Goal: Complete application form

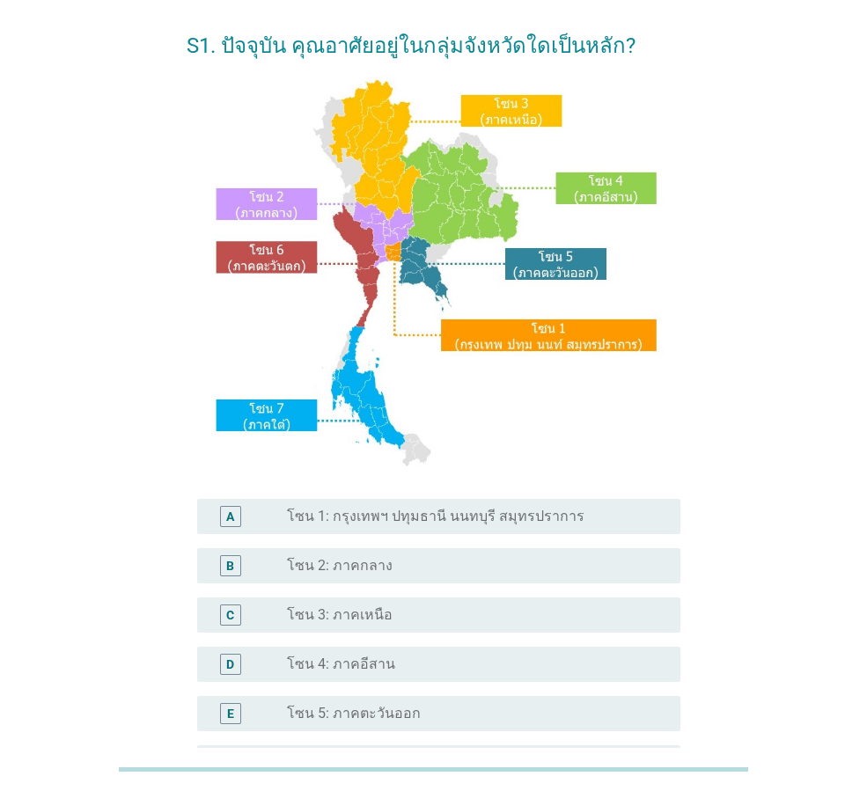
scroll to position [264, 0]
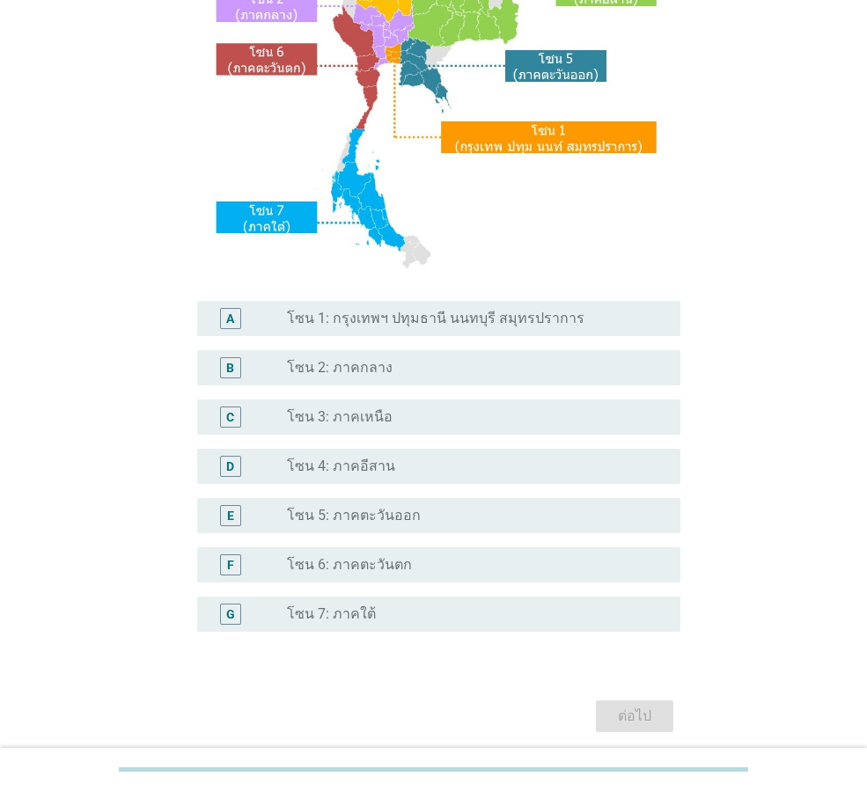
click at [389, 363] on div "radio_button_unchecked โซน 2: ภาคกลาง" at bounding box center [469, 368] width 365 height 18
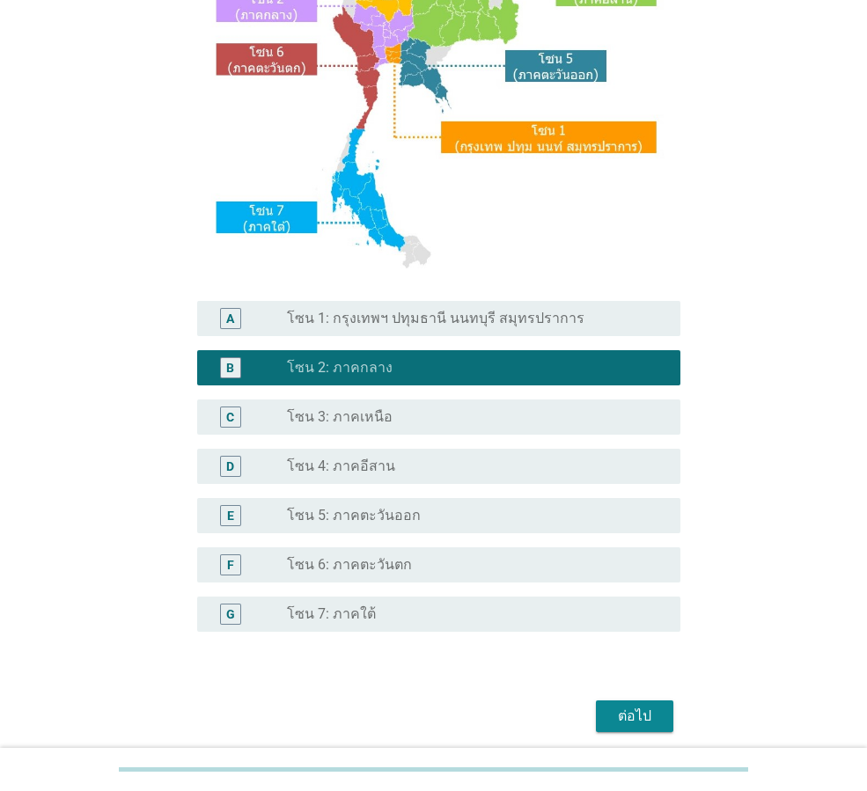
click at [545, 320] on label "โซน 1: กรุงเทพฯ ปทุมธานี นนทบุรี สมุทรปราการ" at bounding box center [435, 319] width 297 height 18
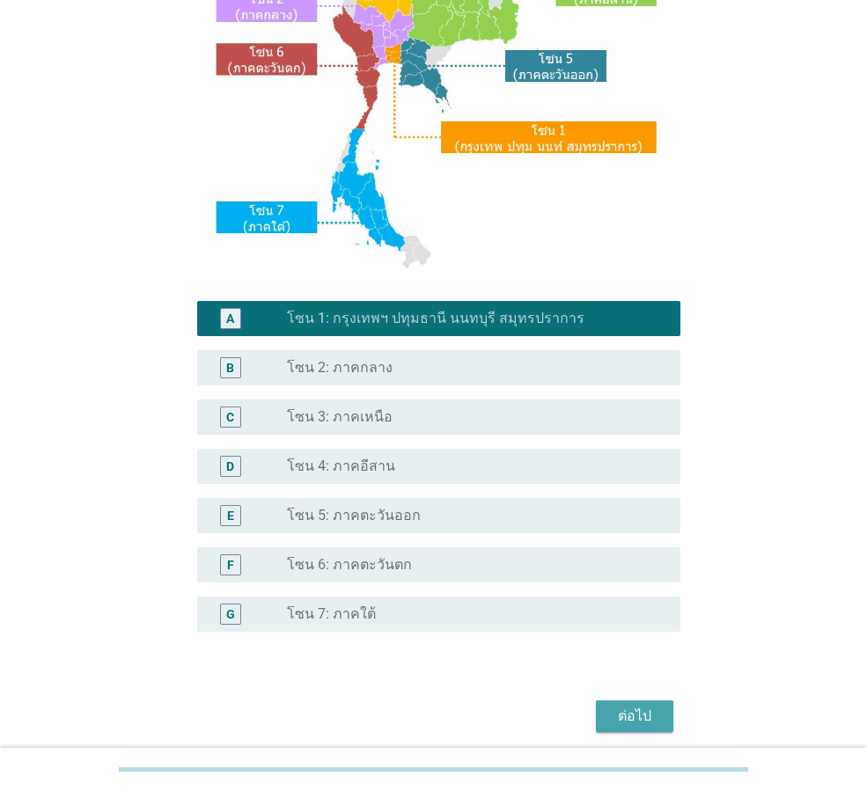
click at [644, 711] on div "ต่อไป" at bounding box center [634, 716] width 49 height 21
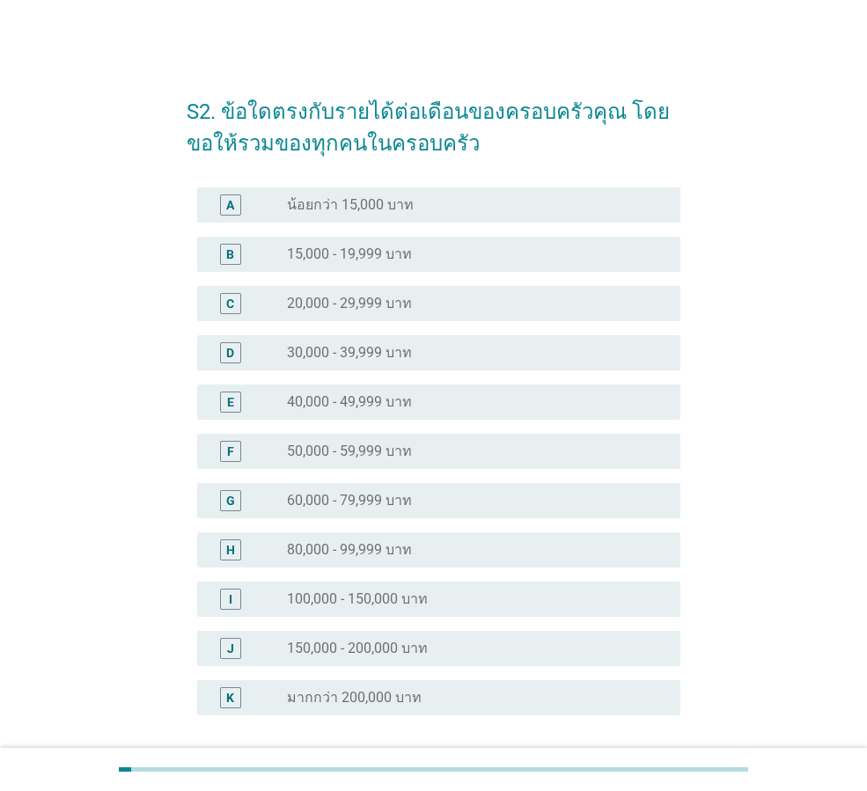
click at [438, 405] on div "radio_button_unchecked 40,000 - 49,999 บาท" at bounding box center [469, 402] width 365 height 18
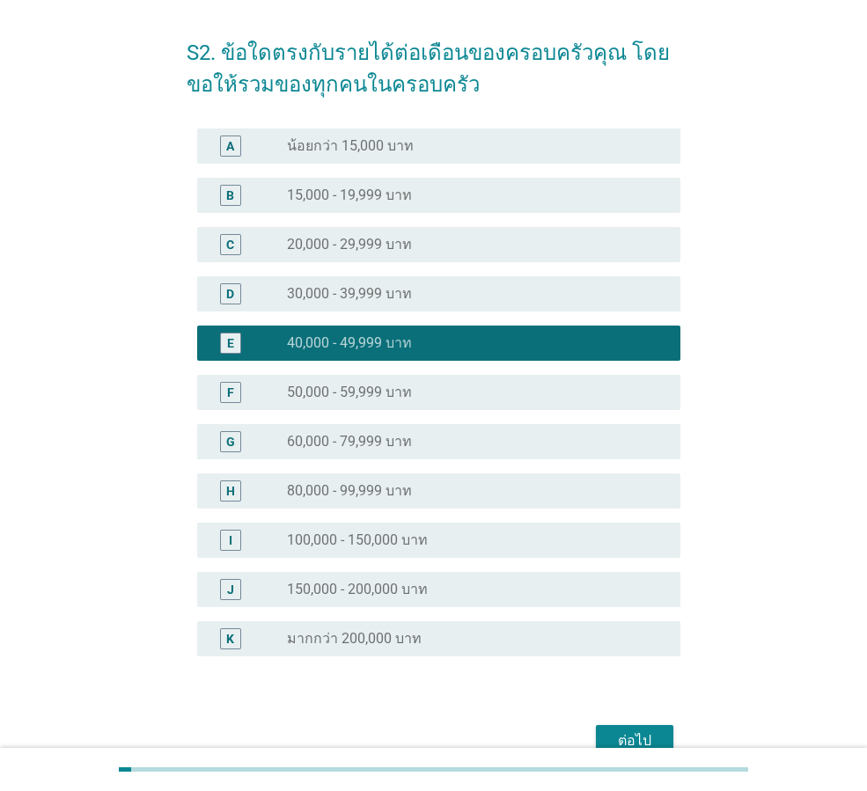
scroll to position [150, 0]
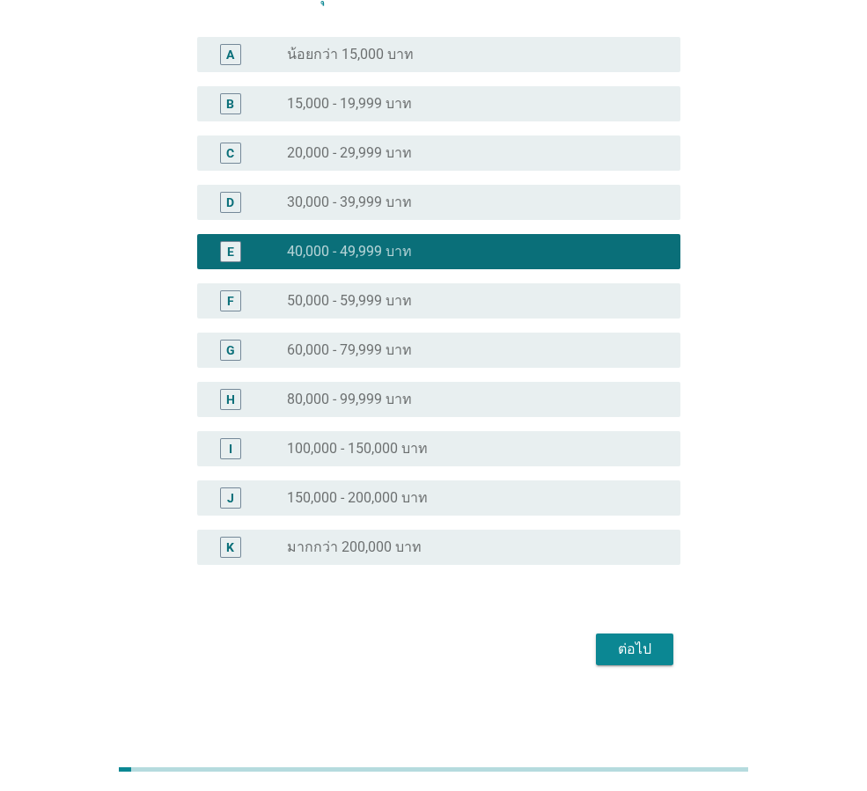
click at [491, 214] on div "D radio_button_unchecked 30,000 - 39,999 บาท" at bounding box center [438, 202] width 483 height 35
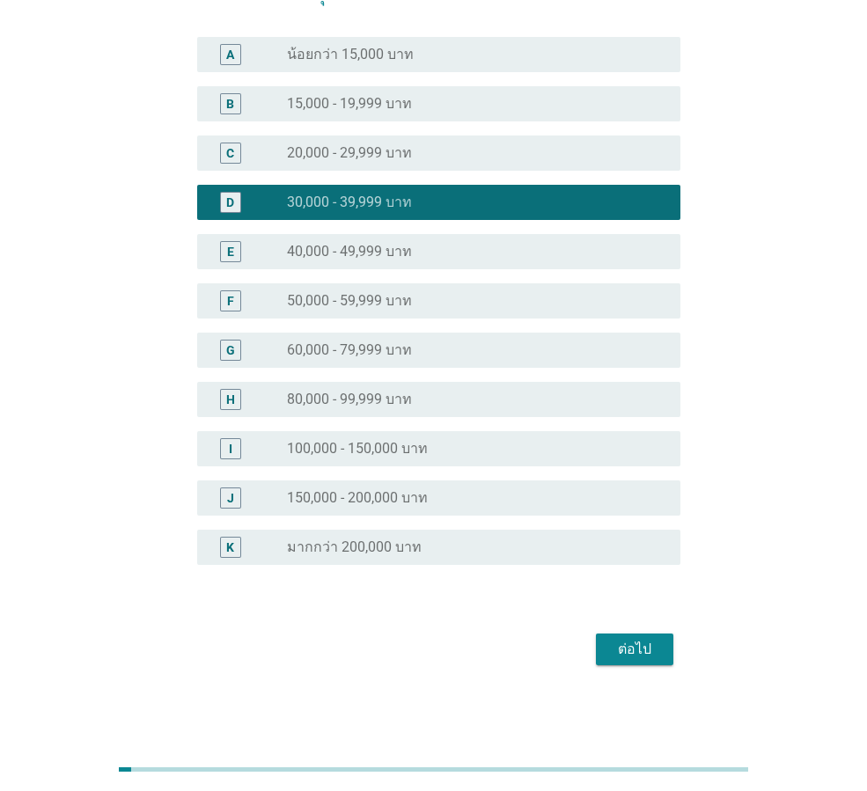
click at [656, 652] on div "ต่อไป" at bounding box center [634, 649] width 49 height 21
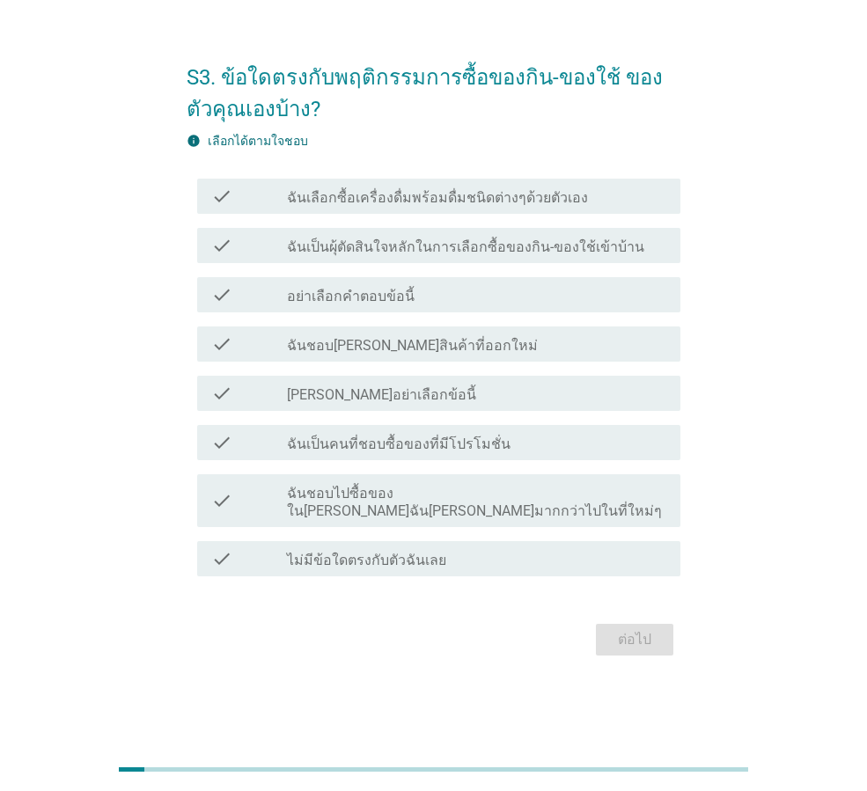
scroll to position [0, 0]
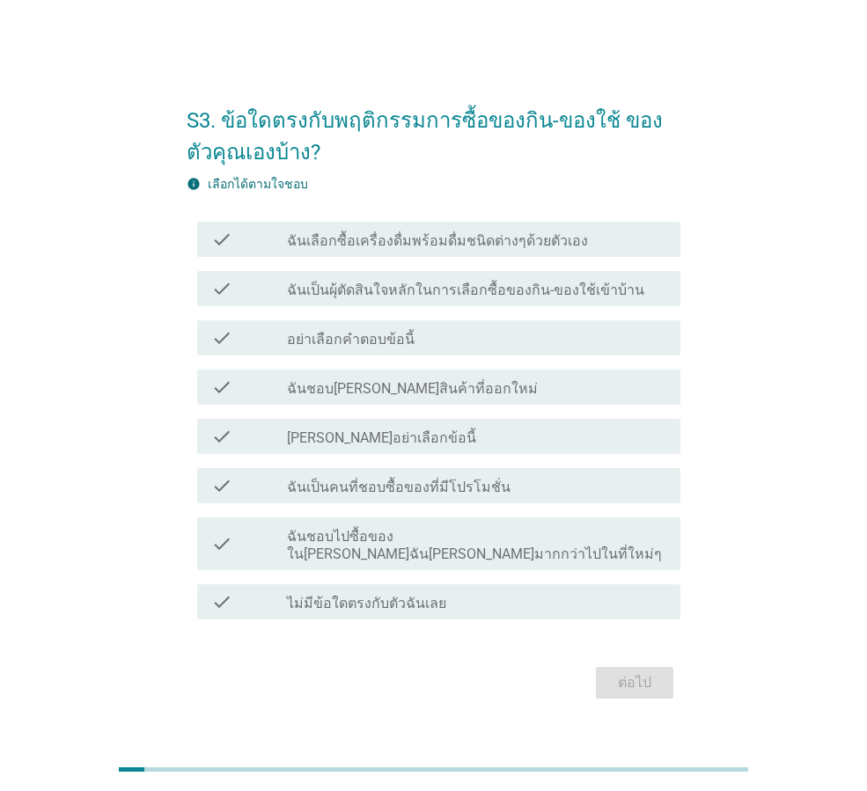
click at [387, 250] on label "ฉันเลือกซื้อเครื่องดื่มพร้อมดื่มชนิดต่างๆด้วยตัวเอง" at bounding box center [437, 241] width 301 height 18
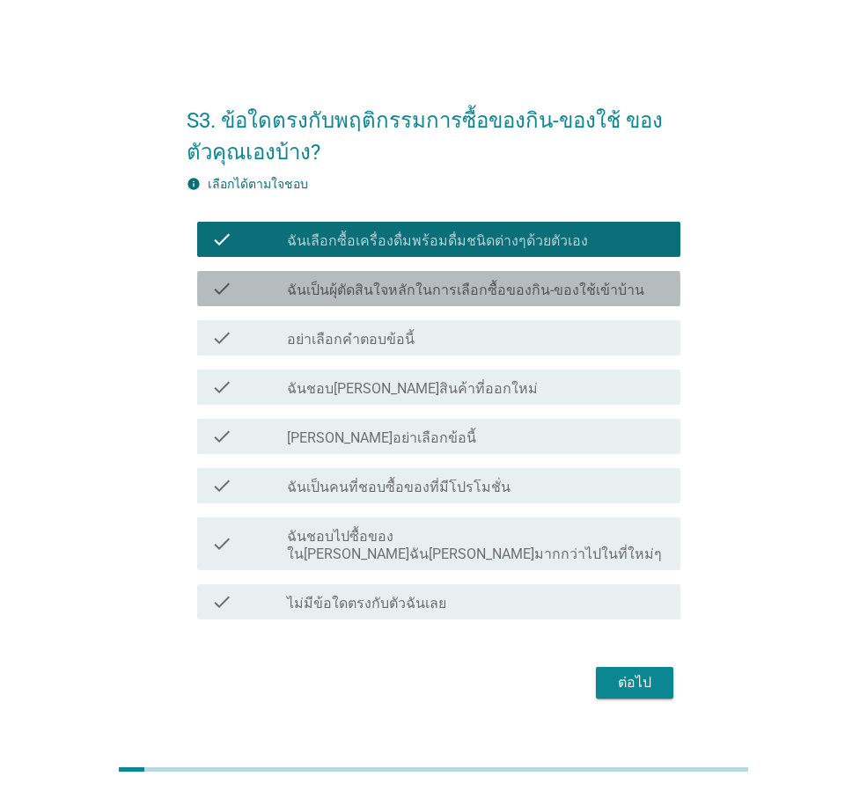
click at [461, 295] on label "ฉันเป็นผุ้ตัดสินใจหลักในการเลือกซื้อของกิน-ของใช้เข้าบ้าน" at bounding box center [465, 291] width 357 height 18
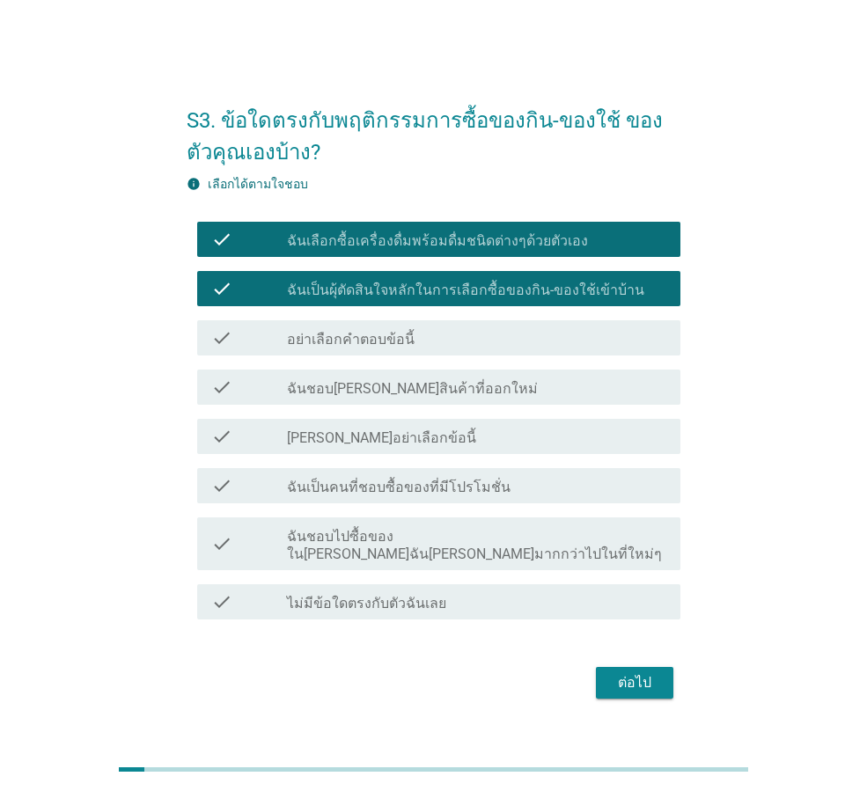
click at [428, 398] on label "ฉันชอบ[PERSON_NAME]สินค้าที่ออกใหม่" at bounding box center [412, 389] width 251 height 18
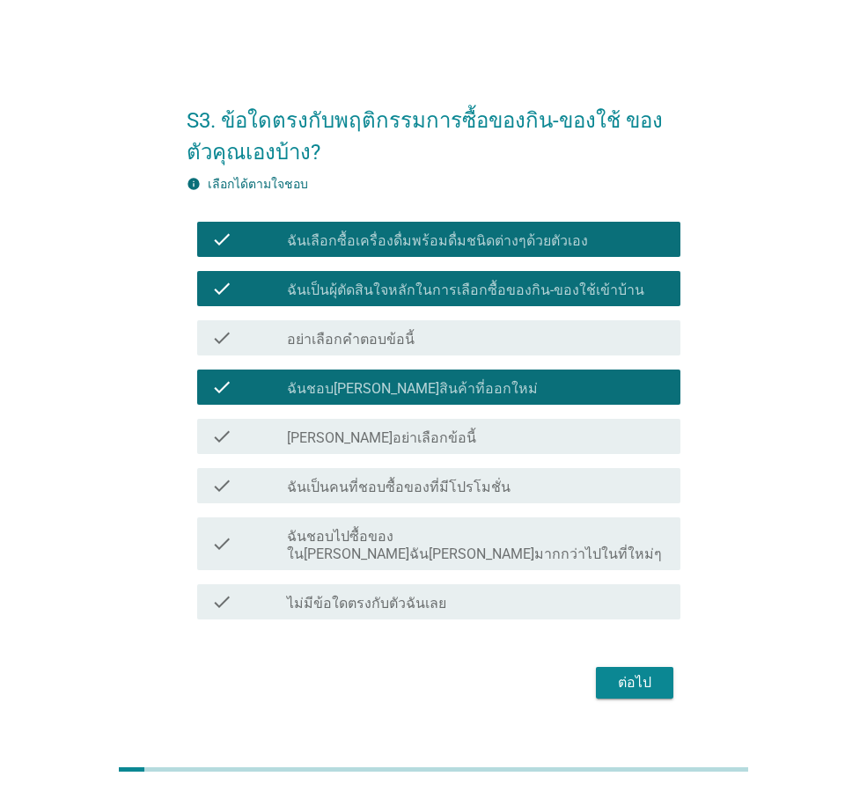
click at [429, 492] on label "ฉันเป็นคนที่ชอบซื้อของที่มีโปรโมชั่น" at bounding box center [399, 488] width 224 height 18
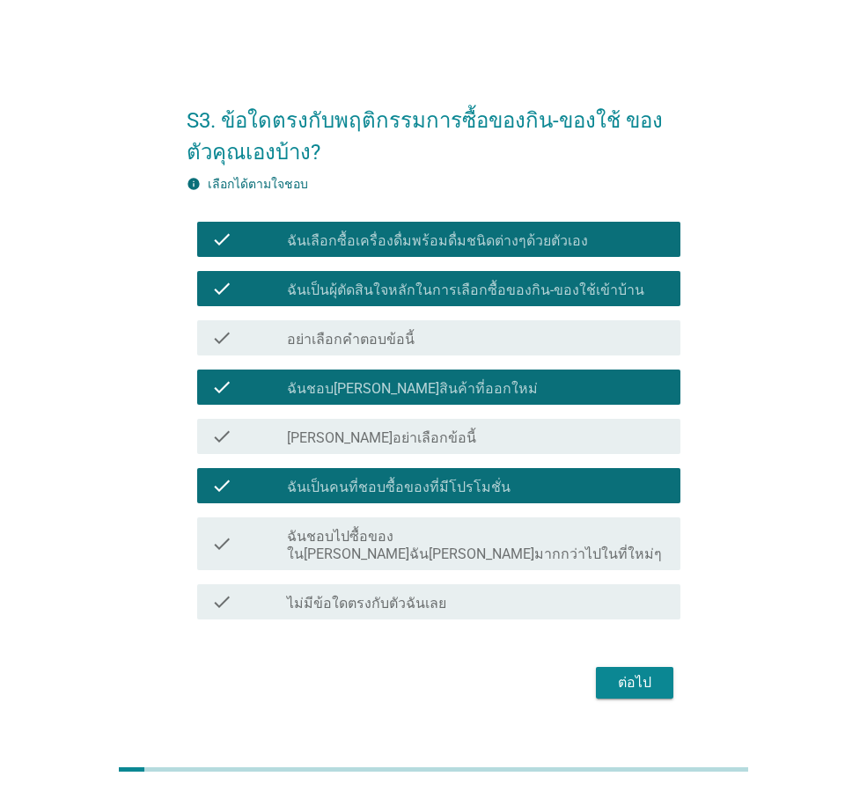
click at [457, 541] on label "ฉันชอบไปซื้อของใน[PERSON_NAME]ฉัน[PERSON_NAME]มากกว่าไปในที่ใหม่ๆ" at bounding box center [476, 545] width 379 height 35
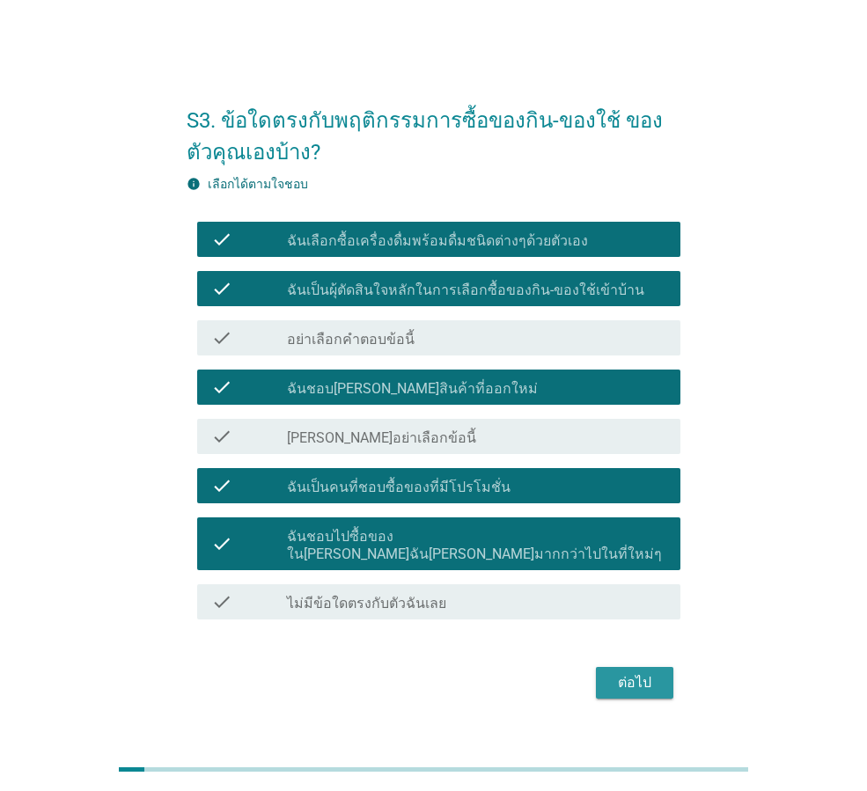
click at [637, 682] on div "ต่อไป" at bounding box center [634, 682] width 49 height 21
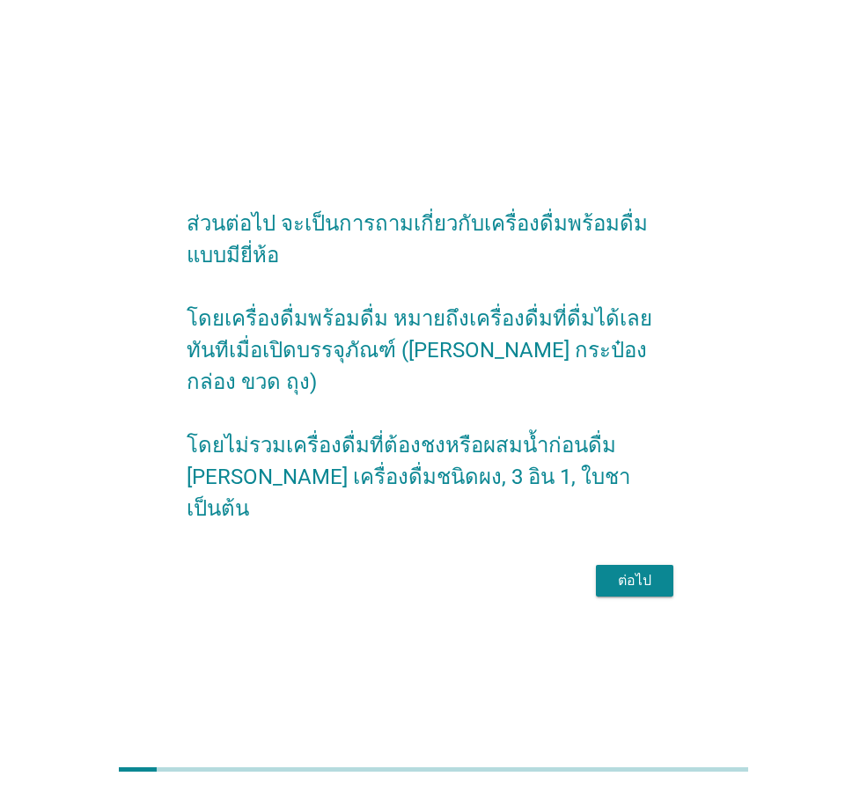
click at [624, 570] on div "ต่อไป" at bounding box center [634, 580] width 49 height 21
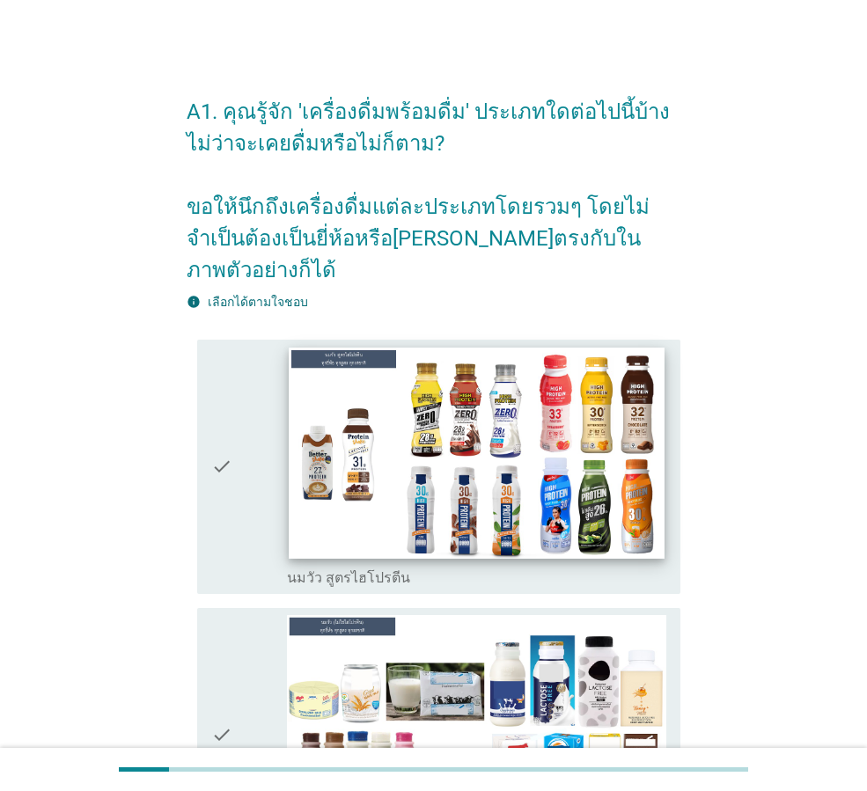
click at [570, 523] on img at bounding box center [476, 453] width 375 height 211
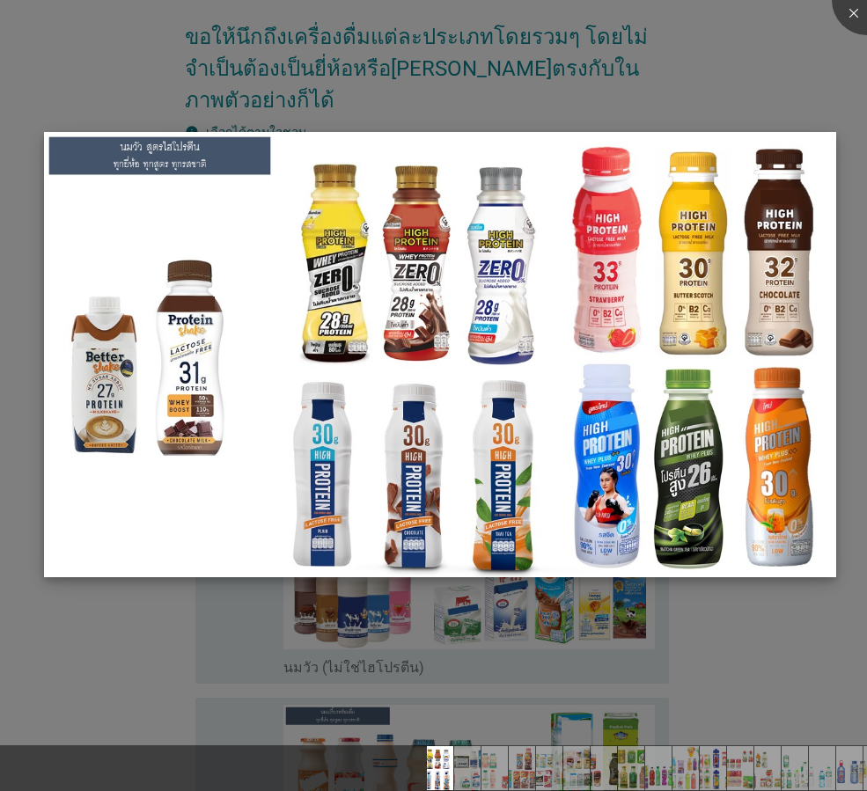
scroll to position [176, 0]
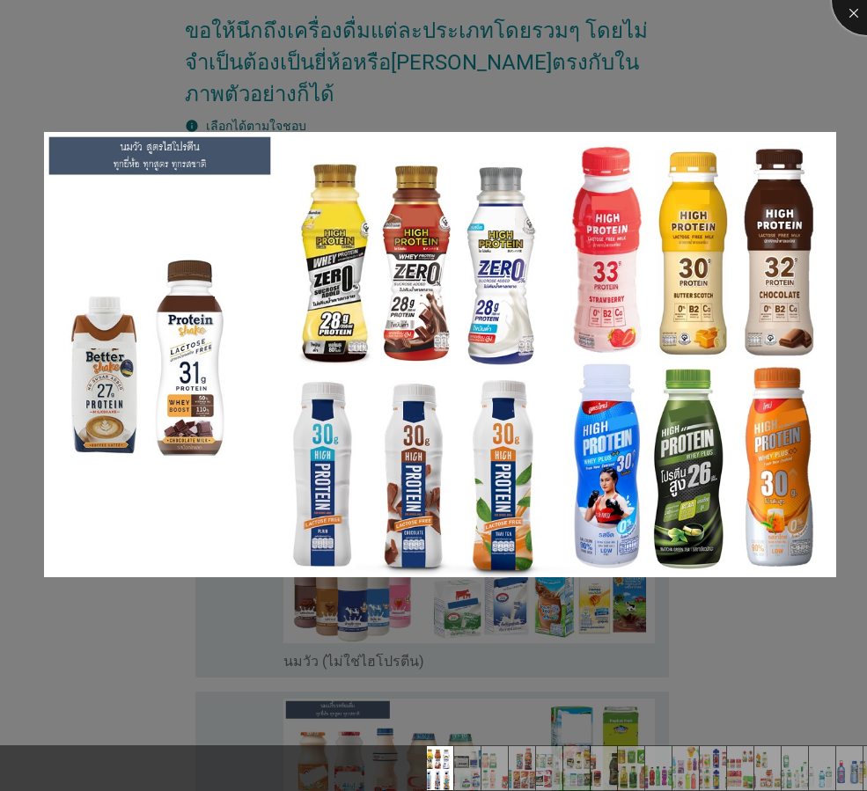
click at [851, 9] on div at bounding box center [867, 0] width 70 height 70
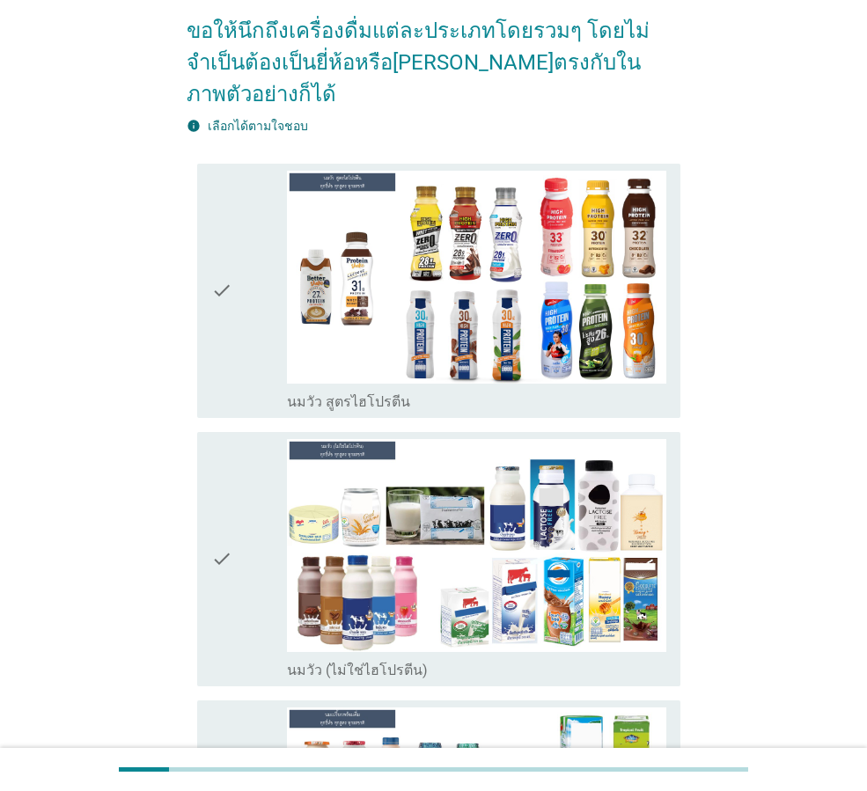
click at [234, 272] on div "check" at bounding box center [249, 291] width 76 height 240
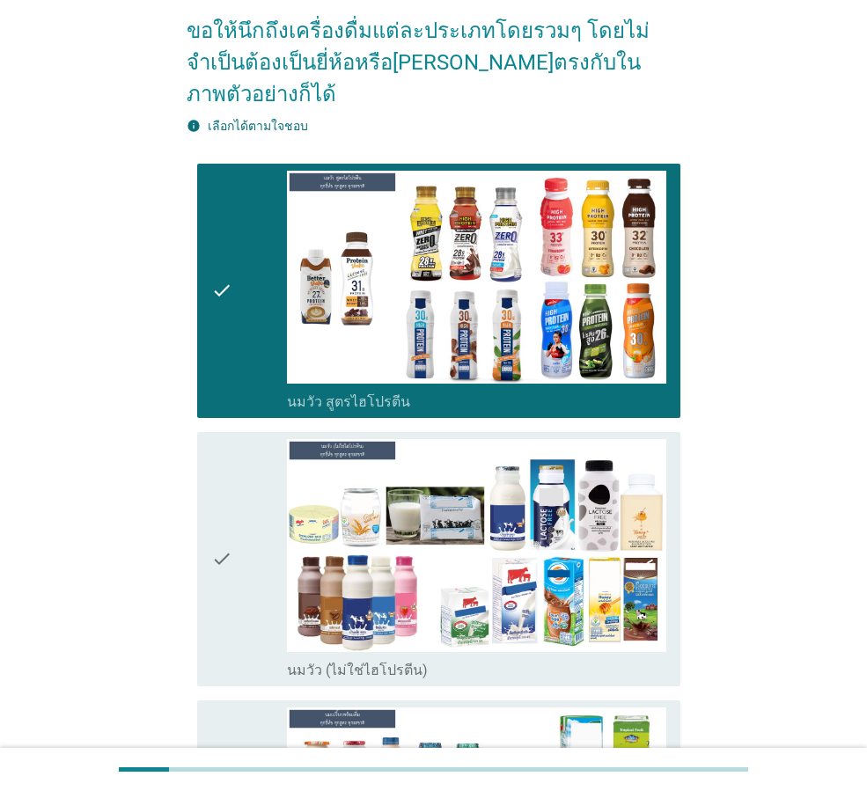
click at [216, 499] on icon "check" at bounding box center [221, 559] width 21 height 240
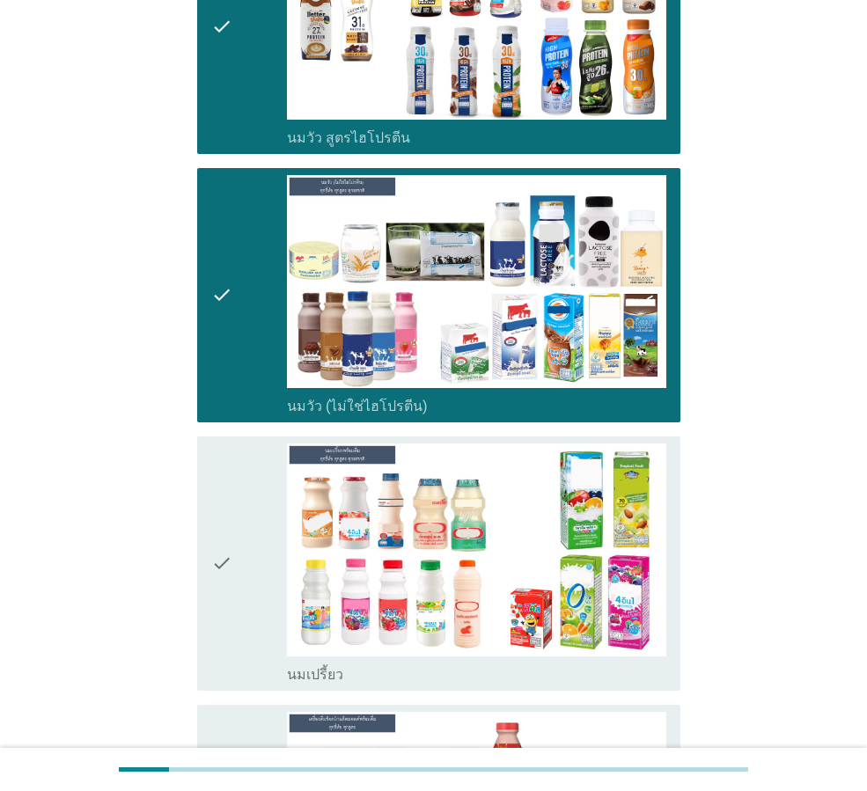
click at [240, 504] on div "check" at bounding box center [249, 563] width 76 height 240
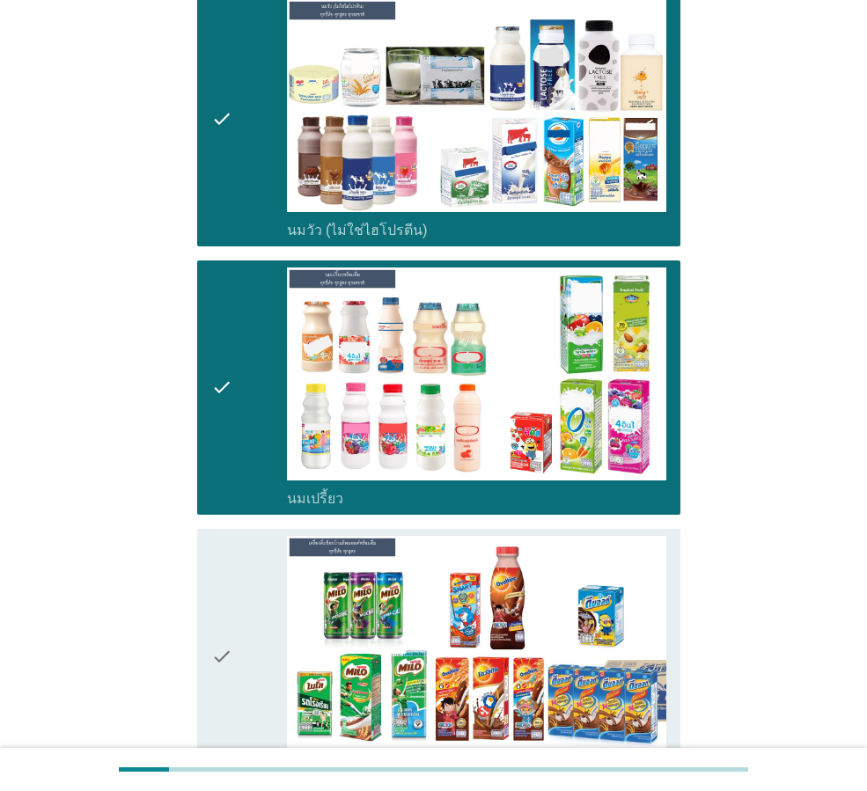
click at [227, 558] on icon "check" at bounding box center [221, 656] width 21 height 240
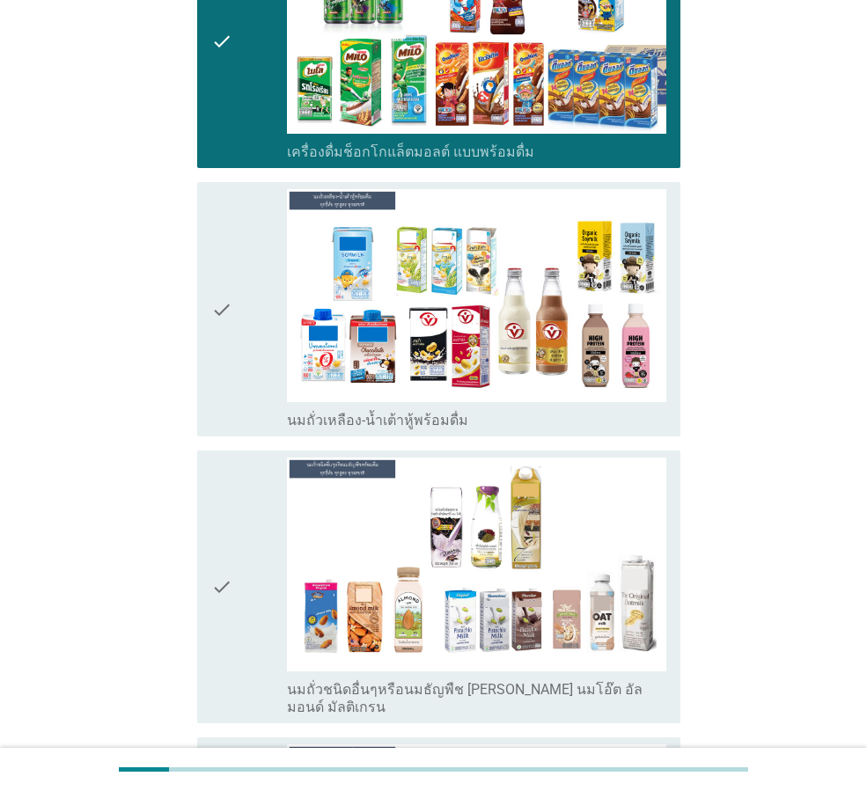
scroll to position [1232, 0]
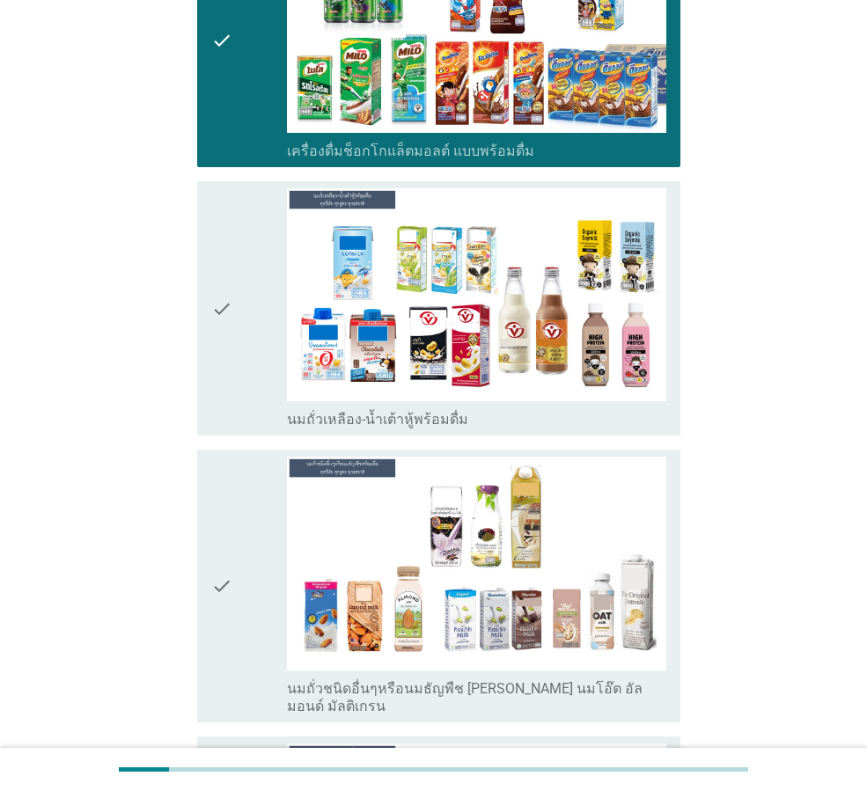
click at [227, 303] on icon "check" at bounding box center [221, 308] width 21 height 240
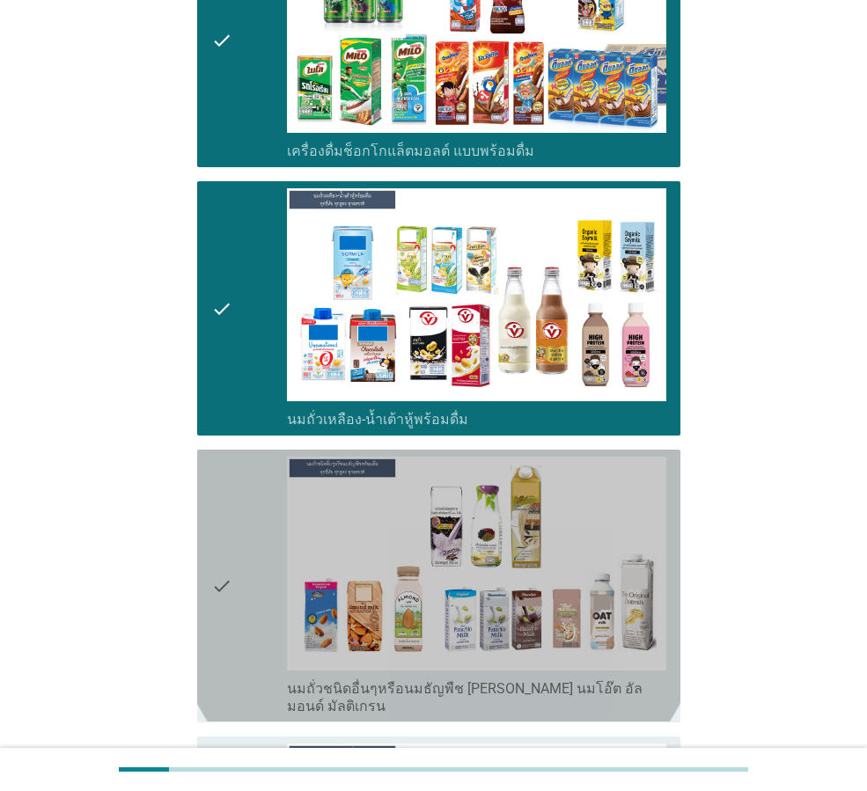
click at [214, 539] on icon "check" at bounding box center [221, 586] width 21 height 258
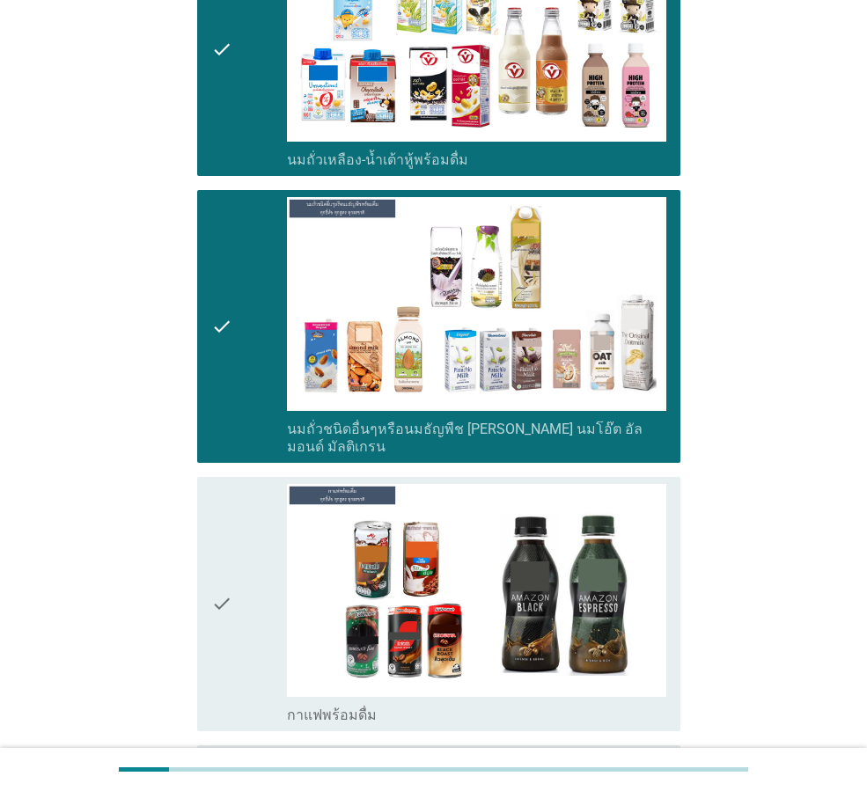
scroll to position [1584, 0]
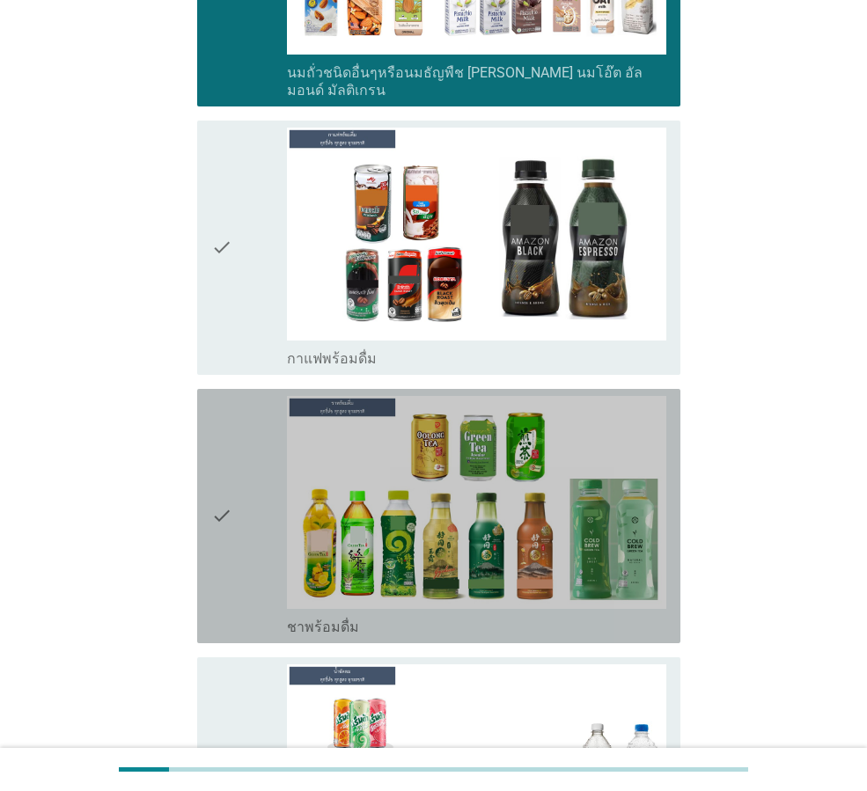
click at [208, 457] on div "check check_box_outline_blank ชาพร้อมดื่ม" at bounding box center [438, 516] width 483 height 254
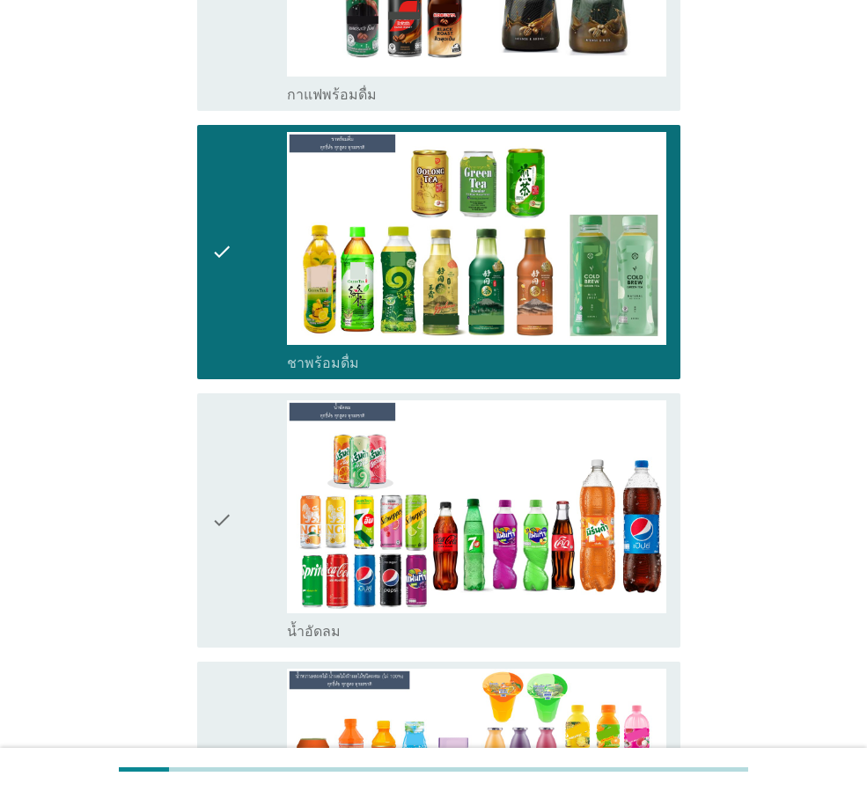
click at [234, 462] on div "check" at bounding box center [249, 520] width 76 height 240
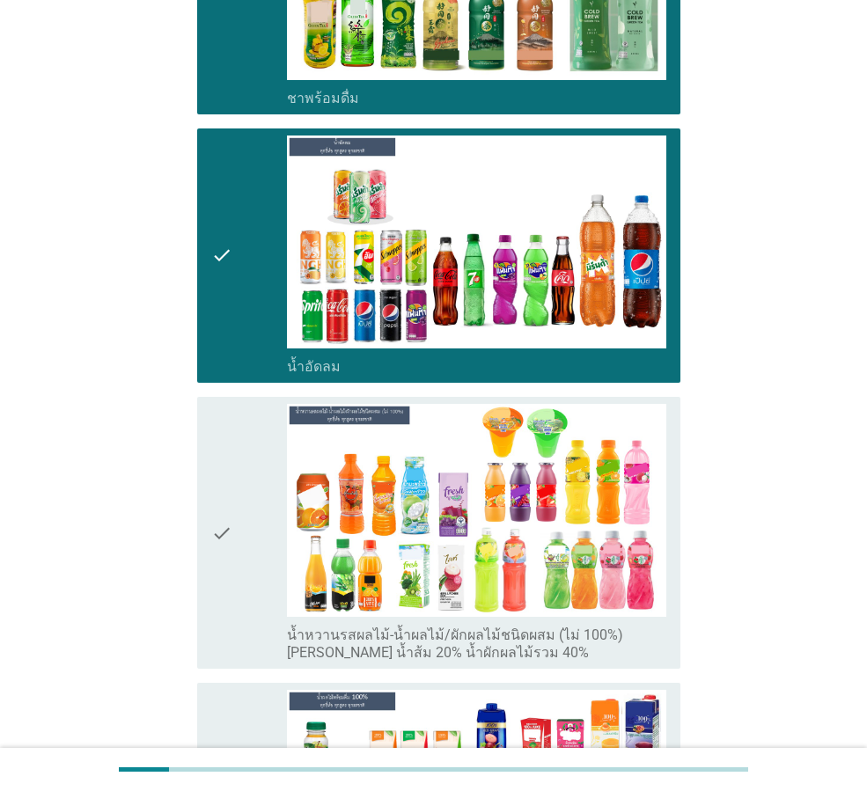
scroll to position [2464, 0]
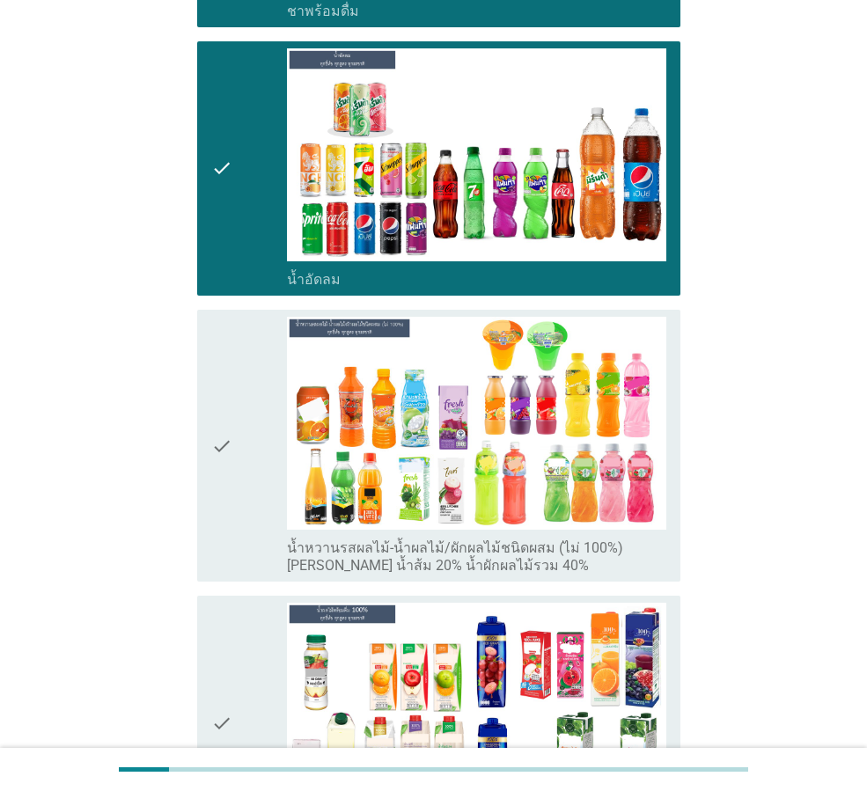
click at [238, 392] on div "check" at bounding box center [249, 446] width 76 height 258
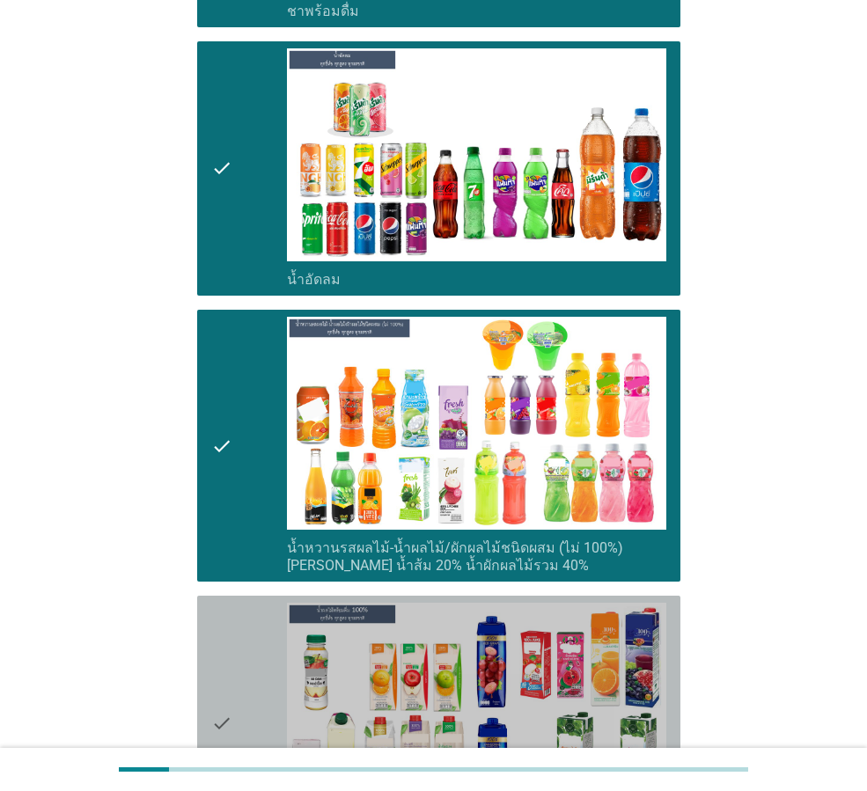
click at [246, 621] on div "check" at bounding box center [249, 723] width 76 height 240
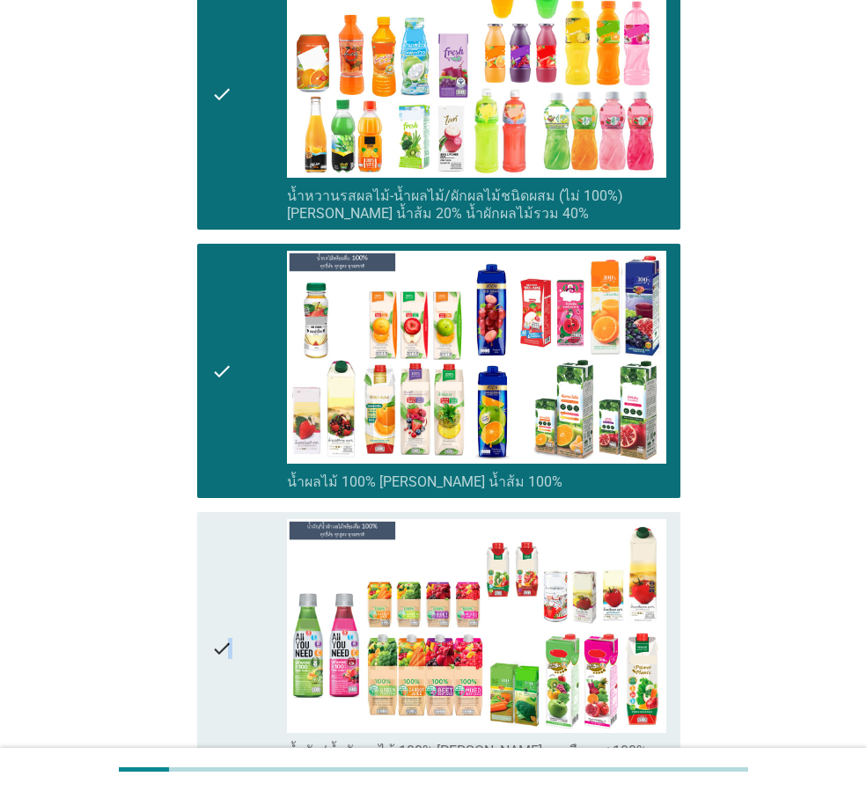
click at [228, 571] on icon "check" at bounding box center [221, 648] width 21 height 258
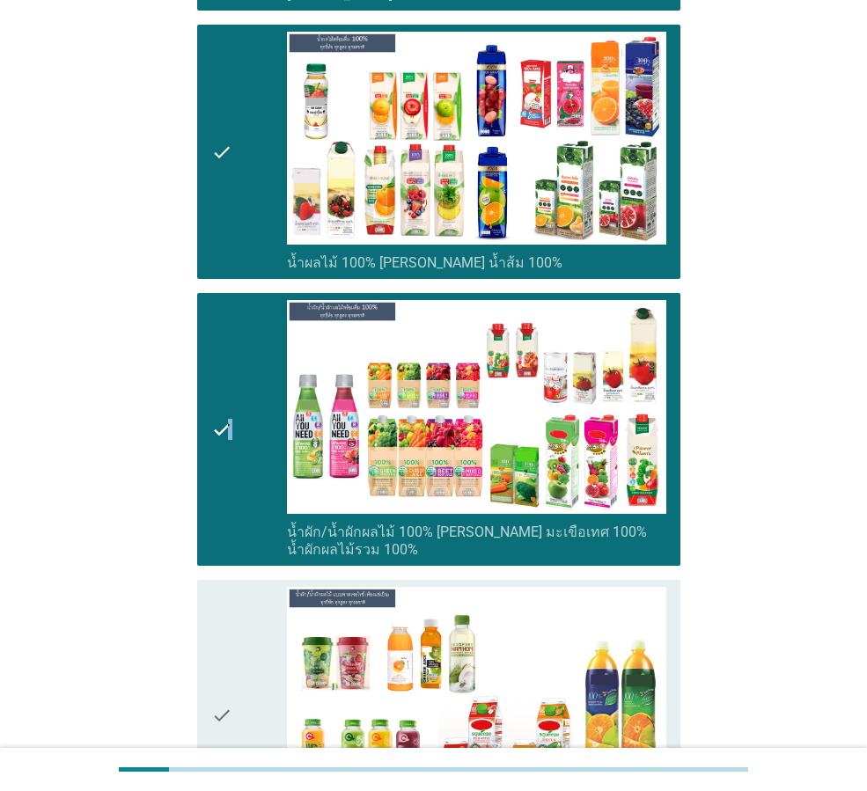
scroll to position [3344, 0]
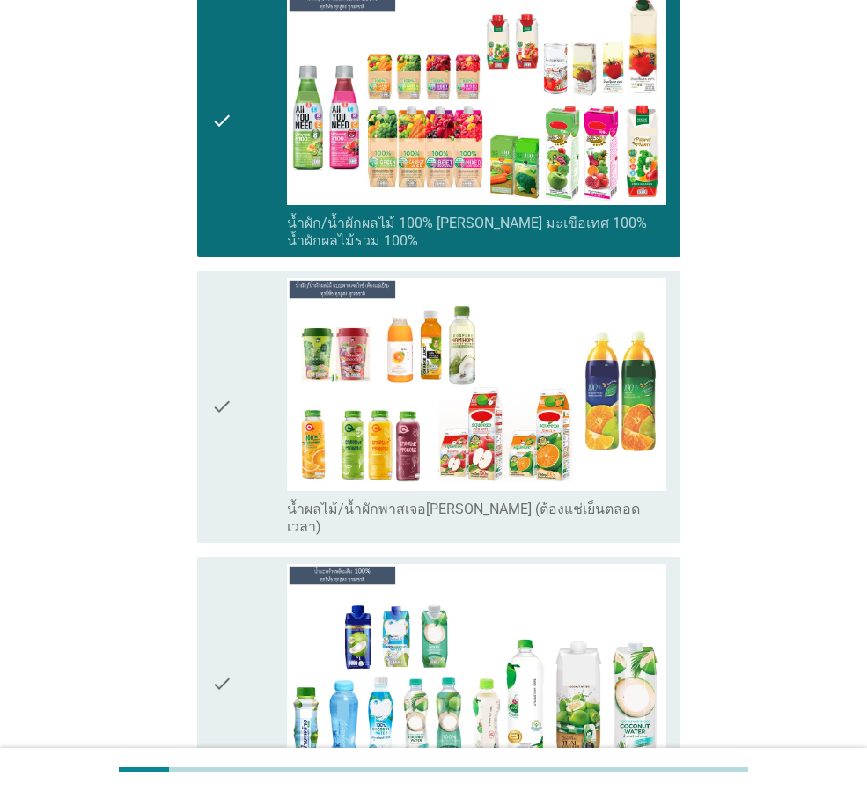
click at [227, 392] on icon "check" at bounding box center [221, 407] width 21 height 258
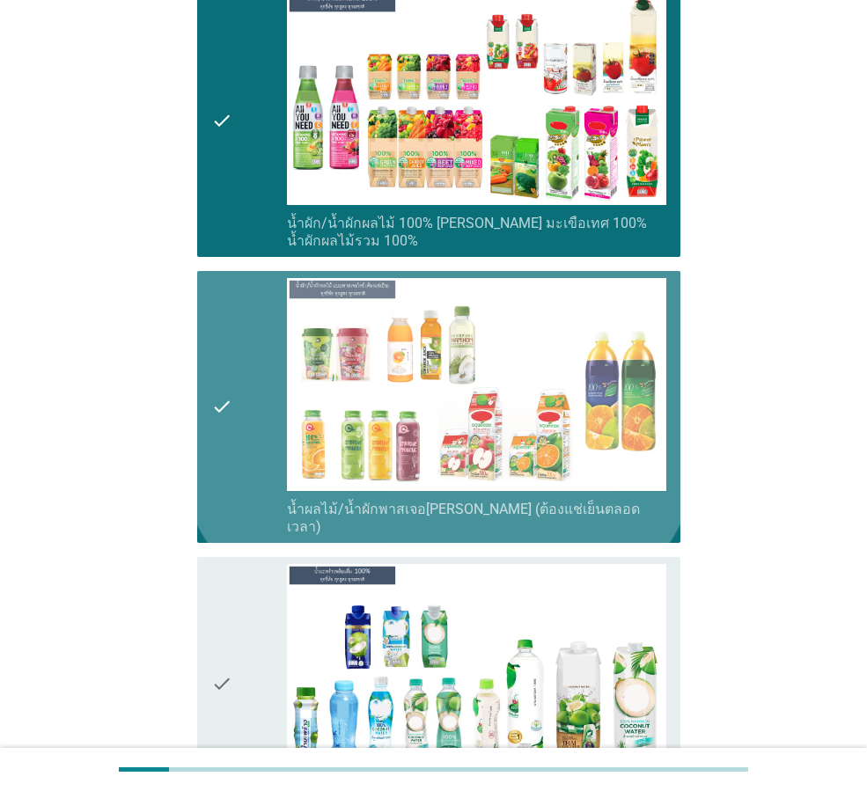
click at [208, 612] on div "check check_box_outline_blank น้ำมะพร้าว 100%" at bounding box center [438, 684] width 483 height 254
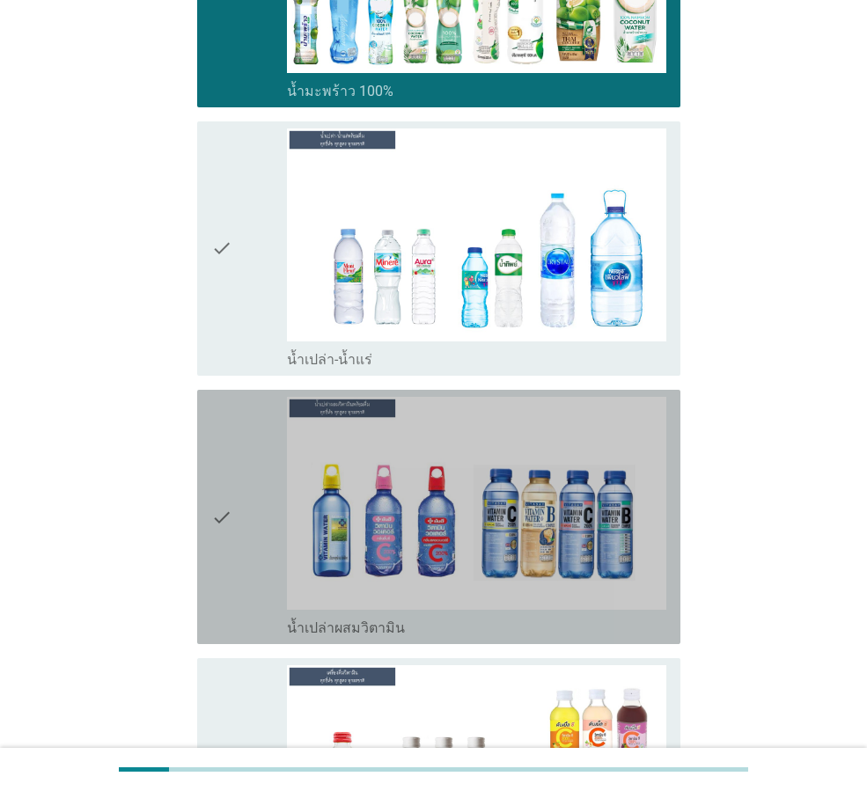
click at [230, 397] on icon "check" at bounding box center [221, 517] width 21 height 240
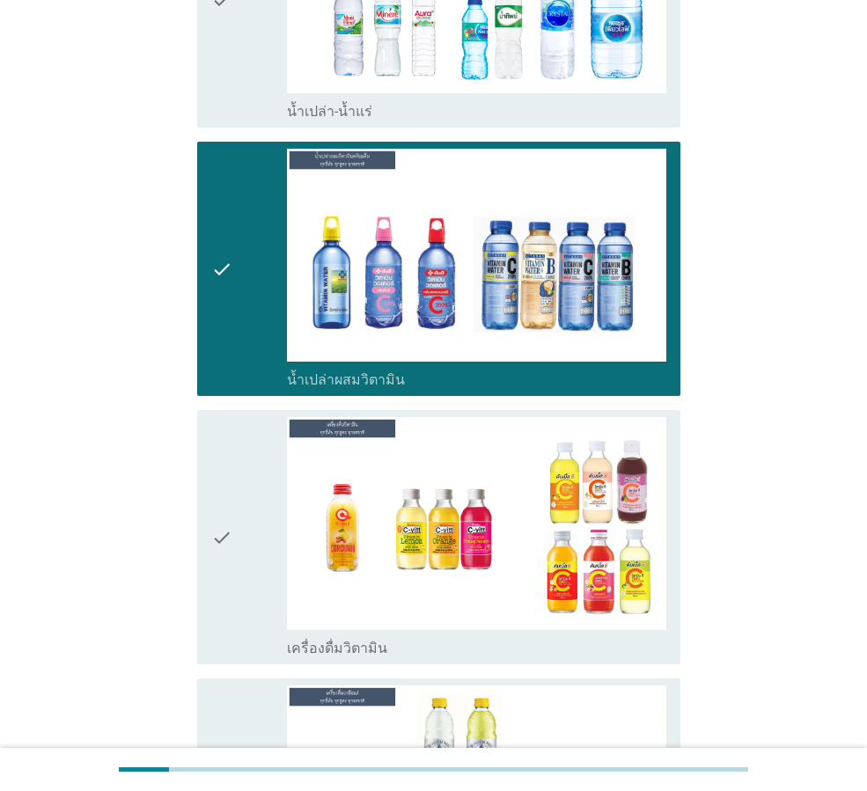
scroll to position [4576, 0]
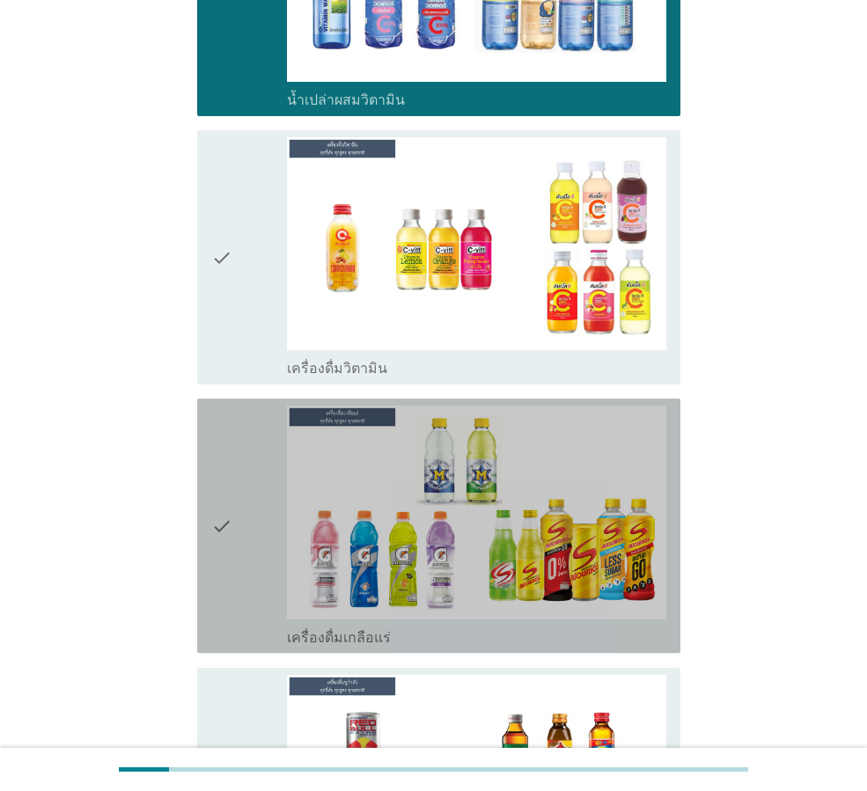
click at [231, 463] on icon "check" at bounding box center [221, 526] width 21 height 240
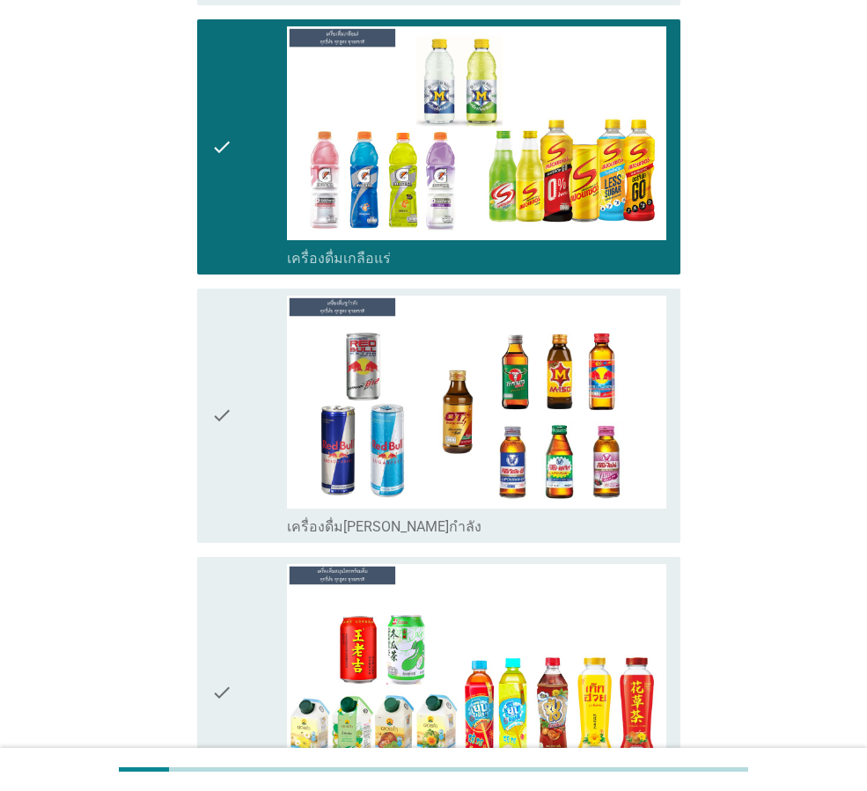
scroll to position [4752, 0]
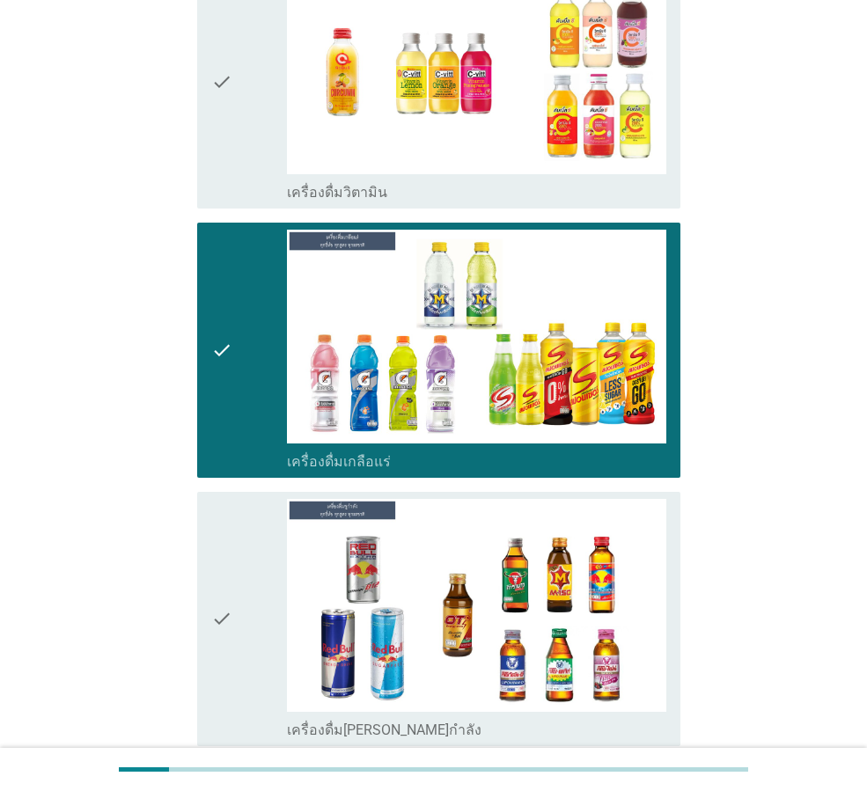
click at [238, 94] on div "check" at bounding box center [249, 81] width 76 height 240
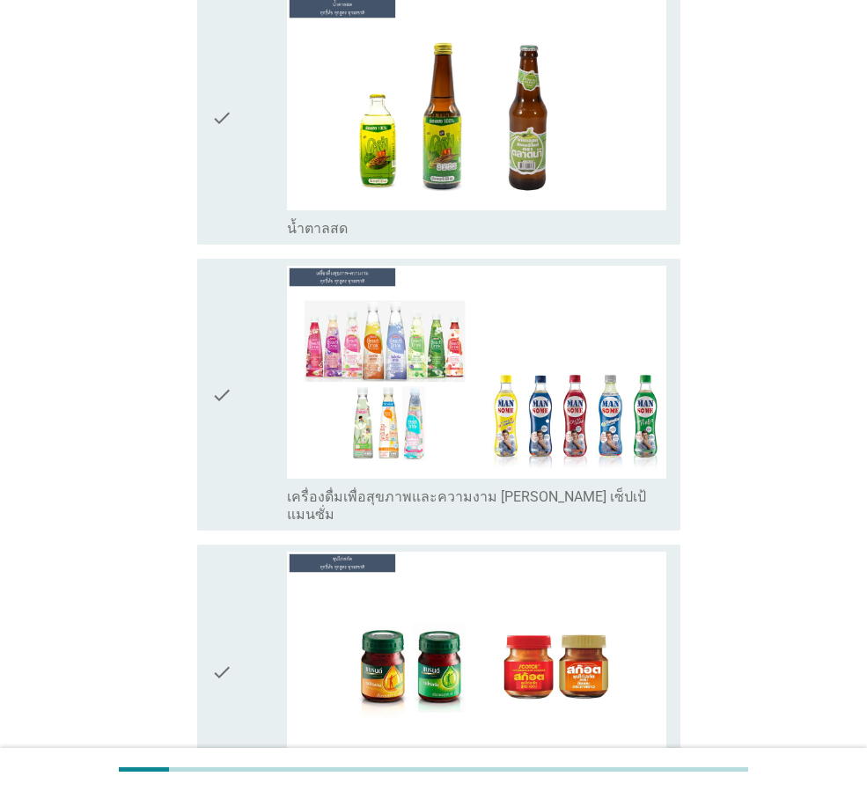
click at [223, 318] on icon "check" at bounding box center [221, 395] width 21 height 258
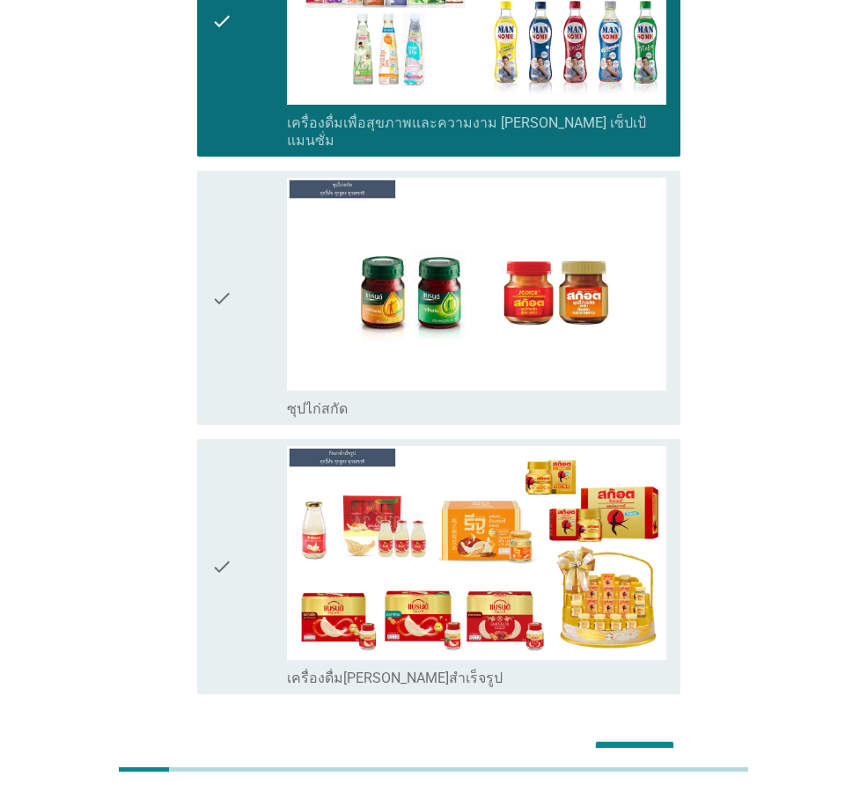
scroll to position [6188, 0]
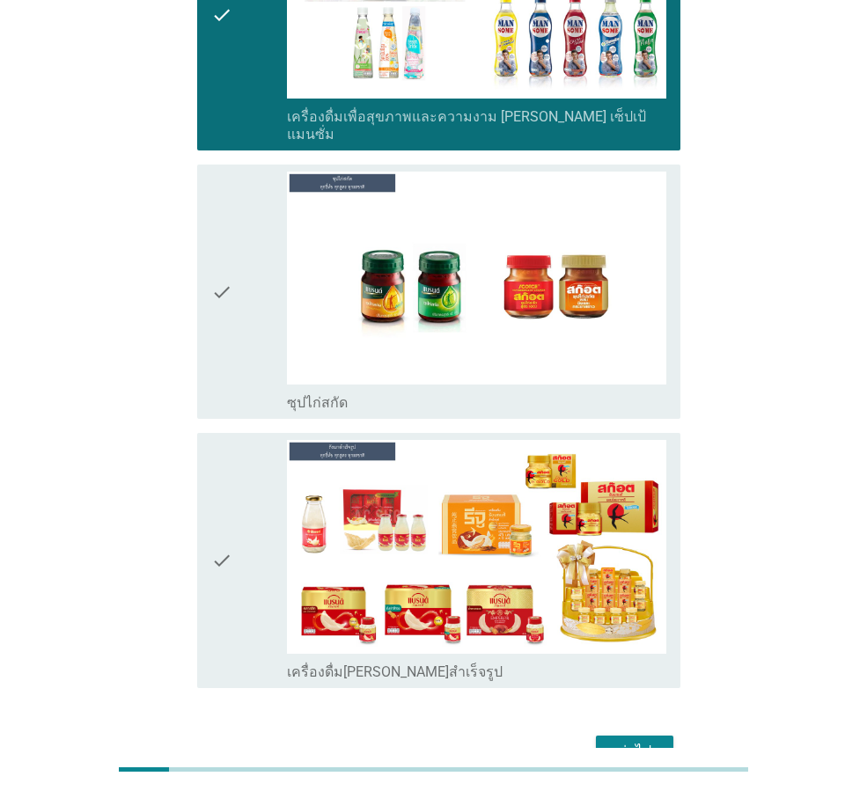
click at [251, 231] on div "check" at bounding box center [249, 292] width 76 height 240
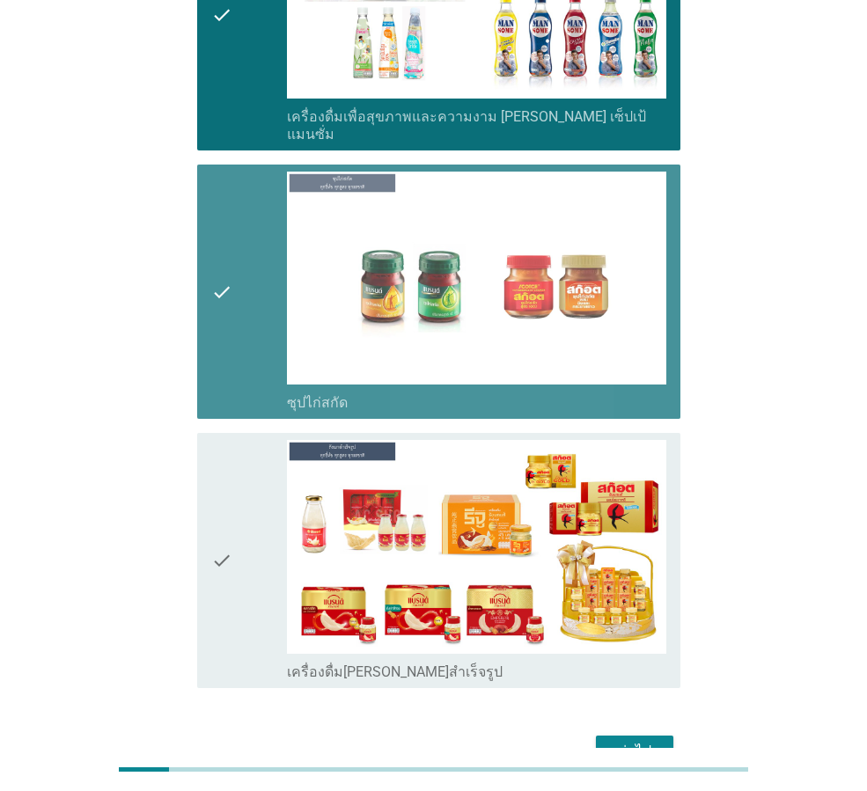
click at [231, 464] on icon "check" at bounding box center [221, 560] width 21 height 240
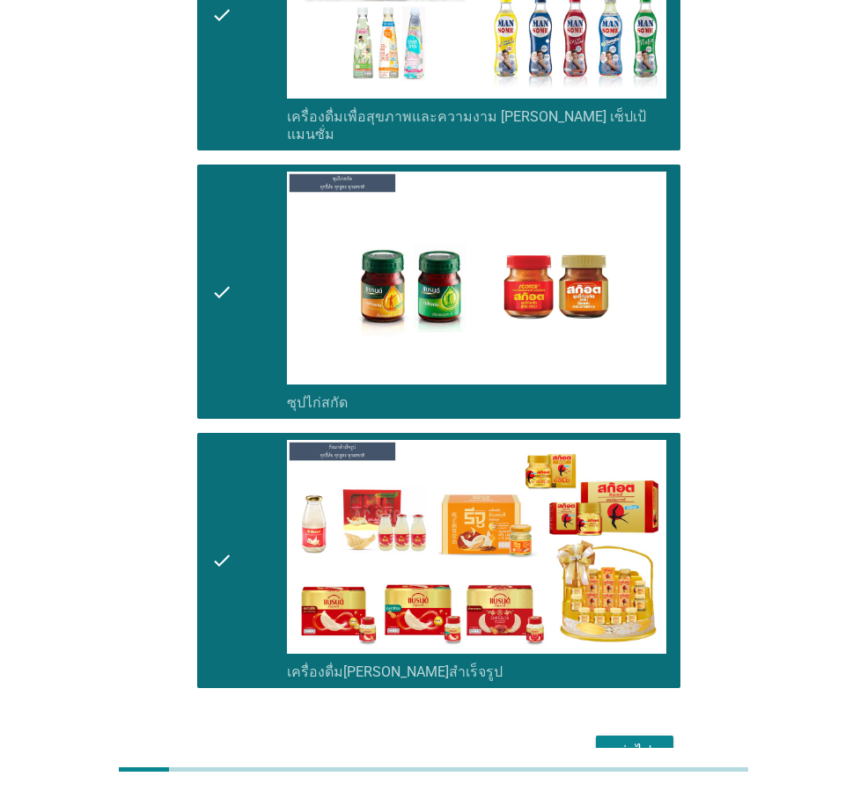
click at [663, 736] on button "ต่อไป" at bounding box center [634, 752] width 77 height 32
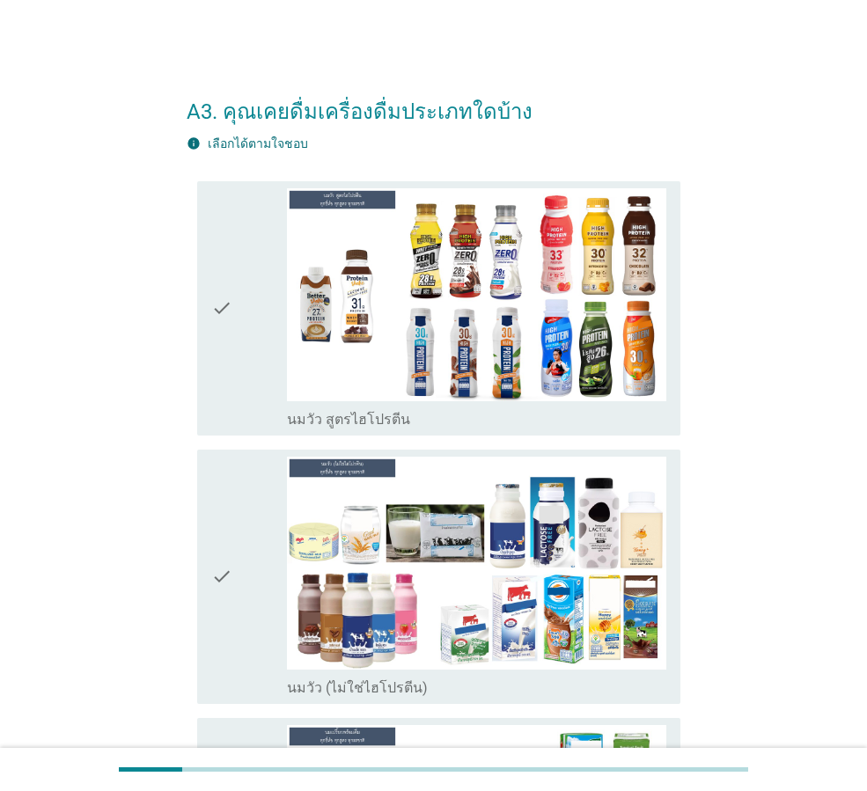
click at [225, 296] on icon "check" at bounding box center [221, 308] width 21 height 240
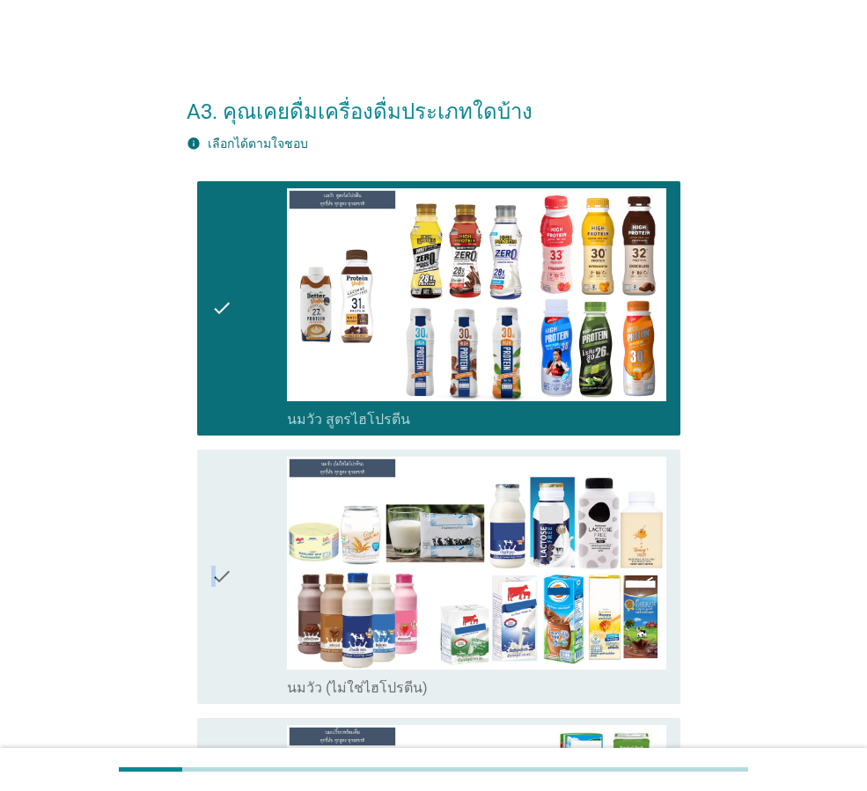
click at [215, 524] on icon "check" at bounding box center [221, 577] width 21 height 240
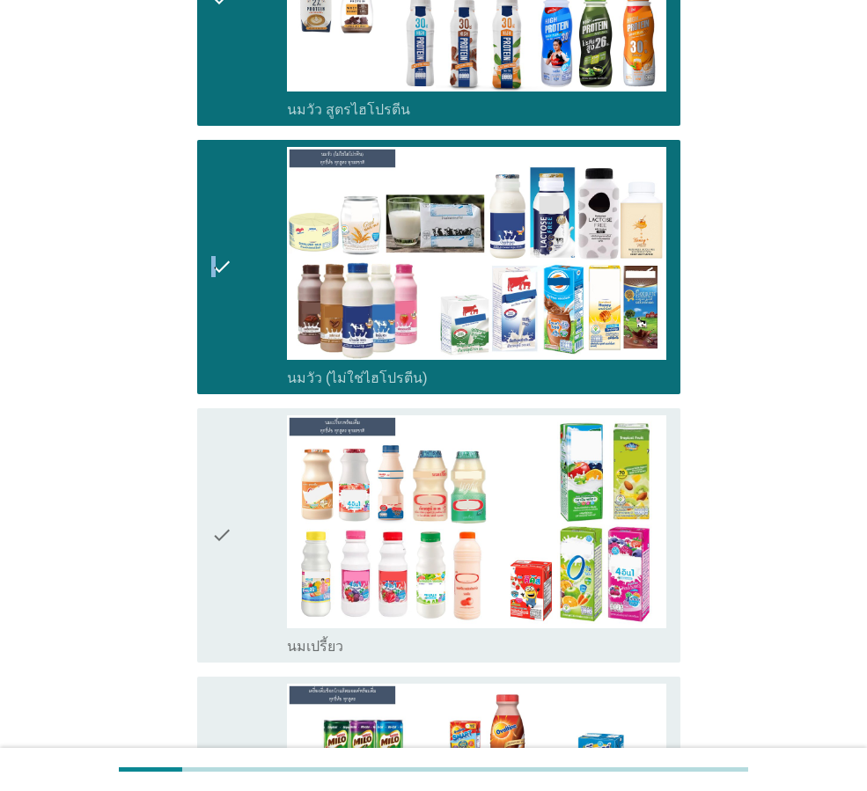
scroll to position [440, 0]
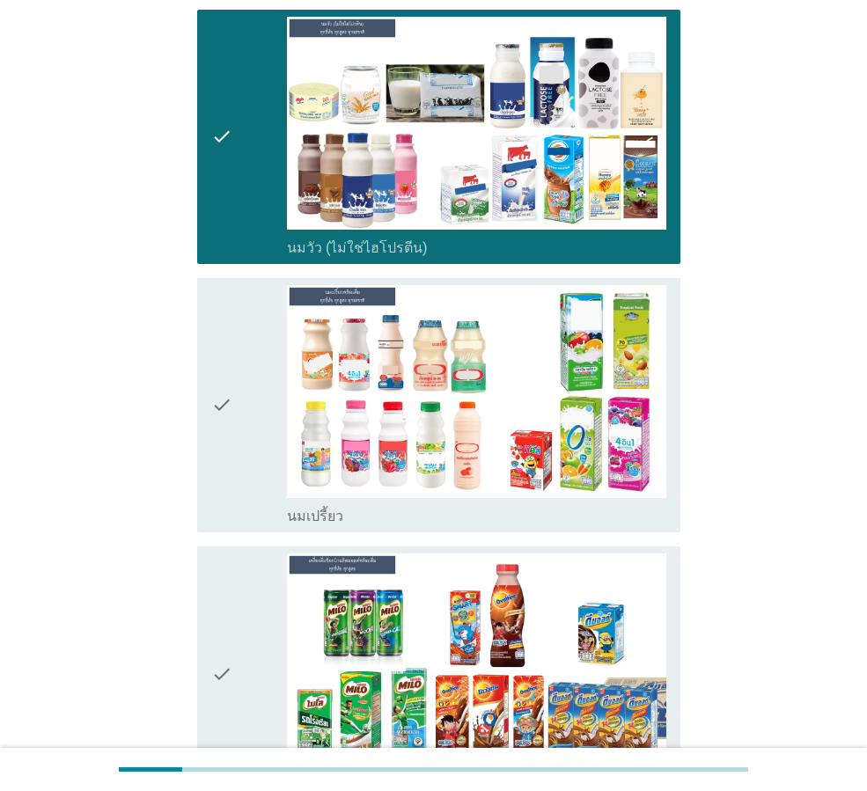
click at [221, 385] on icon "check" at bounding box center [221, 405] width 21 height 240
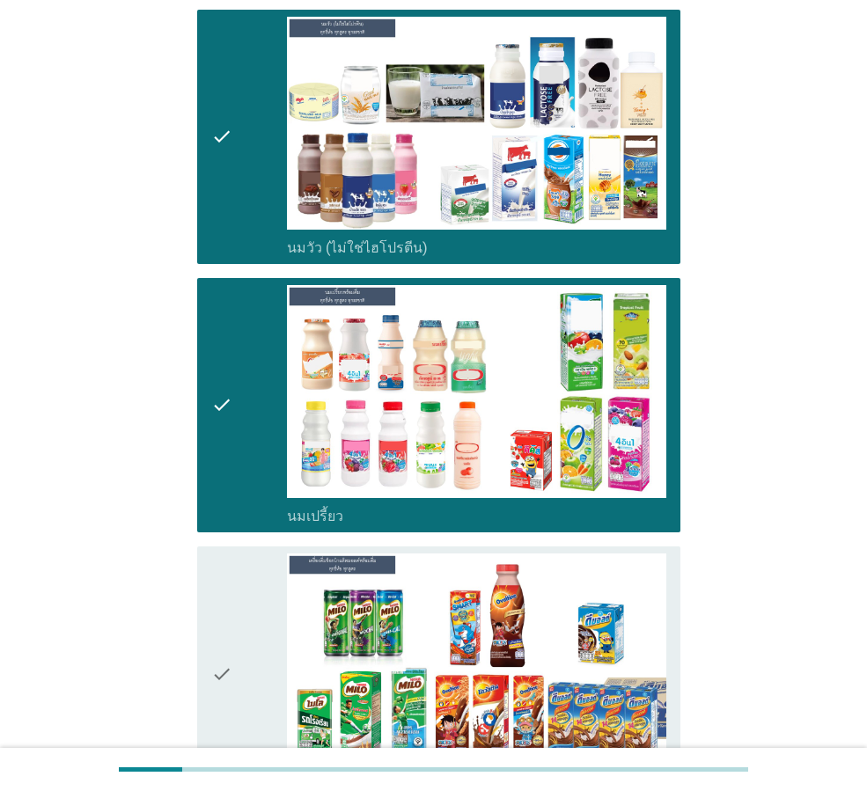
click at [222, 598] on icon "check" at bounding box center [221, 673] width 21 height 240
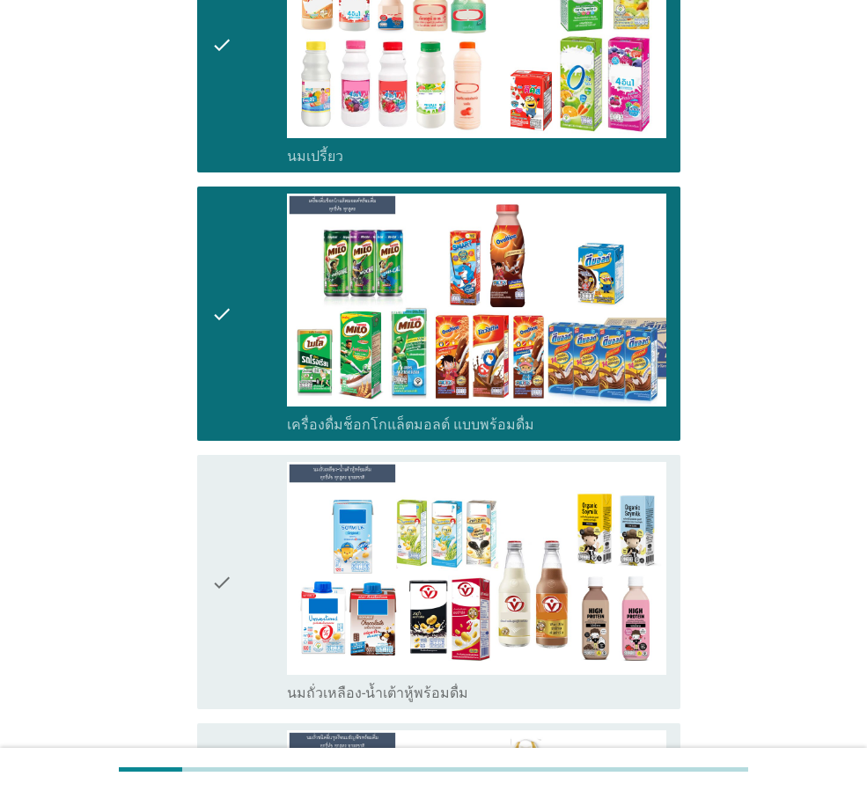
scroll to position [1144, 0]
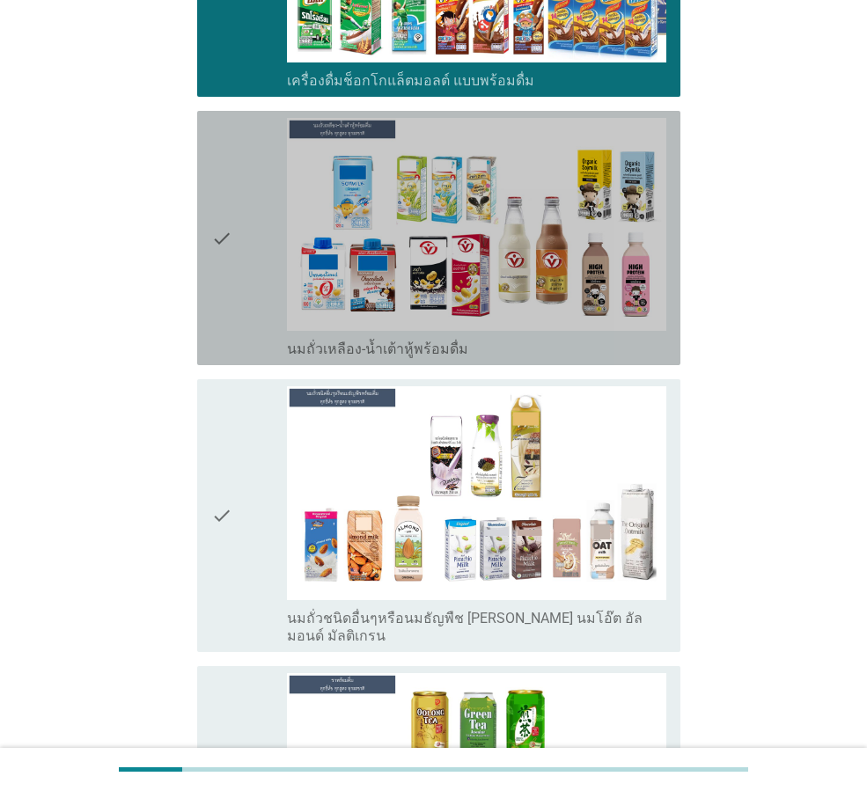
click at [235, 261] on div "check" at bounding box center [249, 238] width 76 height 240
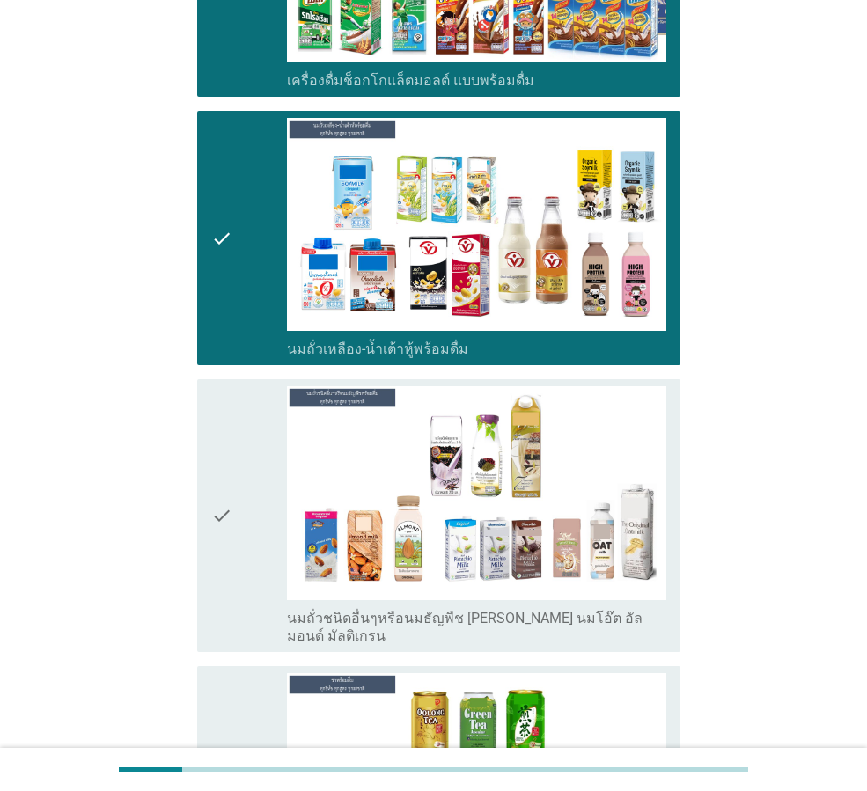
click at [234, 456] on div "check" at bounding box center [249, 515] width 76 height 258
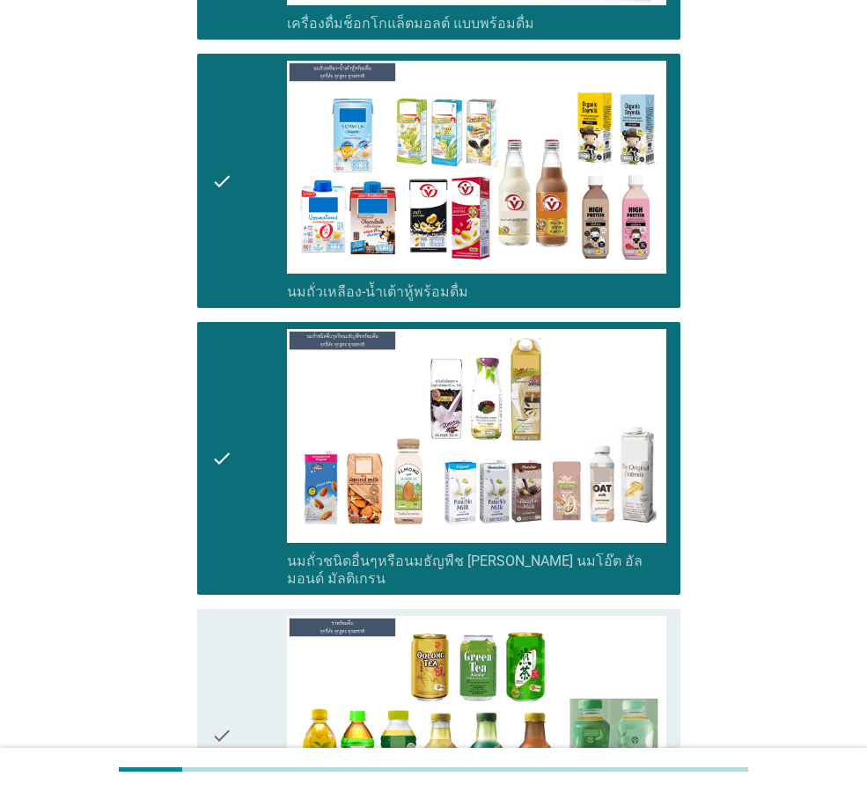
scroll to position [1232, 0]
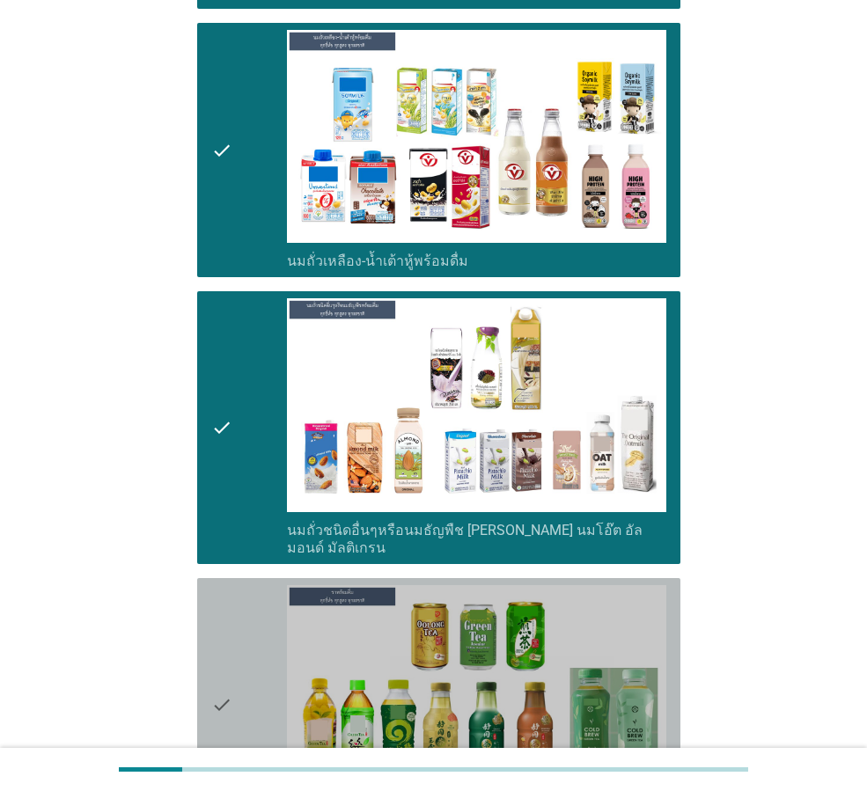
click at [209, 608] on div "check check_box_outline_blank ชาพร้อมดื่ม" at bounding box center [438, 705] width 483 height 254
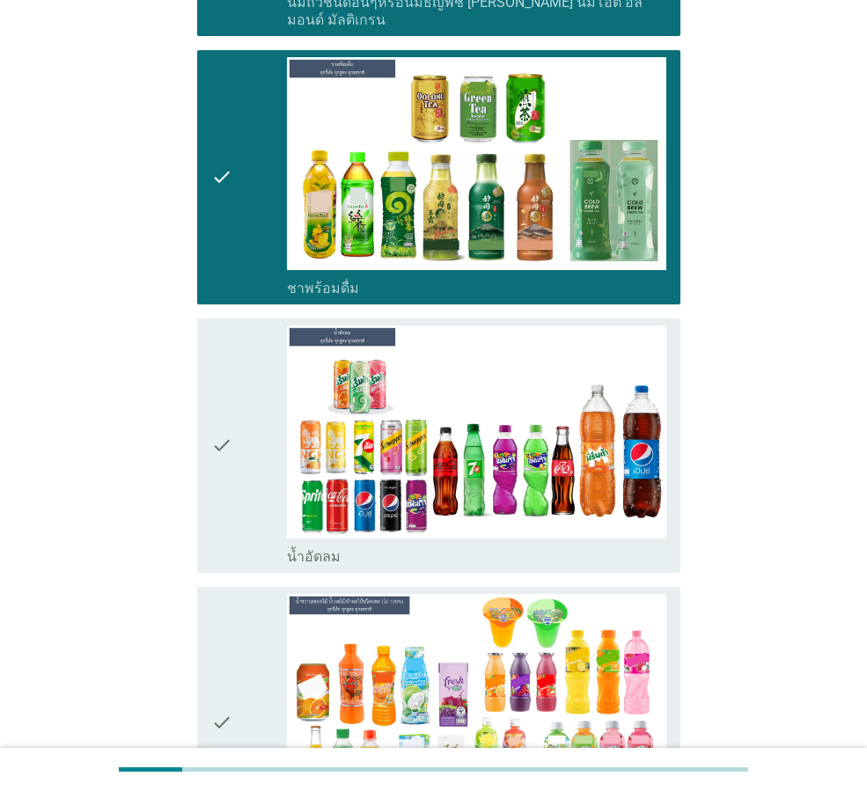
click at [230, 426] on icon "check" at bounding box center [221, 446] width 21 height 240
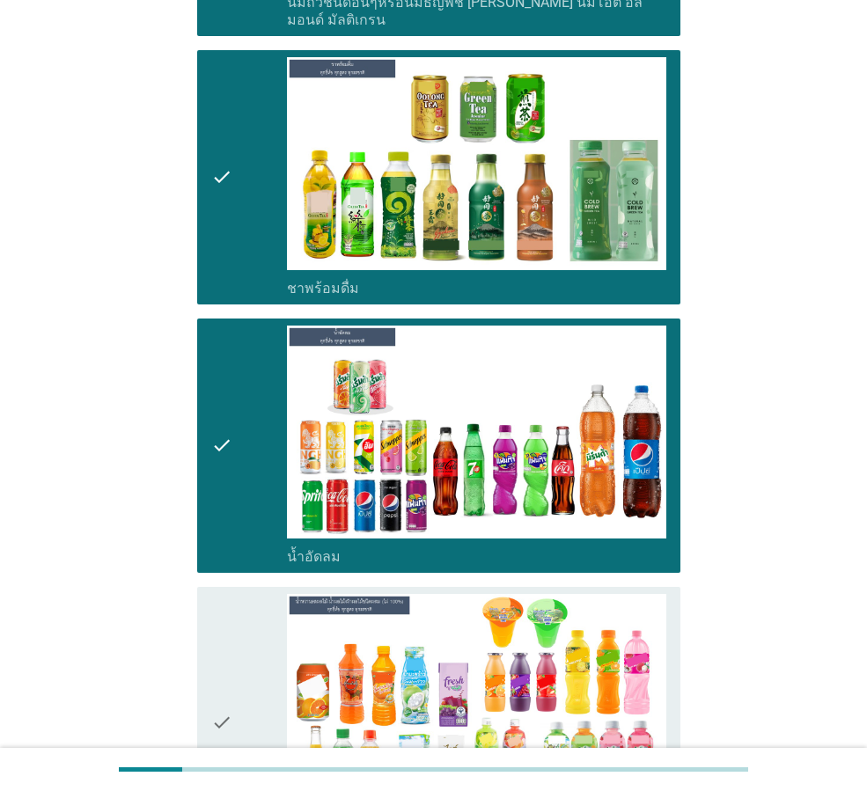
click at [238, 630] on div "check" at bounding box center [249, 723] width 76 height 258
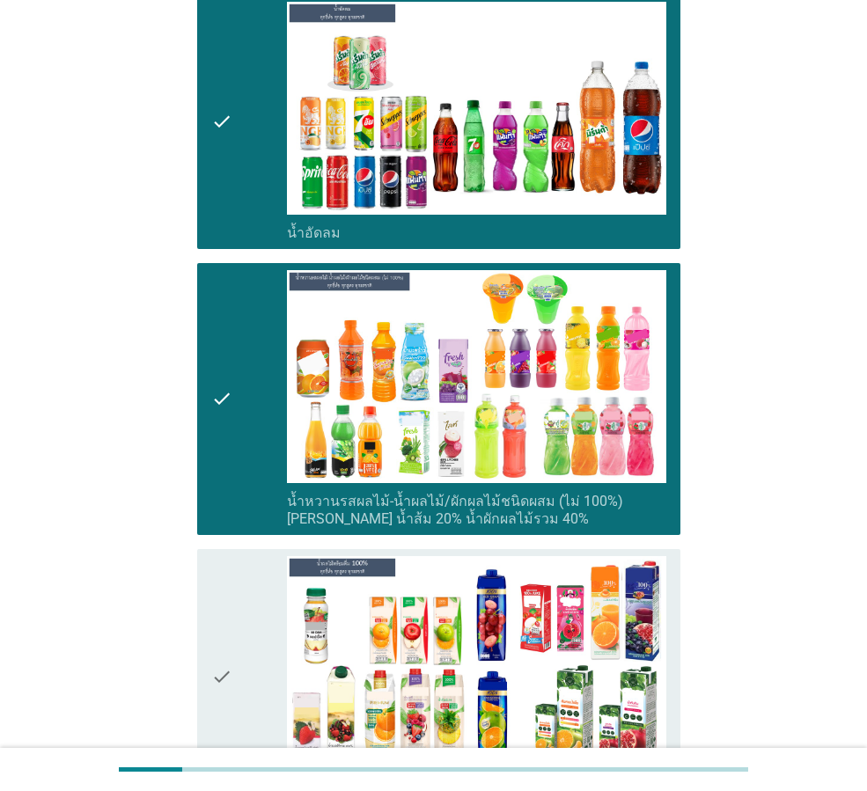
scroll to position [2288, 0]
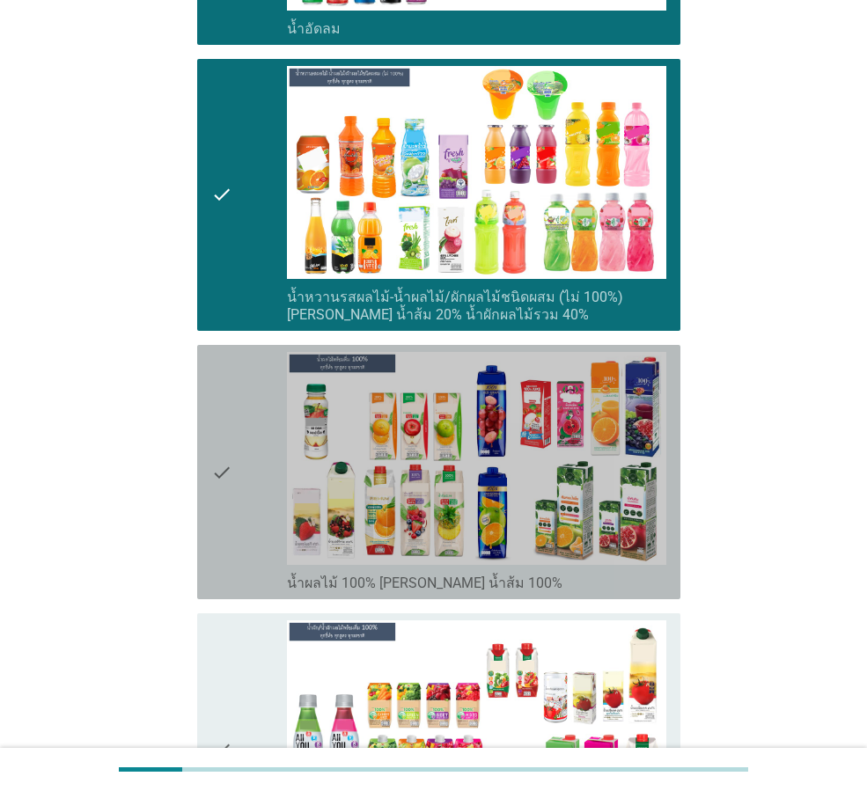
click at [238, 482] on div "check" at bounding box center [249, 472] width 76 height 240
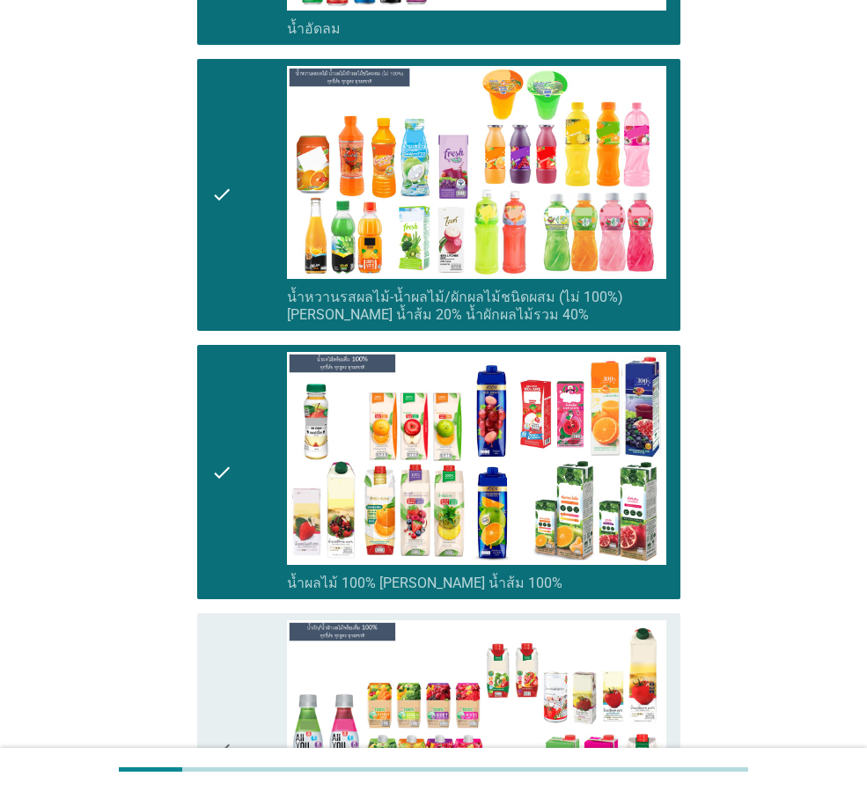
click at [239, 636] on div "check" at bounding box center [249, 749] width 76 height 258
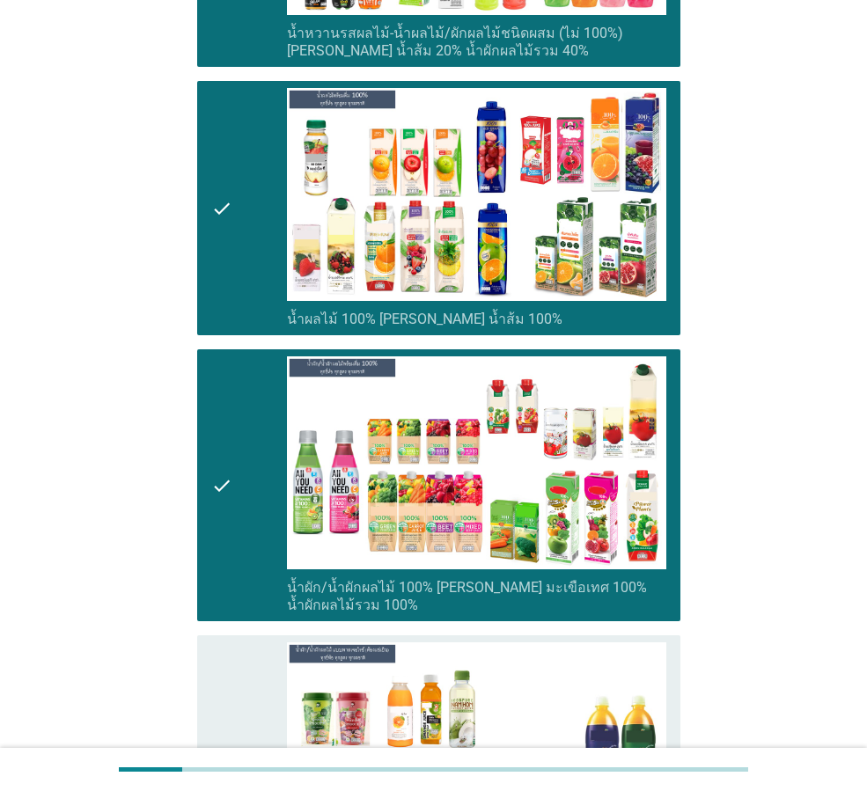
scroll to position [3168, 0]
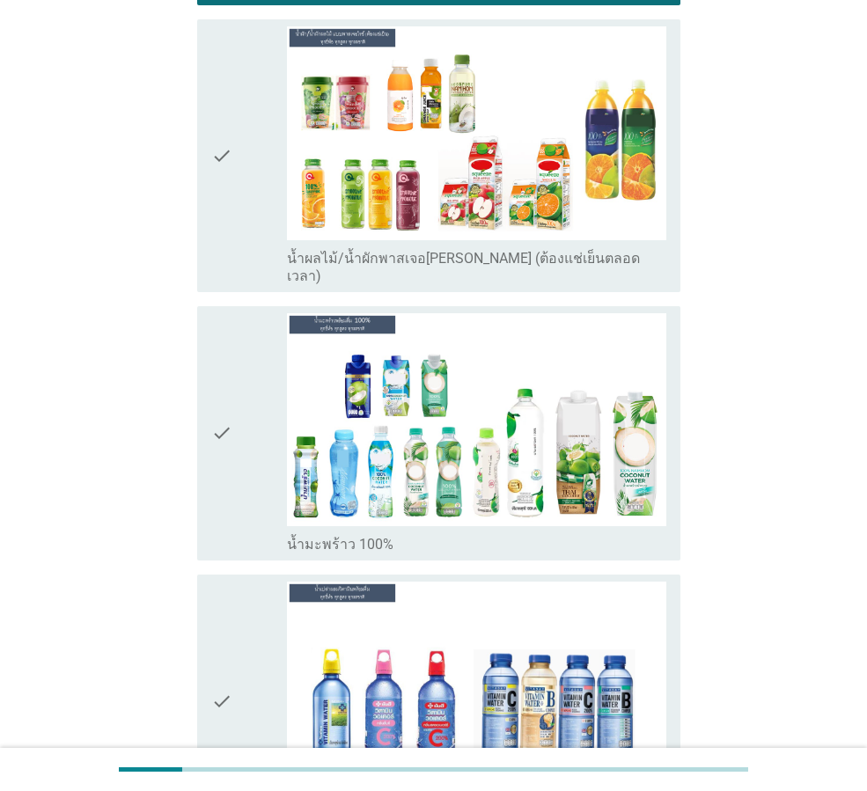
click at [241, 127] on div "check" at bounding box center [249, 155] width 76 height 258
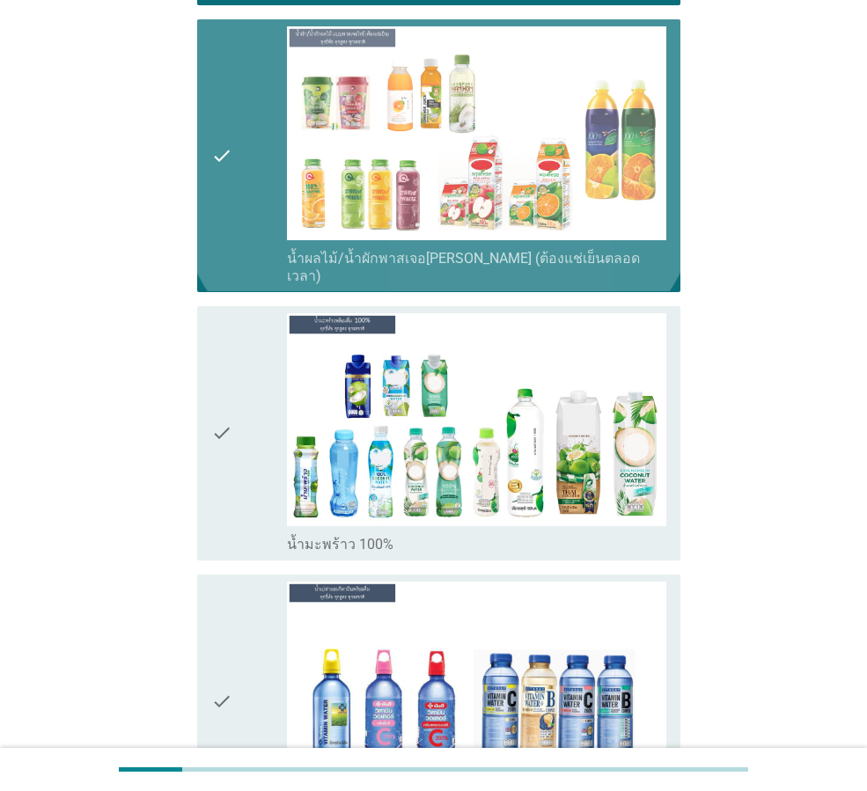
click at [218, 380] on icon "check" at bounding box center [221, 433] width 21 height 240
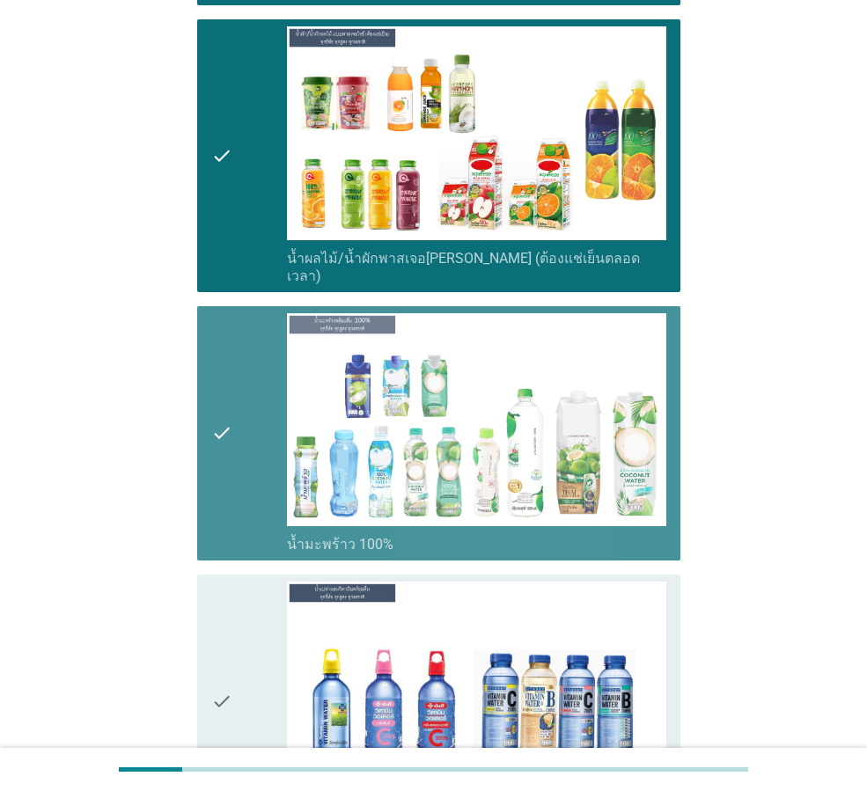
click at [239, 655] on div "check" at bounding box center [249, 702] width 76 height 240
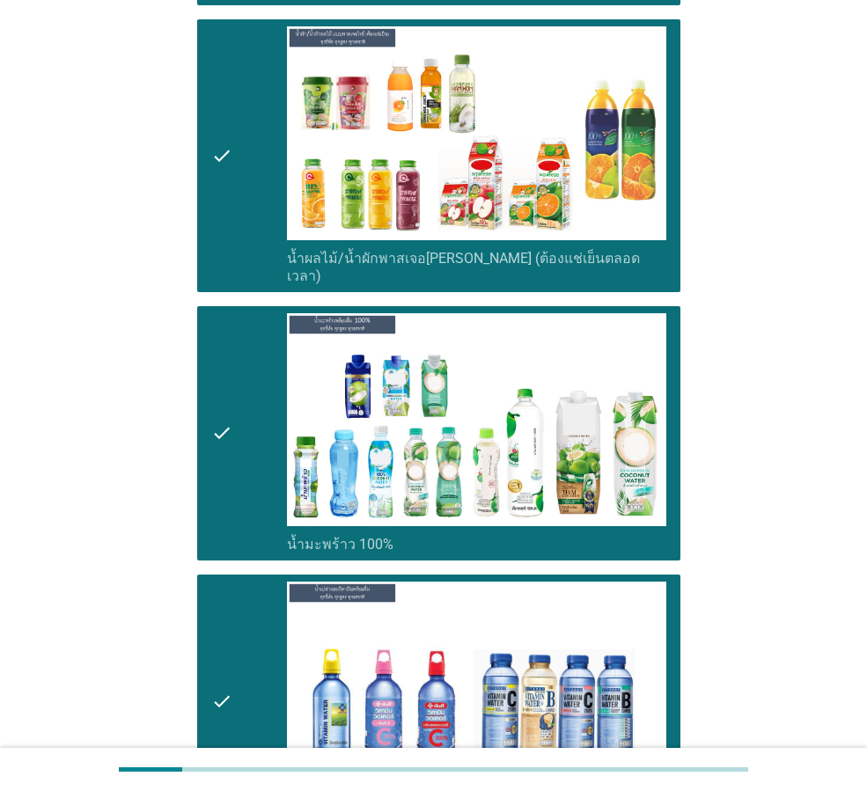
scroll to position [3784, 0]
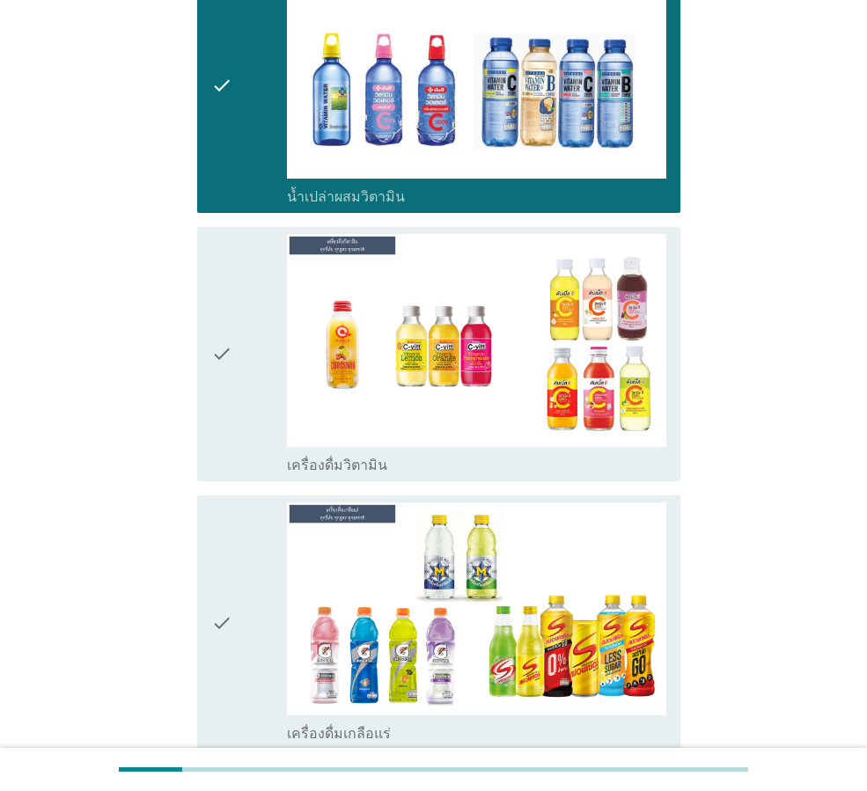
drag, startPoint x: 246, startPoint y: 513, endPoint x: 257, endPoint y: 355, distance: 157.9
click at [246, 509] on div "check" at bounding box center [249, 622] width 76 height 240
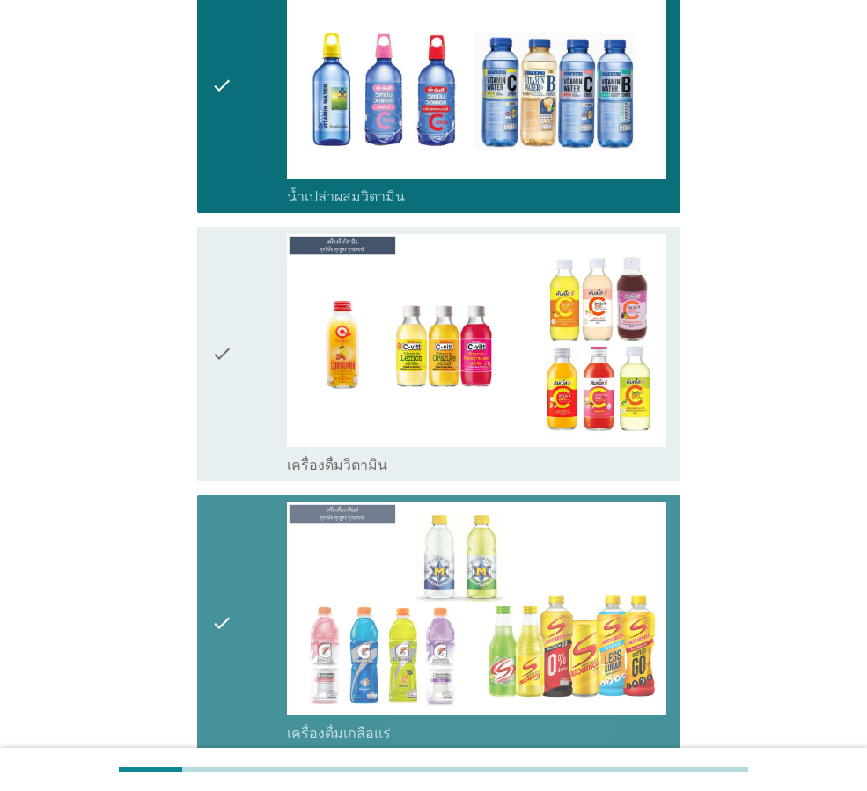
click at [256, 350] on div "check" at bounding box center [249, 354] width 76 height 240
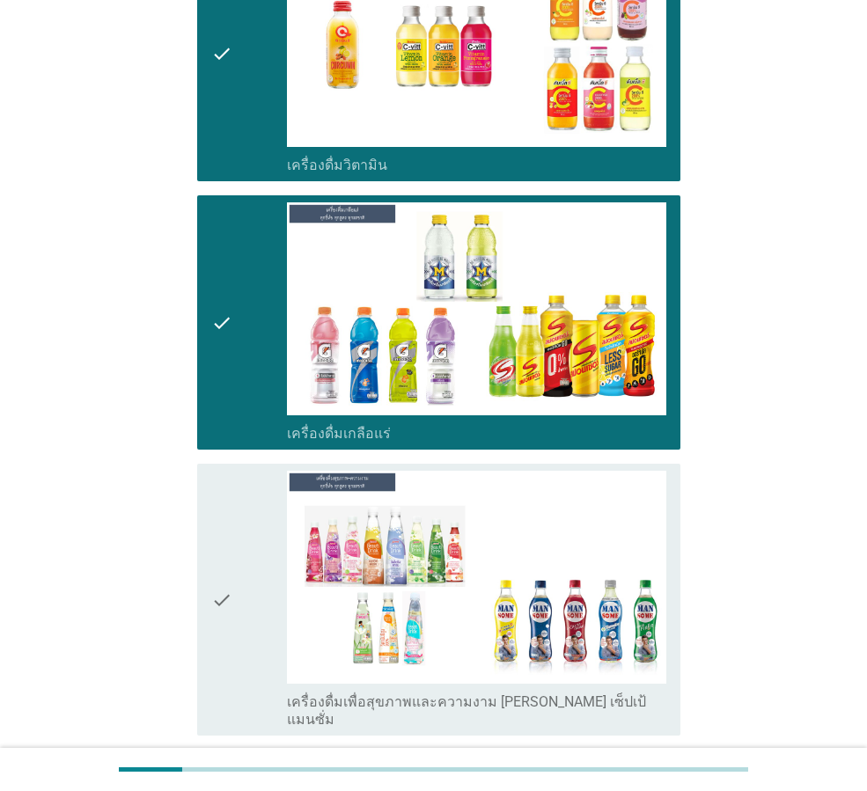
scroll to position [4312, 0]
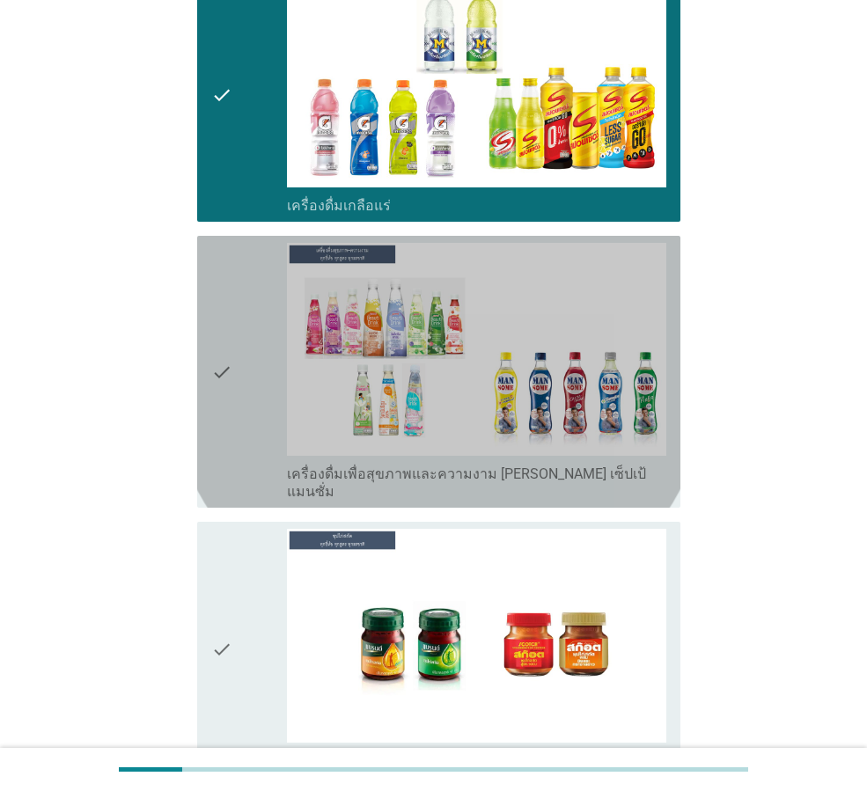
click at [238, 328] on div "check" at bounding box center [249, 372] width 76 height 258
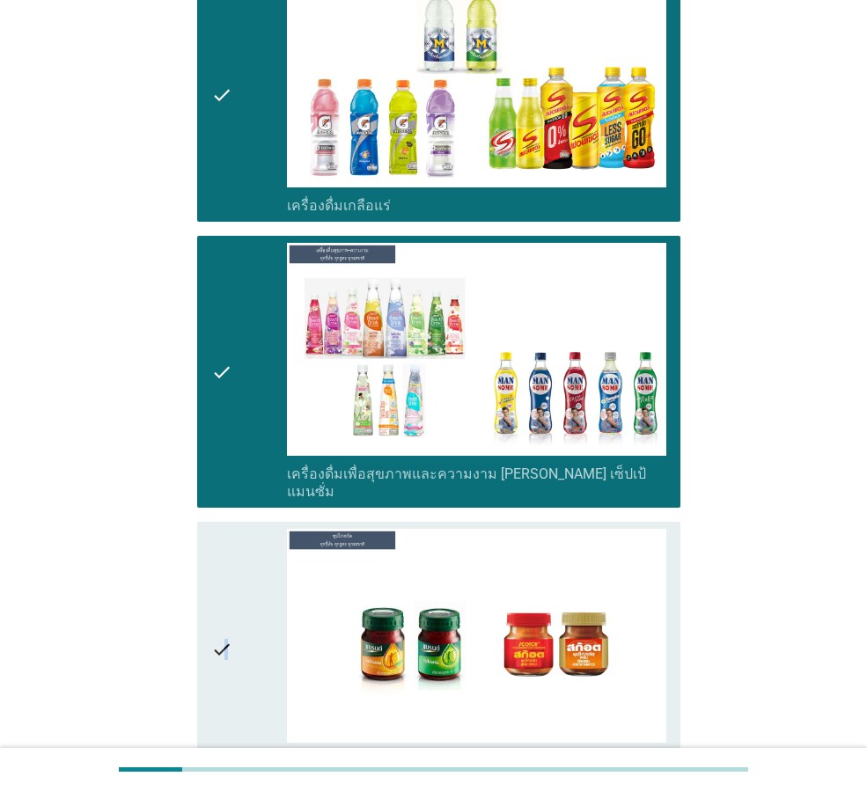
click at [228, 550] on icon "check" at bounding box center [221, 649] width 21 height 240
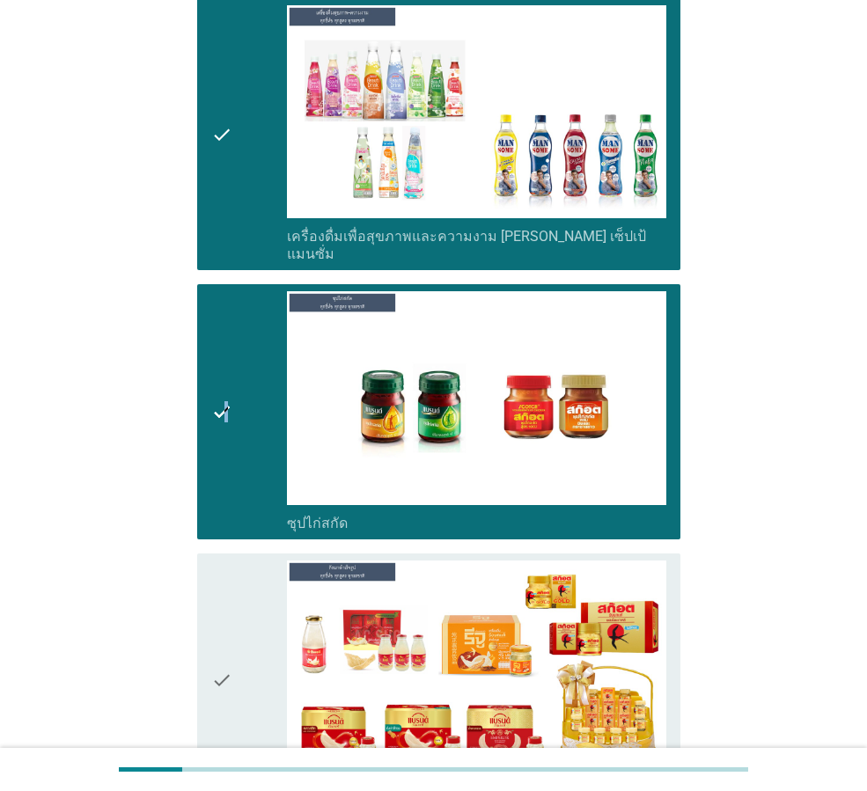
scroll to position [4718, 0]
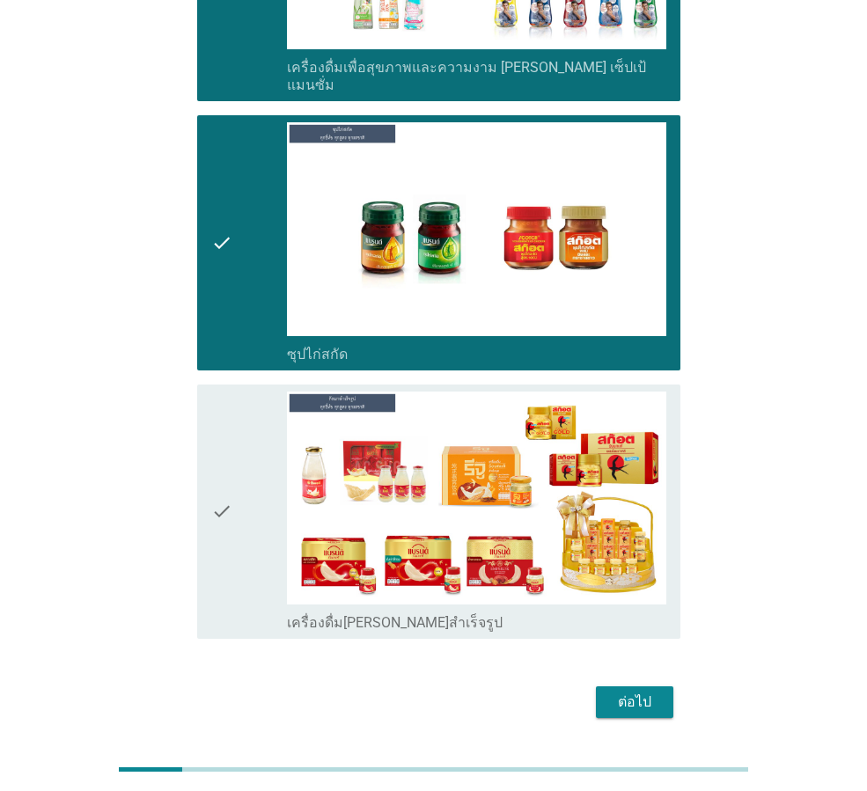
click at [229, 505] on icon "check" at bounding box center [221, 512] width 21 height 240
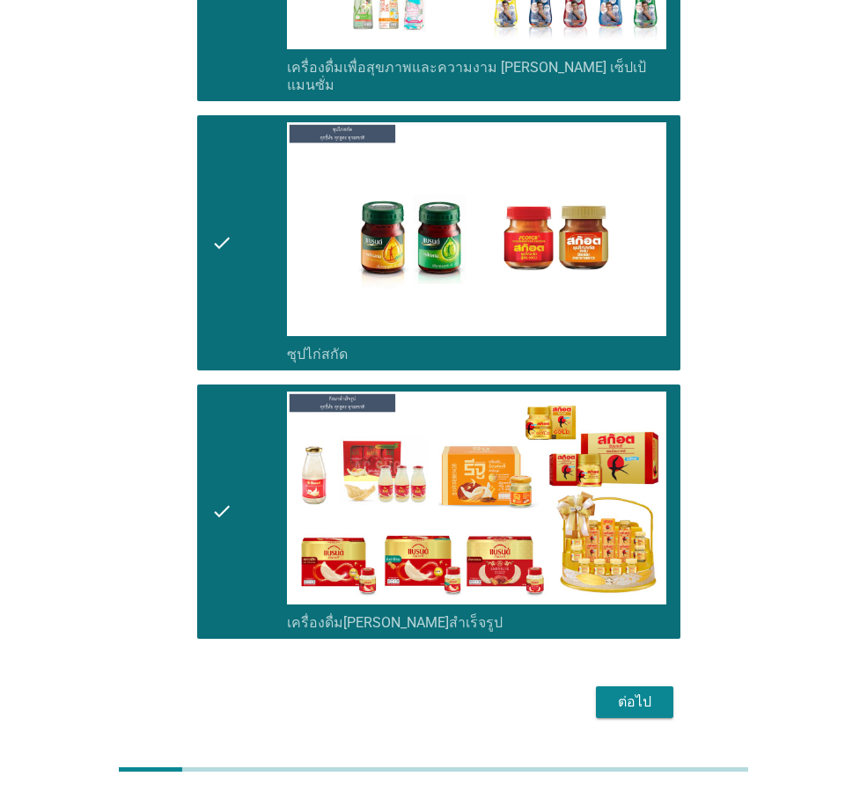
click at [636, 686] on button "ต่อไป" at bounding box center [634, 702] width 77 height 32
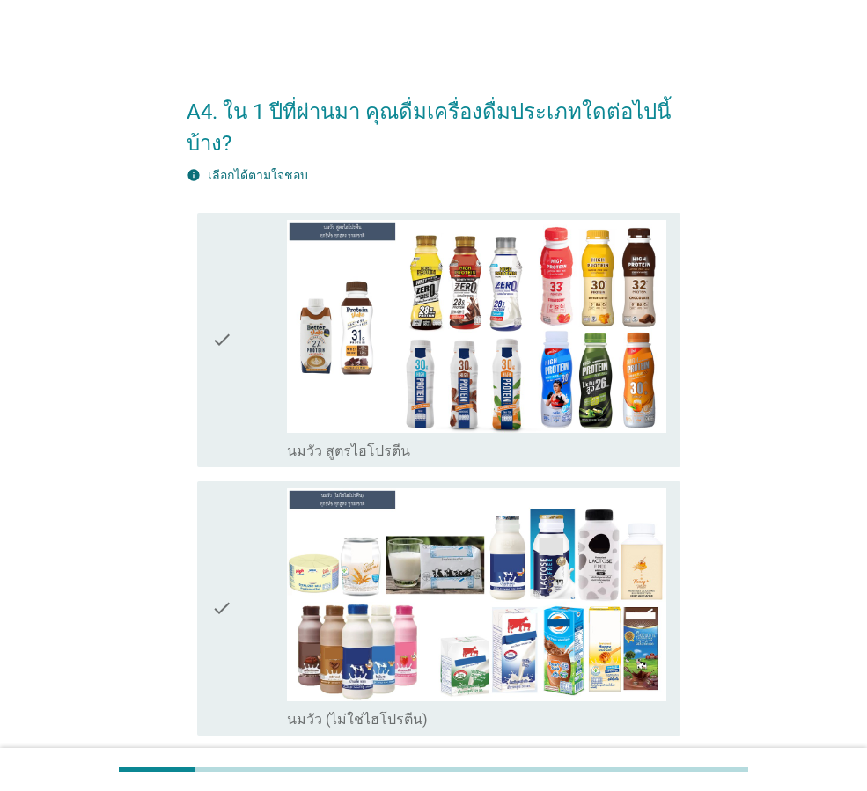
click at [230, 333] on icon "check" at bounding box center [221, 340] width 21 height 240
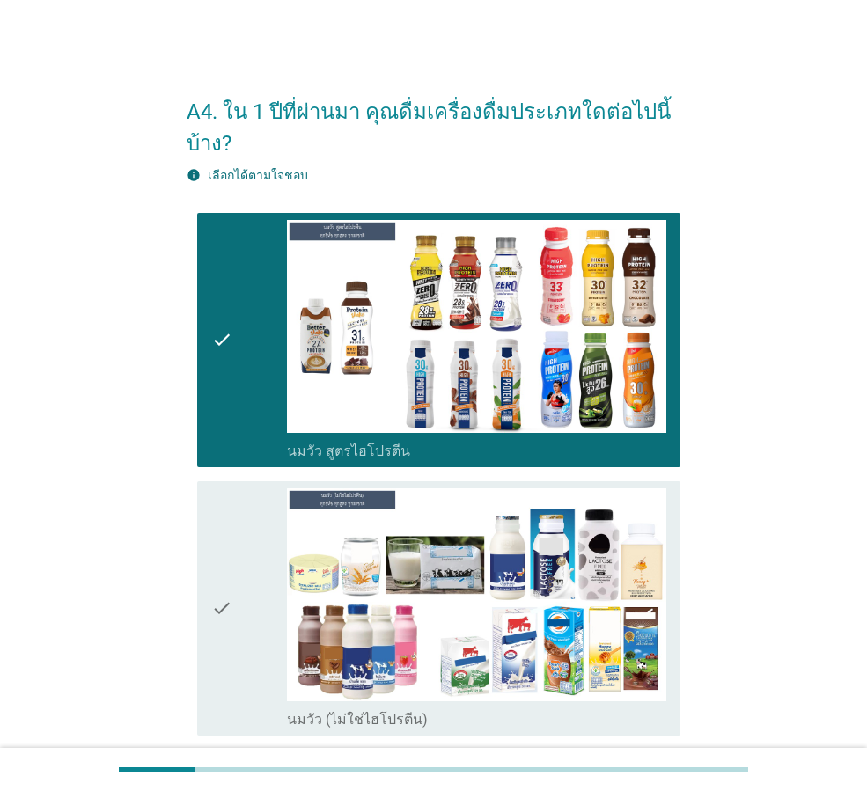
click at [244, 517] on div "check" at bounding box center [249, 608] width 76 height 240
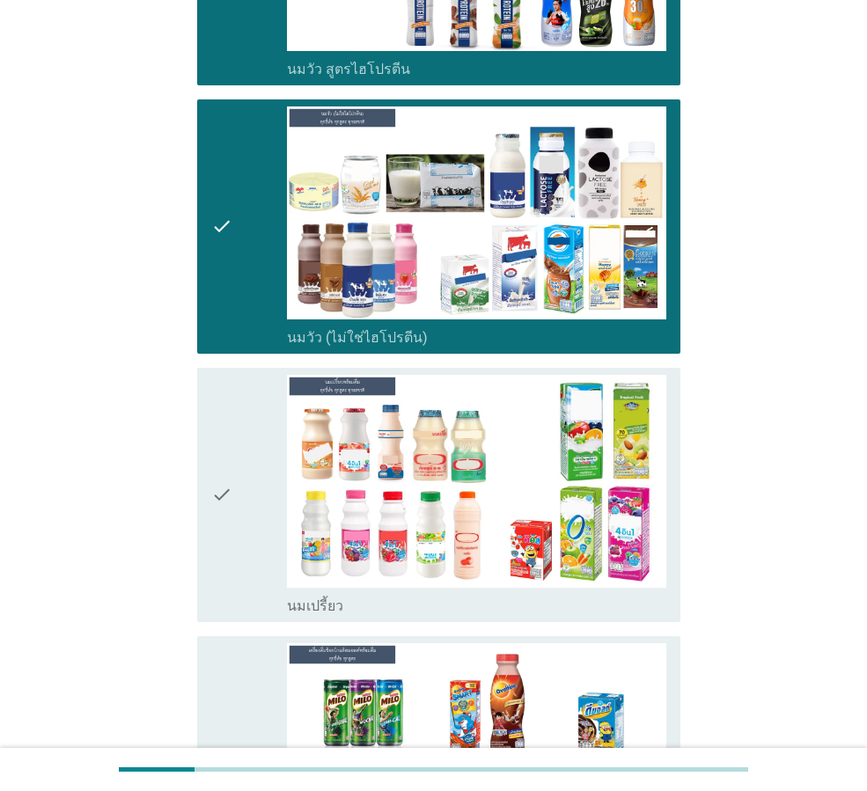
scroll to position [528, 0]
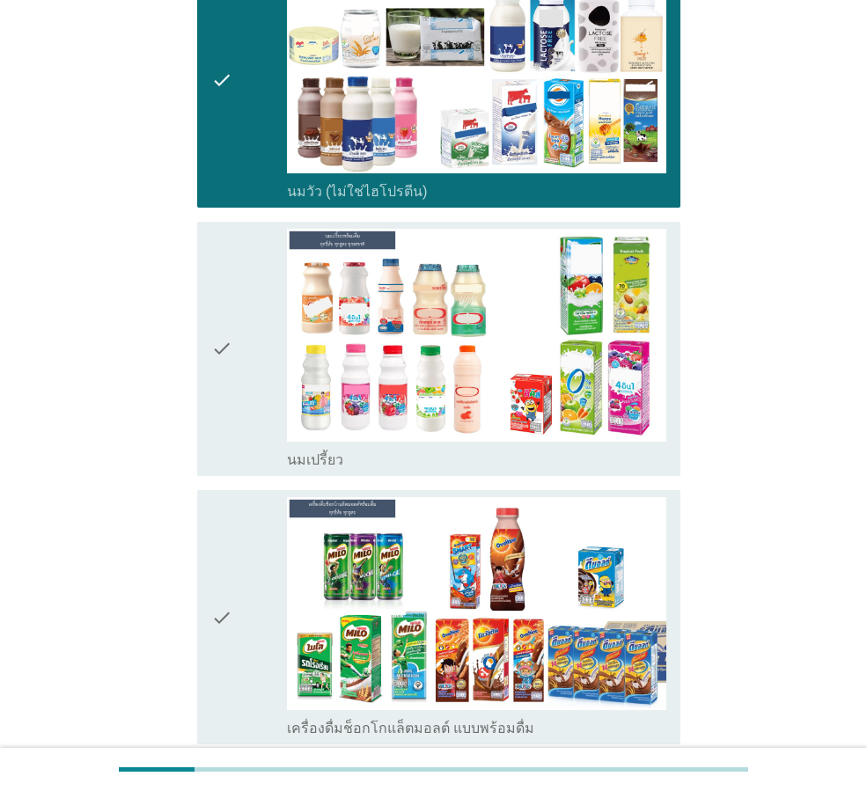
click at [254, 382] on div "check" at bounding box center [249, 349] width 76 height 240
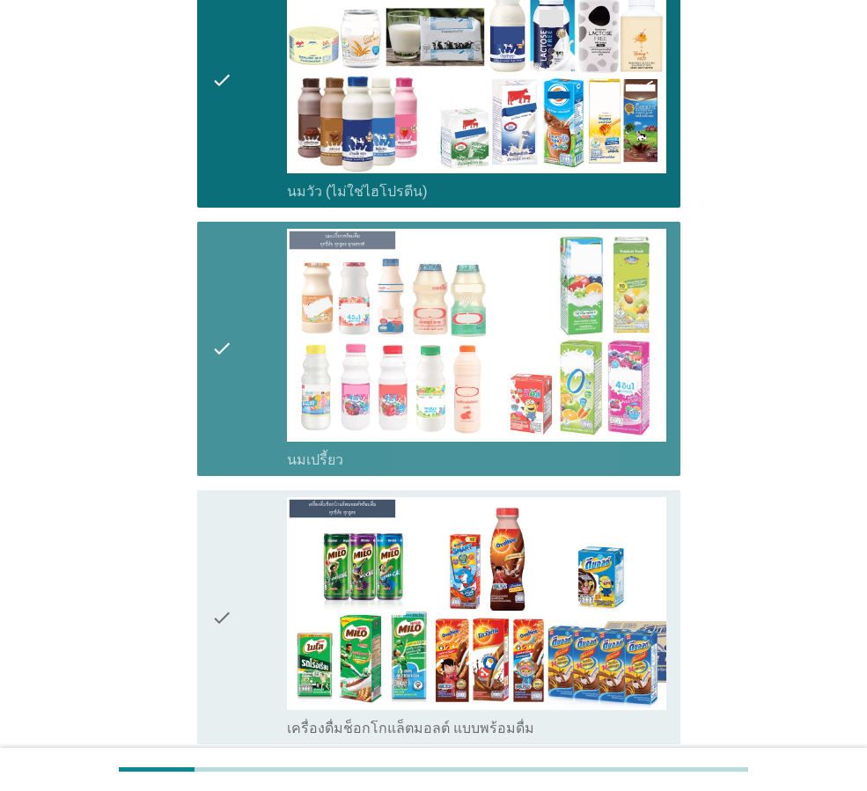
click at [252, 565] on div "check" at bounding box center [249, 617] width 76 height 240
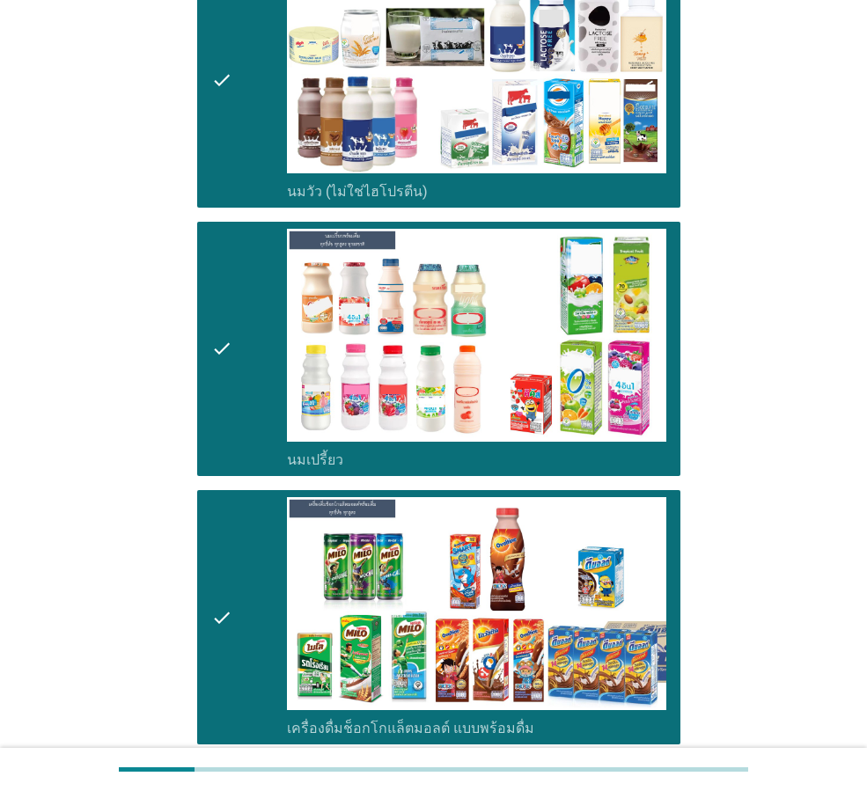
scroll to position [968, 0]
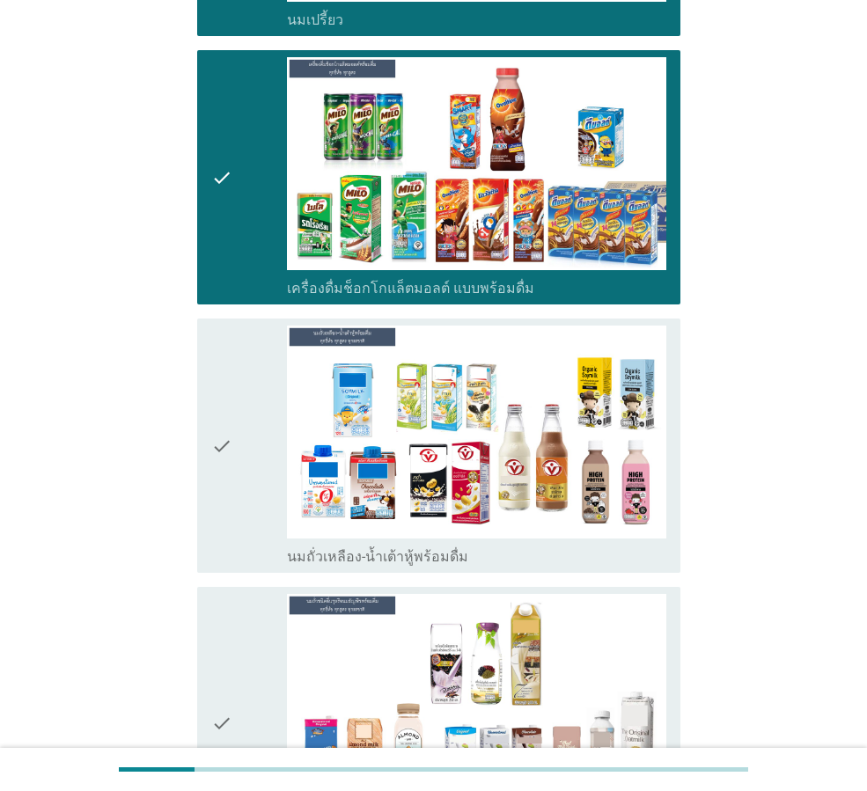
click at [239, 427] on div "check" at bounding box center [249, 446] width 76 height 240
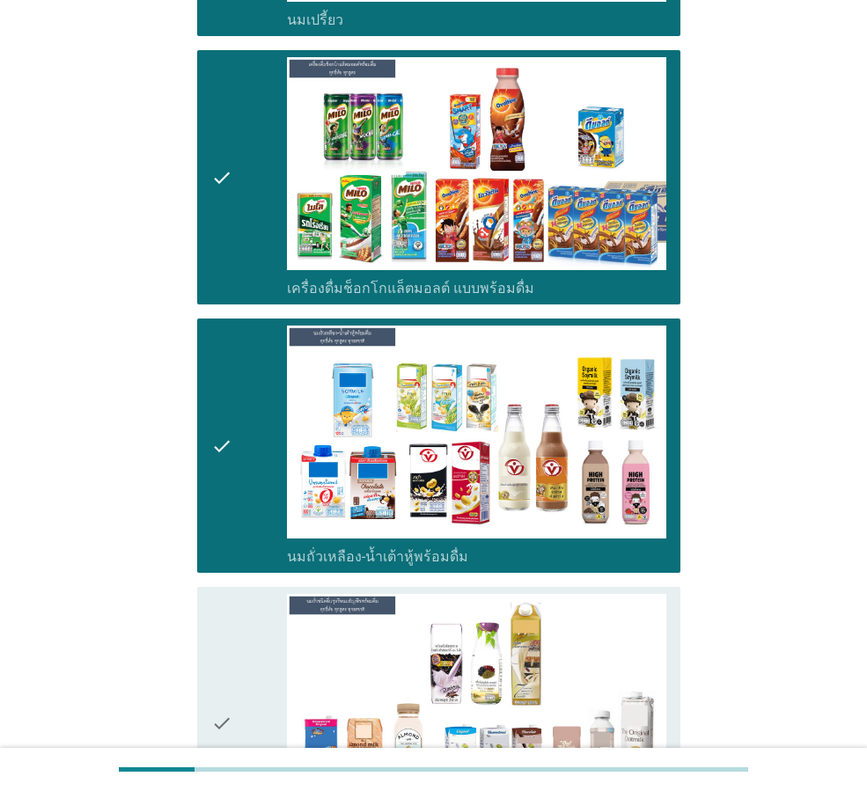
click at [258, 670] on div "check" at bounding box center [249, 723] width 76 height 258
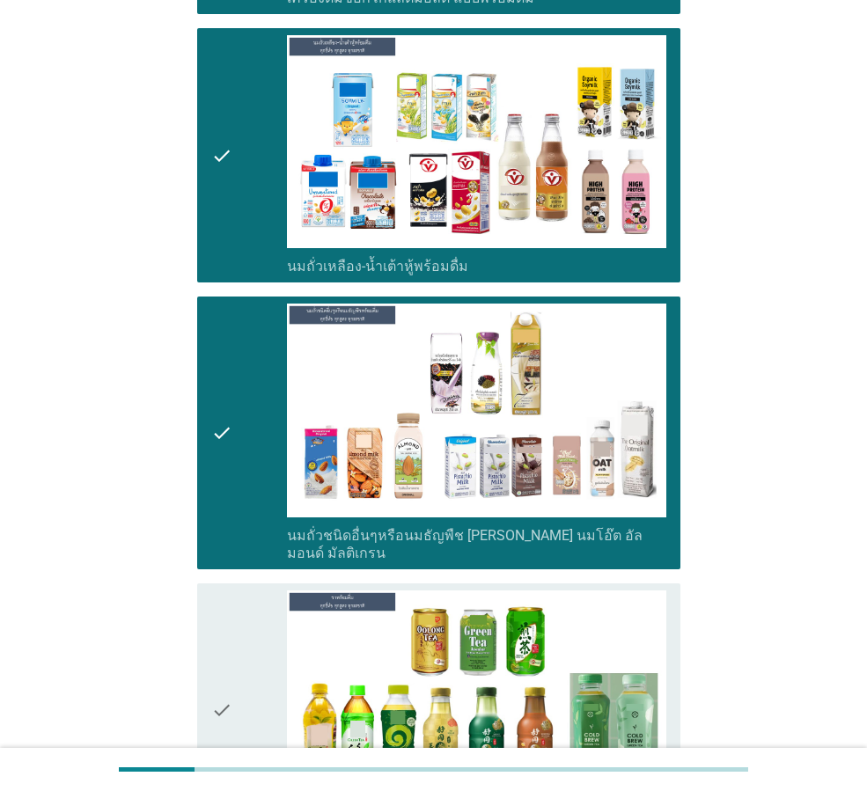
scroll to position [1584, 0]
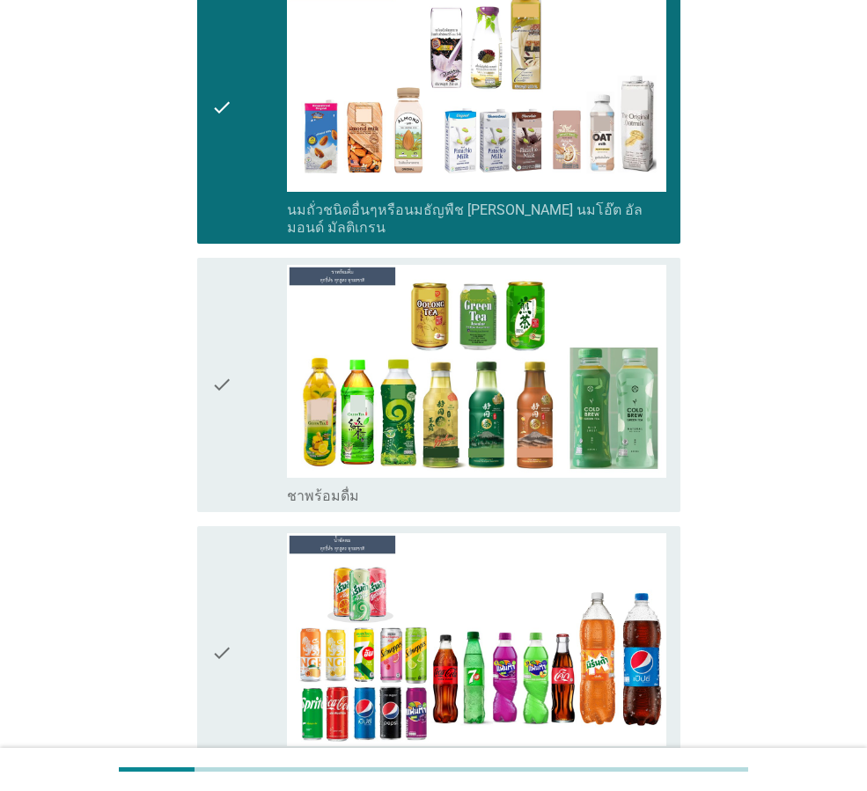
click at [224, 375] on icon "check" at bounding box center [221, 385] width 21 height 240
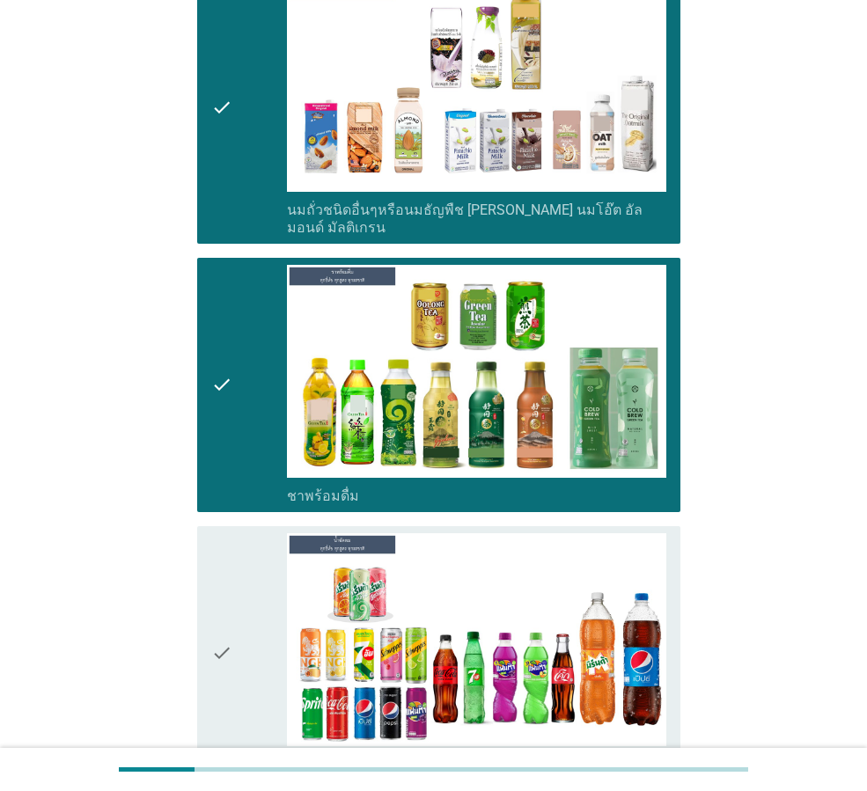
click at [262, 641] on div "check" at bounding box center [249, 653] width 76 height 240
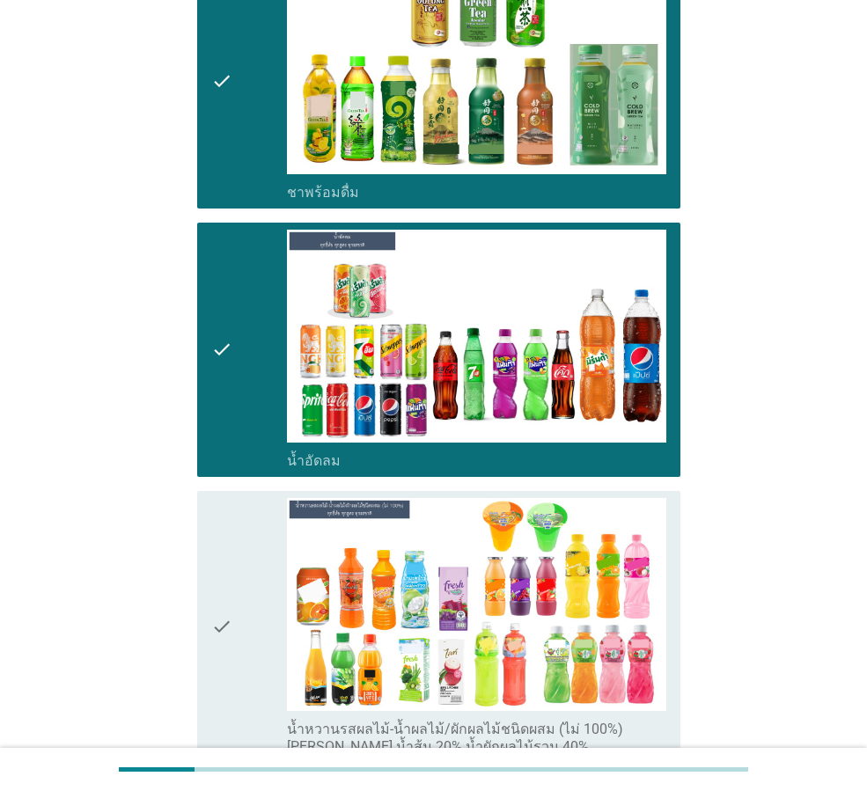
scroll to position [2024, 0]
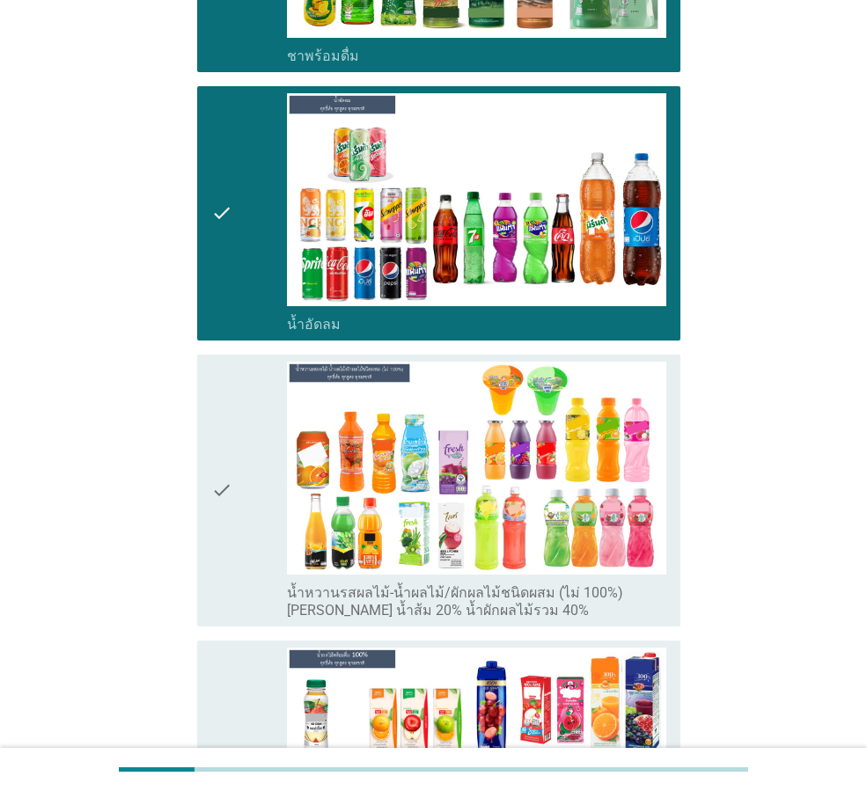
click at [219, 403] on icon "check" at bounding box center [221, 491] width 21 height 258
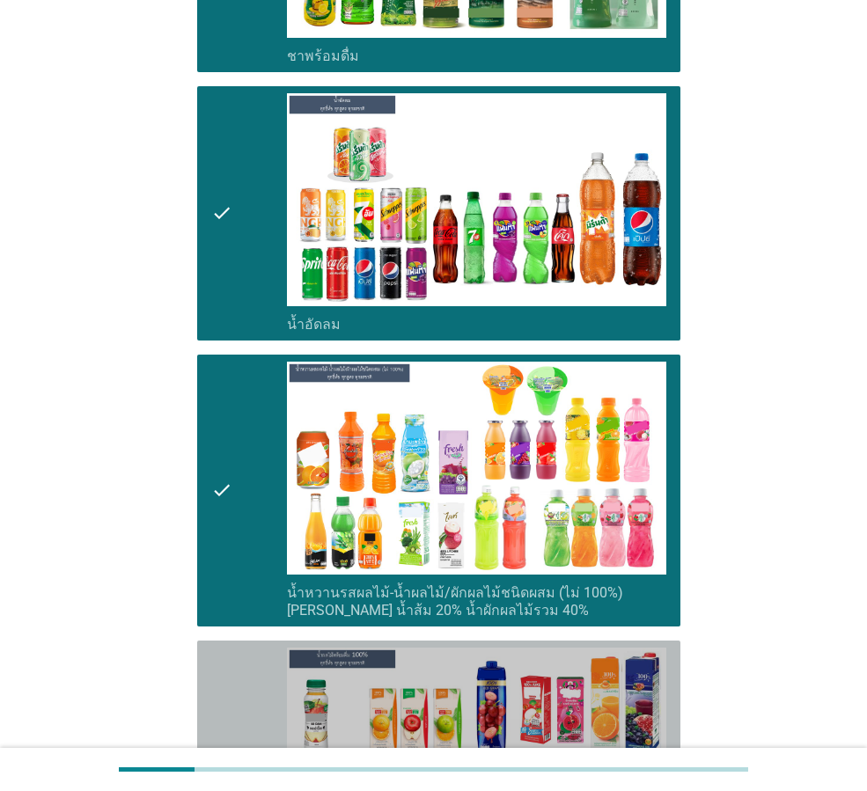
click at [238, 663] on div "check" at bounding box center [249, 768] width 76 height 240
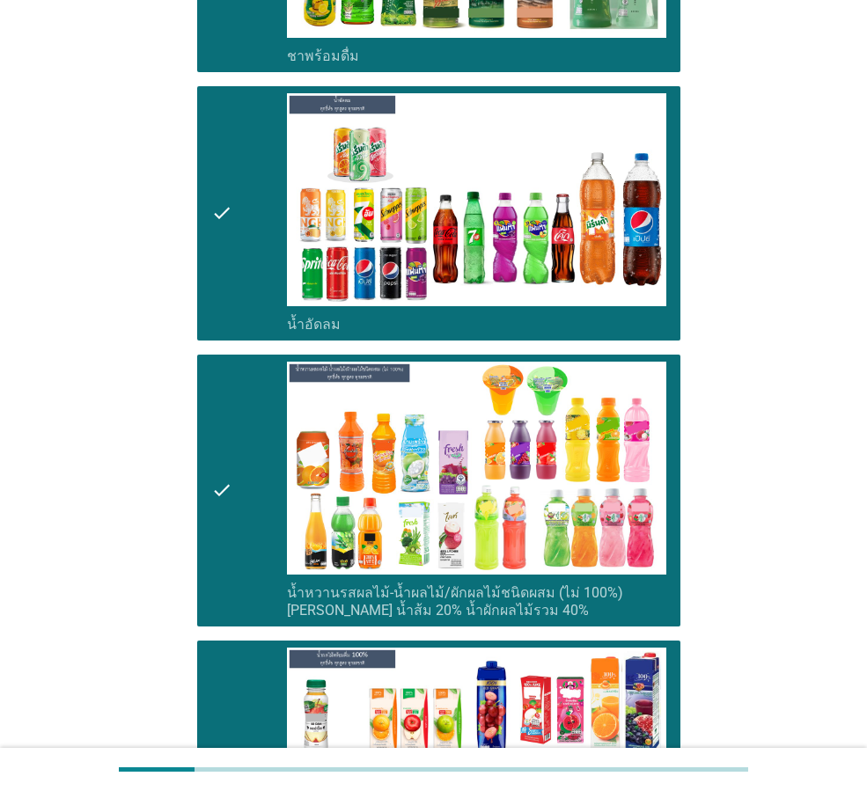
scroll to position [2640, 0]
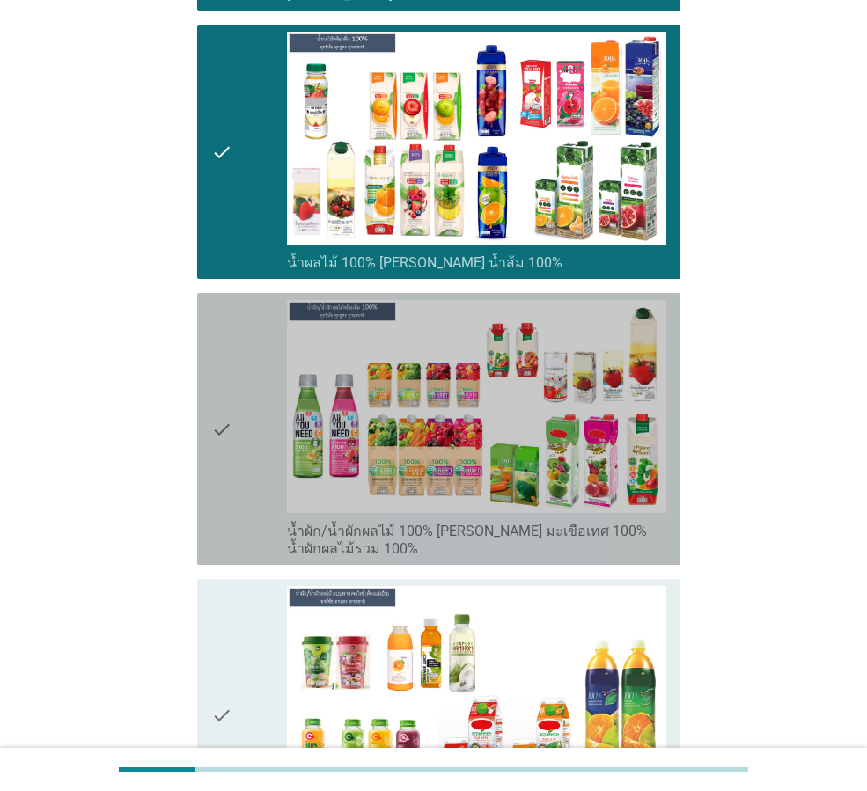
click at [231, 465] on icon "check" at bounding box center [221, 429] width 21 height 258
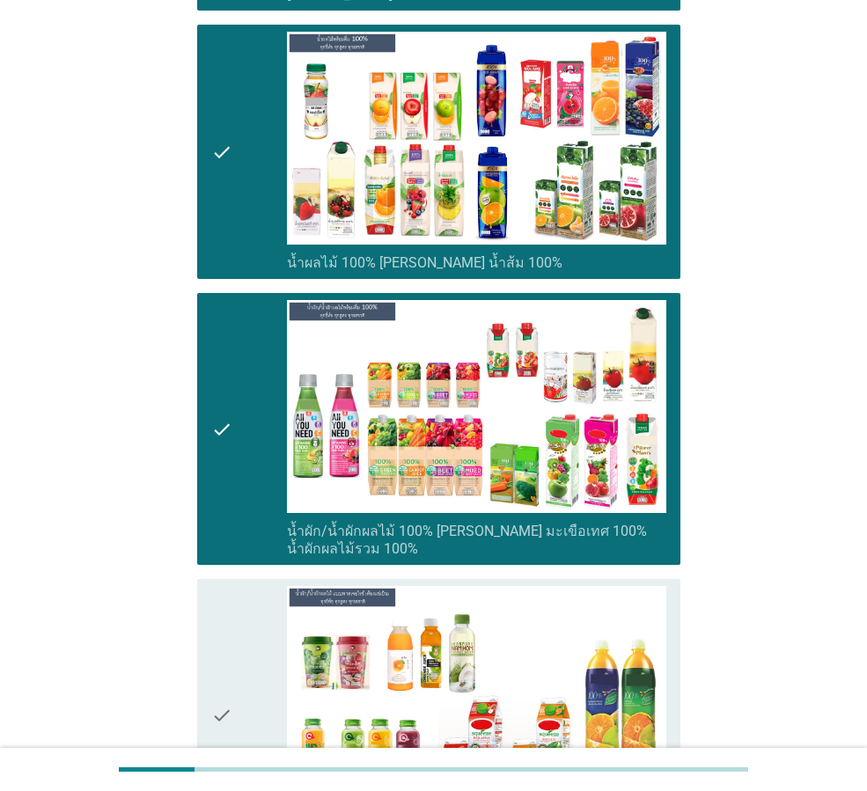
click at [232, 637] on icon "check" at bounding box center [221, 715] width 21 height 258
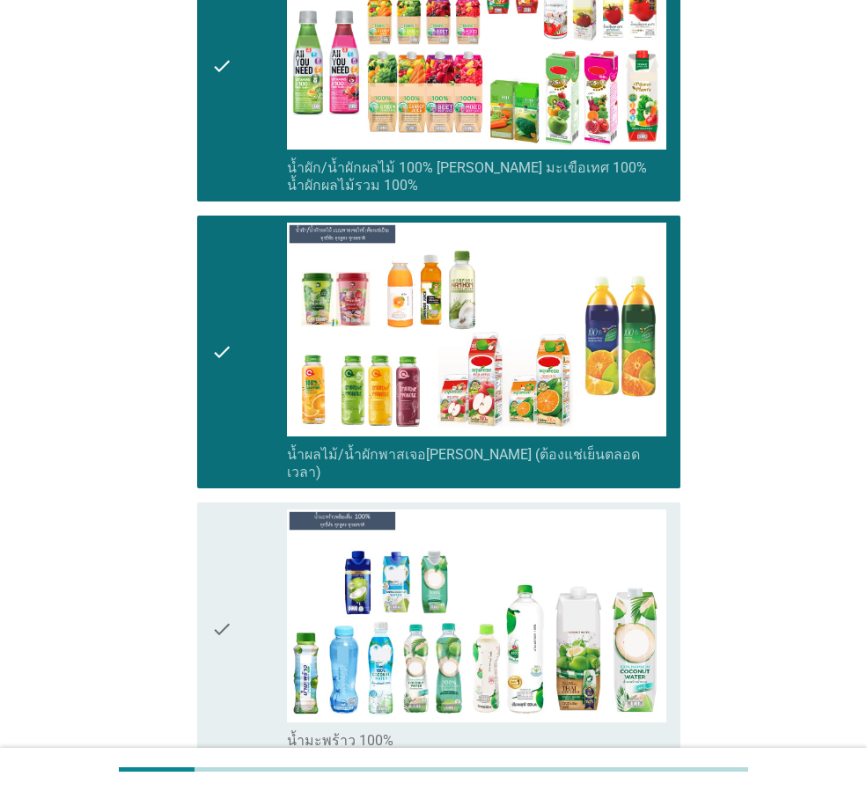
scroll to position [3168, 0]
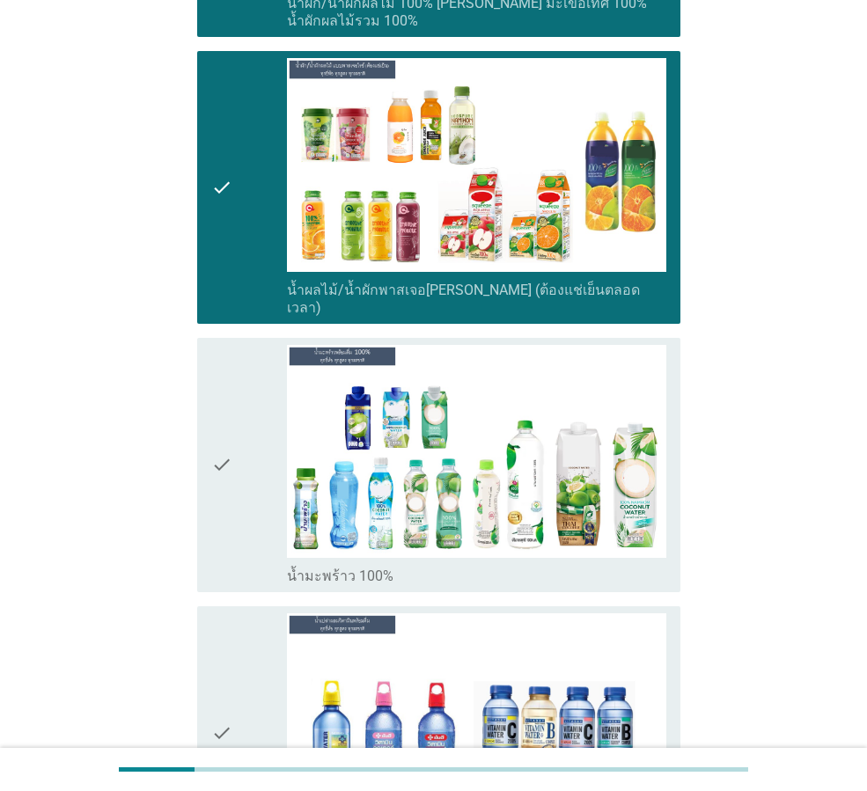
click at [243, 479] on div "check" at bounding box center [249, 465] width 76 height 240
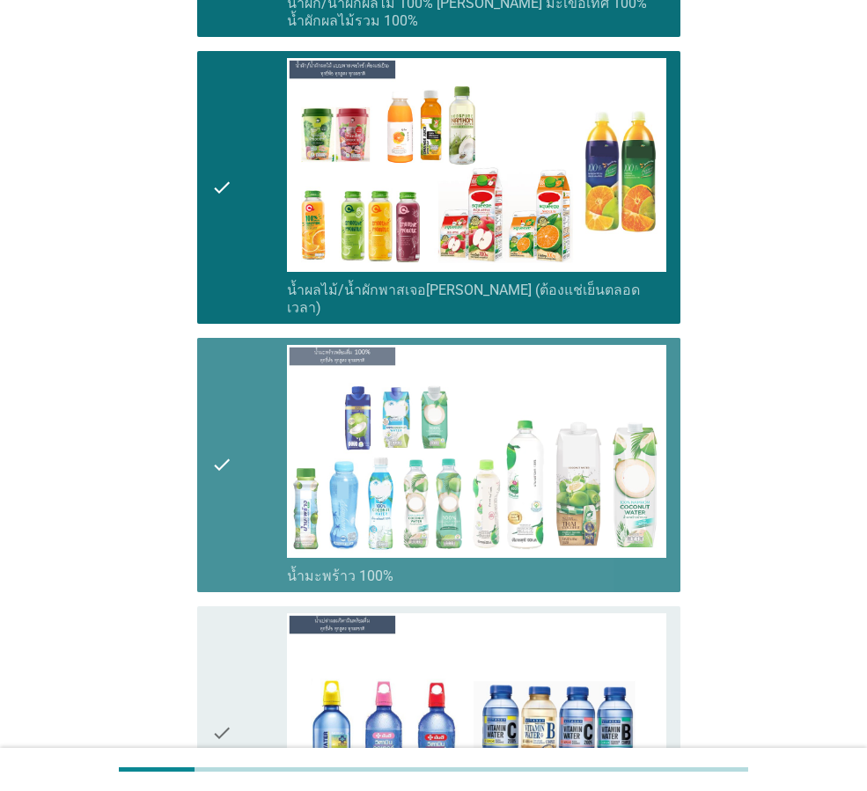
click at [243, 665] on div "check" at bounding box center [249, 733] width 76 height 240
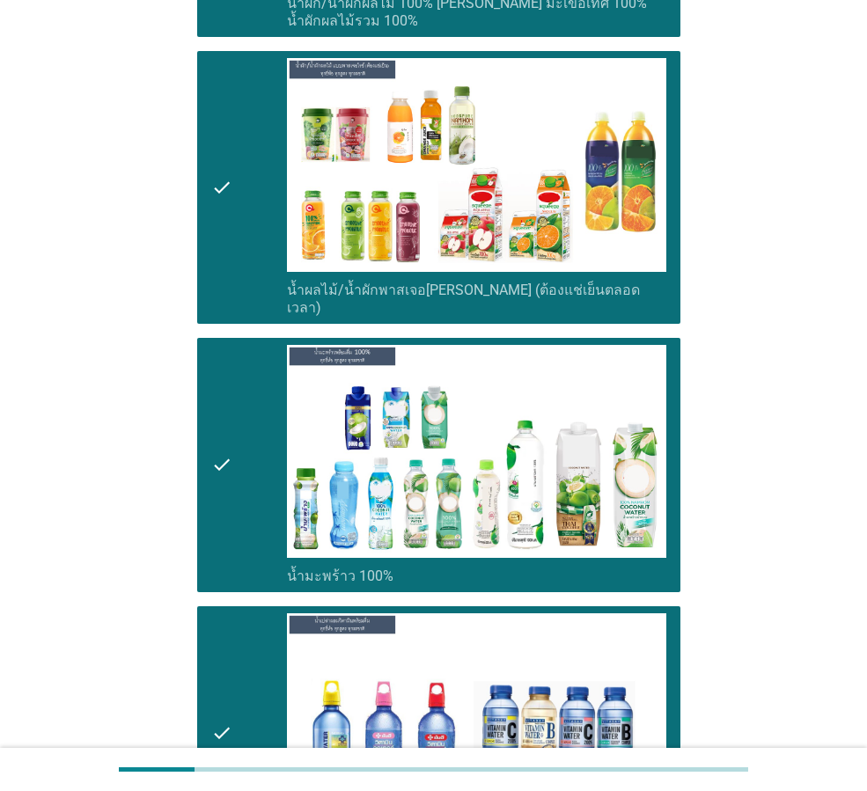
scroll to position [3784, 0]
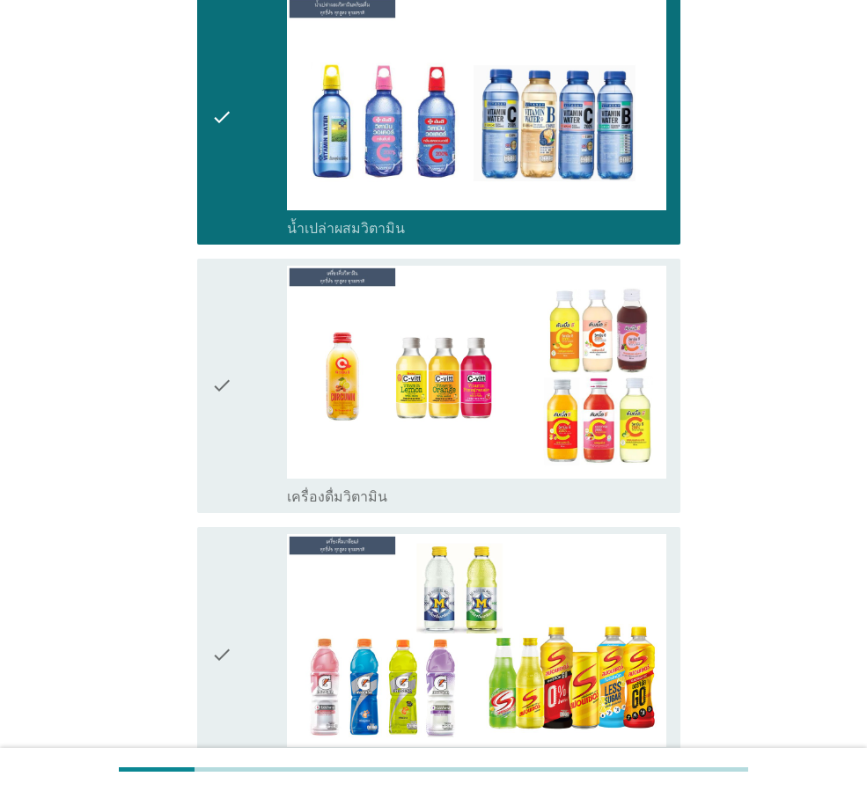
click at [246, 402] on div "check" at bounding box center [249, 386] width 76 height 240
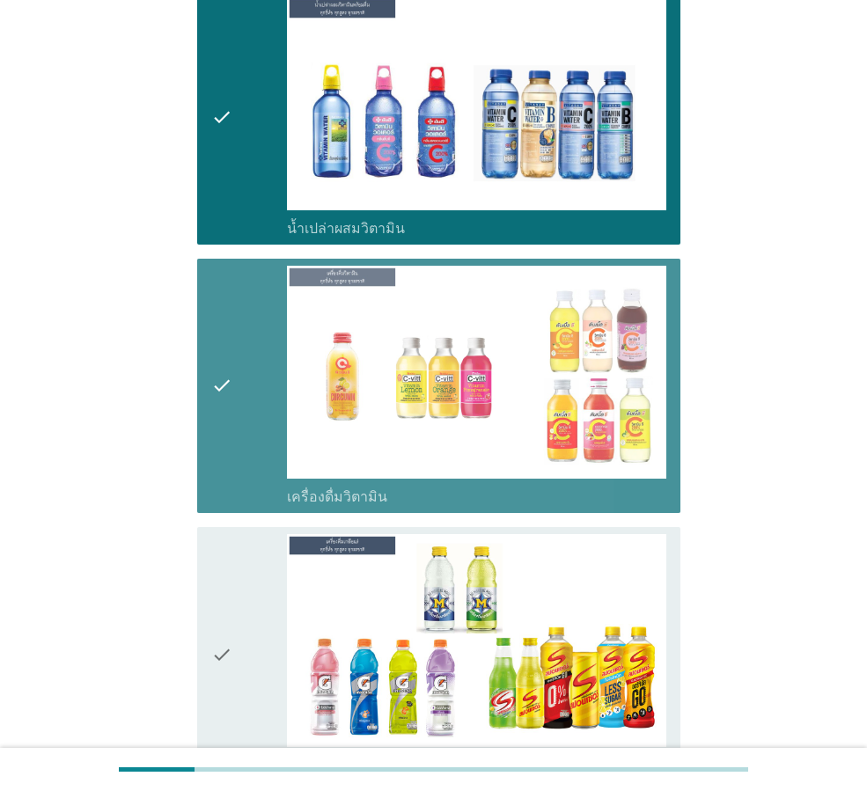
click at [235, 553] on div "check" at bounding box center [249, 654] width 76 height 240
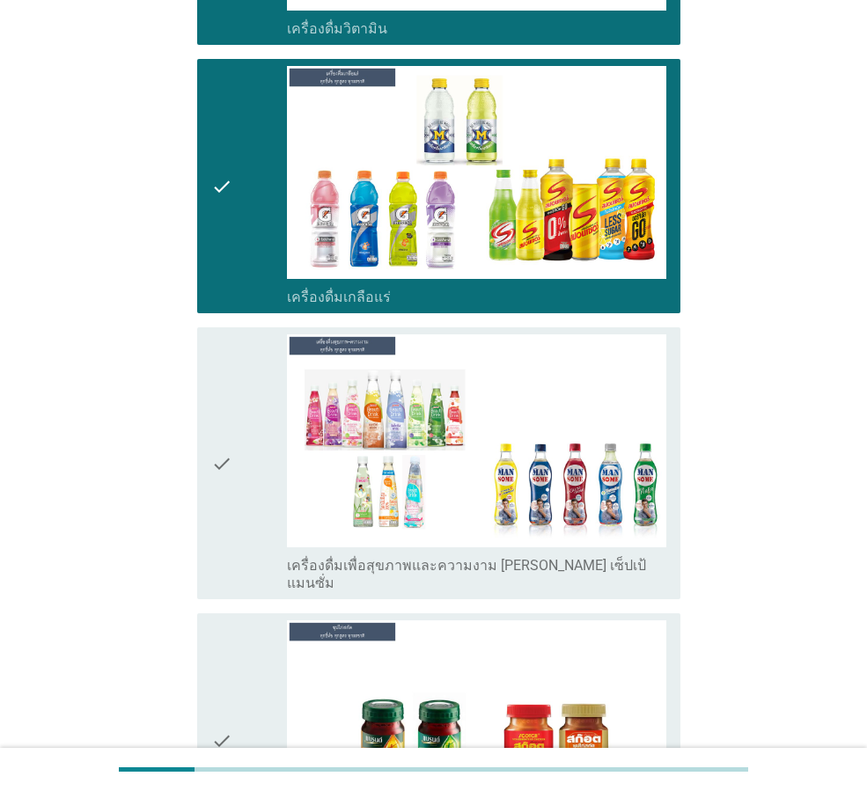
scroll to position [4488, 0]
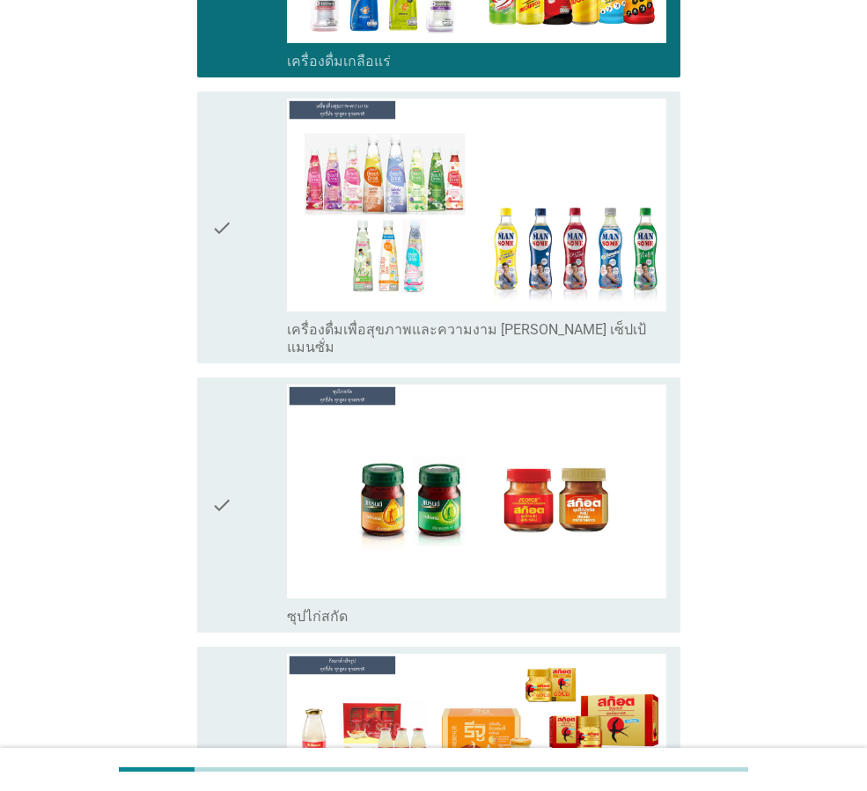
click at [252, 480] on div "check" at bounding box center [249, 505] width 76 height 240
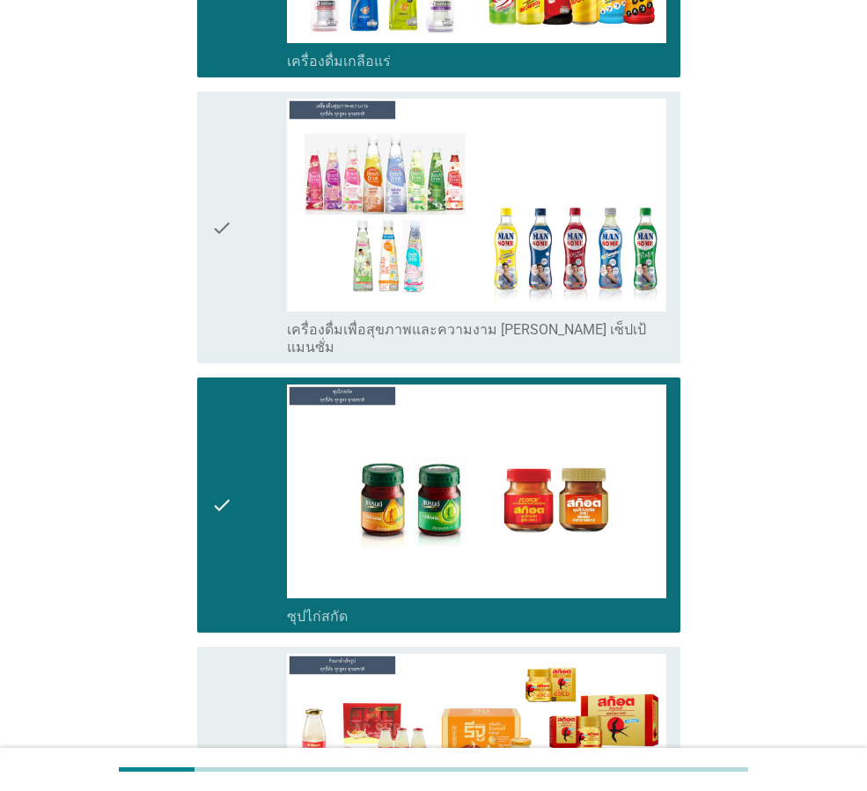
click at [242, 224] on div "check" at bounding box center [249, 228] width 76 height 258
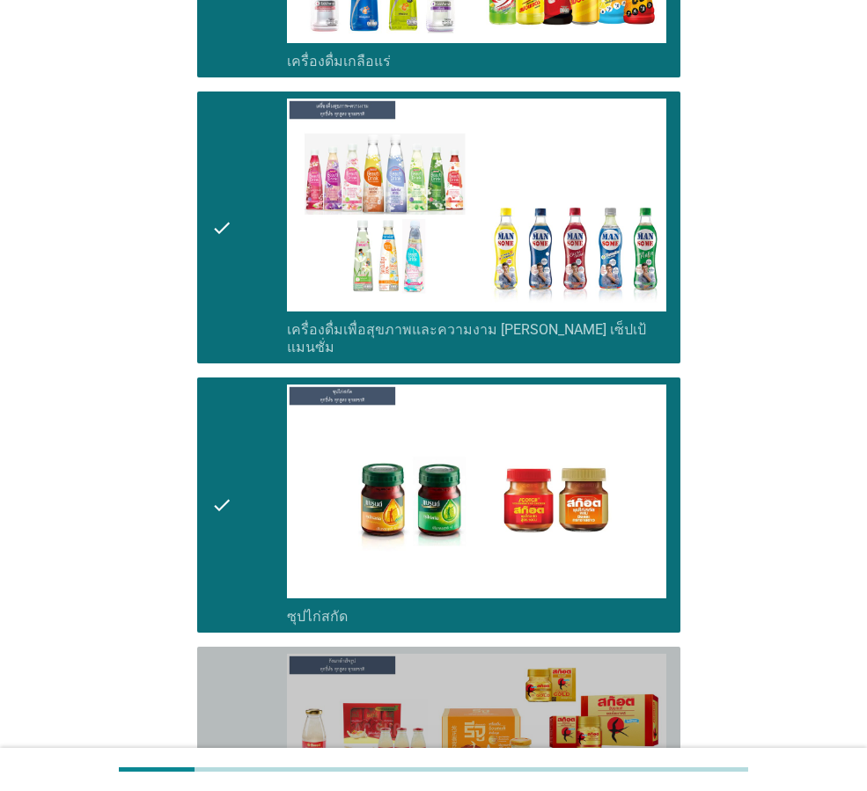
click at [229, 654] on icon "check" at bounding box center [221, 774] width 21 height 240
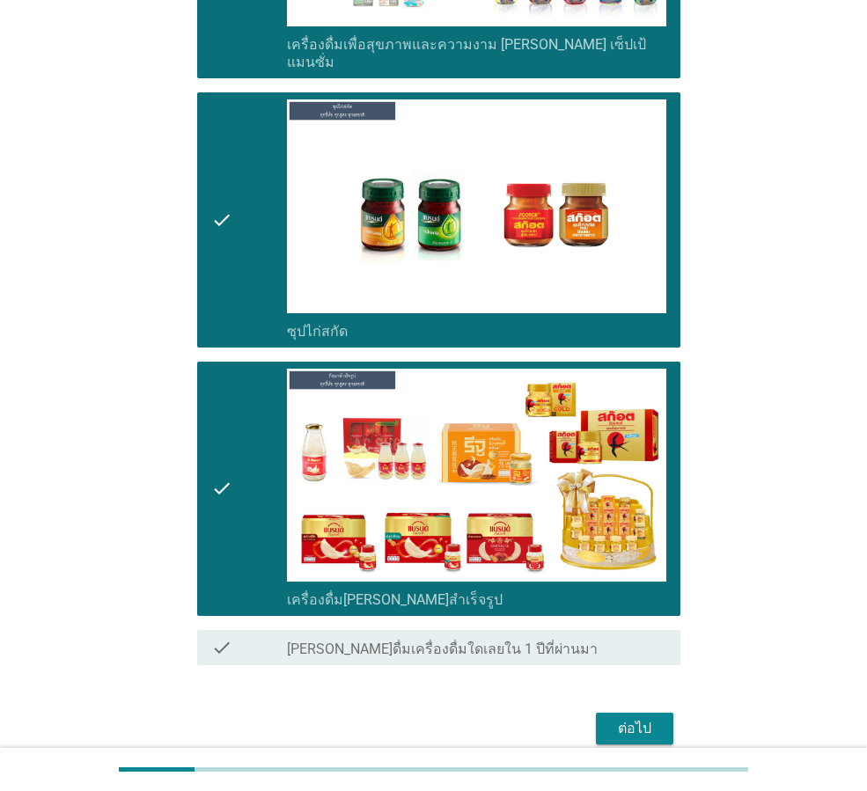
scroll to position [4799, 0]
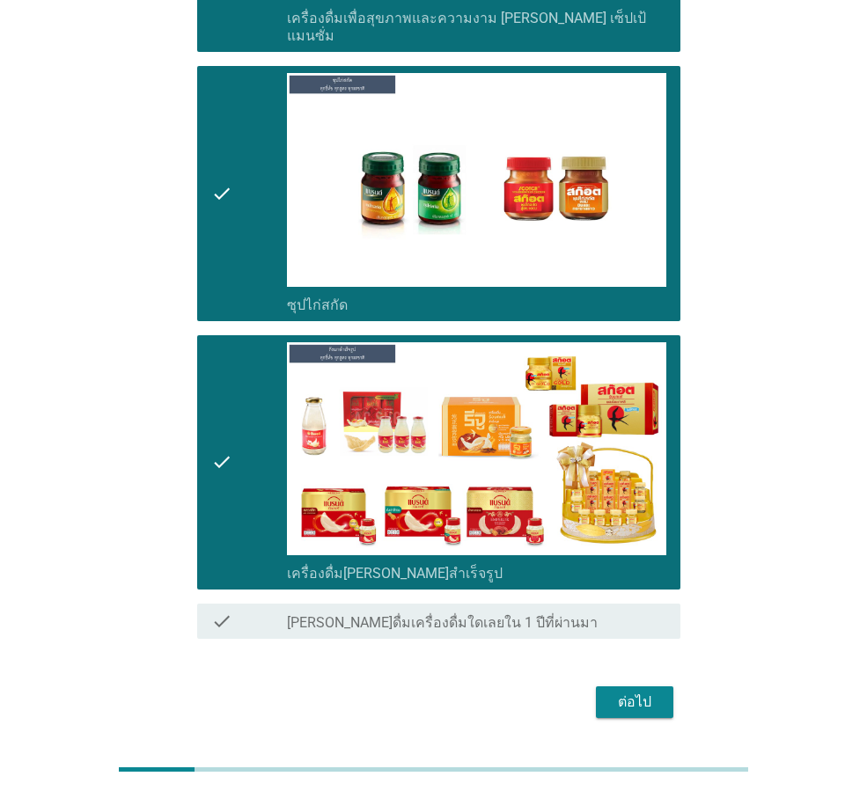
click at [634, 692] on div "ต่อไป" at bounding box center [634, 702] width 49 height 21
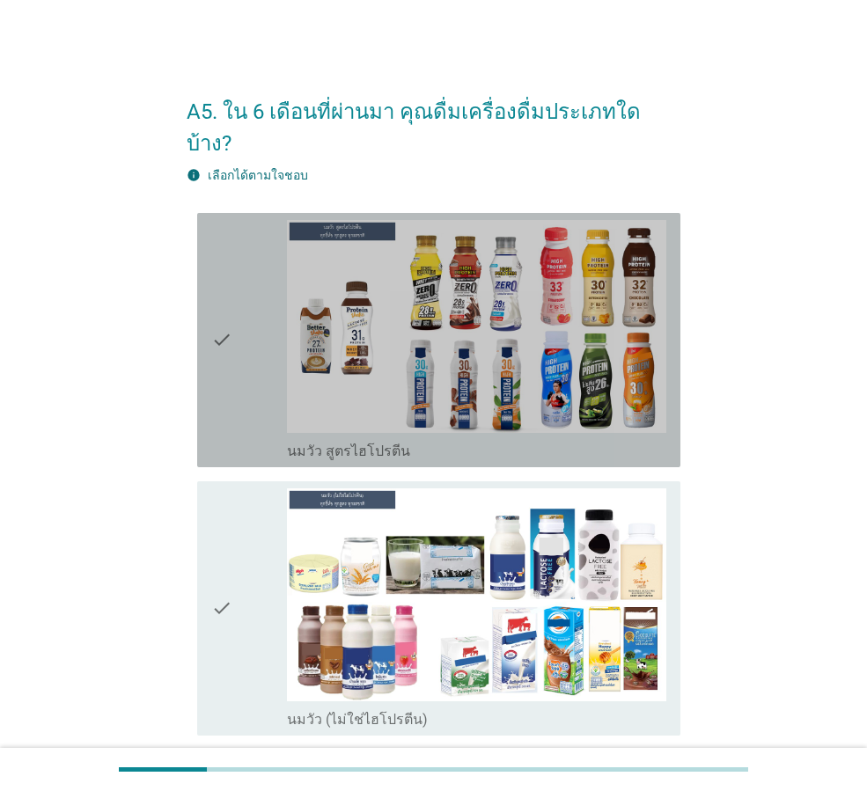
drag, startPoint x: 209, startPoint y: 323, endPoint x: 220, endPoint y: 352, distance: 31.2
click at [210, 324] on div "check check_box_outline_blank นมวัว สูตรไฮโปรตีน" at bounding box center [438, 340] width 483 height 254
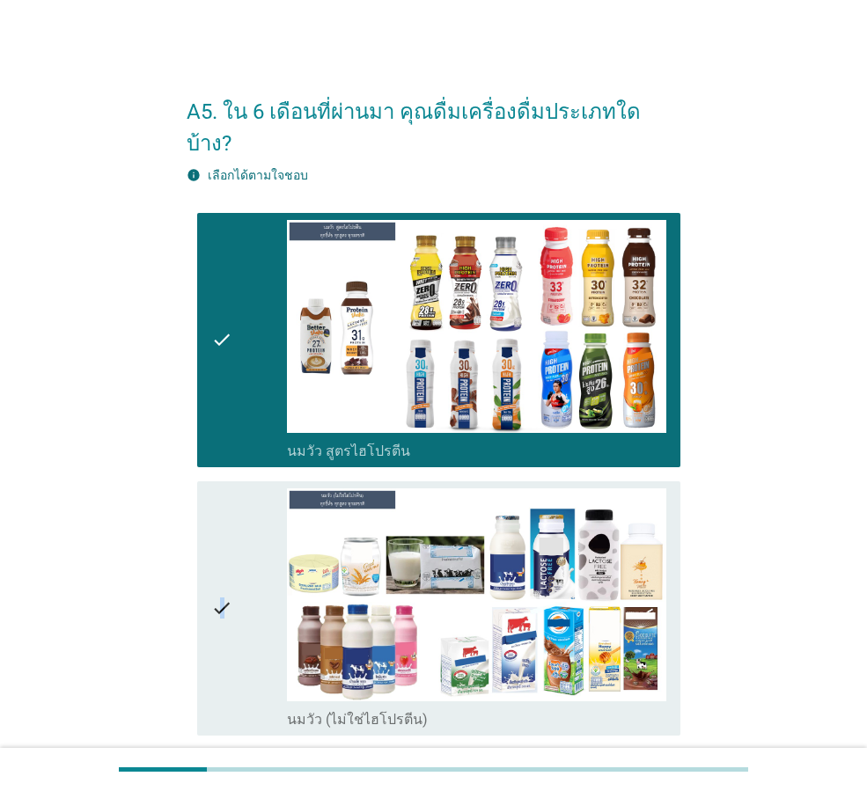
click at [226, 554] on icon "check" at bounding box center [221, 608] width 21 height 240
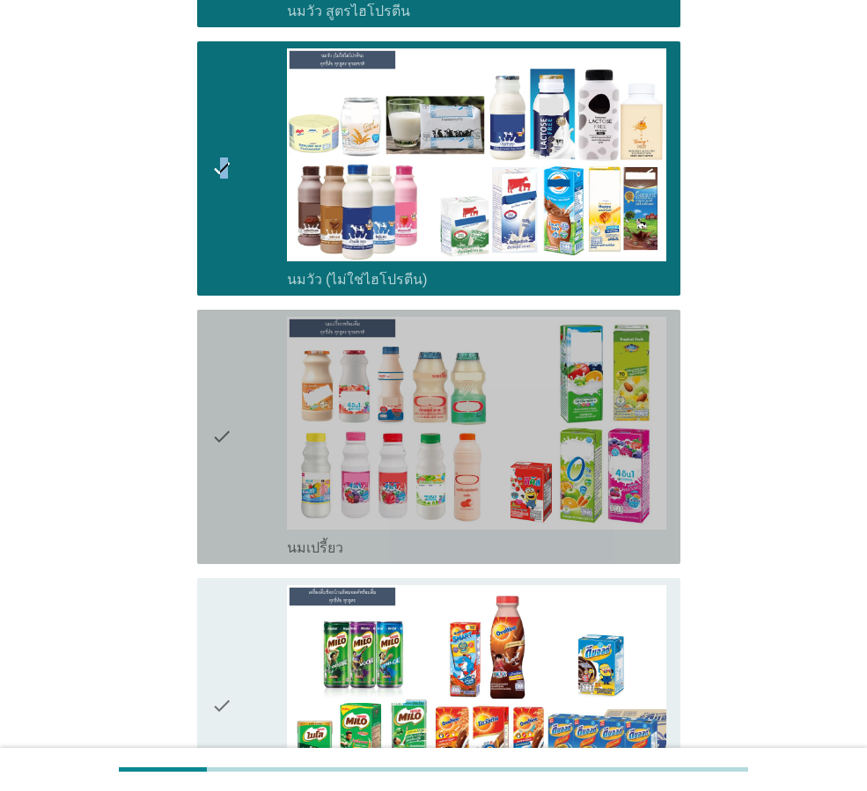
click at [228, 421] on icon "check" at bounding box center [221, 437] width 21 height 240
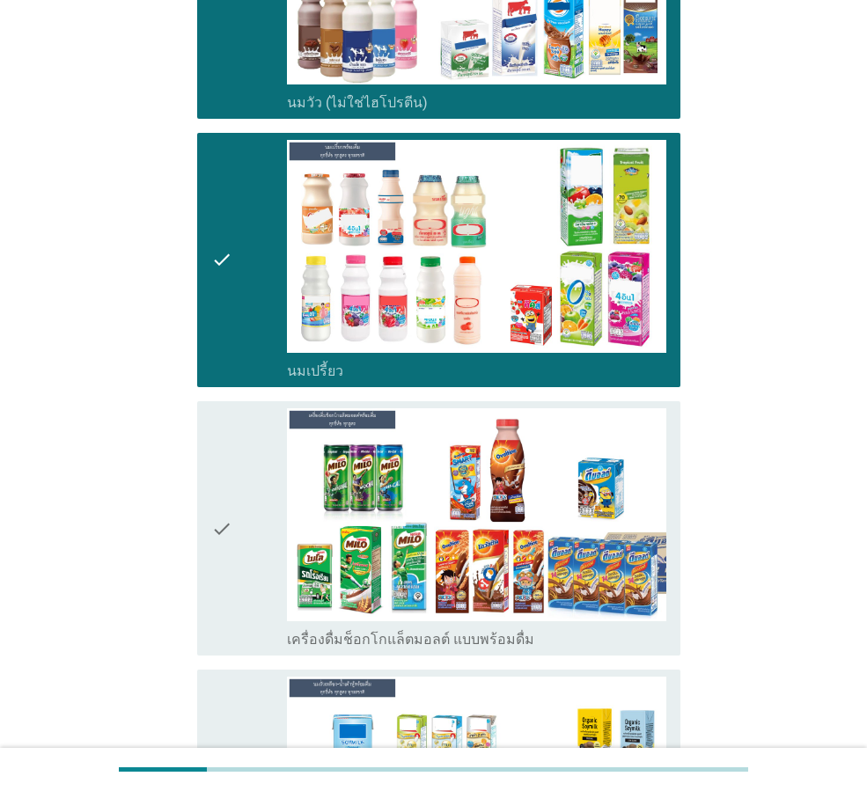
scroll to position [792, 0]
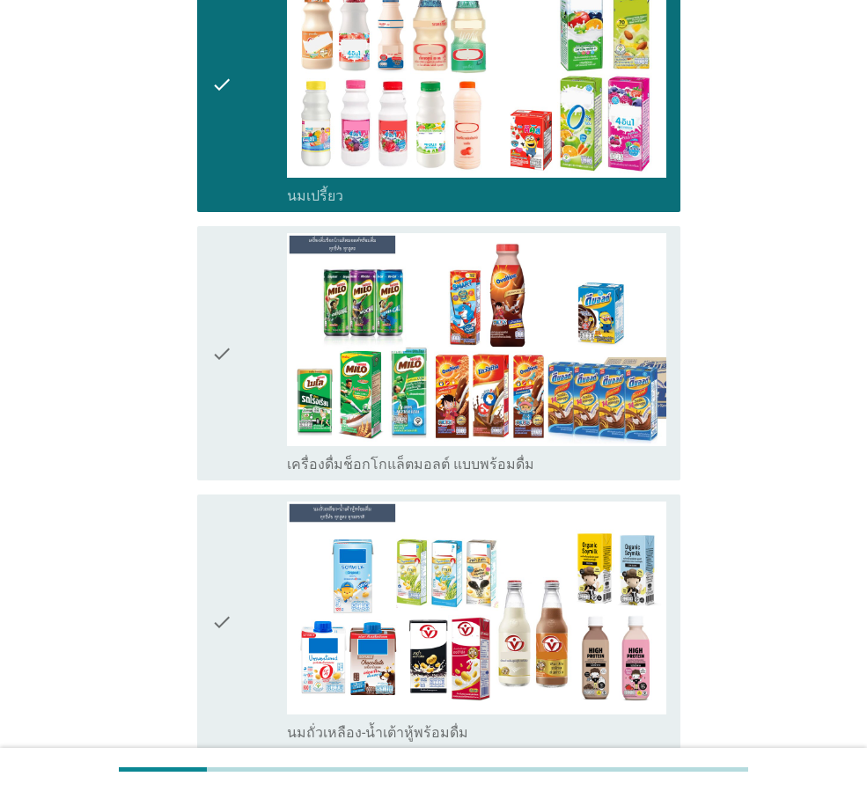
click at [224, 307] on icon "check" at bounding box center [221, 353] width 21 height 240
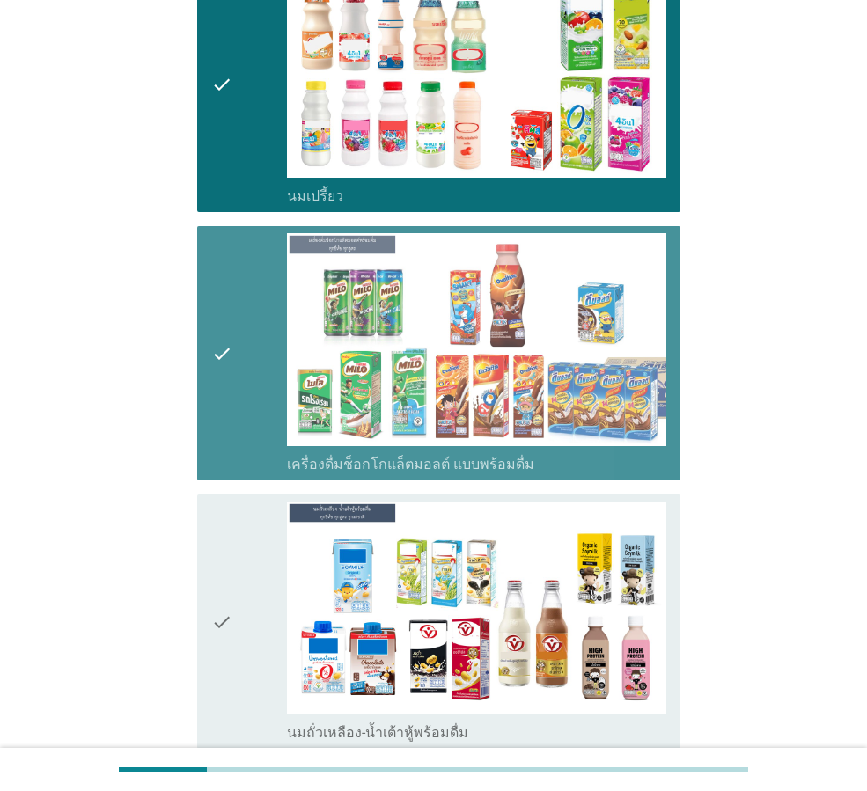
click at [235, 516] on div "check" at bounding box center [249, 622] width 76 height 240
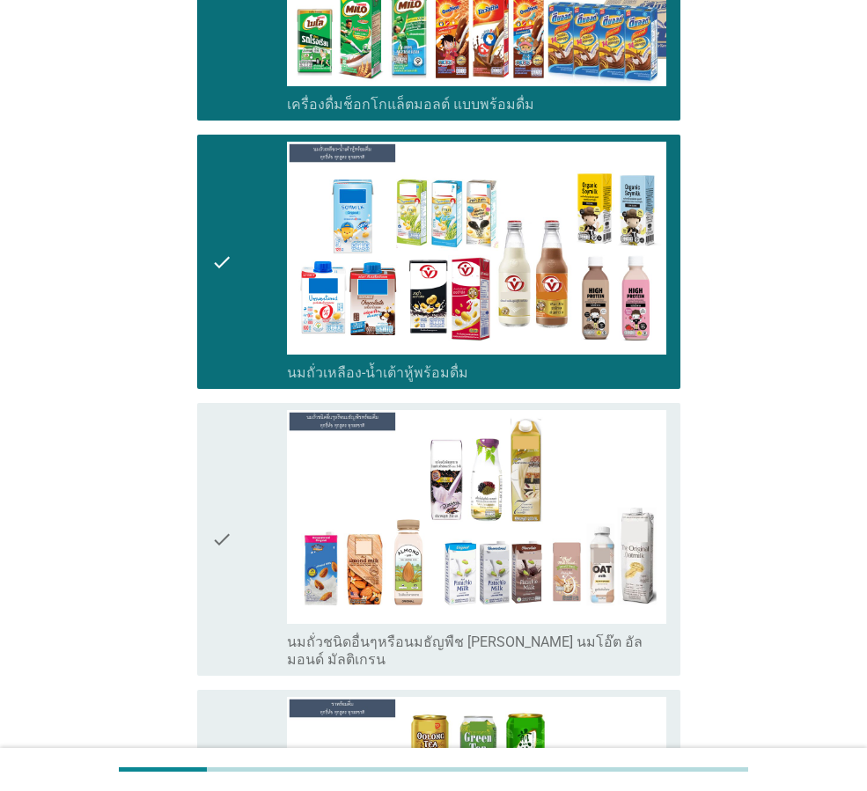
scroll to position [1320, 0]
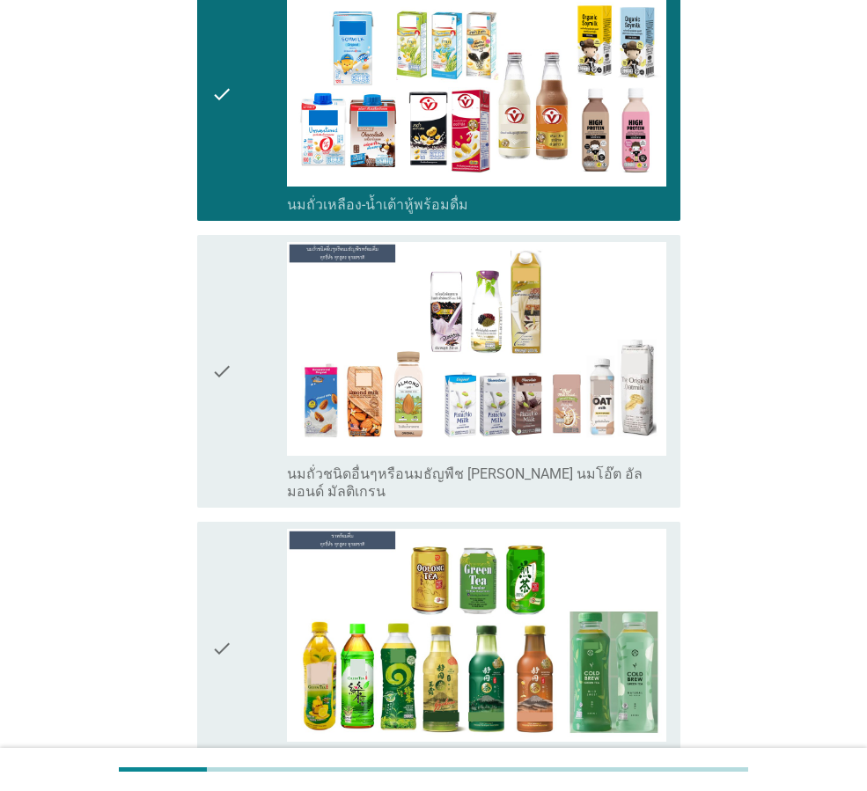
click at [234, 371] on div "check" at bounding box center [249, 371] width 76 height 258
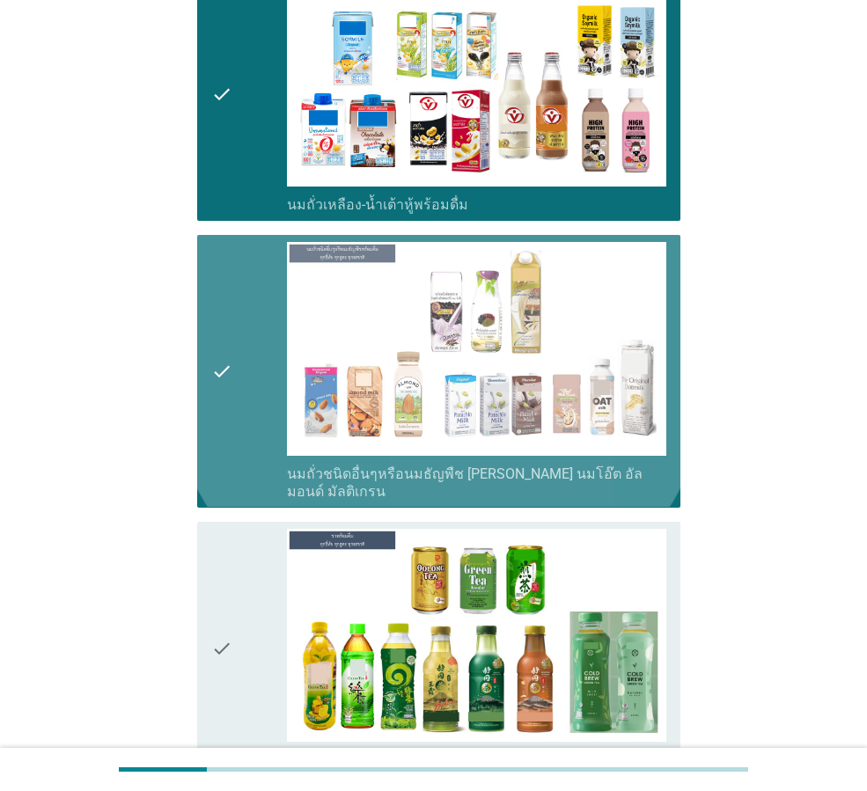
click at [224, 577] on icon "check" at bounding box center [221, 649] width 21 height 240
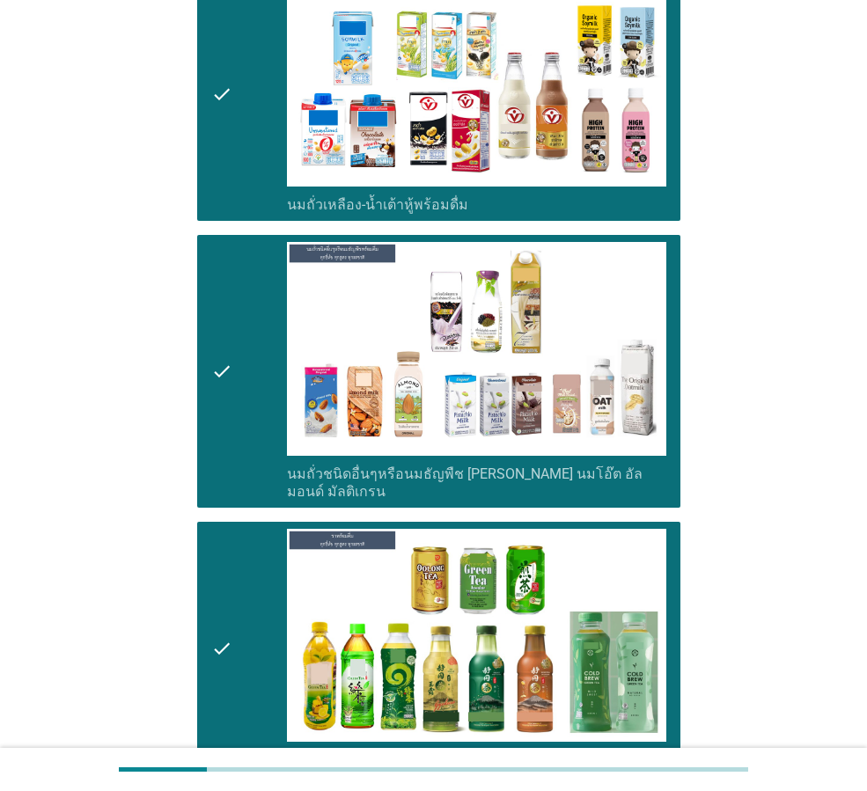
scroll to position [1760, 0]
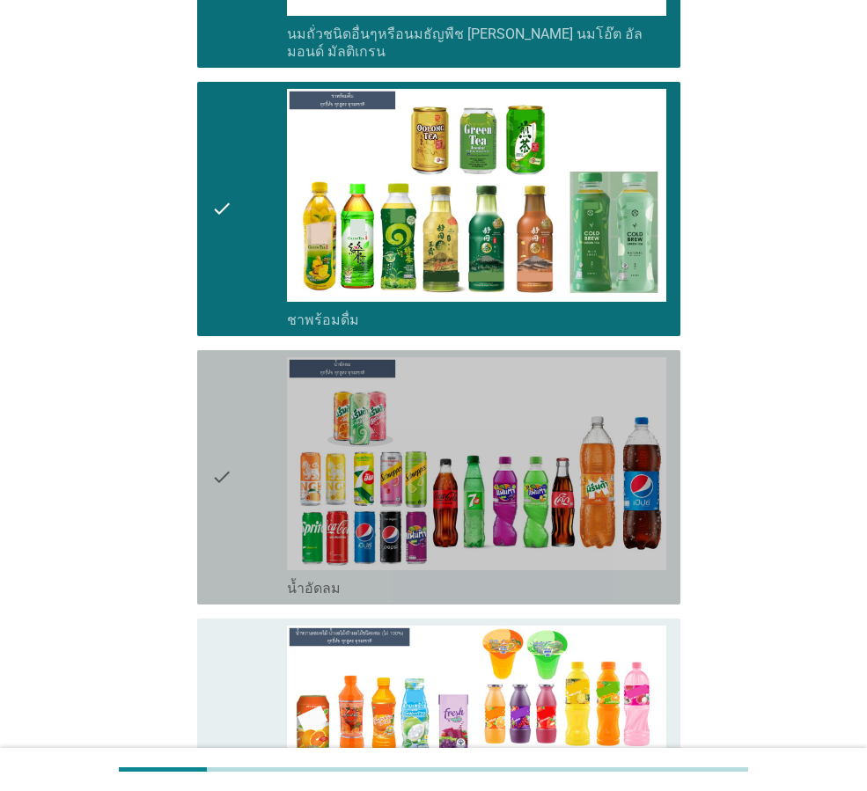
click at [224, 508] on icon "check" at bounding box center [221, 477] width 21 height 240
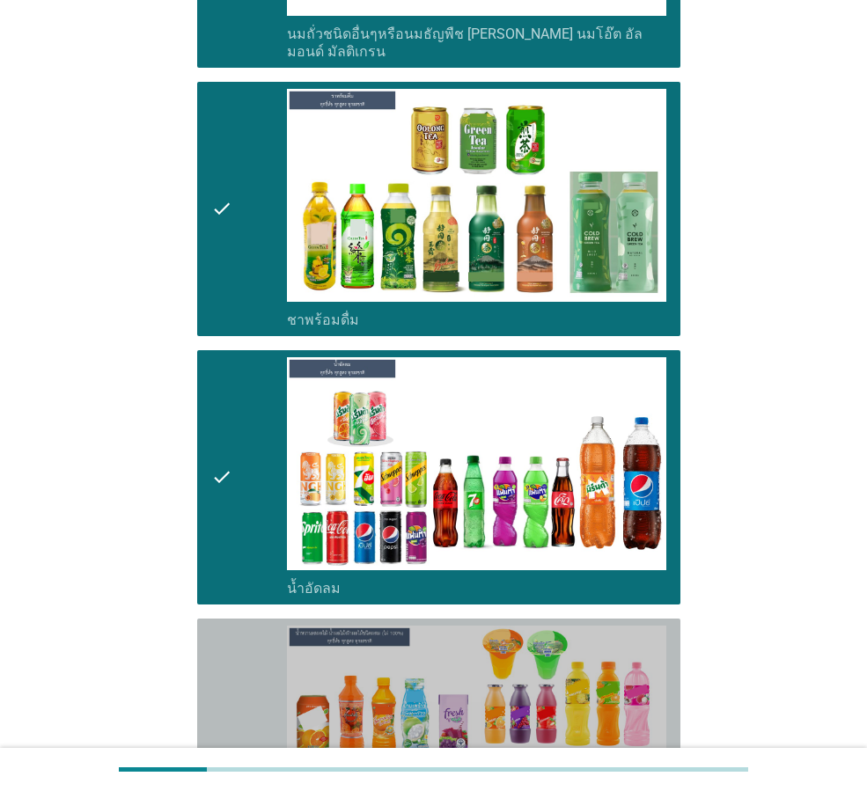
click at [249, 651] on div "check" at bounding box center [249, 755] width 76 height 258
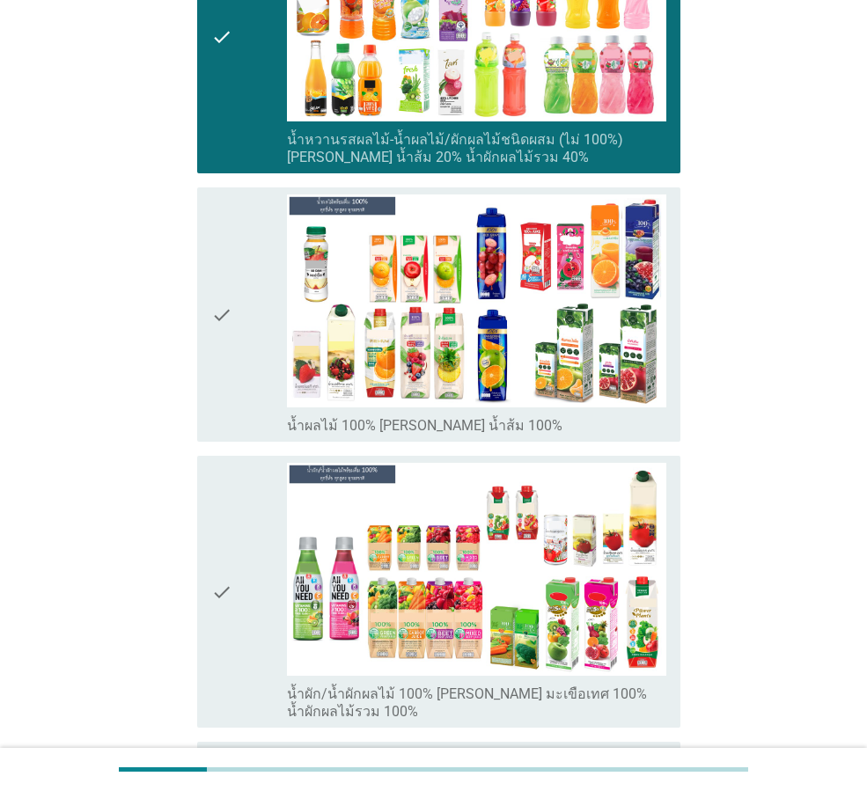
scroll to position [2728, 0]
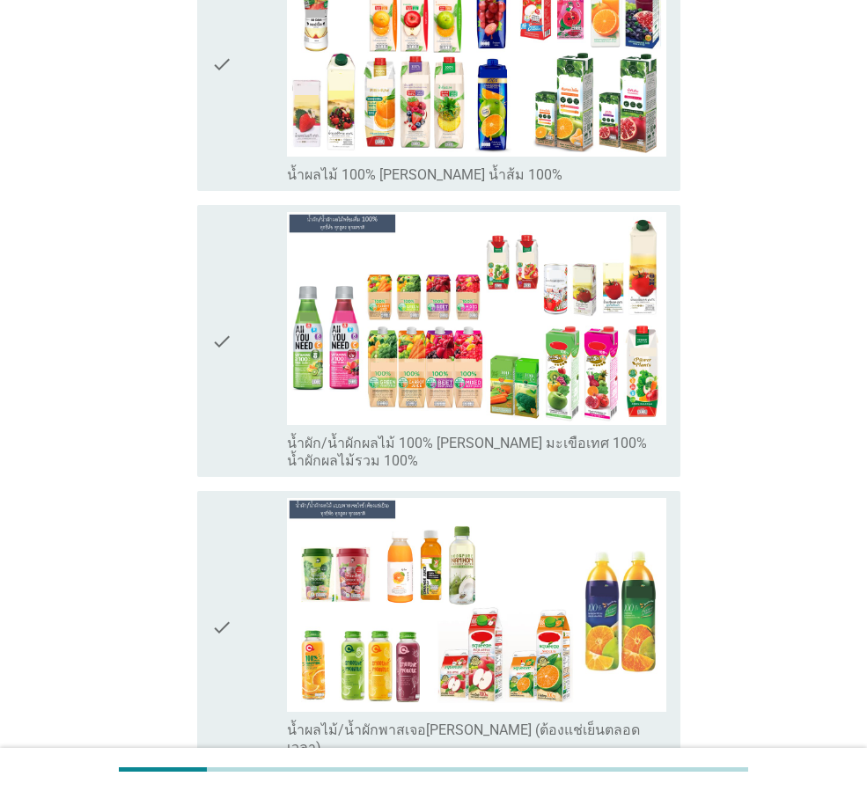
click at [221, 102] on icon "check" at bounding box center [221, 64] width 21 height 240
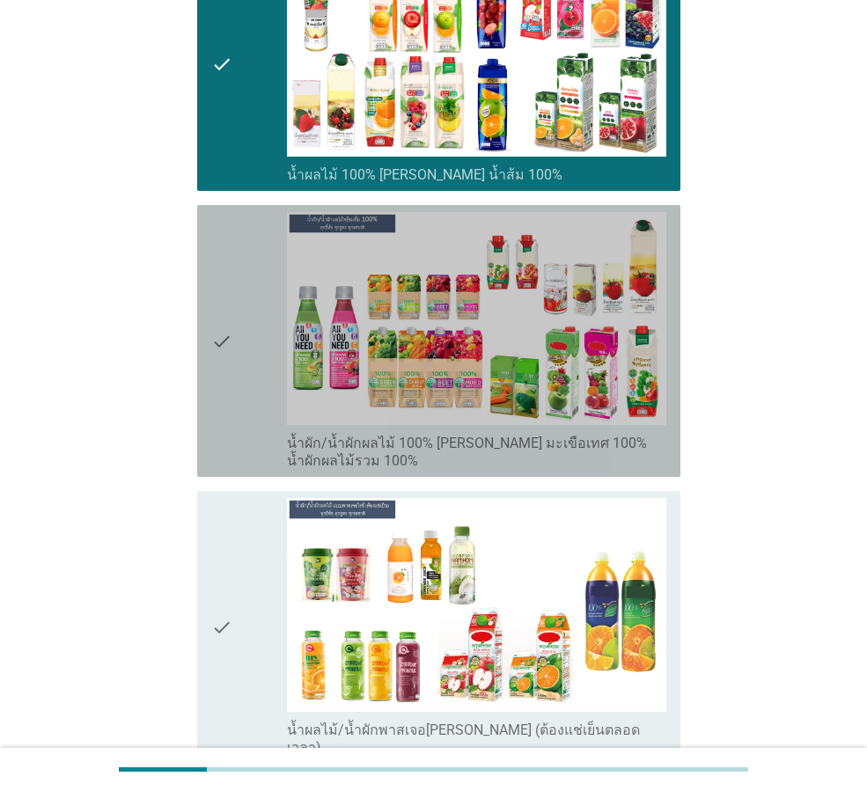
click at [230, 212] on icon "check" at bounding box center [221, 341] width 21 height 258
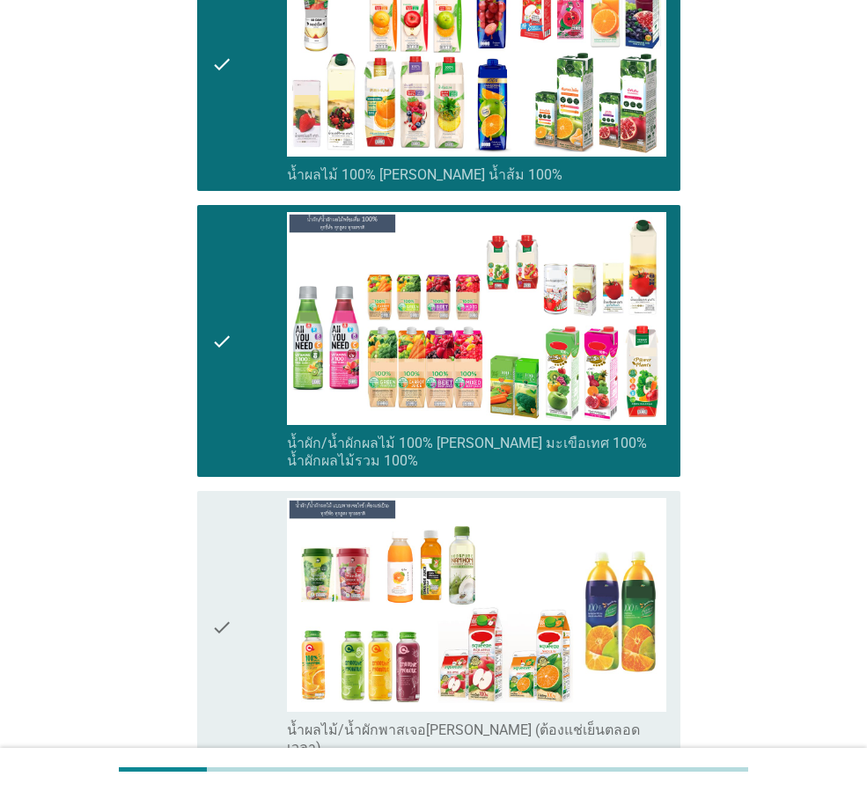
click at [238, 520] on div "check" at bounding box center [249, 627] width 76 height 258
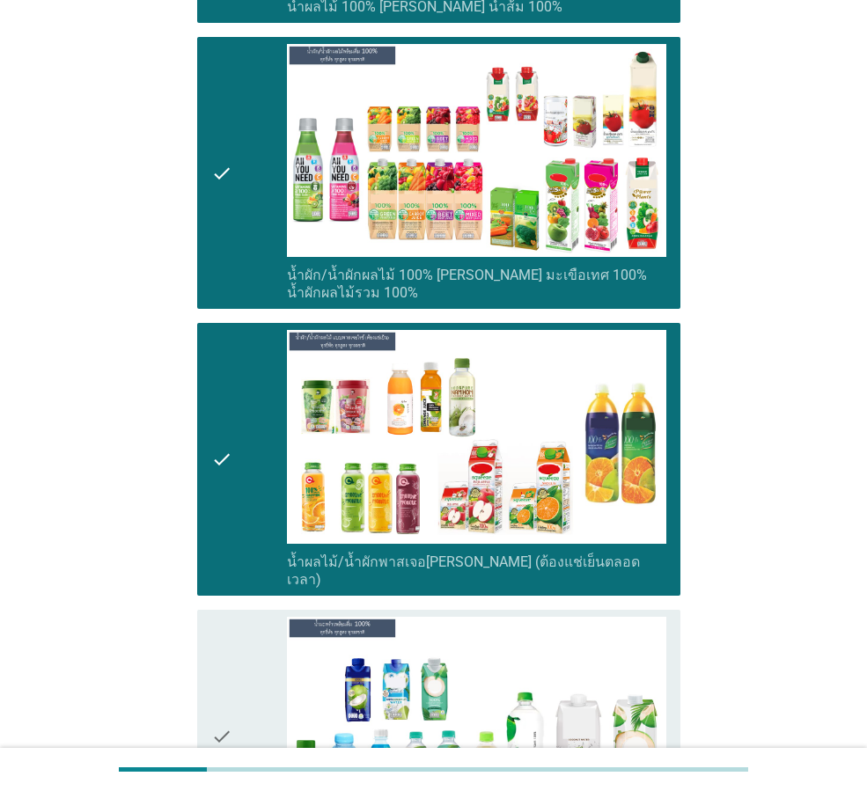
scroll to position [3168, 0]
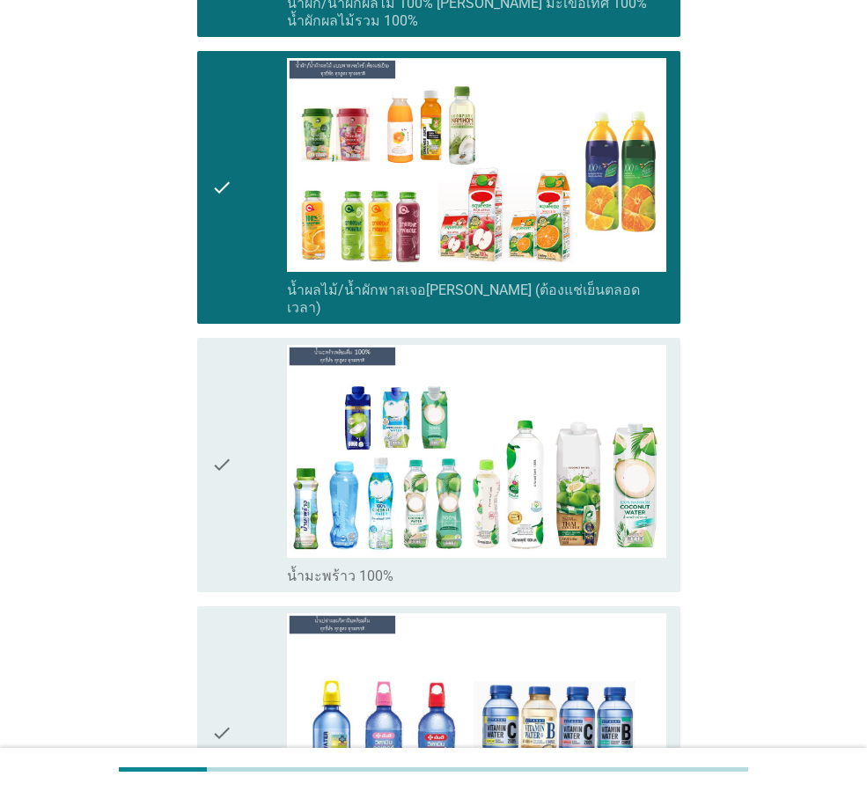
click at [243, 502] on div "check" at bounding box center [249, 465] width 76 height 240
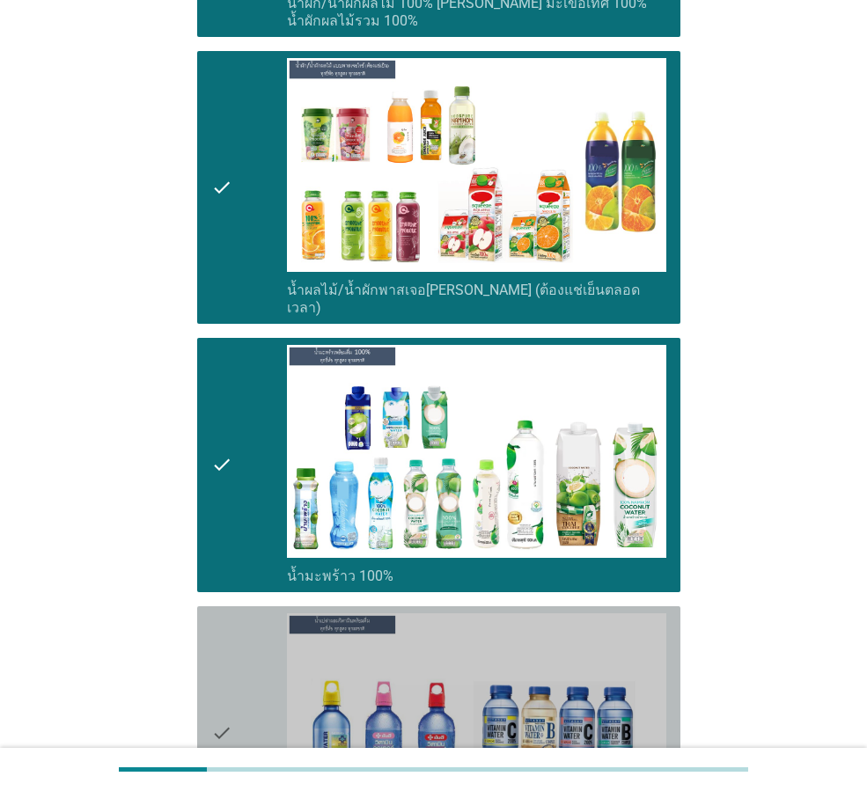
click at [246, 613] on div "check" at bounding box center [249, 733] width 76 height 240
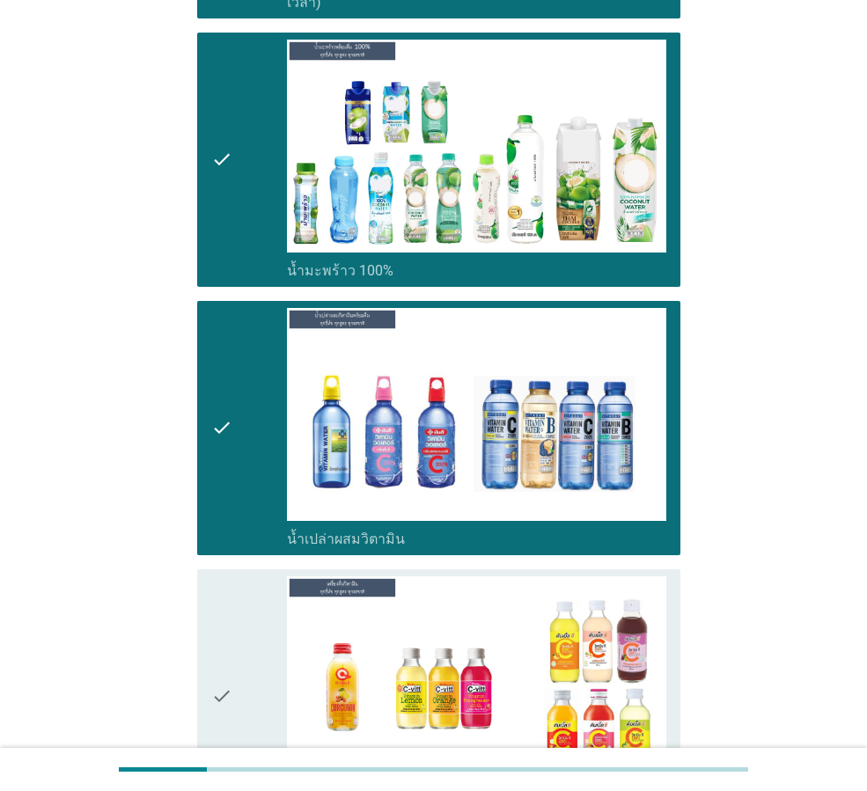
scroll to position [3784, 0]
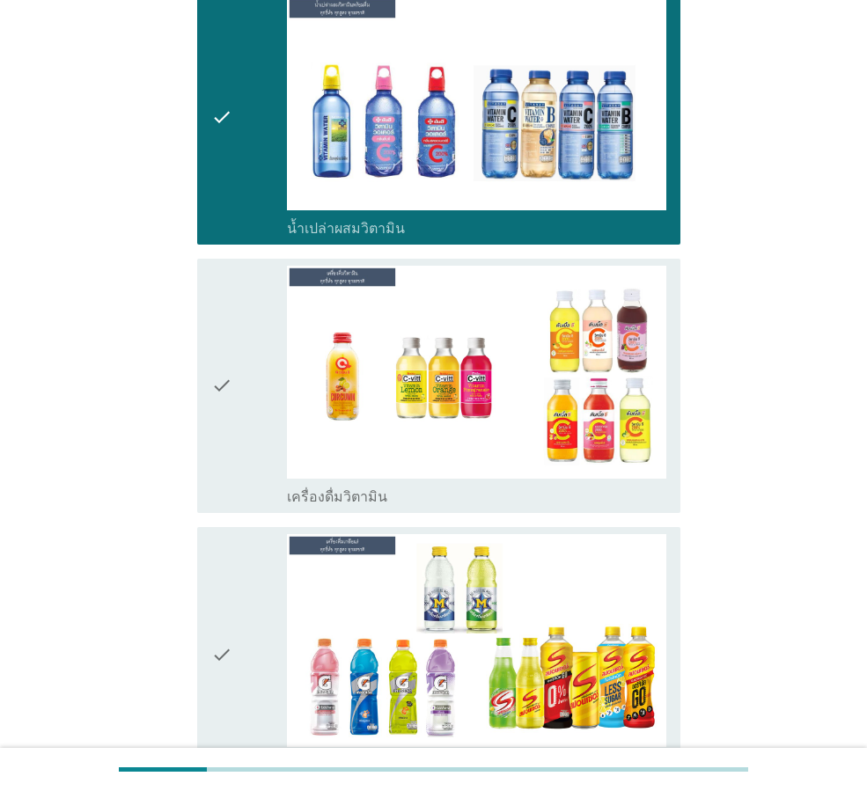
click at [272, 353] on div "check" at bounding box center [249, 386] width 76 height 240
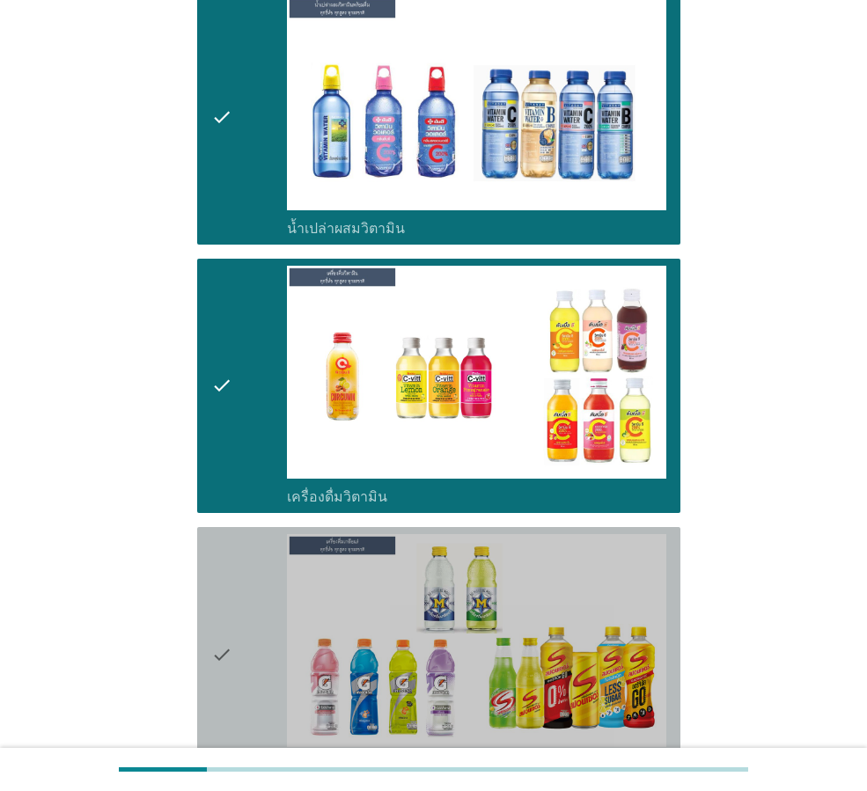
click at [253, 538] on div "check" at bounding box center [249, 654] width 76 height 240
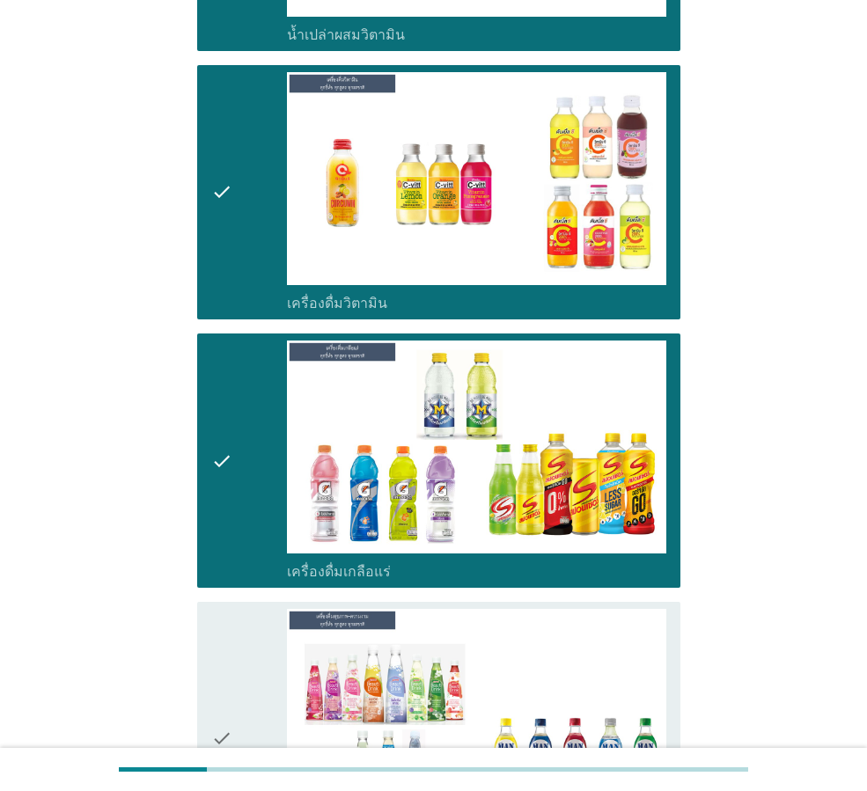
scroll to position [4224, 0]
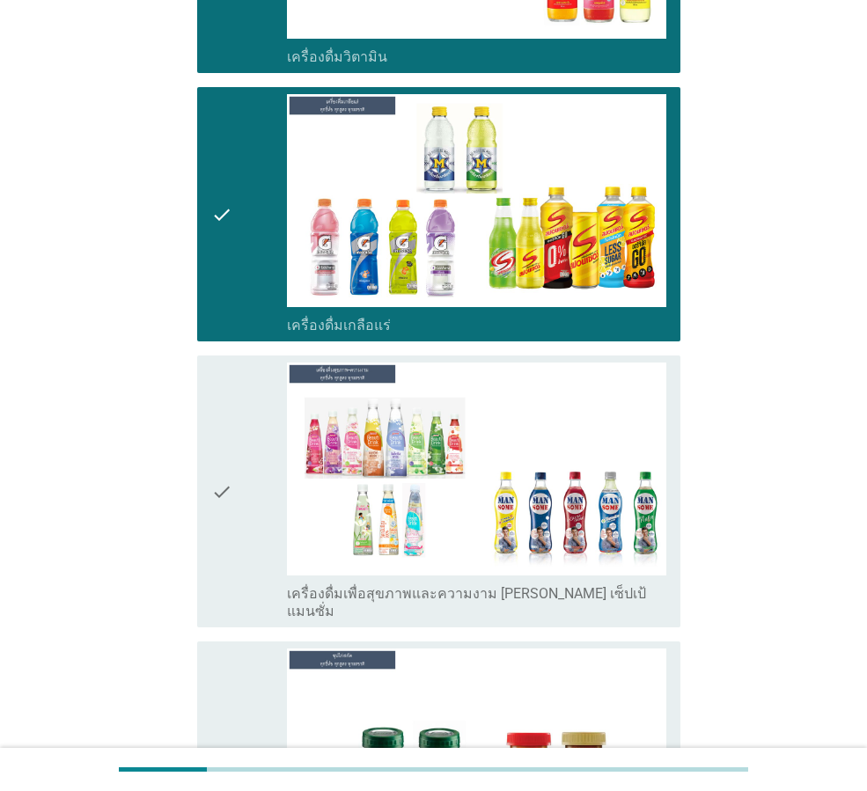
click at [251, 517] on div "check" at bounding box center [249, 492] width 76 height 258
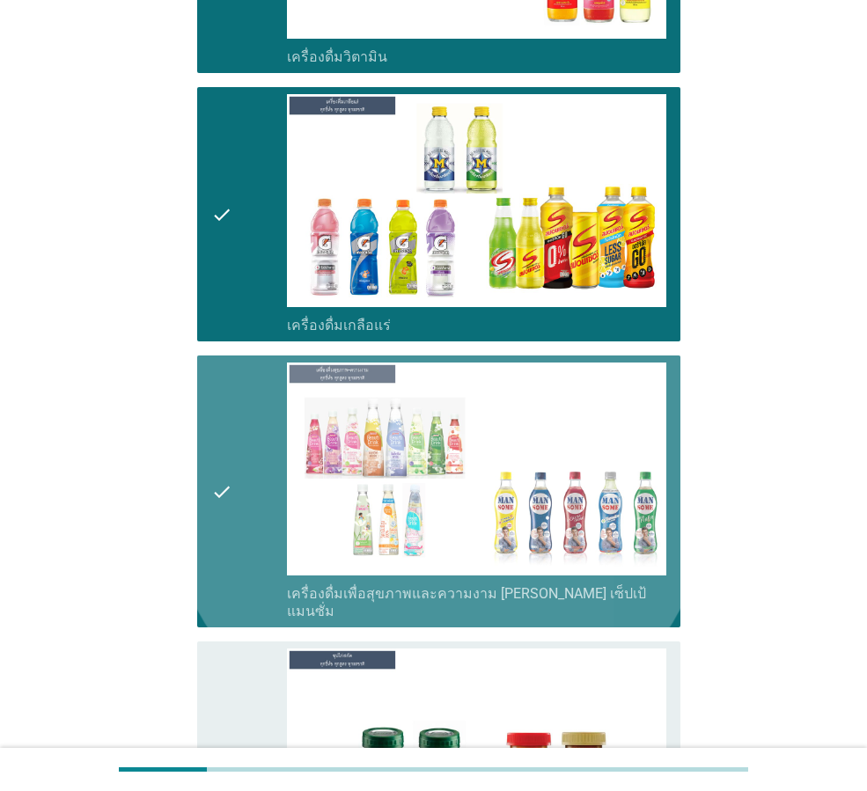
click at [242, 649] on div "check" at bounding box center [249, 769] width 76 height 240
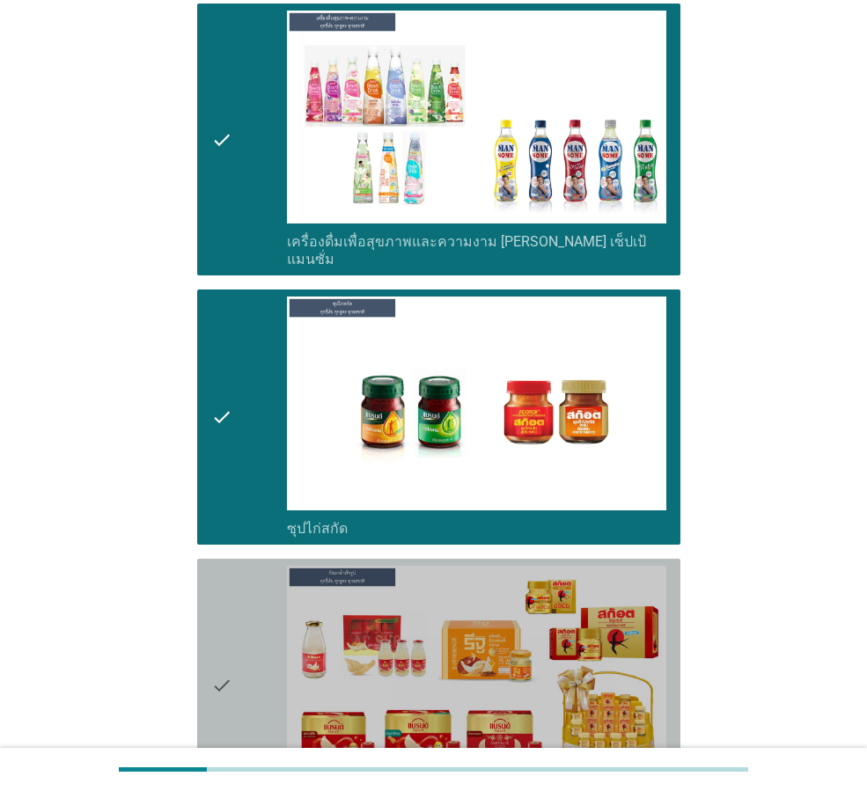
click at [242, 610] on div "check" at bounding box center [249, 686] width 76 height 240
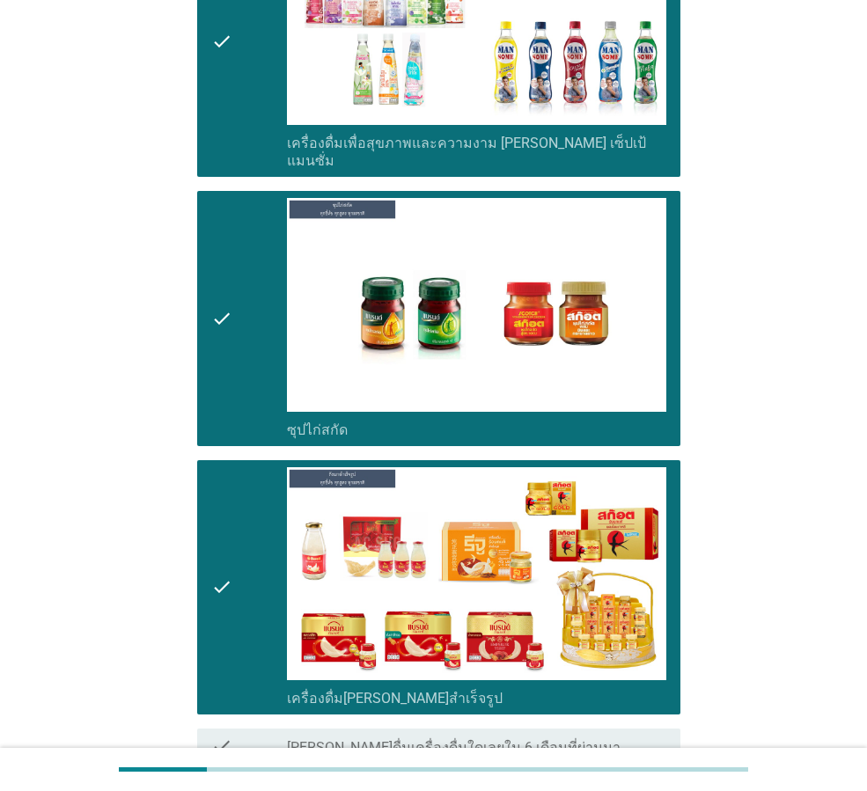
scroll to position [4767, 0]
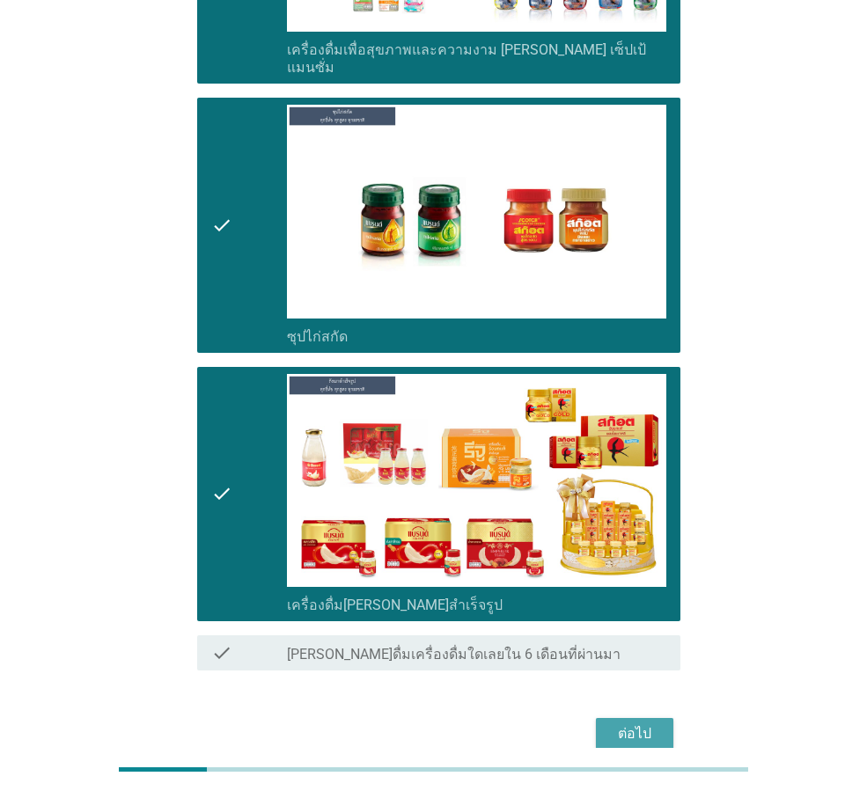
click at [632, 723] on div "ต่อไป" at bounding box center [634, 733] width 49 height 21
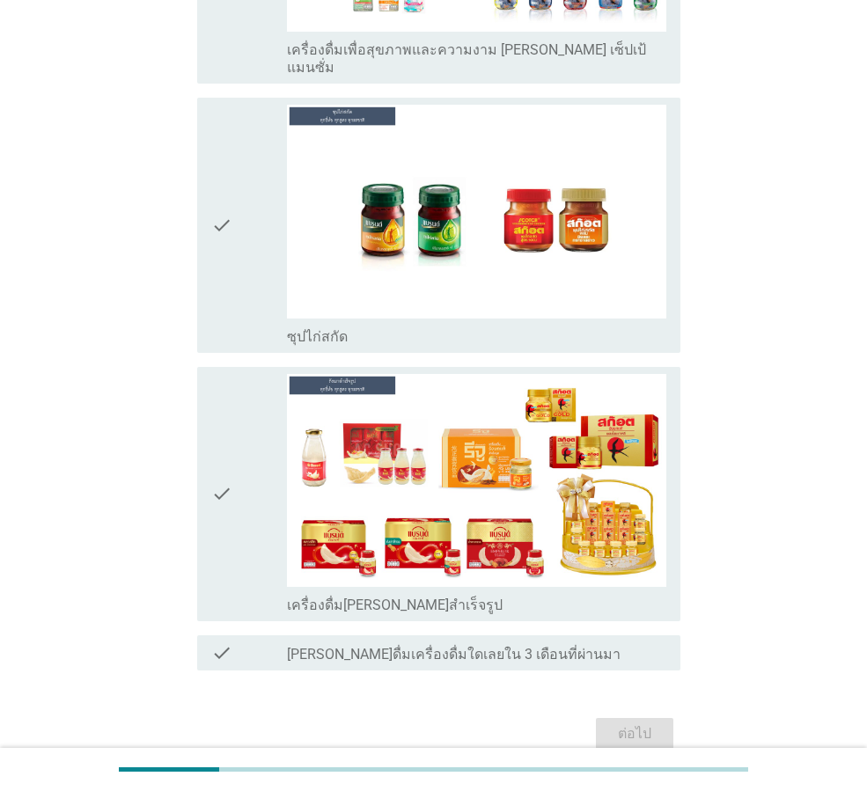
scroll to position [0, 0]
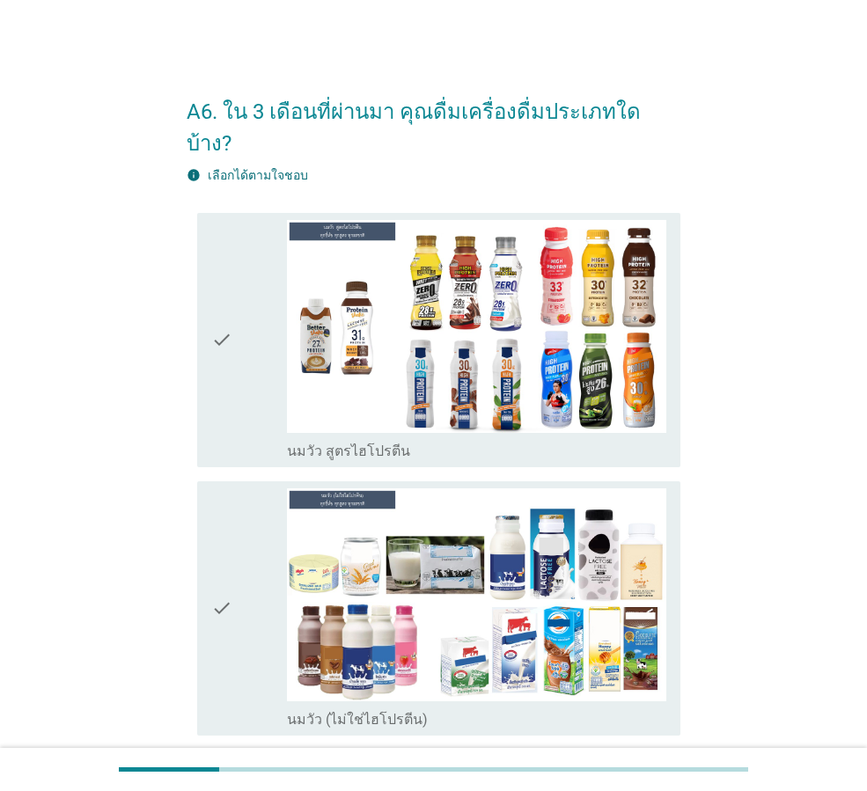
click at [253, 310] on div "check" at bounding box center [249, 340] width 76 height 240
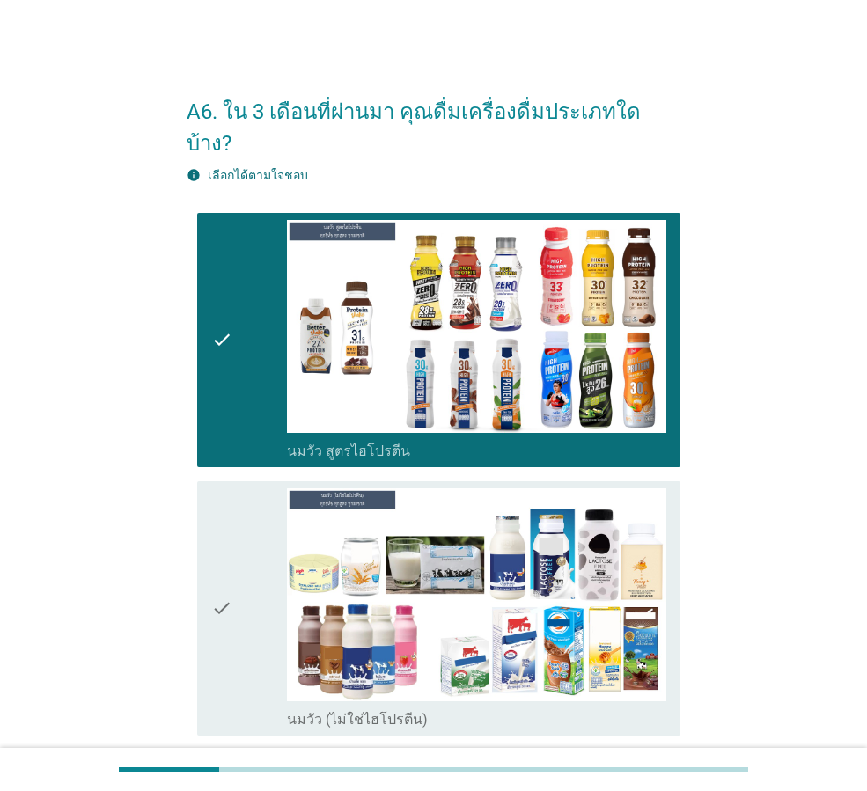
click at [200, 578] on div "check check_box_outline_blank นมวัว (ไม่ใช่ไฮโปรตีน)" at bounding box center [438, 608] width 483 height 254
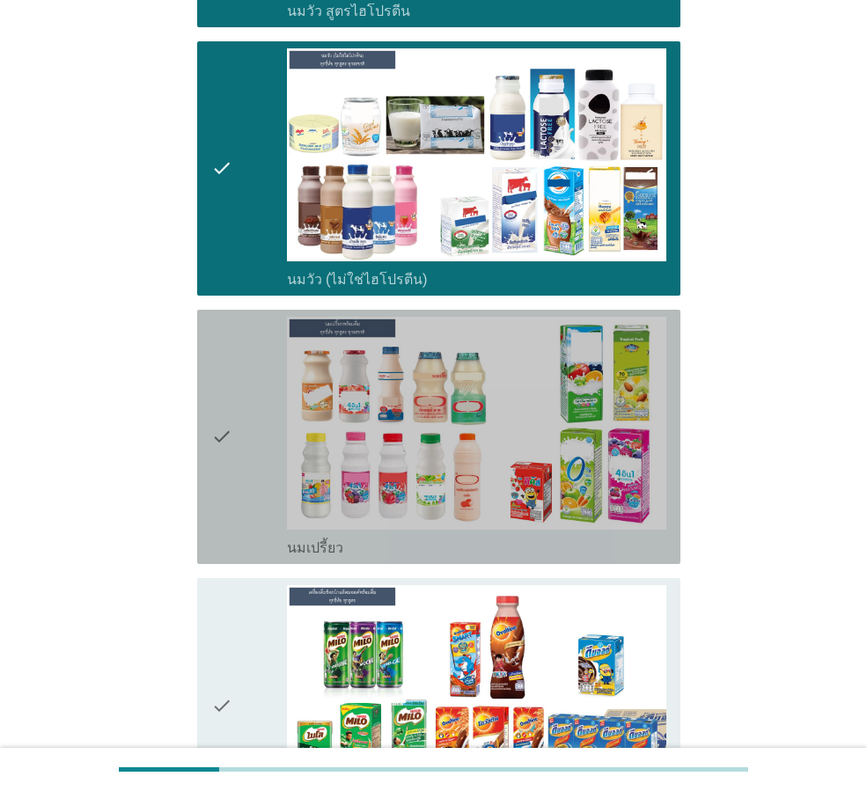
click at [231, 399] on icon "check" at bounding box center [221, 437] width 21 height 240
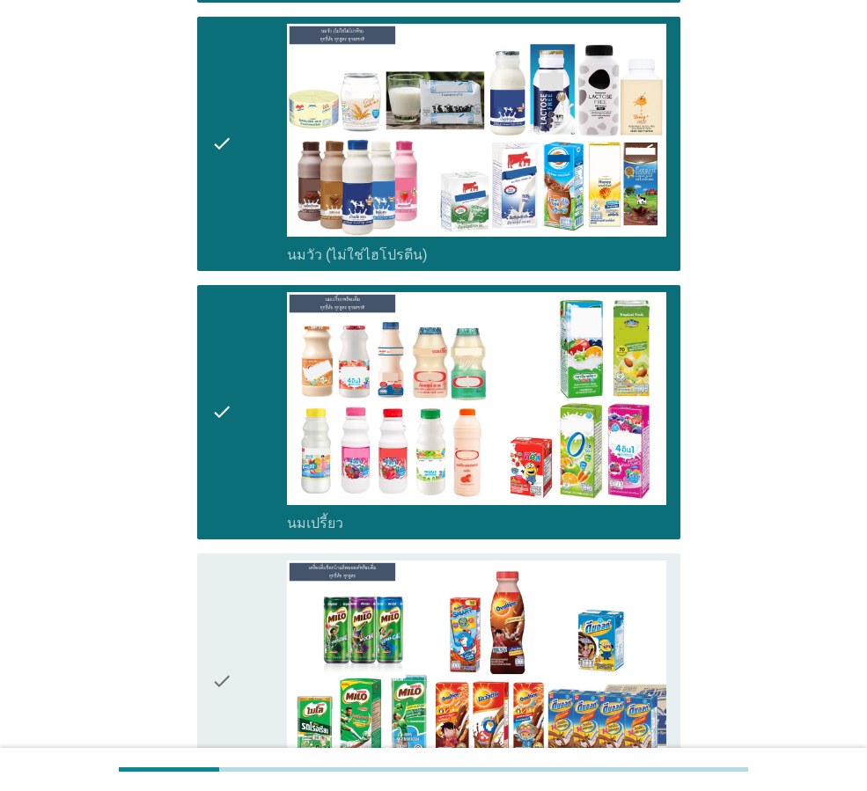
scroll to position [968, 0]
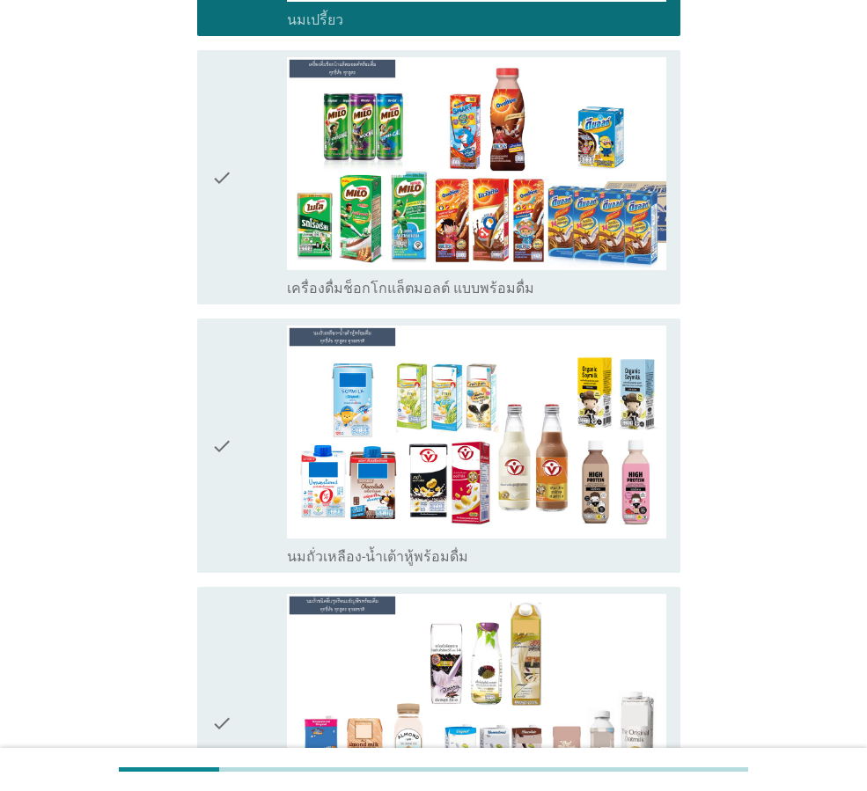
click at [275, 193] on div "check" at bounding box center [249, 177] width 76 height 240
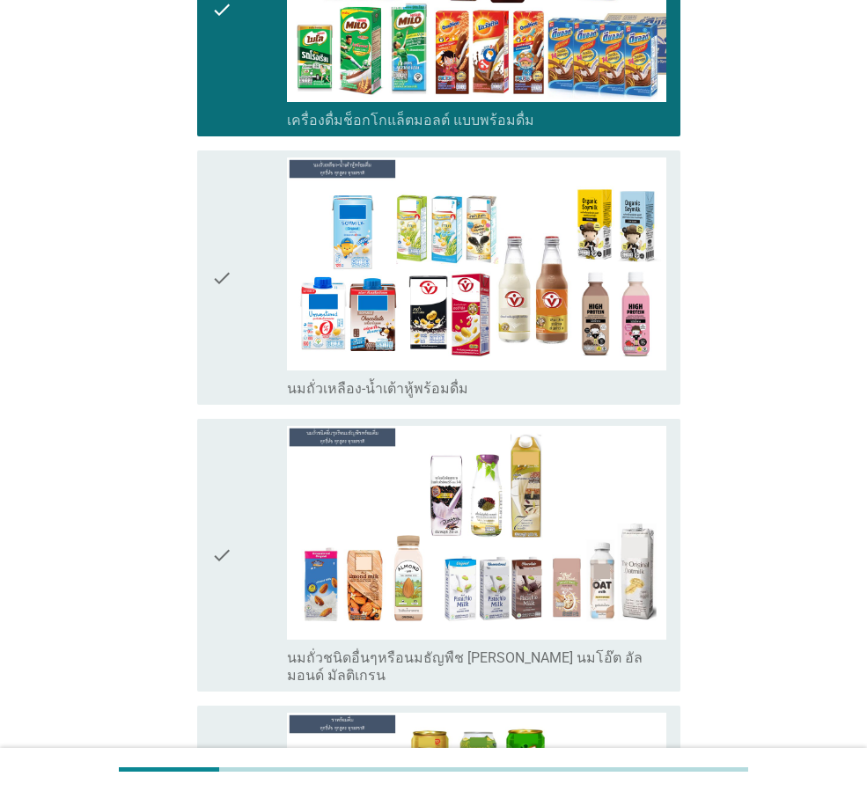
scroll to position [1320, 0]
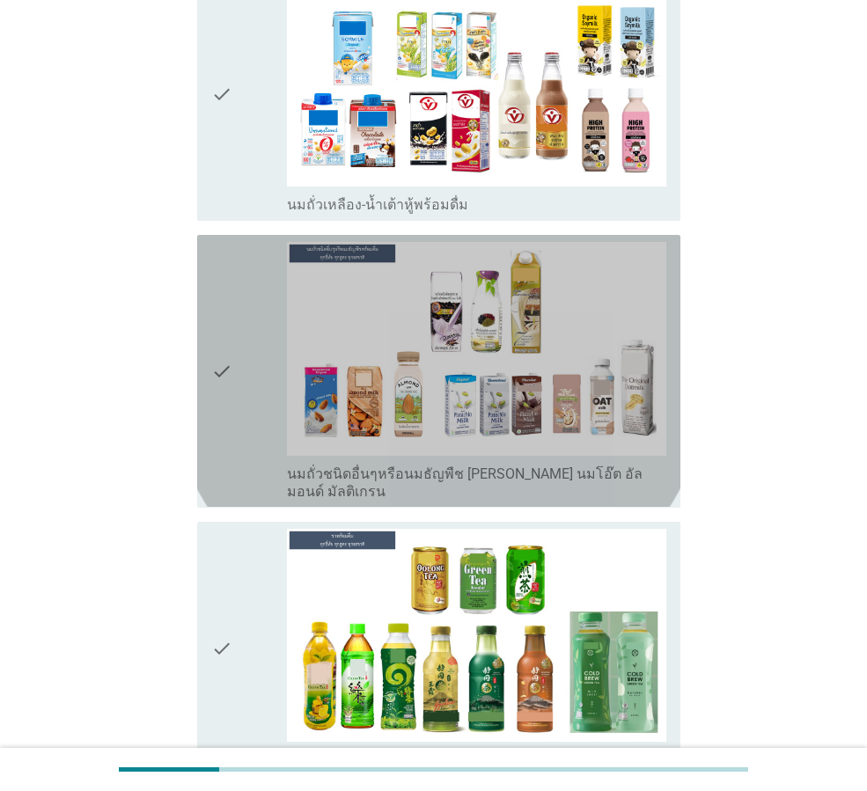
click at [217, 356] on icon "check" at bounding box center [221, 371] width 21 height 258
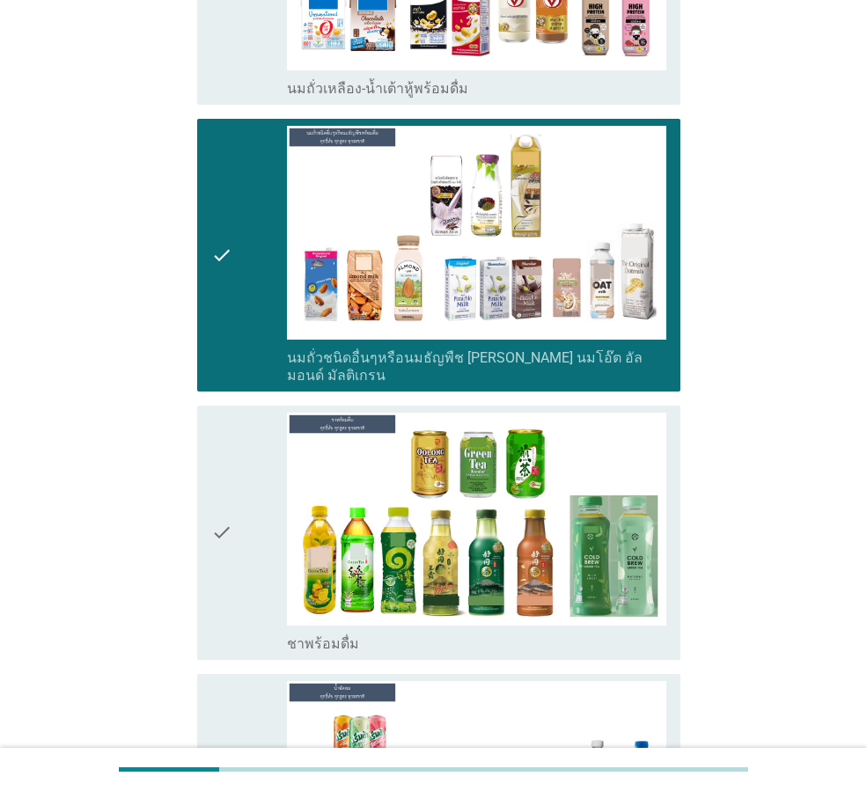
scroll to position [0, 0]
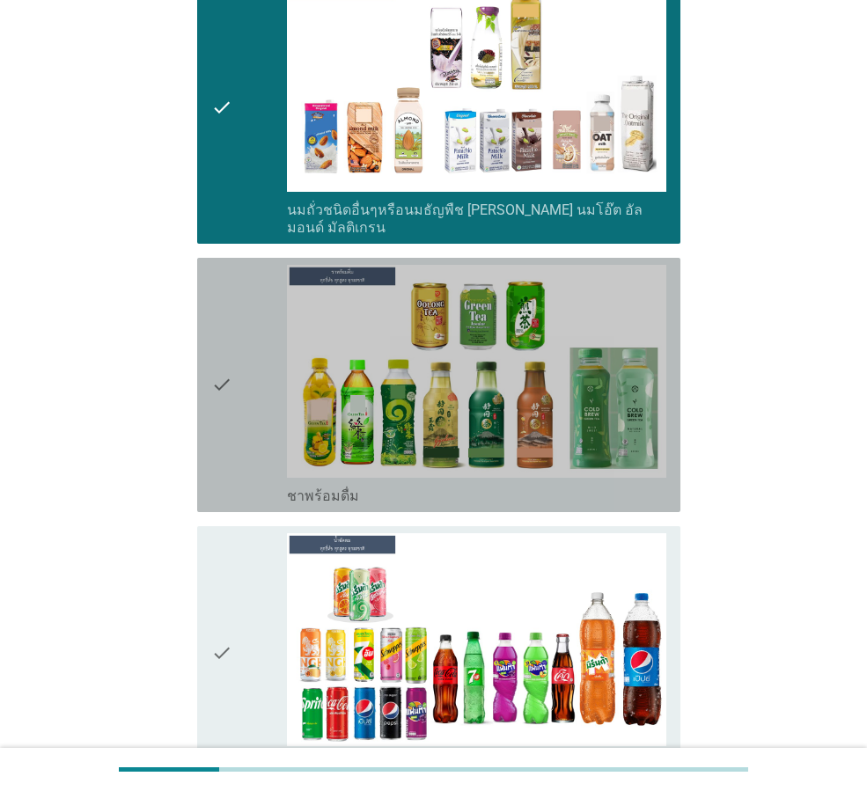
click at [208, 364] on div "check check_box_outline_blank ชาพร้อมดื่ม" at bounding box center [438, 385] width 483 height 254
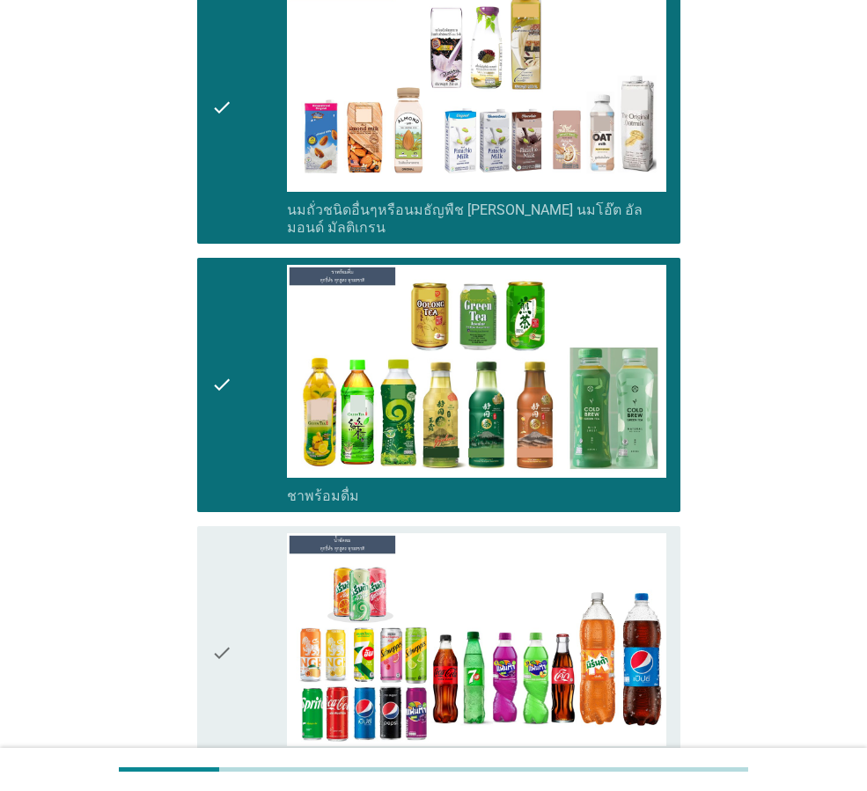
click at [210, 543] on div "check check_box_outline_blank น้ำอัดลม" at bounding box center [438, 653] width 483 height 254
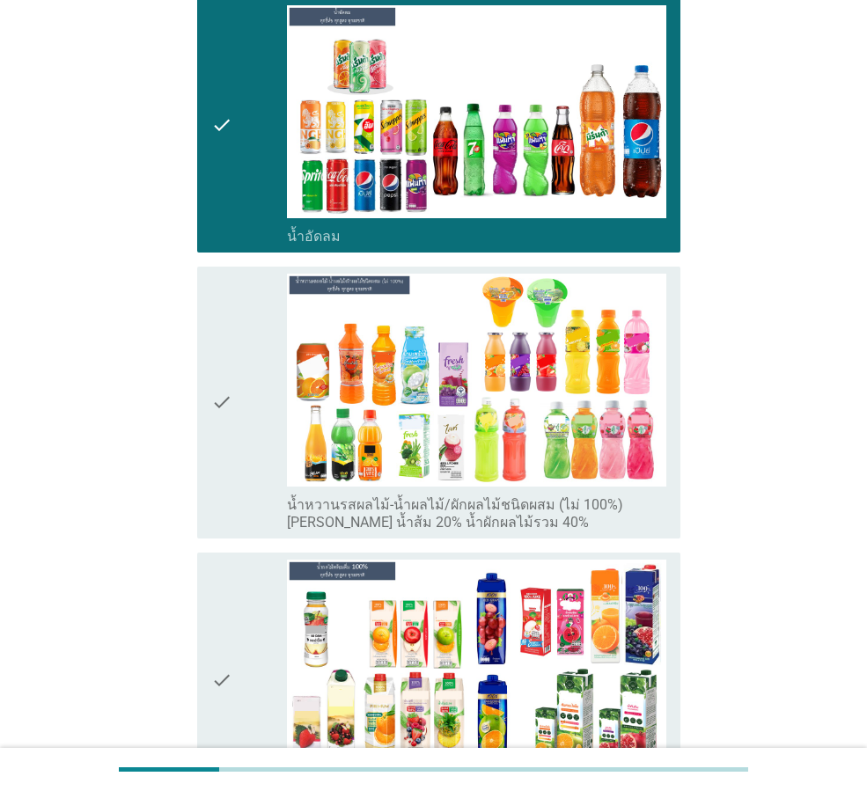
click at [214, 560] on icon "check" at bounding box center [221, 680] width 21 height 240
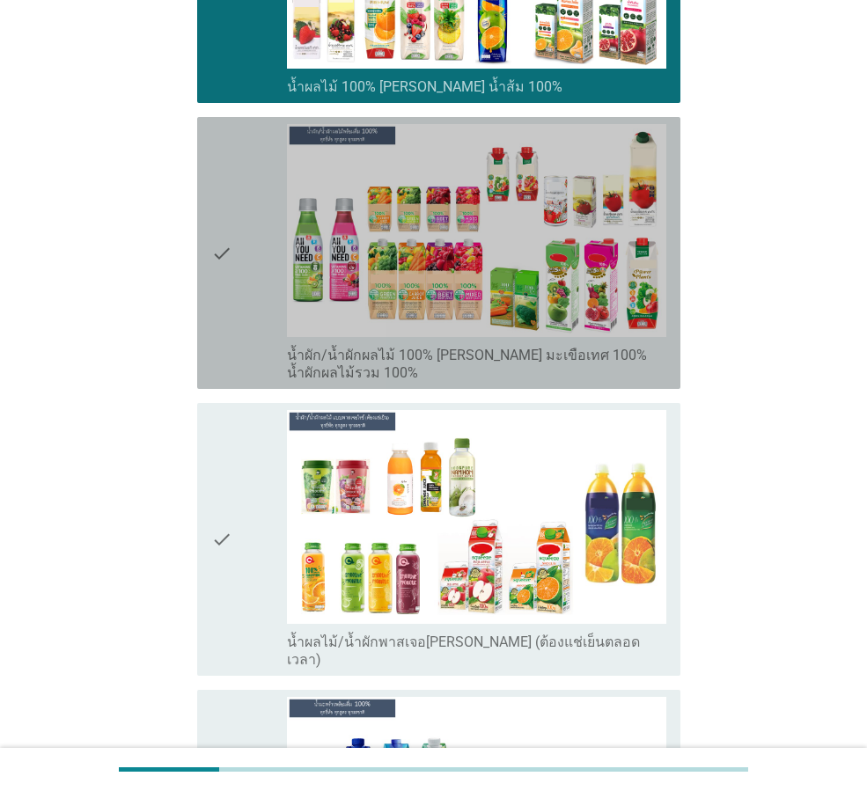
click at [247, 213] on div "check" at bounding box center [249, 253] width 76 height 258
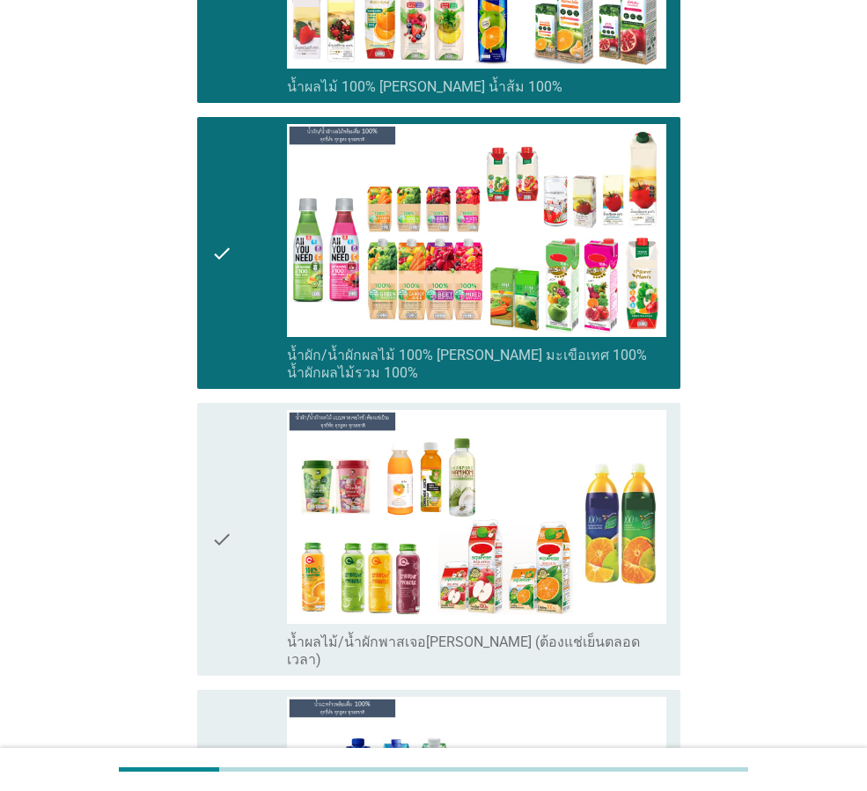
click at [239, 551] on div "check" at bounding box center [249, 539] width 76 height 258
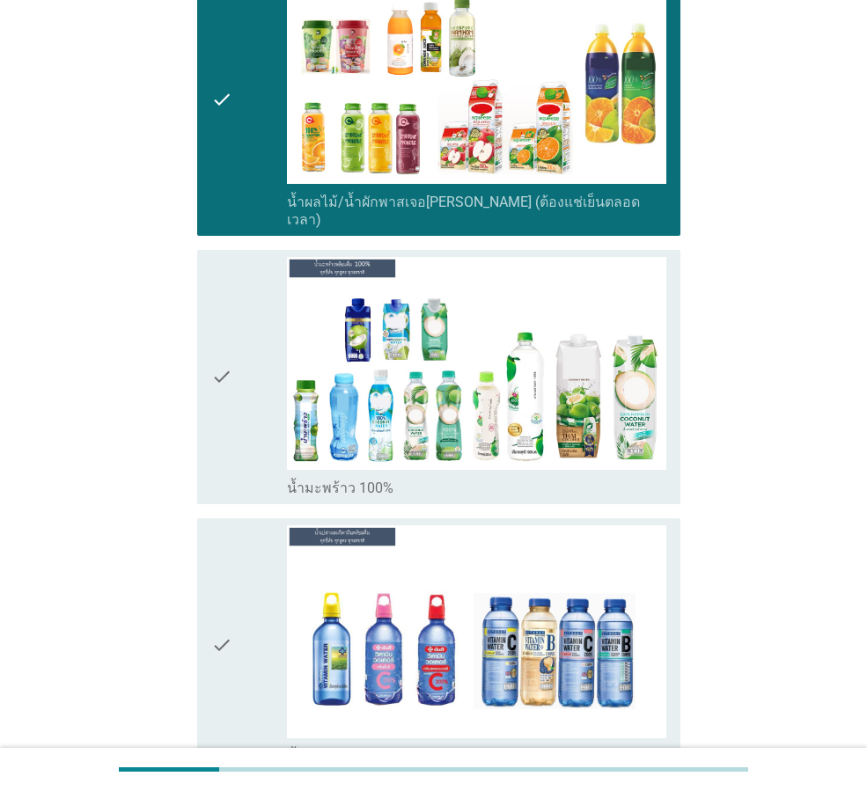
click at [218, 343] on icon "check" at bounding box center [221, 377] width 21 height 240
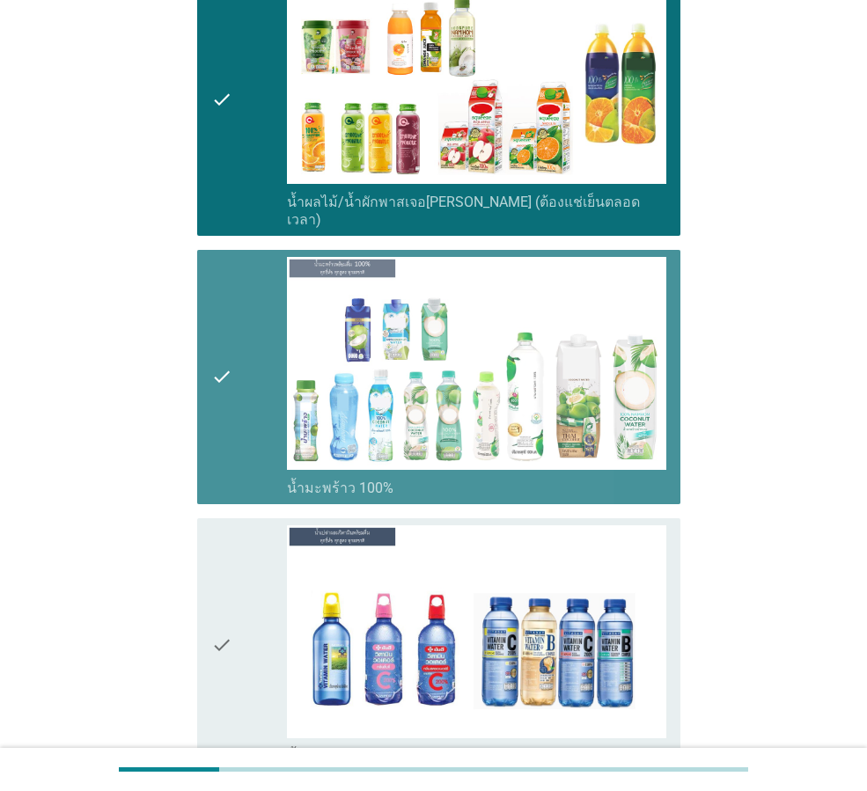
click at [222, 575] on icon "check" at bounding box center [221, 645] width 21 height 240
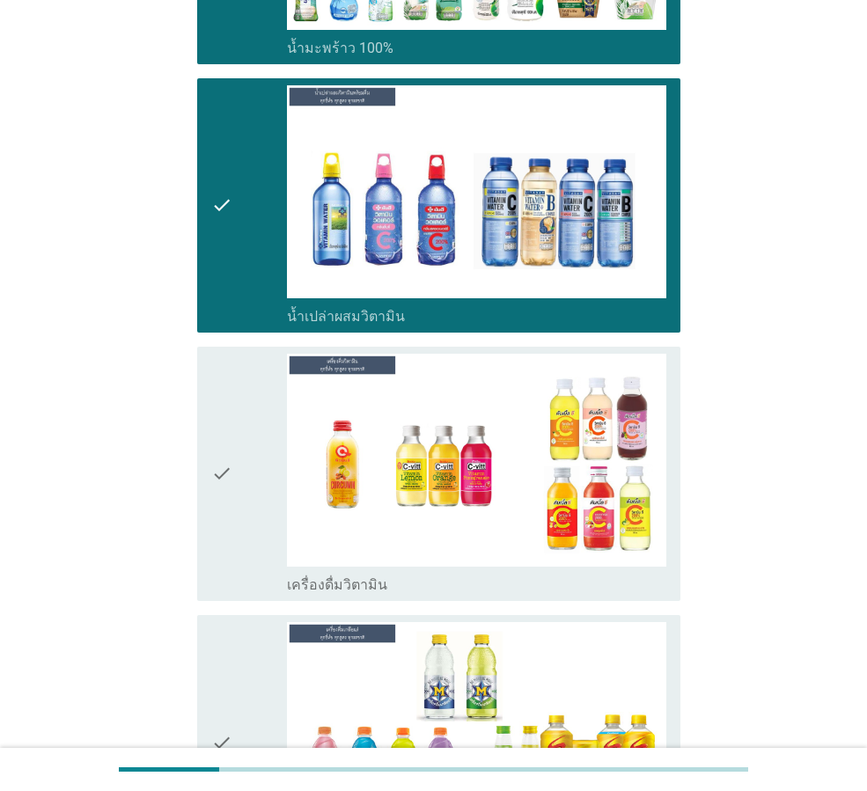
click at [206, 437] on div "check check_box_outline_blank เครื่องดื่มวิตามิน" at bounding box center [438, 474] width 483 height 254
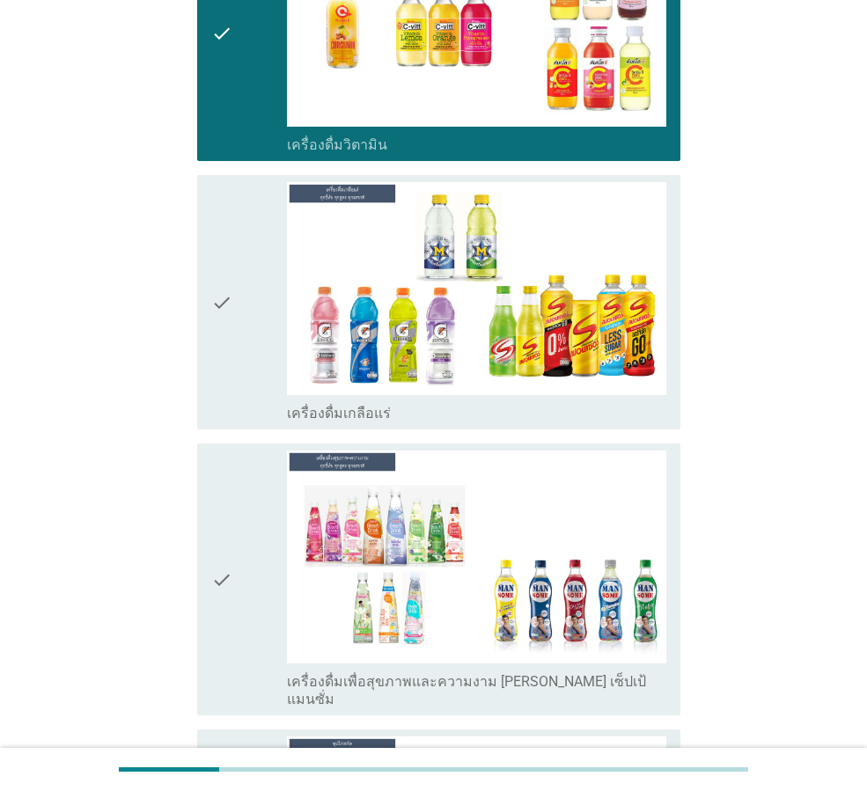
click at [253, 521] on div "check" at bounding box center [249, 580] width 76 height 258
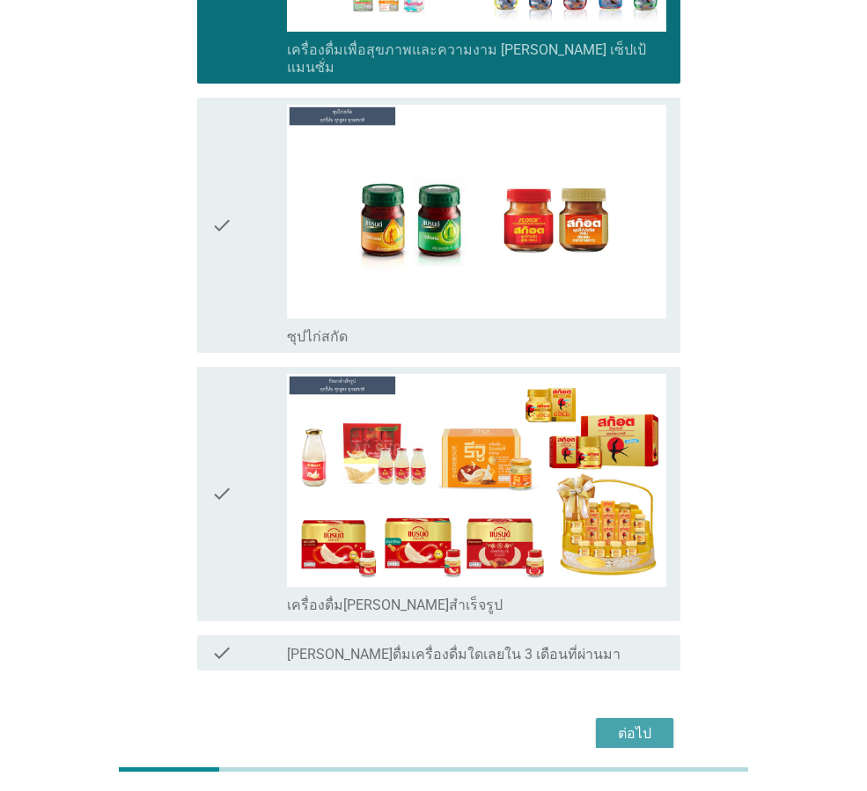
click at [635, 723] on div "ต่อไป" at bounding box center [634, 733] width 49 height 21
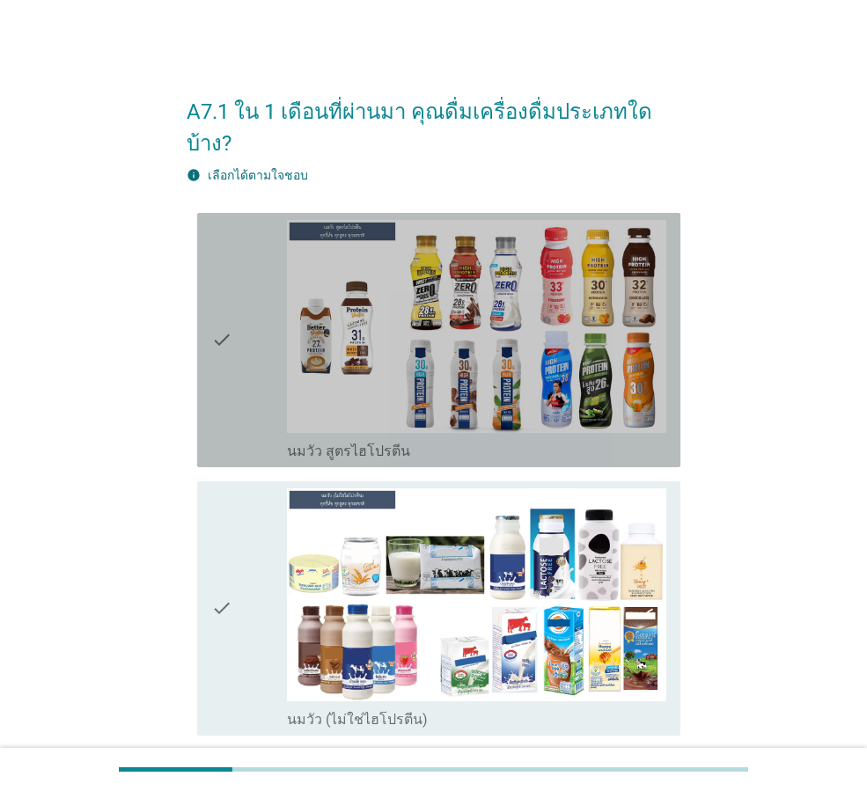
click at [263, 337] on div "check" at bounding box center [249, 340] width 76 height 240
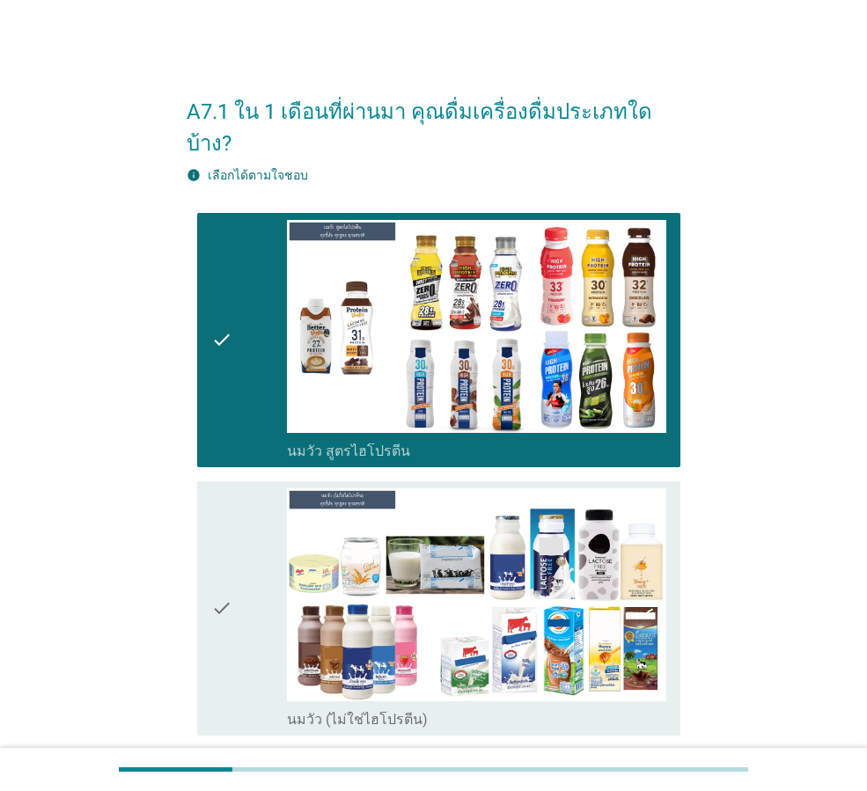
click at [224, 552] on icon "check" at bounding box center [221, 608] width 21 height 240
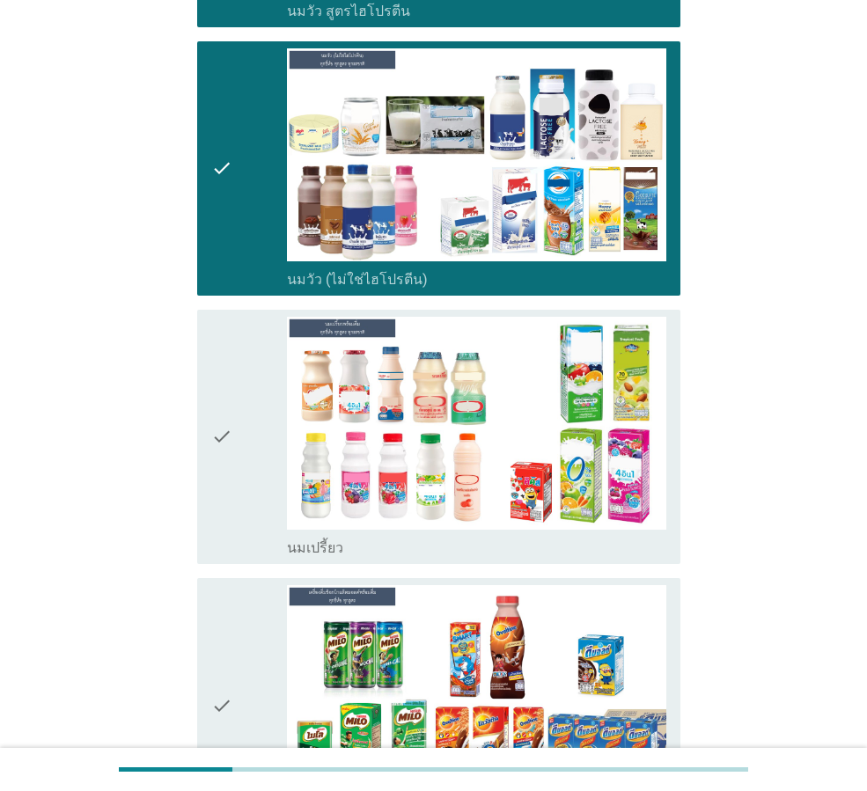
click at [226, 446] on icon "check" at bounding box center [221, 437] width 21 height 240
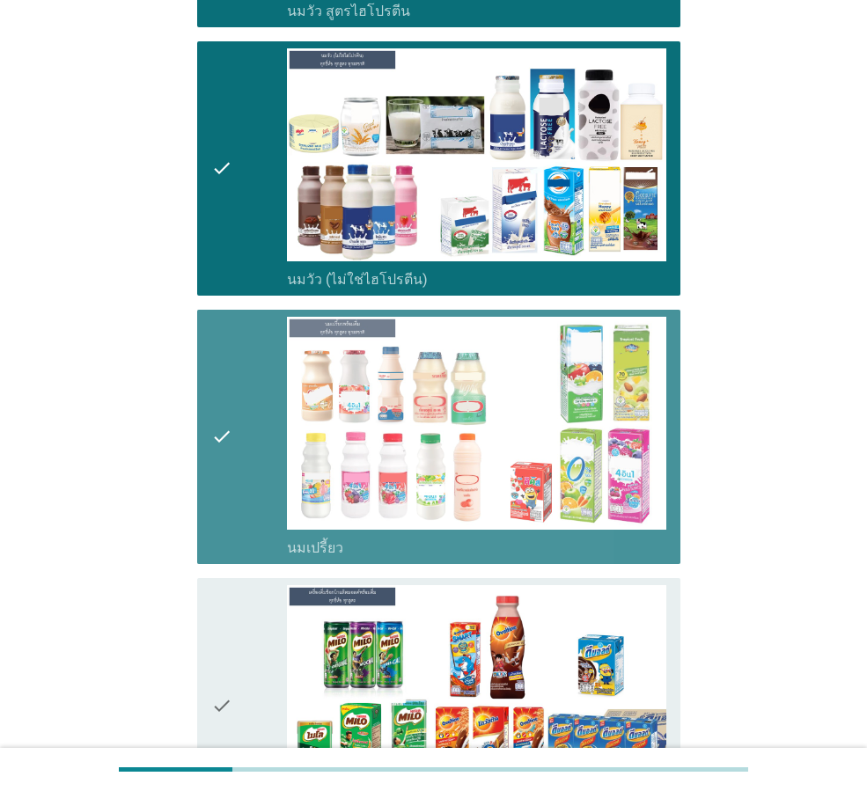
click at [237, 618] on div "check" at bounding box center [249, 705] width 76 height 240
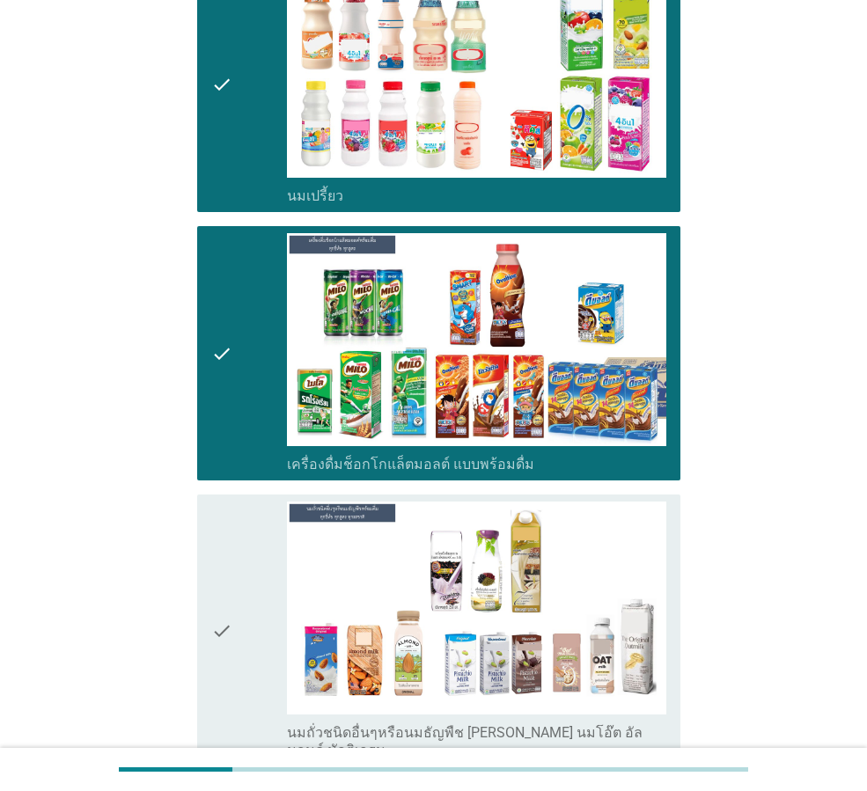
click at [224, 569] on icon "check" at bounding box center [221, 631] width 21 height 258
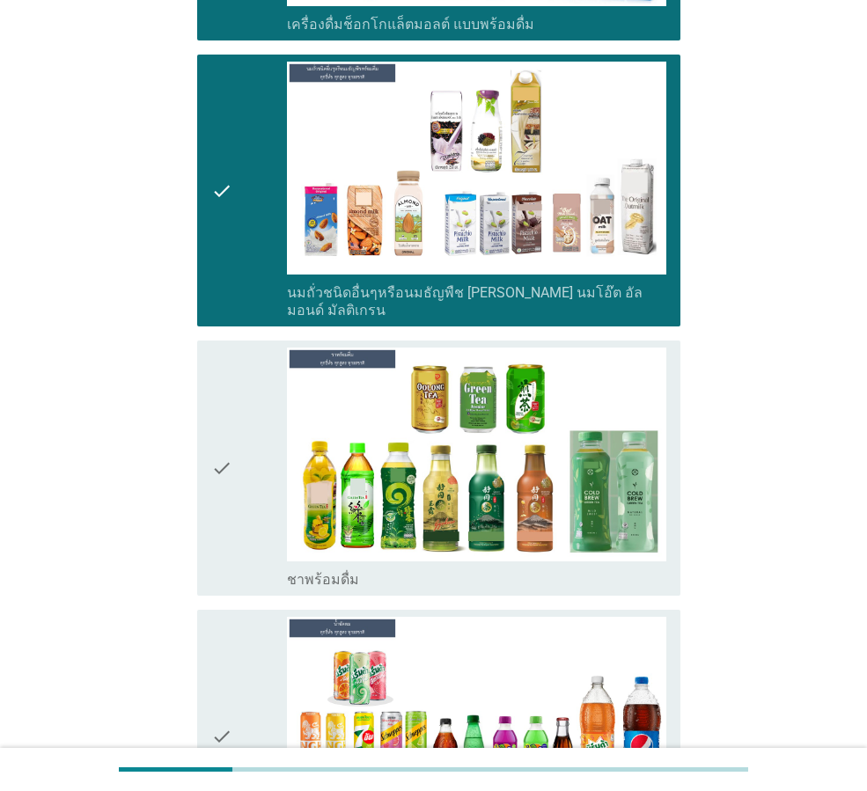
click at [230, 503] on icon "check" at bounding box center [221, 468] width 21 height 240
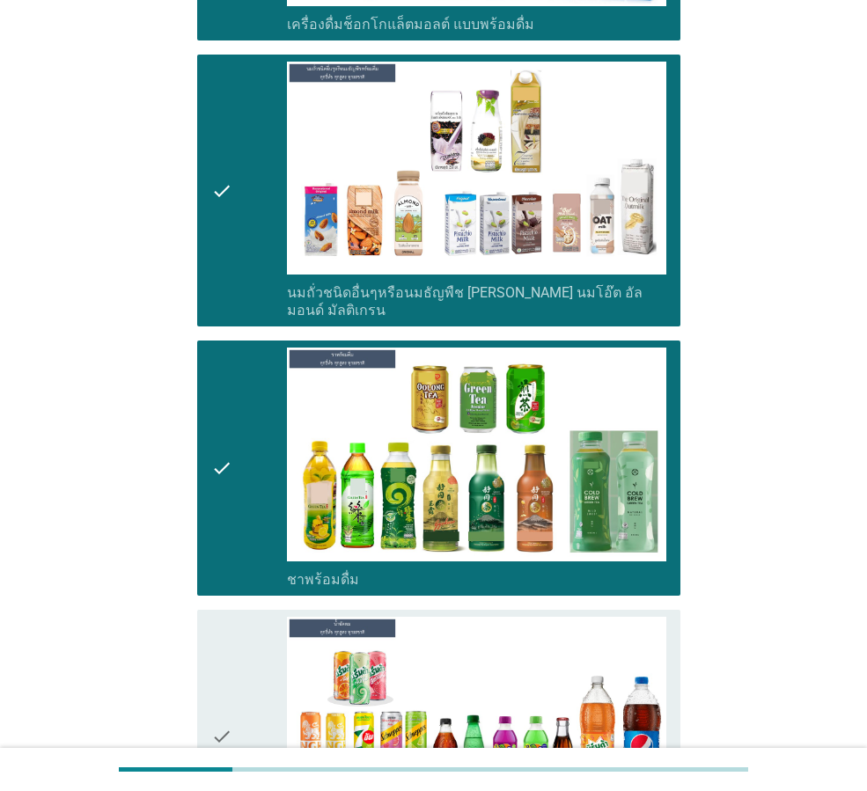
click at [244, 648] on div "check" at bounding box center [249, 737] width 76 height 240
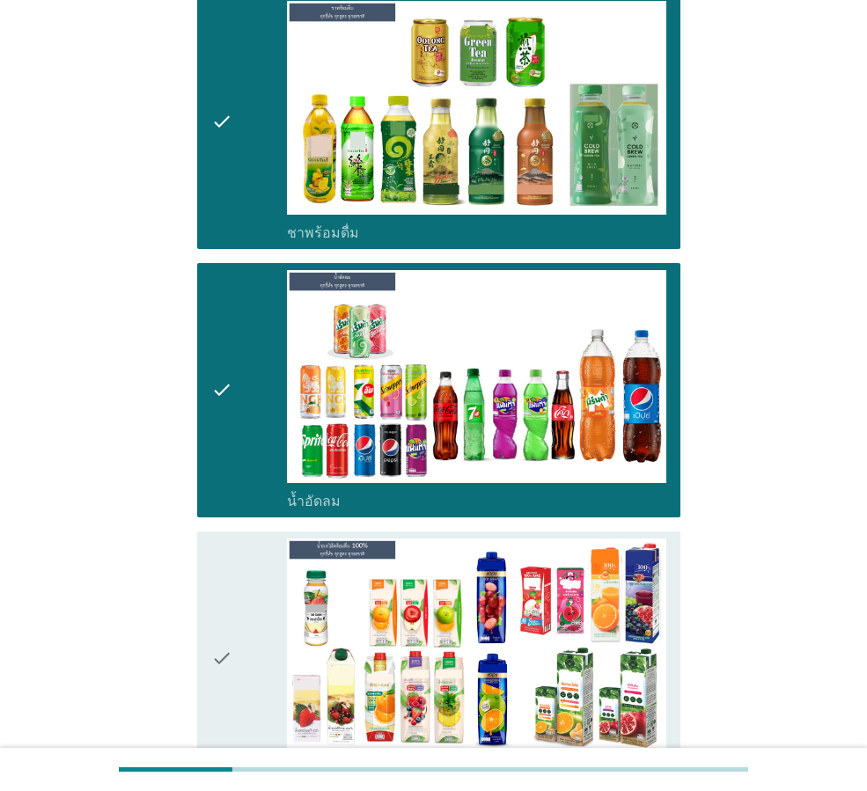
scroll to position [1760, 0]
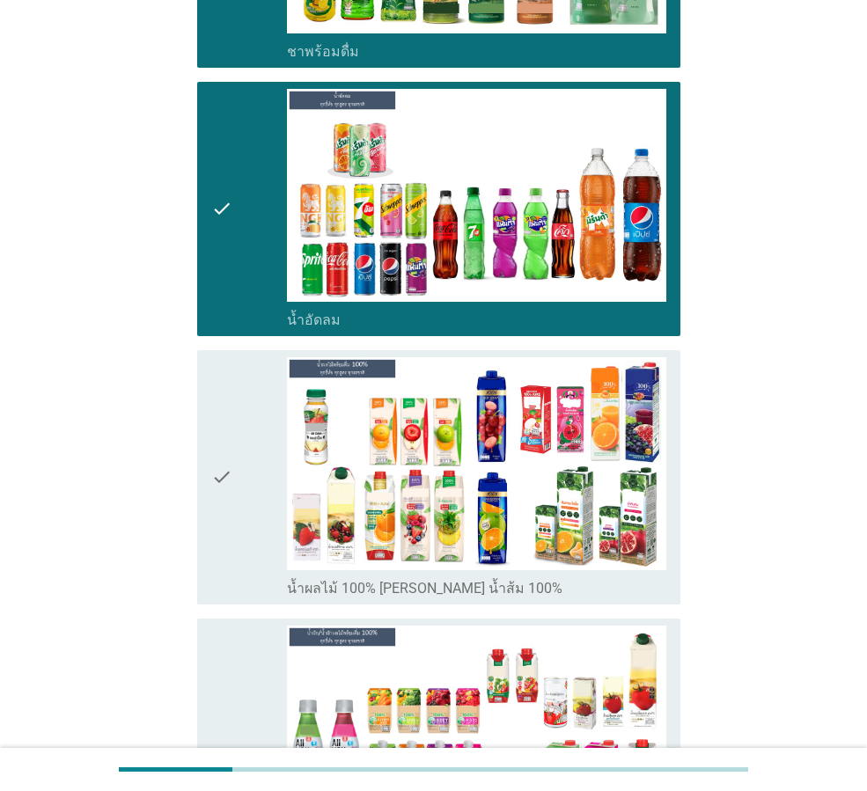
click at [250, 495] on div "check" at bounding box center [249, 477] width 76 height 240
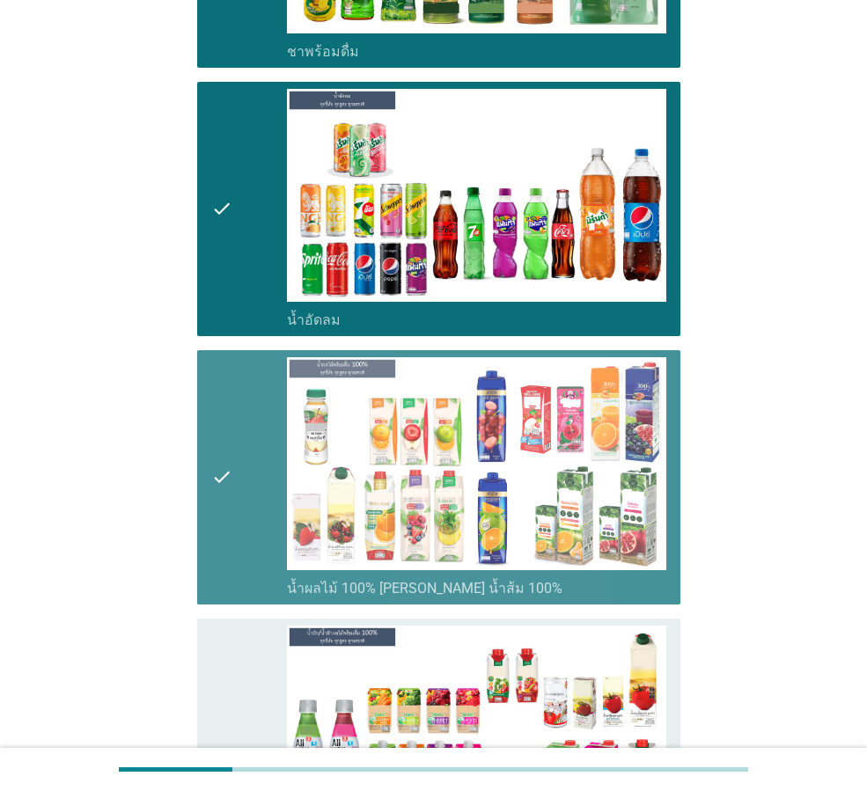
click at [253, 638] on div "check" at bounding box center [249, 755] width 76 height 258
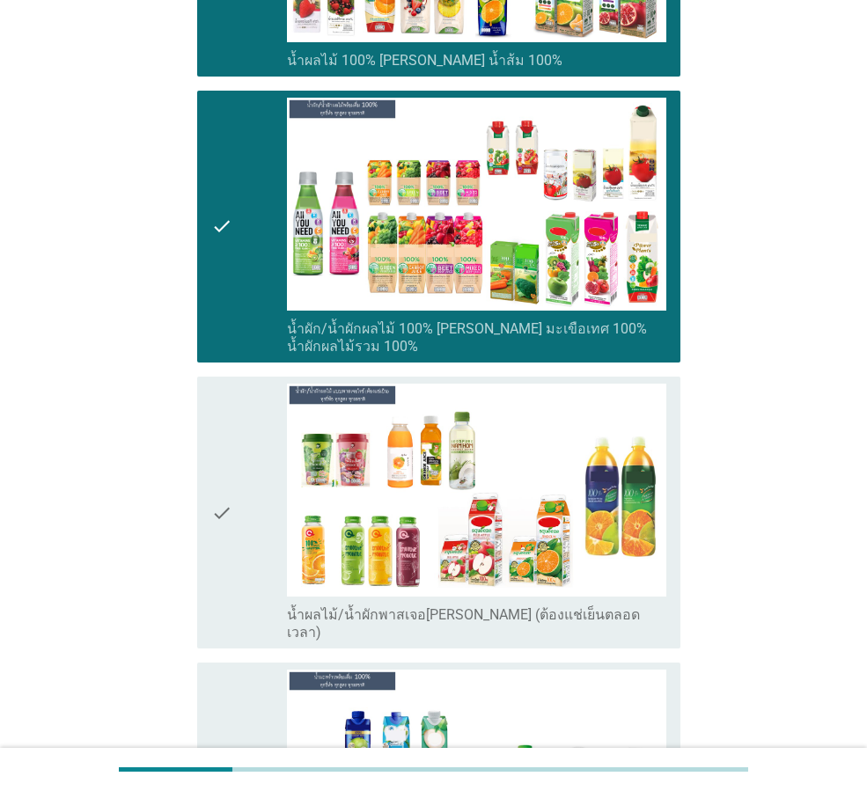
click at [242, 522] on div "check" at bounding box center [249, 513] width 76 height 258
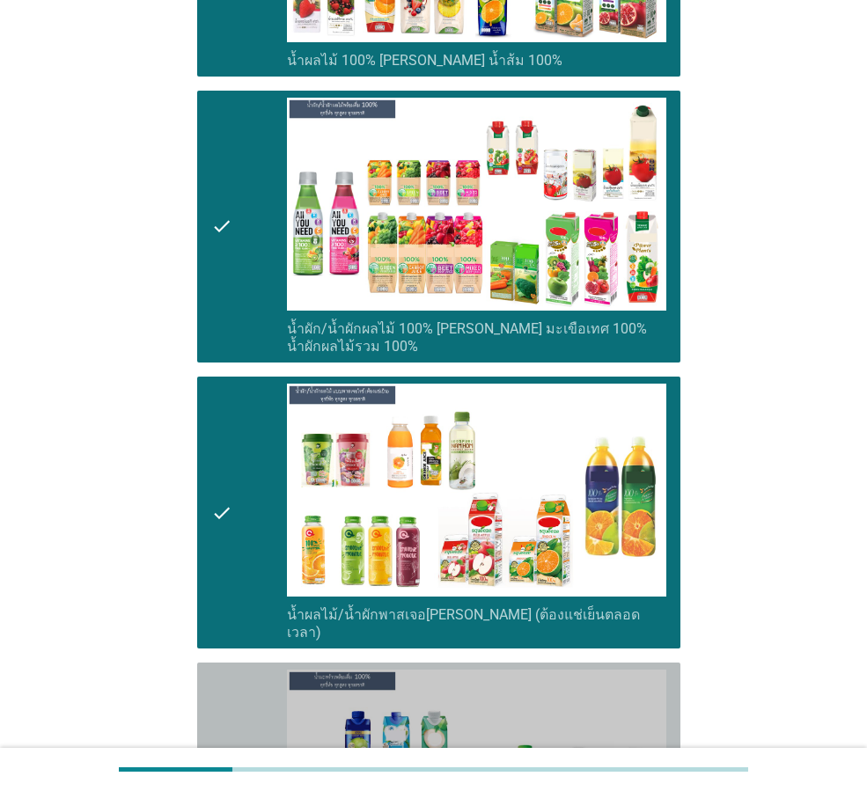
click at [216, 693] on icon "check" at bounding box center [221, 790] width 21 height 240
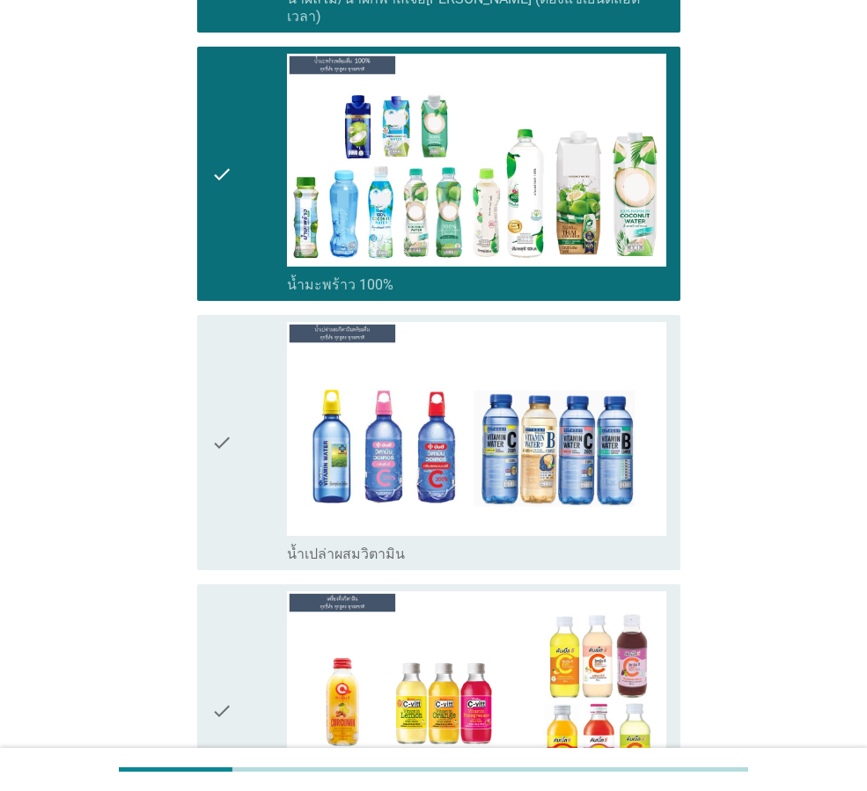
click at [245, 395] on div "check" at bounding box center [249, 442] width 76 height 240
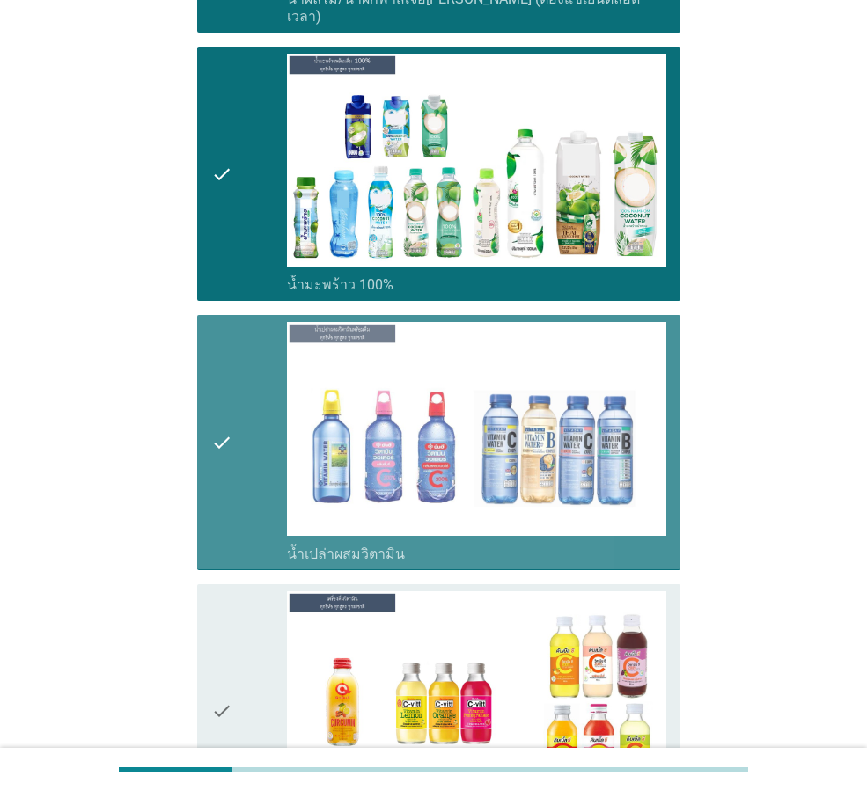
click at [240, 591] on div "check" at bounding box center [249, 711] width 76 height 240
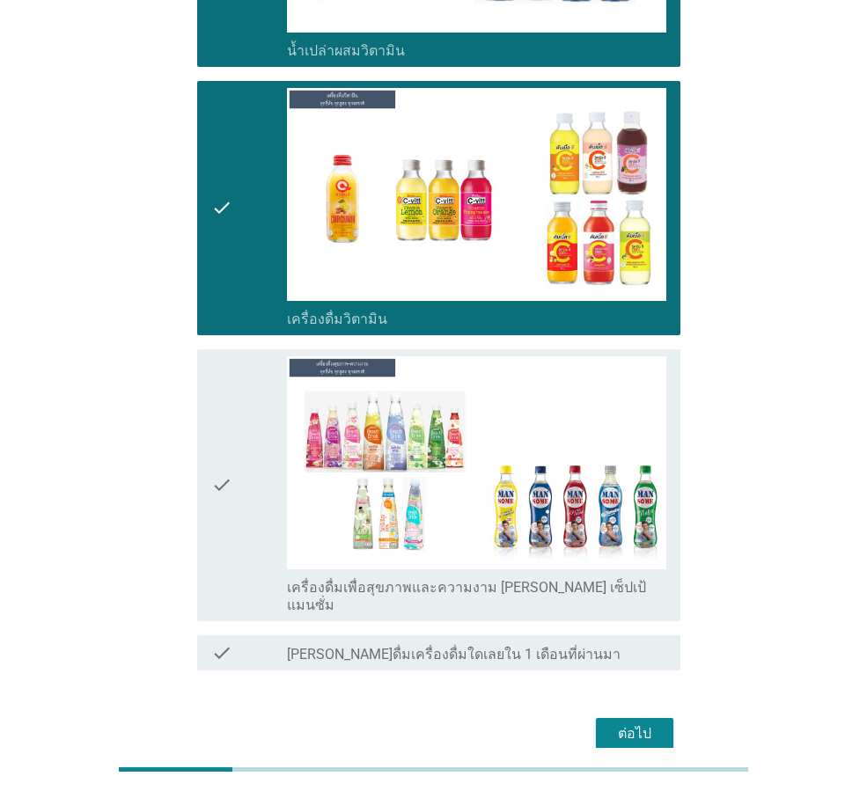
click at [238, 429] on div "check" at bounding box center [249, 485] width 76 height 258
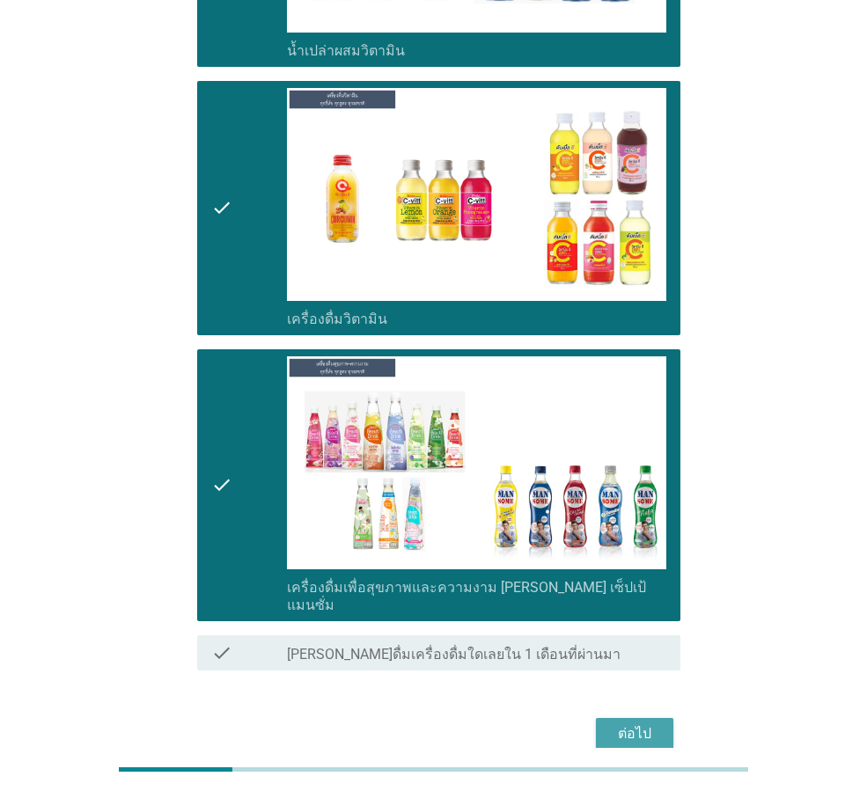
click at [616, 723] on div "ต่อไป" at bounding box center [634, 733] width 49 height 21
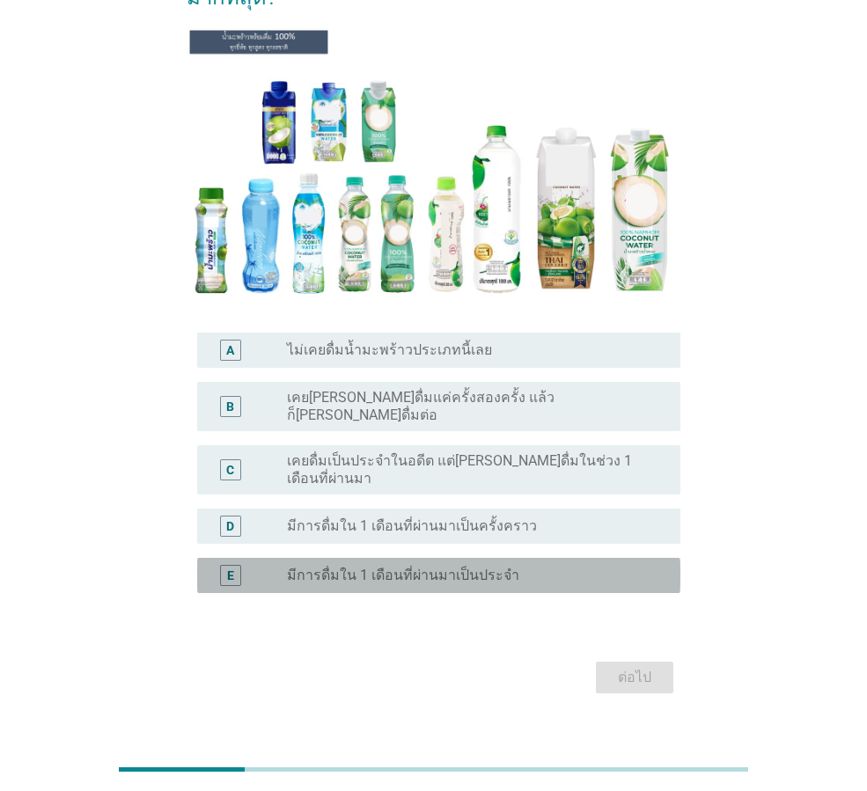
click at [407, 567] on label "มีการดื่มใน 1 เดือนที่ผ่านมาเป็นประจำ" at bounding box center [403, 576] width 232 height 18
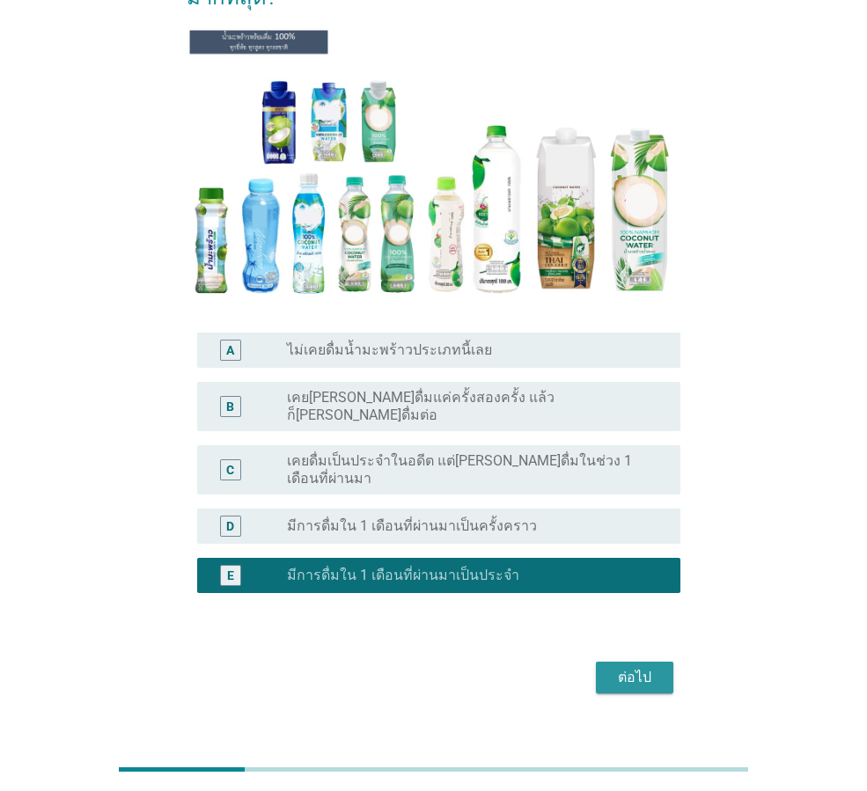
click at [634, 667] on div "ต่อไป" at bounding box center [634, 677] width 49 height 21
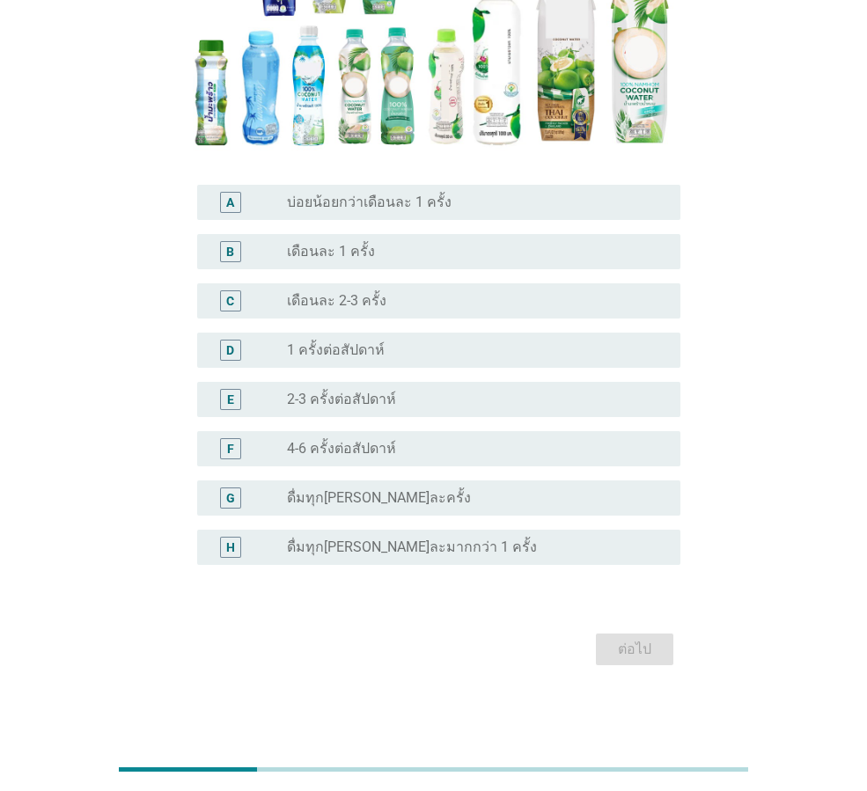
click at [546, 398] on div "radio_button_unchecked 2-3 ครั้งต่อสัปดาห์" at bounding box center [469, 400] width 365 height 18
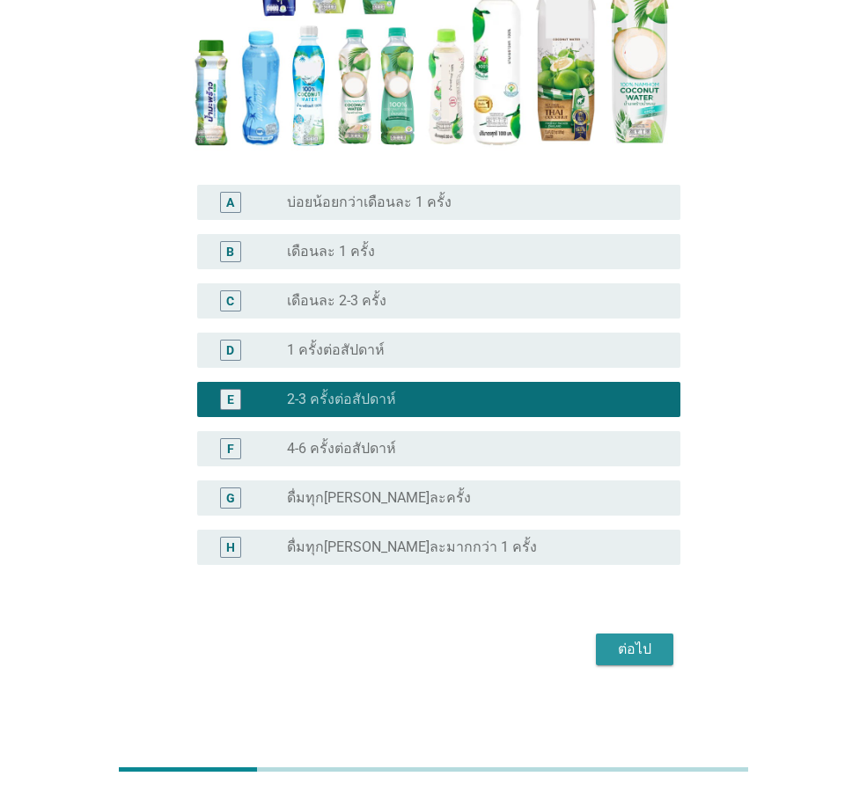
click at [639, 652] on div "ต่อไป" at bounding box center [634, 649] width 49 height 21
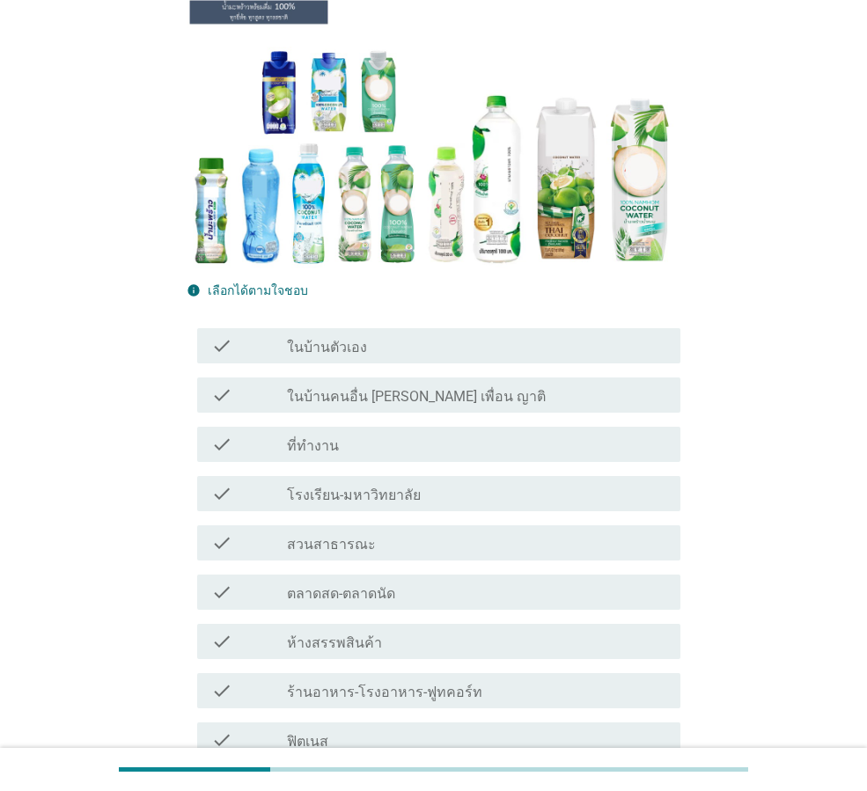
click at [532, 680] on div "check_box_outline_blank ร้านอาหาร-โรงอาหาร-ฟูทคอร์ท" at bounding box center [476, 690] width 379 height 21
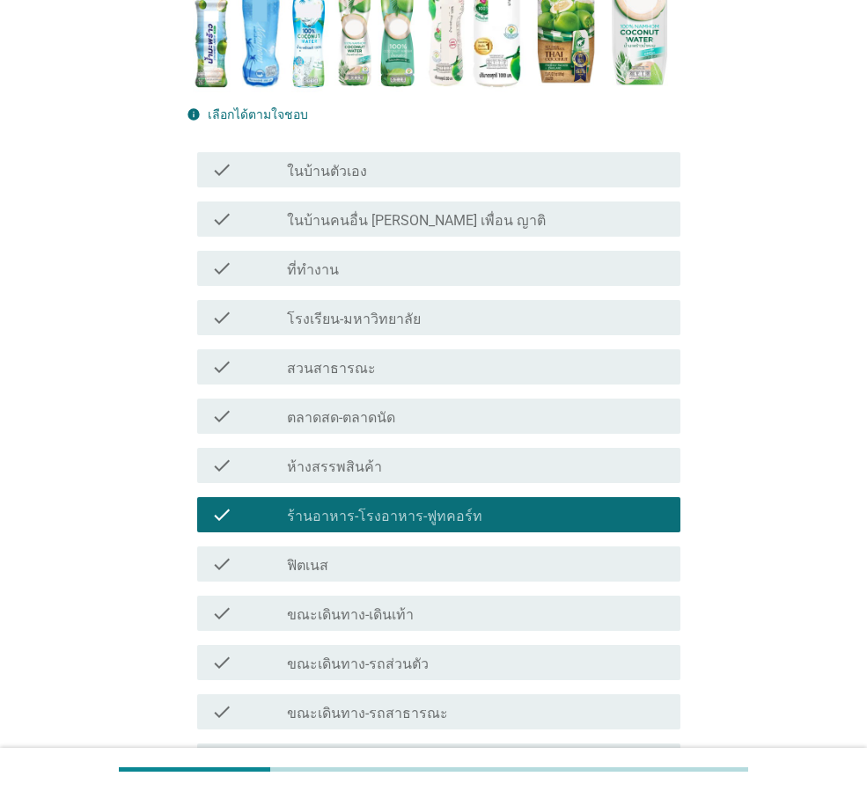
click at [396, 258] on div "check_box_outline_blank ที่ทำงาน" at bounding box center [476, 268] width 379 height 21
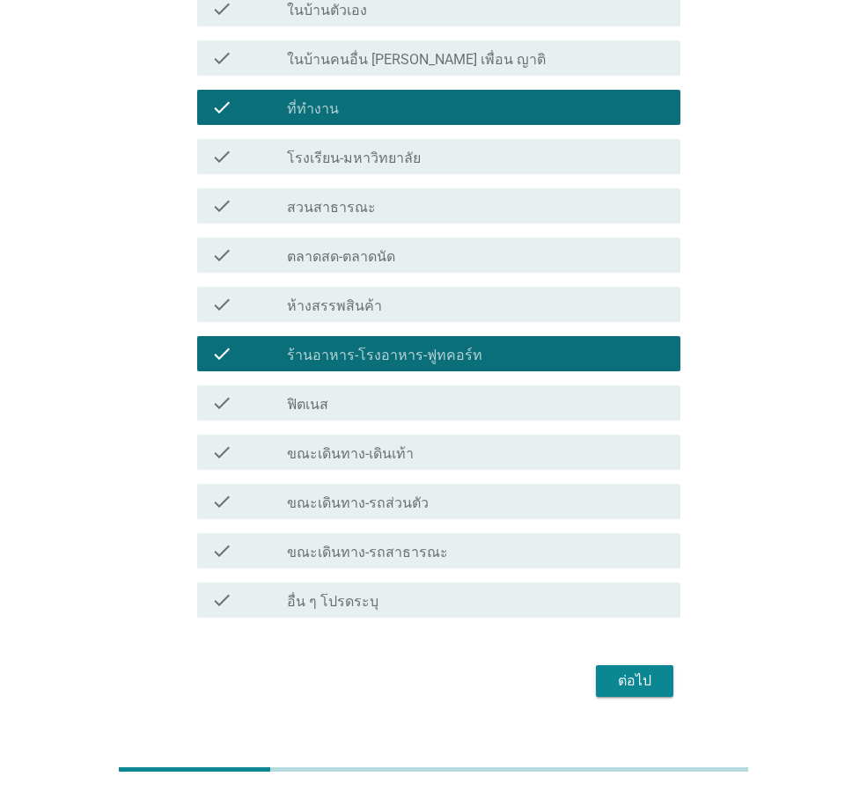
click at [628, 671] on div "ต่อไป" at bounding box center [634, 681] width 49 height 21
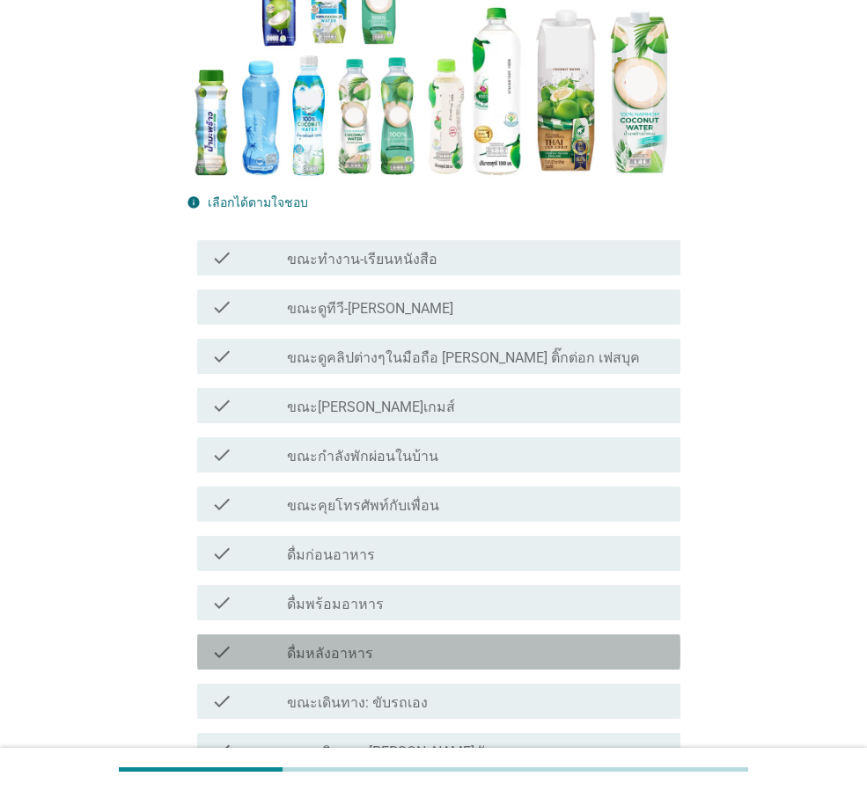
click at [562, 648] on div "check_box_outline_blank ดื่มหลังอาหาร" at bounding box center [476, 651] width 379 height 21
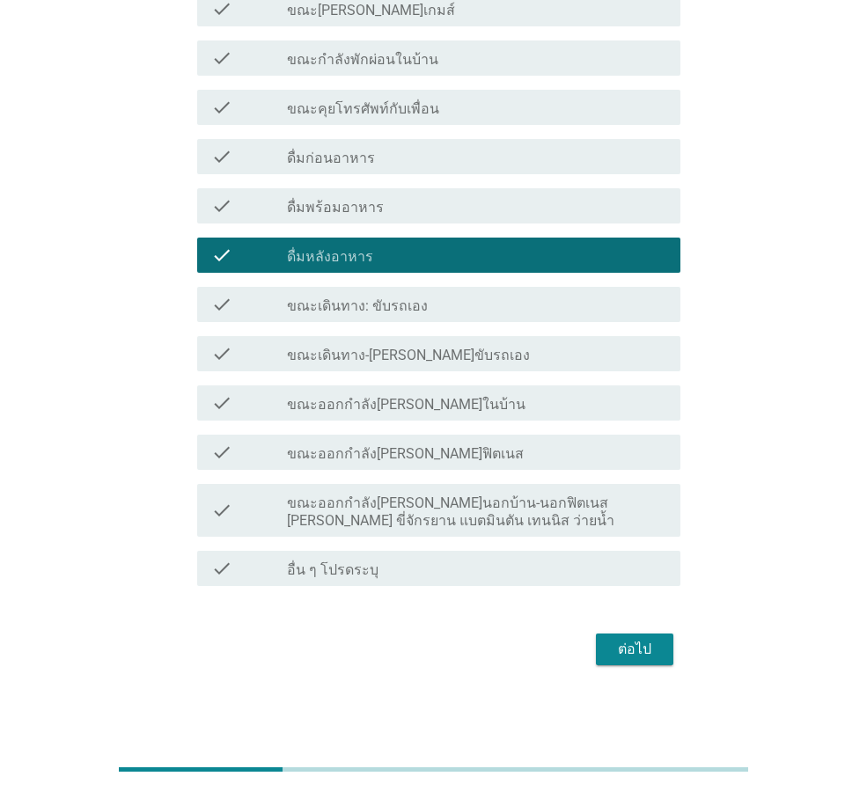
click at [630, 650] on div "ต่อไป" at bounding box center [634, 649] width 49 height 21
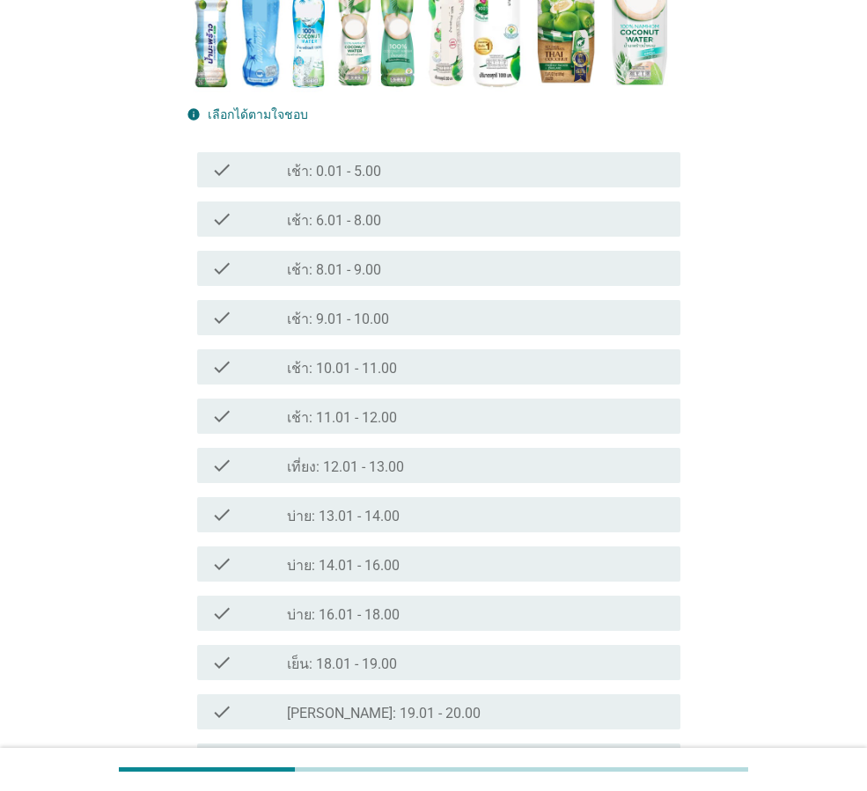
click at [561, 490] on div "check check_box_outline_blank บ่าย: 13.01 - 14.00" at bounding box center [434, 514] width 494 height 49
click at [571, 473] on div "check_box_outline_blank เที่ยง: 12.01 - 13.00" at bounding box center [476, 465] width 379 height 21
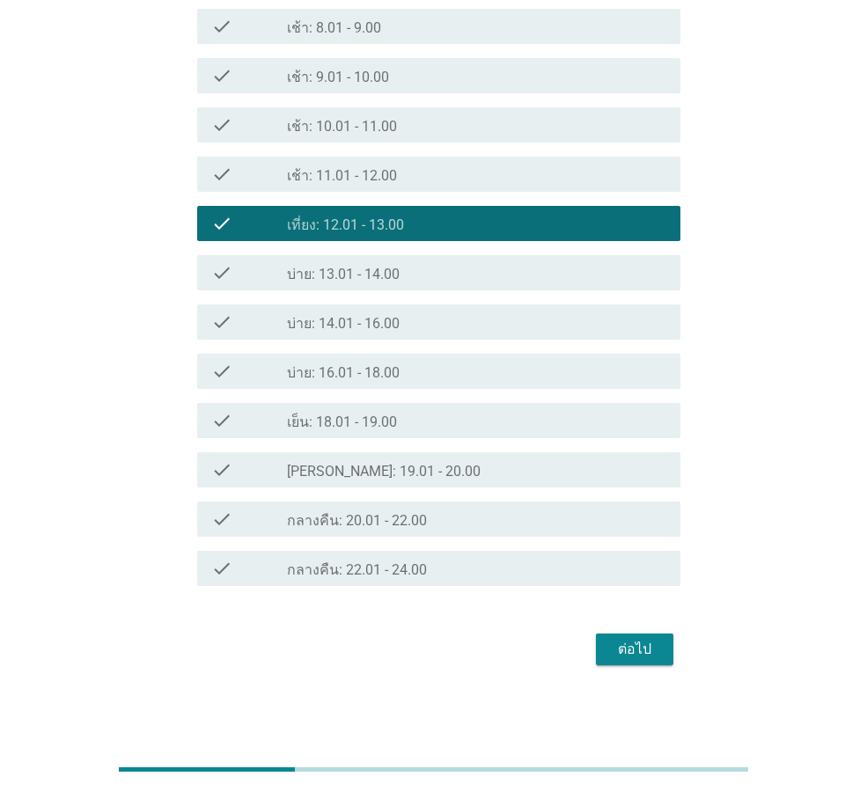
click at [631, 651] on div "ต่อไป" at bounding box center [634, 649] width 49 height 21
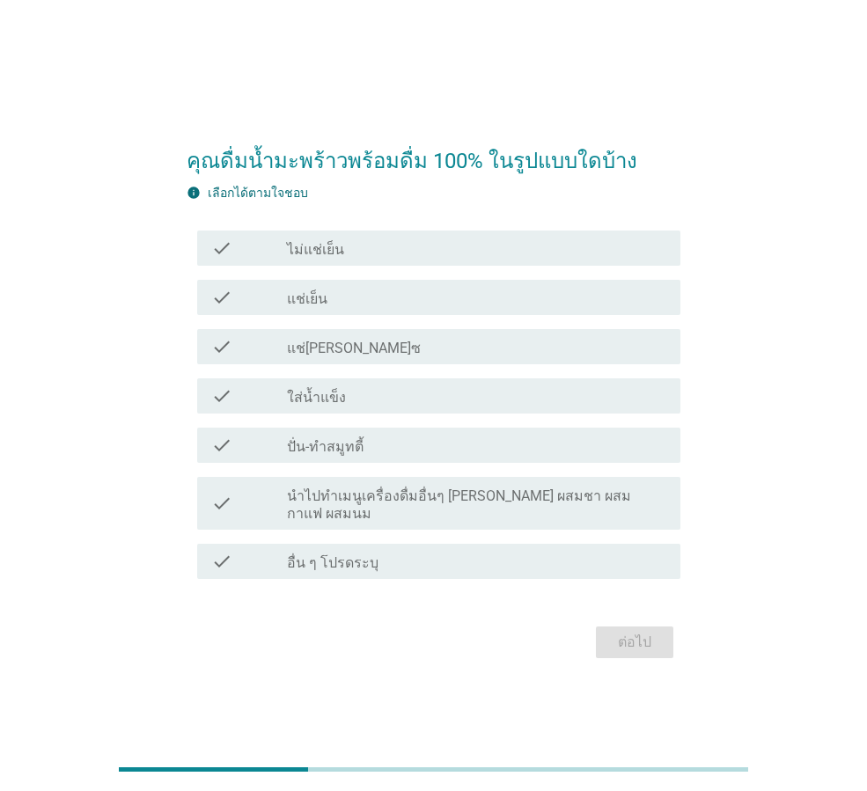
click at [459, 322] on div "check check_box_outline_blank แช่เย็น" at bounding box center [434, 297] width 494 height 49
click at [474, 303] on div "check_box_outline_blank แช่เย็น" at bounding box center [476, 297] width 379 height 21
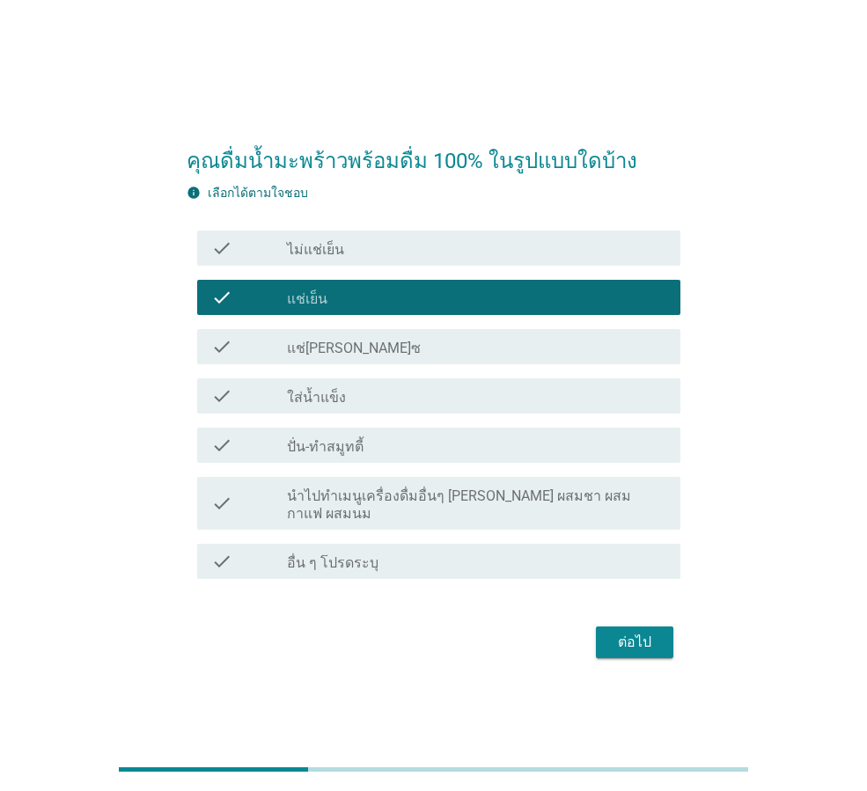
click at [654, 642] on div "ต่อไป" at bounding box center [634, 642] width 49 height 21
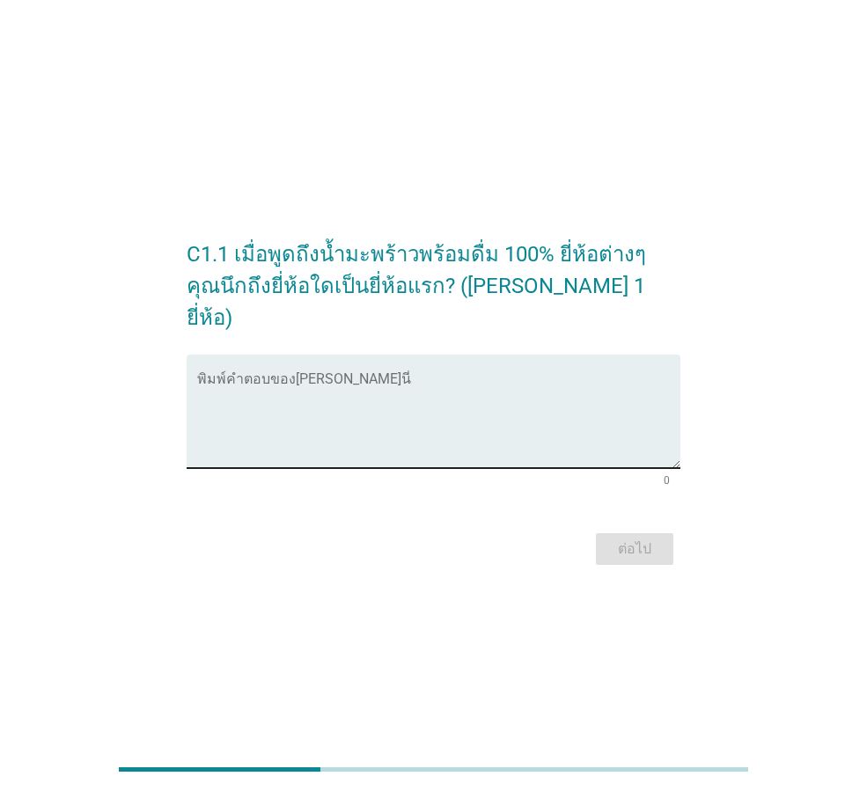
click at [468, 393] on textarea "พิมพ์คำตอบของคุณ ที่นี่" at bounding box center [438, 422] width 483 height 92
type textarea "ม"
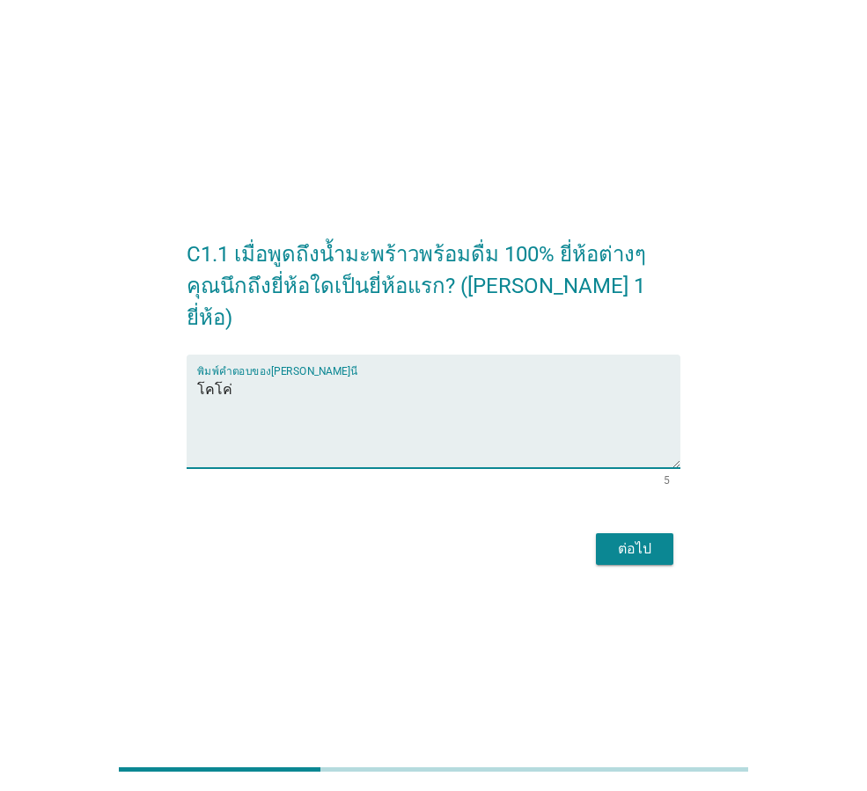
type textarea "โคโค่"
click at [620, 544] on button "ต่อไป" at bounding box center [634, 549] width 77 height 32
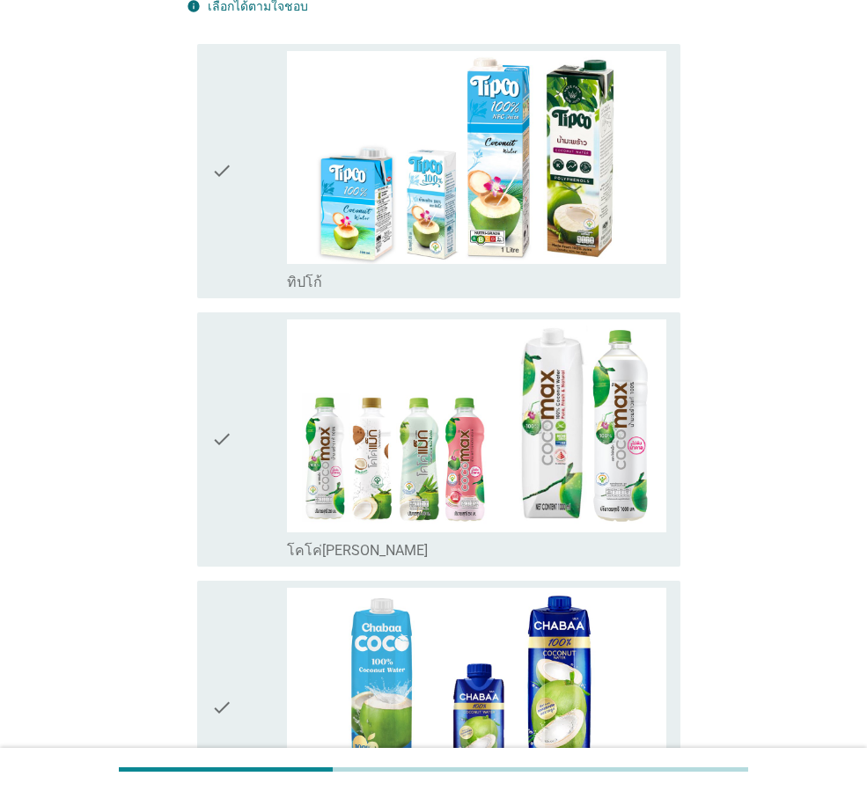
scroll to position [176, 0]
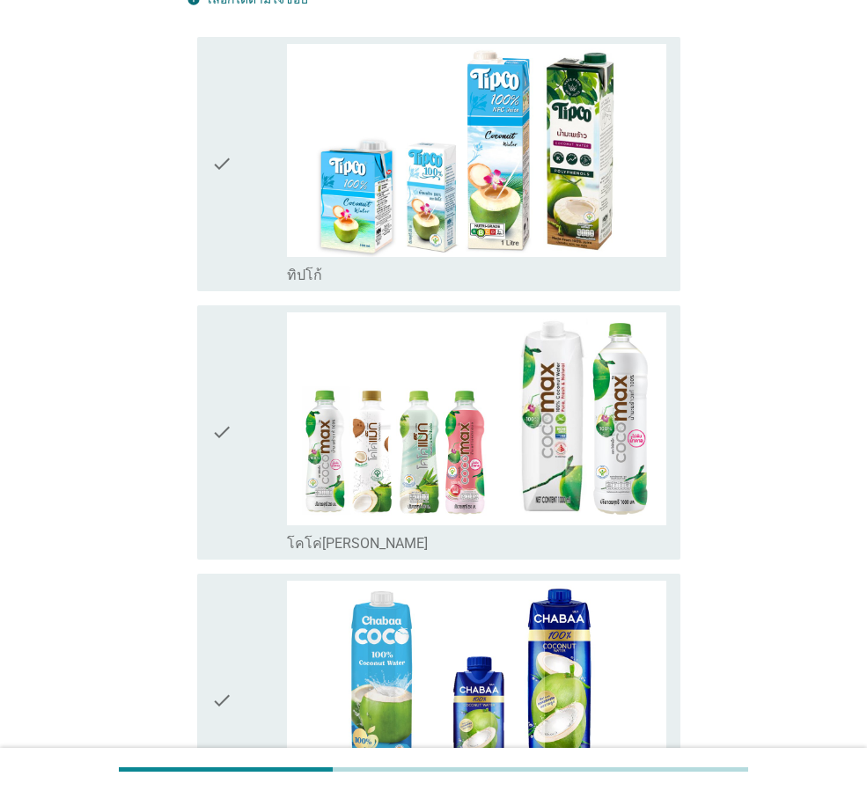
click at [254, 218] on div "check" at bounding box center [249, 164] width 76 height 240
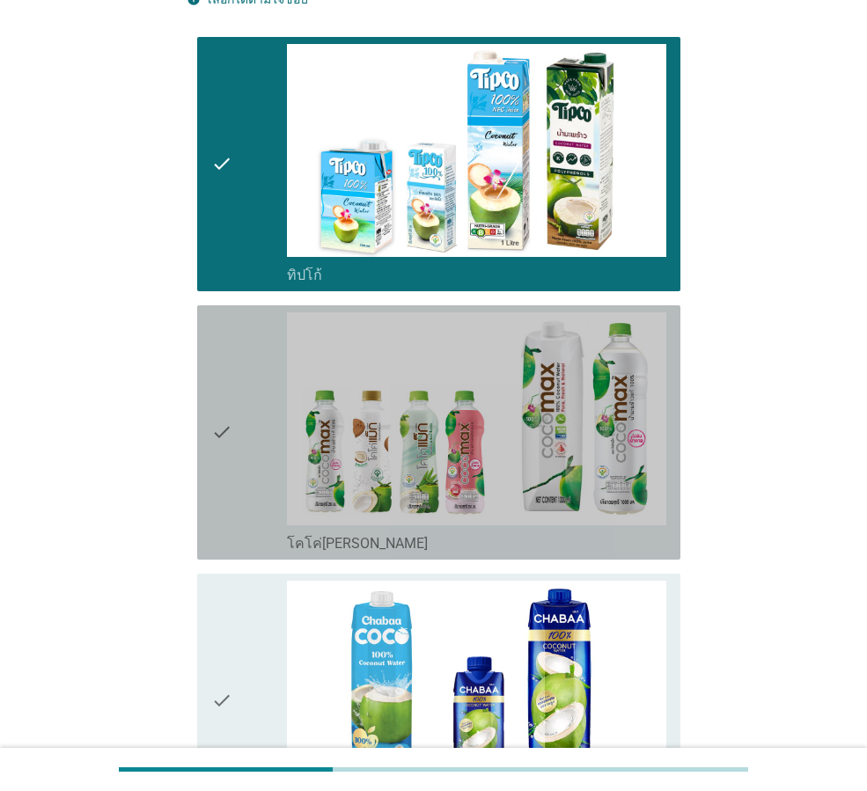
click at [237, 396] on div "check" at bounding box center [249, 432] width 76 height 240
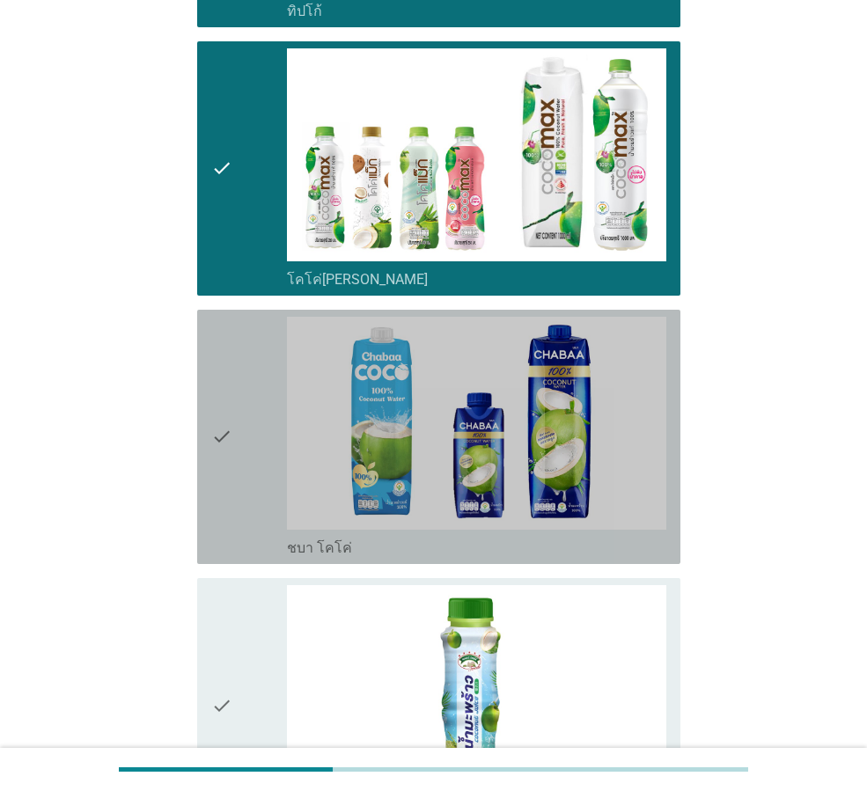
click at [228, 405] on icon "check" at bounding box center [221, 437] width 21 height 240
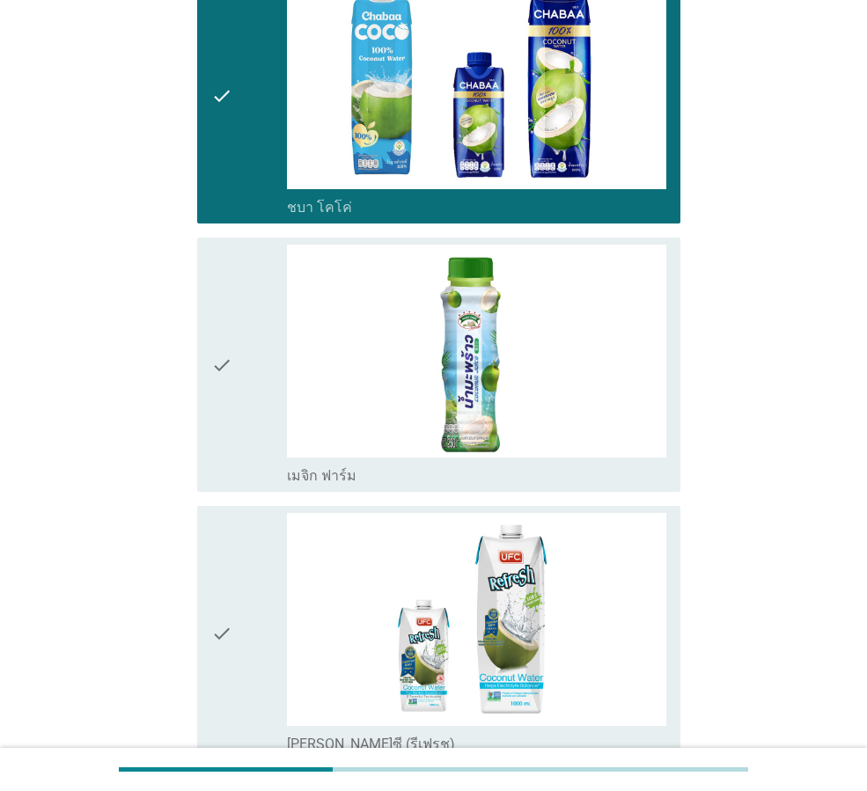
scroll to position [792, 0]
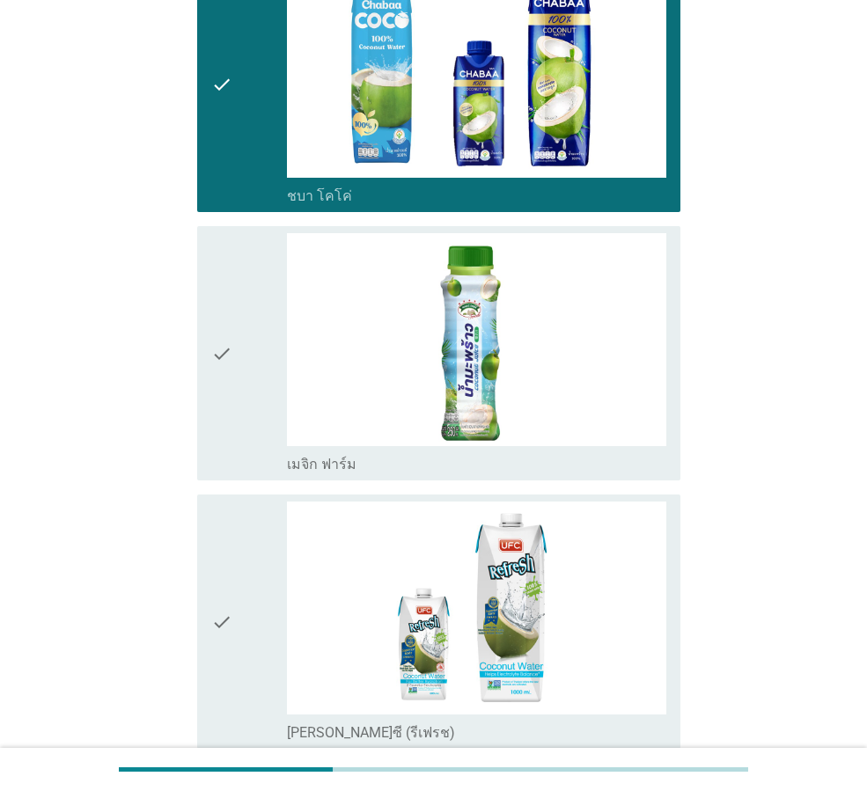
click at [235, 355] on div "check" at bounding box center [249, 353] width 76 height 240
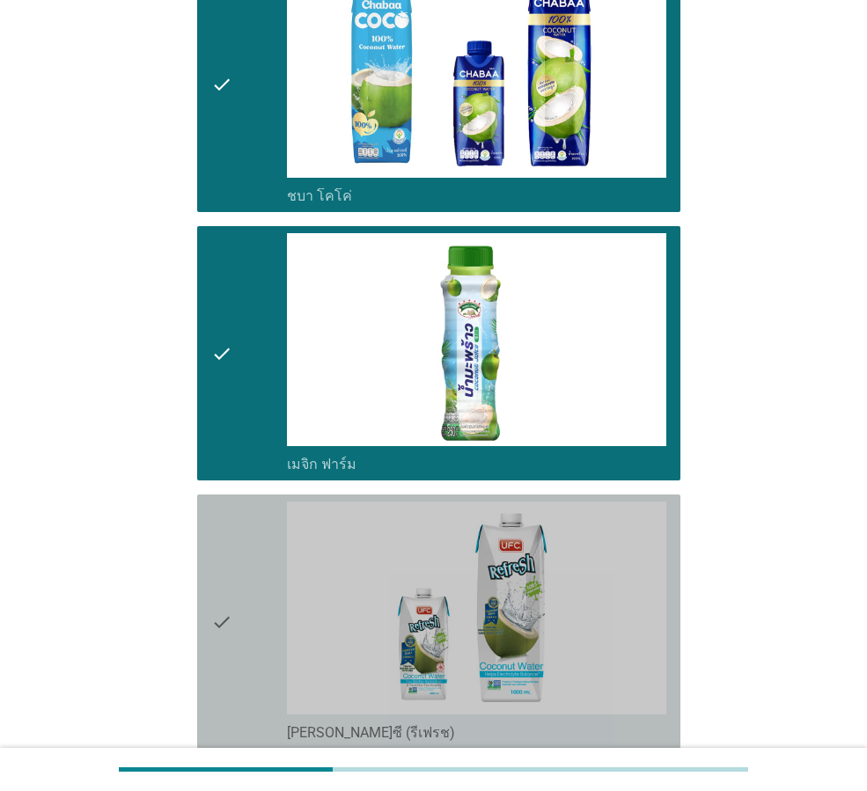
click at [217, 572] on icon "check" at bounding box center [221, 622] width 21 height 240
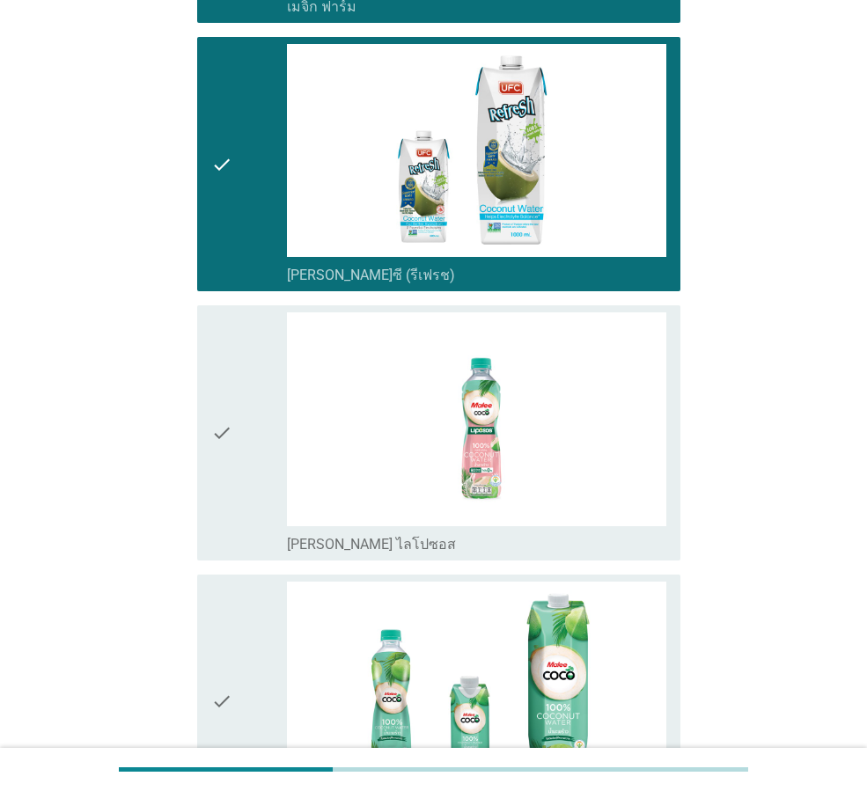
scroll to position [1408, 0]
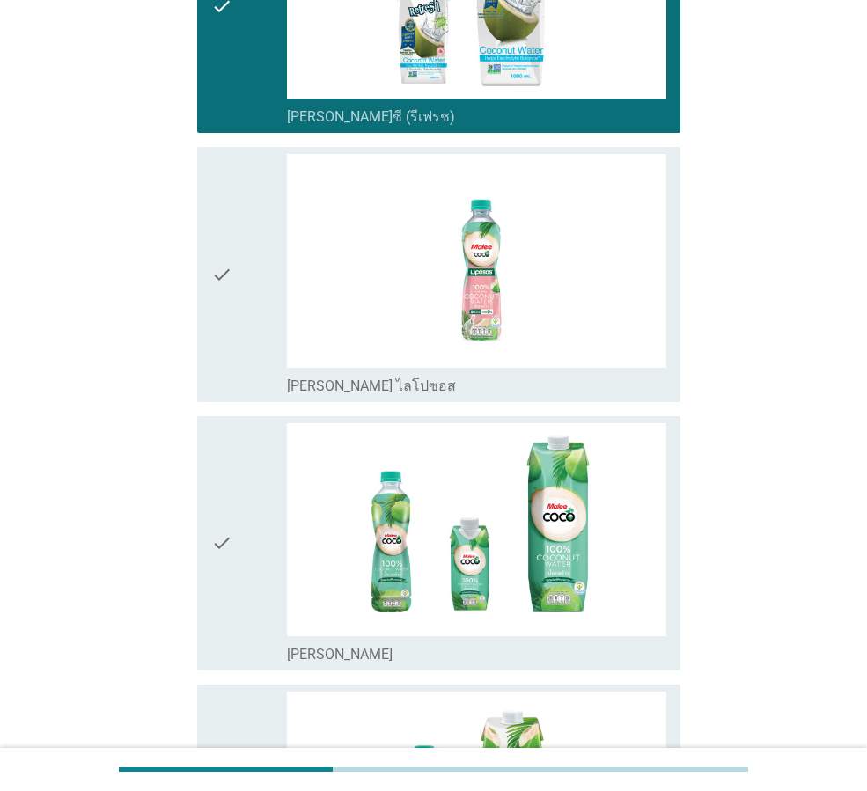
drag, startPoint x: 210, startPoint y: 279, endPoint x: 215, endPoint y: 292, distance: 13.9
click at [212, 282] on div "check check_box_outline_blank [PERSON_NAME] ไลโปซอส" at bounding box center [438, 274] width 483 height 254
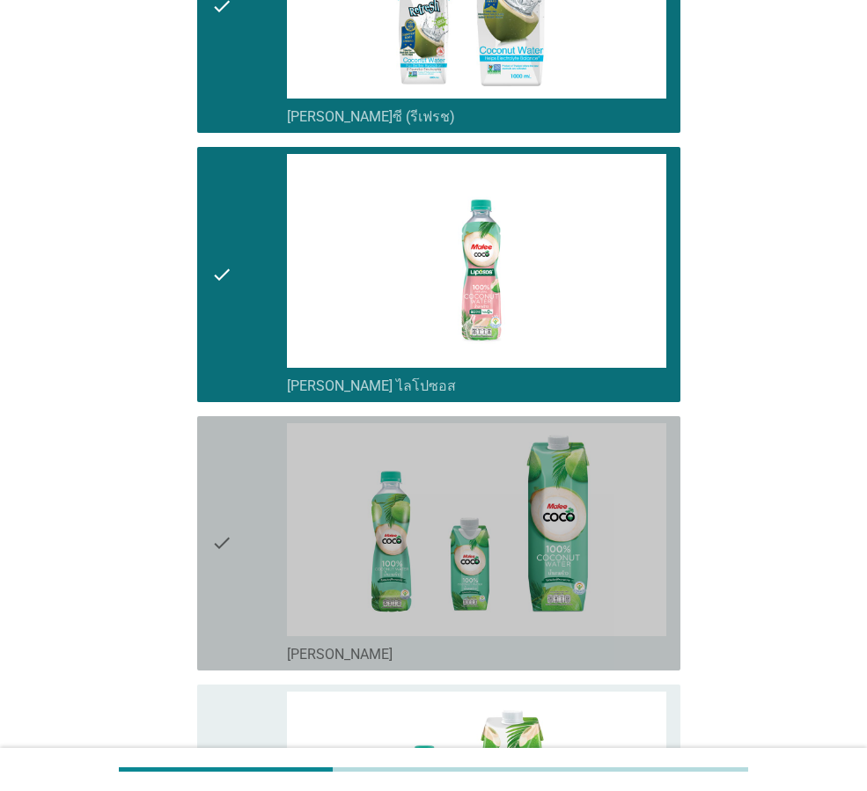
click at [232, 511] on icon "check" at bounding box center [221, 543] width 21 height 240
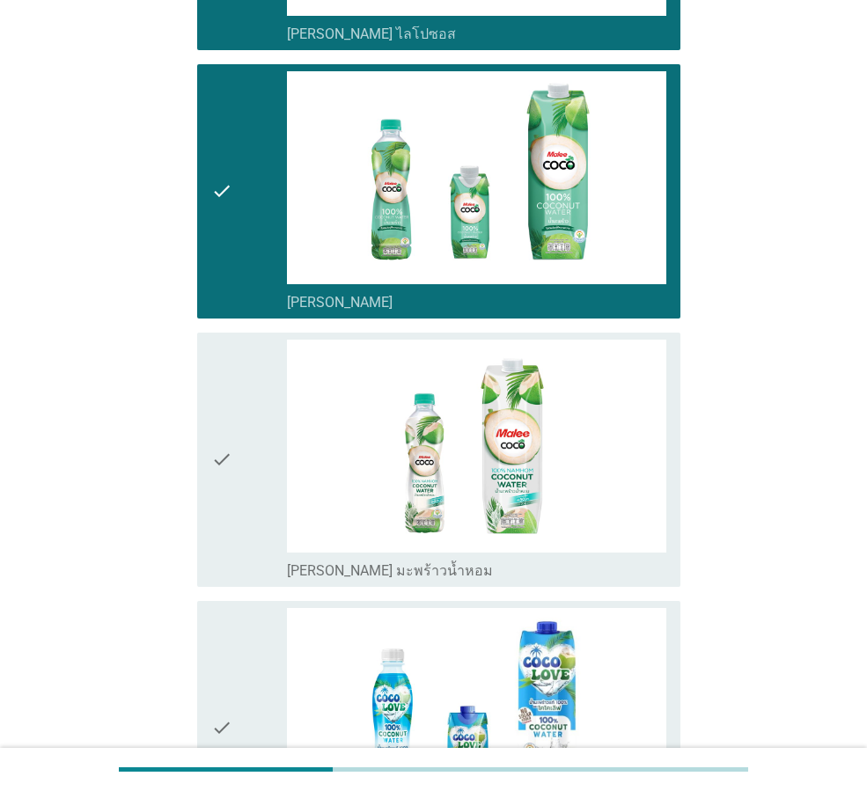
click at [234, 493] on div "check" at bounding box center [249, 460] width 76 height 240
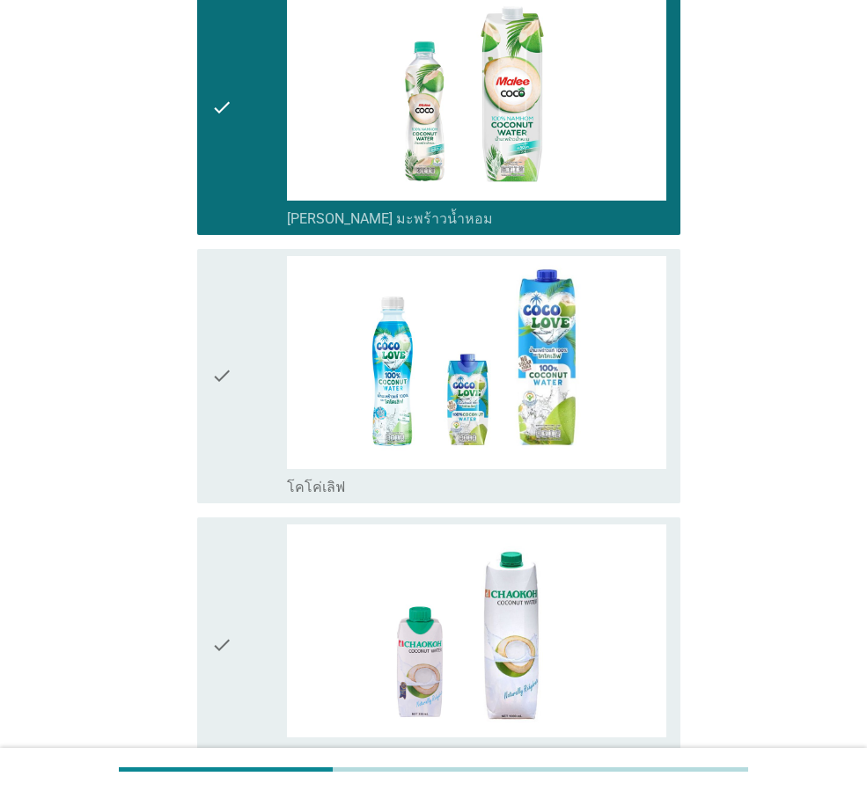
click at [231, 436] on icon "check" at bounding box center [221, 376] width 21 height 240
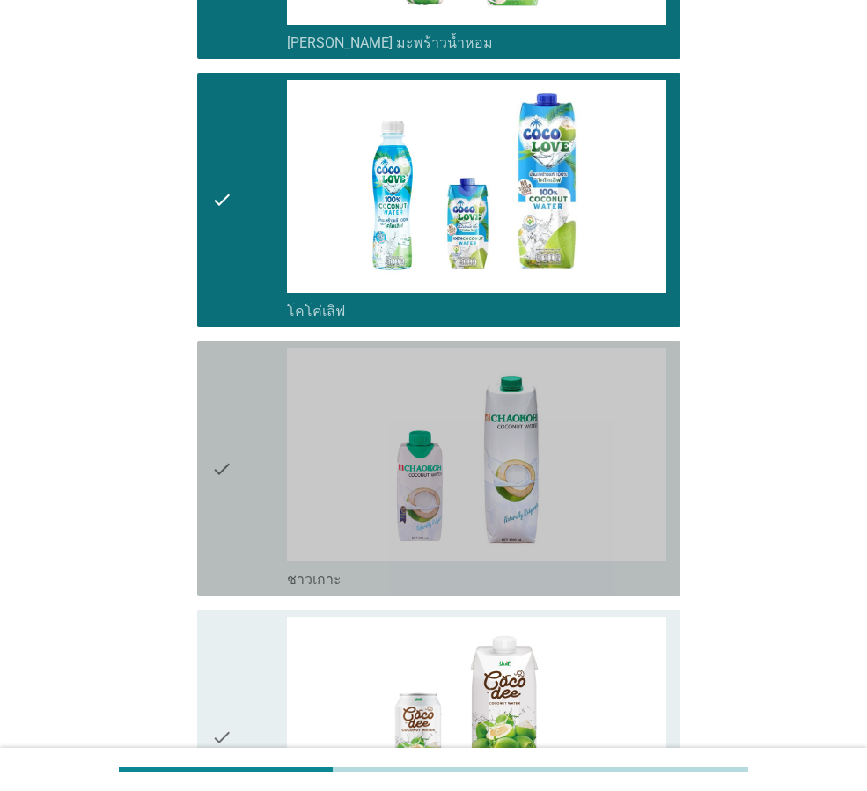
click at [225, 470] on icon "check" at bounding box center [221, 468] width 21 height 240
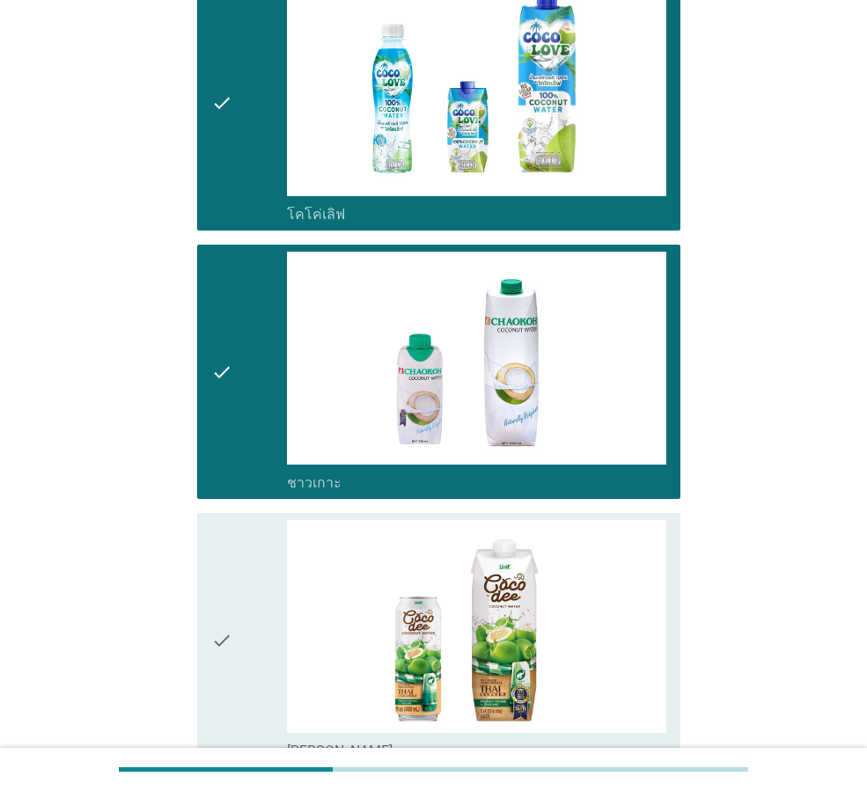
scroll to position [2640, 0]
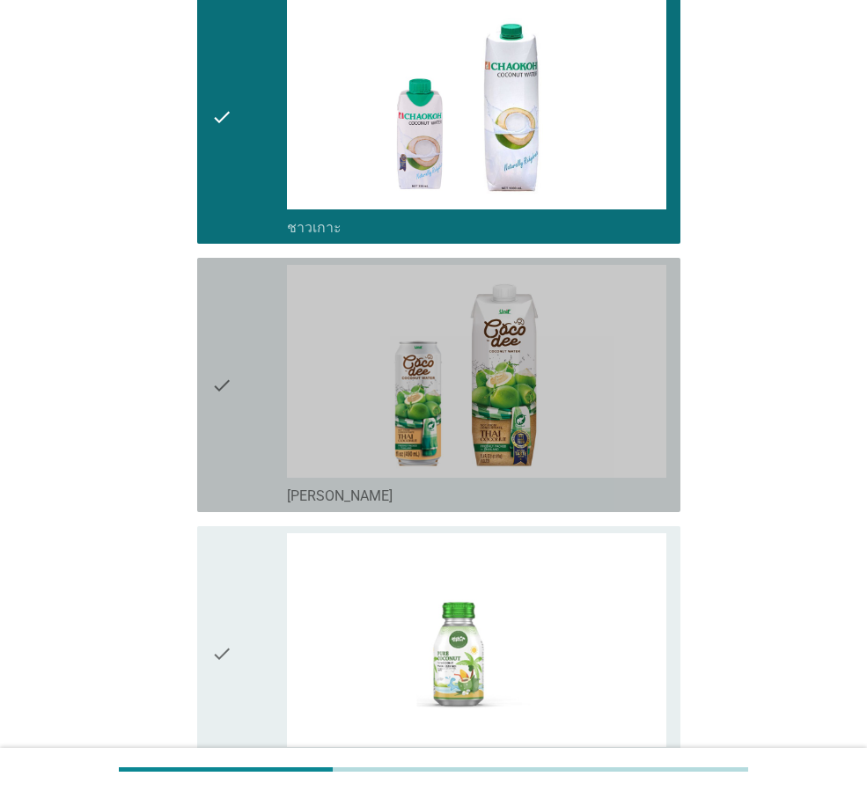
click at [218, 443] on icon "check" at bounding box center [221, 385] width 21 height 240
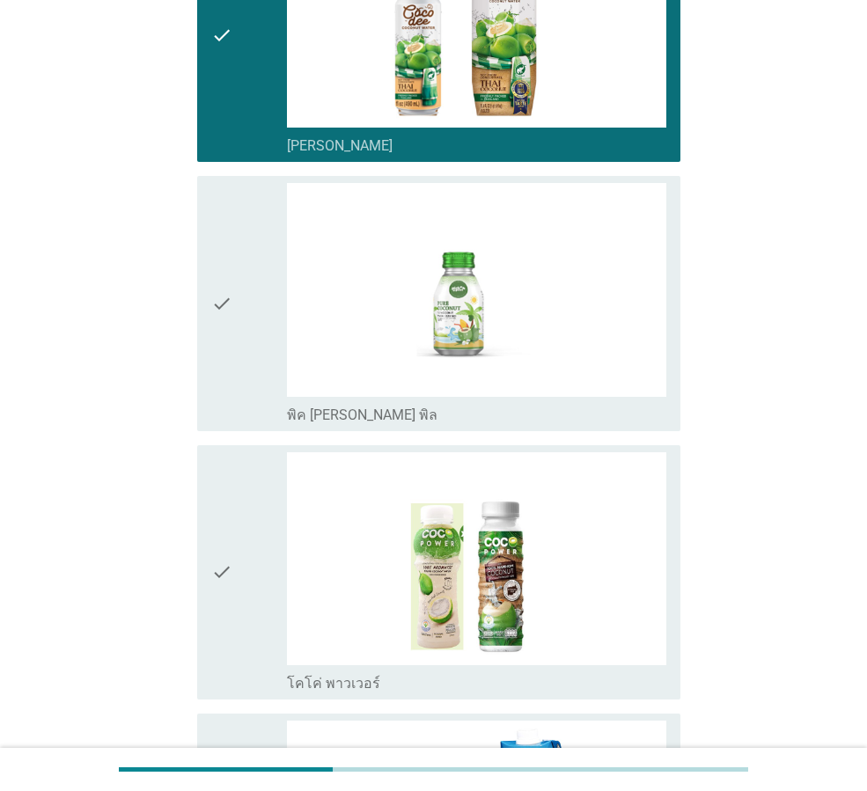
scroll to position [2992, 0]
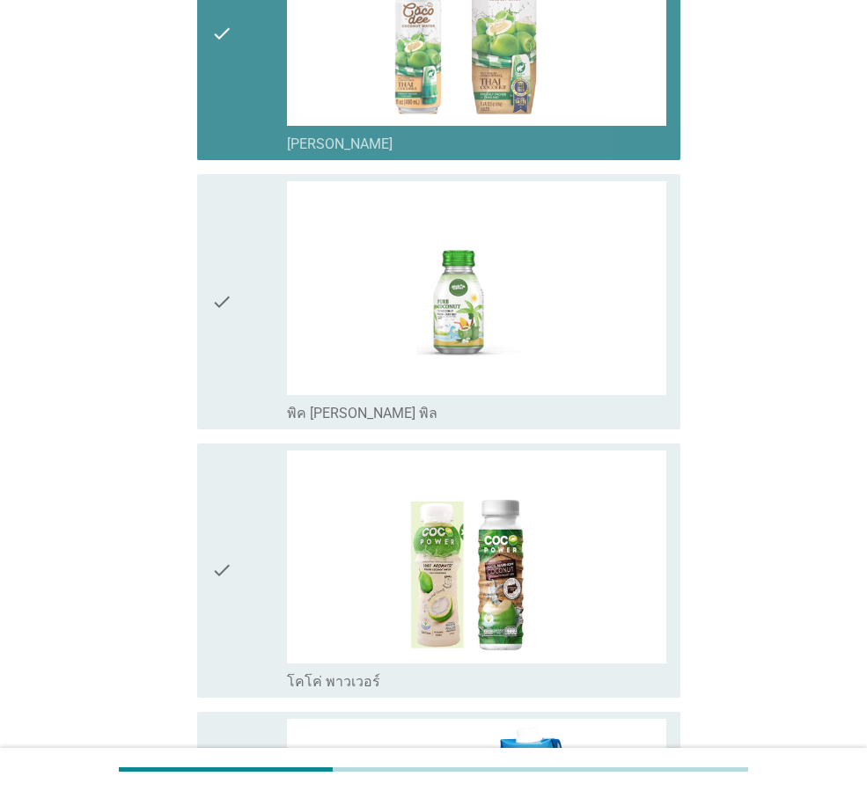
click at [246, 128] on div "check" at bounding box center [249, 33] width 76 height 240
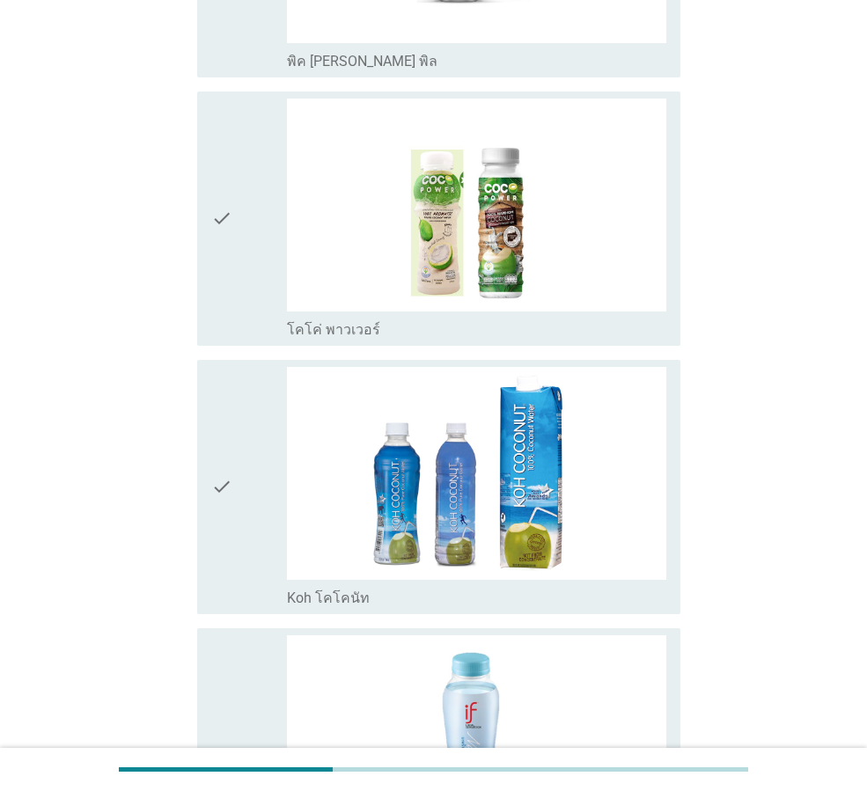
scroll to position [3690, 0]
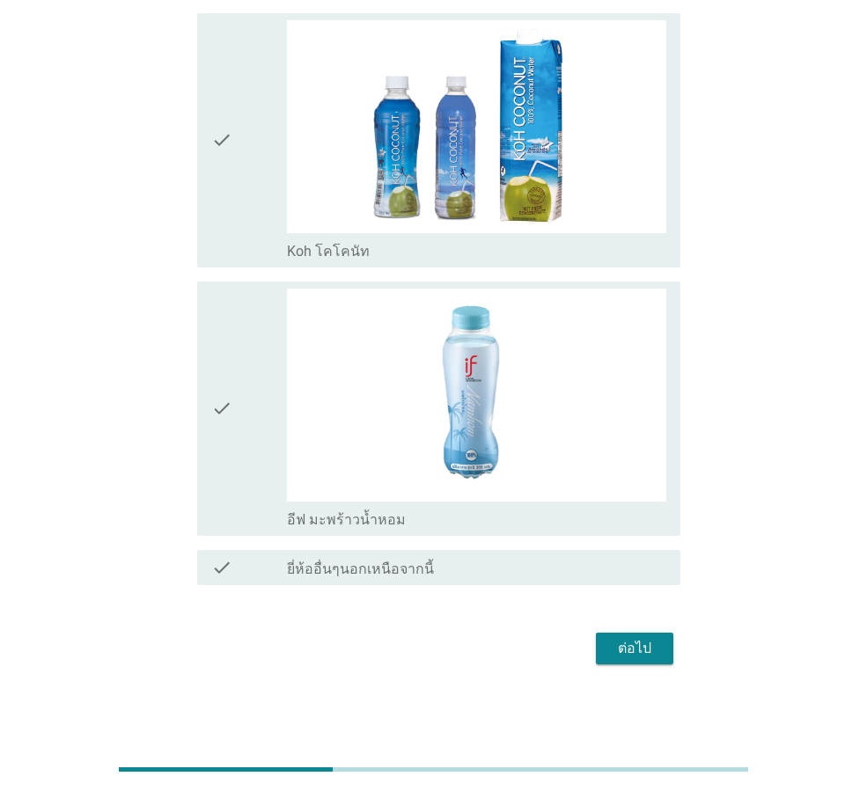
click at [234, 397] on div "check" at bounding box center [249, 409] width 76 height 240
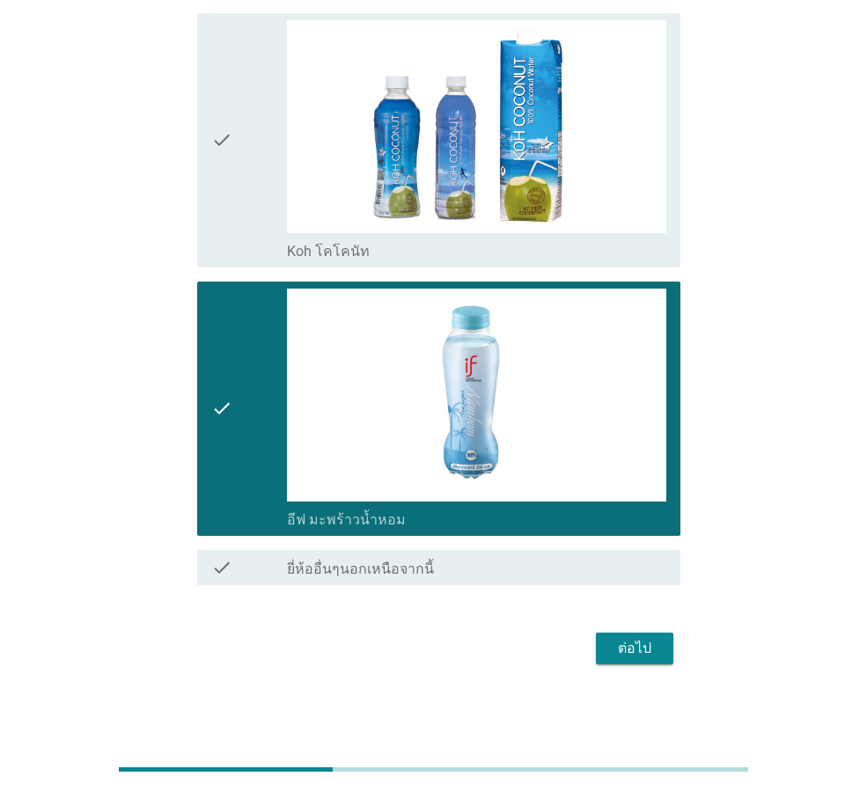
click at [645, 652] on div "ต่อไป" at bounding box center [634, 648] width 49 height 21
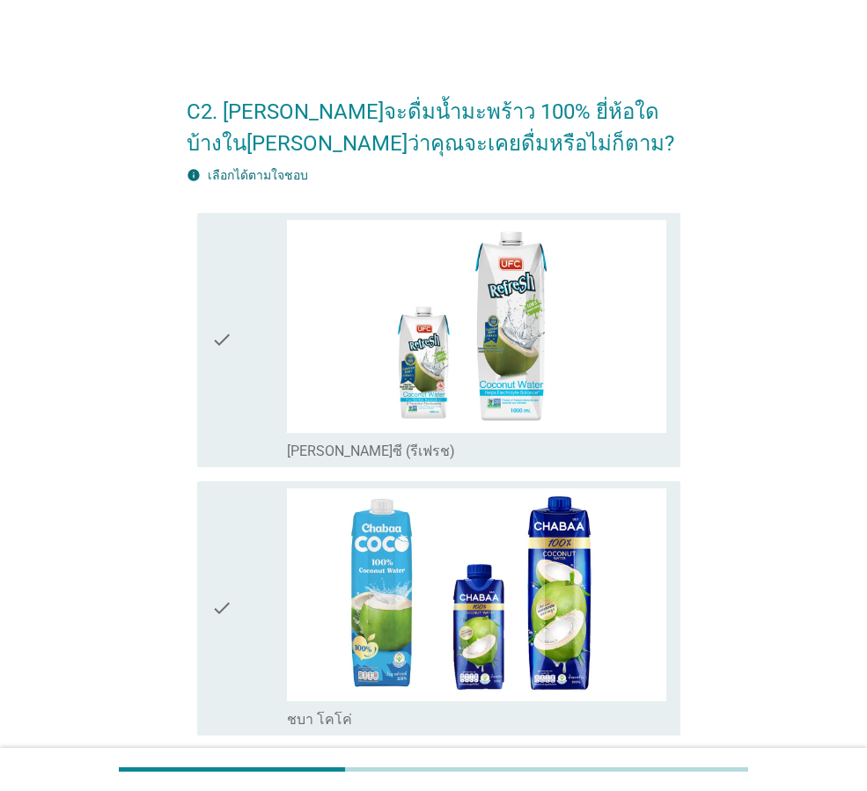
scroll to position [88, 0]
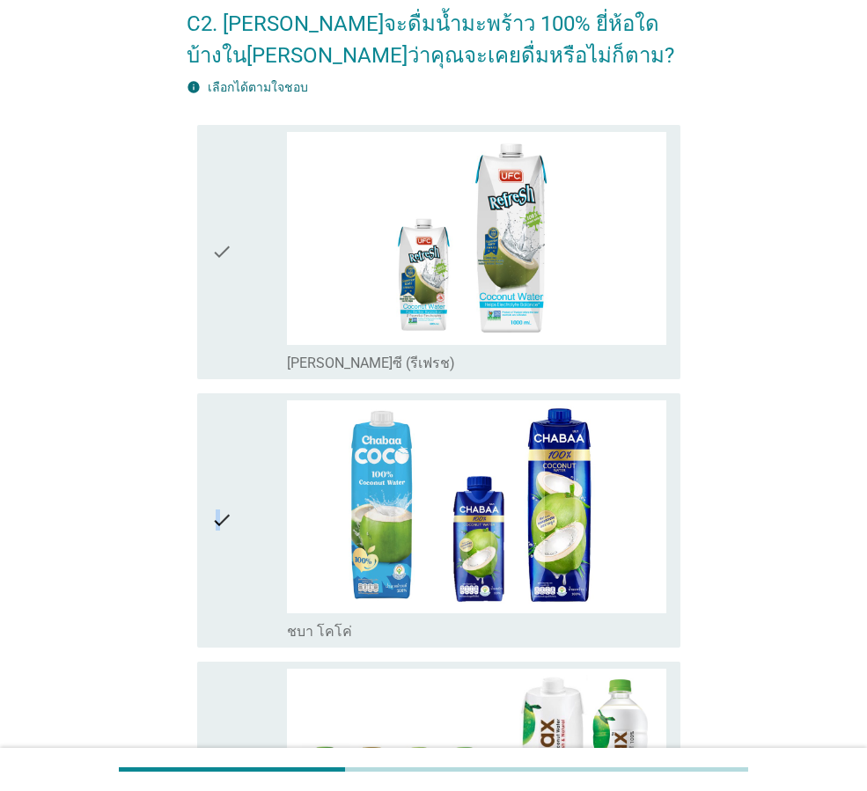
click at [217, 474] on icon "check" at bounding box center [221, 520] width 21 height 240
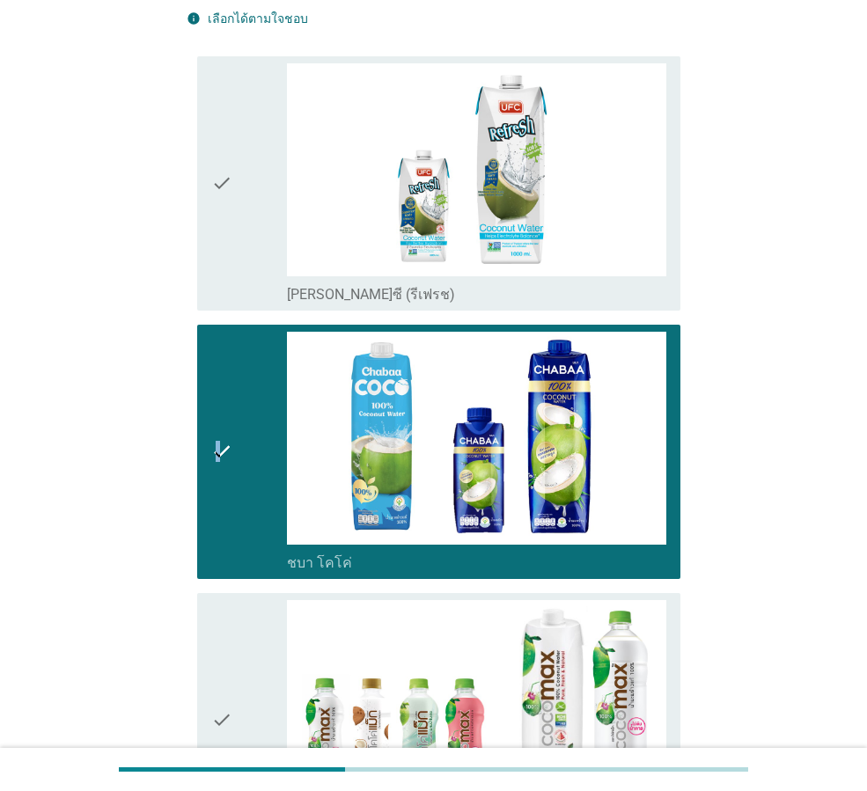
scroll to position [352, 0]
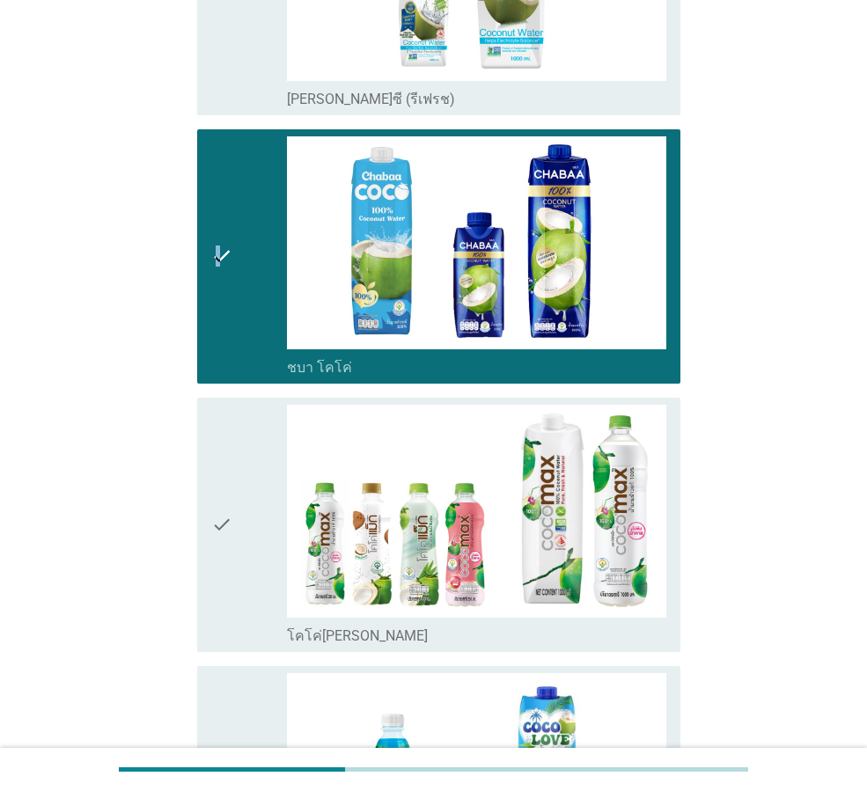
click at [221, 280] on icon "check" at bounding box center [221, 256] width 21 height 240
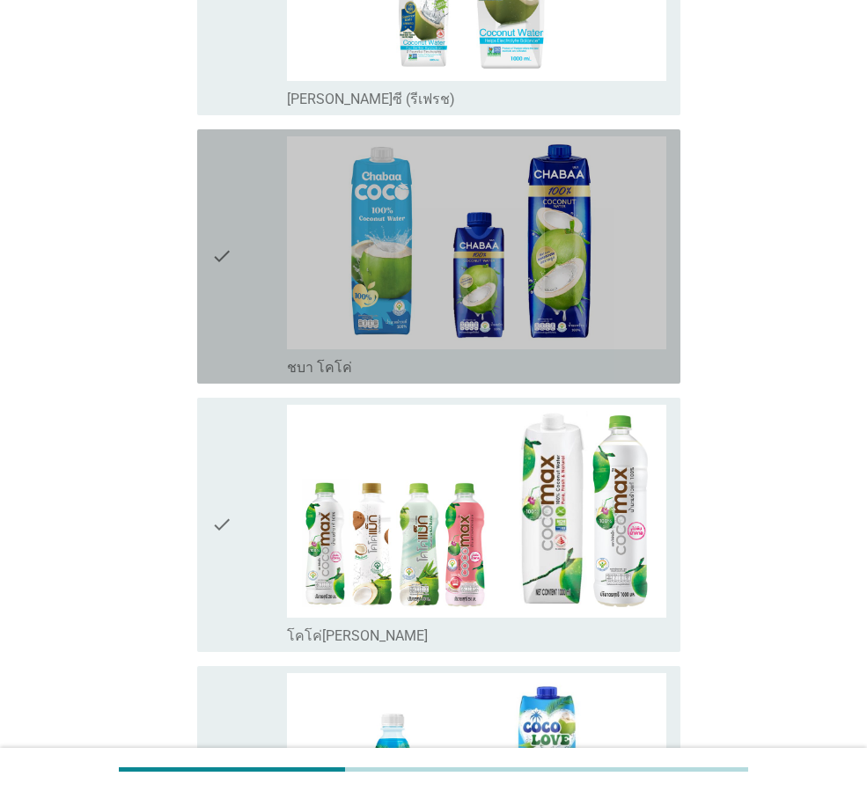
click at [208, 531] on div "check check_box_outline_blank โคโค่[PERSON_NAME]" at bounding box center [438, 525] width 483 height 254
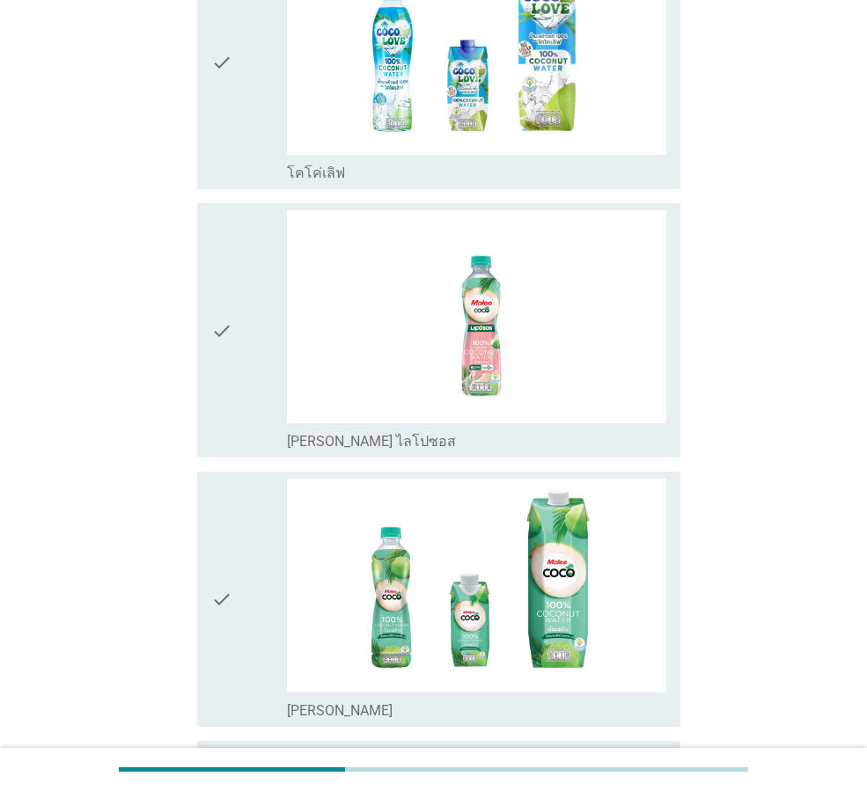
scroll to position [1320, 0]
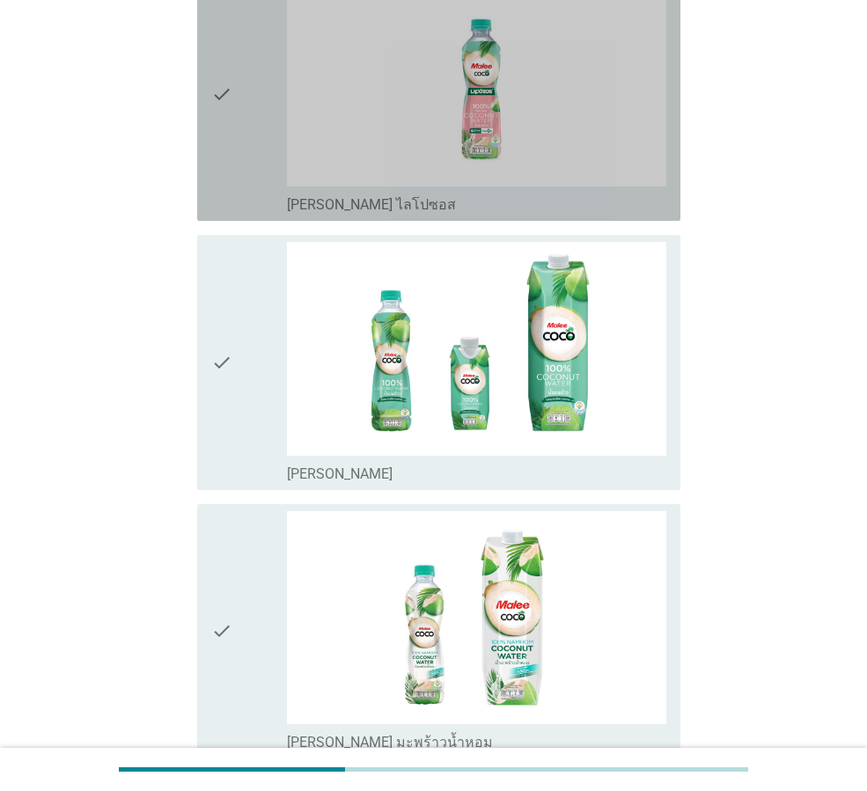
click at [211, 198] on icon "check" at bounding box center [221, 94] width 21 height 240
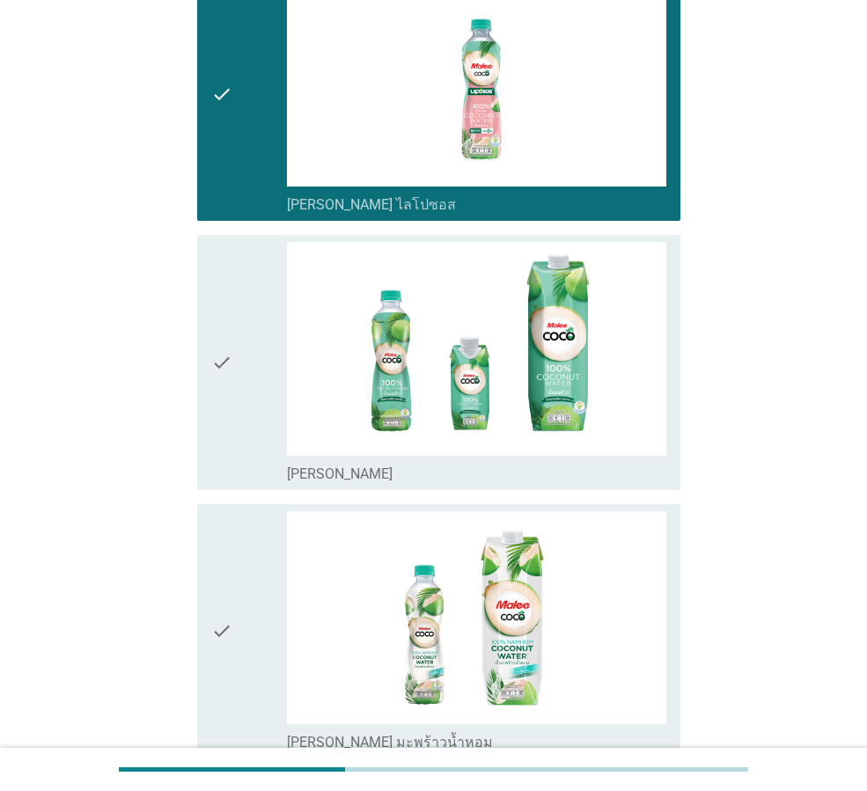
click at [233, 410] on div "check" at bounding box center [249, 362] width 76 height 240
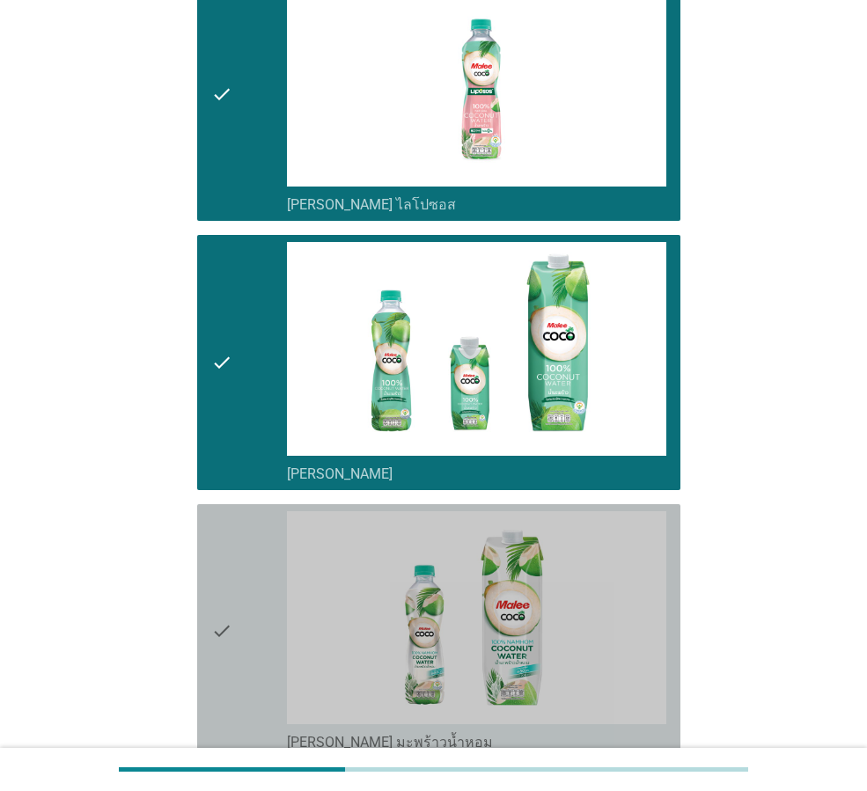
click at [230, 624] on icon "check" at bounding box center [221, 631] width 21 height 240
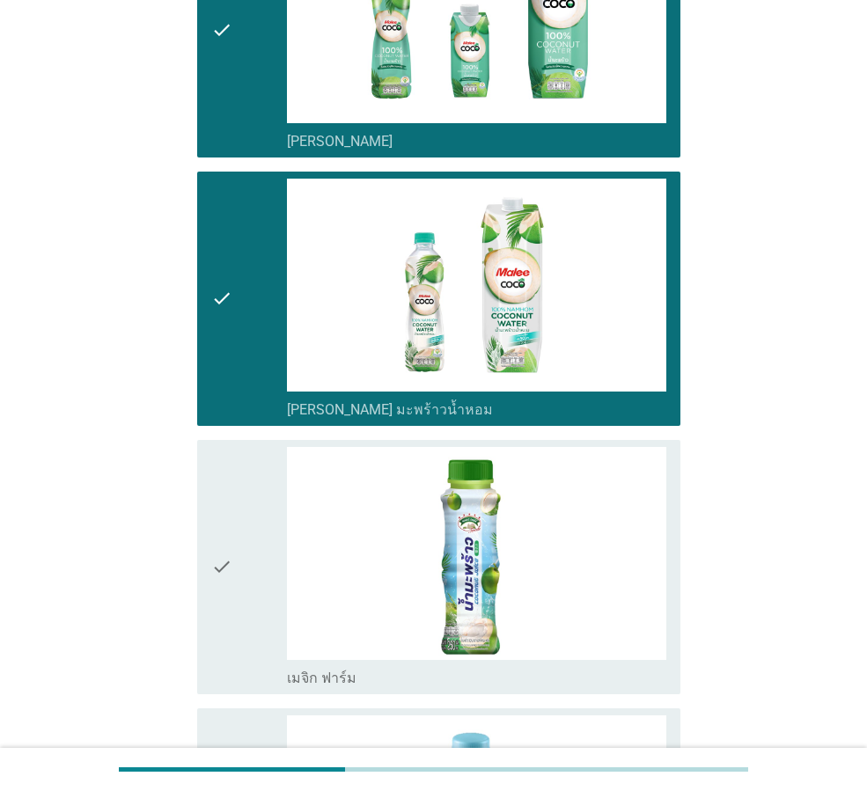
scroll to position [1848, 0]
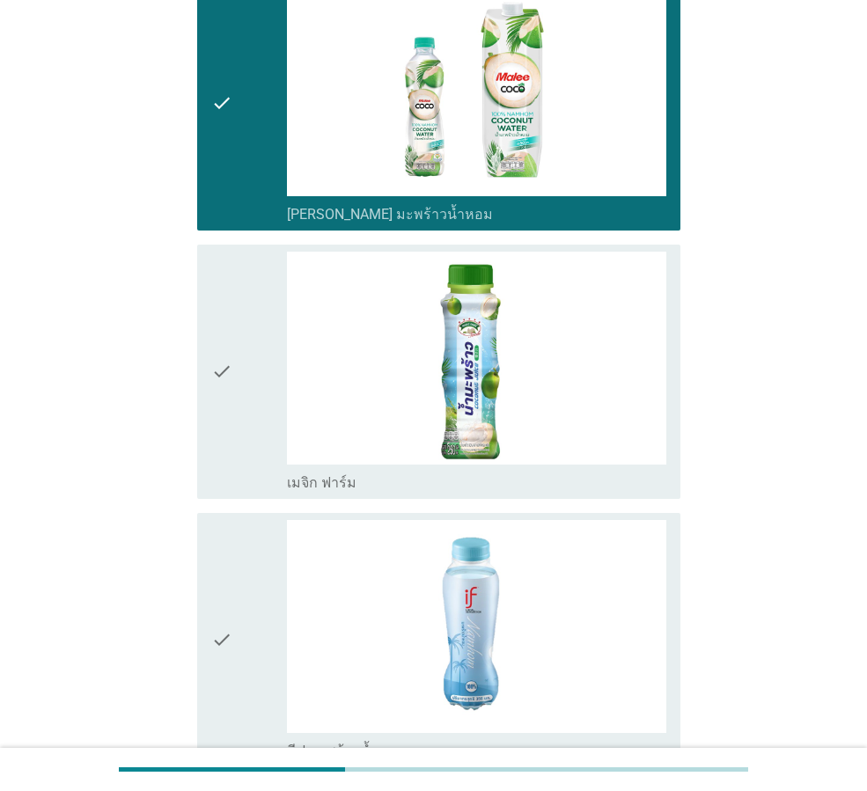
click at [210, 558] on div "check check_box_outline_blank อีฟ มะพร้าวน้ำหอม" at bounding box center [438, 640] width 483 height 254
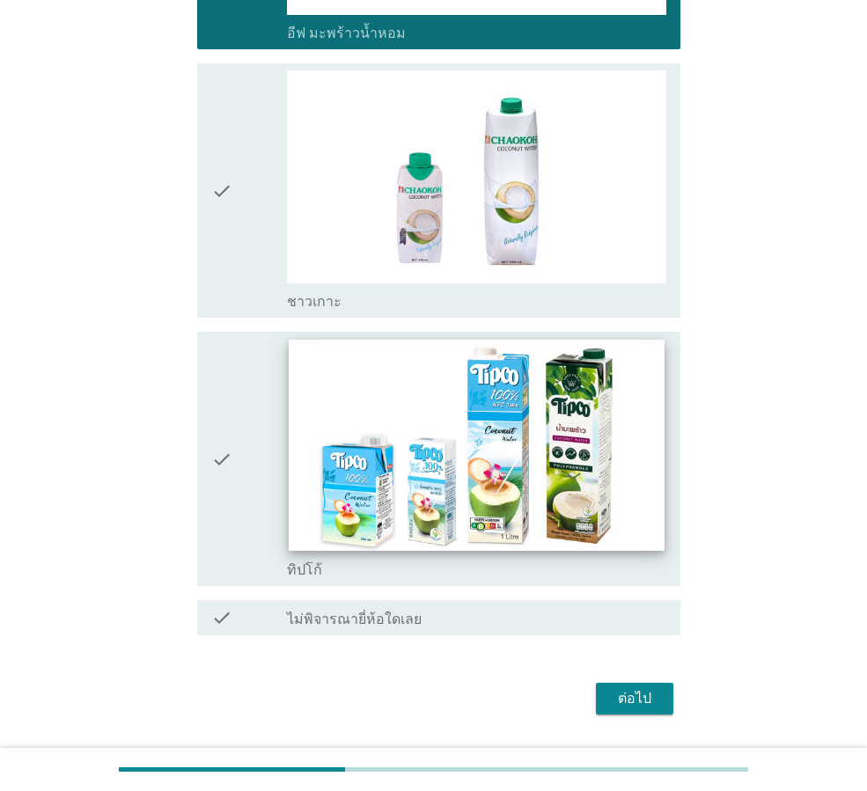
scroll to position [2616, 0]
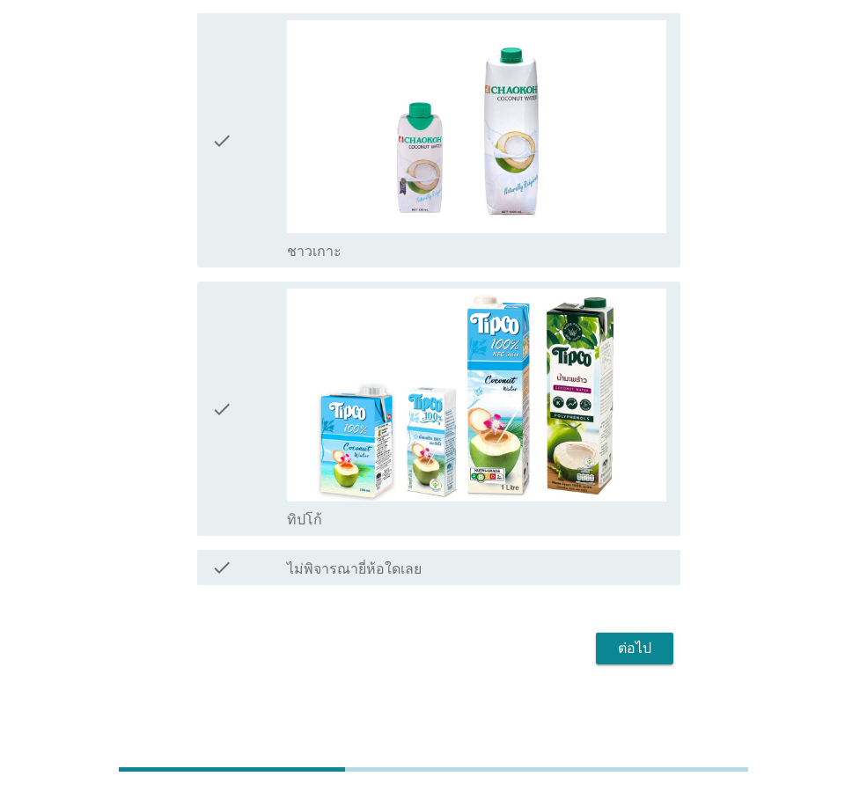
click at [262, 409] on div "check" at bounding box center [249, 409] width 76 height 240
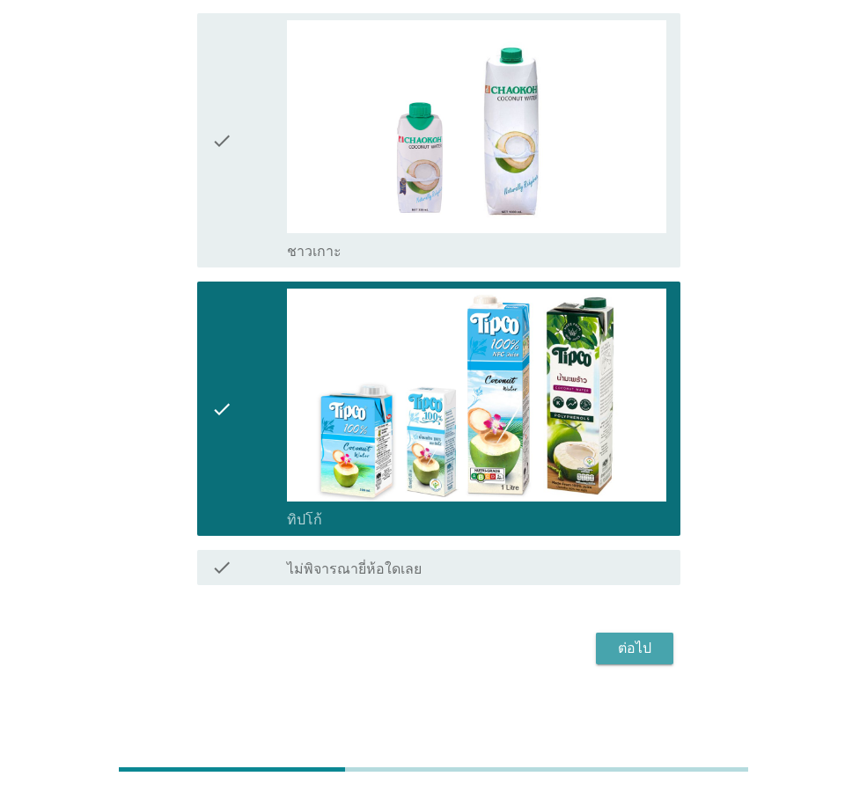
click at [629, 648] on div "ต่อไป" at bounding box center [634, 648] width 49 height 21
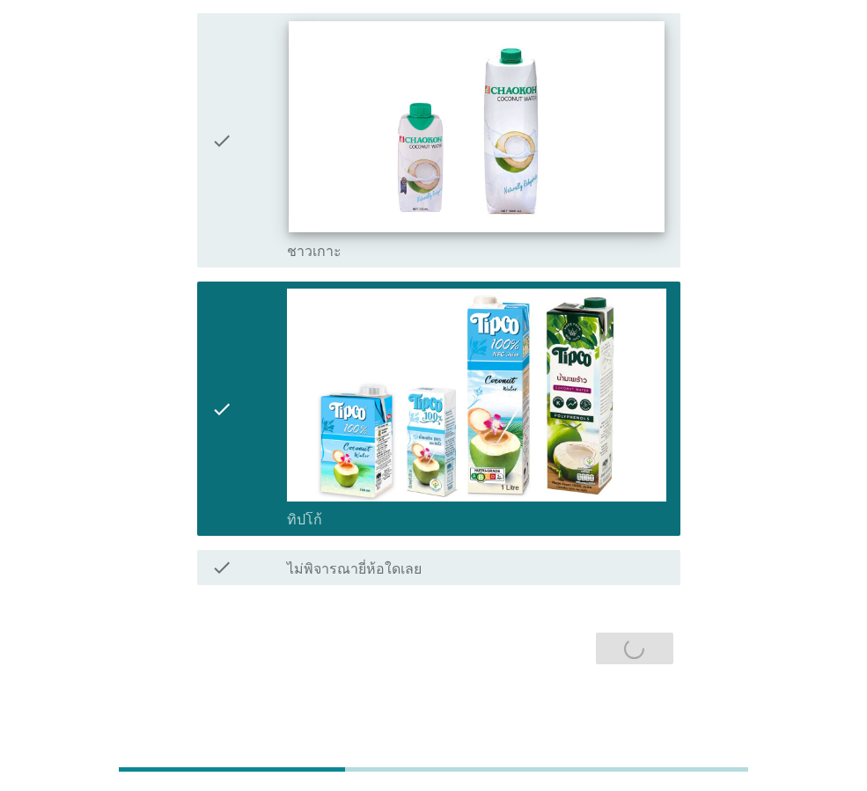
scroll to position [0, 0]
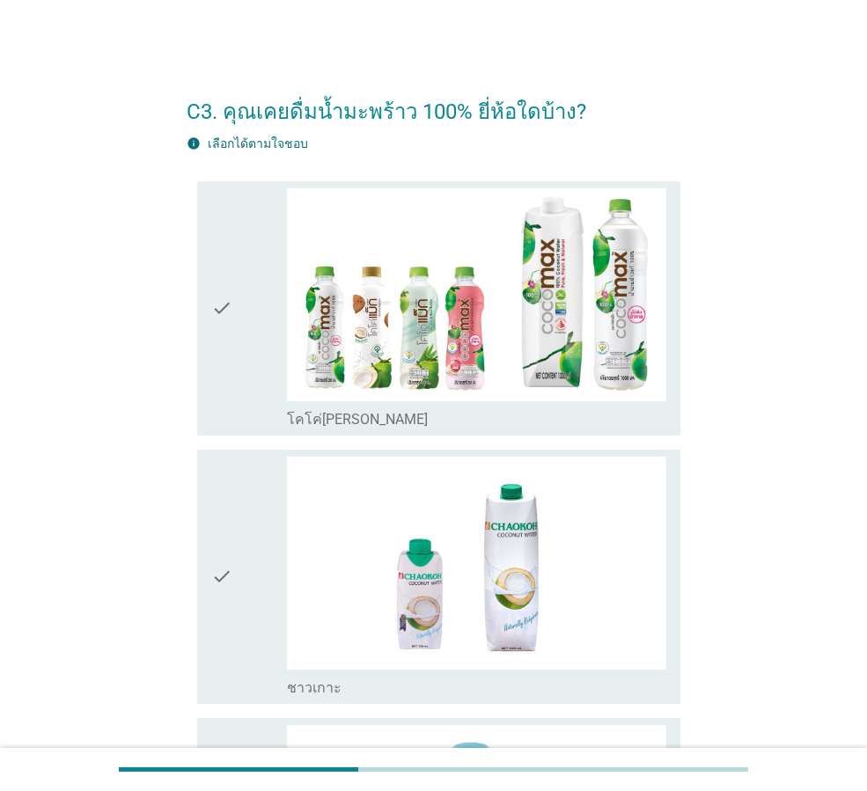
click at [233, 301] on div "check" at bounding box center [249, 308] width 76 height 240
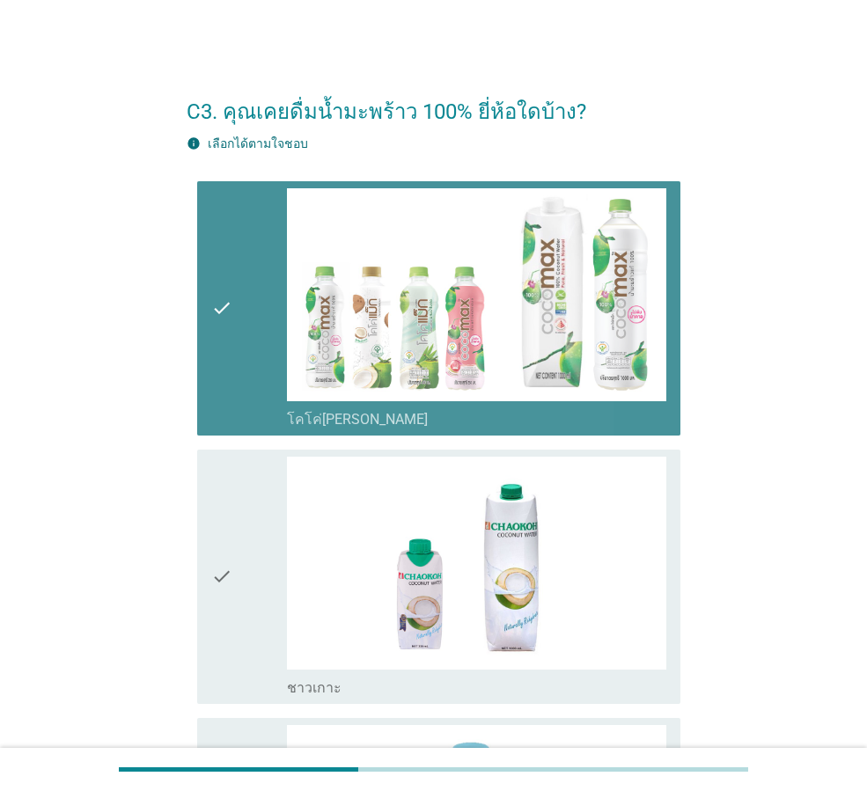
click at [248, 551] on div "check" at bounding box center [249, 577] width 76 height 240
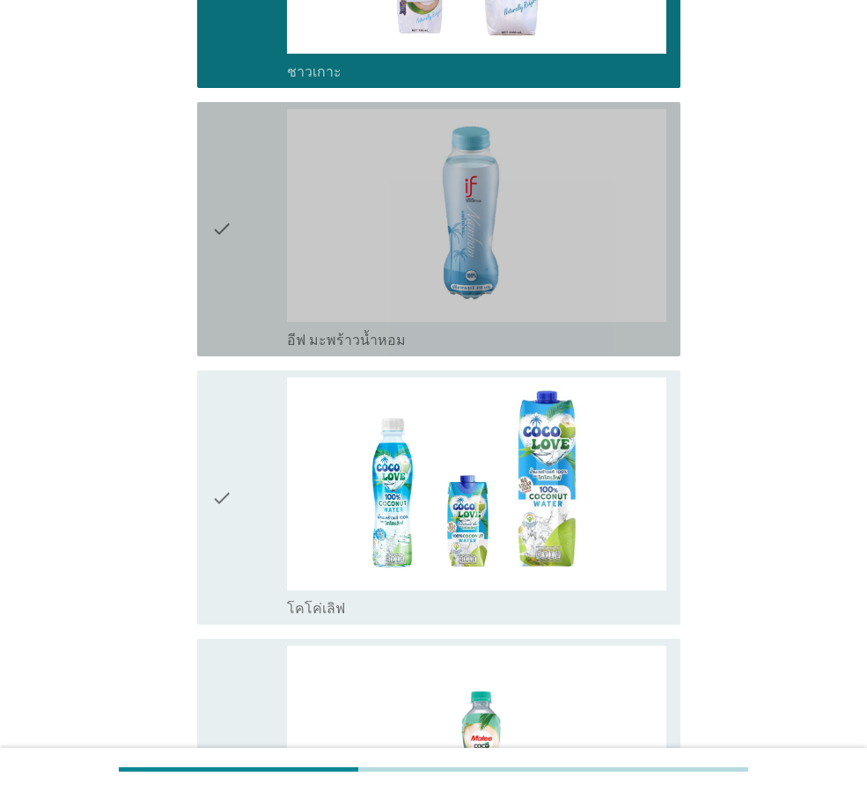
click at [207, 263] on div "check check_box อีฟ มะพร้าวน้ำหอม" at bounding box center [438, 229] width 483 height 254
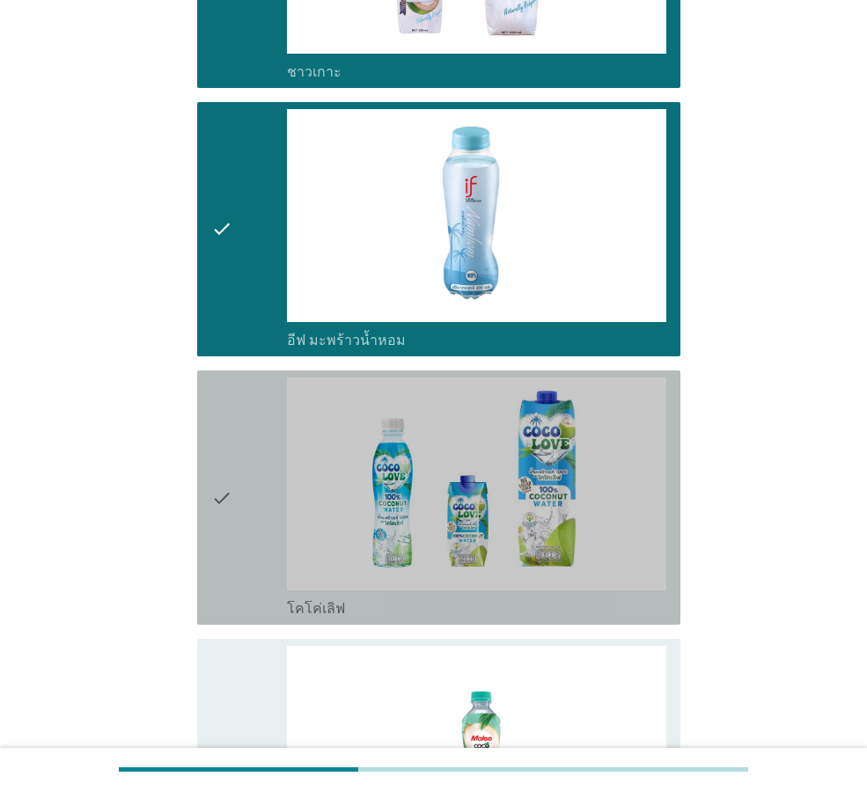
click at [218, 469] on icon "check" at bounding box center [221, 497] width 21 height 240
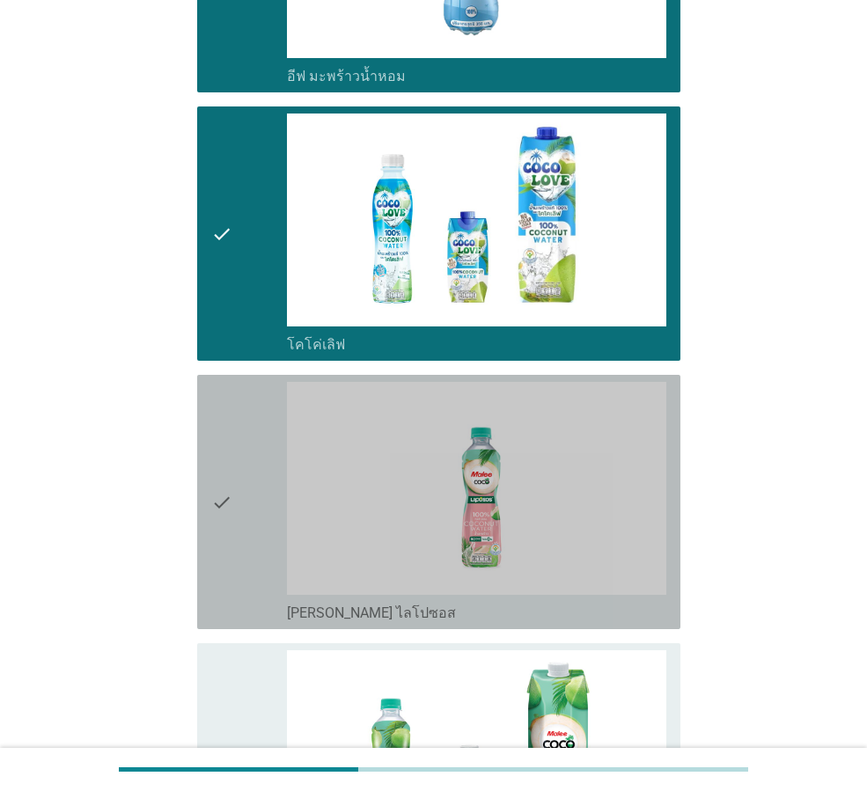
click at [213, 480] on icon "check" at bounding box center [221, 502] width 21 height 240
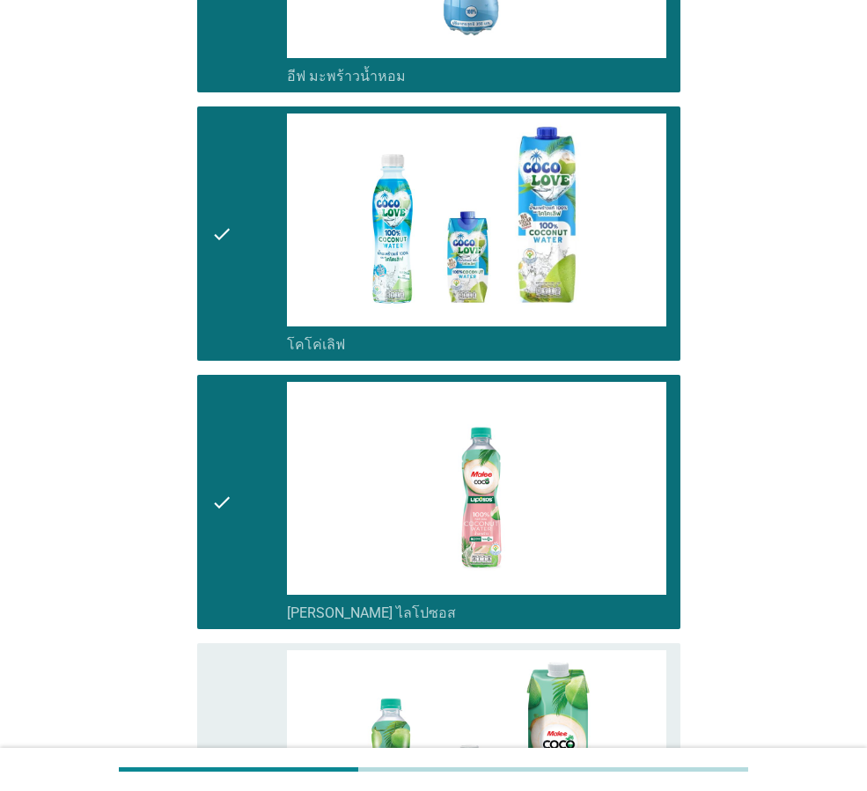
scroll to position [1408, 0]
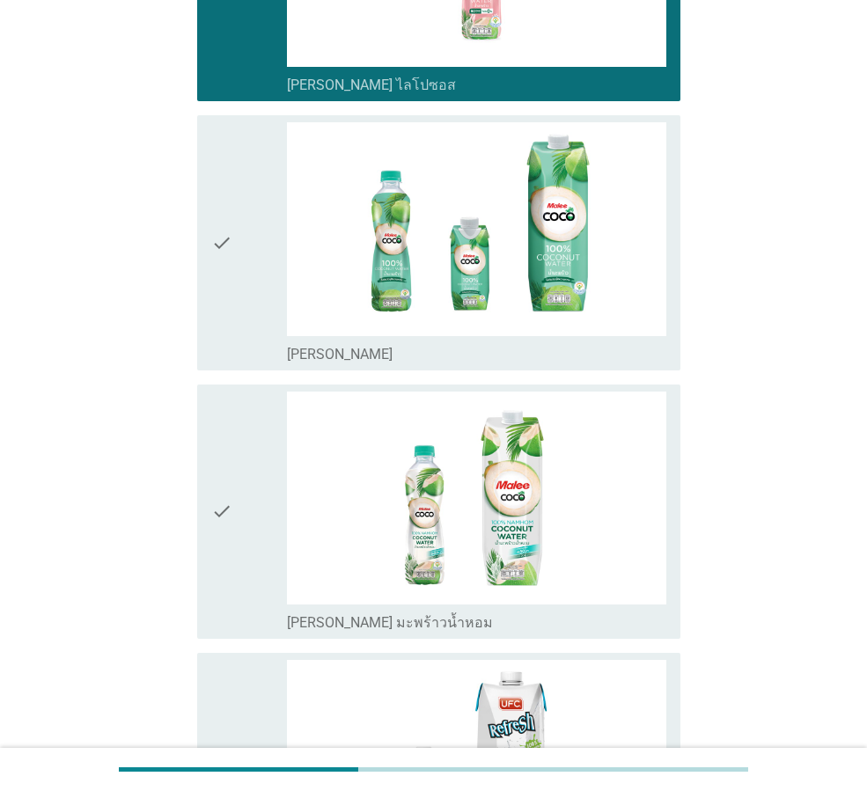
click at [238, 258] on div "check" at bounding box center [249, 242] width 76 height 240
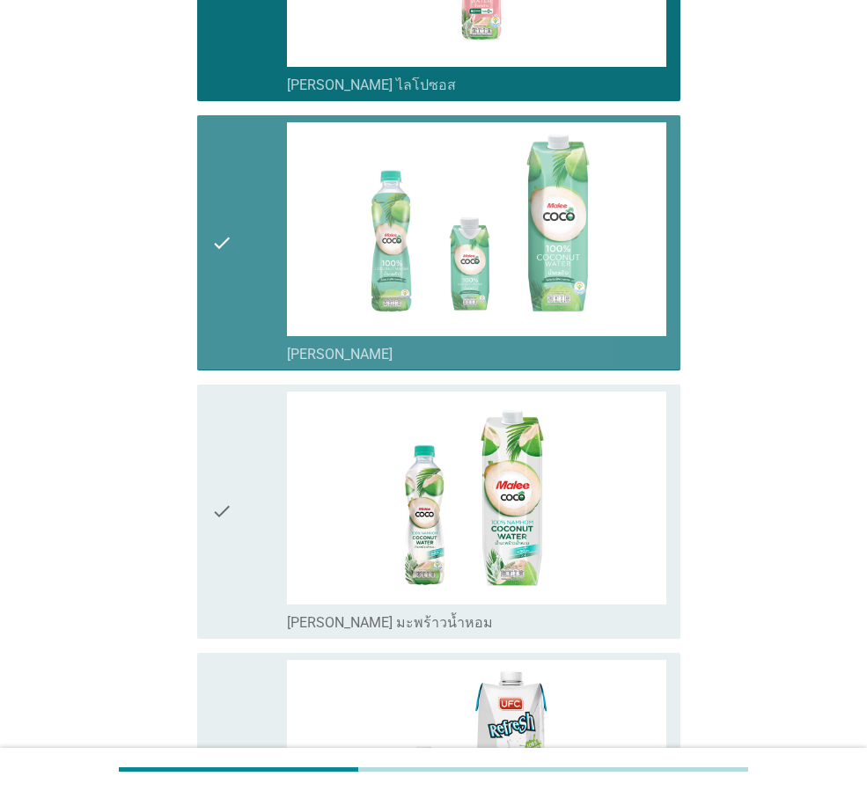
click at [238, 487] on div "check" at bounding box center [249, 512] width 76 height 240
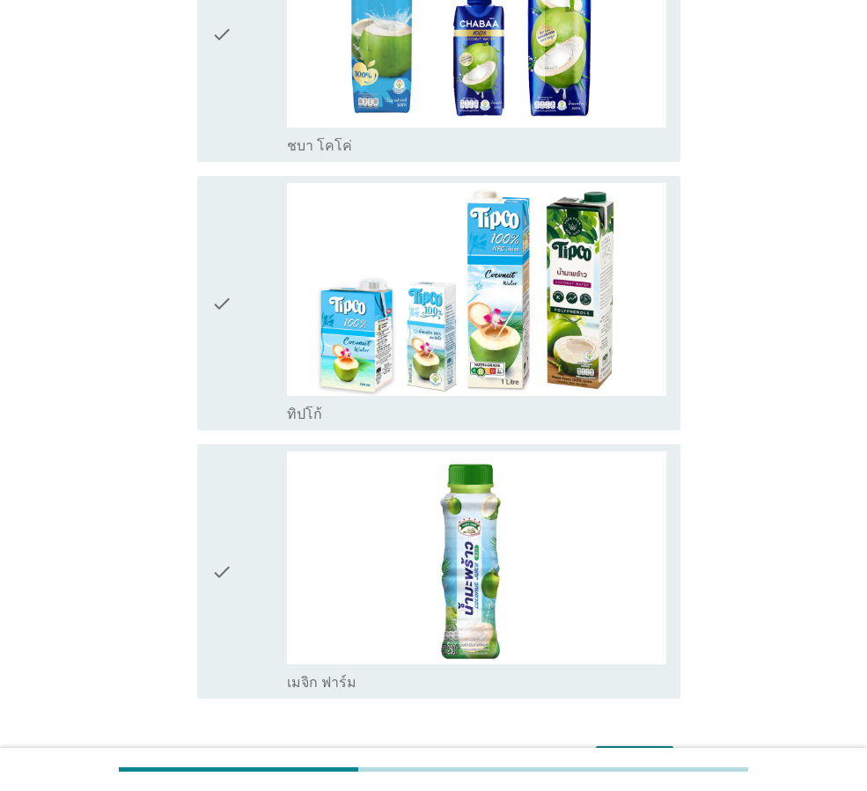
scroll to position [2535, 0]
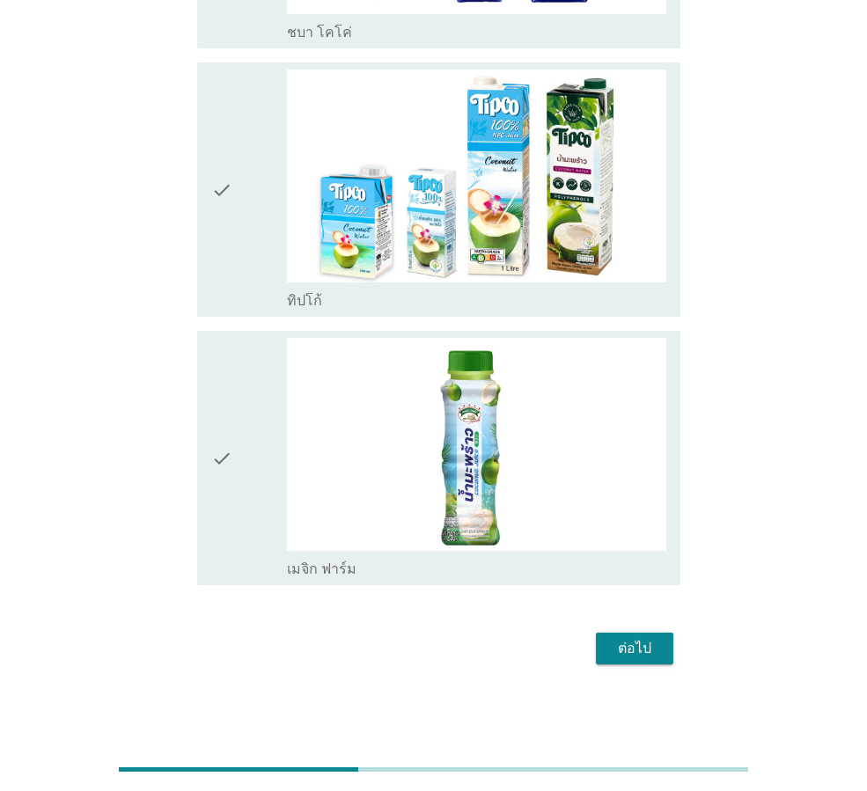
click at [628, 642] on div "ต่อไป" at bounding box center [634, 648] width 49 height 21
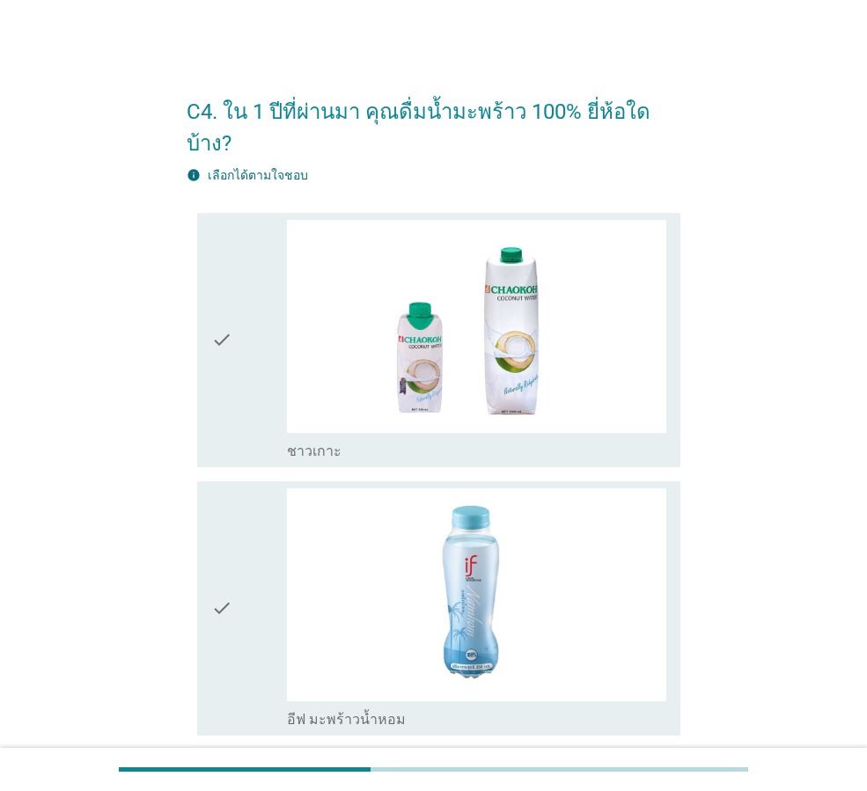
click at [257, 273] on div "check" at bounding box center [249, 340] width 76 height 240
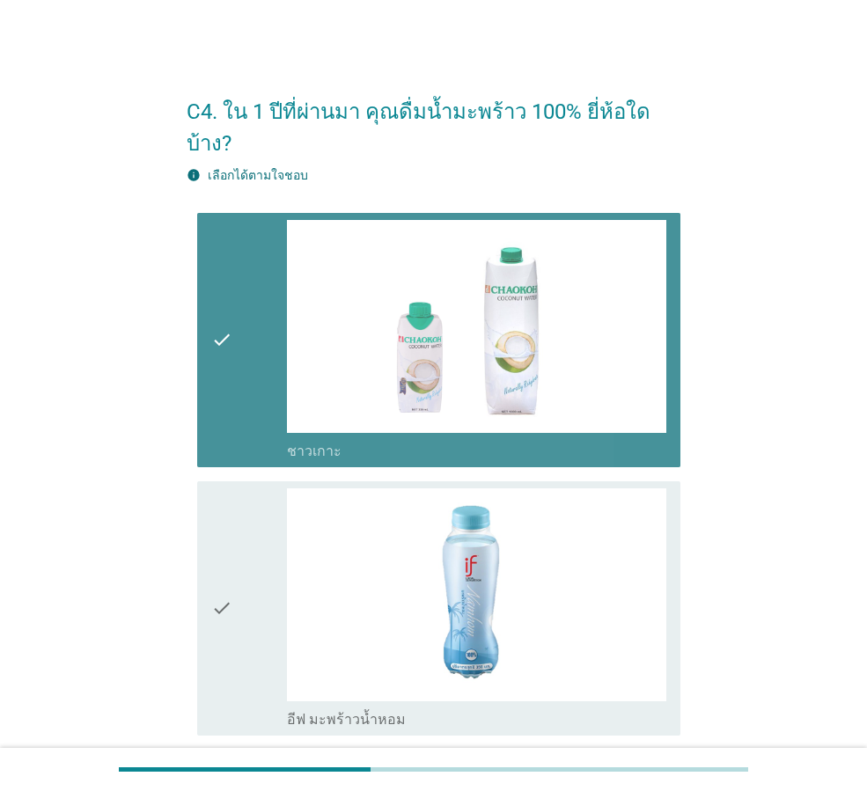
click at [257, 273] on div "check" at bounding box center [249, 340] width 76 height 240
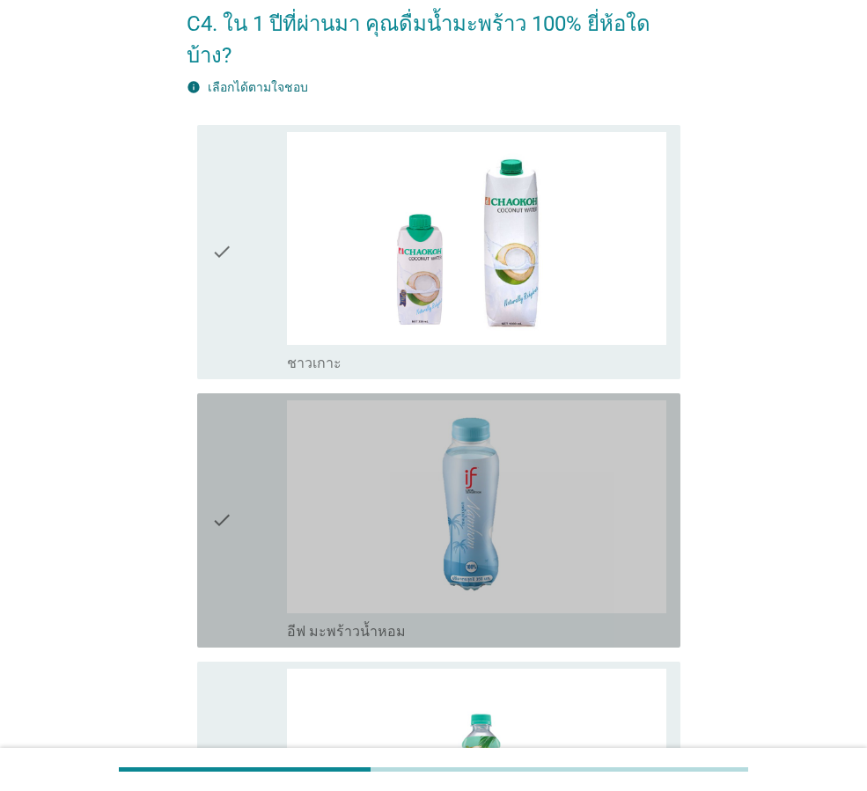
click at [243, 450] on div "check" at bounding box center [249, 520] width 76 height 240
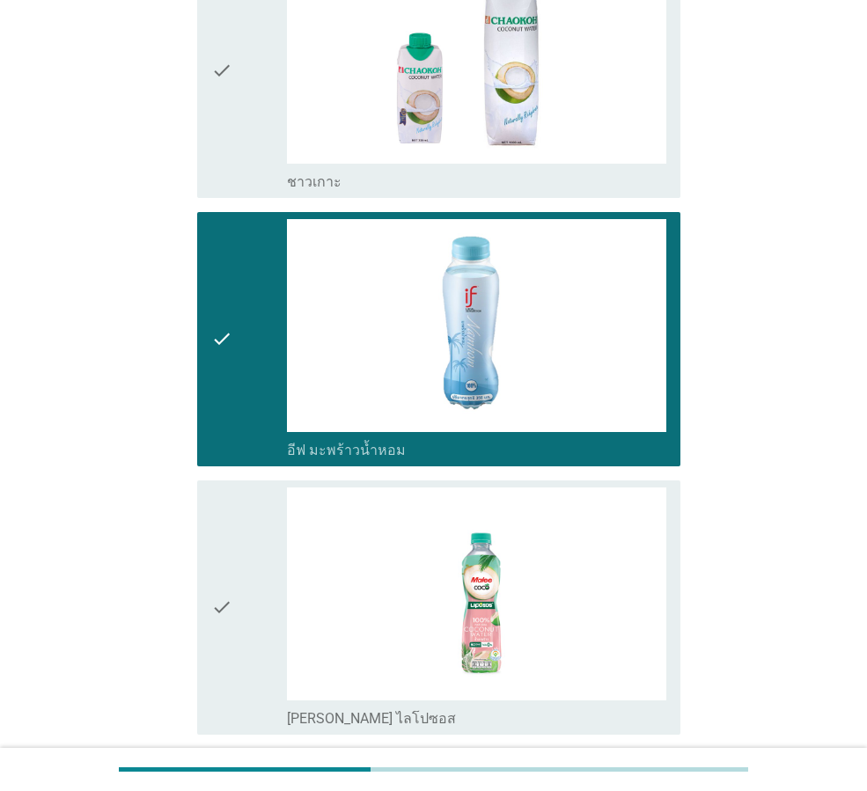
scroll to position [528, 0]
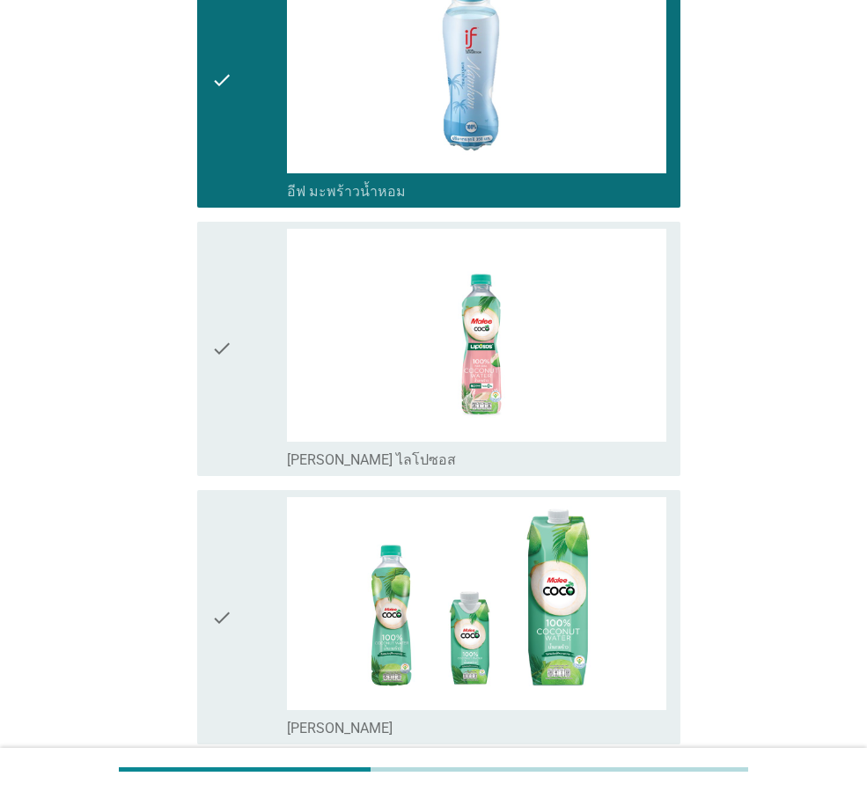
click at [243, 357] on div "check" at bounding box center [249, 349] width 76 height 240
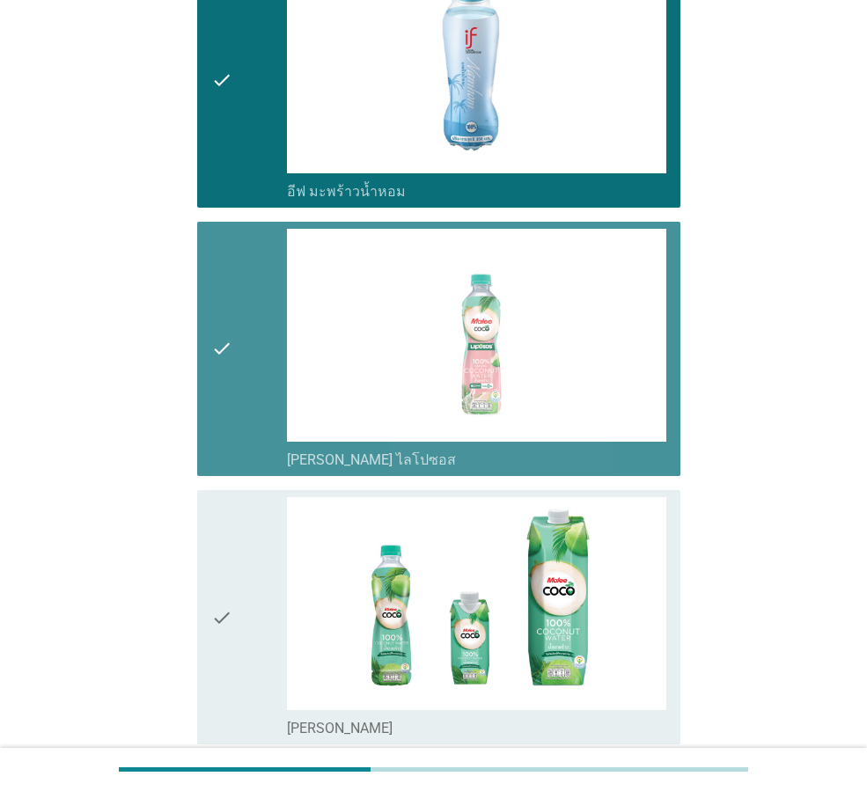
click at [238, 586] on div "check" at bounding box center [249, 617] width 76 height 240
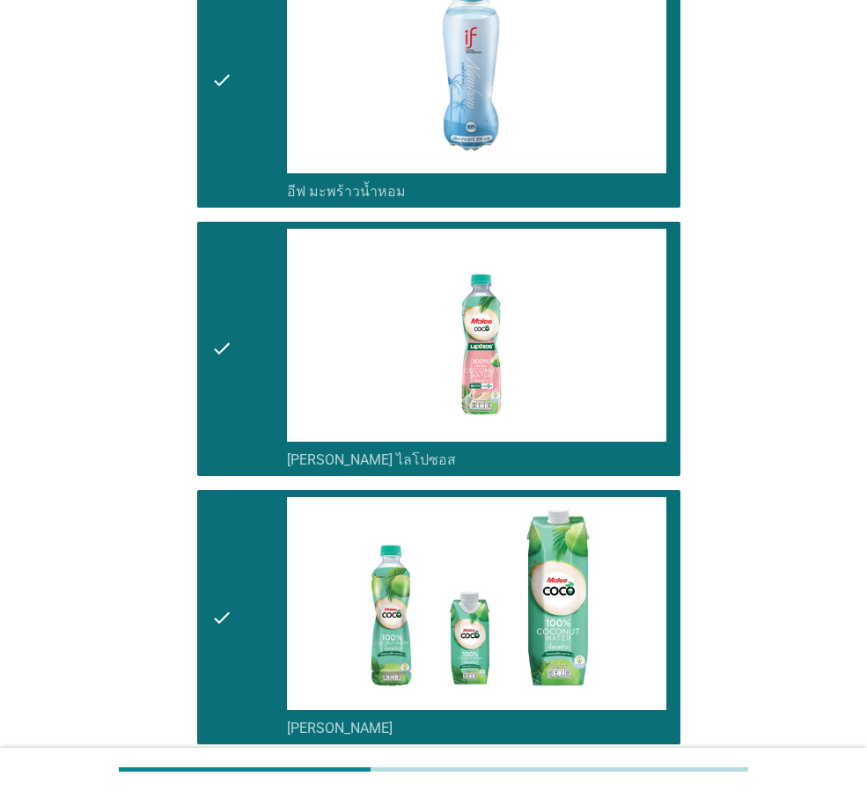
scroll to position [968, 0]
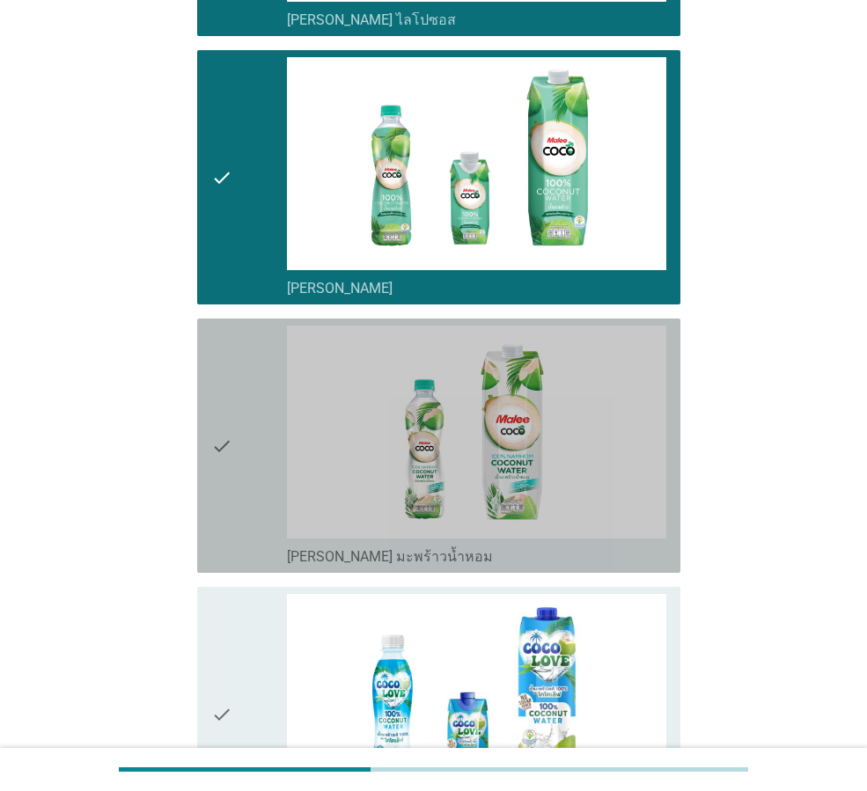
click at [207, 437] on div "check check_box [PERSON_NAME] มะพร้าวน้ำหอม" at bounding box center [438, 446] width 483 height 254
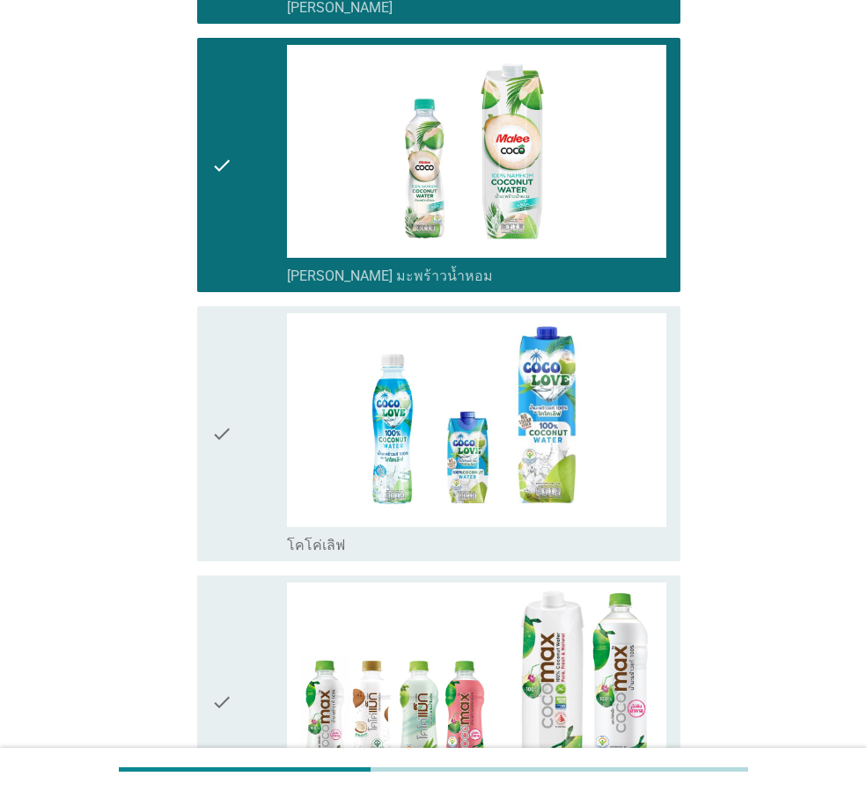
scroll to position [1461, 0]
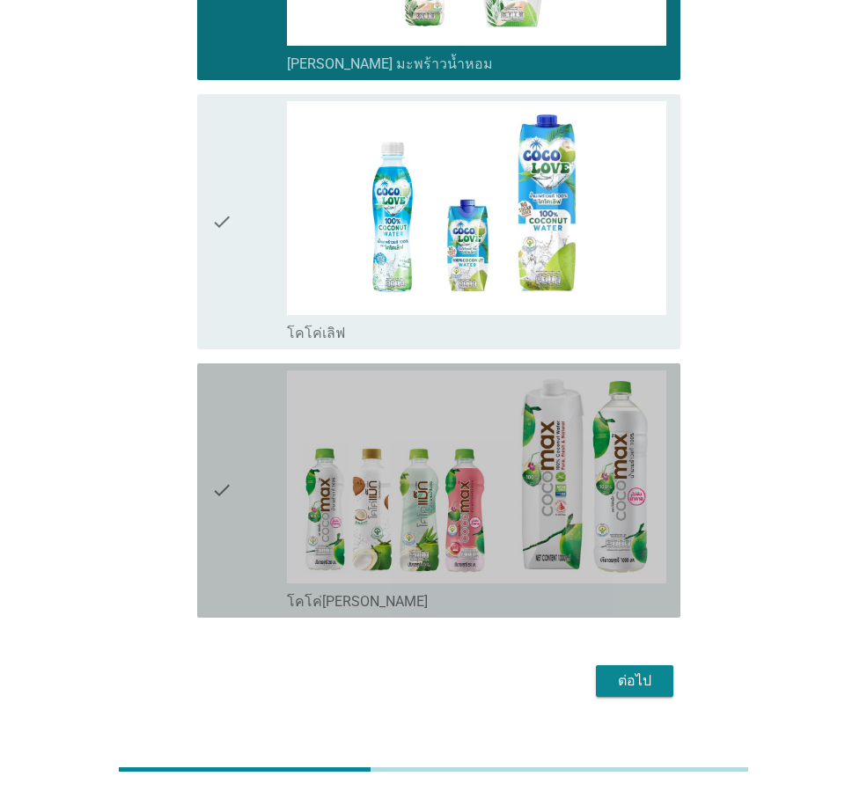
click at [255, 458] on div "check" at bounding box center [249, 490] width 76 height 240
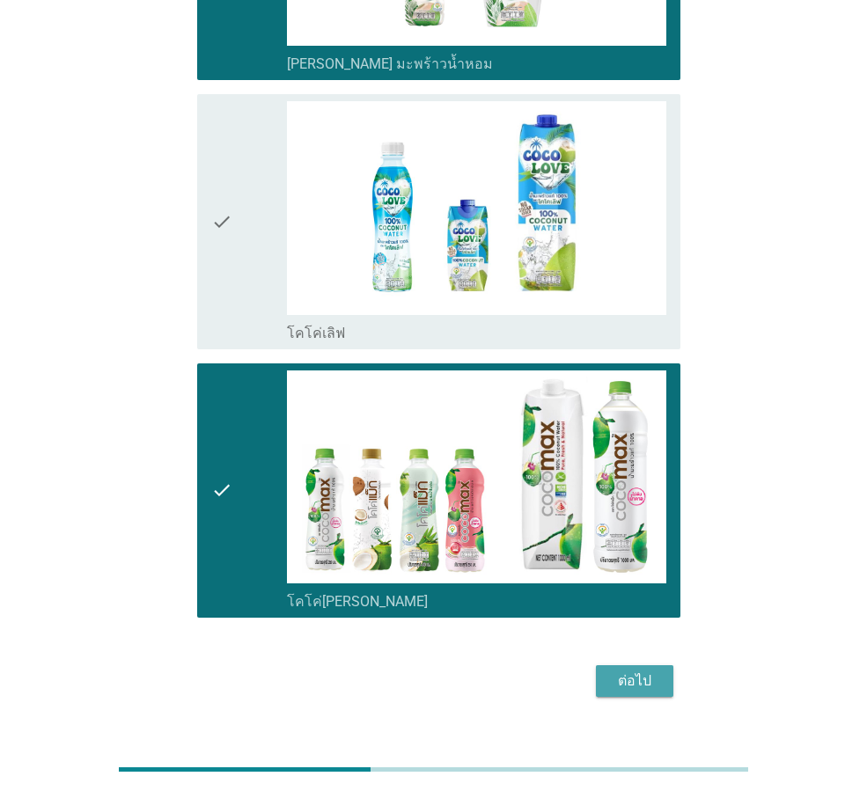
click at [625, 671] on div "ต่อไป" at bounding box center [634, 681] width 49 height 21
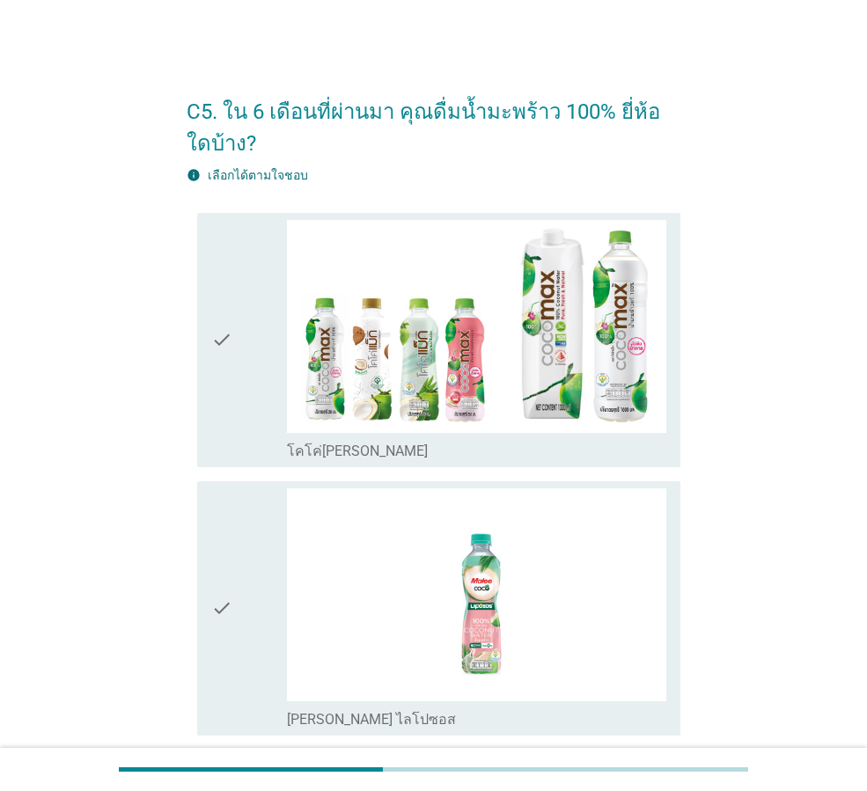
click at [217, 349] on icon "check" at bounding box center [221, 340] width 21 height 240
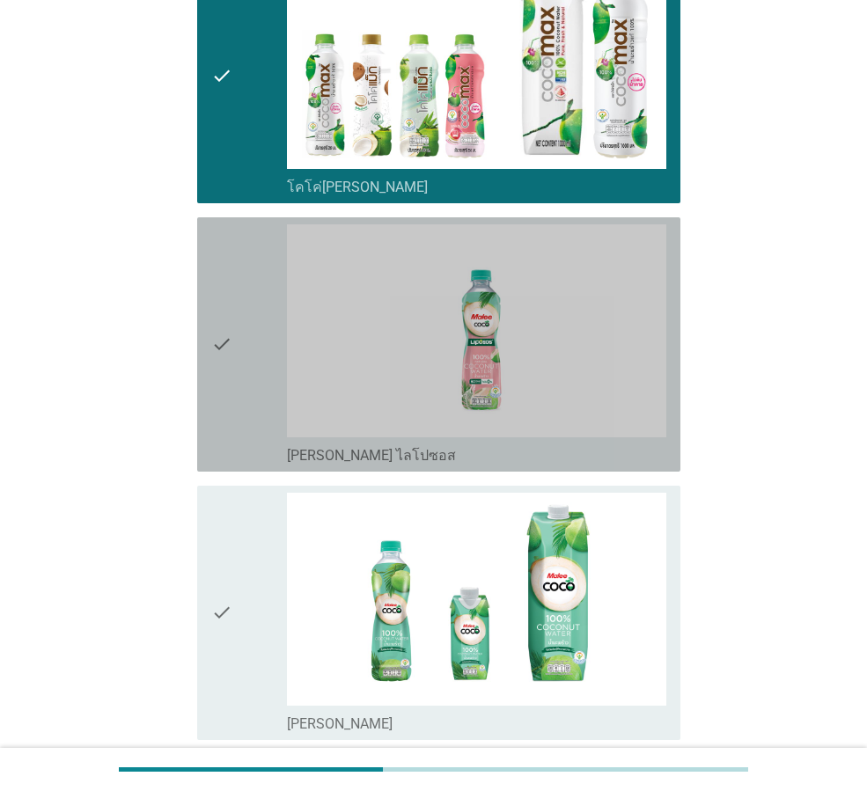
click at [226, 384] on icon "check" at bounding box center [221, 344] width 21 height 240
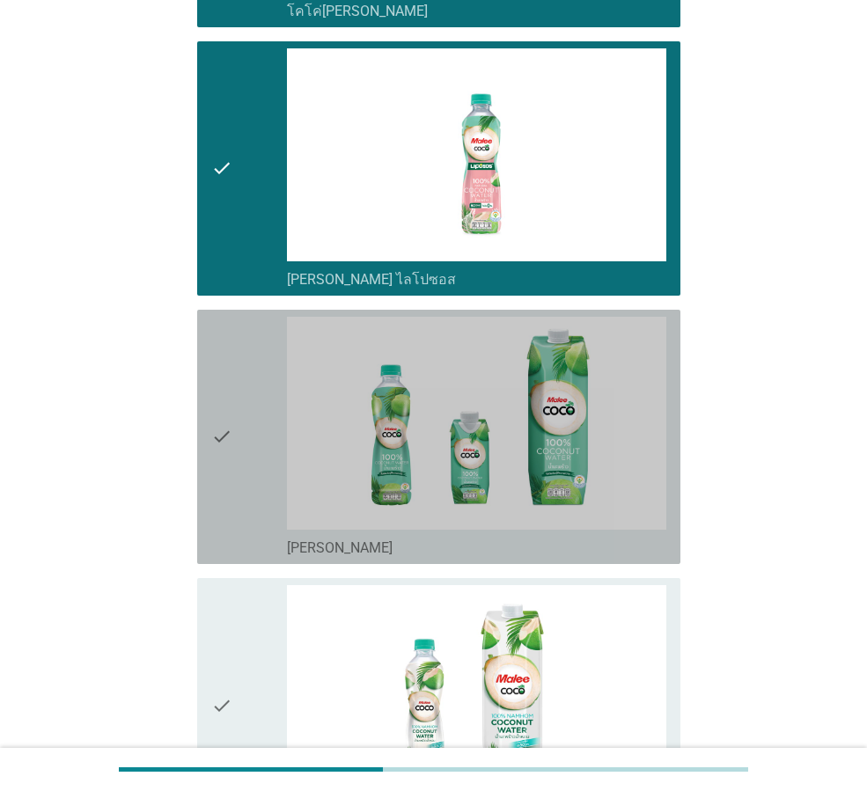
click at [226, 462] on icon "check" at bounding box center [221, 437] width 21 height 240
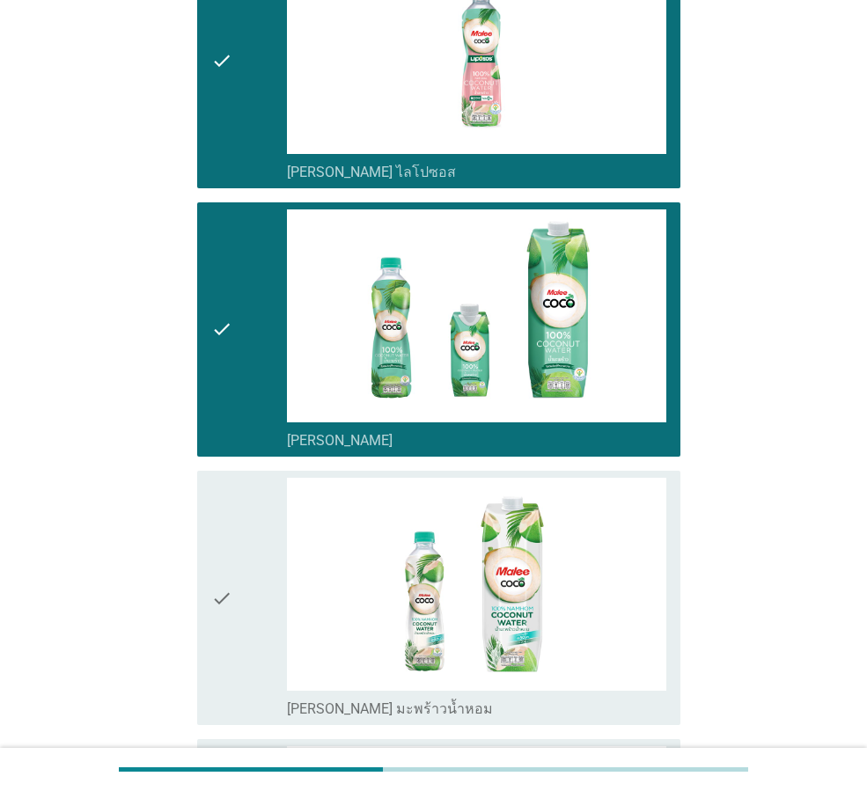
scroll to position [956, 0]
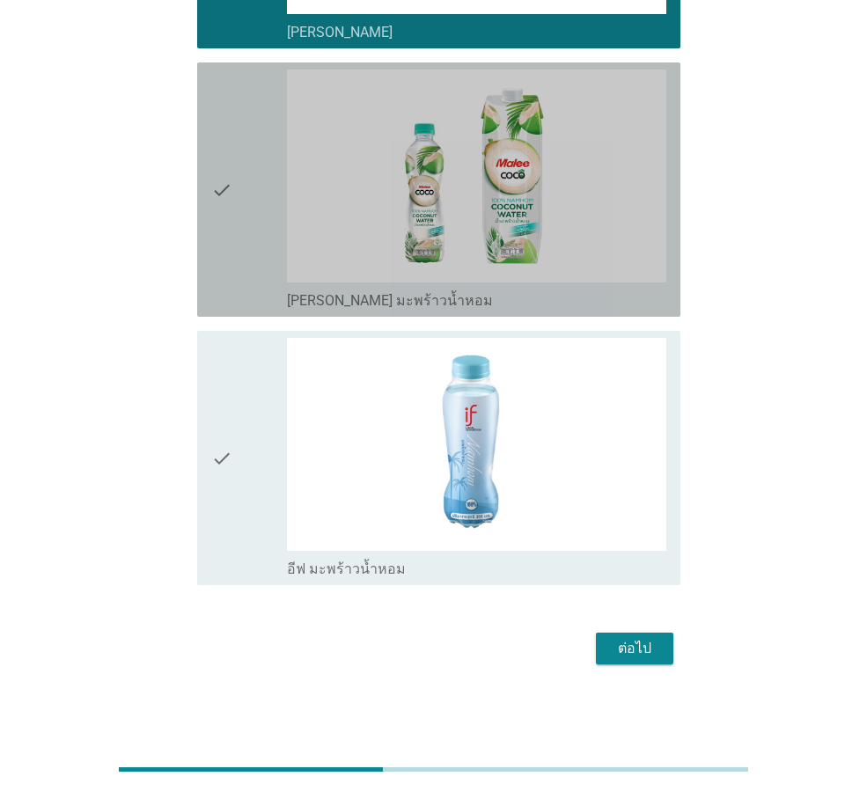
click at [247, 292] on div "check" at bounding box center [249, 190] width 76 height 240
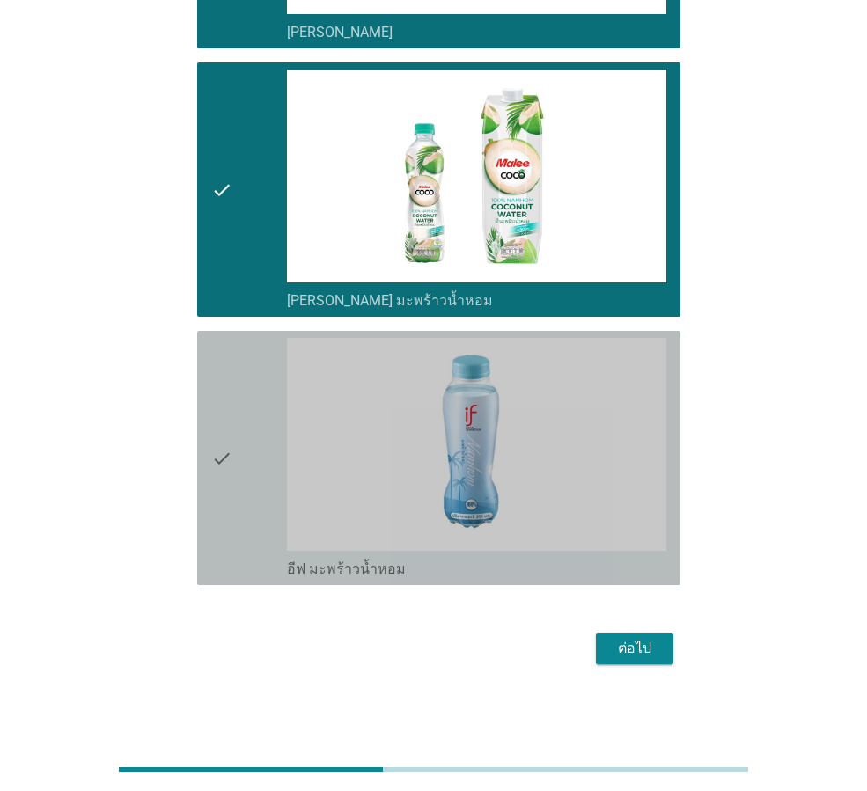
click at [244, 440] on div "check" at bounding box center [249, 458] width 76 height 240
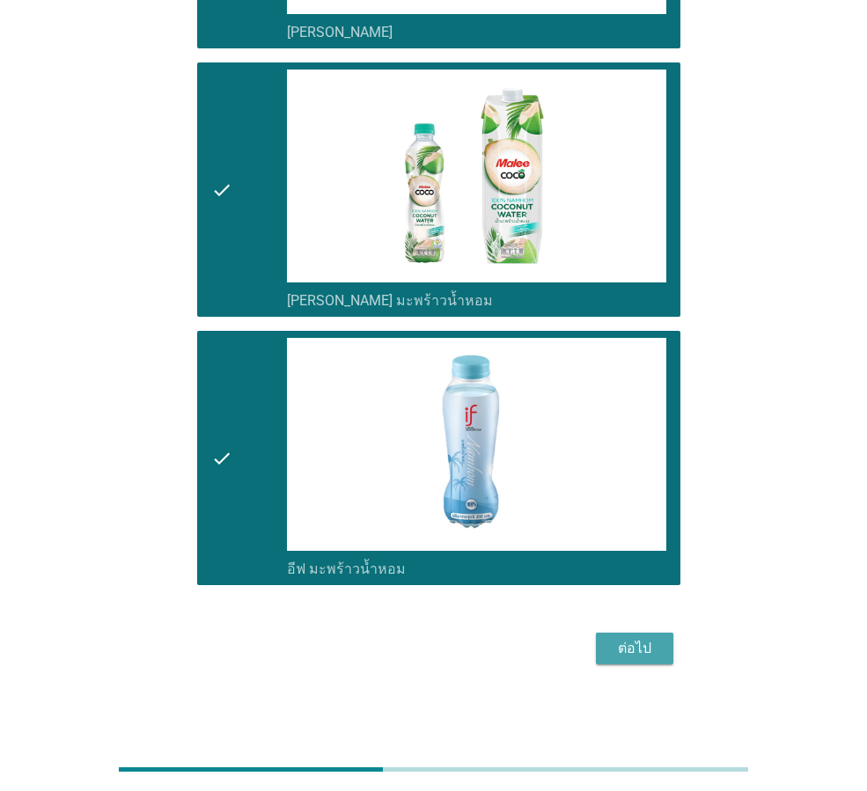
click at [641, 645] on div "ต่อไป" at bounding box center [634, 648] width 49 height 21
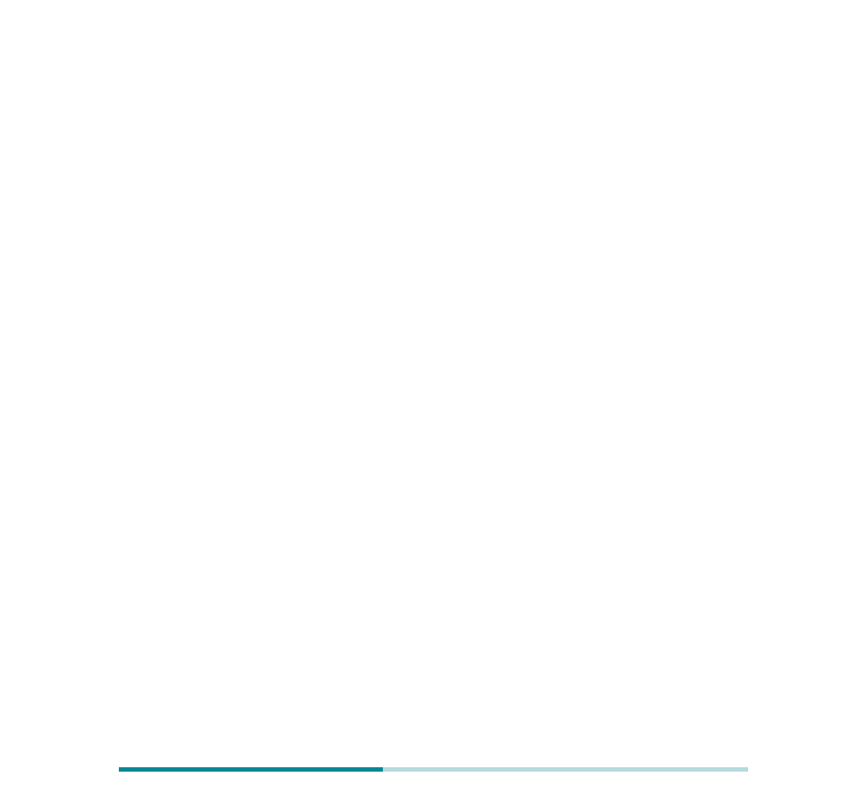
scroll to position [0, 0]
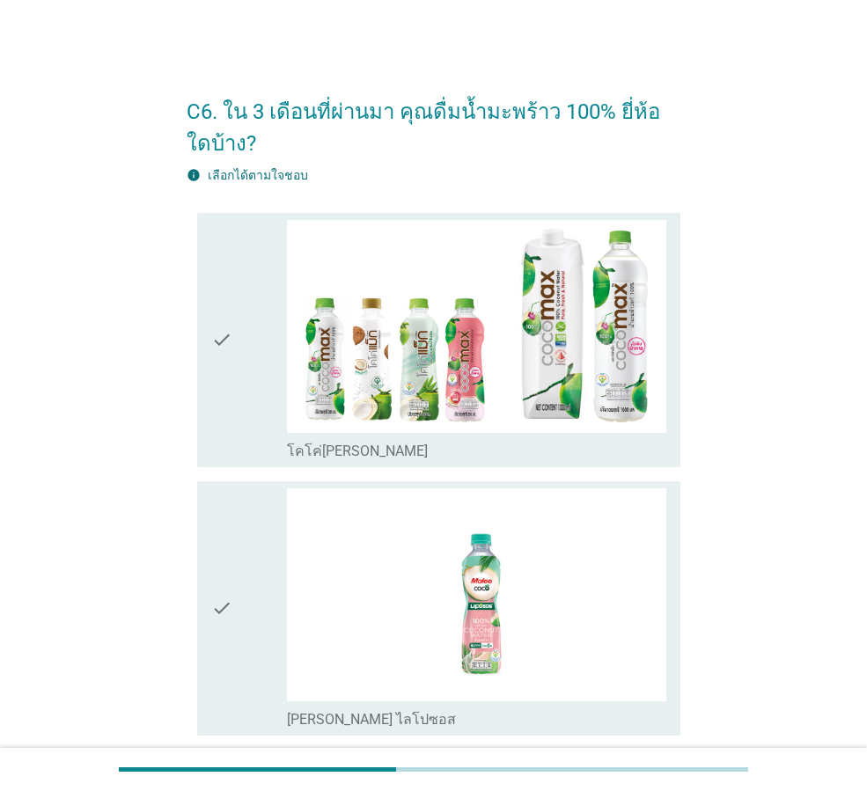
click at [213, 368] on icon "check" at bounding box center [221, 340] width 21 height 240
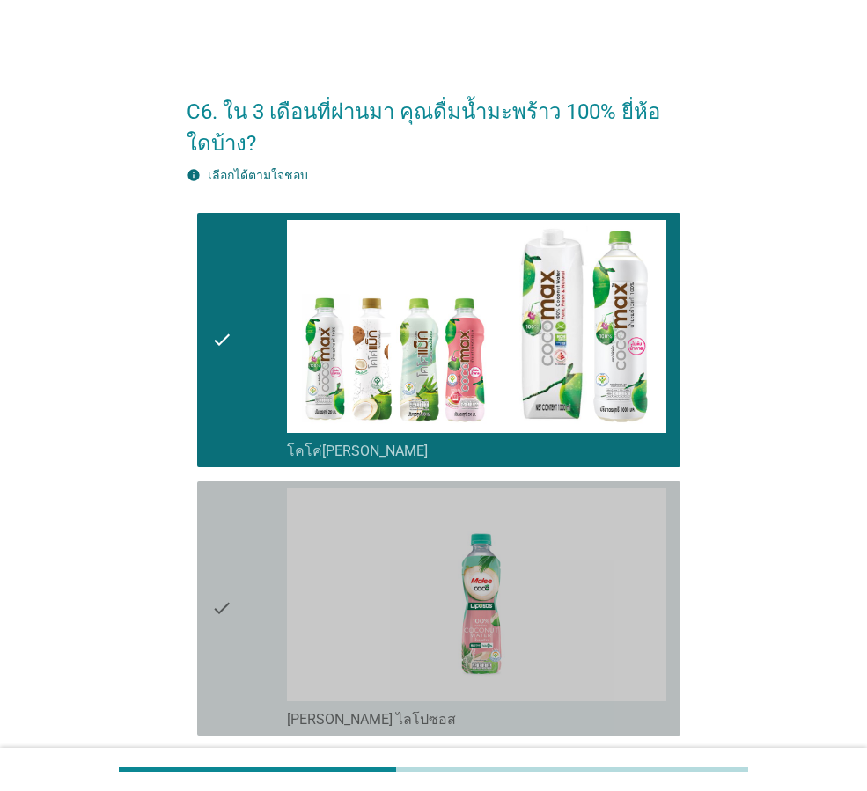
click at [233, 589] on div "check" at bounding box center [249, 608] width 76 height 240
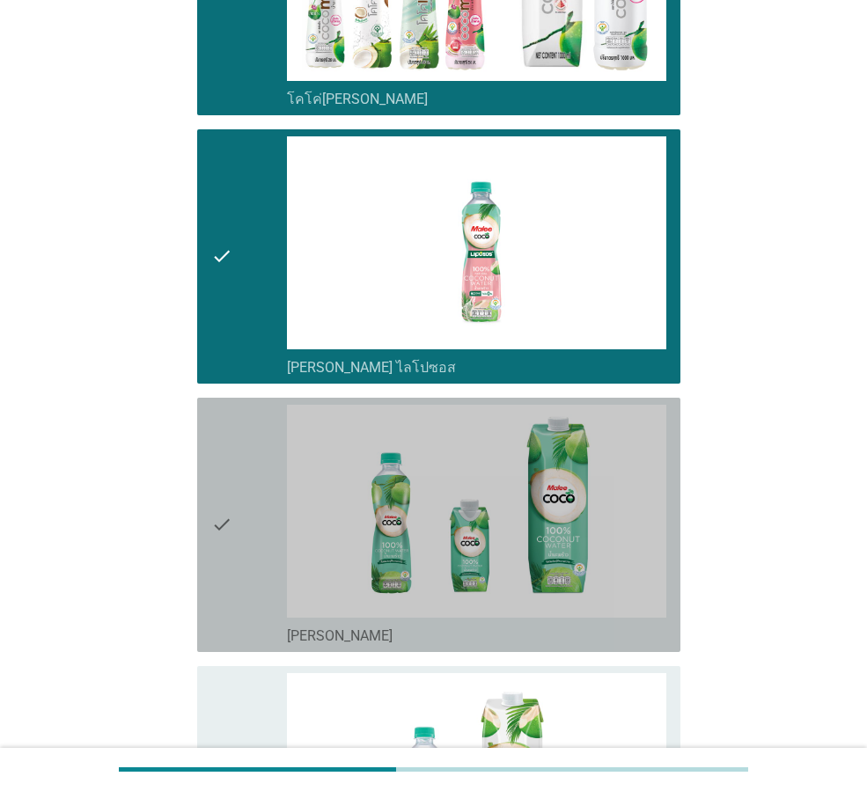
click at [231, 536] on icon "check" at bounding box center [221, 525] width 21 height 240
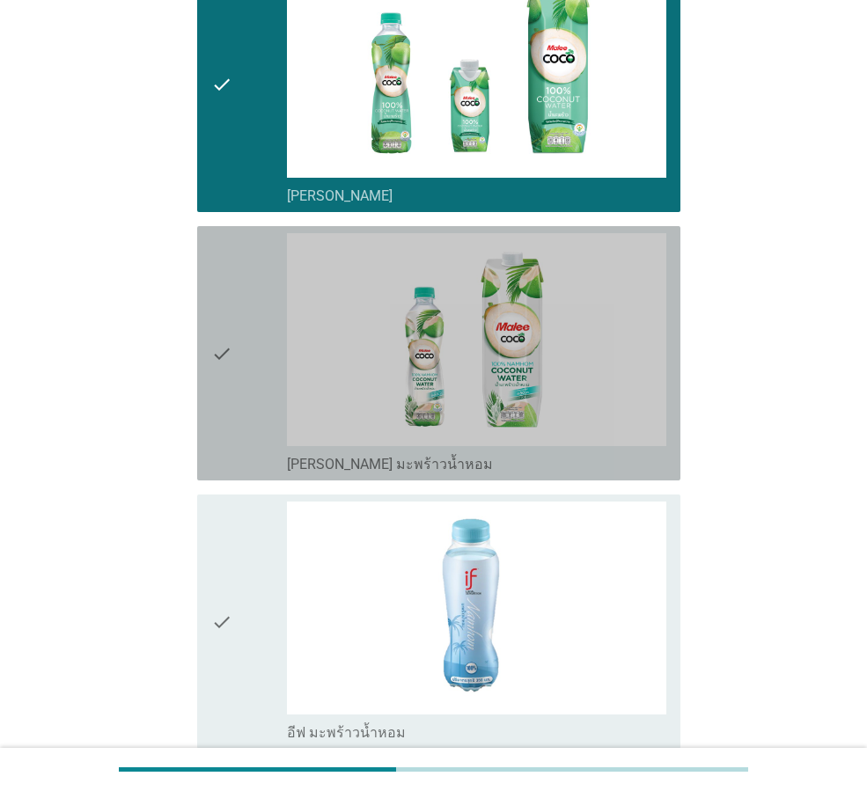
click at [231, 413] on icon "check" at bounding box center [221, 353] width 21 height 240
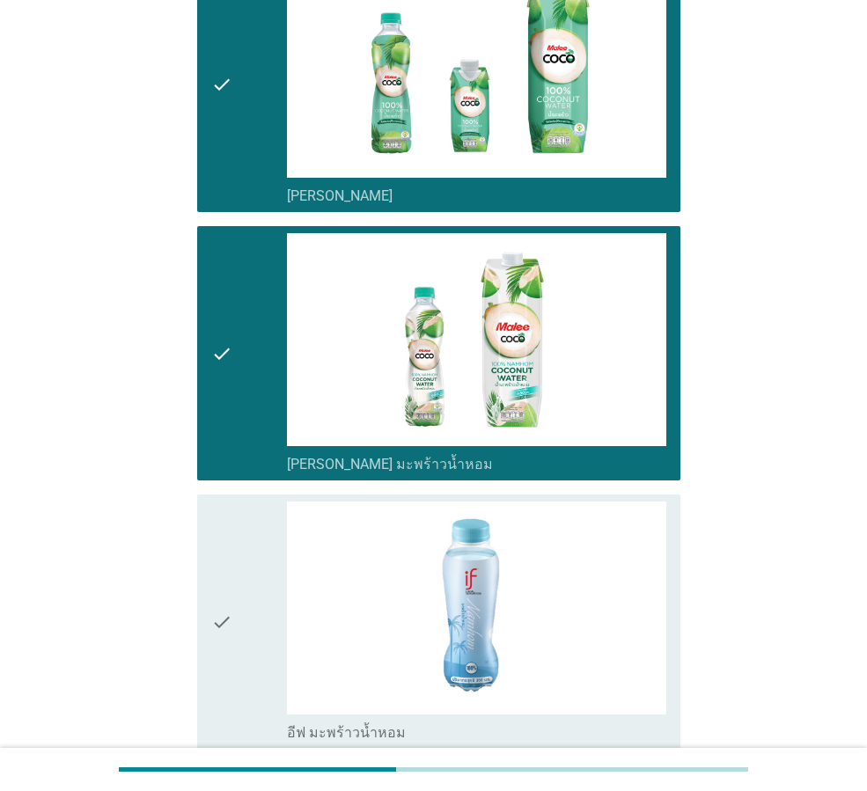
click at [232, 586] on icon "check" at bounding box center [221, 622] width 21 height 240
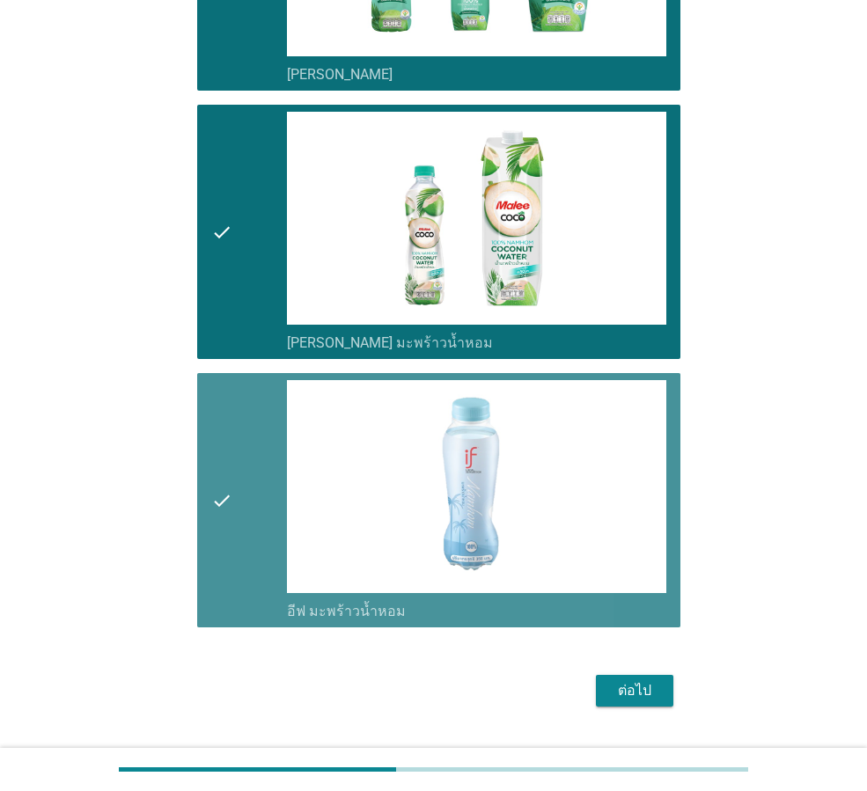
scroll to position [956, 0]
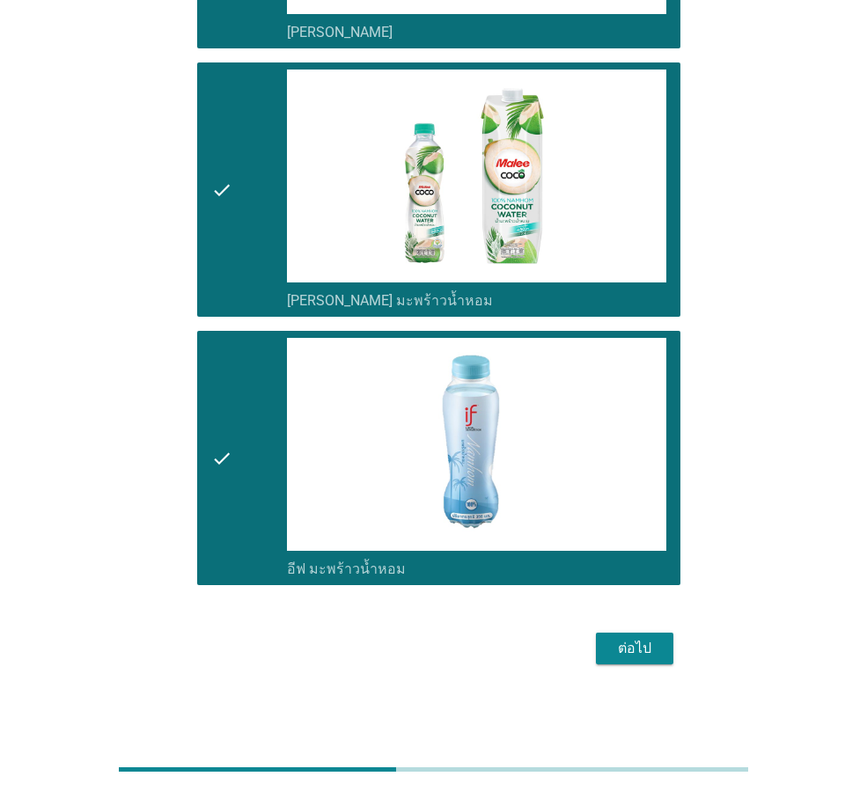
click at [632, 655] on div "ต่อไป" at bounding box center [634, 648] width 49 height 21
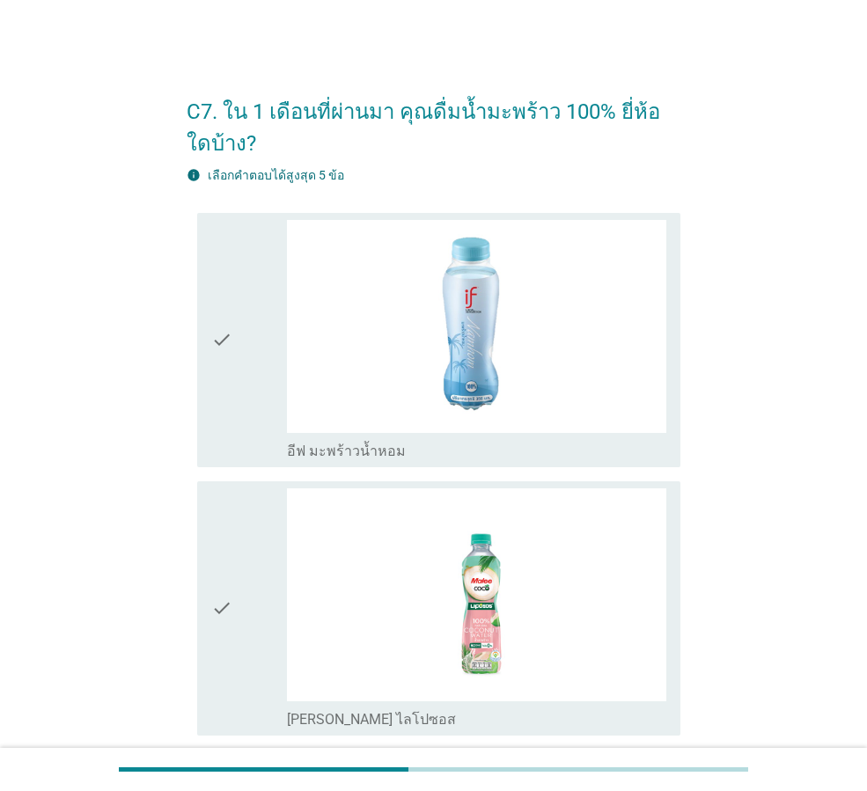
click at [217, 297] on icon "check" at bounding box center [221, 340] width 21 height 240
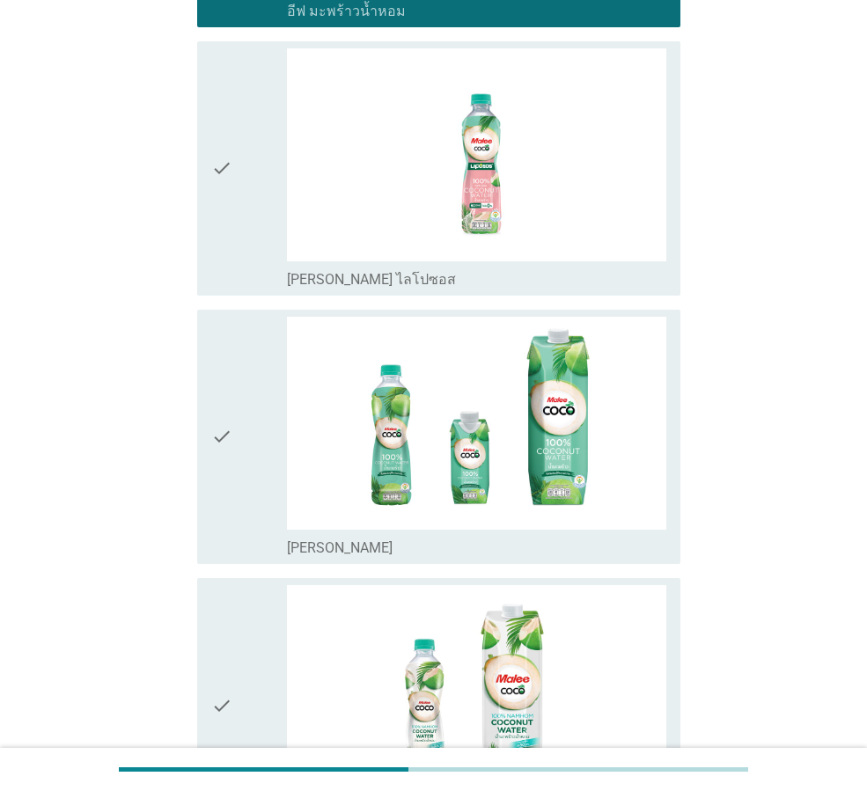
click at [230, 210] on icon "check" at bounding box center [221, 168] width 21 height 240
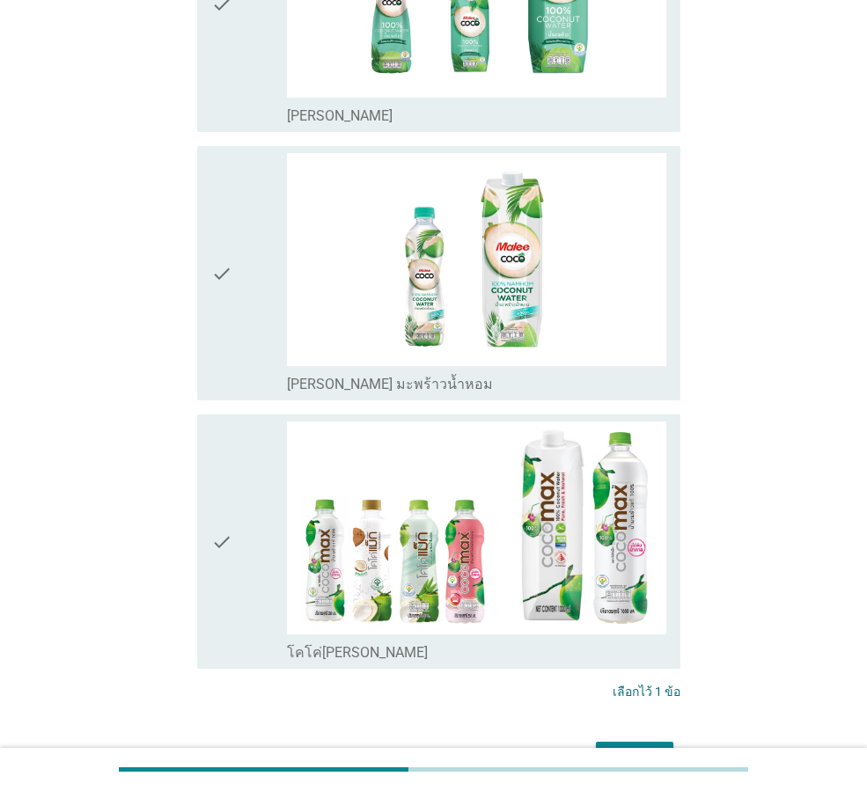
scroll to position [880, 0]
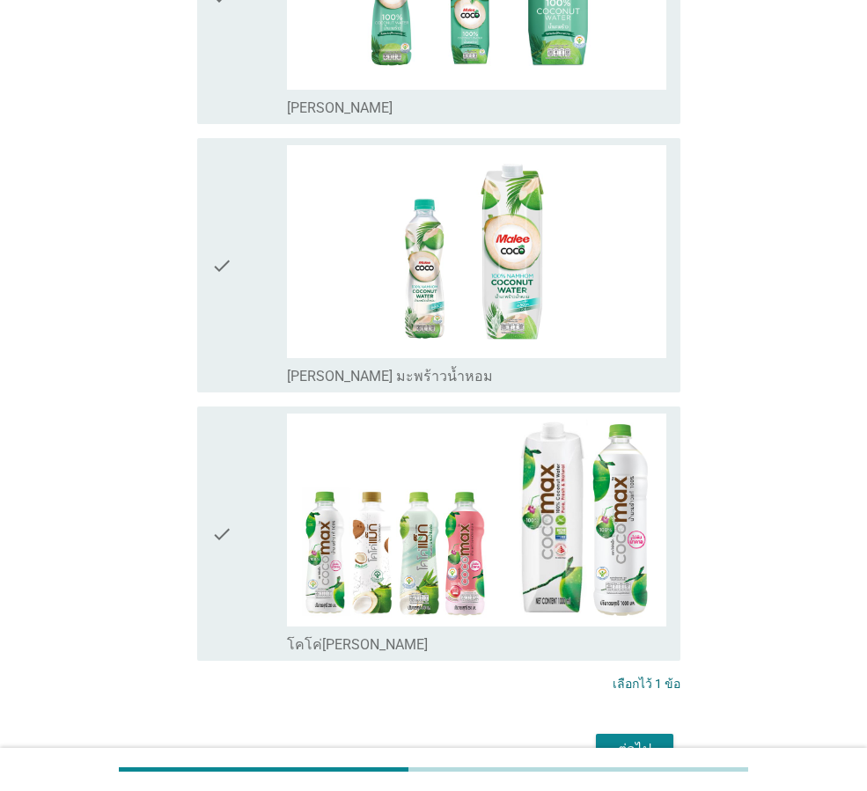
click at [209, 204] on div "check check_box [PERSON_NAME] มะพร้าวน้ำหอม" at bounding box center [438, 265] width 483 height 254
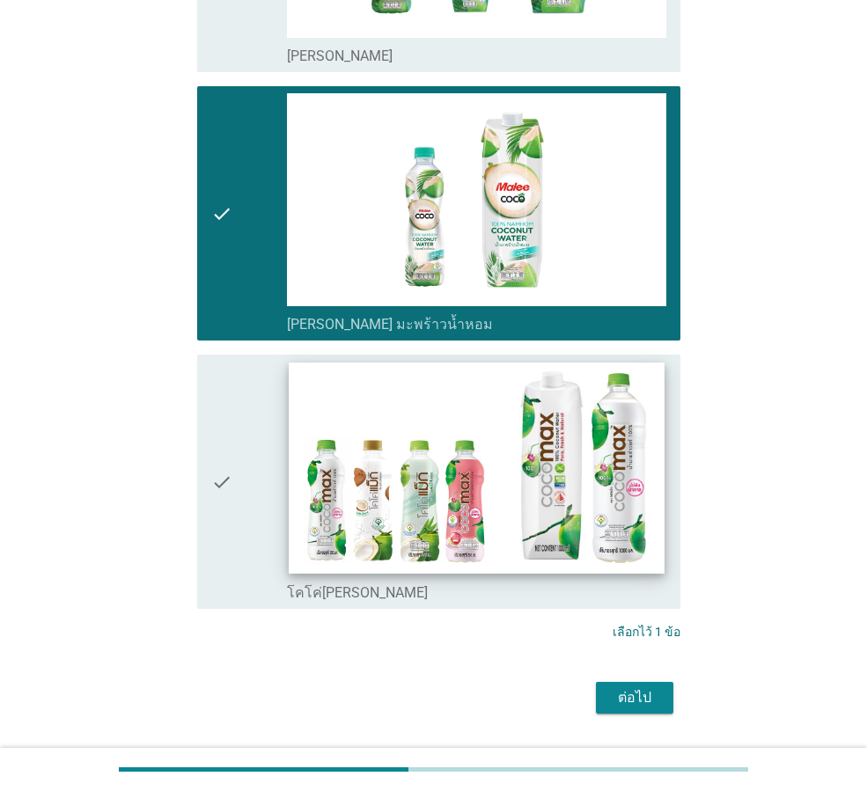
scroll to position [981, 0]
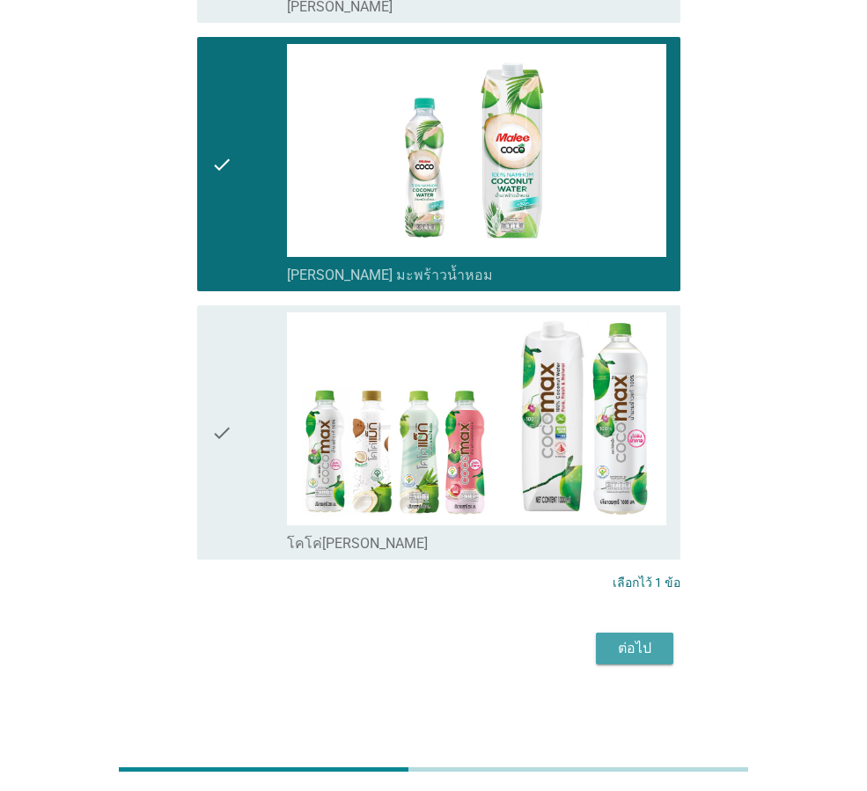
click at [641, 649] on div "ต่อไป" at bounding box center [634, 648] width 49 height 21
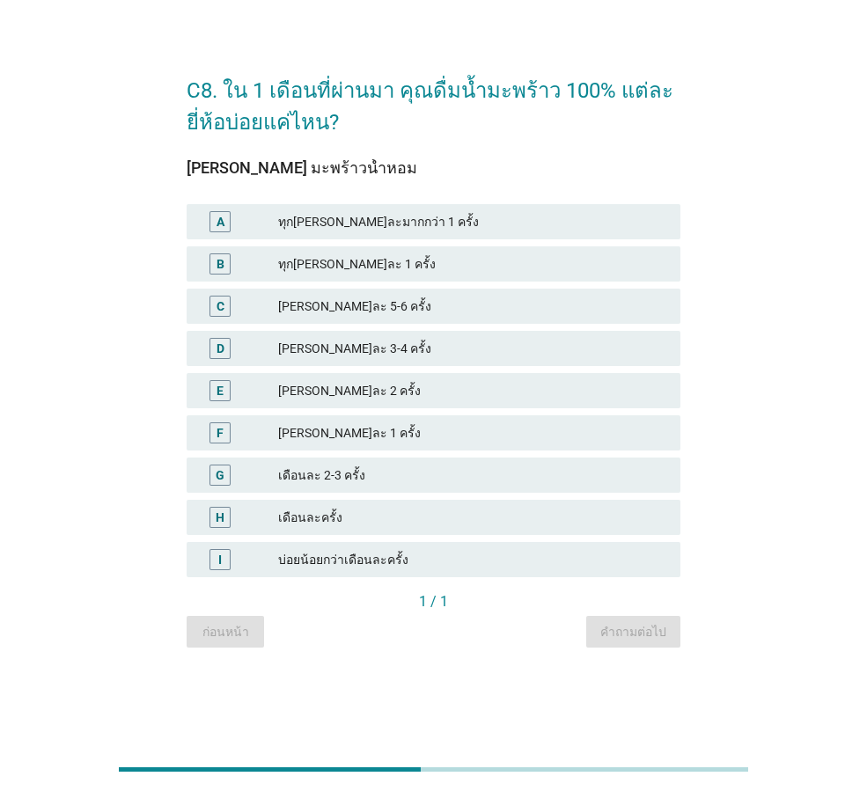
scroll to position [0, 0]
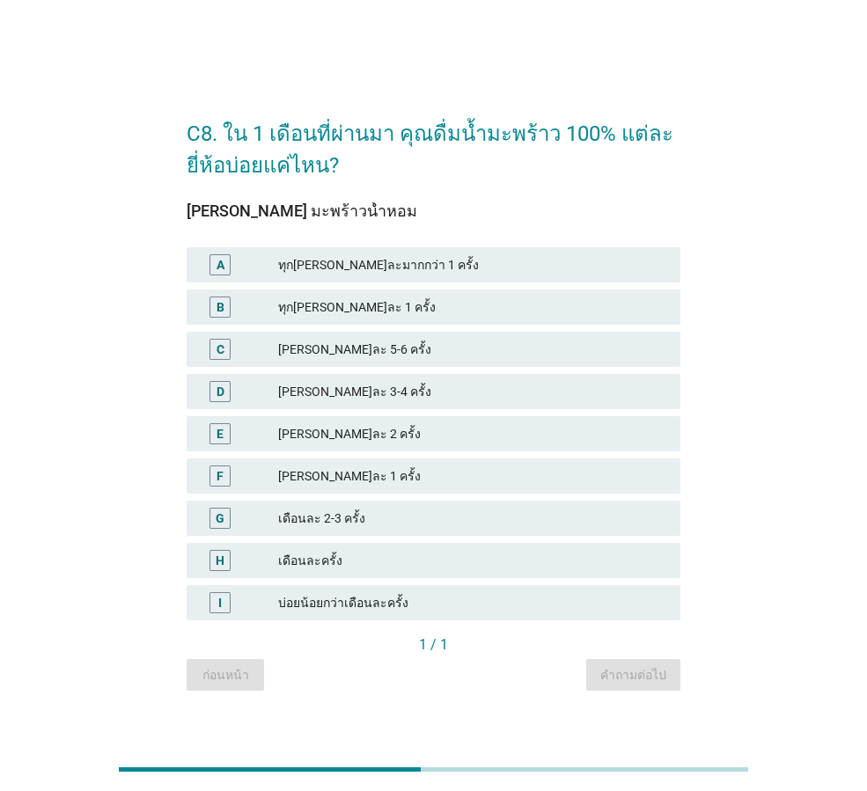
click at [395, 405] on div "D [PERSON_NAME]ละ 3-4 ครั้ง" at bounding box center [434, 391] width 494 height 35
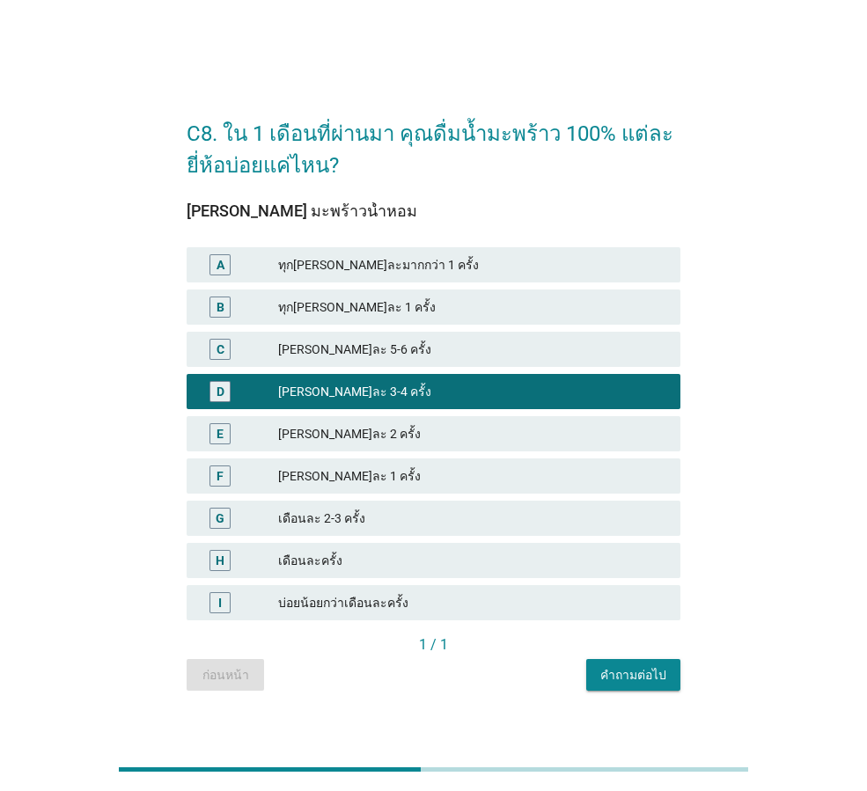
click at [643, 681] on div "คำถามต่อไป" at bounding box center [633, 675] width 66 height 18
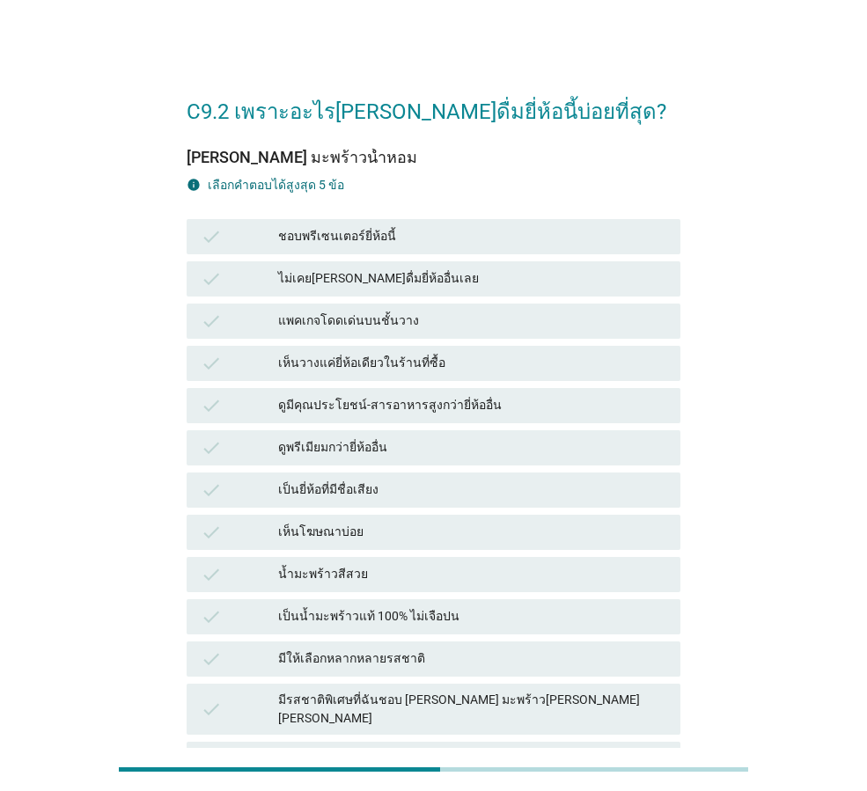
click at [442, 574] on div "น้ำมะพร้าวสีสวย" at bounding box center [472, 574] width 388 height 21
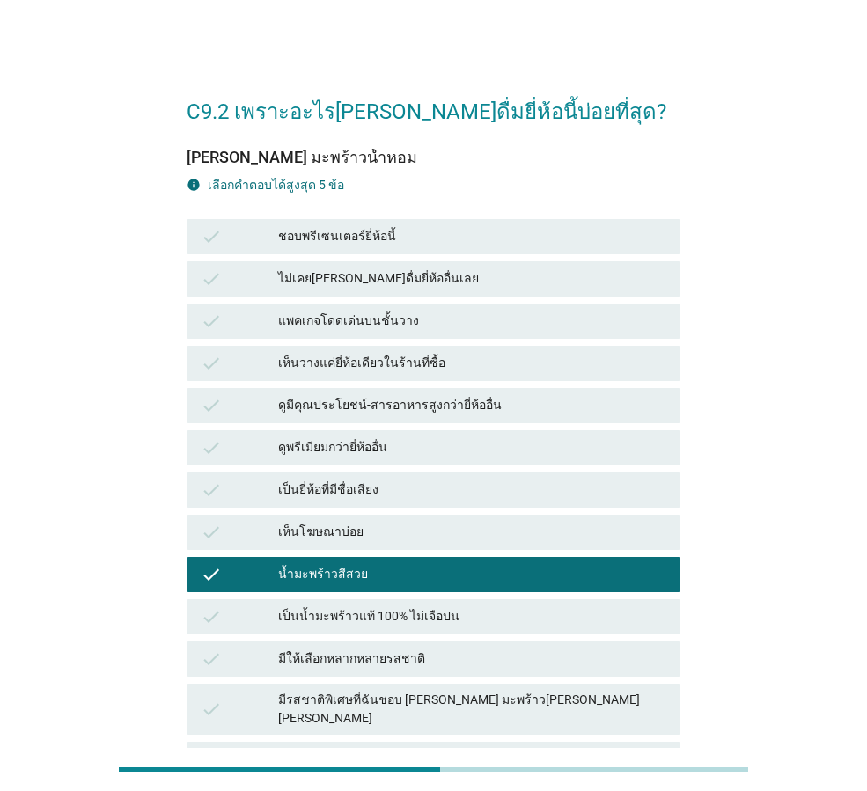
scroll to position [88, 0]
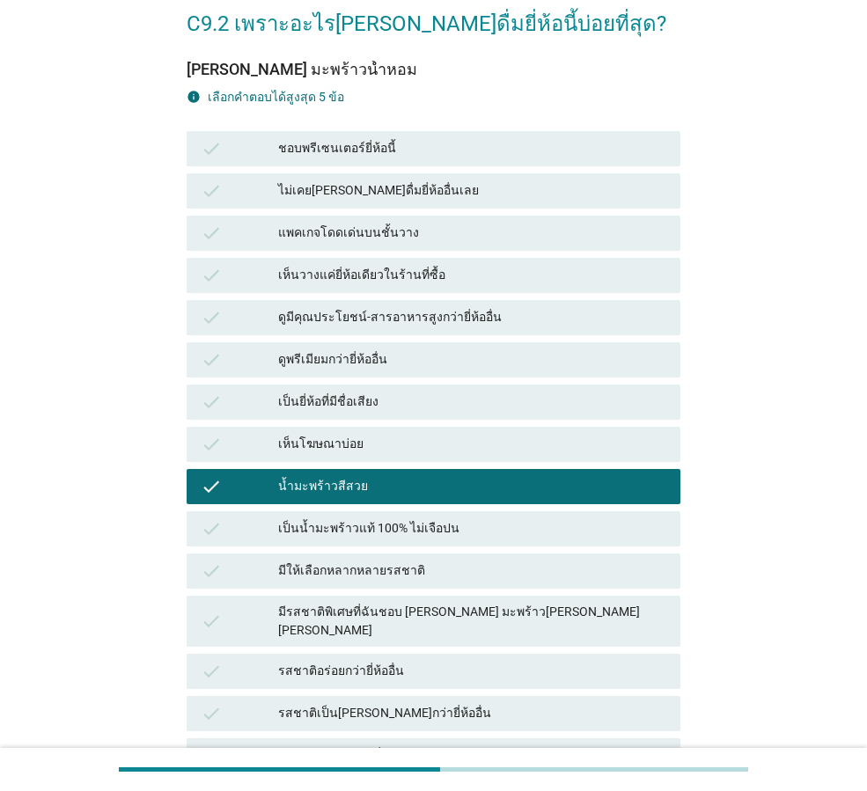
click at [453, 487] on div "น้ำมะพร้าวสีสวย" at bounding box center [472, 486] width 388 height 21
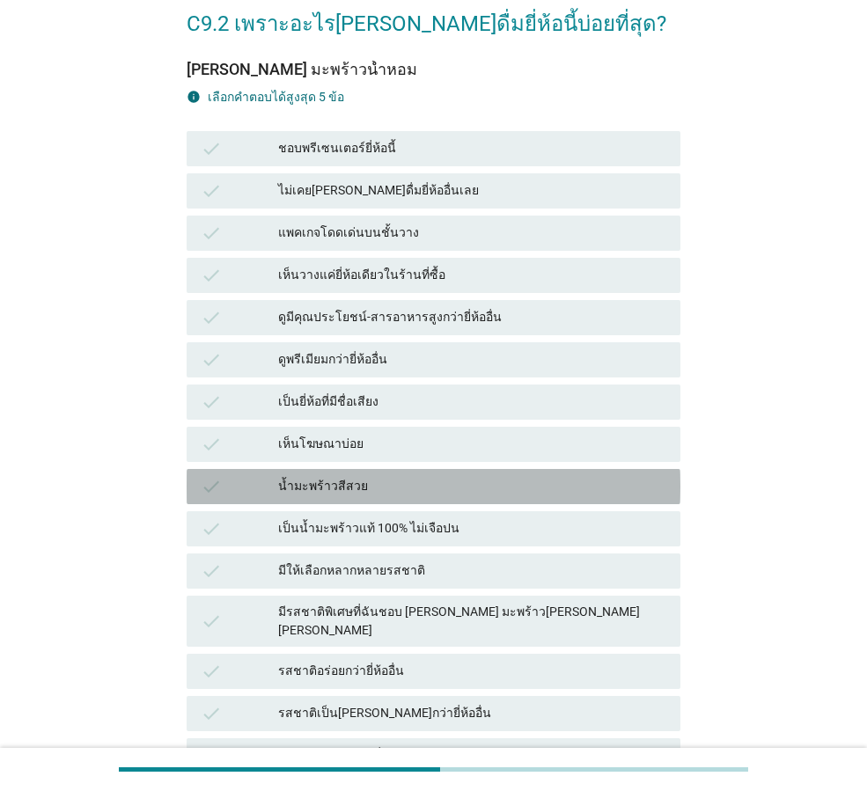
click at [470, 532] on div "เป็นน้ำมะพร้าวแท้ 100% ไม่เจือปน" at bounding box center [472, 528] width 388 height 21
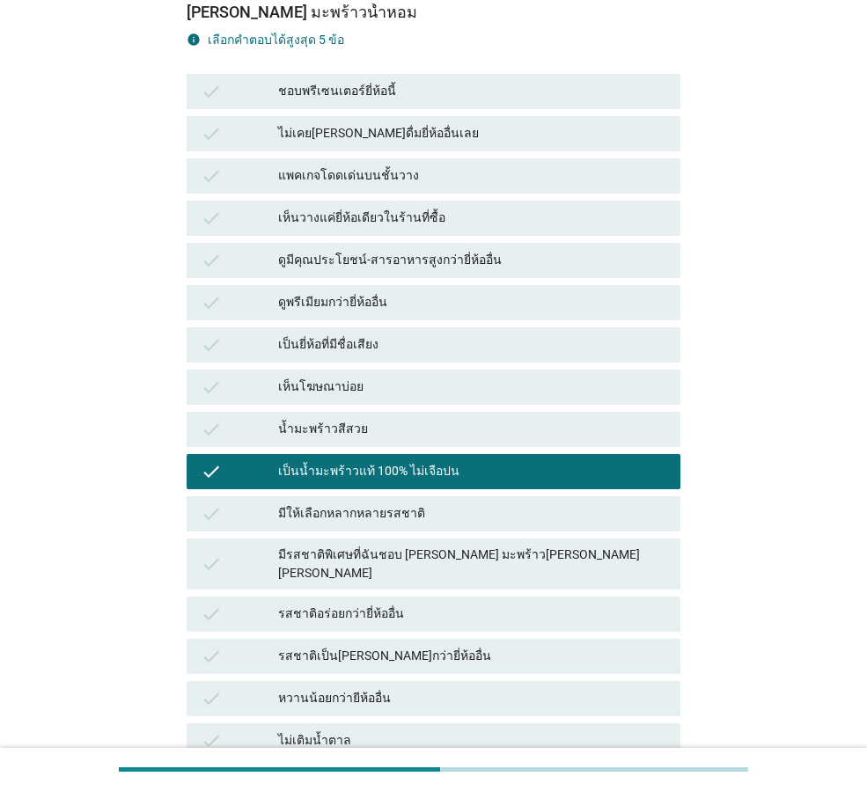
scroll to position [176, 0]
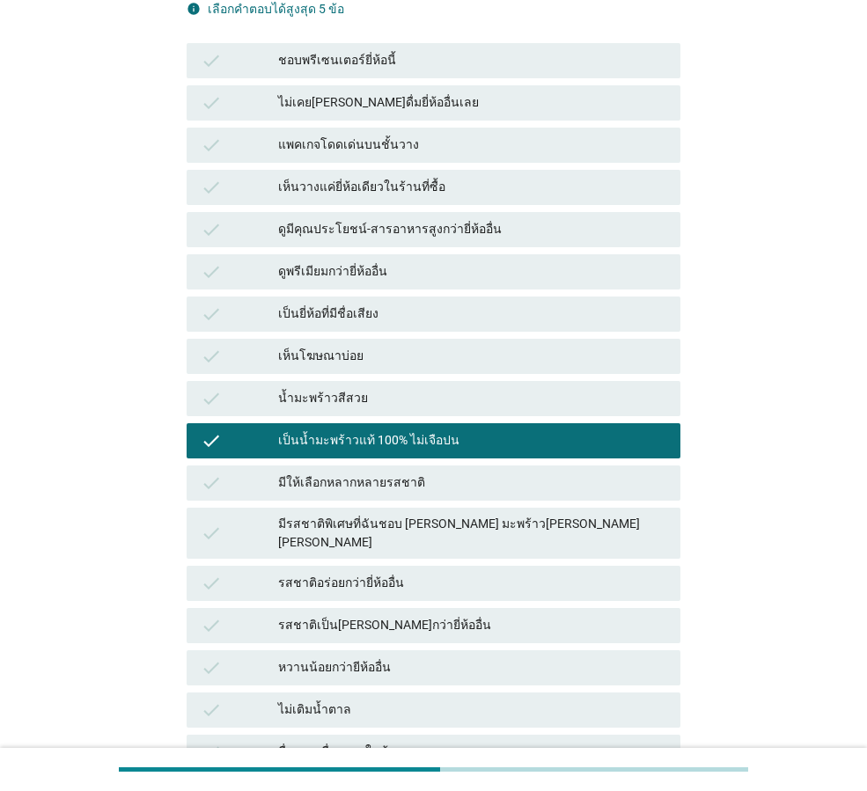
click at [475, 519] on div "มีรสชาติพิเศษที่ฉันชอบ [PERSON_NAME] มะพร้าว[PERSON_NAME] [PERSON_NAME]" at bounding box center [472, 533] width 388 height 37
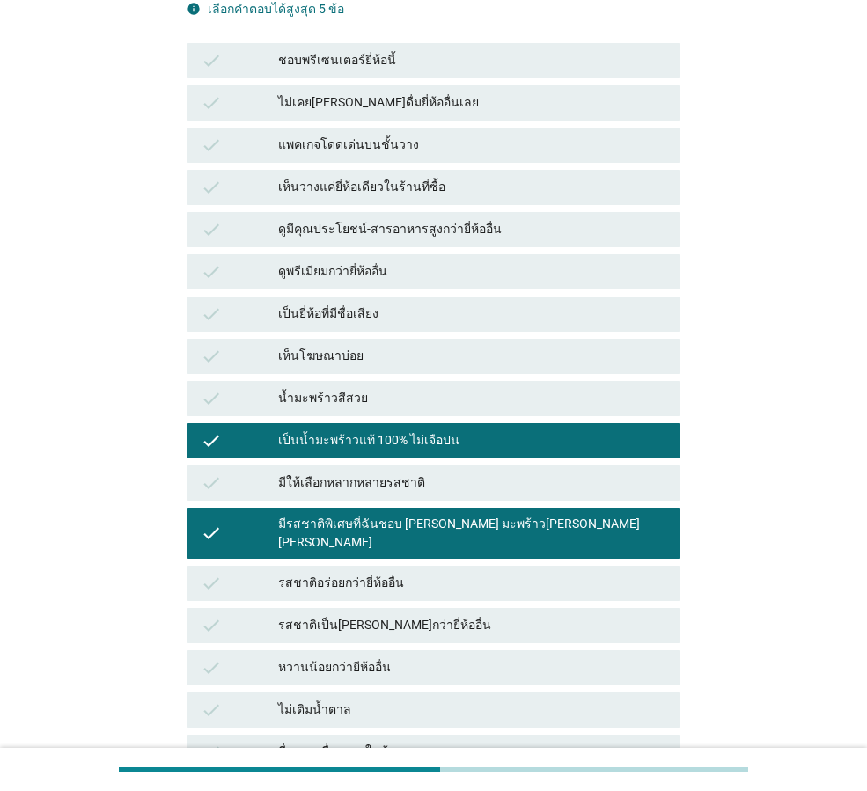
click at [466, 615] on div "รสชาติเป็น[PERSON_NAME]กว่ายี่ห้ออื่น" at bounding box center [472, 625] width 388 height 21
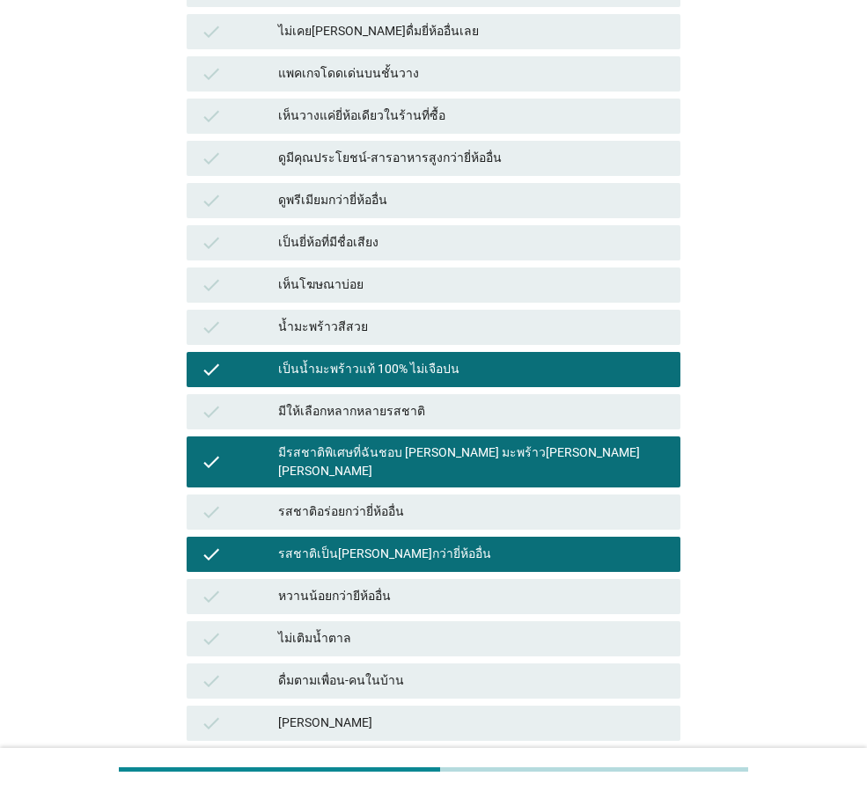
scroll to position [440, 0]
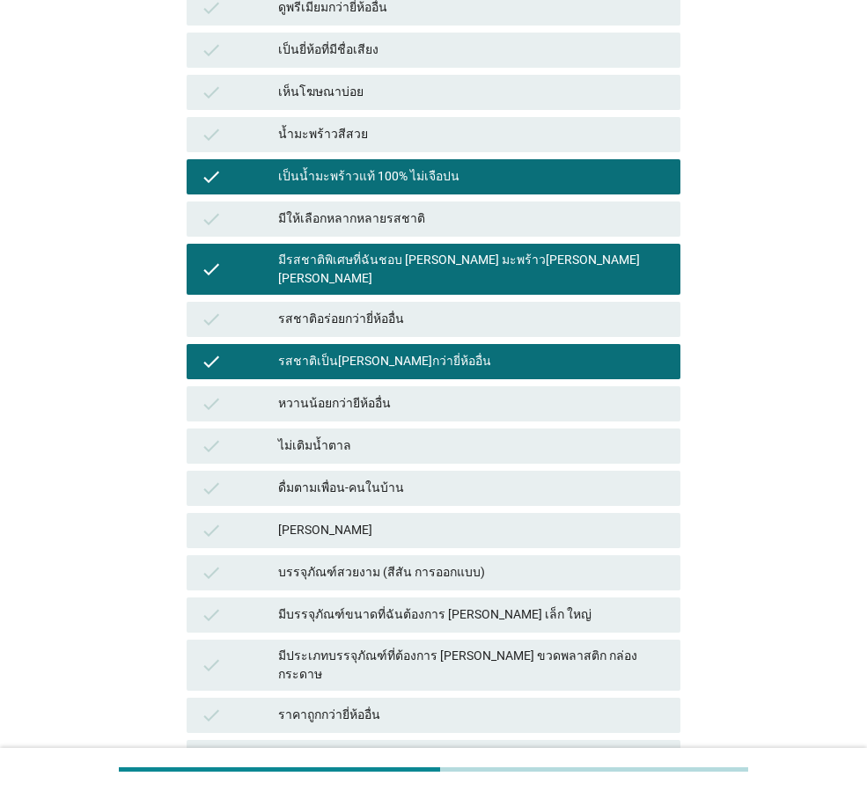
click at [498, 436] on div "ไม่เติมน้ำตาล" at bounding box center [472, 446] width 388 height 21
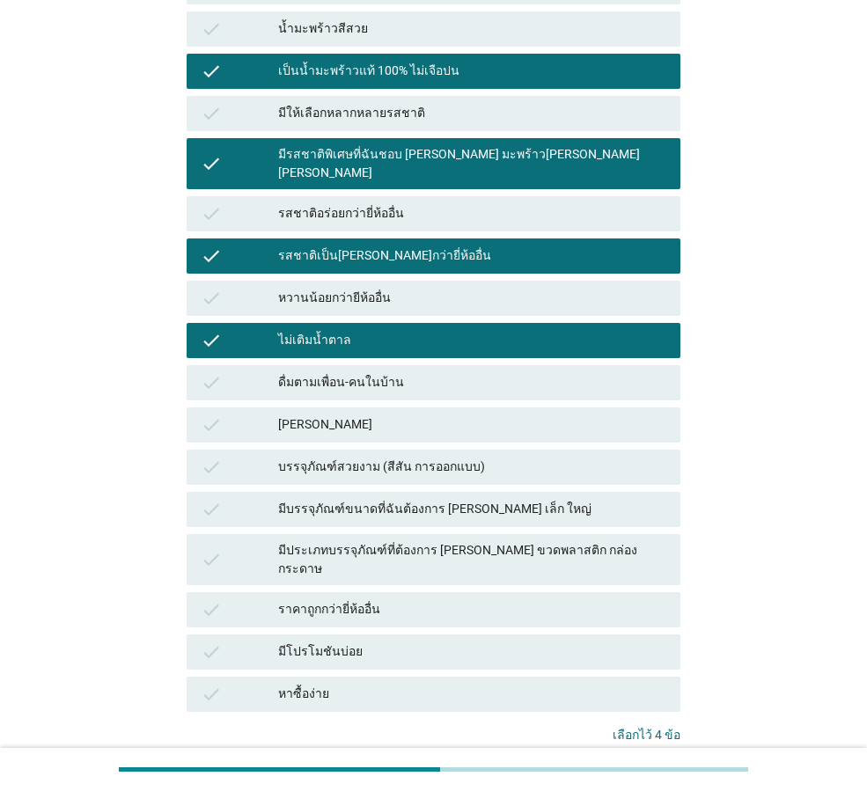
scroll to position [651, 0]
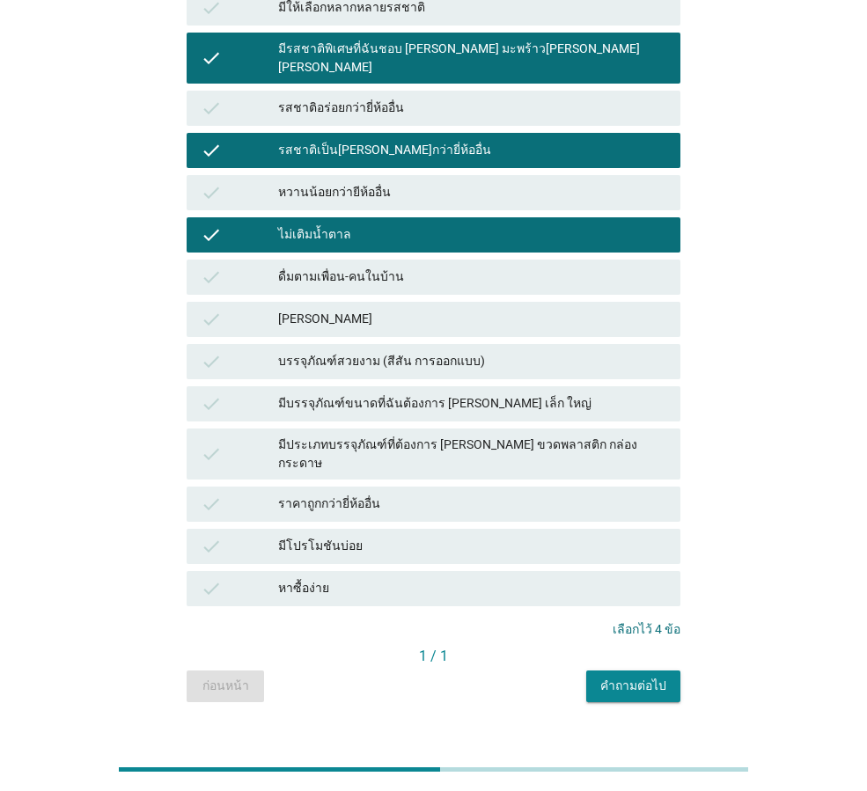
click at [446, 309] on div "[PERSON_NAME]" at bounding box center [472, 319] width 388 height 21
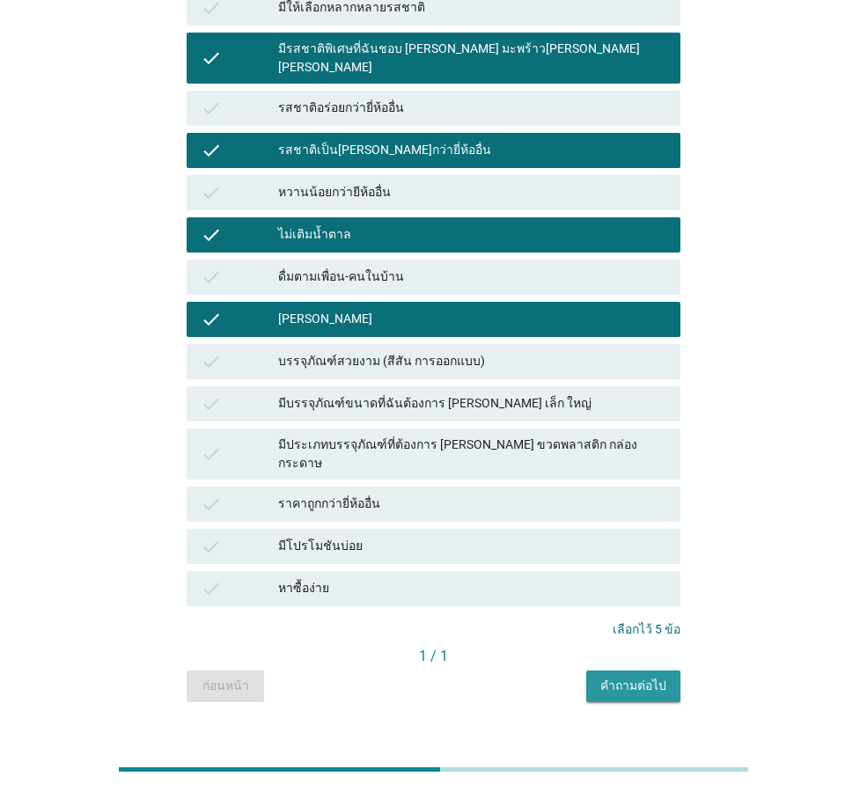
click at [659, 677] on div "คำถามต่อไป" at bounding box center [633, 686] width 66 height 18
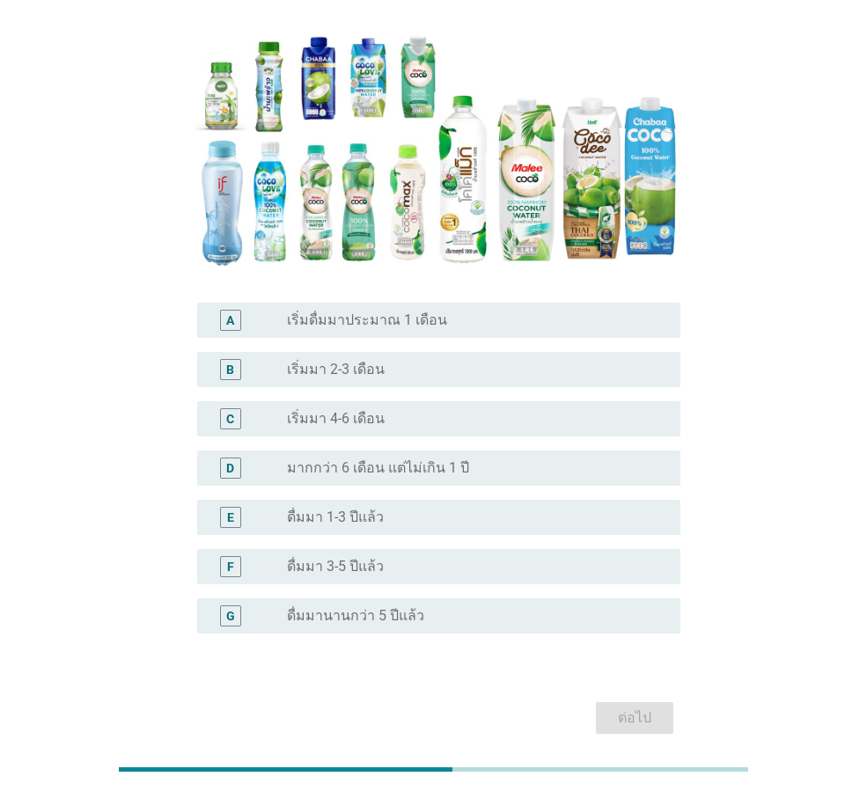
scroll to position [245, 0]
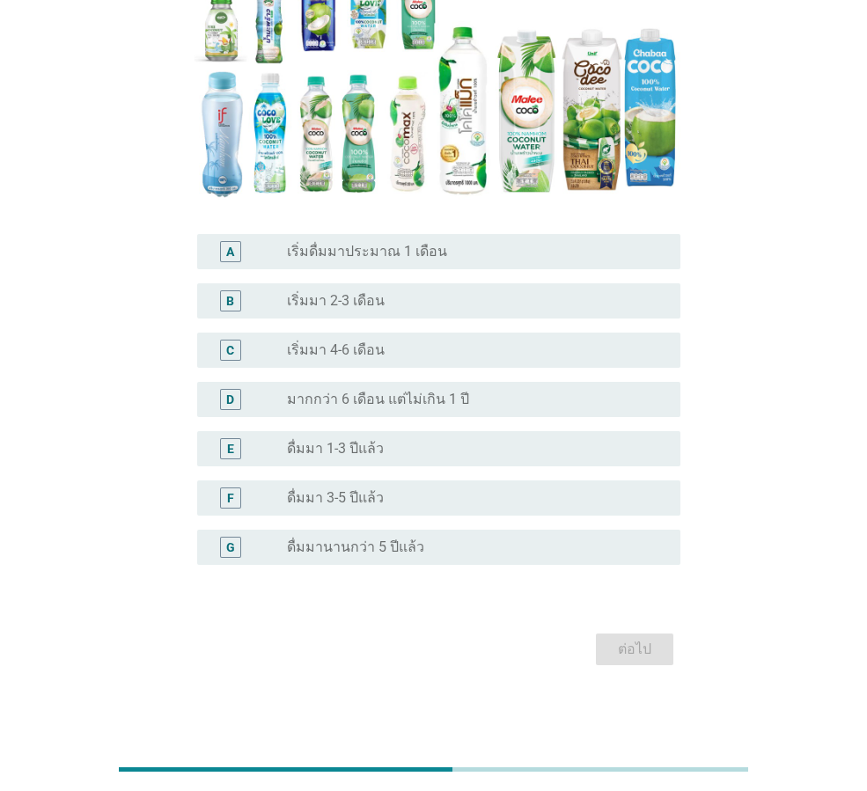
click at [380, 481] on div "F radio_button_unchecked ดื่มมา 3-5 ปีแล้ว" at bounding box center [438, 497] width 483 height 35
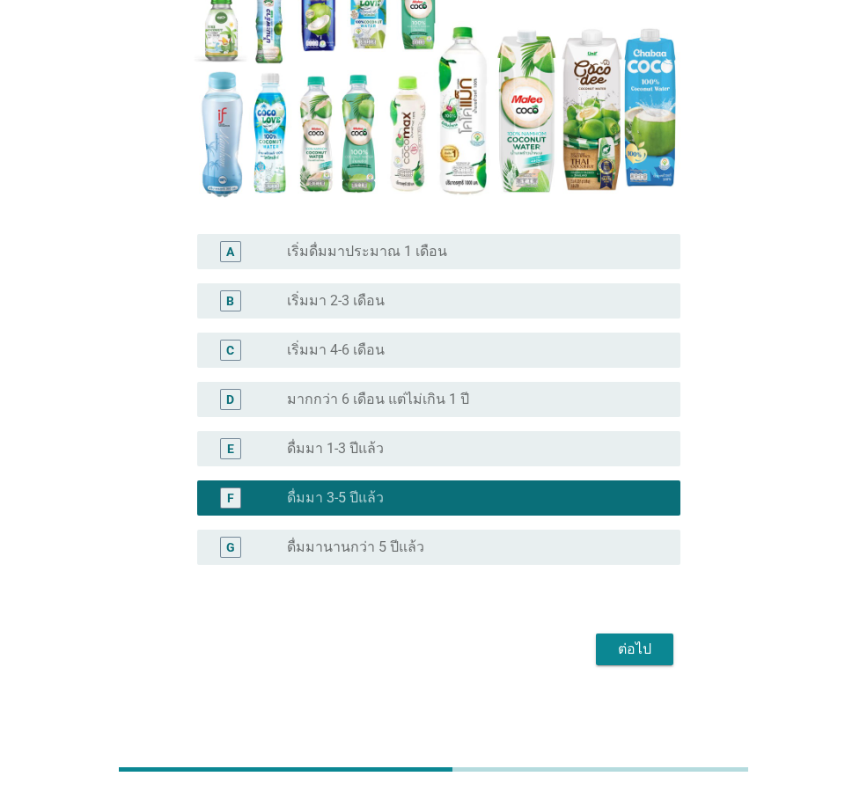
click at [406, 531] on div "G radio_button_unchecked ดื่มมานานกว่า 5 ปีแล้ว" at bounding box center [438, 547] width 483 height 35
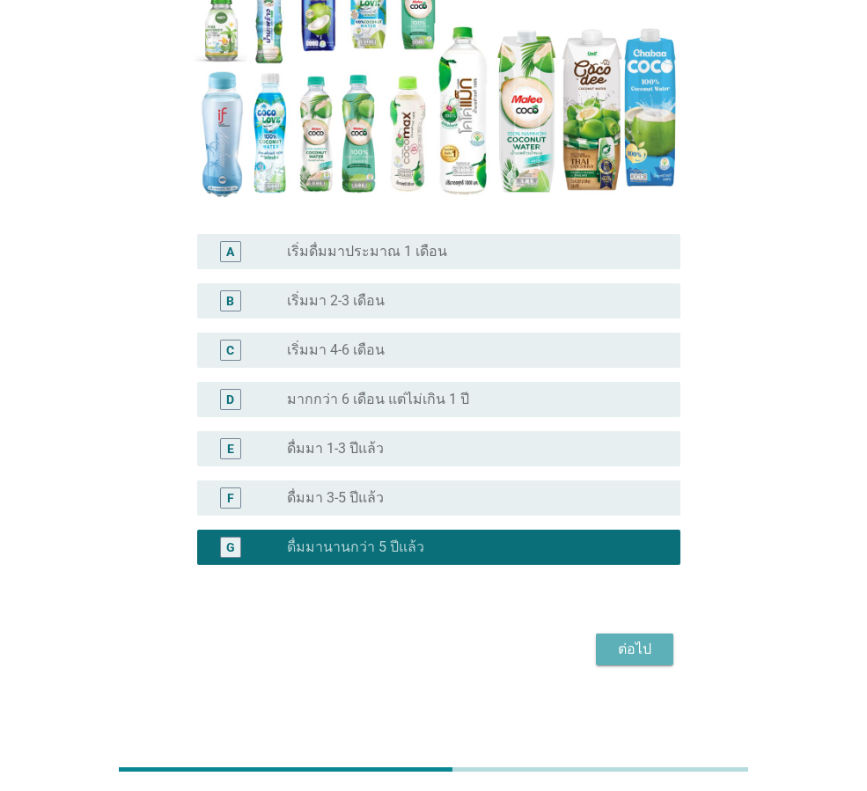
click at [654, 652] on div "ต่อไป" at bounding box center [634, 649] width 49 height 21
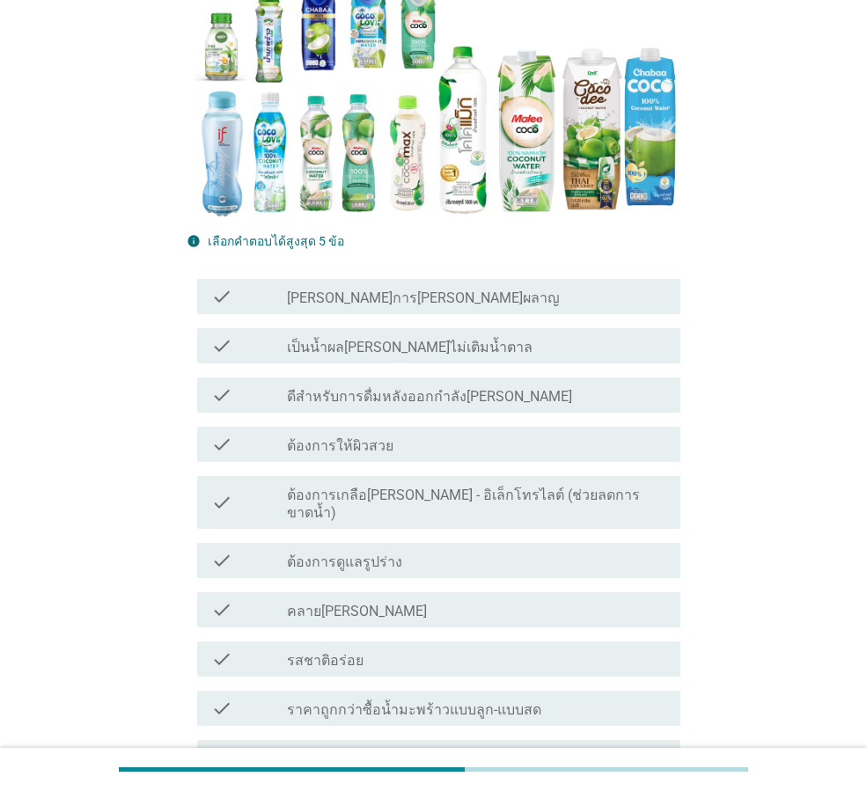
scroll to position [352, 0]
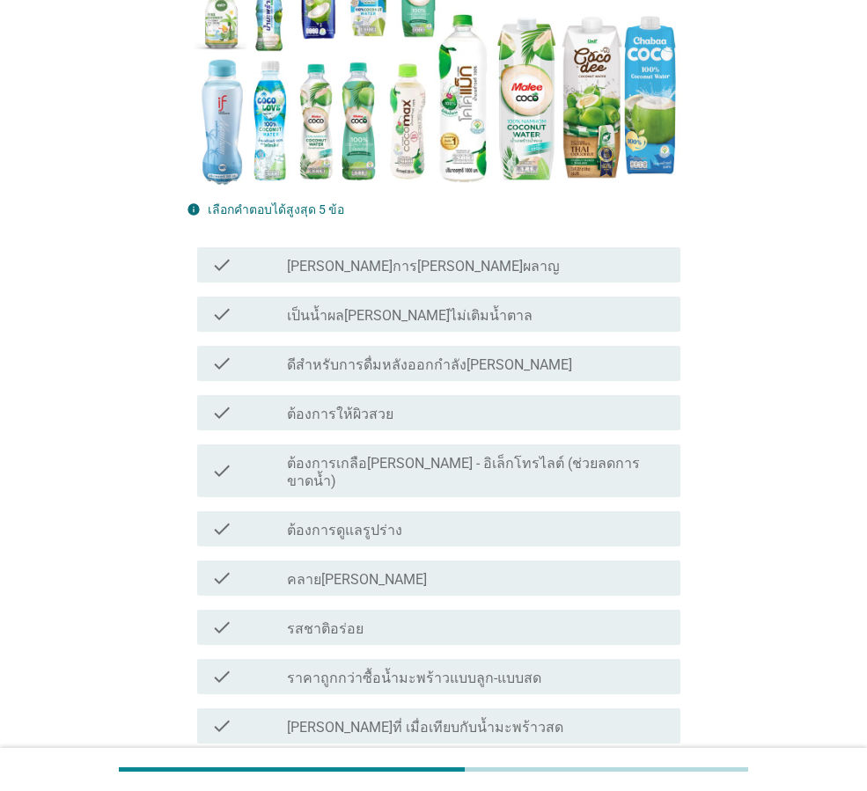
click at [473, 617] on div "check_box_outline_blank รสชาติอร่อย" at bounding box center [476, 627] width 379 height 21
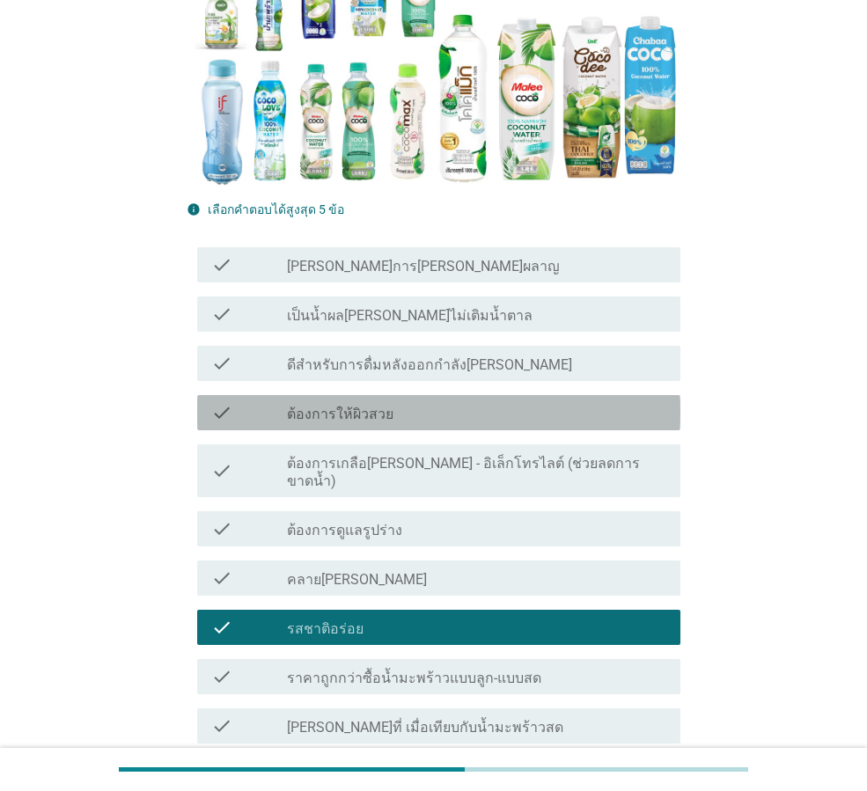
click at [480, 400] on div "check check_box_outline_blank ต้องการให้ผิวสวย" at bounding box center [438, 412] width 483 height 35
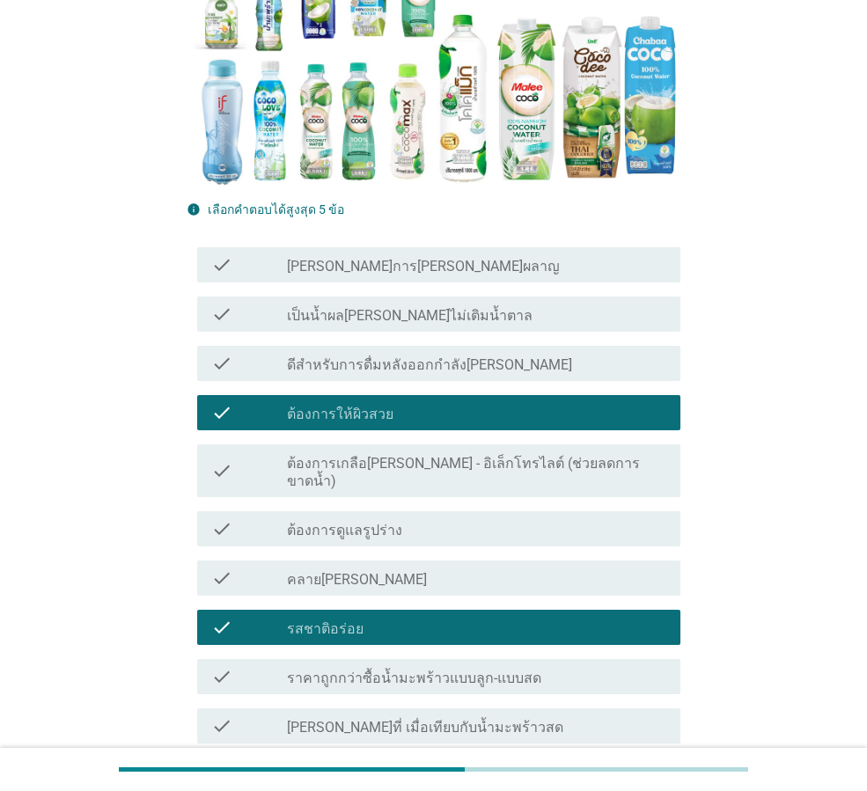
click at [473, 354] on div "check_box_outline_blank ดีสำหรับการดื่มหลังออกกำลัง[PERSON_NAME]" at bounding box center [476, 363] width 379 height 21
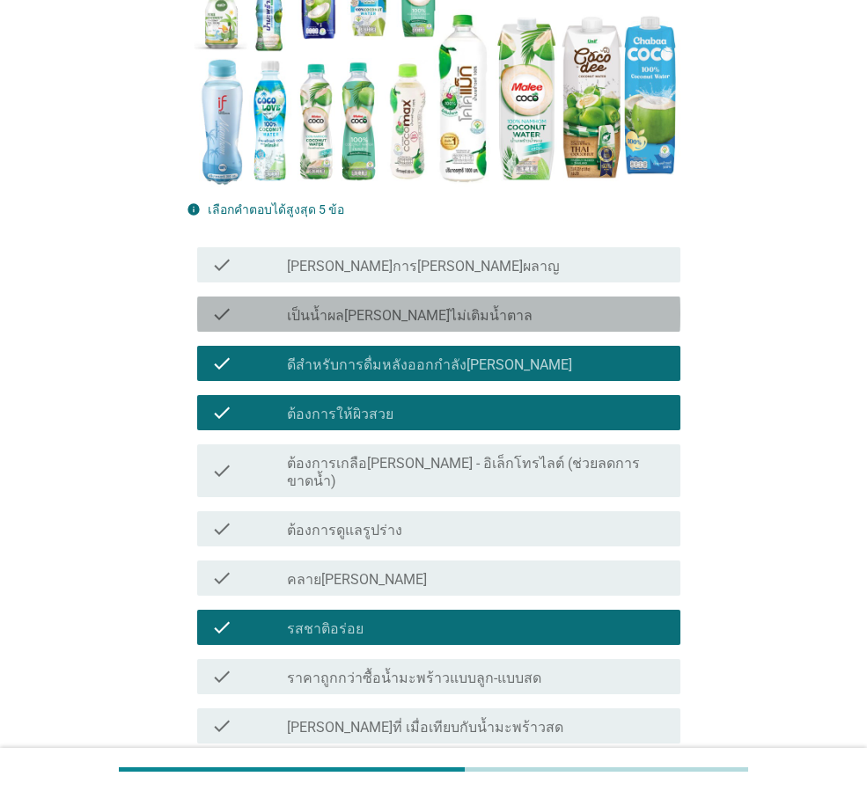
click at [470, 304] on div "check_box_outline_blank เป็นน้ำผล[PERSON_NAME]ไม่เติมน้ำตาล" at bounding box center [476, 314] width 379 height 21
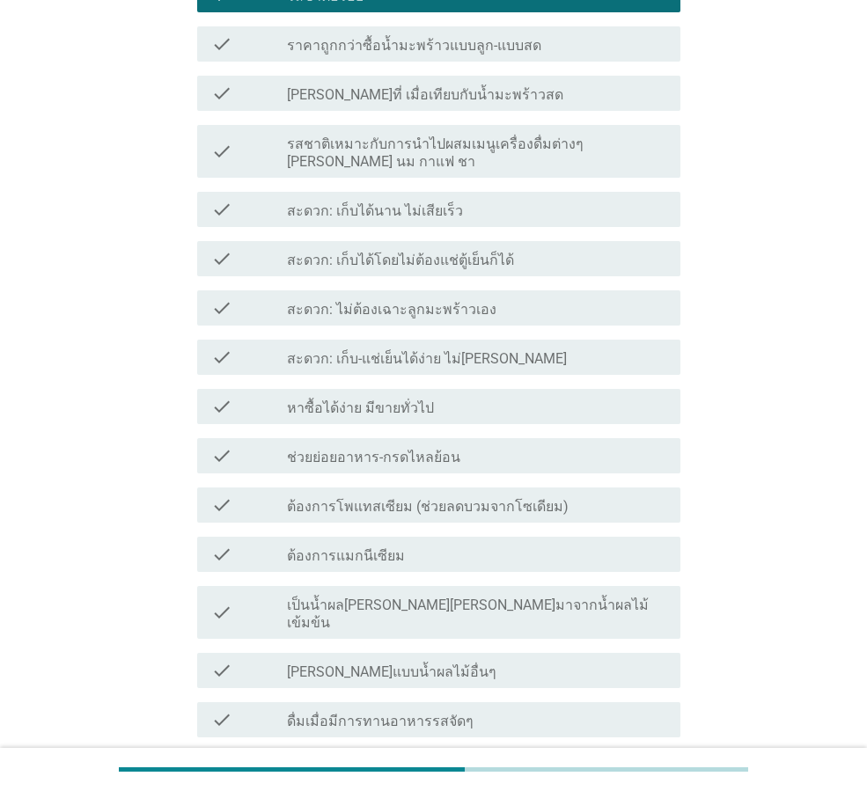
scroll to position [1144, 0]
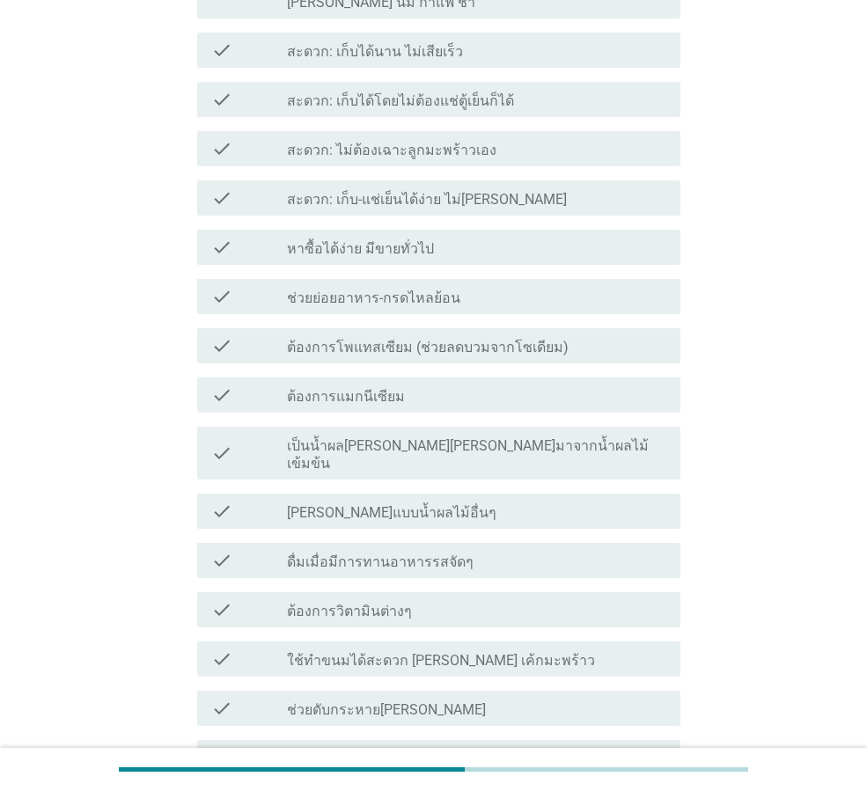
click at [482, 592] on div "check check_box_outline_blank ต้องการวิตามินต่างๆ" at bounding box center [438, 609] width 483 height 35
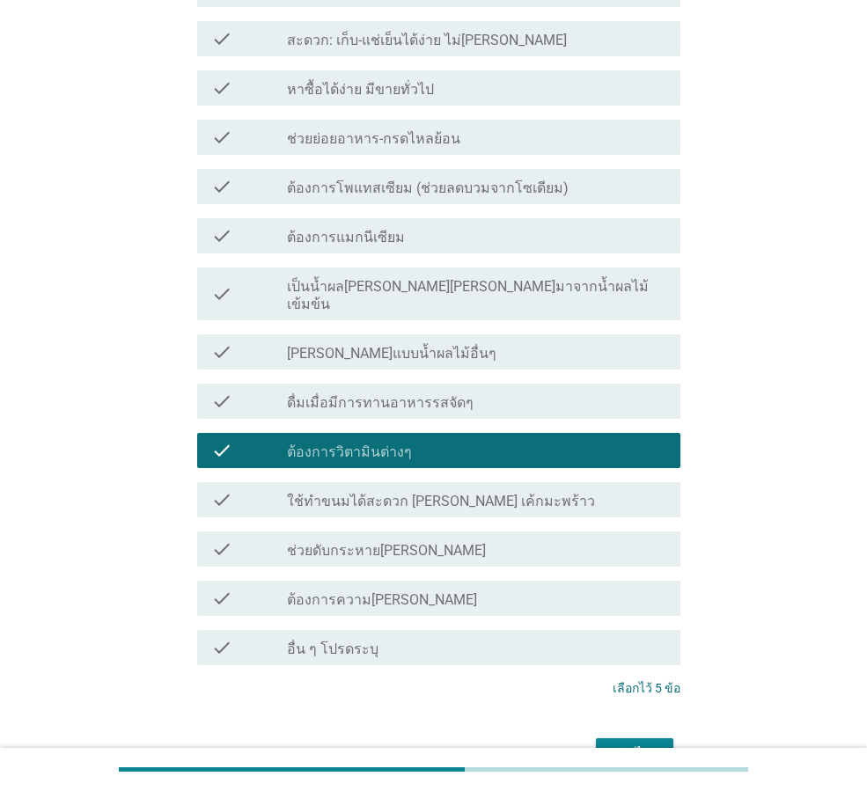
scroll to position [1355, 0]
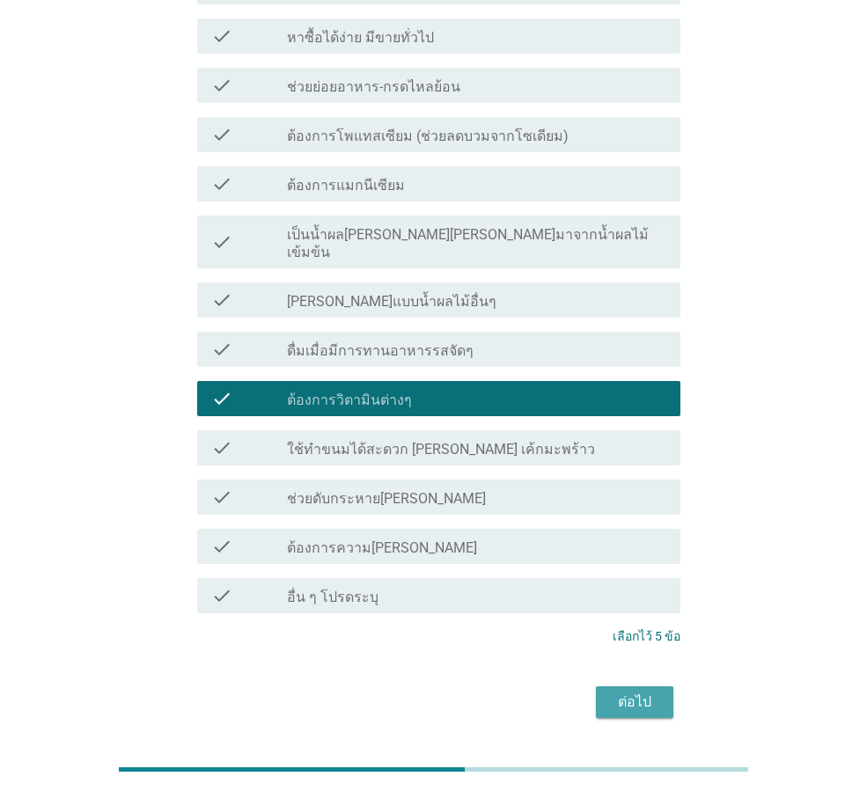
click at [651, 692] on div "ต่อไป" at bounding box center [634, 702] width 49 height 21
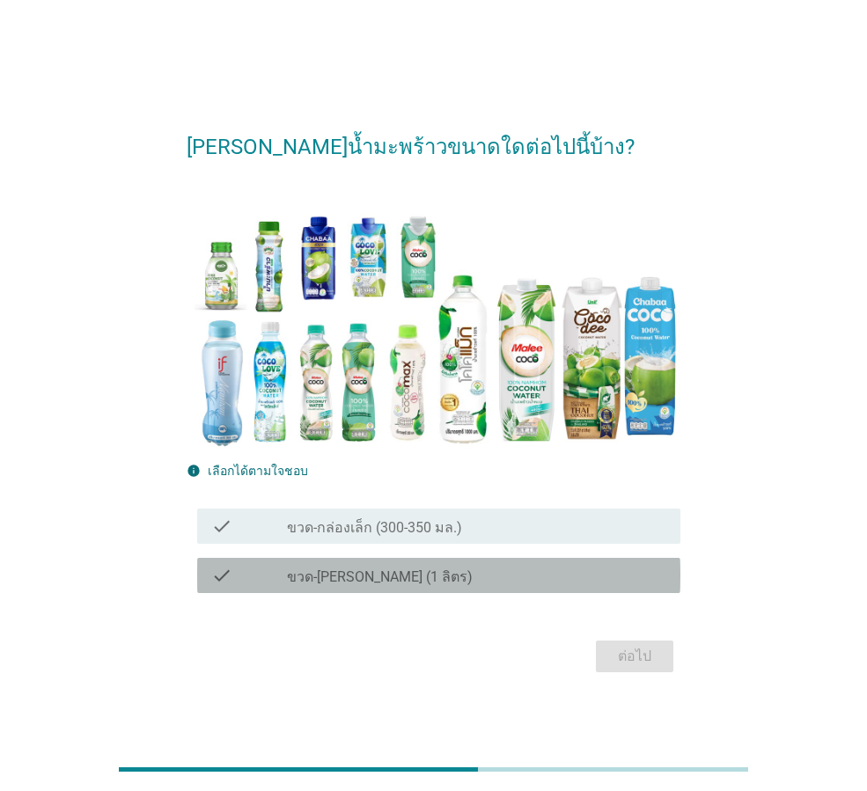
click at [575, 563] on div "check check_box_outline_blank ขวด-[PERSON_NAME] (1 ลิตร)" at bounding box center [438, 575] width 483 height 35
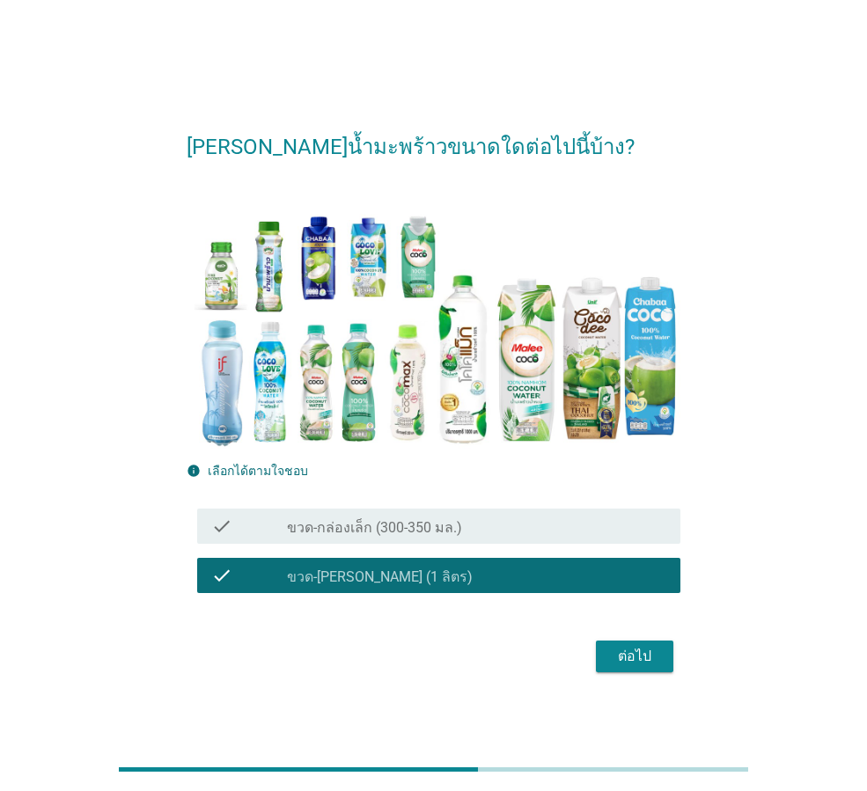
click at [617, 663] on div "ต่อไป" at bounding box center [634, 656] width 49 height 21
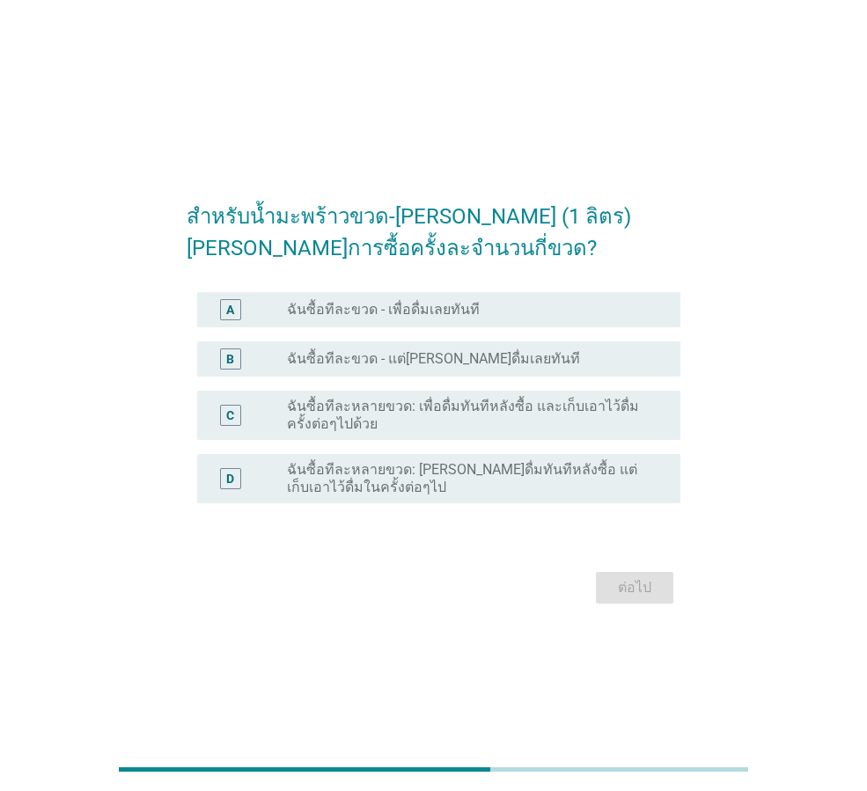
click at [468, 351] on label "ฉันซื้อทีละขวด - แต่[PERSON_NAME]ดื่มเลยทันที" at bounding box center [433, 359] width 293 height 18
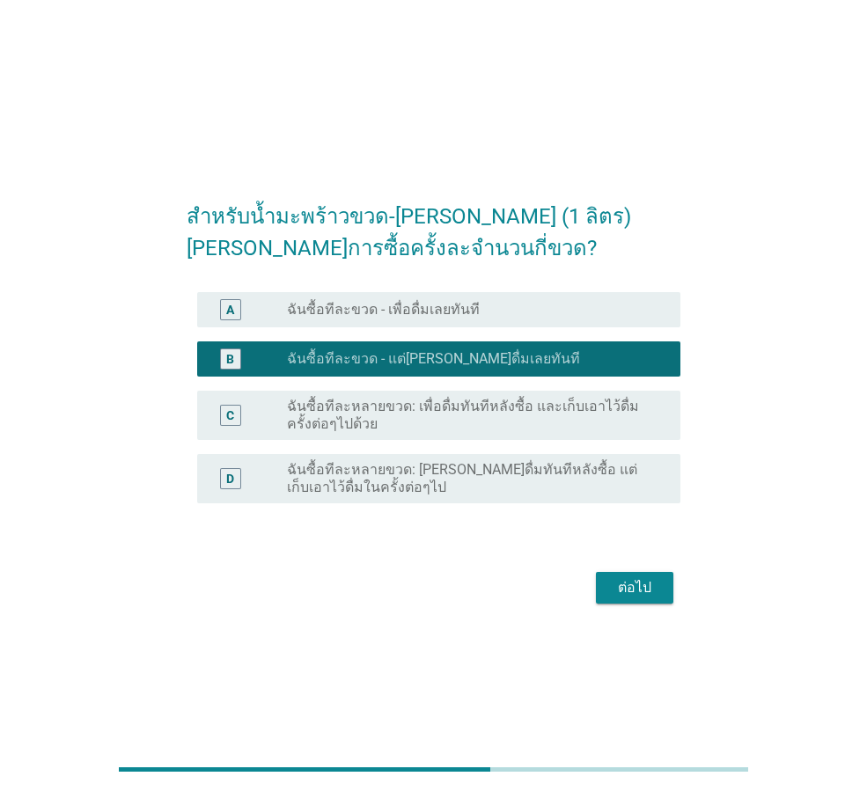
click at [496, 326] on div "A radio_button_unchecked ฉันซื้อทีละขวด - เพื่อดื่มเลยทันที" at bounding box center [438, 309] width 483 height 35
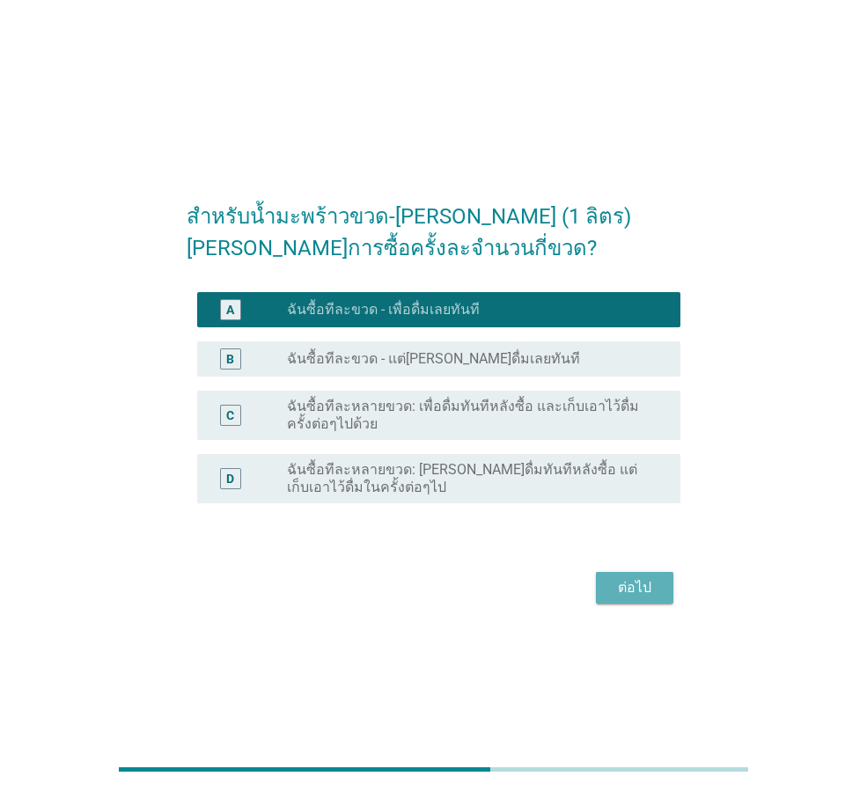
click at [629, 586] on div "ต่อไป" at bounding box center [634, 587] width 49 height 21
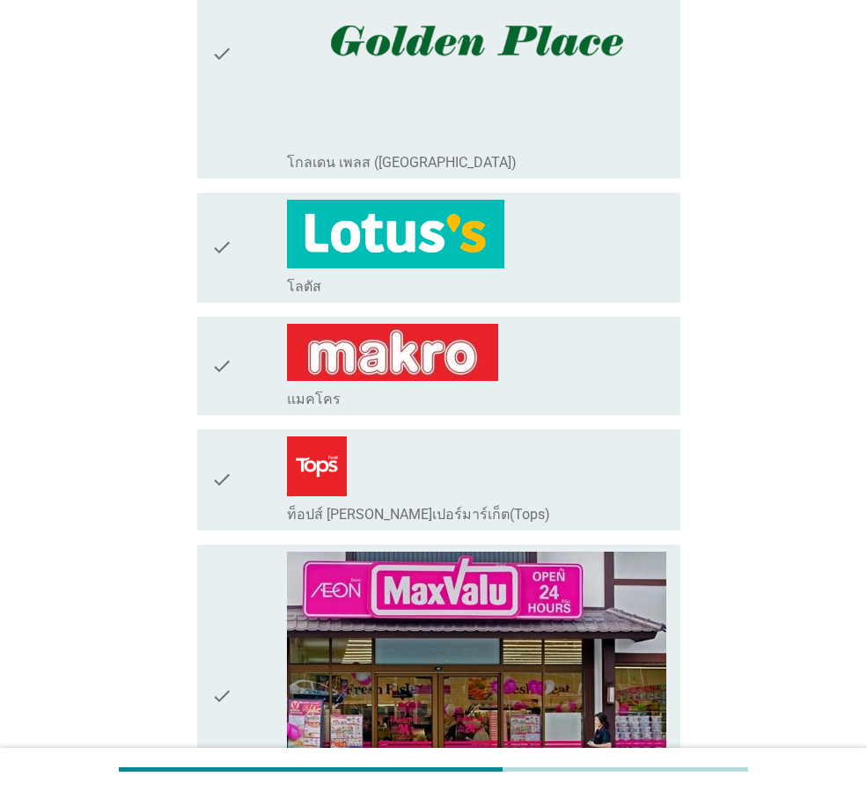
scroll to position [352, 0]
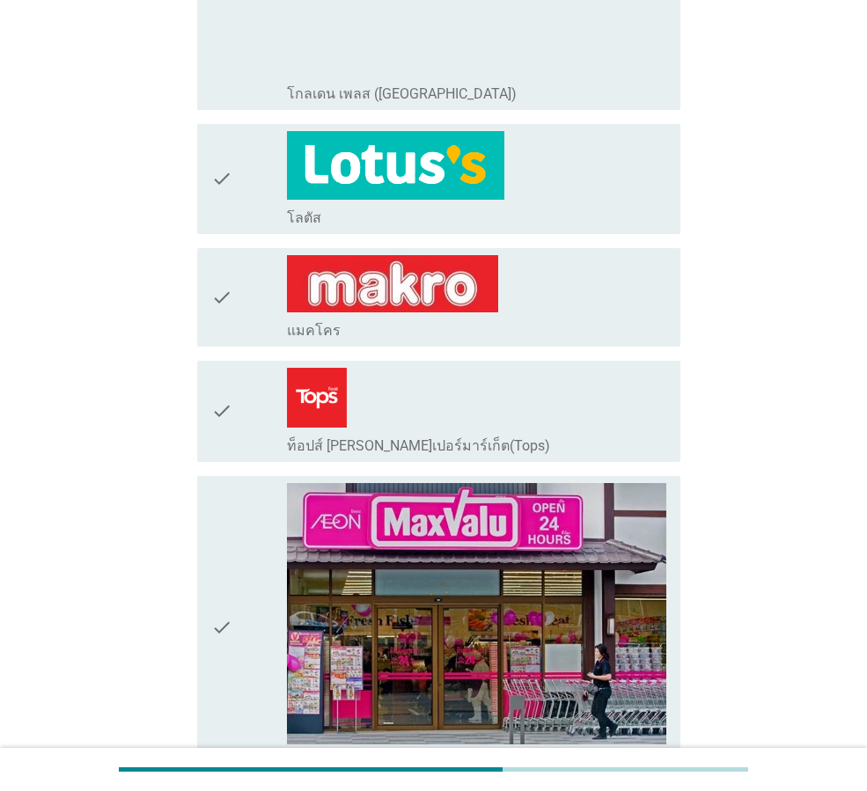
click at [526, 180] on div "check_box_outline_blank โลตัส" at bounding box center [476, 179] width 379 height 96
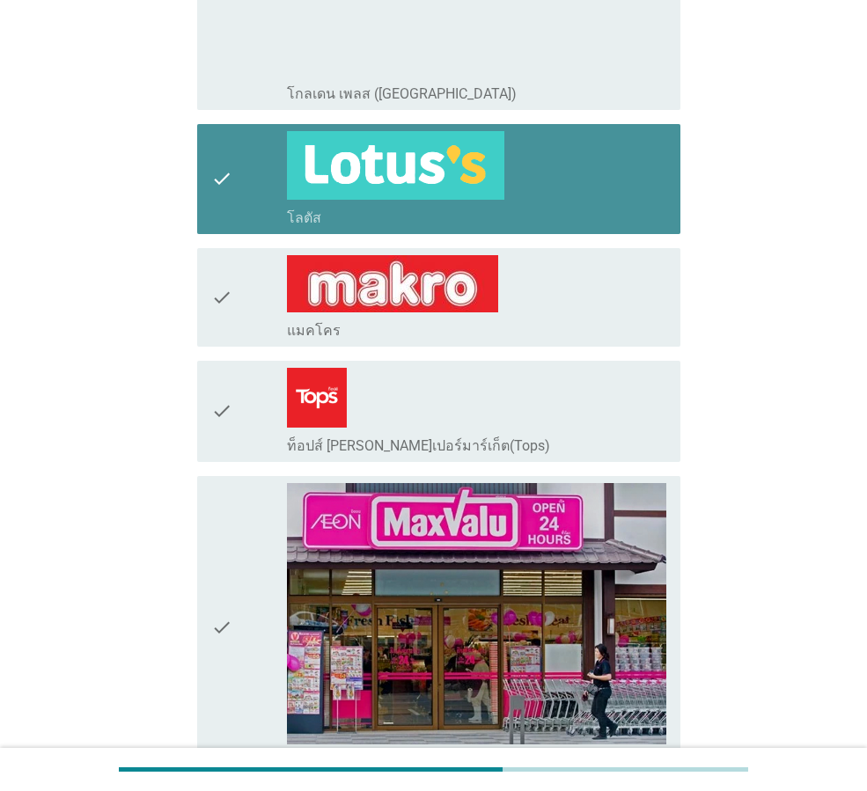
click at [546, 324] on div "check_box_outline_blank แมคโคร" at bounding box center [476, 329] width 379 height 21
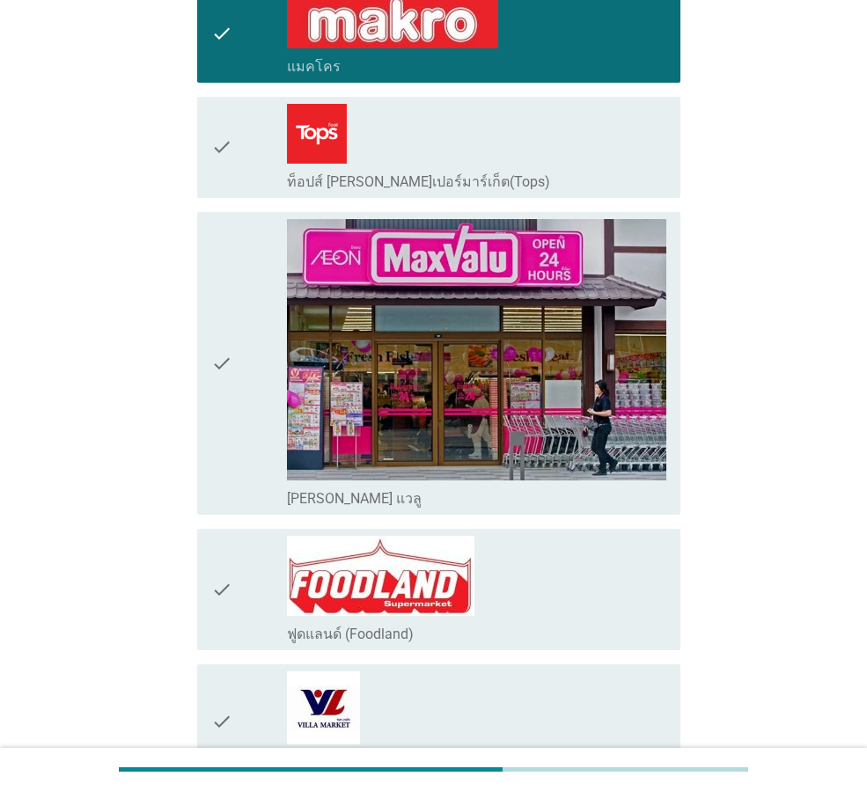
click at [532, 173] on div "check_box_outline_blank ท็อปส์ [PERSON_NAME]เปอร์มาร์เก็ต(Tops)" at bounding box center [476, 180] width 379 height 21
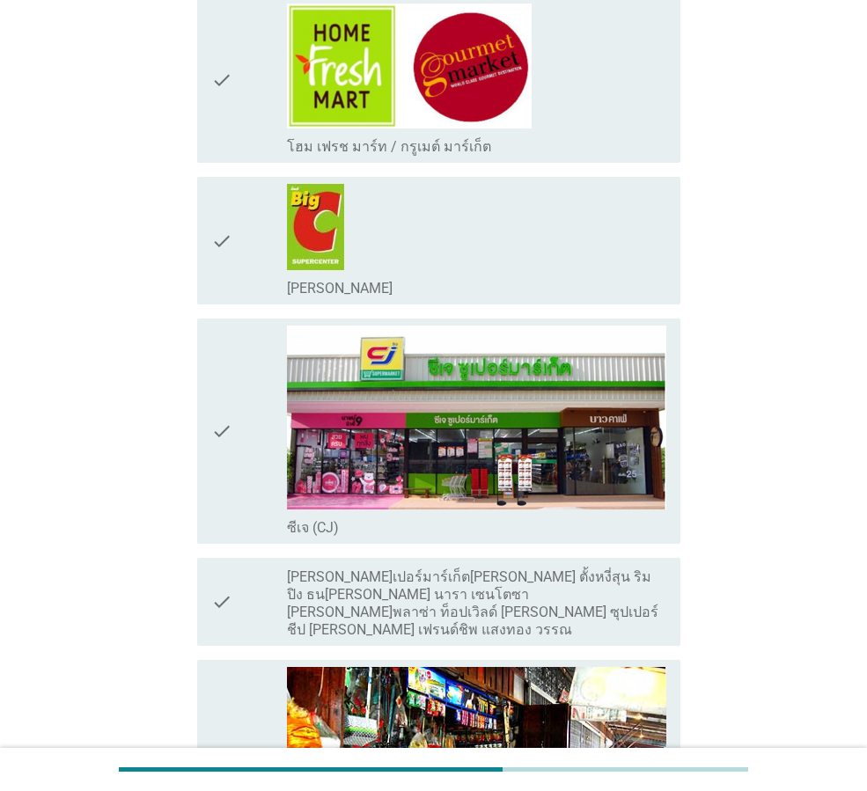
scroll to position [1672, 0]
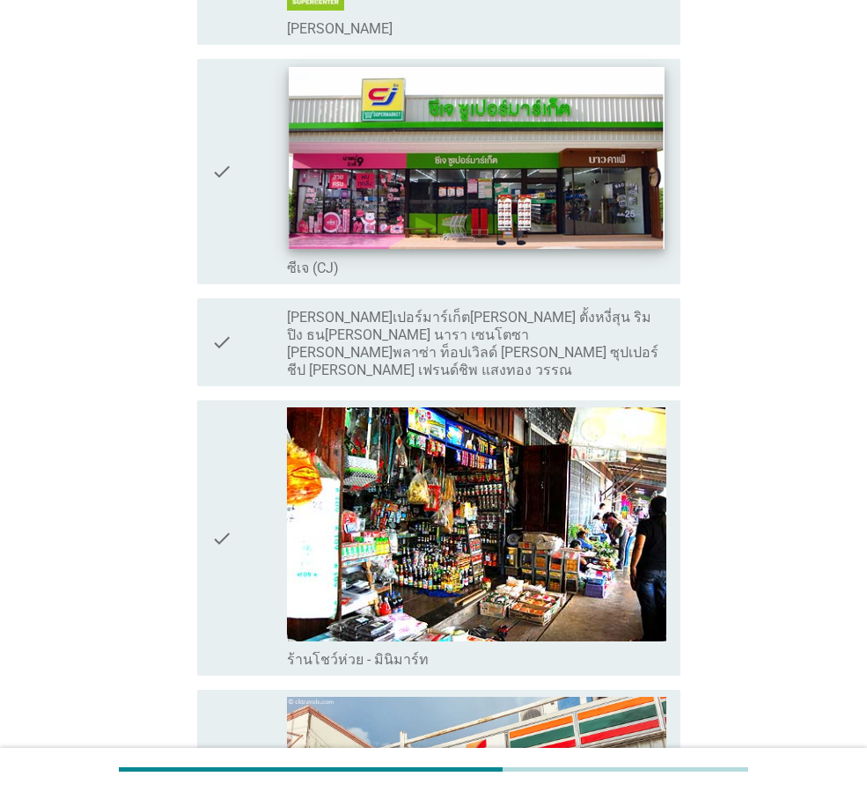
click at [517, 192] on img at bounding box center [476, 158] width 375 height 182
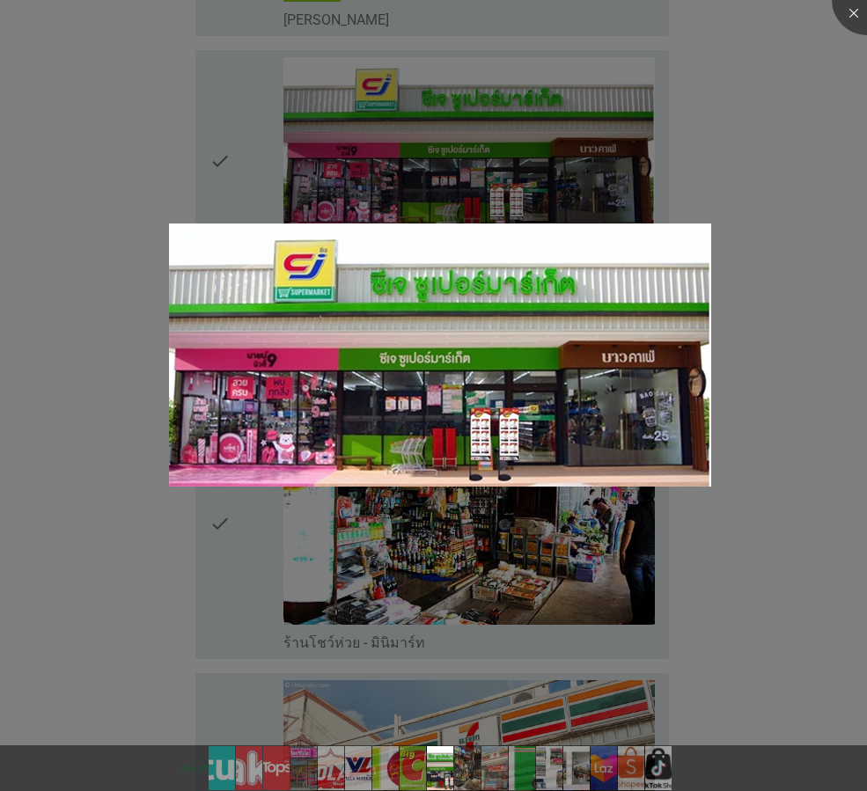
click at [764, 137] on div at bounding box center [433, 395] width 867 height 791
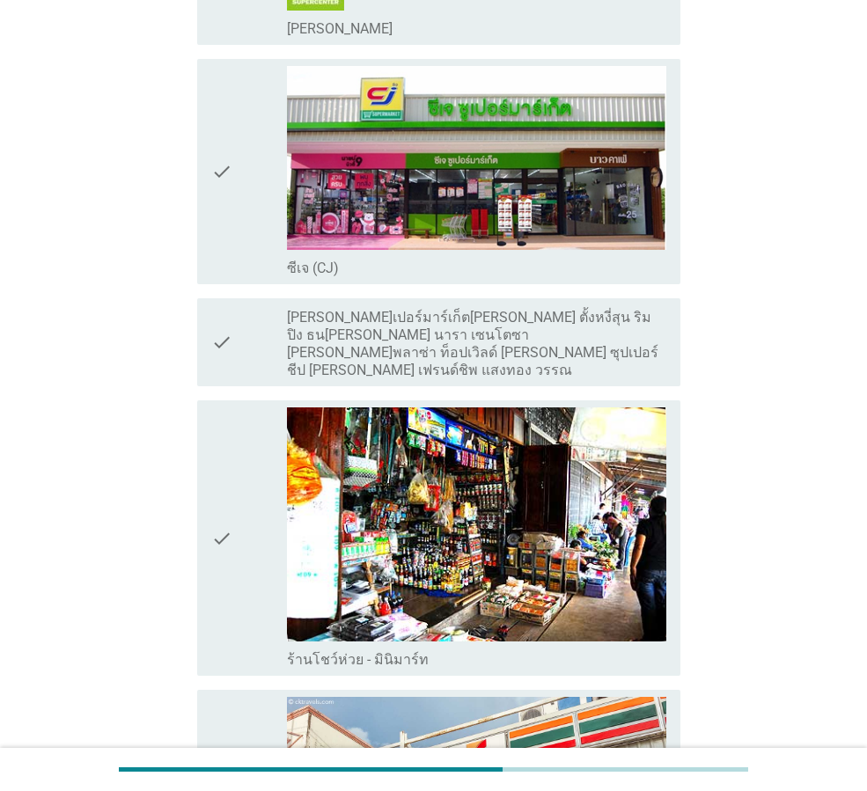
click at [233, 187] on div "check" at bounding box center [249, 171] width 76 height 211
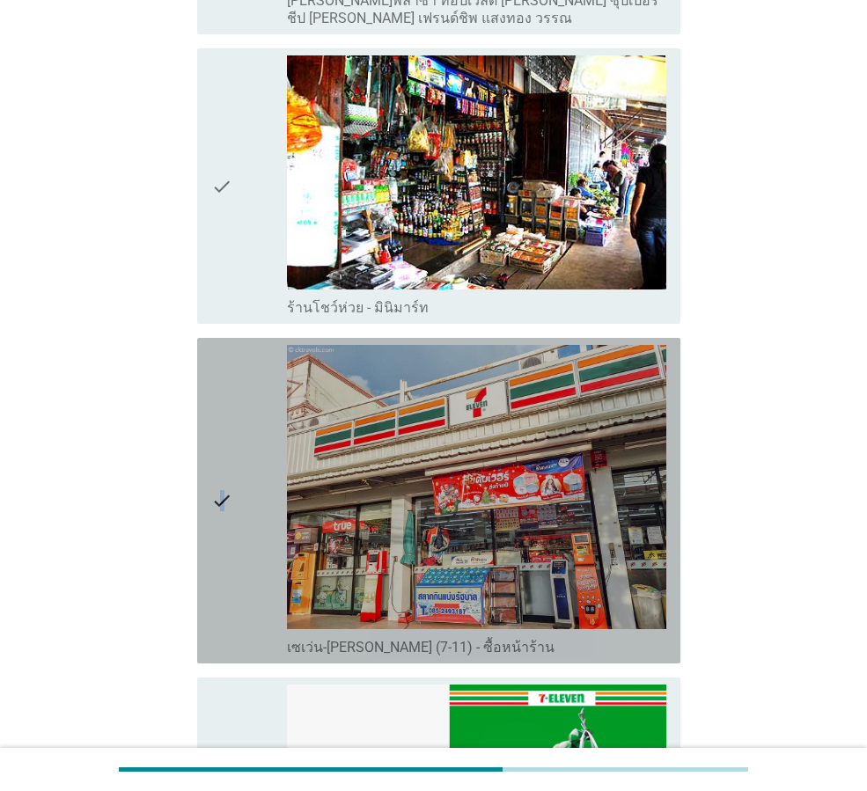
click at [221, 377] on icon "check" at bounding box center [221, 500] width 21 height 311
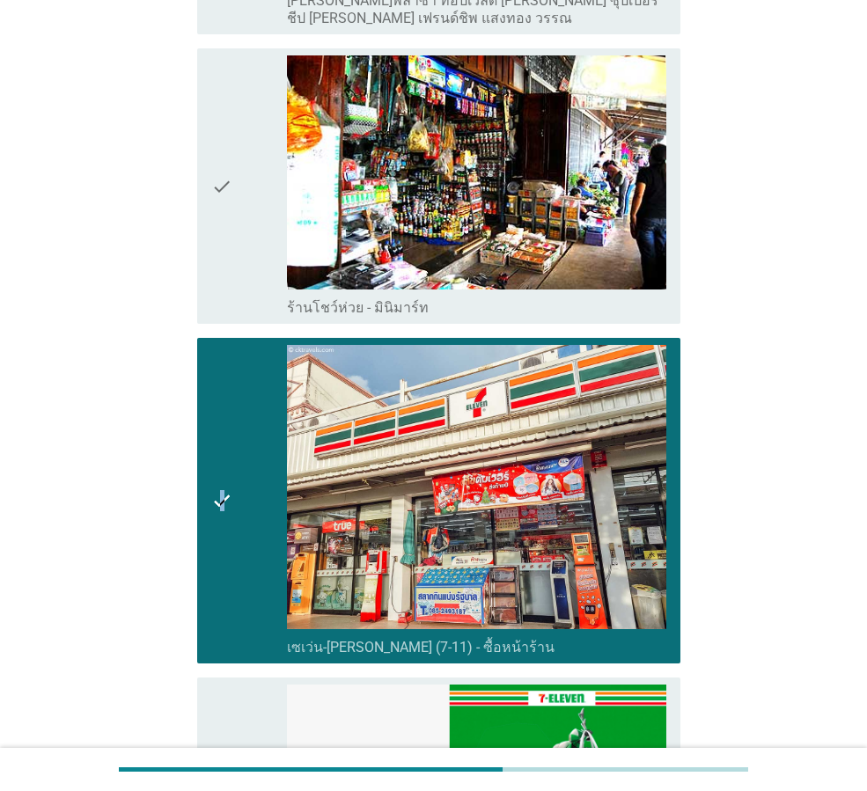
scroll to position [2640, 0]
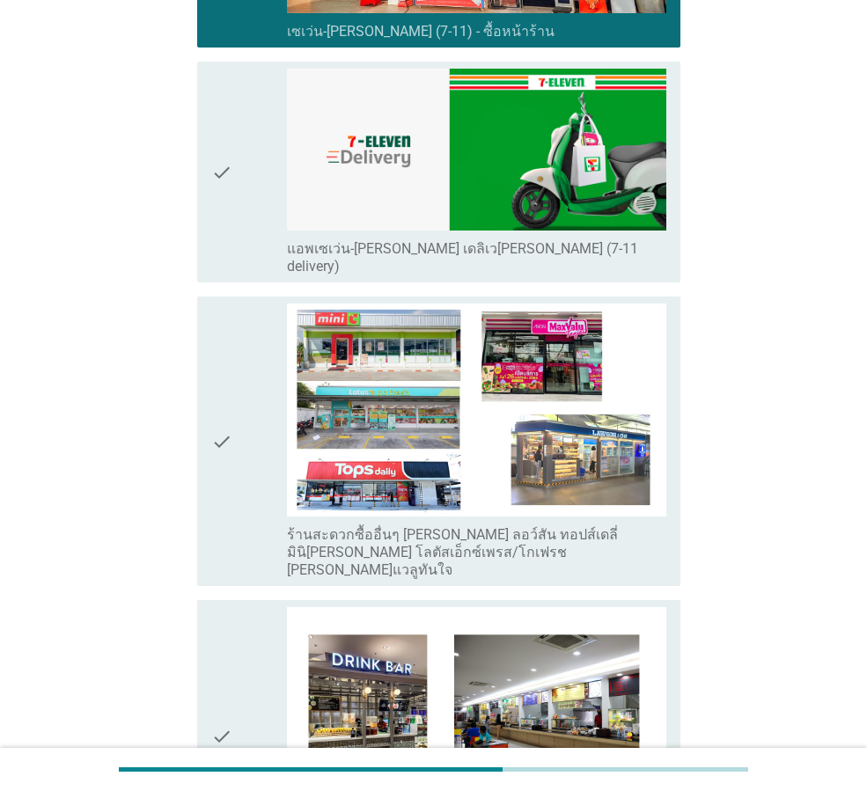
click at [192, 138] on div "check check_box_outline_blank แอพเซเว่น-[PERSON_NAME] เดลิเว[PERSON_NAME] (7-11…" at bounding box center [434, 172] width 494 height 235
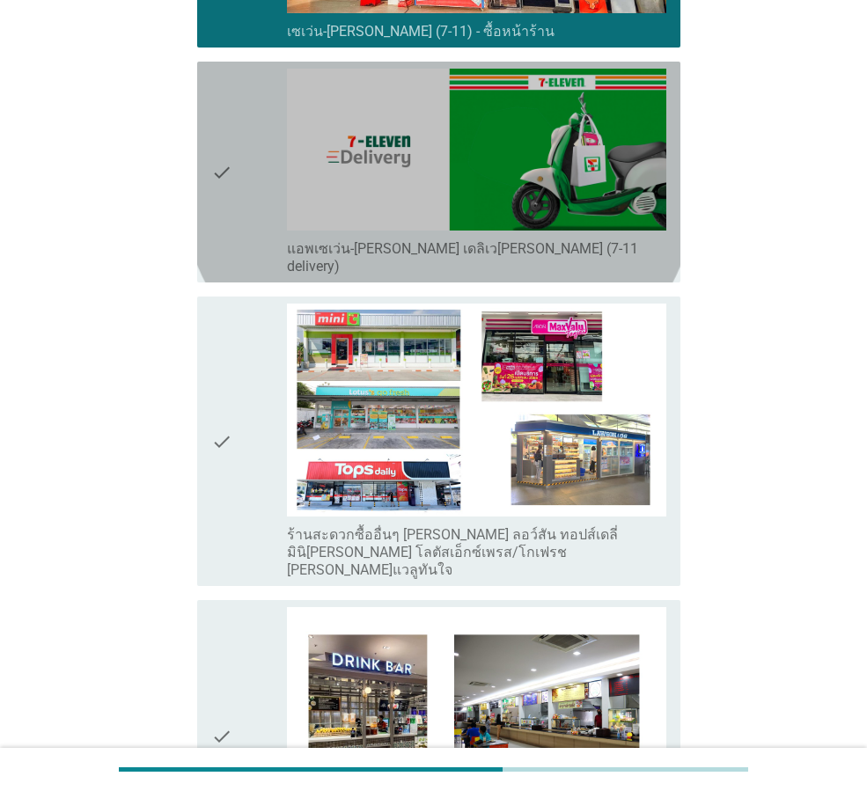
click at [220, 141] on icon "check" at bounding box center [221, 172] width 21 height 207
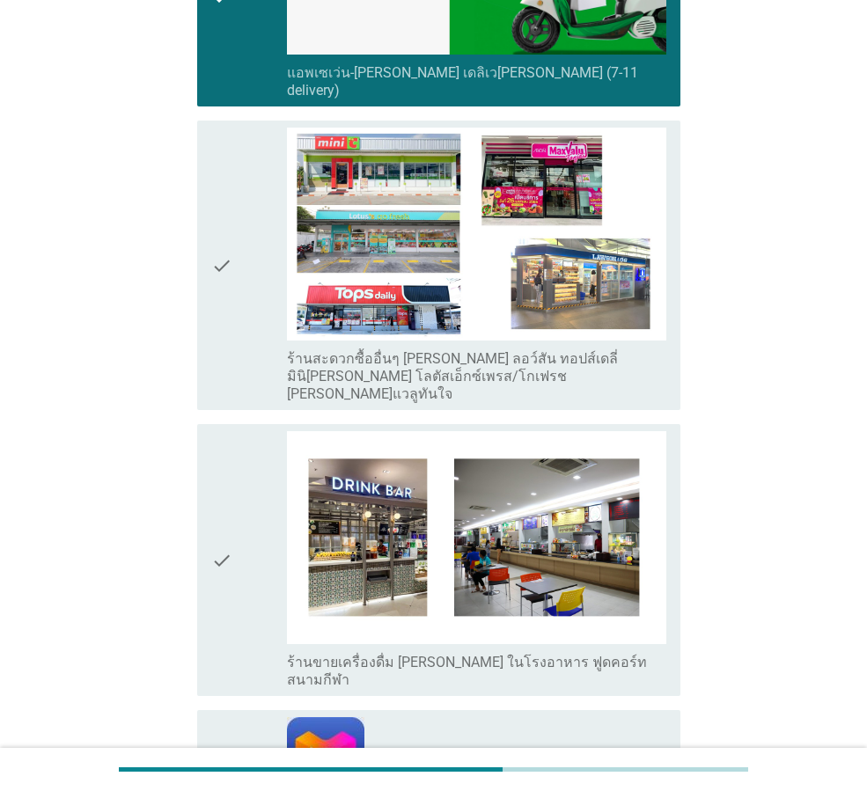
click at [220, 200] on icon "check" at bounding box center [221, 265] width 21 height 275
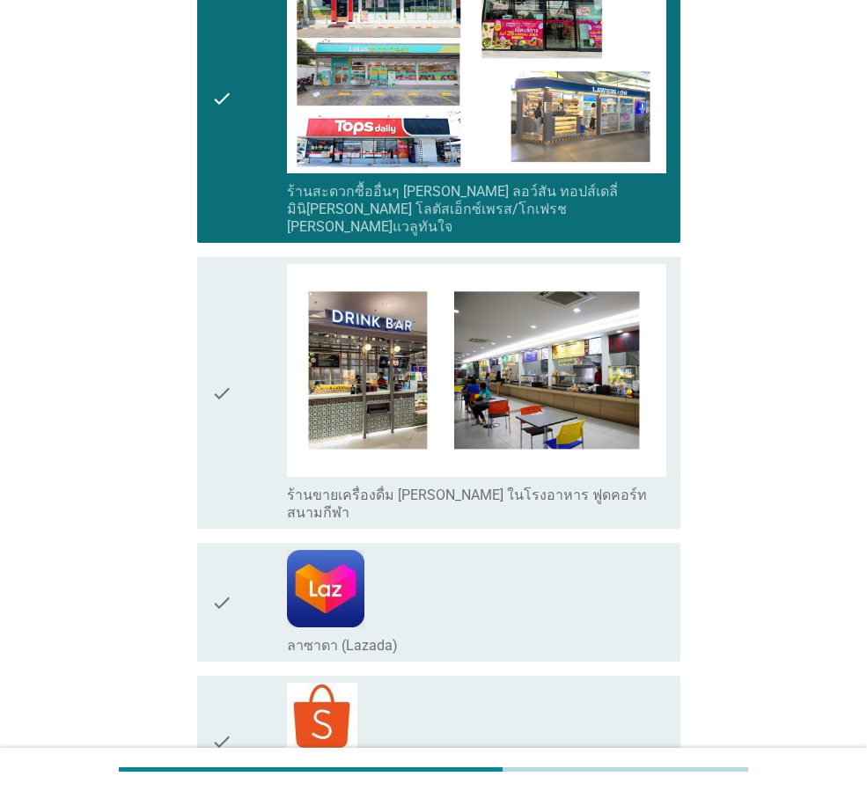
scroll to position [3337, 0]
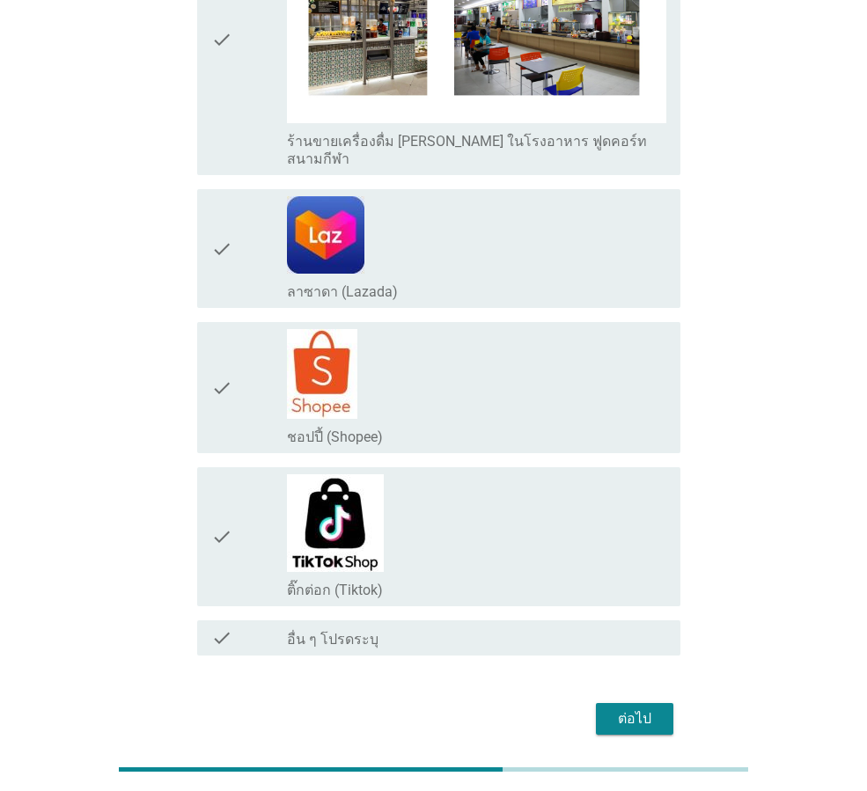
click at [641, 708] on div "ต่อไป" at bounding box center [634, 718] width 49 height 21
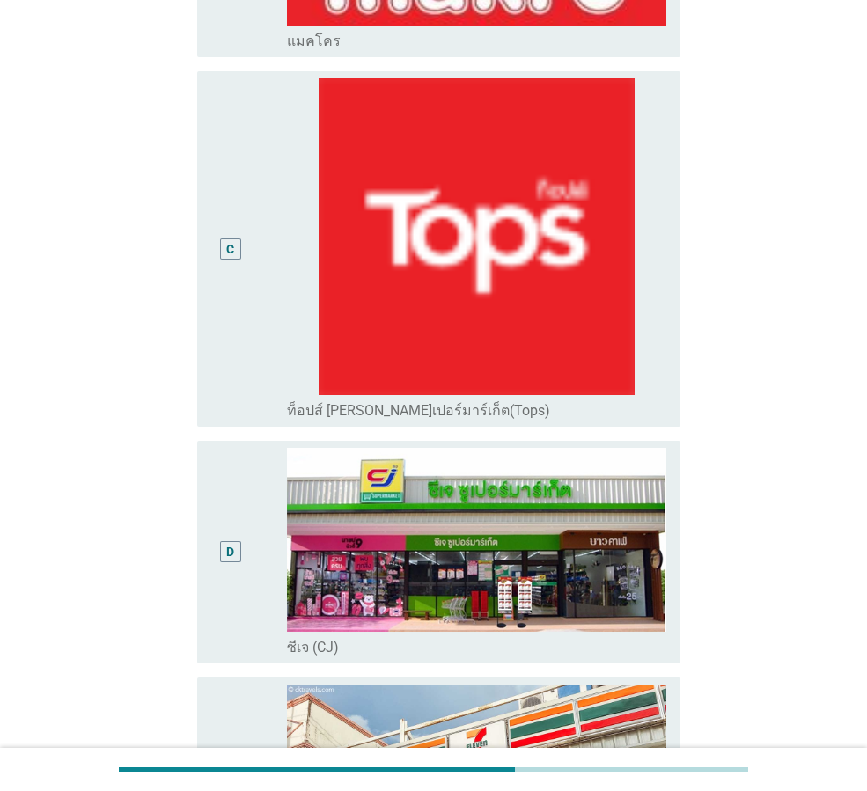
scroll to position [704, 0]
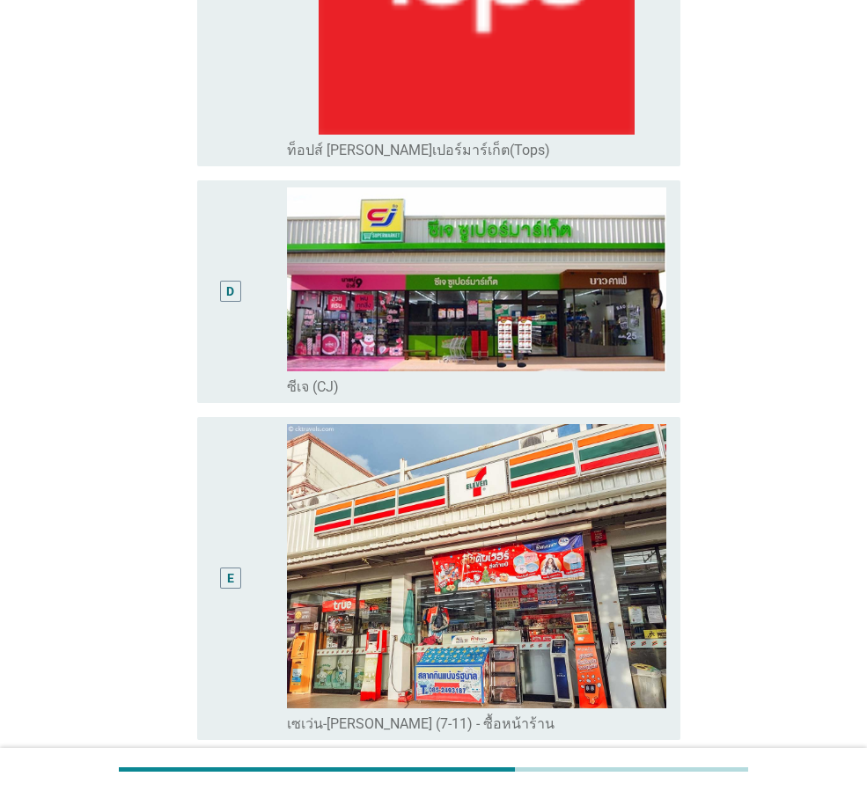
click at [233, 282] on div "D" at bounding box center [230, 291] width 38 height 209
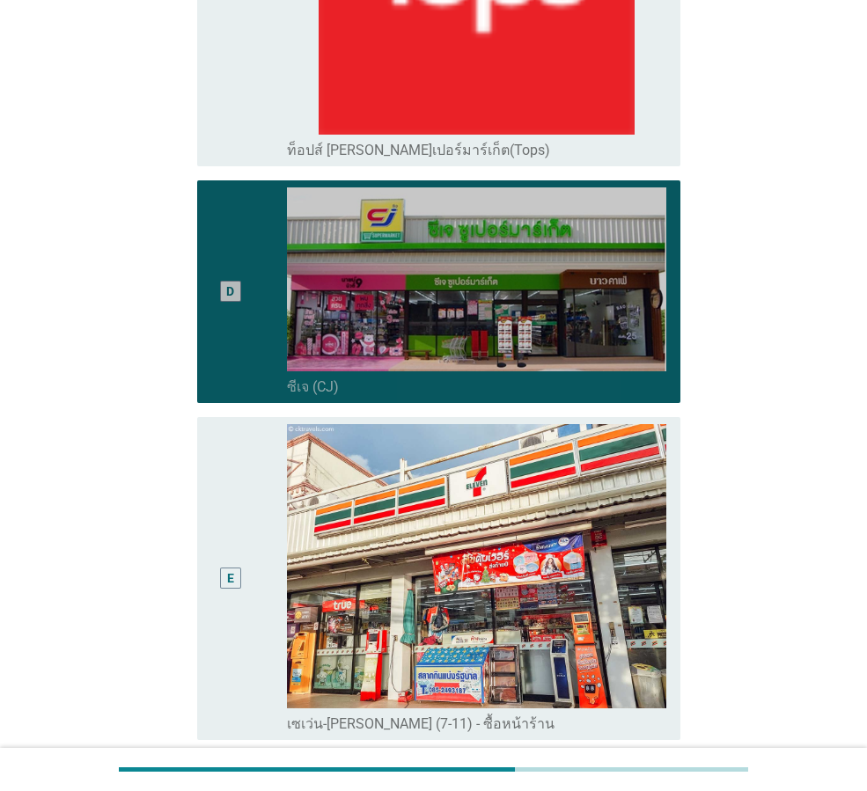
click at [267, 523] on div "E" at bounding box center [249, 578] width 76 height 309
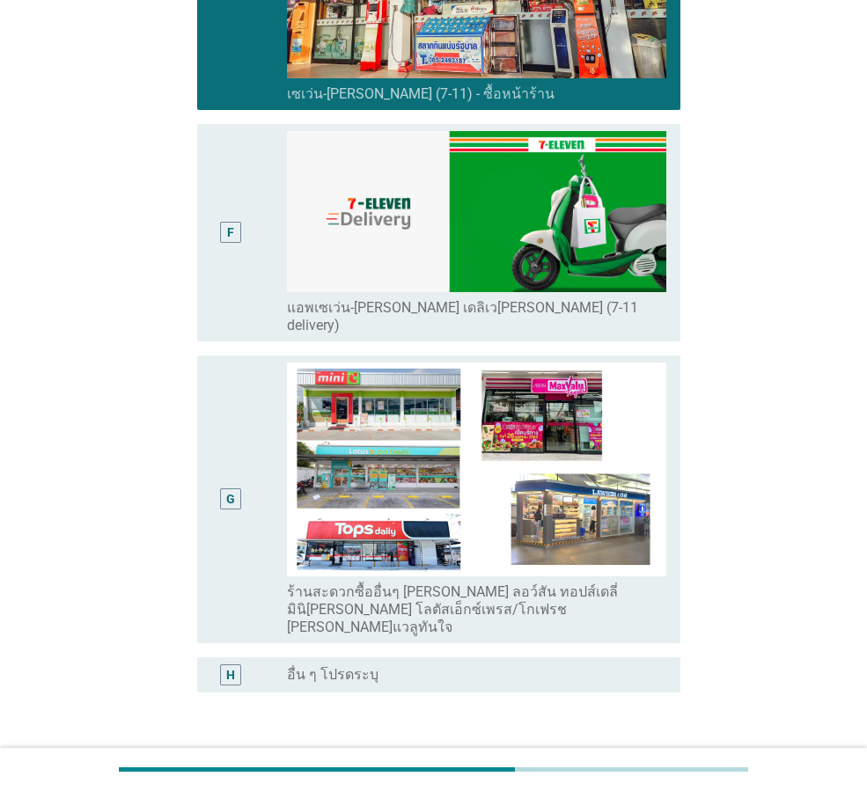
scroll to position [1395, 0]
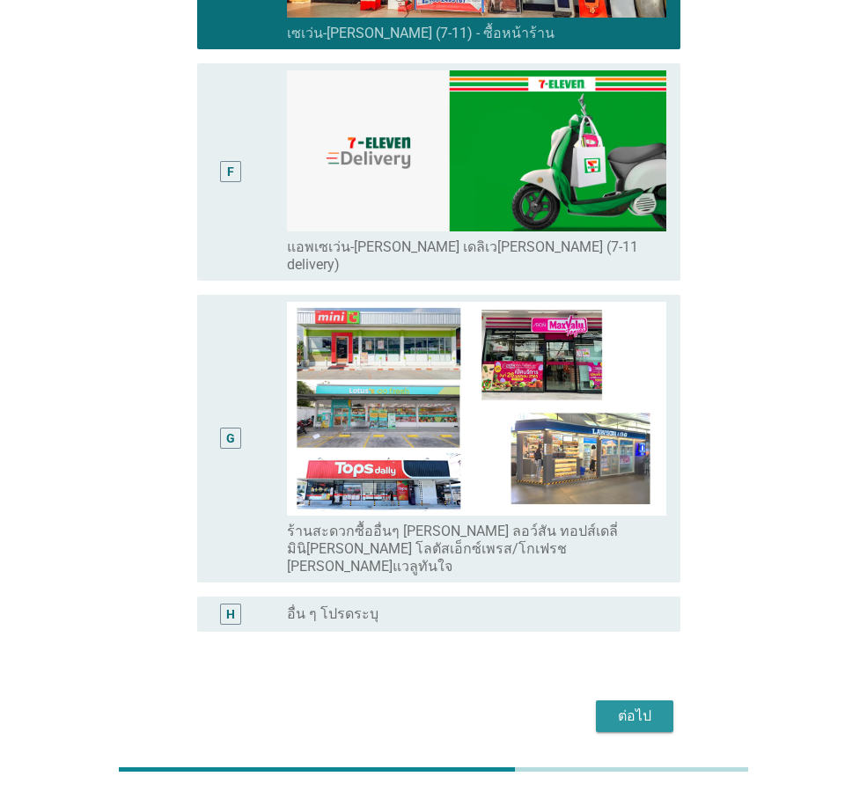
click at [624, 706] on div "ต่อไป" at bounding box center [634, 716] width 49 height 21
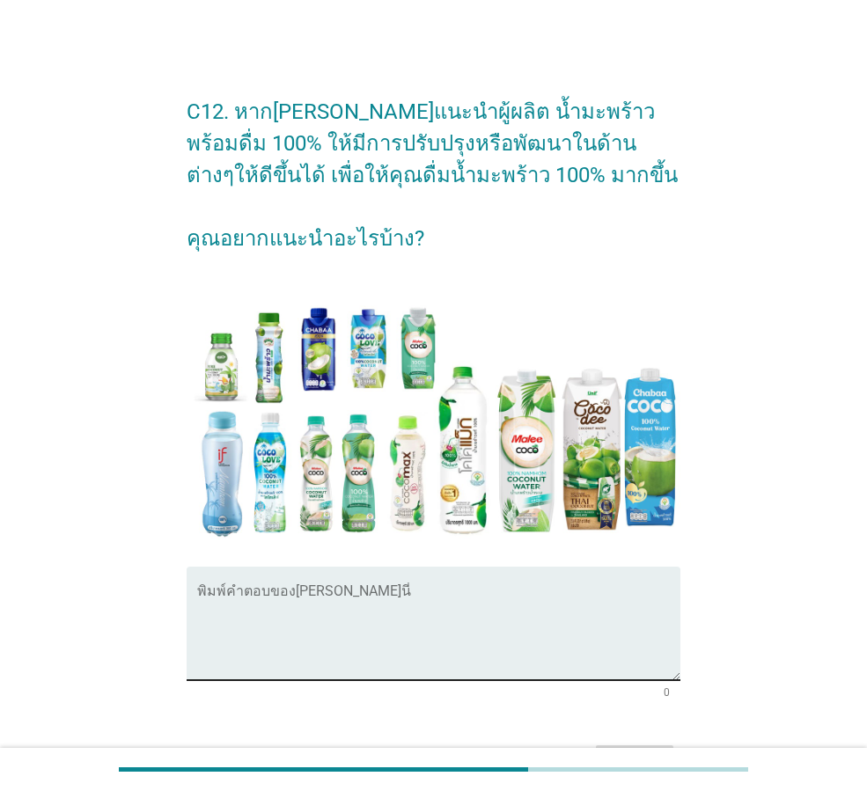
click at [289, 606] on textarea "พิมพ์คำตอบของคุณ ที่นี่" at bounding box center [438, 634] width 483 height 92
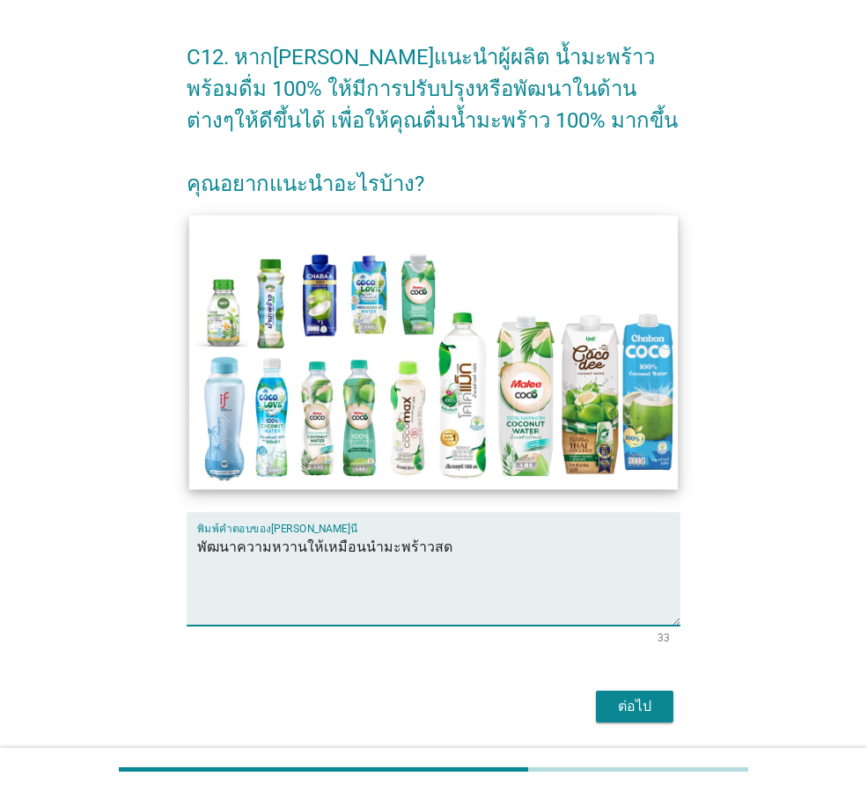
scroll to position [112, 0]
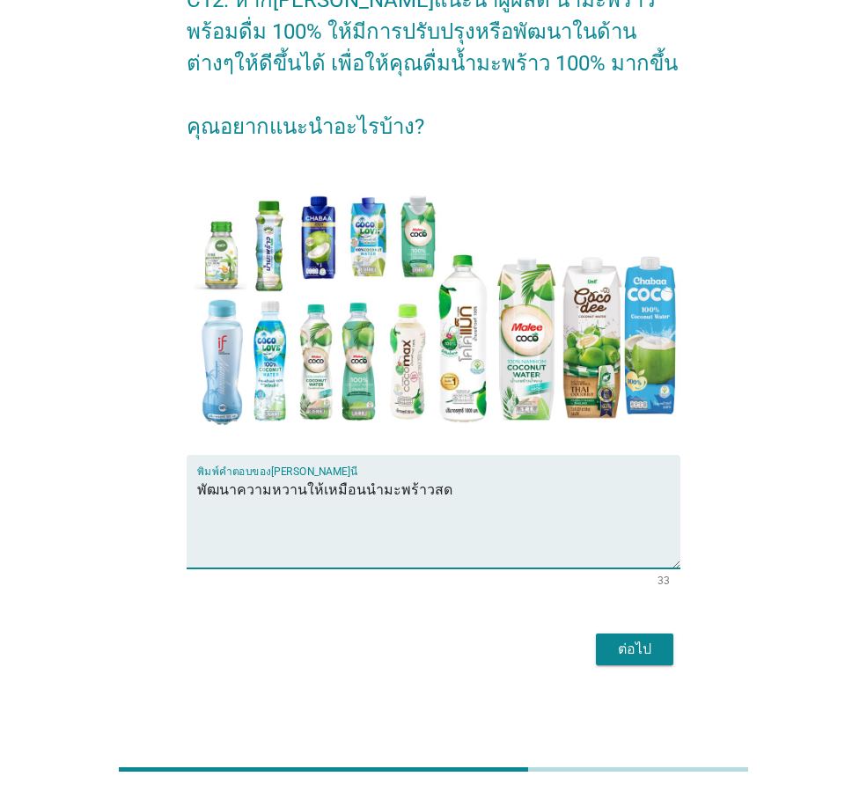
type textarea "พัฒนาความหวานให้เหมือนนำมะพร้าวสด"
click at [622, 649] on div "ต่อไป" at bounding box center [634, 649] width 49 height 21
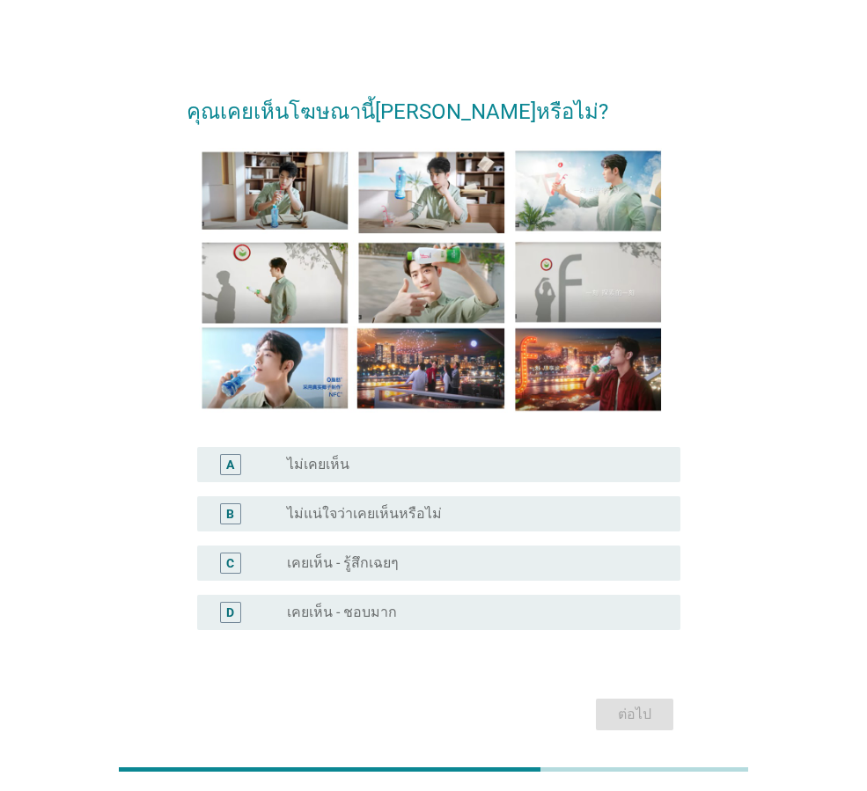
click at [353, 503] on div "radio_button_unchecked ไม่แน่ใจว่าเคยเห็นหรือไม่" at bounding box center [476, 513] width 379 height 21
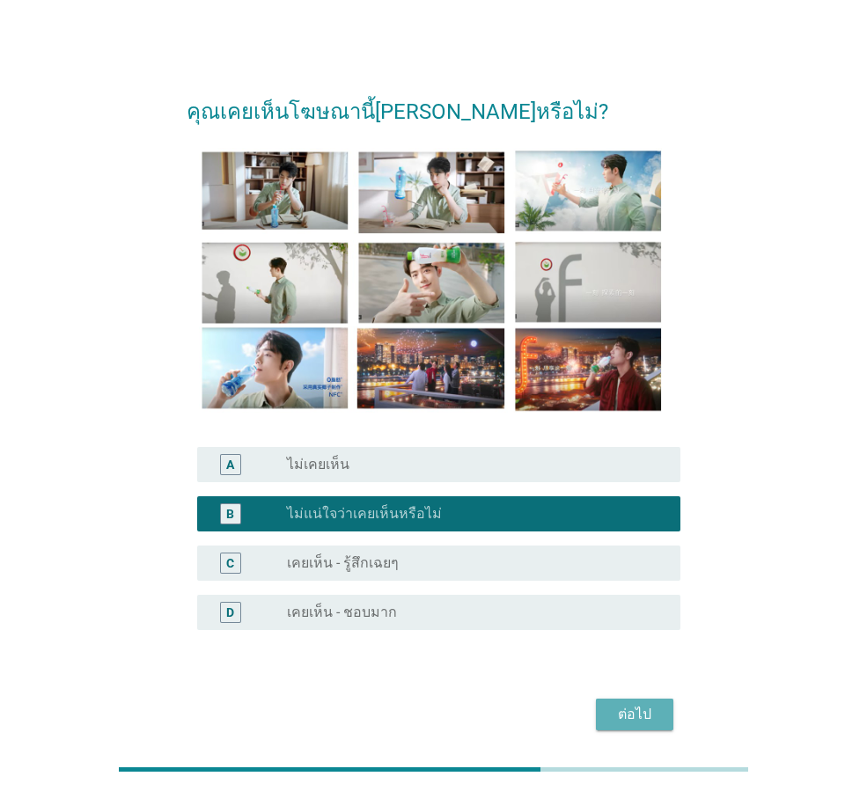
click at [630, 721] on div "ต่อไป" at bounding box center [634, 714] width 49 height 21
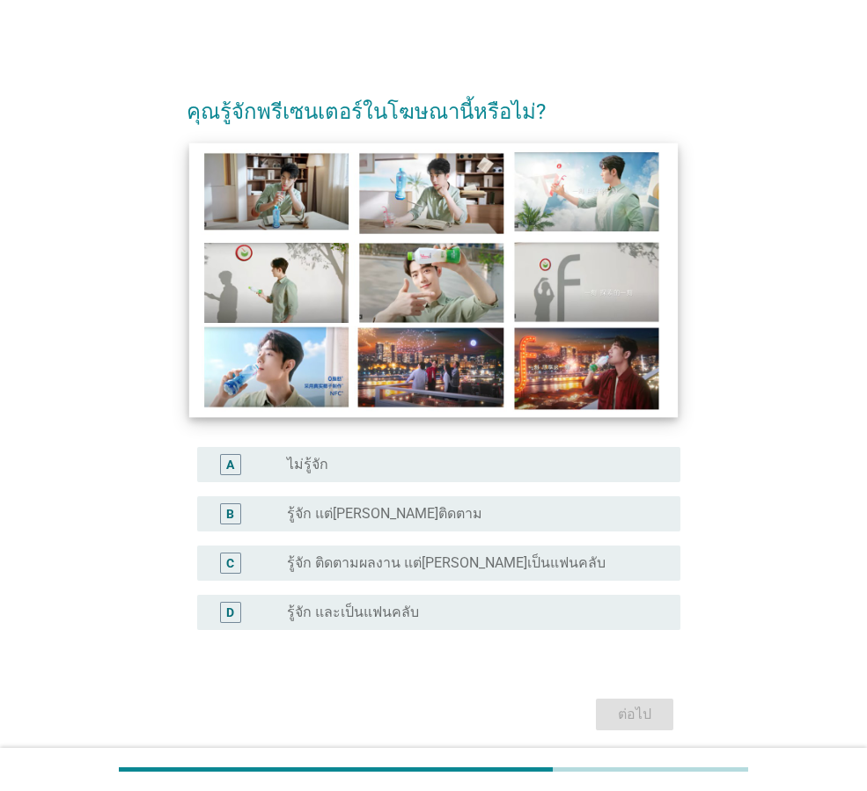
click at [407, 277] on img at bounding box center [433, 280] width 488 height 275
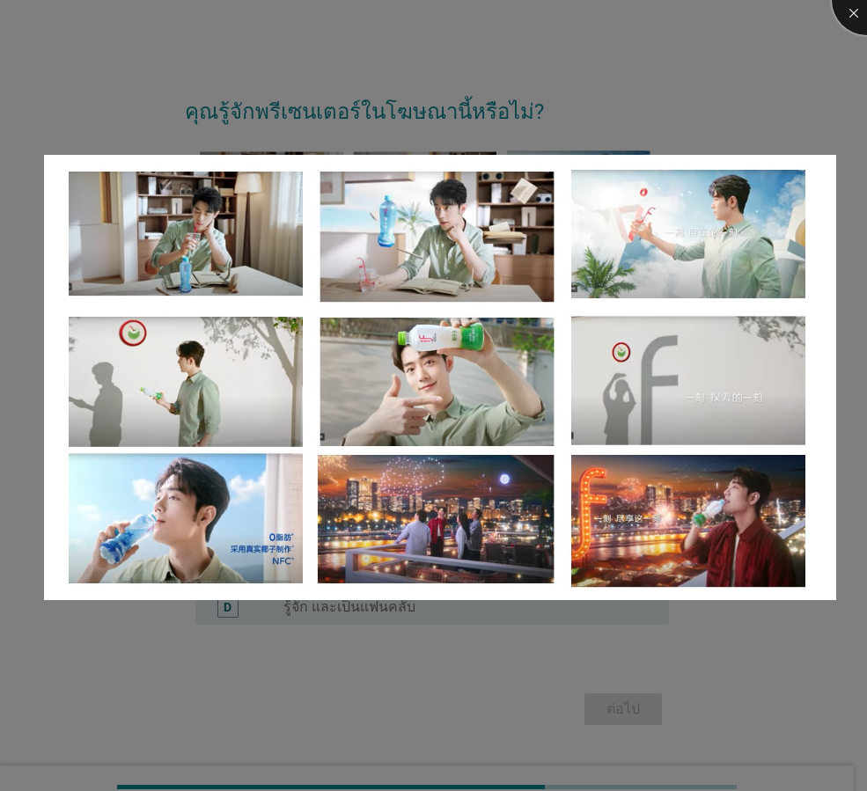
click at [861, 17] on div at bounding box center [867, 0] width 70 height 70
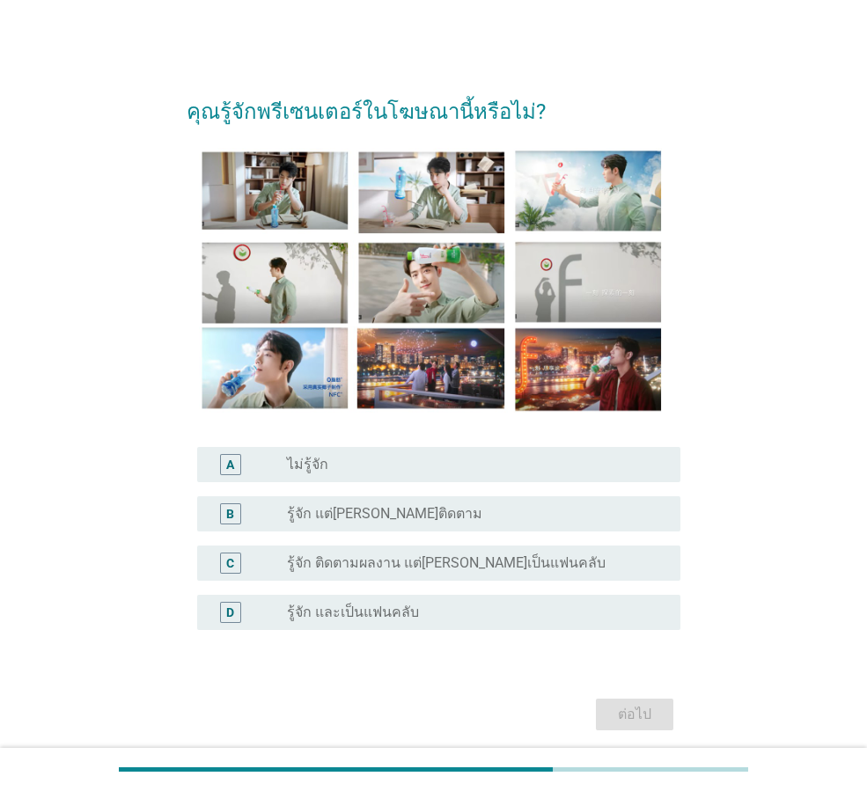
click at [394, 485] on div "A radio_button_unchecked ไม่รู้จัก" at bounding box center [434, 464] width 494 height 49
click at [394, 465] on div "radio_button_unchecked ไม่รู้จัก" at bounding box center [469, 465] width 365 height 18
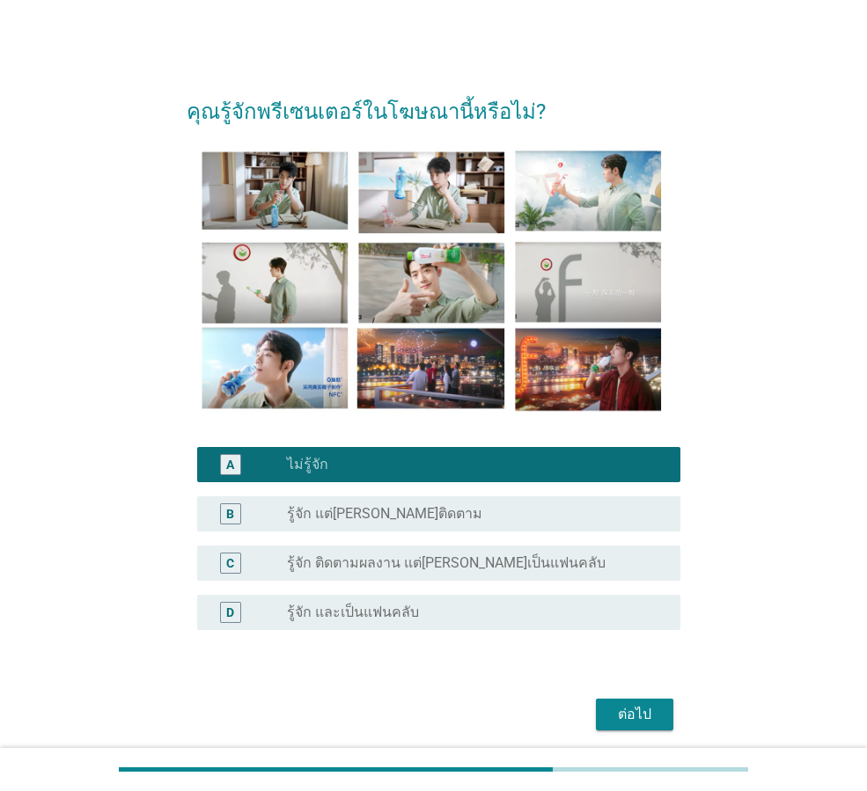
click at [620, 714] on div "ต่อไป" at bounding box center [634, 714] width 49 height 21
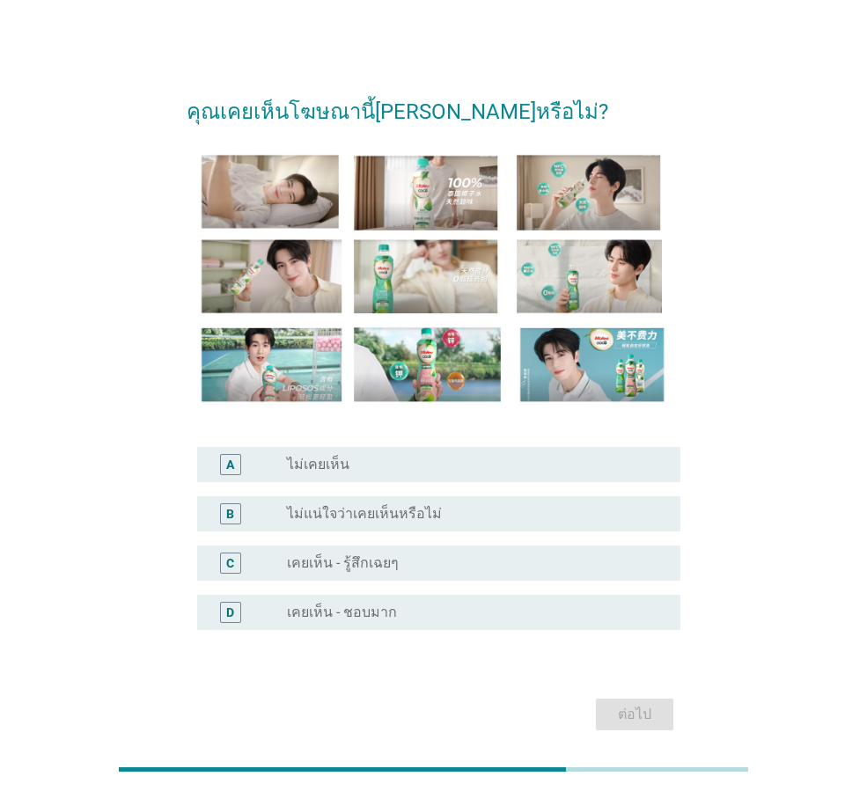
click at [399, 509] on label "ไม่แน่ใจว่าเคยเห็นหรือไม่" at bounding box center [364, 514] width 155 height 18
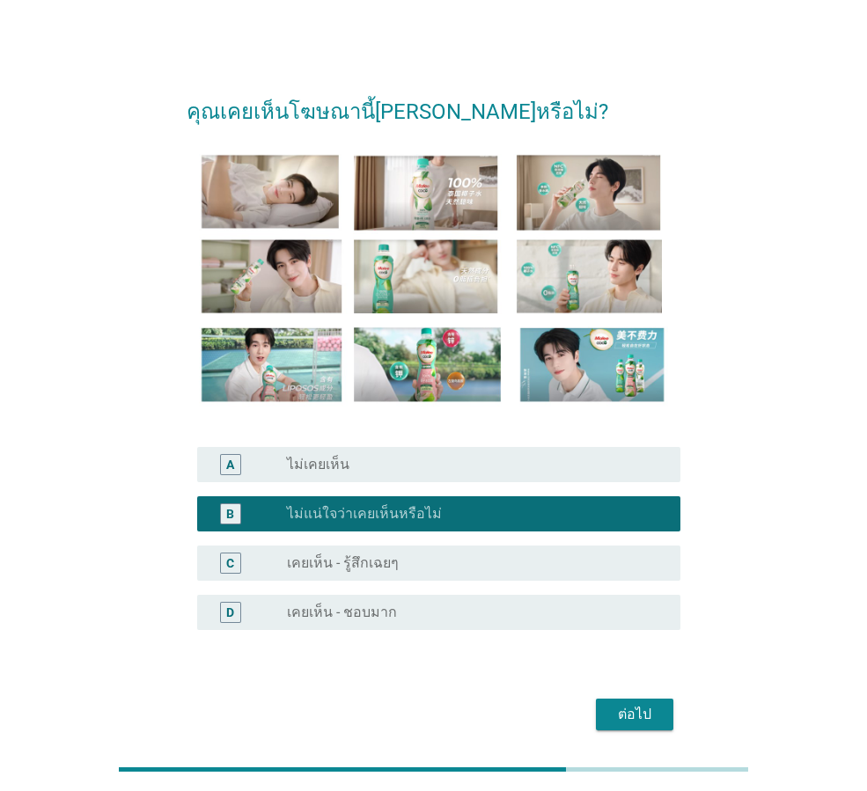
click at [656, 715] on button "ต่อไป" at bounding box center [634, 715] width 77 height 32
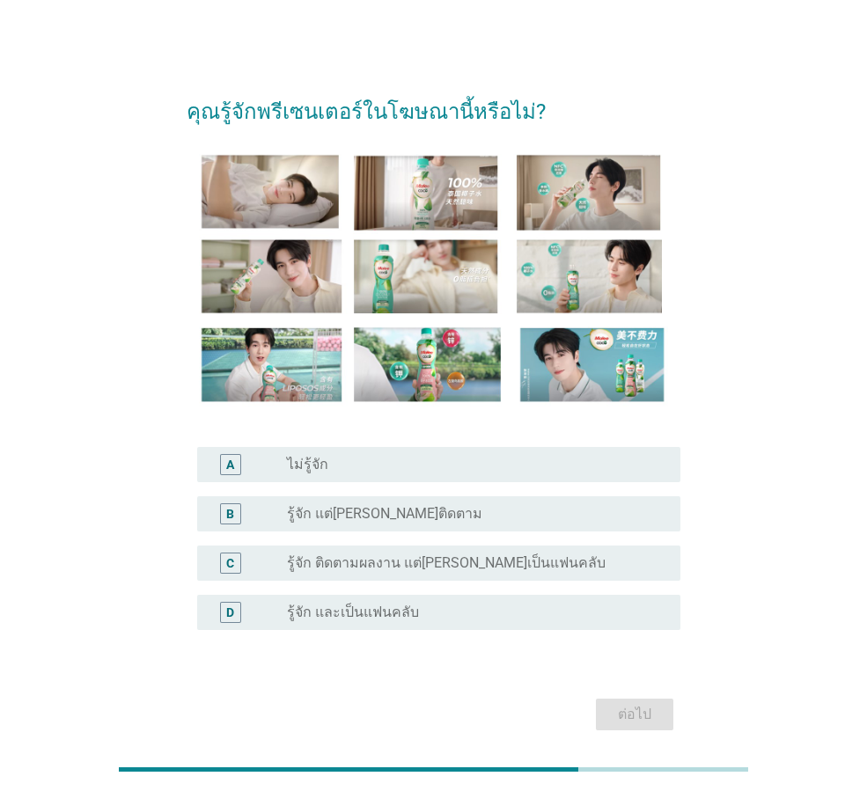
click at [413, 473] on div "radio_button_unchecked ไม่รู้จัก" at bounding box center [476, 464] width 379 height 21
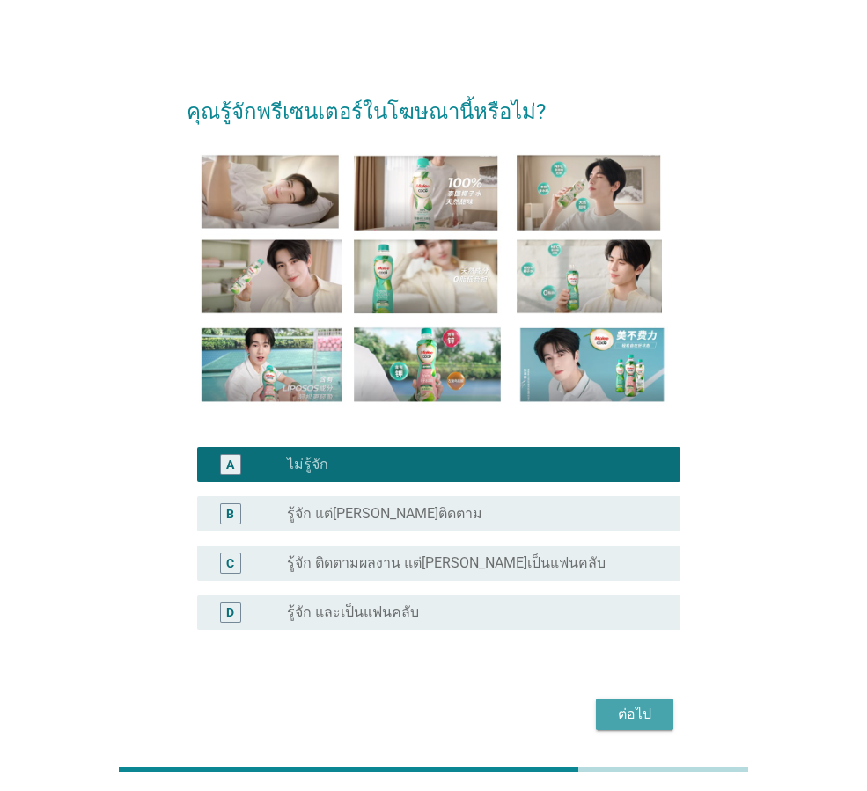
click at [650, 707] on div "ต่อไป" at bounding box center [634, 714] width 49 height 21
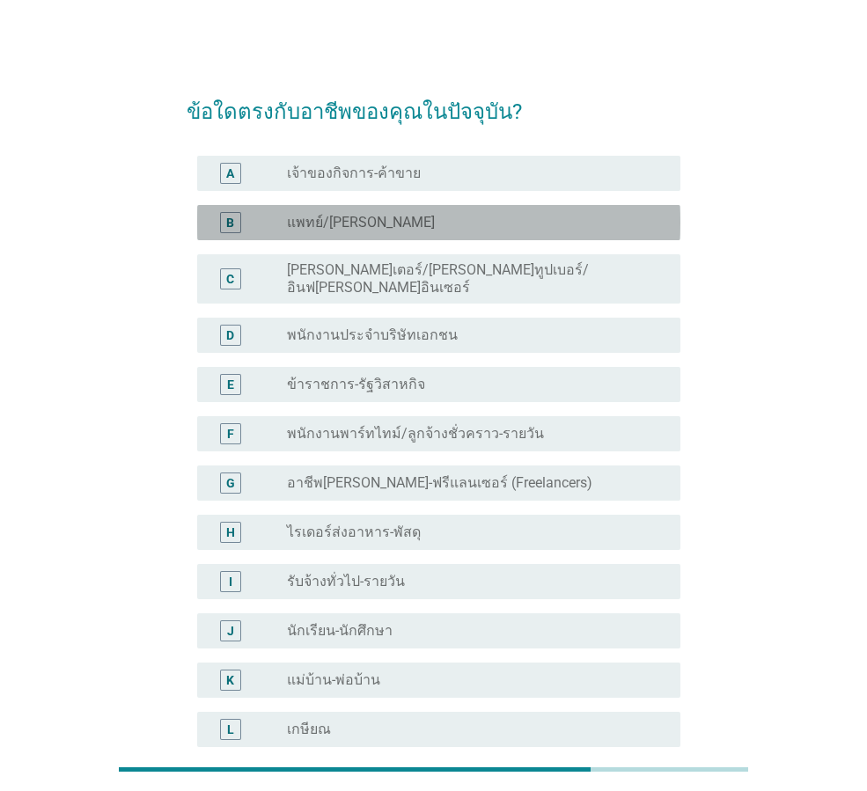
click at [384, 230] on div "radio_button_unchecked แพทย์/[PERSON_NAME]" at bounding box center [469, 223] width 365 height 18
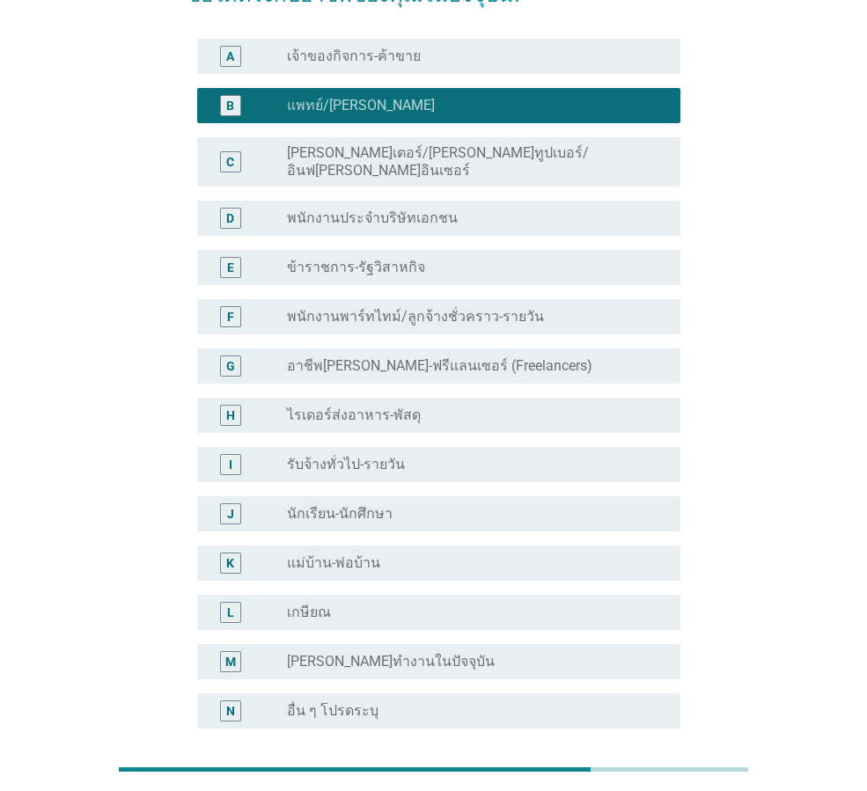
scroll to position [88, 0]
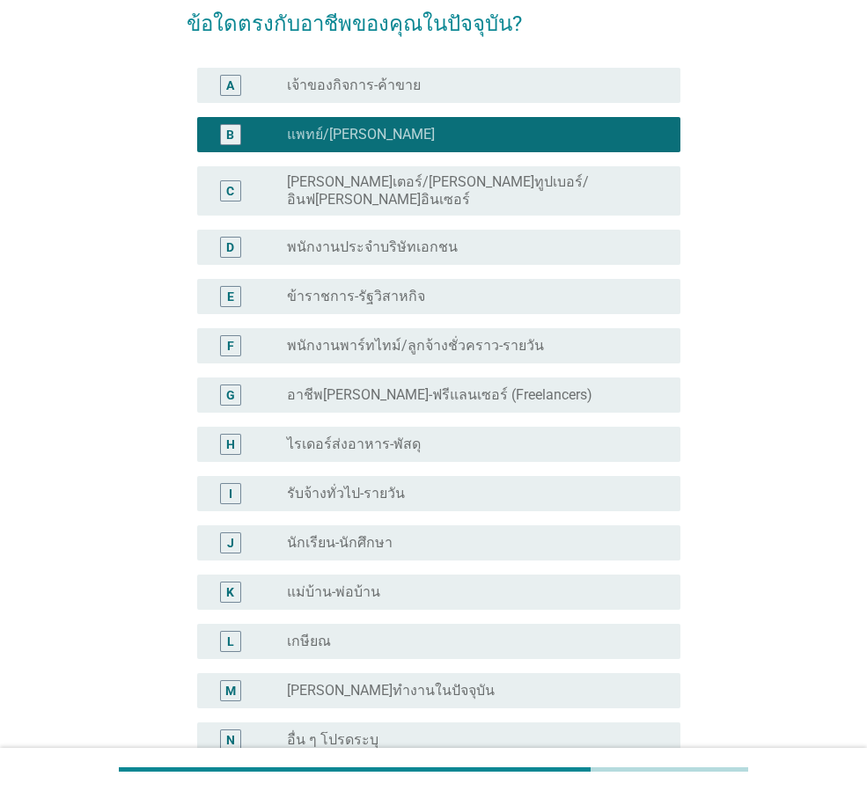
click at [484, 390] on div "radio_button_unchecked อาชีพ[PERSON_NAME]-ฟรีแลนเซอร์ (Freelancers)" at bounding box center [476, 395] width 379 height 21
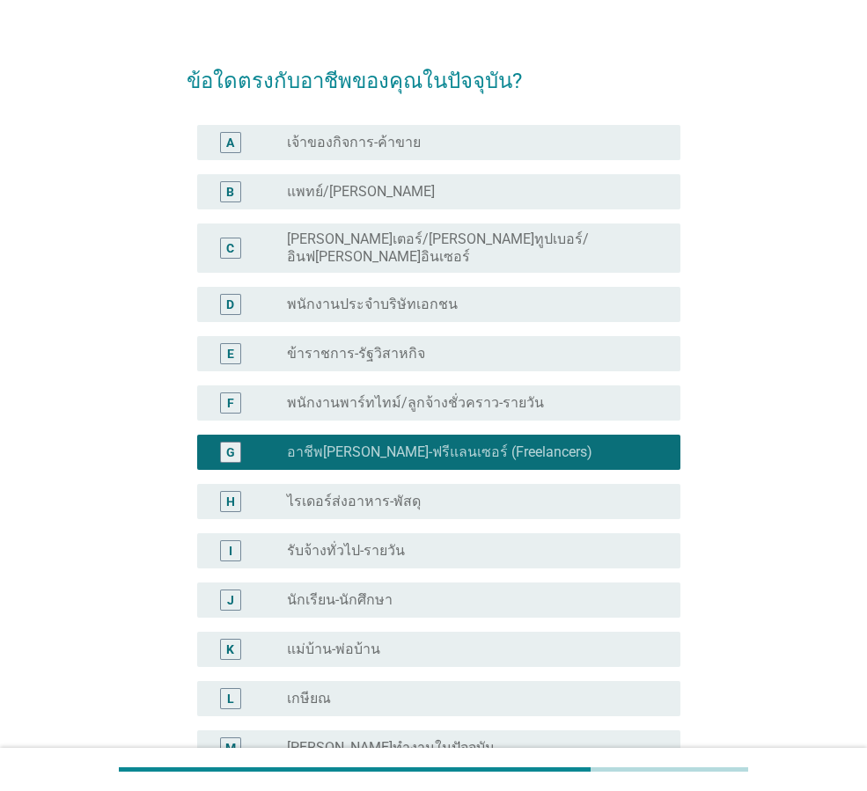
scroll to position [0, 0]
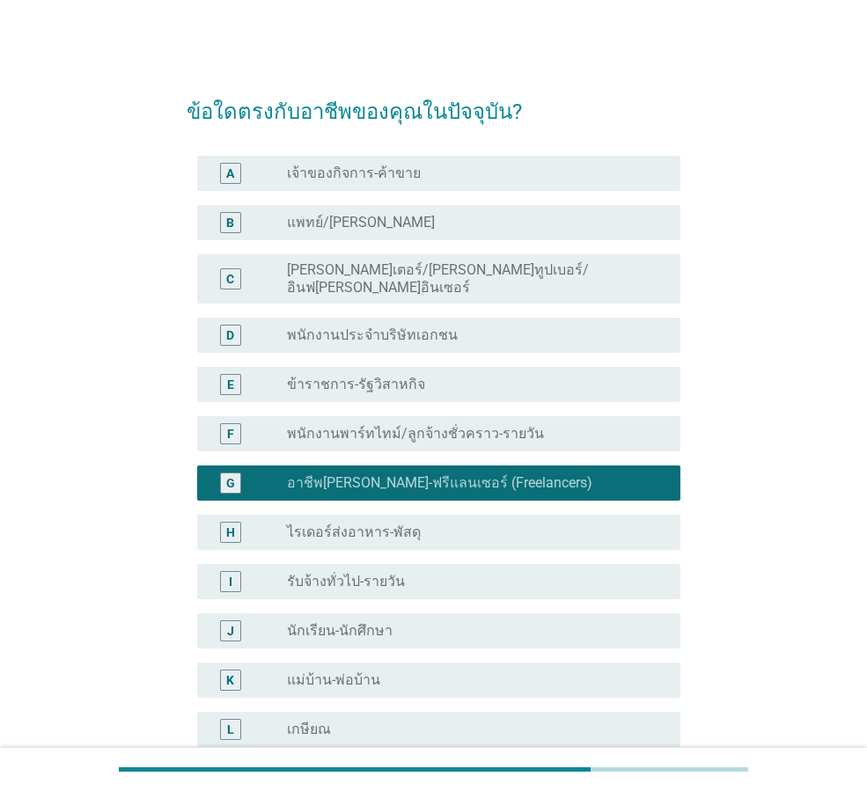
click at [505, 333] on div "D radio_button_unchecked พนักงานประจำบริษัทเอกชน" at bounding box center [438, 335] width 483 height 35
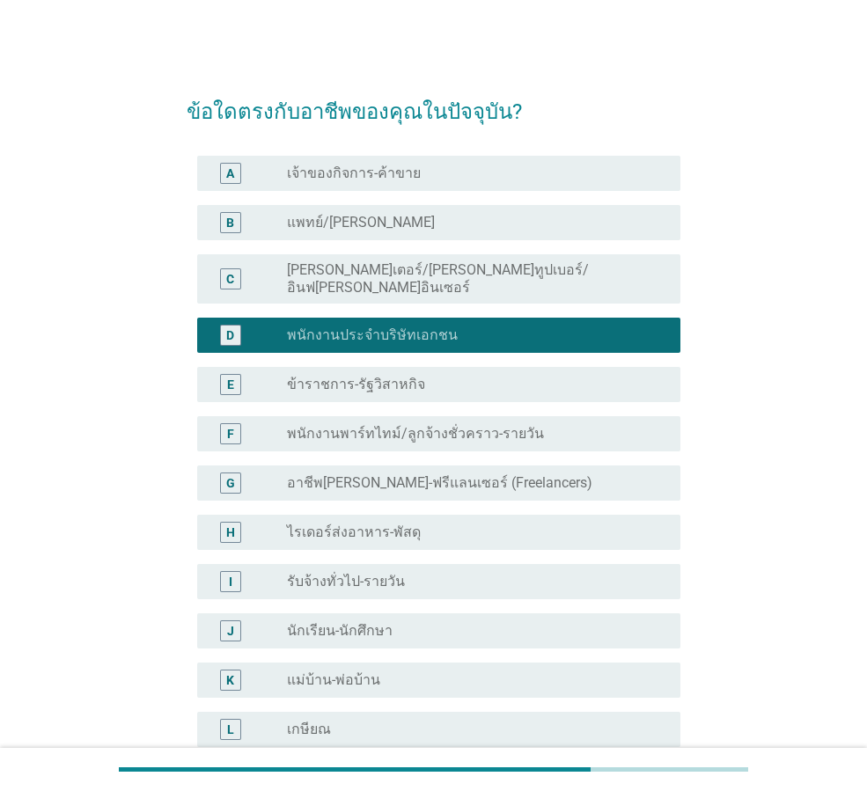
click at [534, 376] on div "radio_button_unchecked ข้าราชการ-รัฐวิสาหกิจ" at bounding box center [469, 385] width 365 height 18
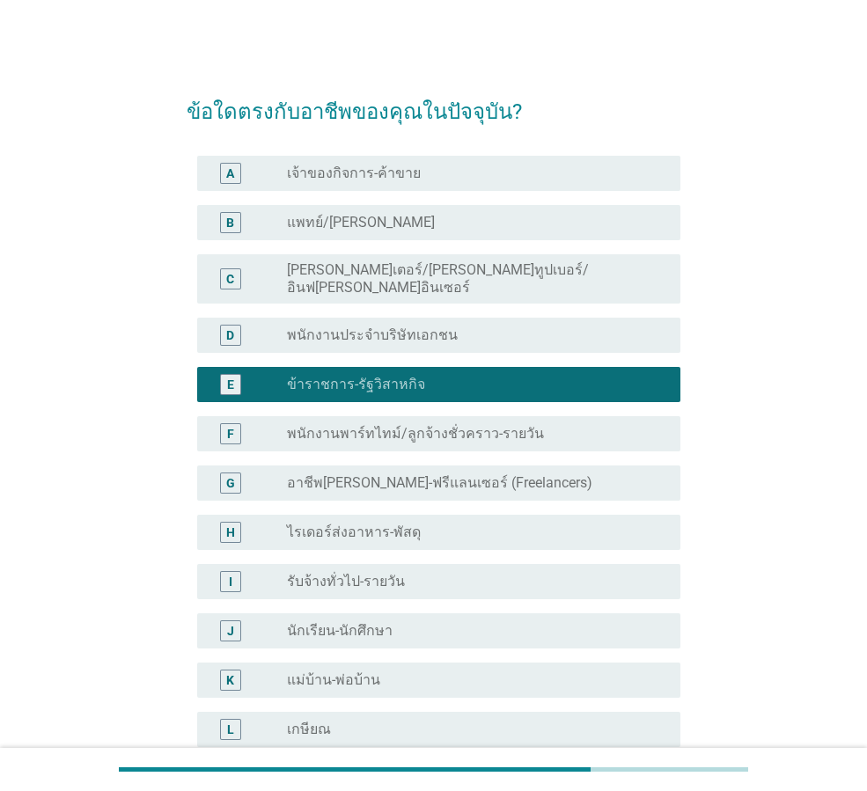
scroll to position [267, 0]
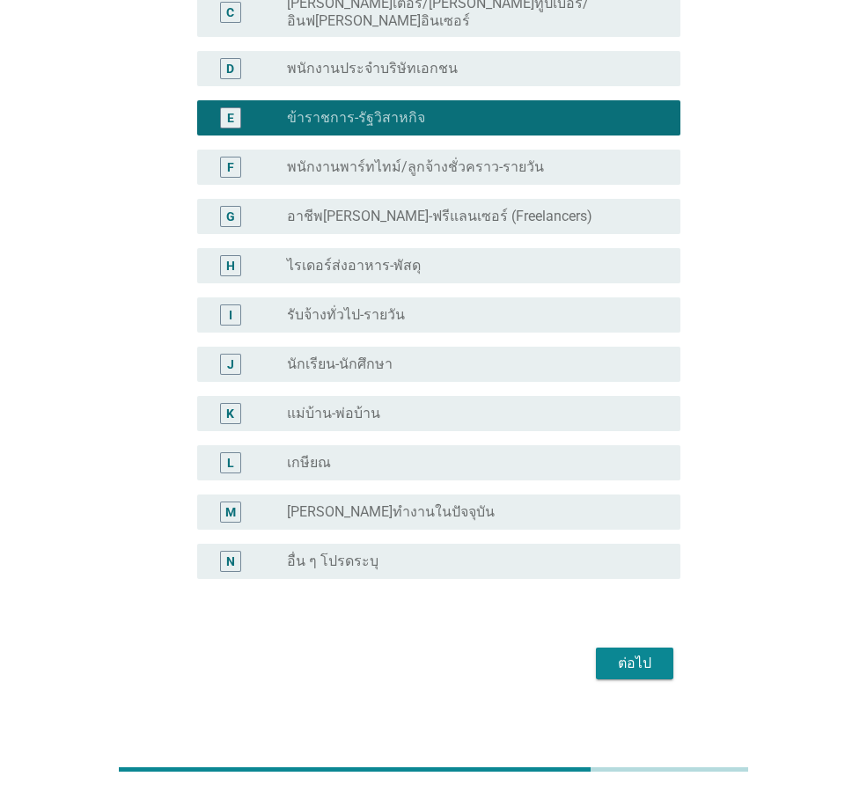
click at [656, 653] on div "ต่อไป" at bounding box center [634, 663] width 49 height 21
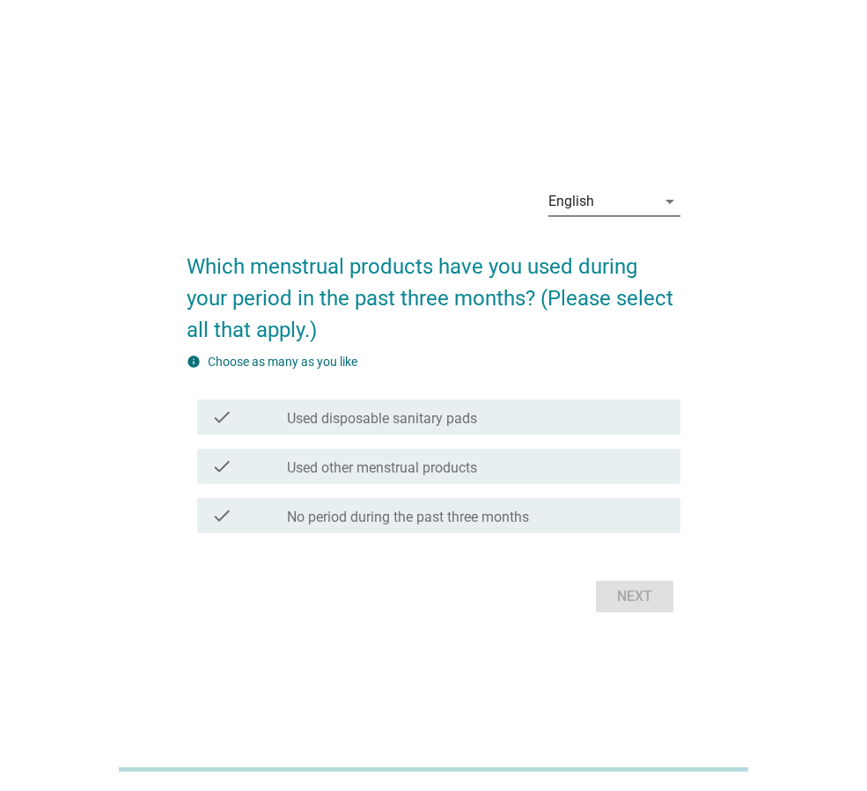
click at [597, 200] on div "English" at bounding box center [601, 201] width 107 height 28
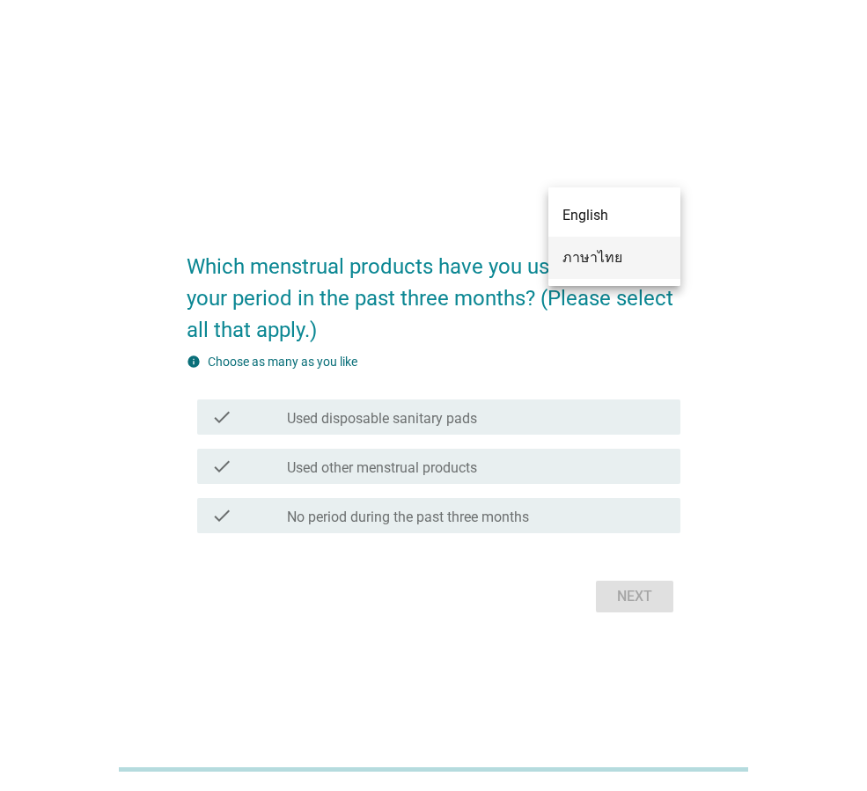
click at [584, 253] on div "ภาษาไทย" at bounding box center [614, 257] width 104 height 21
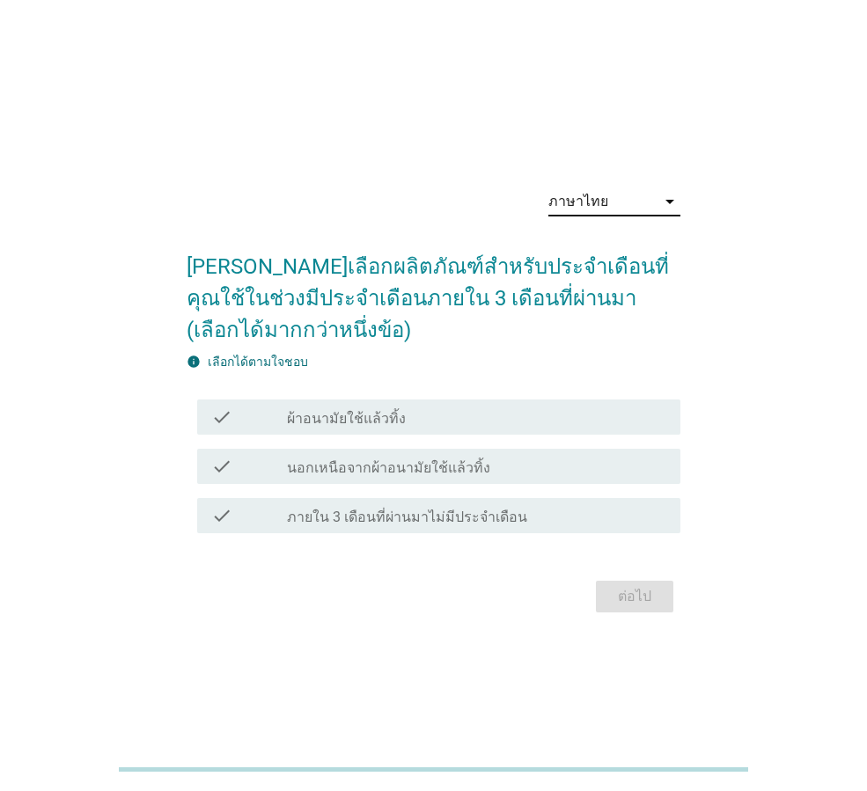
click at [505, 435] on div "check check_box_outline_blank ผ้าอนามัยใช้แล้วทิ้ง" at bounding box center [434, 416] width 494 height 49
click at [510, 492] on div "check check_box_outline_blank ภายใน 3 เดือนที่ผ่านมาไม่มีประจำเดือน" at bounding box center [434, 515] width 494 height 49
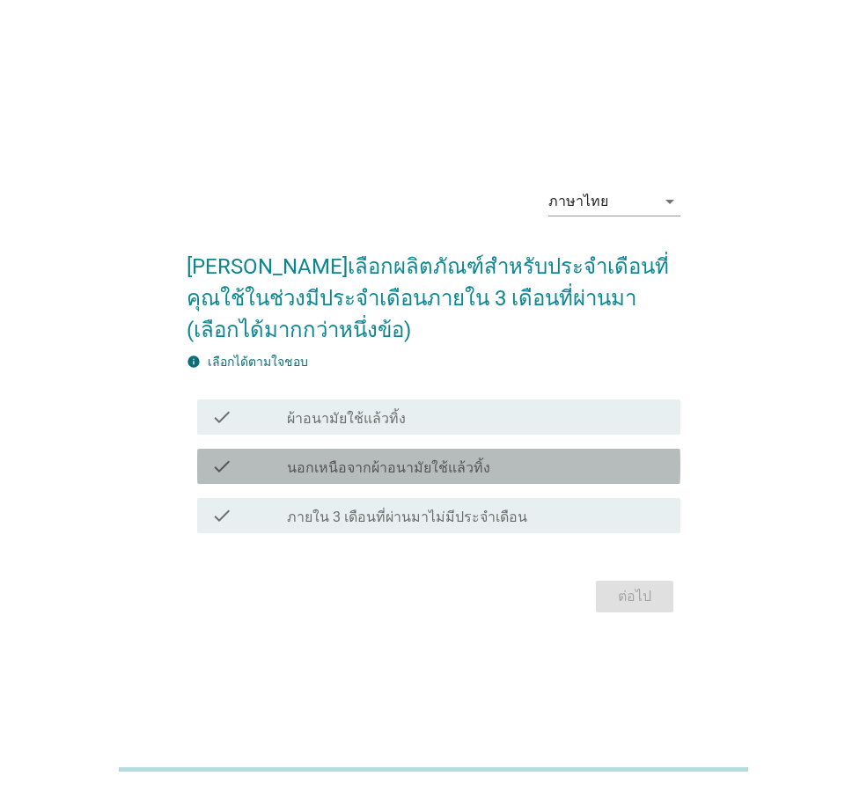
click at [428, 462] on label "นอกเหนือจากผ้าอนามัยใช้แล้วทิ้ง" at bounding box center [388, 468] width 203 height 18
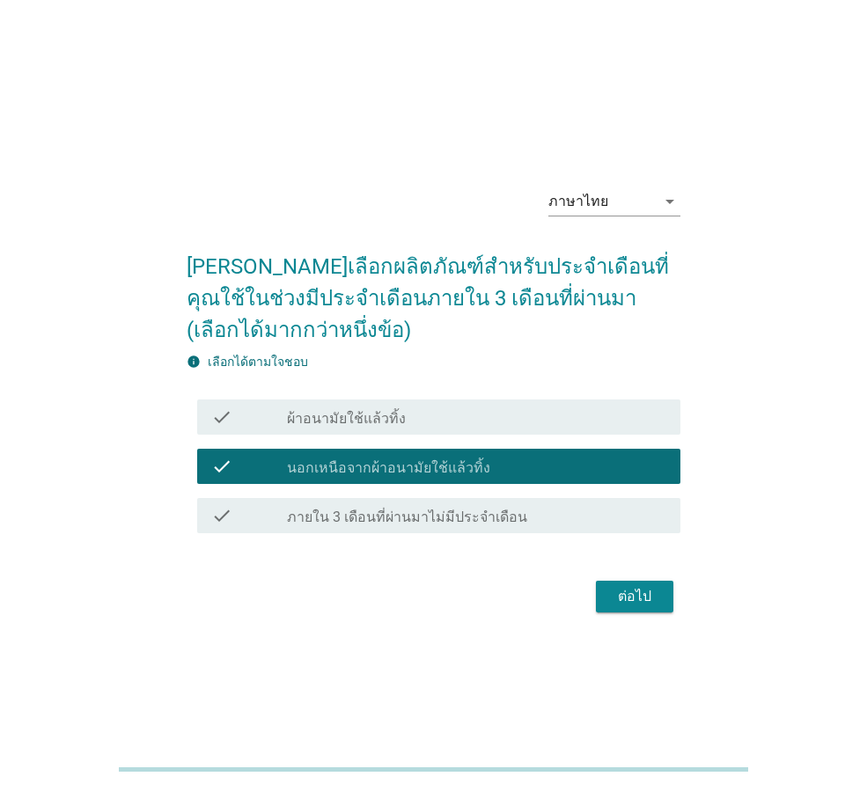
click at [412, 414] on div "check_box_outline_blank ผ้าอนามัยใช้แล้วทิ้ง" at bounding box center [476, 417] width 379 height 21
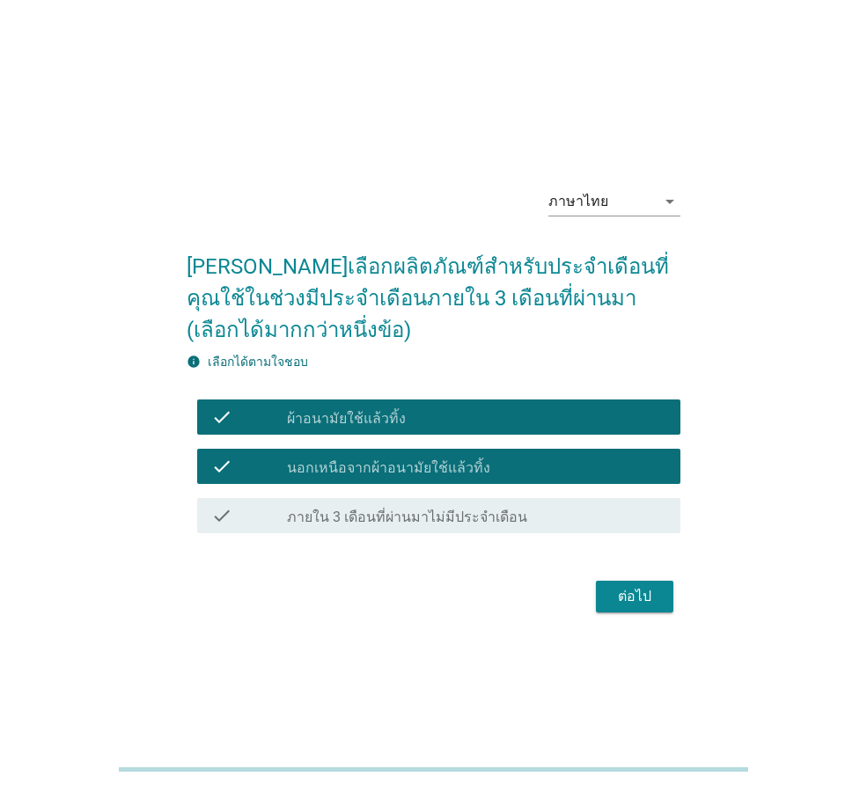
click at [419, 517] on label "ภายใน 3 เดือนที่ผ่านมาไม่มีประจำเดือน" at bounding box center [407, 518] width 240 height 18
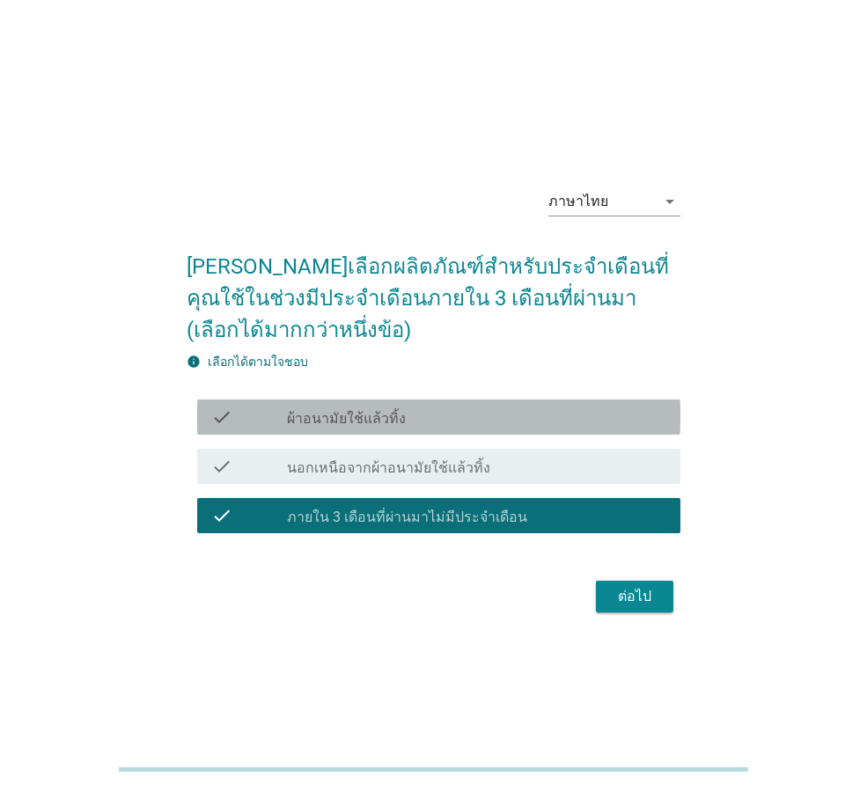
click at [419, 412] on div "check_box_outline_blank ผ้าอนามัยใช้แล้วทิ้ง" at bounding box center [476, 417] width 379 height 21
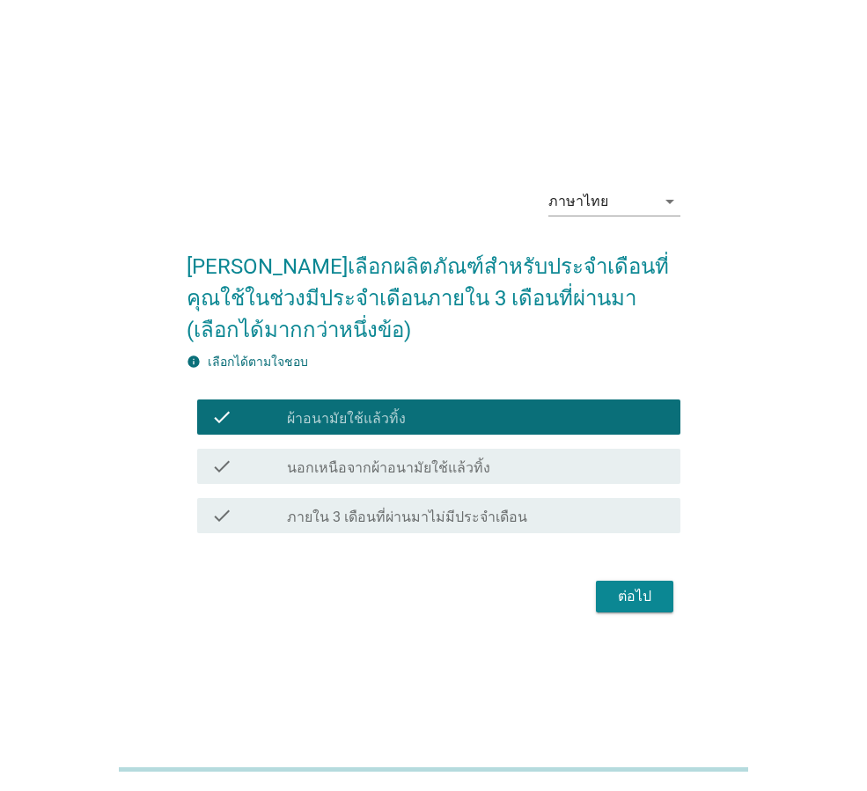
click at [619, 597] on div "ต่อไป" at bounding box center [634, 596] width 49 height 21
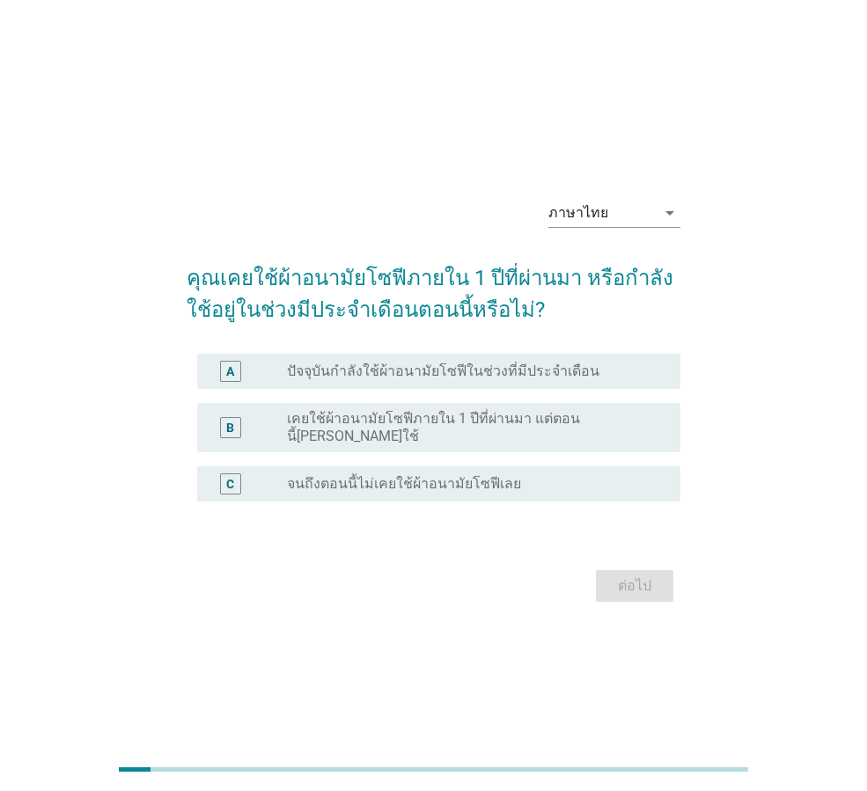
click at [439, 380] on label "ปัจจุบันกำลังใช้ผ้าอนามัยโซฟีในช่วงที่มีประจำเดือน" at bounding box center [443, 372] width 312 height 18
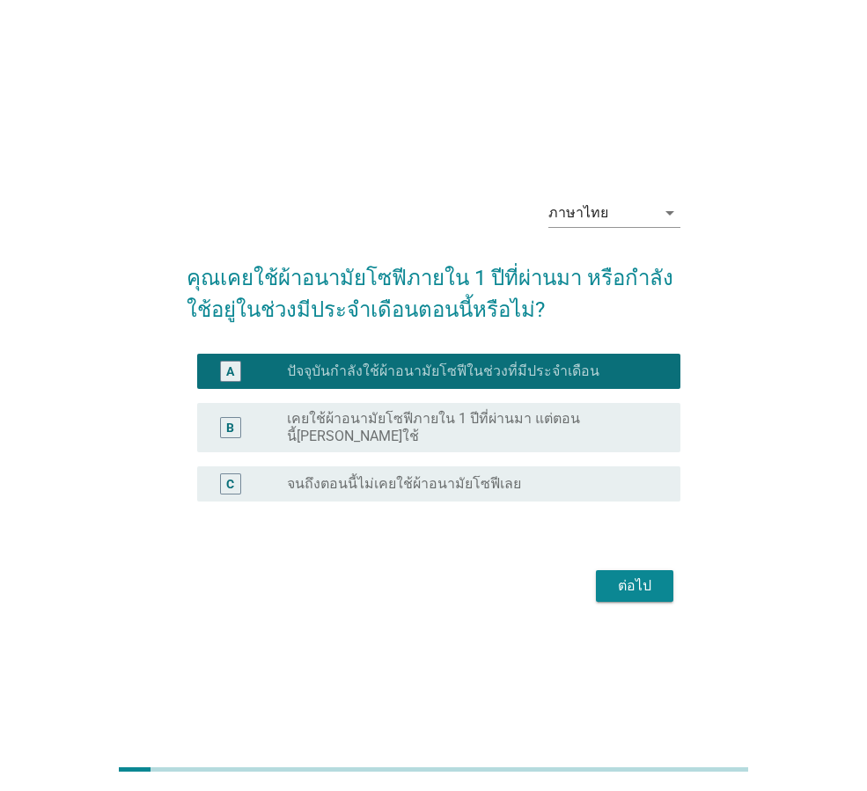
click at [628, 586] on div "ต่อไป" at bounding box center [634, 585] width 49 height 21
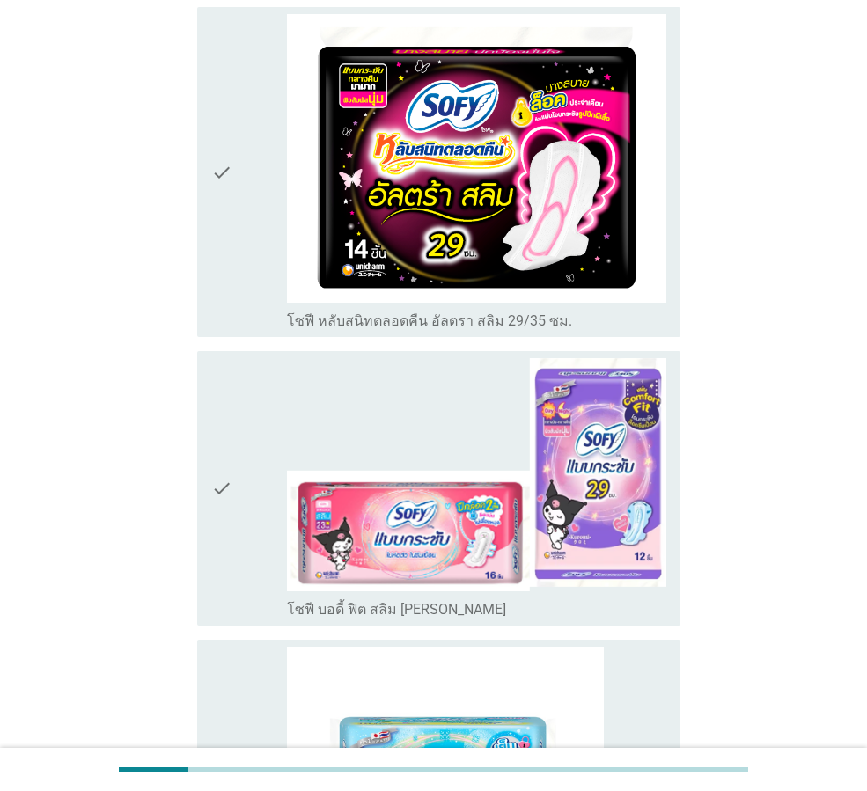
scroll to position [1584, 0]
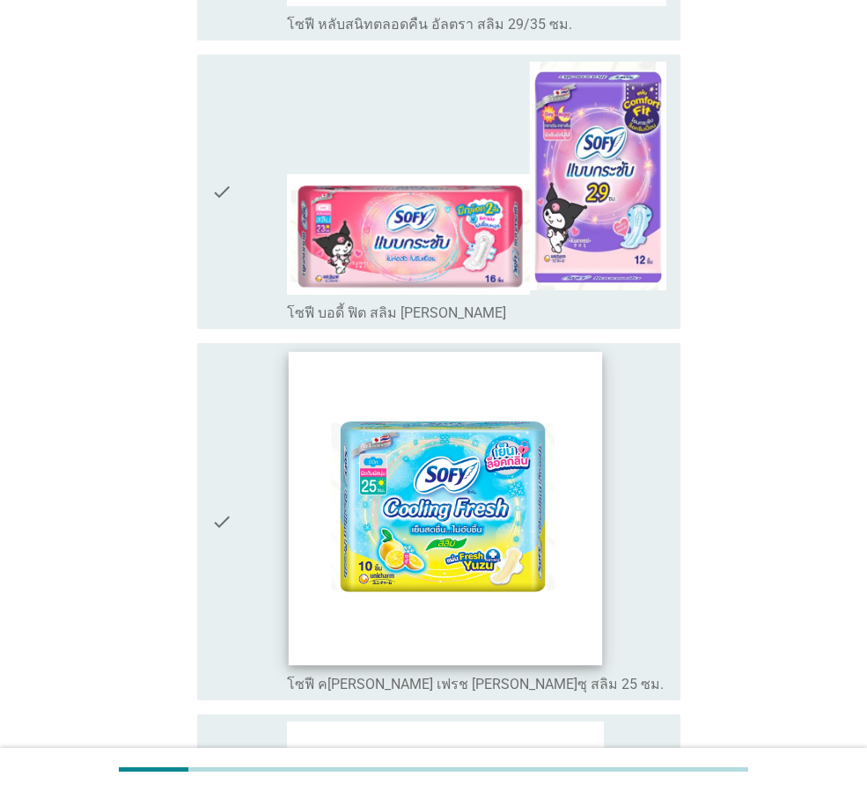
click at [573, 516] on img at bounding box center [445, 507] width 313 height 313
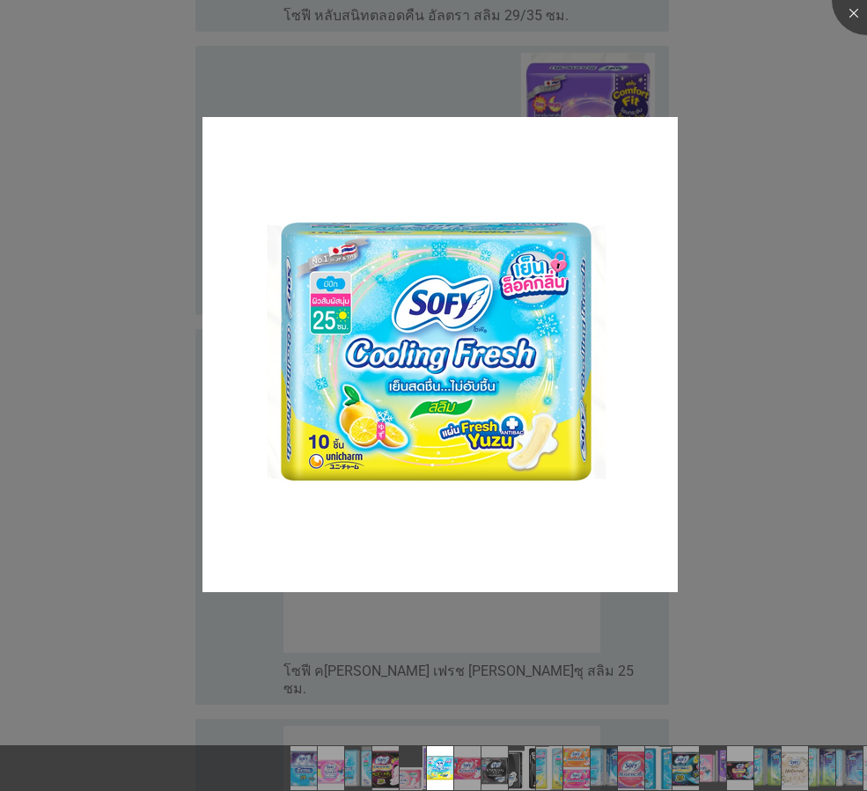
click at [829, 122] on div at bounding box center [433, 395] width 867 height 791
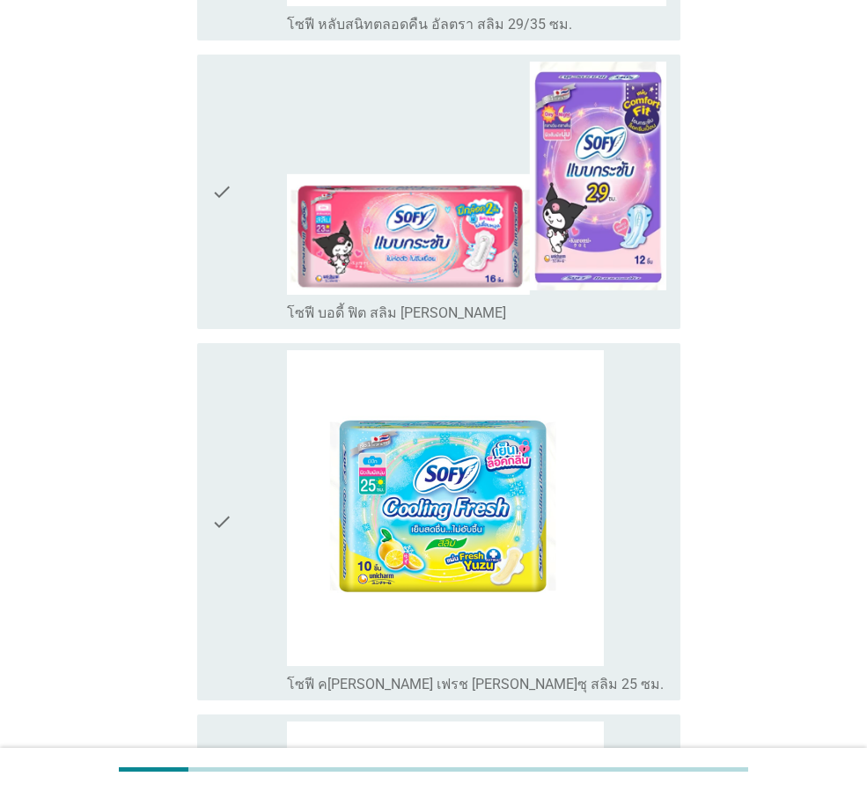
click at [254, 387] on div "check" at bounding box center [249, 522] width 76 height 344
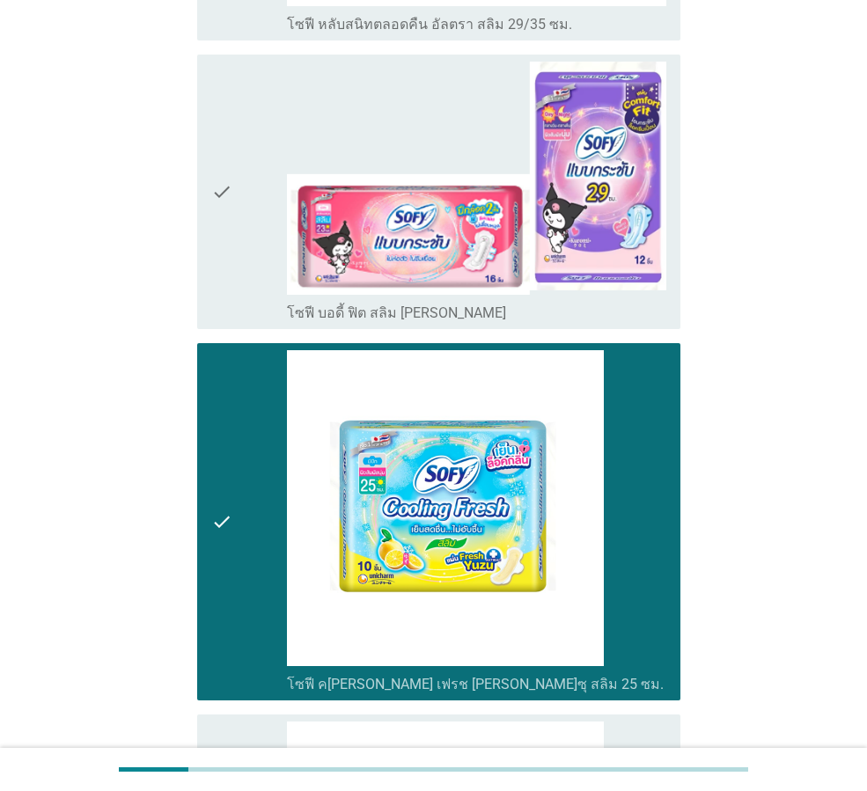
scroll to position [1232, 0]
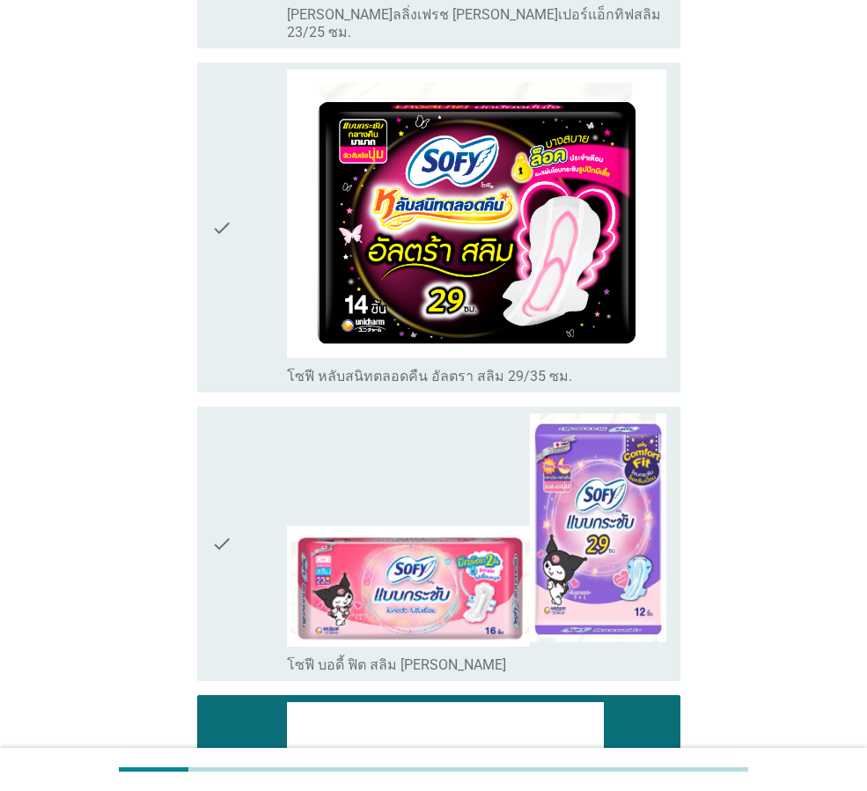
click at [234, 425] on div "check" at bounding box center [249, 544] width 76 height 260
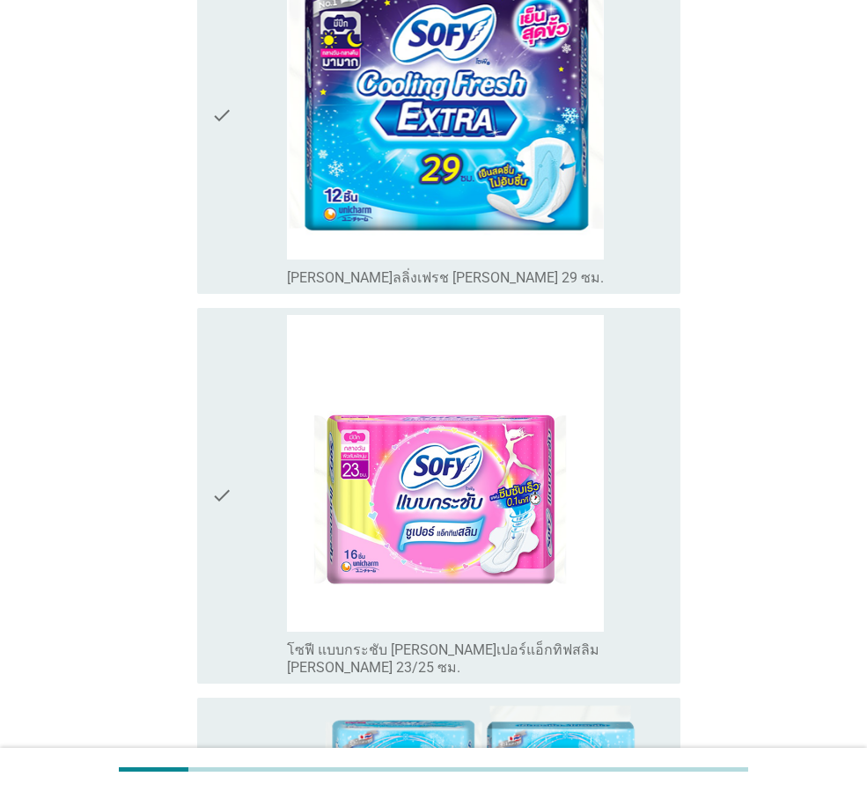
scroll to position [528, 0]
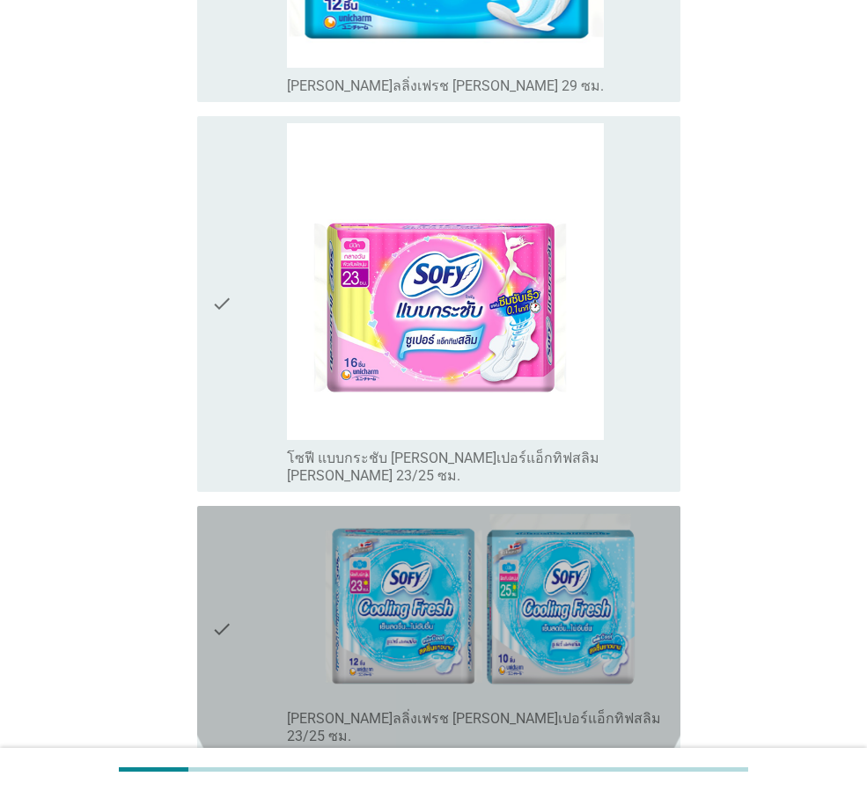
click at [233, 539] on div "check" at bounding box center [249, 629] width 76 height 233
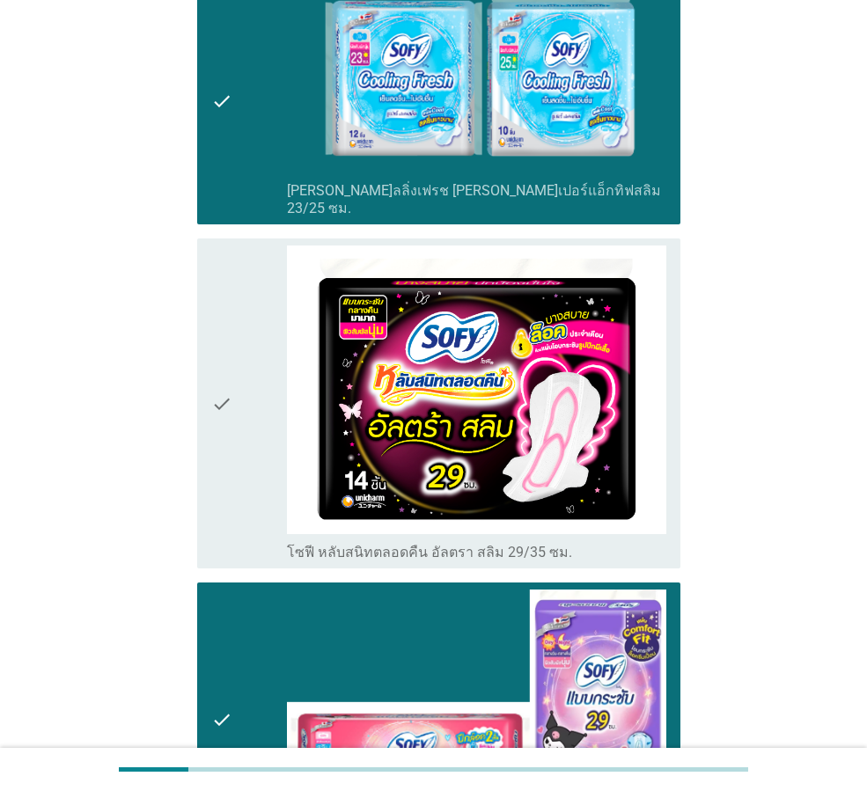
click at [225, 369] on icon "check" at bounding box center [221, 404] width 21 height 316
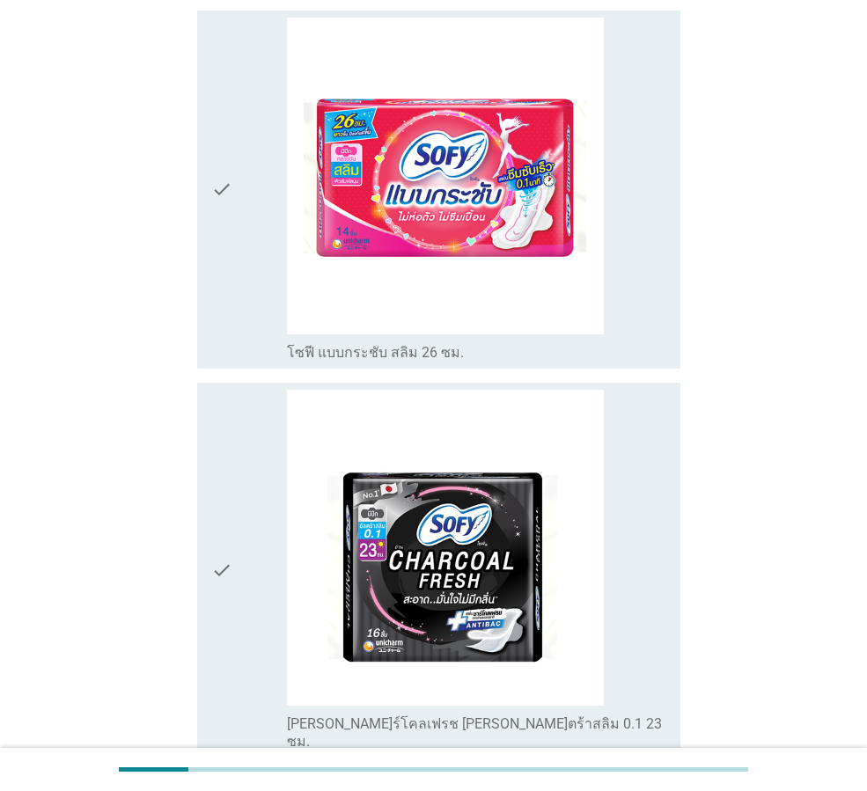
click at [228, 187] on icon "check" at bounding box center [221, 190] width 21 height 344
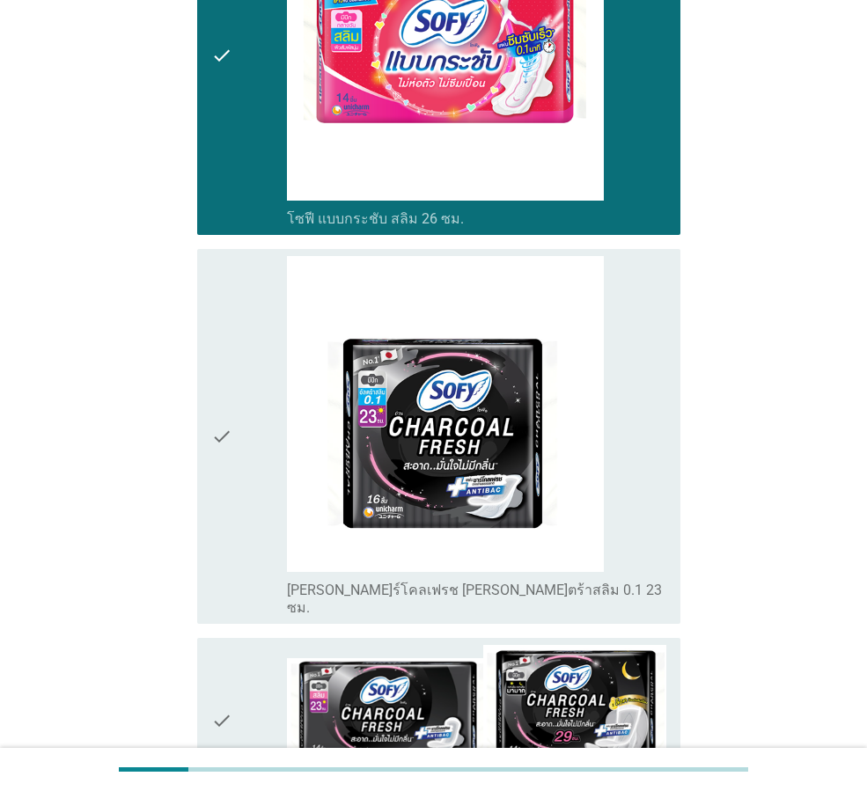
scroll to position [2552, 0]
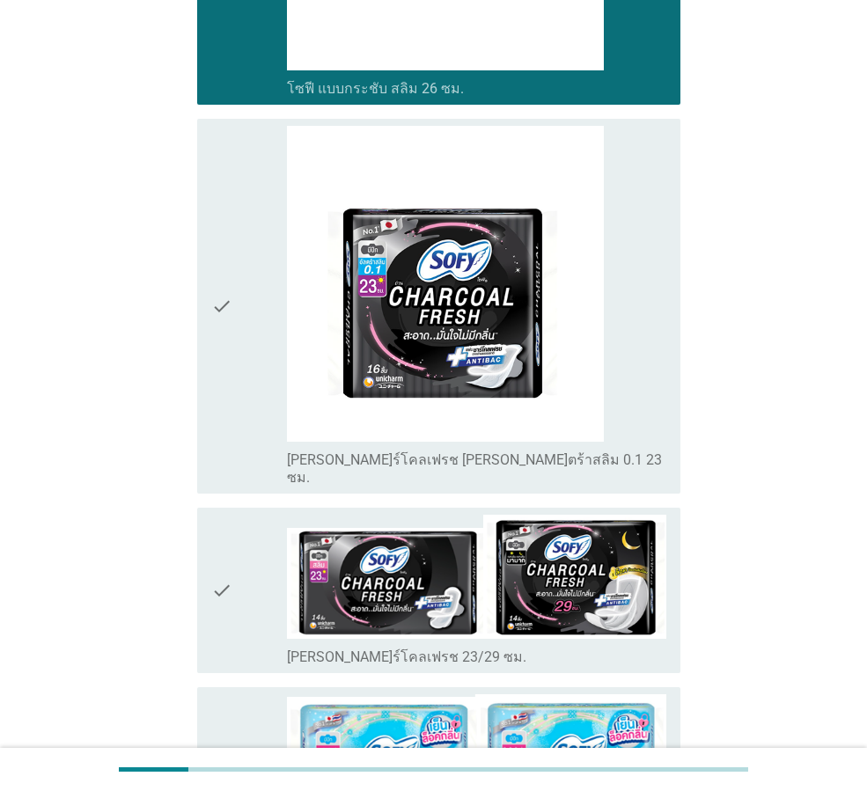
click at [235, 228] on div "check" at bounding box center [249, 307] width 76 height 362
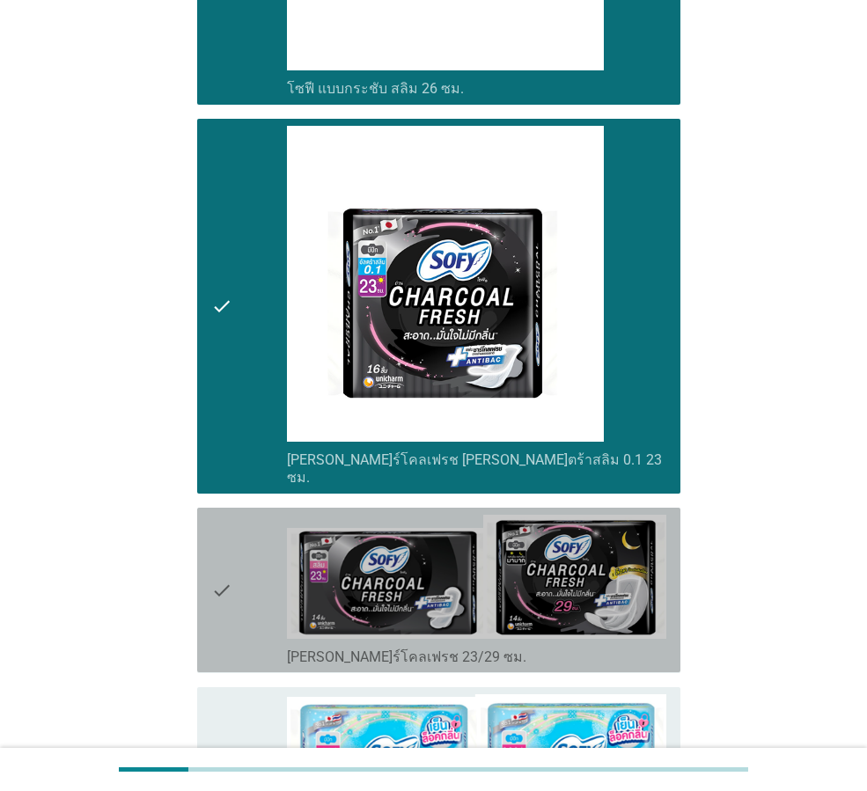
click at [234, 515] on div "check" at bounding box center [249, 590] width 76 height 150
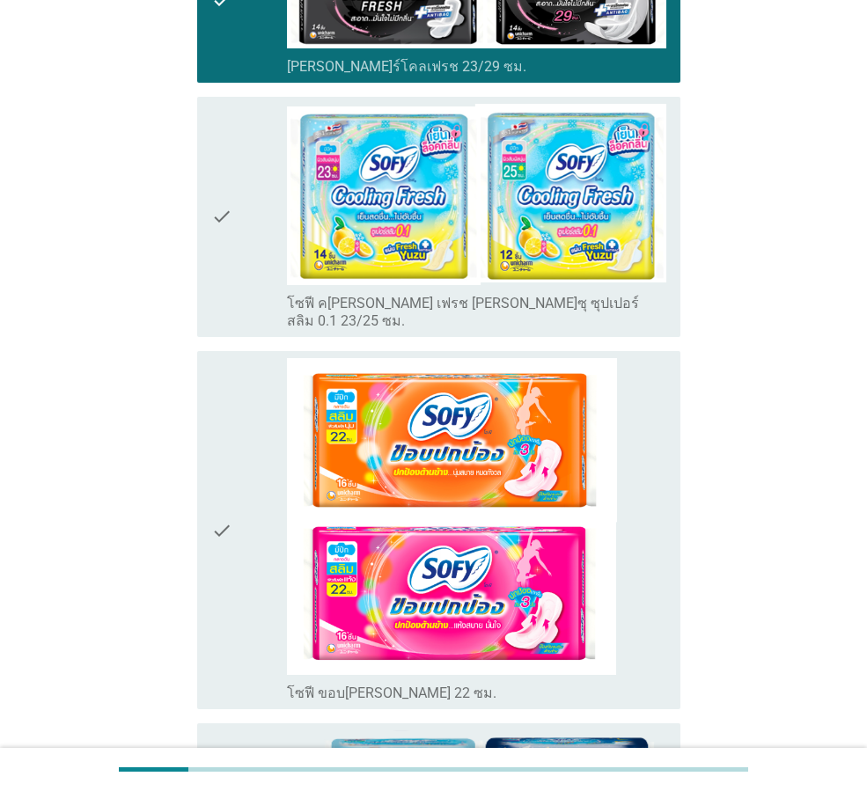
scroll to position [3168, 0]
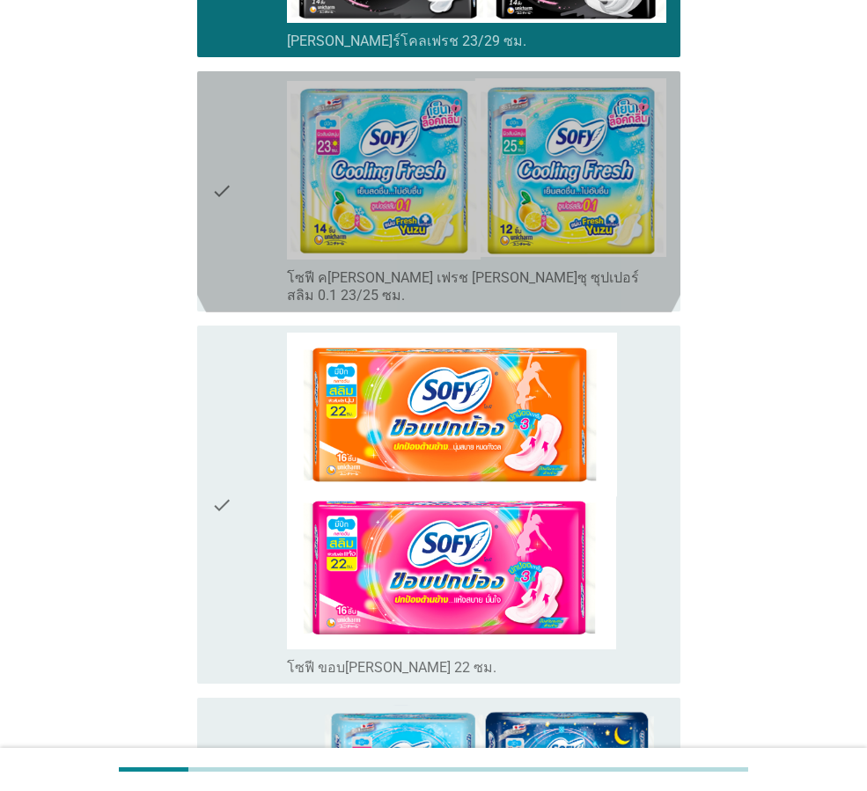
click at [240, 89] on div "check" at bounding box center [249, 191] width 76 height 227
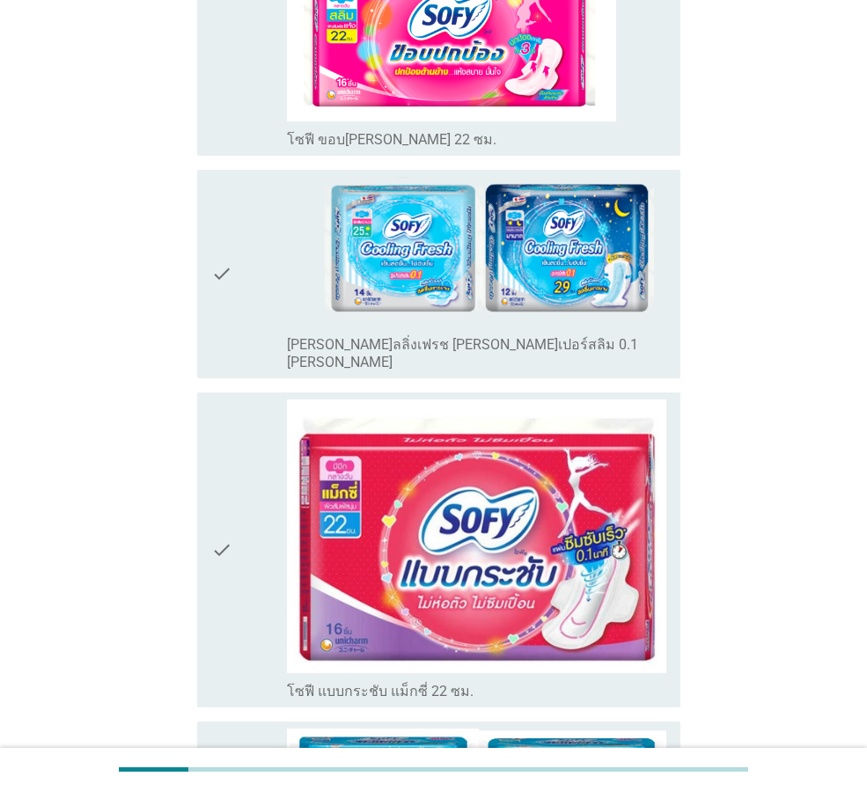
click at [231, 188] on icon "check" at bounding box center [221, 274] width 21 height 194
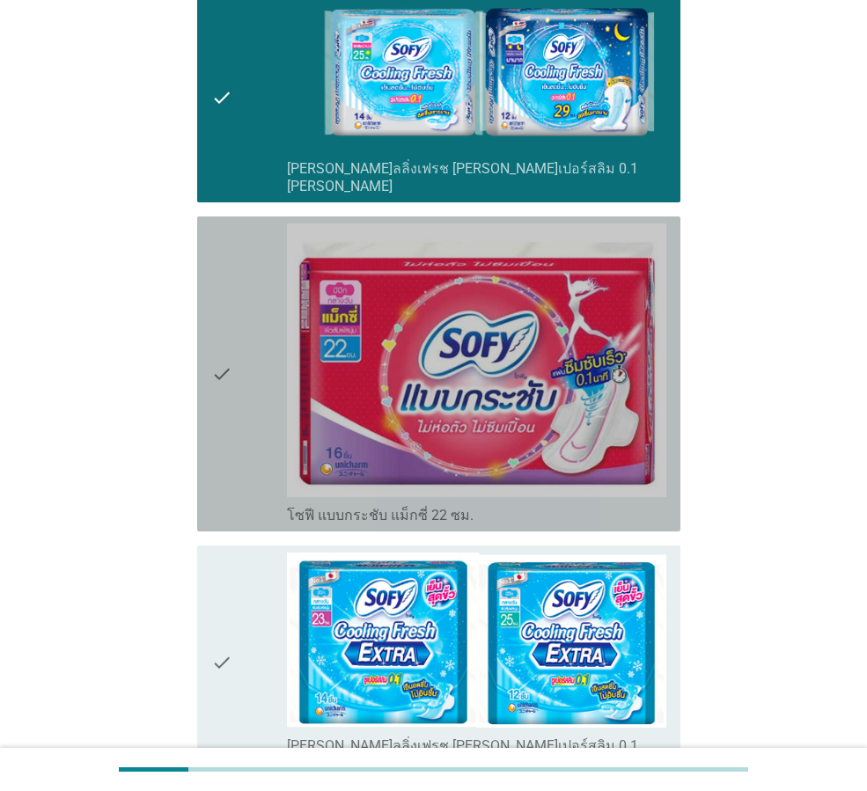
click at [218, 224] on icon "check" at bounding box center [221, 374] width 21 height 301
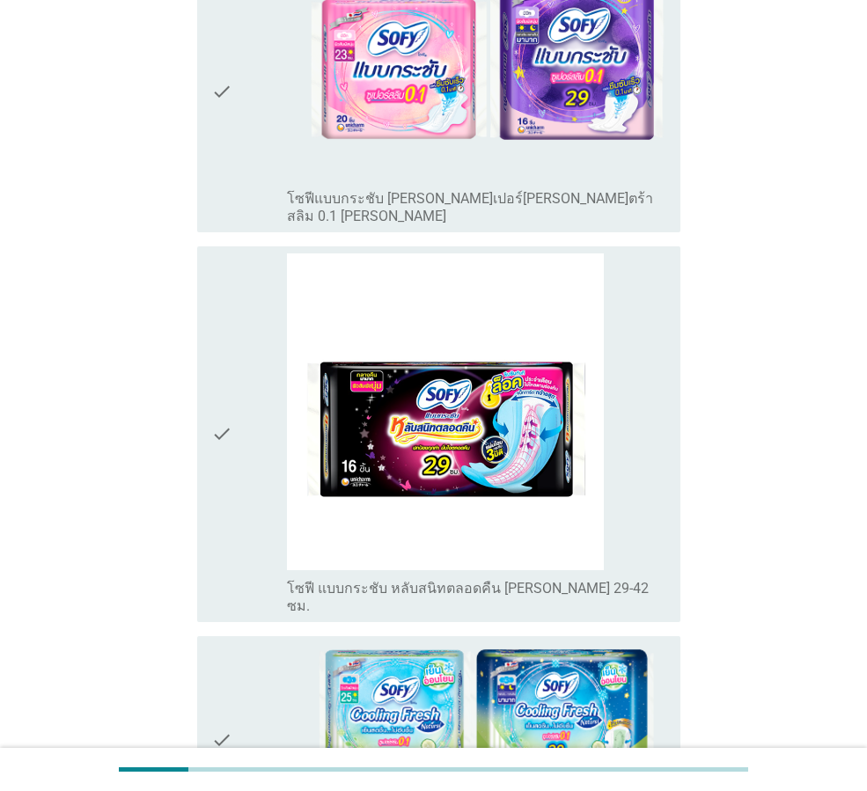
click at [232, 253] on icon "check" at bounding box center [221, 434] width 21 height 362
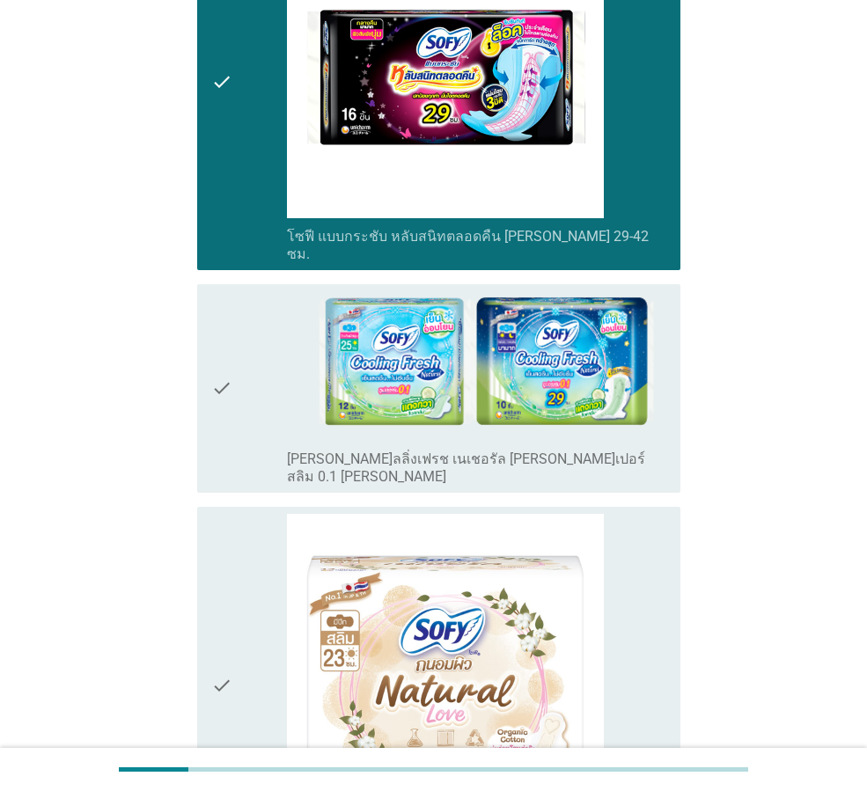
click at [236, 291] on div "check" at bounding box center [249, 388] width 76 height 194
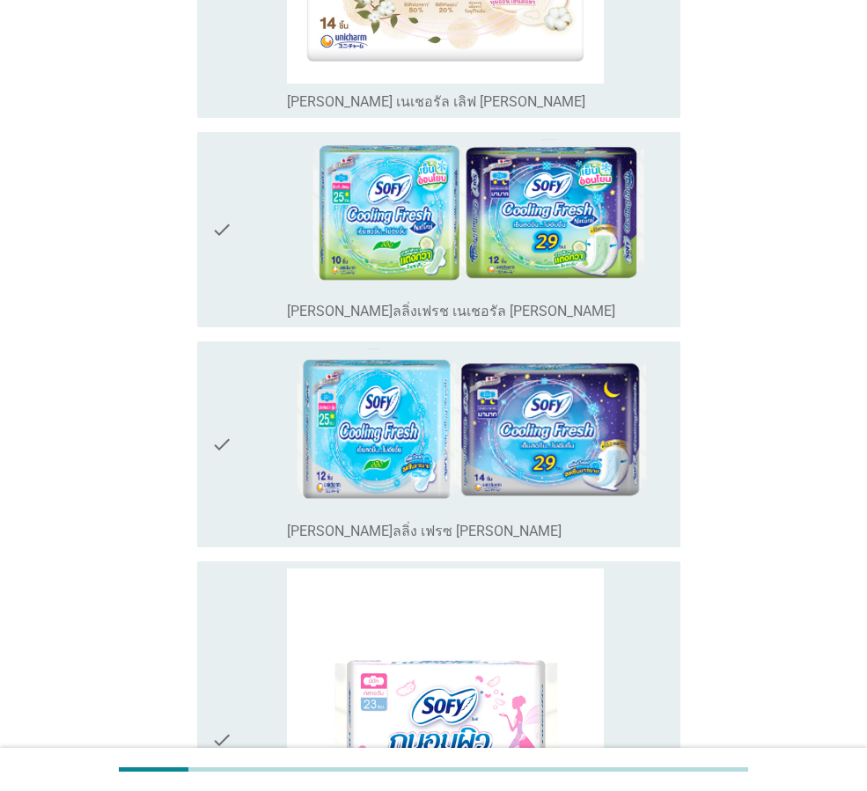
scroll to position [6336, 0]
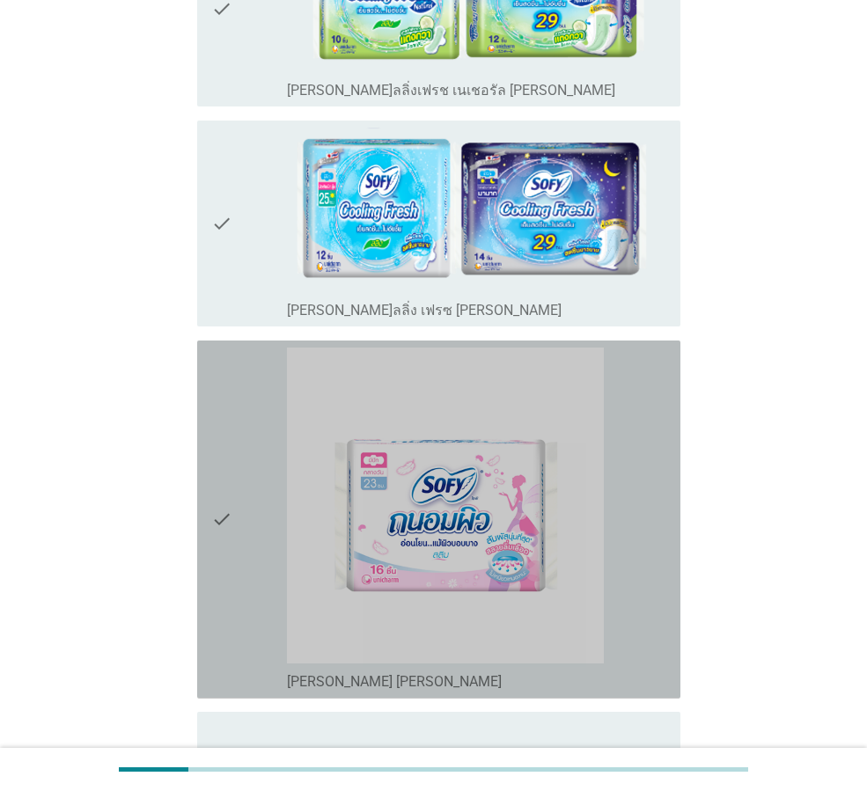
click at [237, 348] on div "check" at bounding box center [249, 520] width 76 height 344
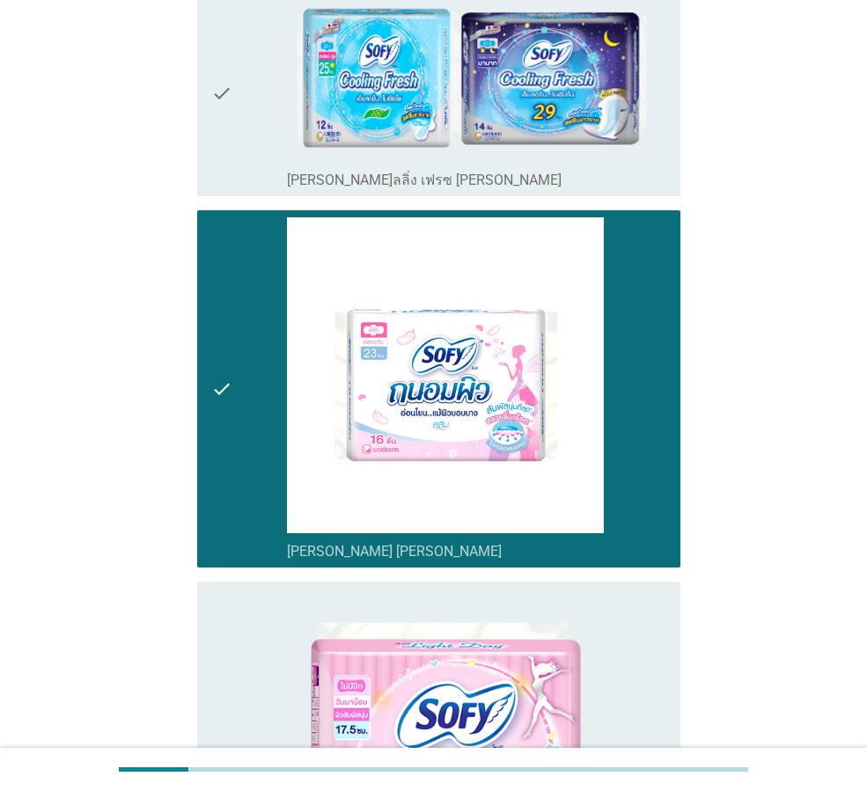
scroll to position [6600, 0]
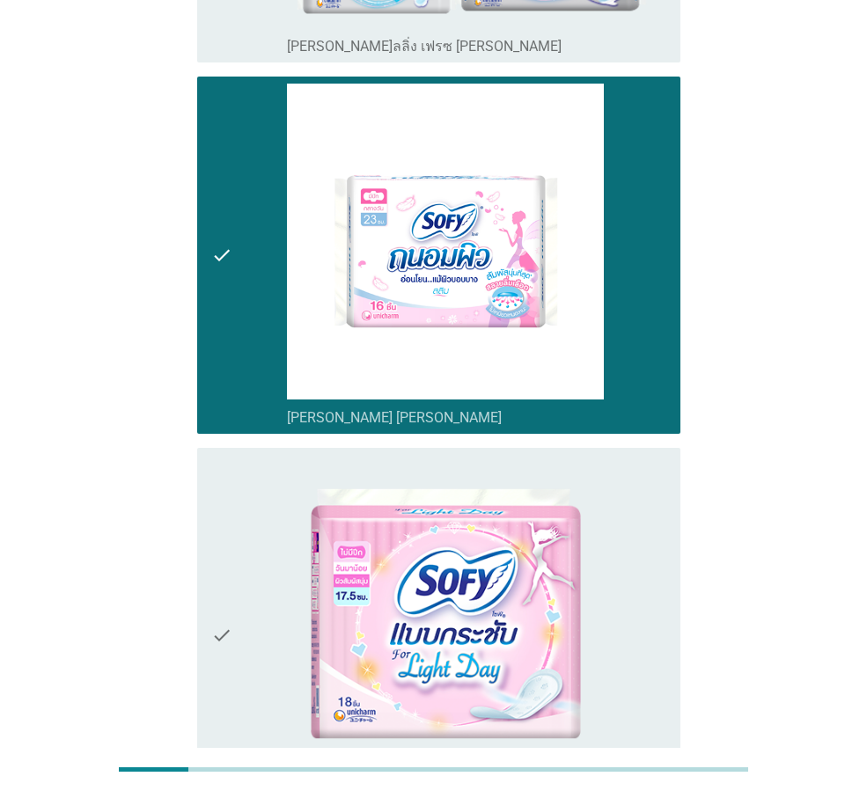
click at [249, 455] on div "check" at bounding box center [249, 636] width 76 height 362
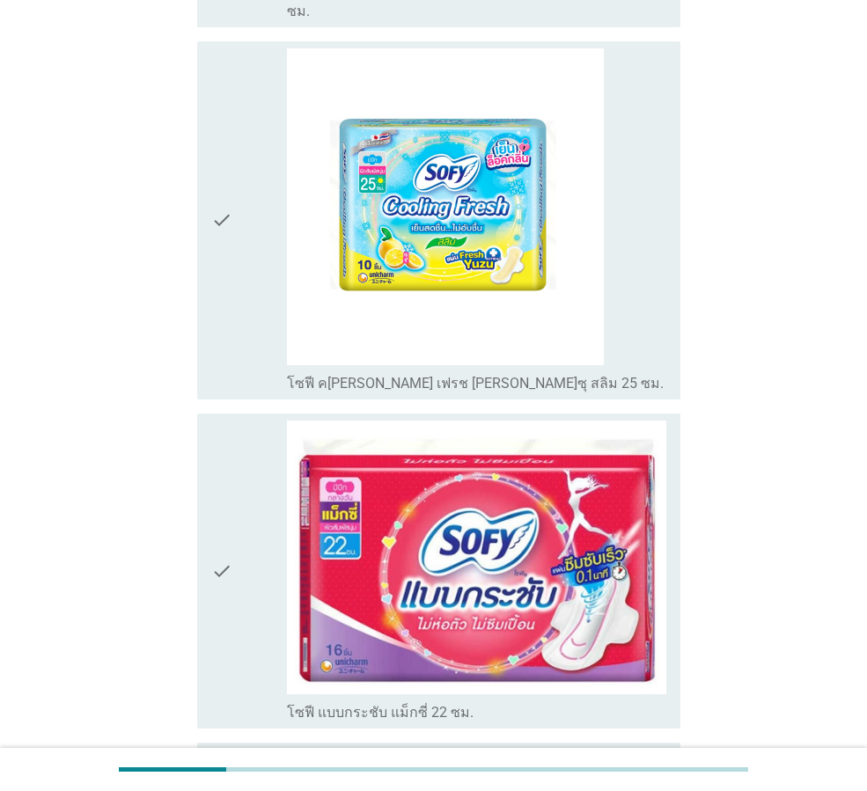
scroll to position [704, 0]
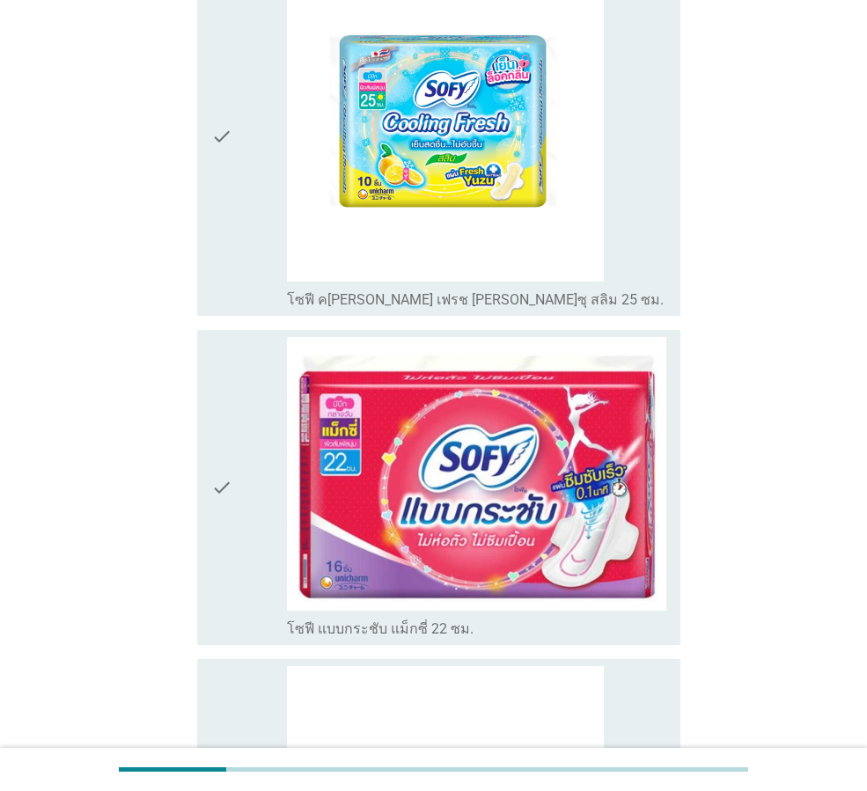
click at [239, 150] on div "check" at bounding box center [249, 137] width 76 height 344
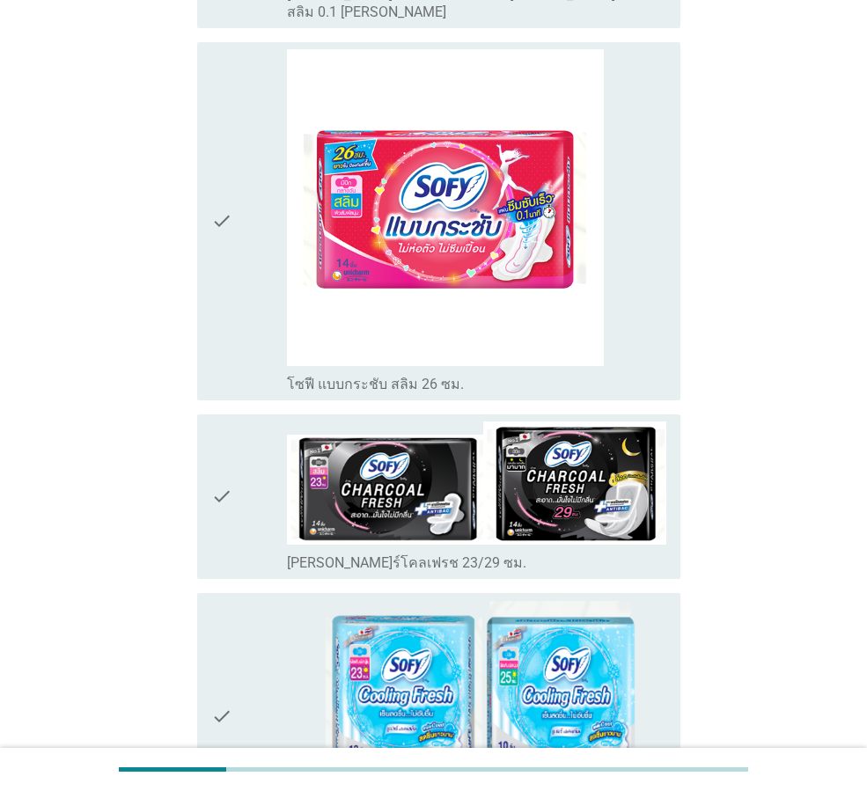
scroll to position [2024, 0]
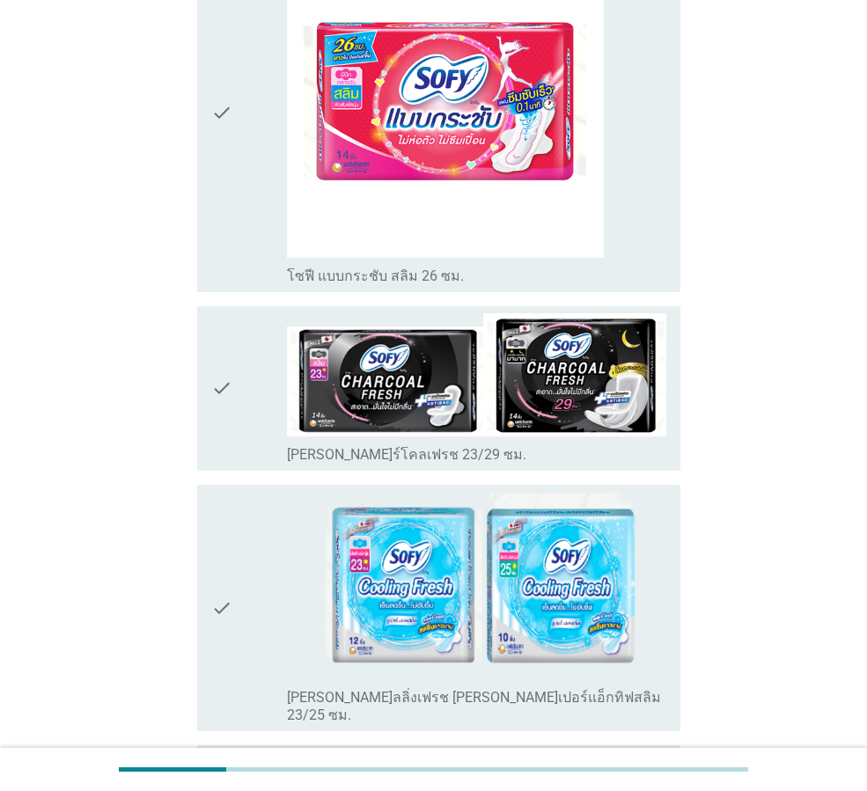
click at [230, 333] on icon "check" at bounding box center [221, 388] width 21 height 150
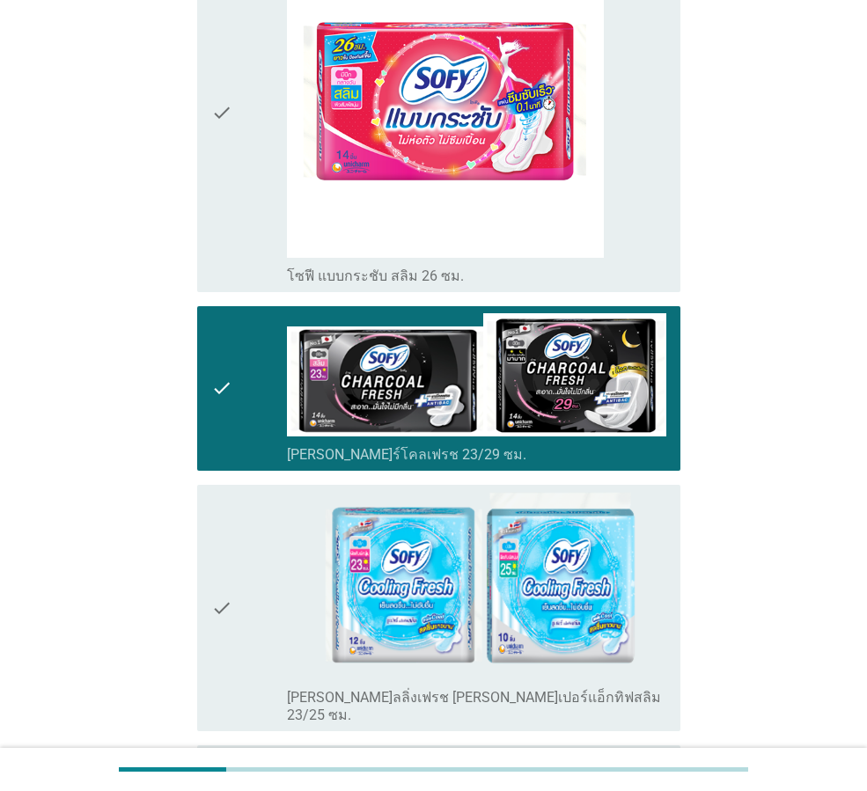
click at [232, 539] on icon "check" at bounding box center [221, 608] width 21 height 233
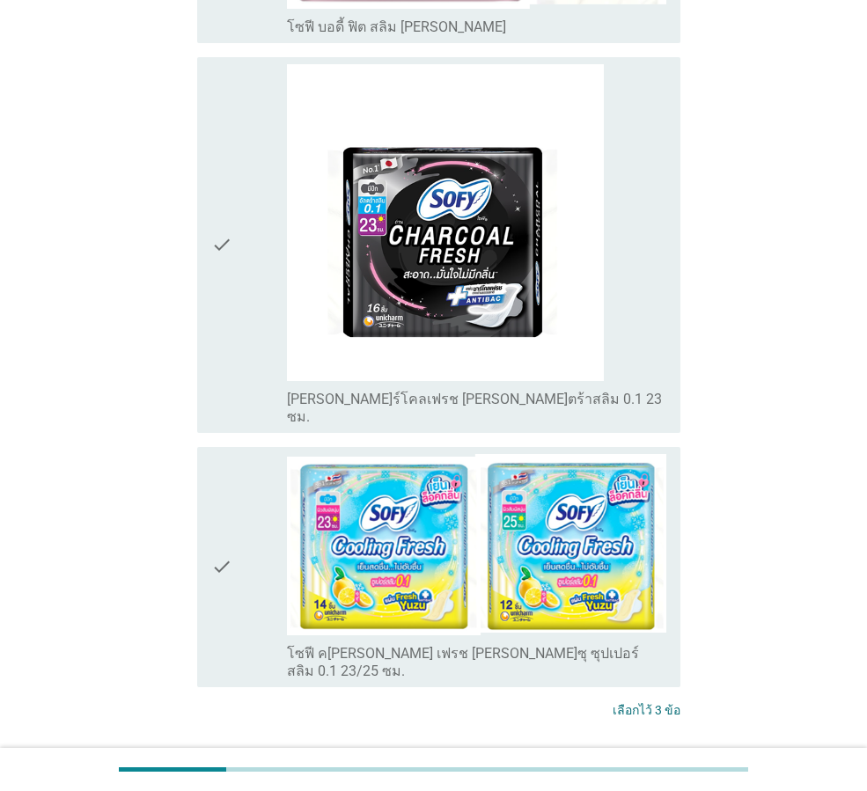
scroll to position [3961, 0]
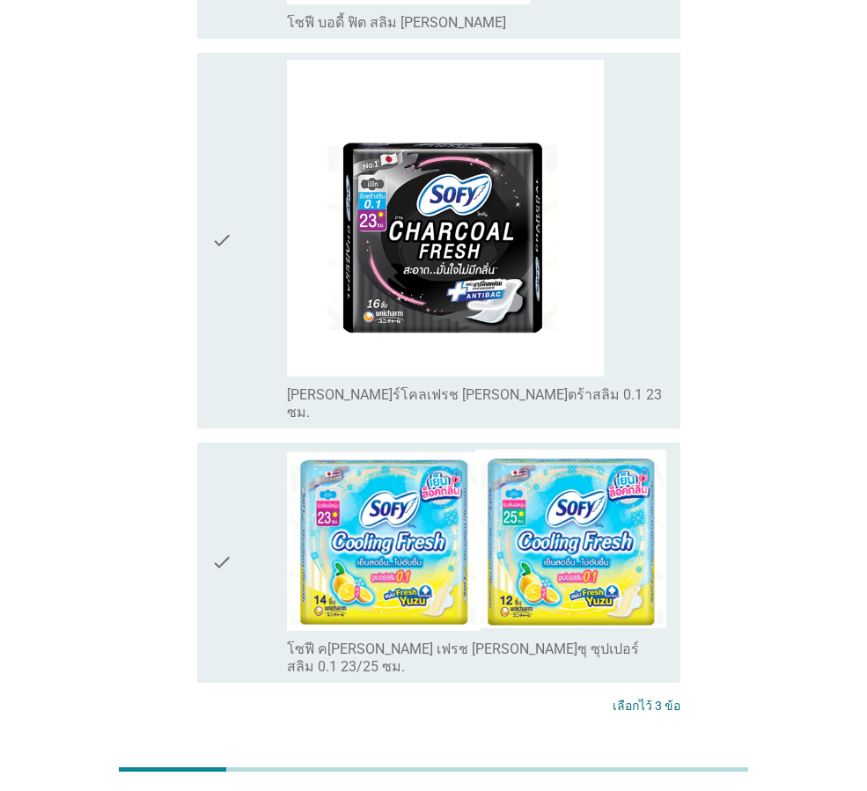
click at [656, 761] on div "ต่อไป" at bounding box center [634, 771] width 49 height 21
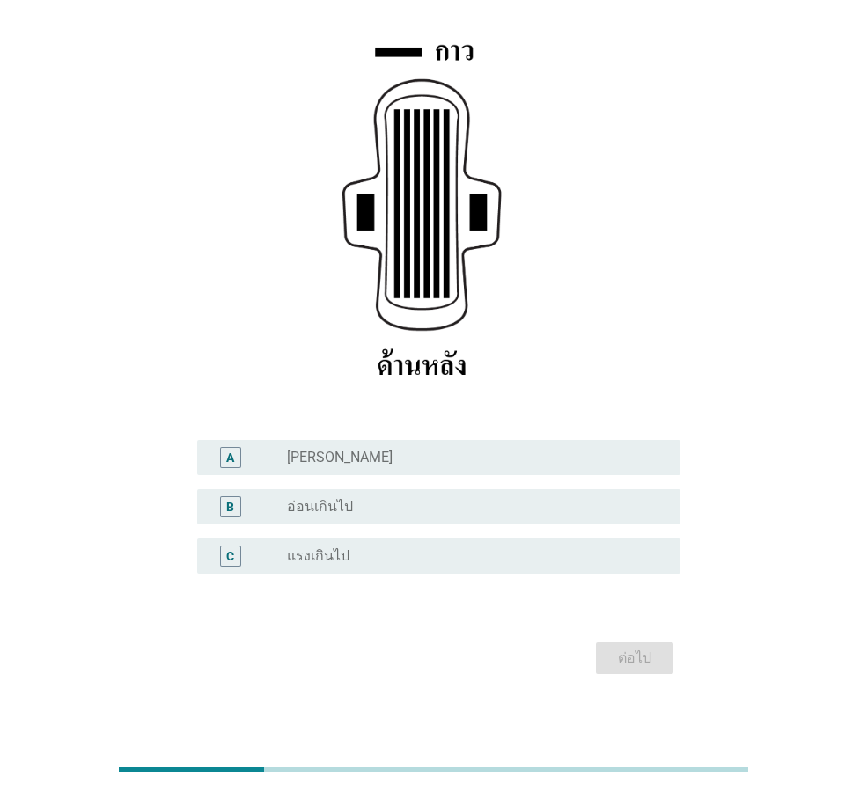
scroll to position [257, 0]
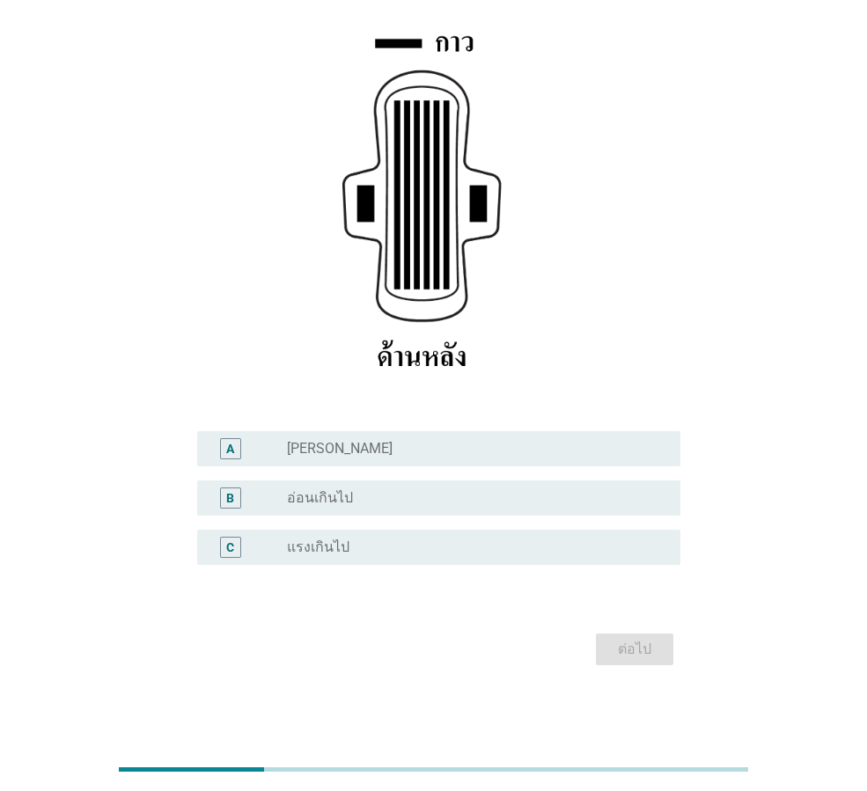
click at [421, 461] on div "A radio_button_unchecked ปกติ" at bounding box center [438, 448] width 483 height 35
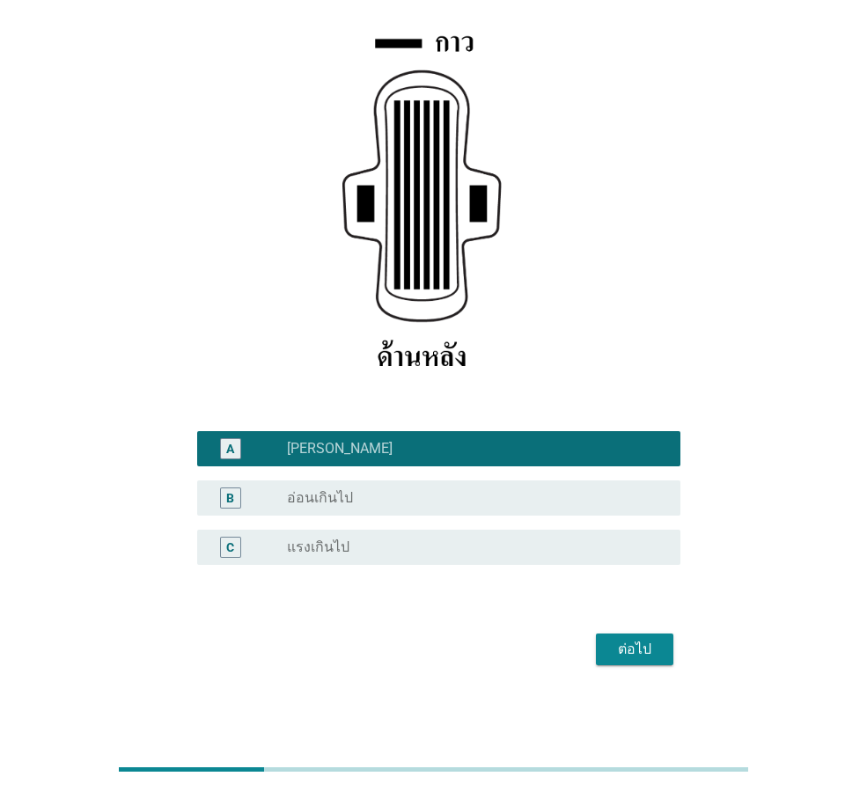
click at [654, 647] on div "ต่อไป" at bounding box center [634, 649] width 49 height 21
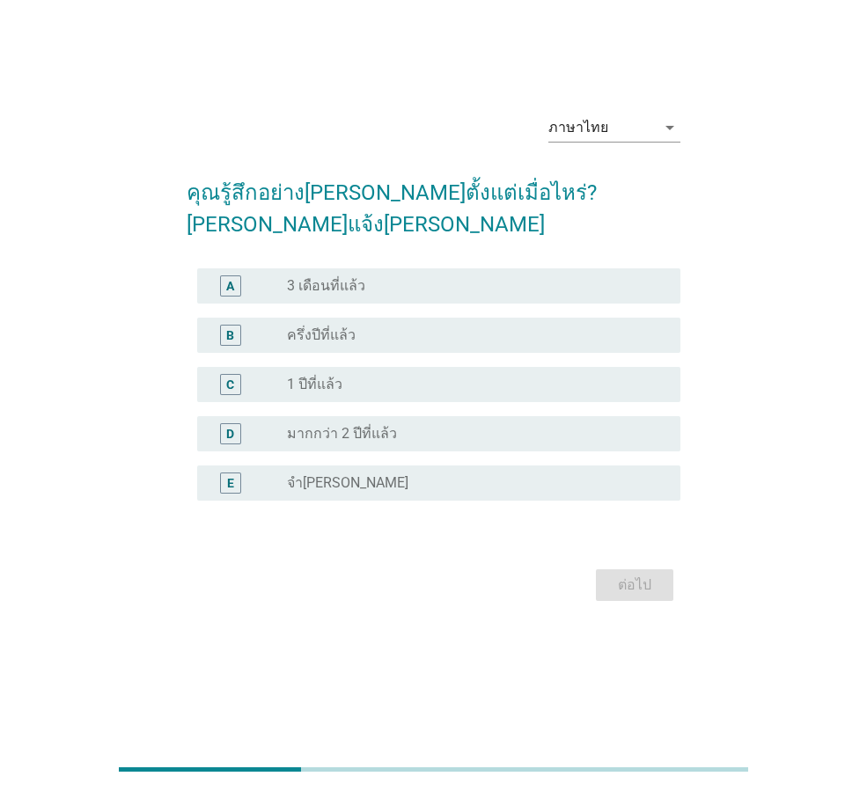
scroll to position [0, 0]
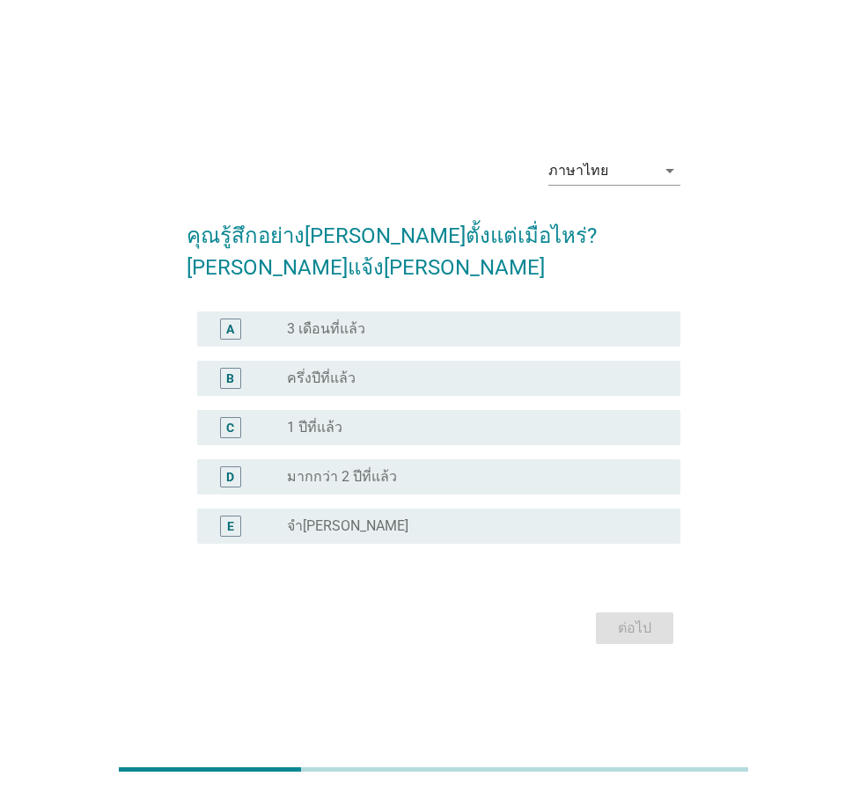
click at [381, 320] on div "radio_button_unchecked 3 เดือนที่แล้ว" at bounding box center [469, 329] width 365 height 18
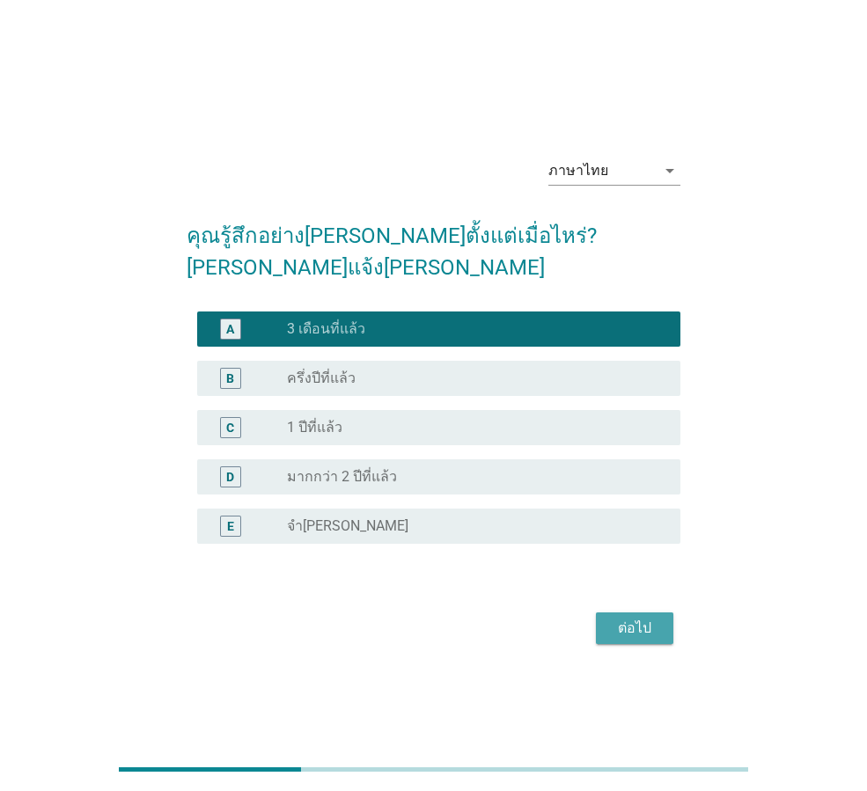
click at [626, 618] on div "ต่อไป" at bounding box center [634, 628] width 49 height 21
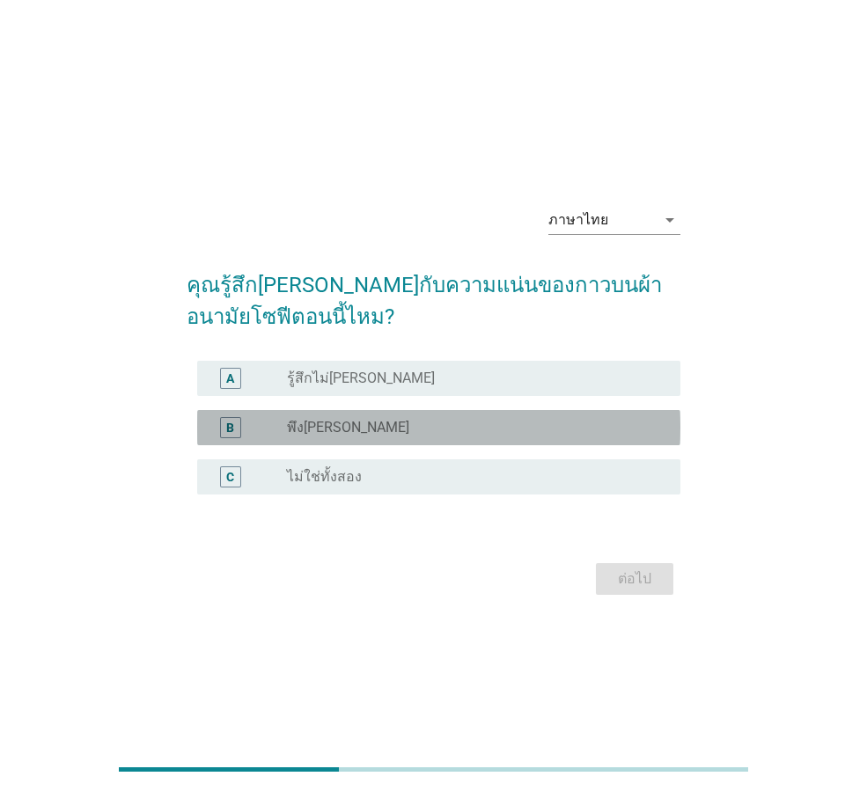
click at [380, 422] on div "radio_button_unchecked พึงพอใจ" at bounding box center [469, 428] width 365 height 18
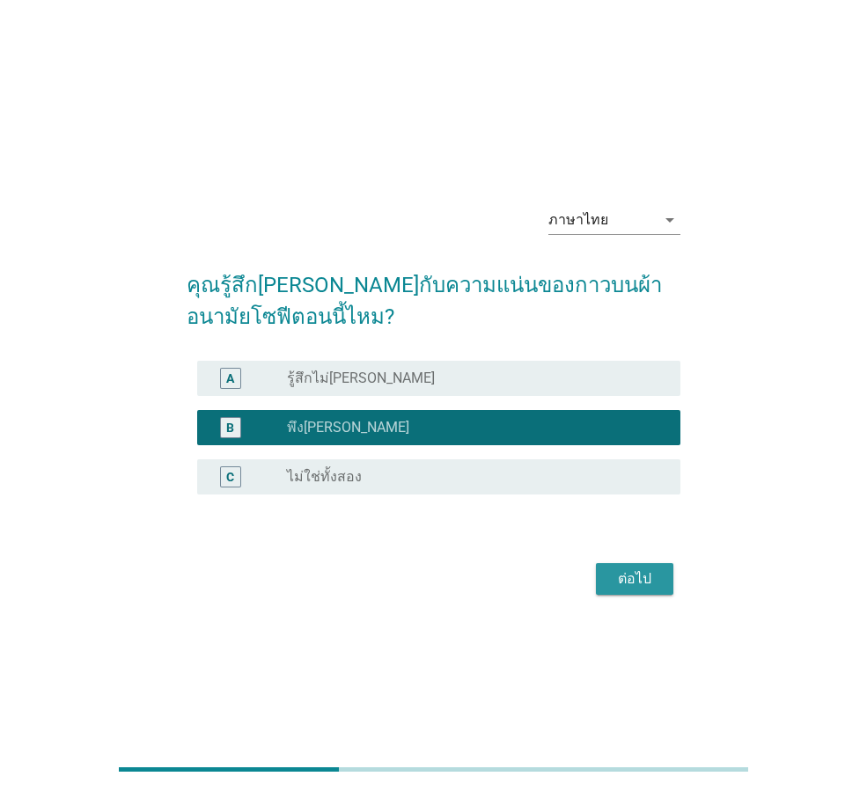
click at [615, 569] on div "ต่อไป" at bounding box center [634, 578] width 49 height 21
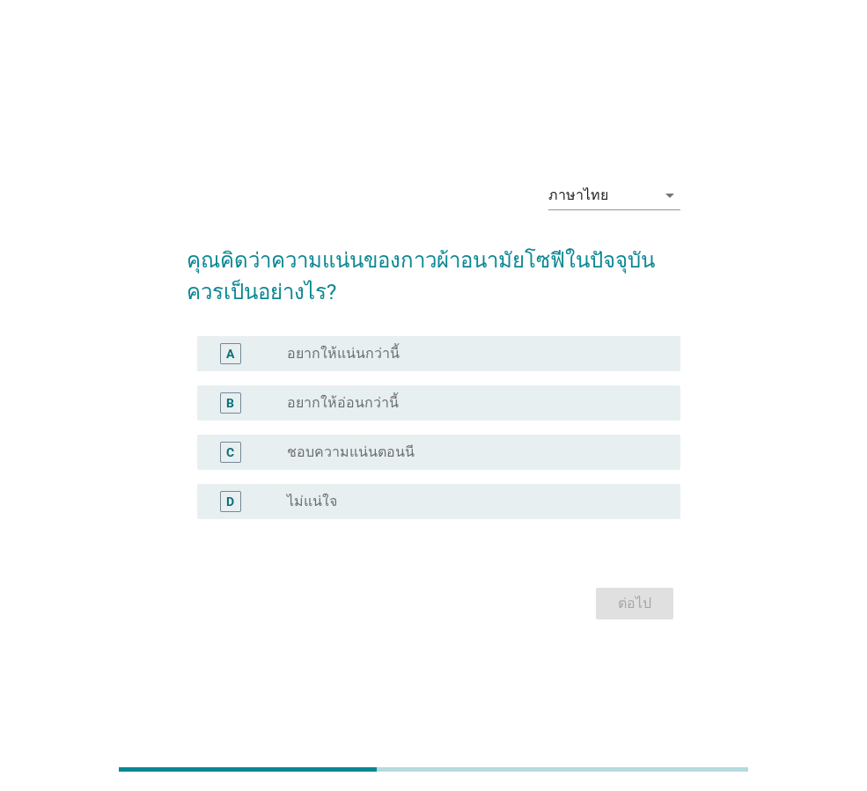
click at [365, 363] on div "radio_button_unchecked อยากให้แน่นกว่านี้" at bounding box center [476, 353] width 379 height 21
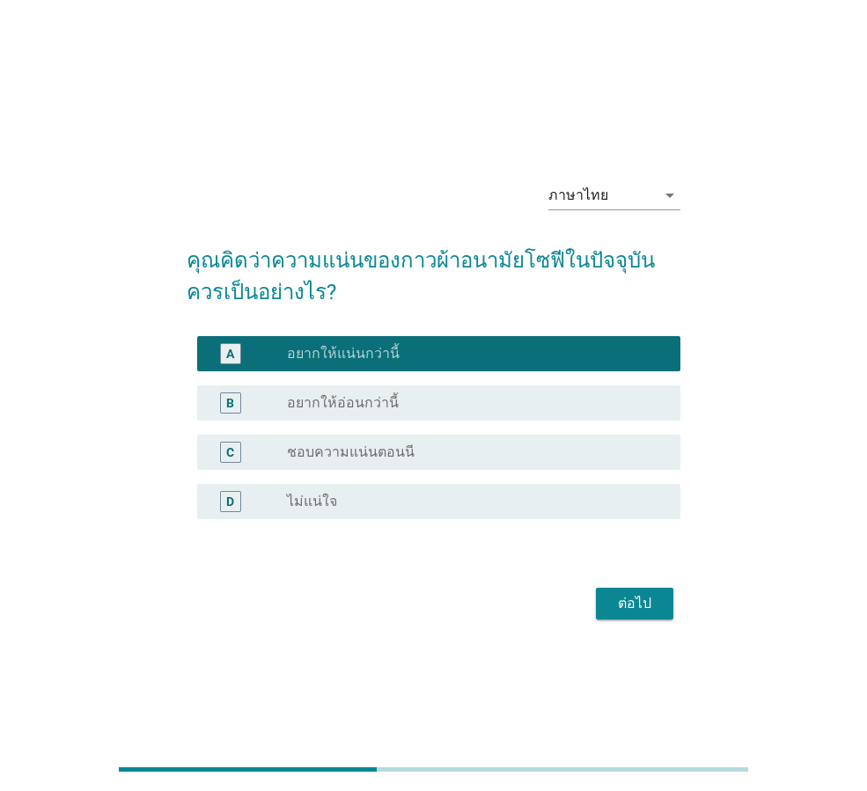
click at [634, 593] on div "ต่อไป" at bounding box center [634, 603] width 49 height 21
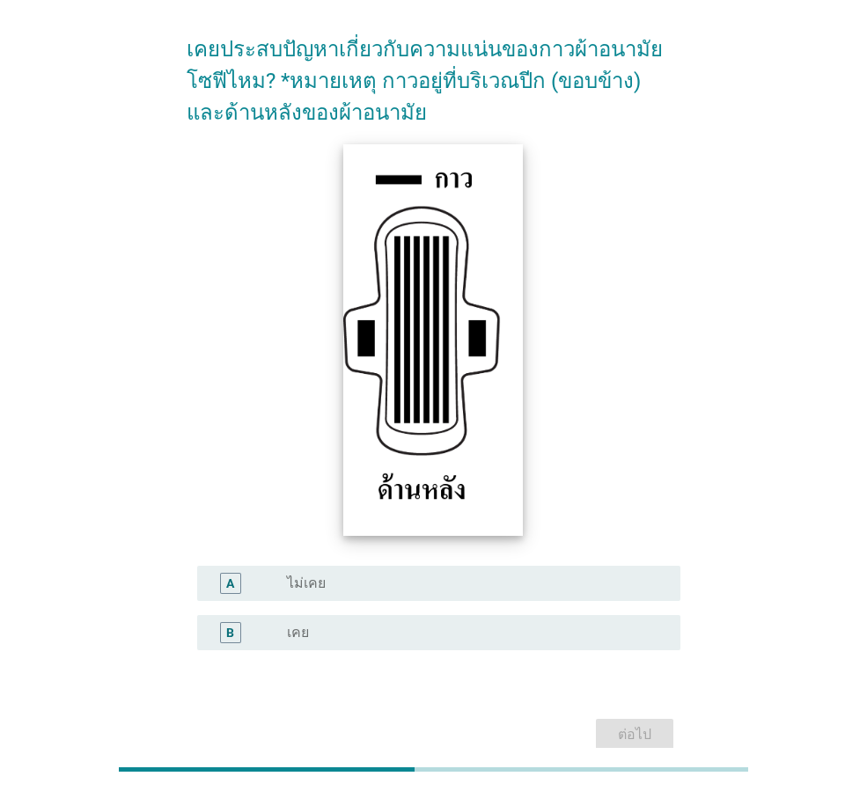
scroll to position [176, 0]
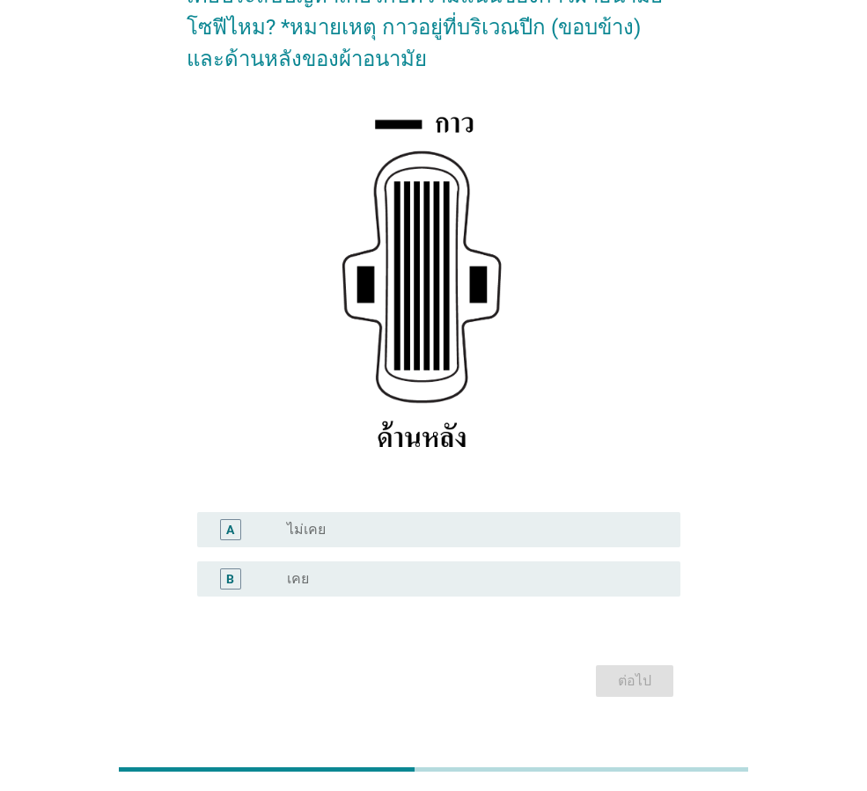
click at [430, 582] on div "radio_button_unchecked เคย" at bounding box center [469, 579] width 365 height 18
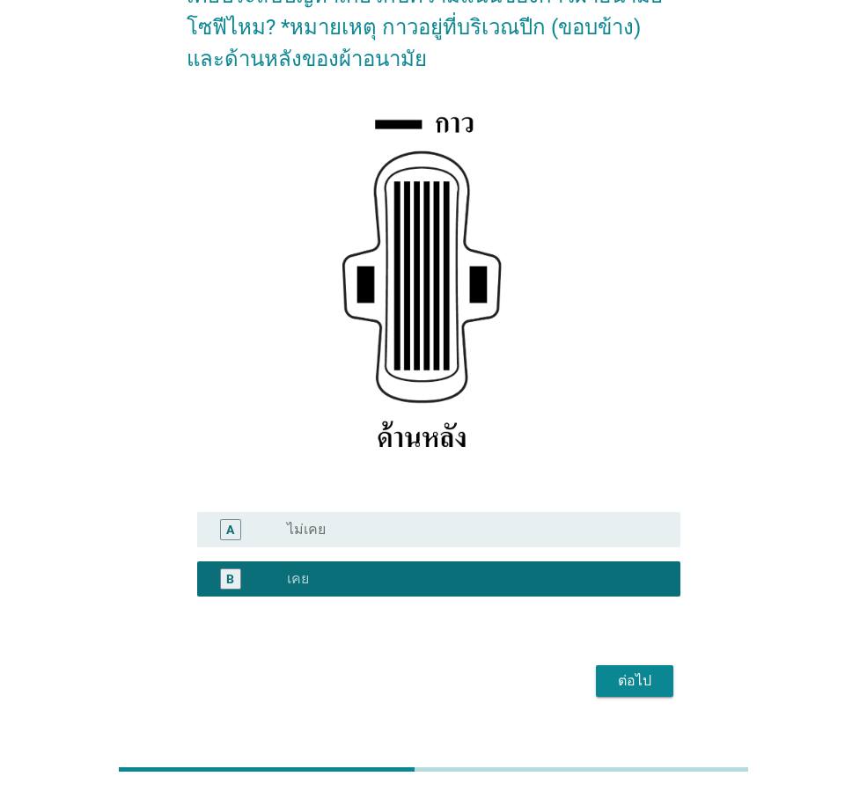
click at [613, 681] on div "ต่อไป" at bounding box center [634, 681] width 49 height 21
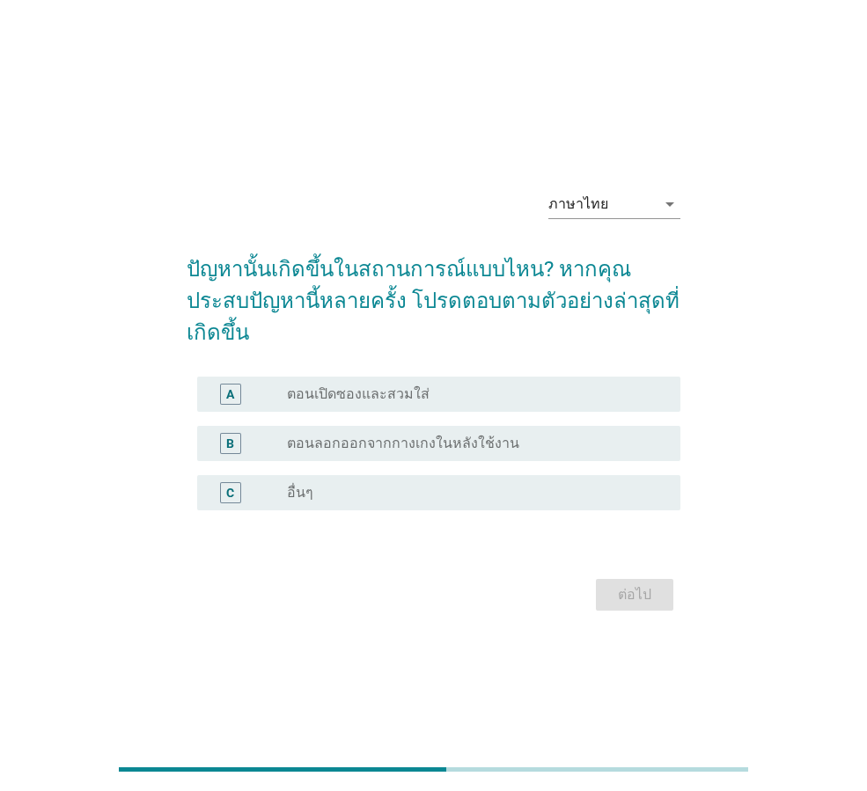
click at [436, 435] on label "ตอนลอกออกจากกางเกงในหลังใช้งาน" at bounding box center [403, 444] width 232 height 18
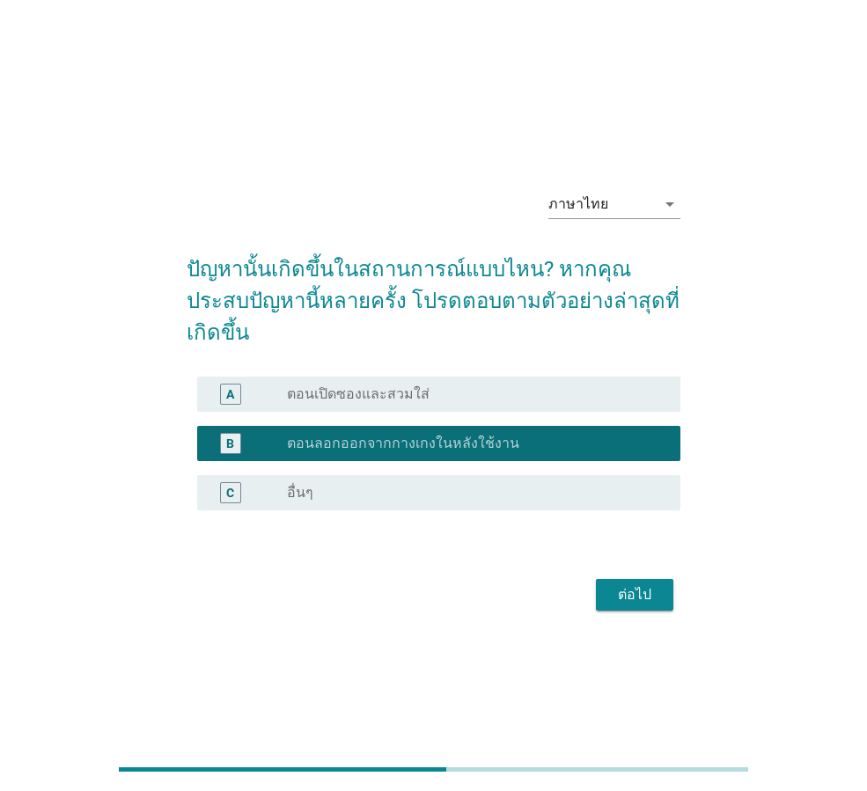
drag, startPoint x: 532, startPoint y: 356, endPoint x: 539, endPoint y: 383, distance: 27.1
click at [532, 370] on div "A radio_button_unchecked ตอนเปิดซองและสวมใส่" at bounding box center [434, 394] width 494 height 49
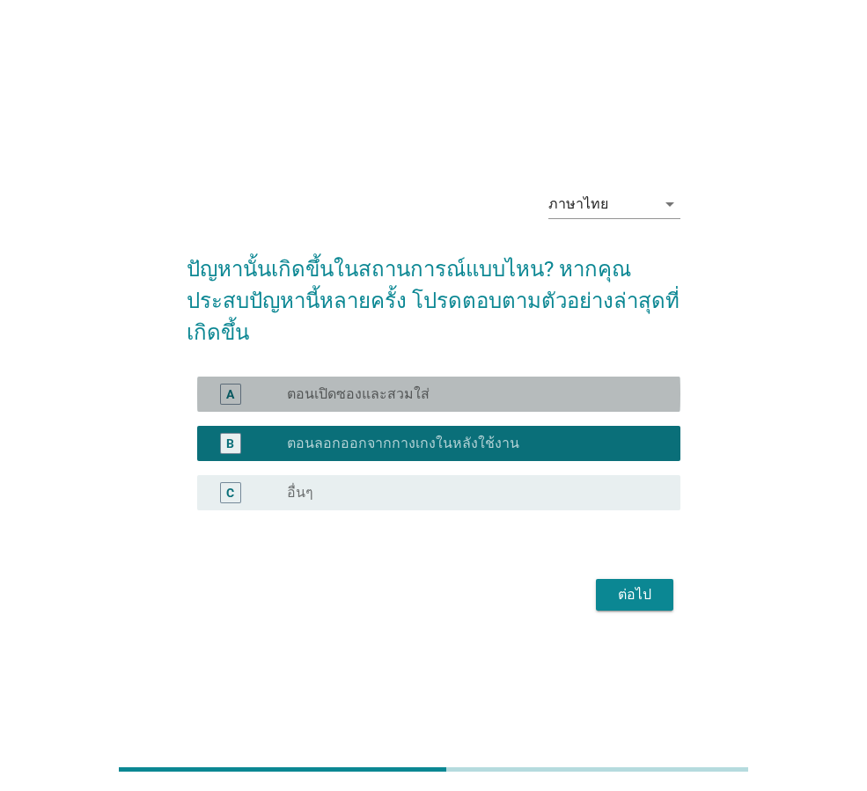
click at [539, 386] on div "radio_button_unchecked ตอนเปิดซองและสวมใส่" at bounding box center [469, 394] width 365 height 18
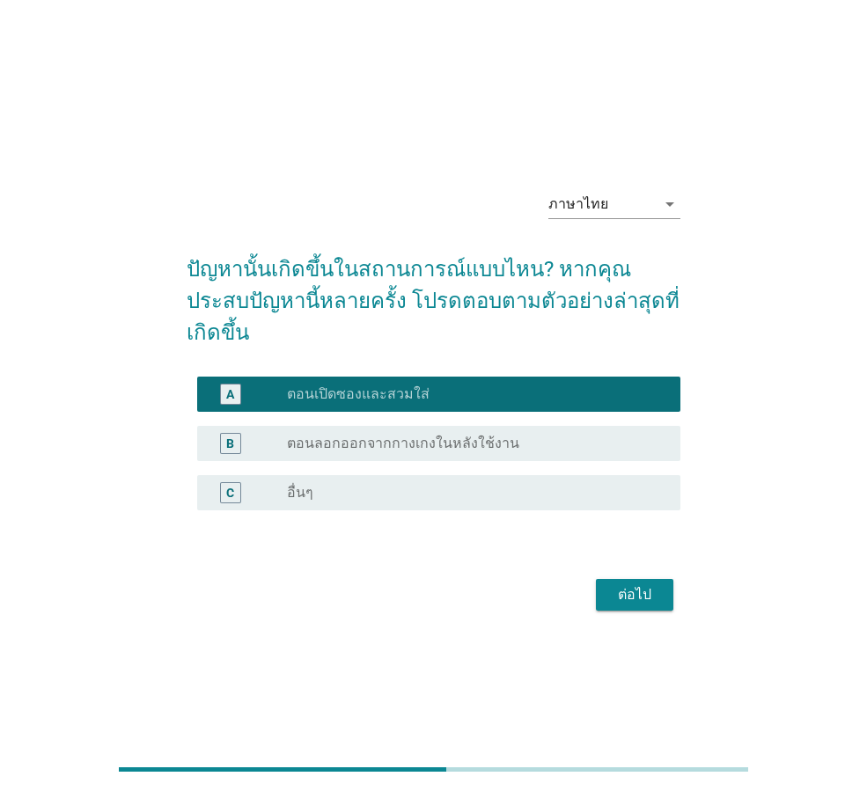
click at [573, 433] on div "radio_button_unchecked ตอนลอกออกจากกางเกงในหลังใช้งาน" at bounding box center [476, 443] width 379 height 21
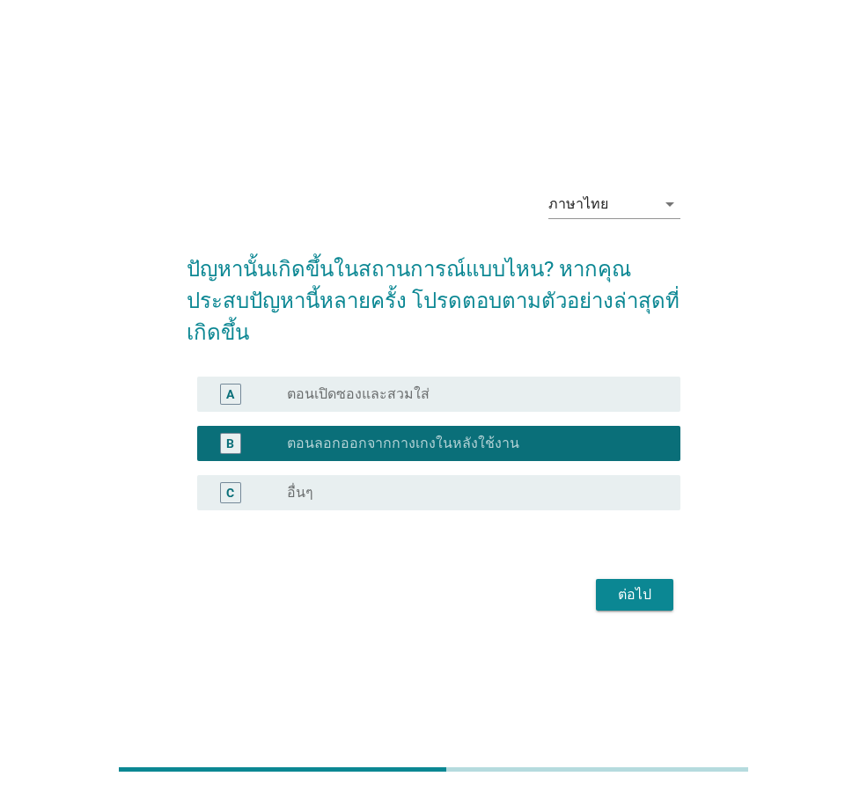
click at [627, 584] on div "ต่อไป" at bounding box center [634, 594] width 49 height 21
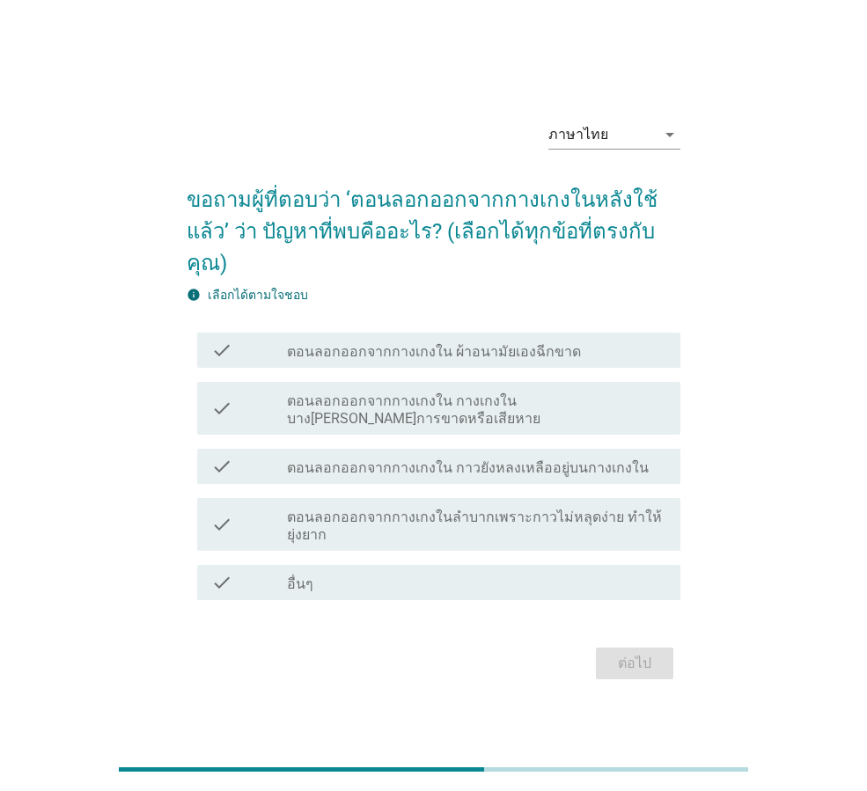
click at [451, 343] on label "ตอนลอกออกจากกางเกงใน ผ้าอนามัยเองฉีกขาด" at bounding box center [434, 352] width 294 height 18
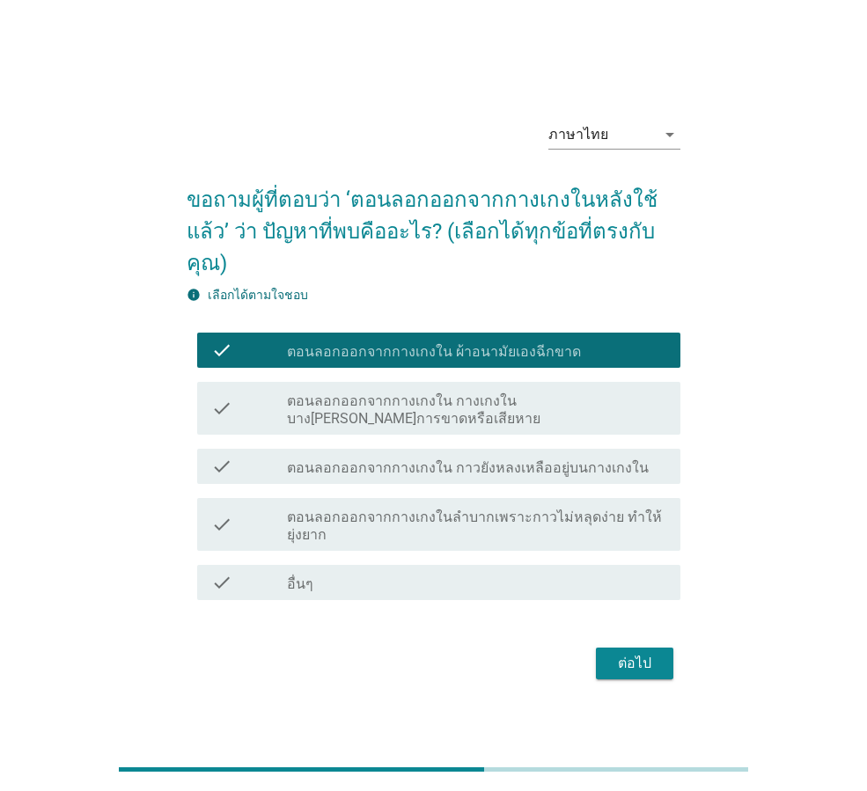
click at [644, 658] on button "ต่อไป" at bounding box center [634, 664] width 77 height 32
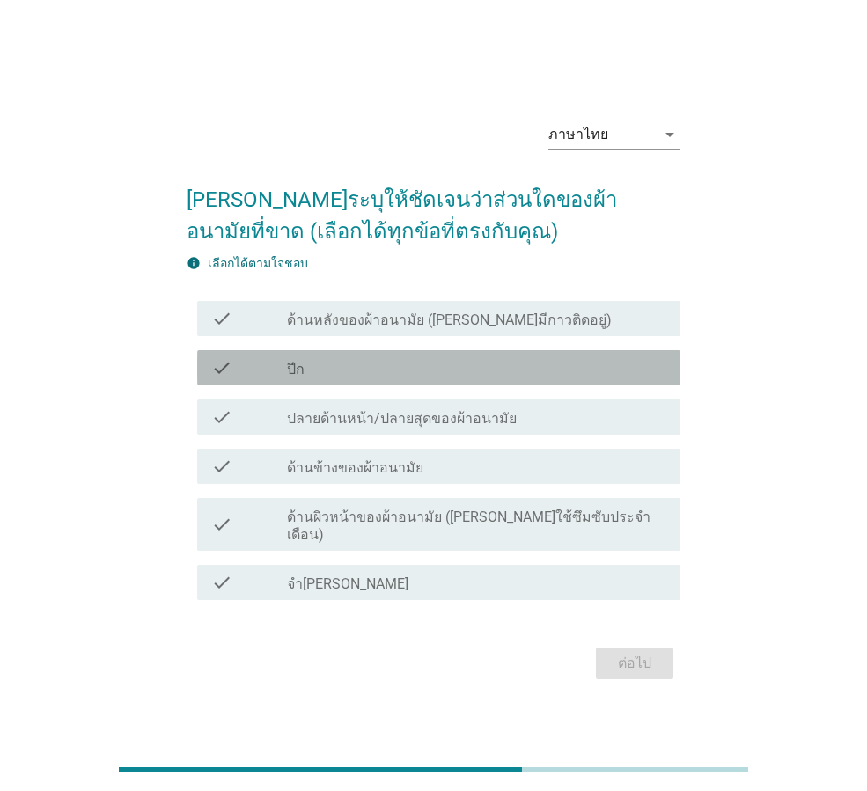
click at [475, 378] on div "check_box_outline_blank ปีก" at bounding box center [476, 367] width 379 height 21
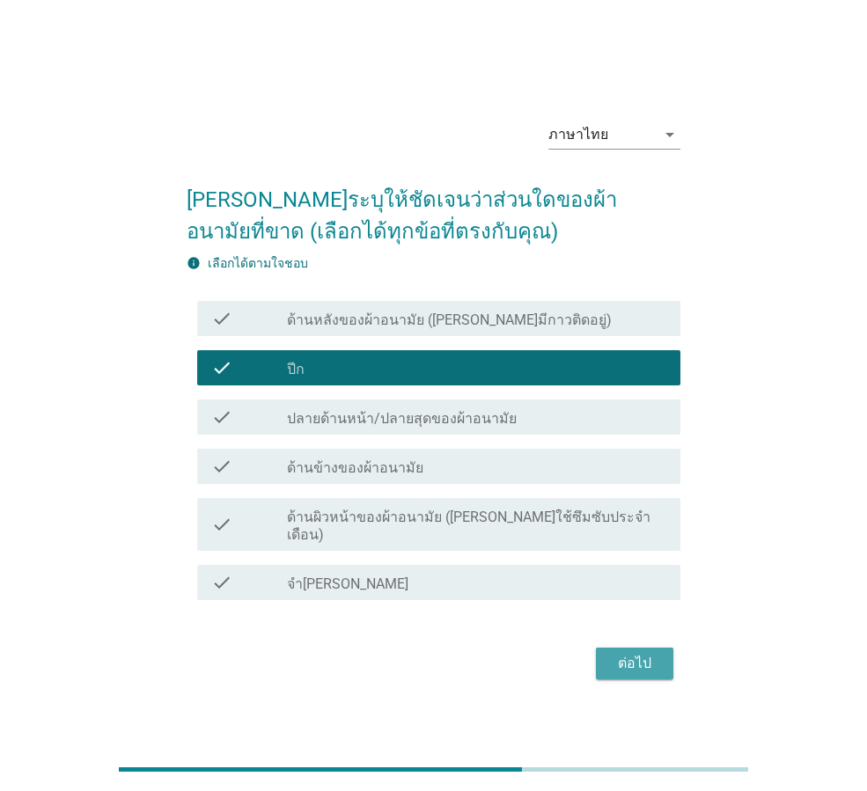
click at [664, 661] on button "ต่อไป" at bounding box center [634, 664] width 77 height 32
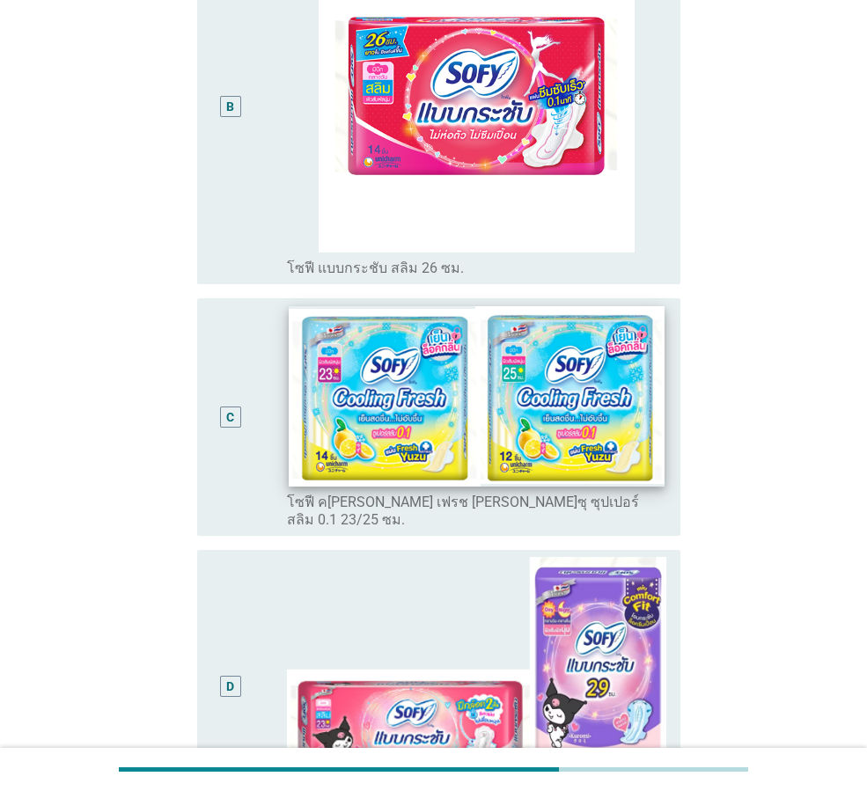
scroll to position [616, 0]
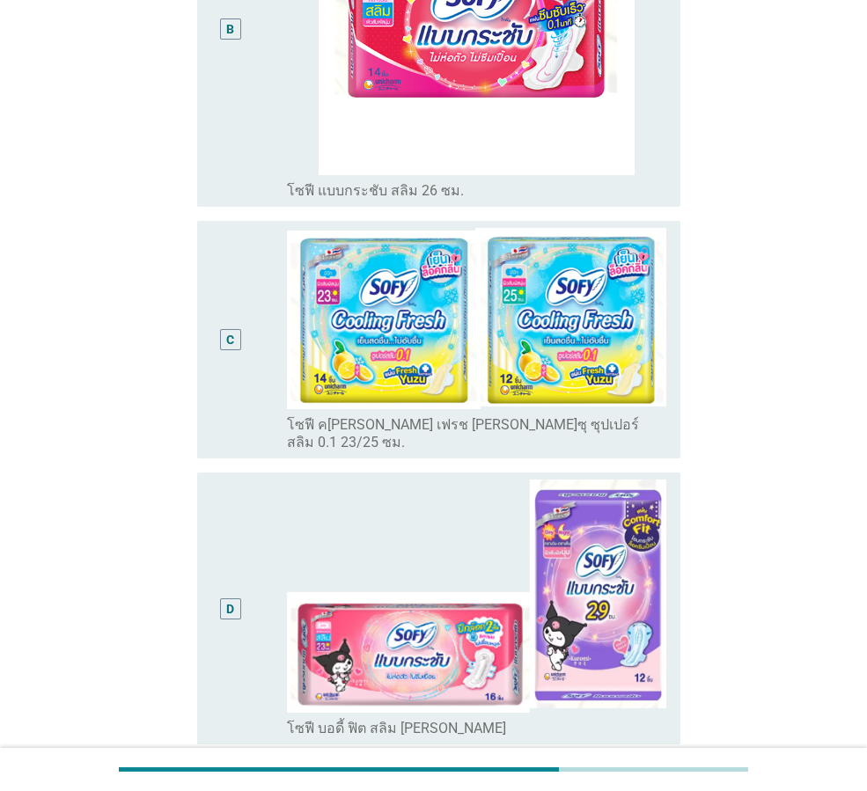
click at [264, 297] on div "C" at bounding box center [249, 340] width 76 height 224
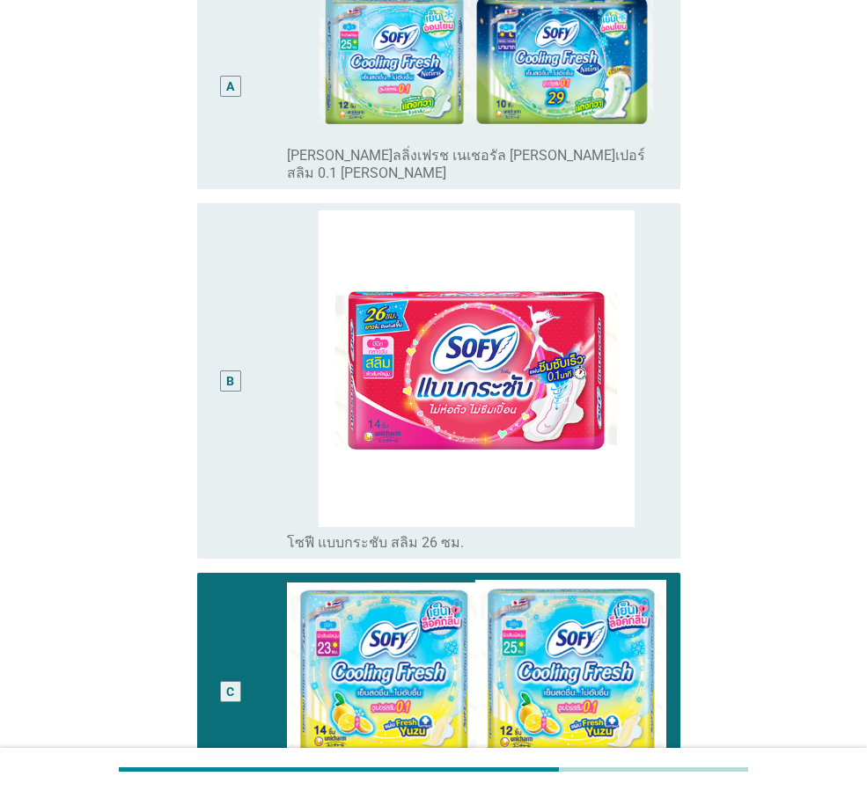
click at [230, 338] on div "B" at bounding box center [230, 380] width 38 height 341
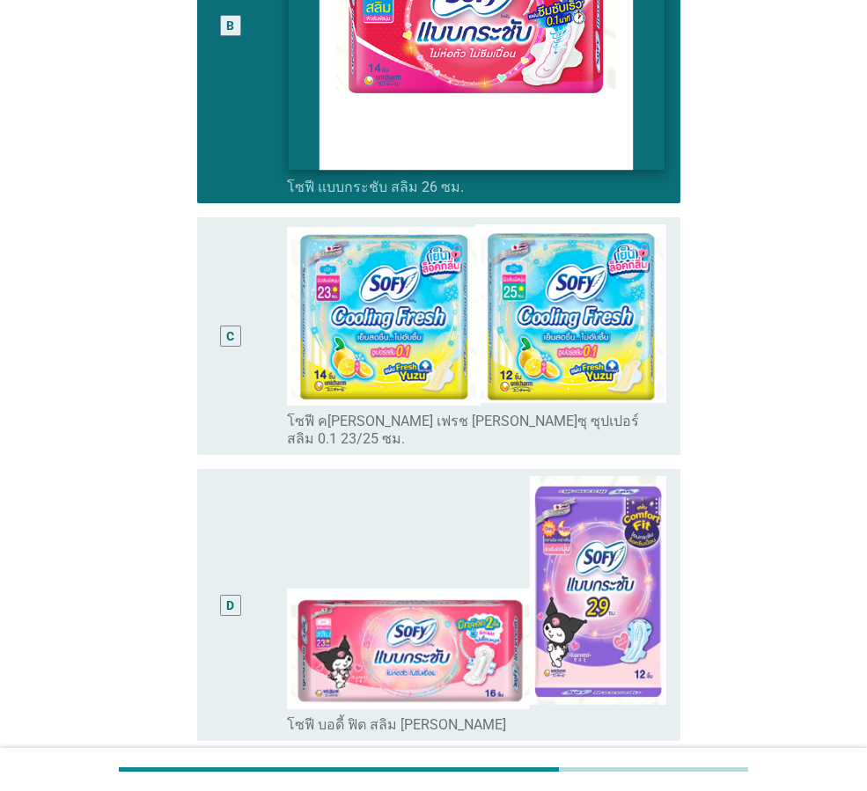
scroll to position [704, 0]
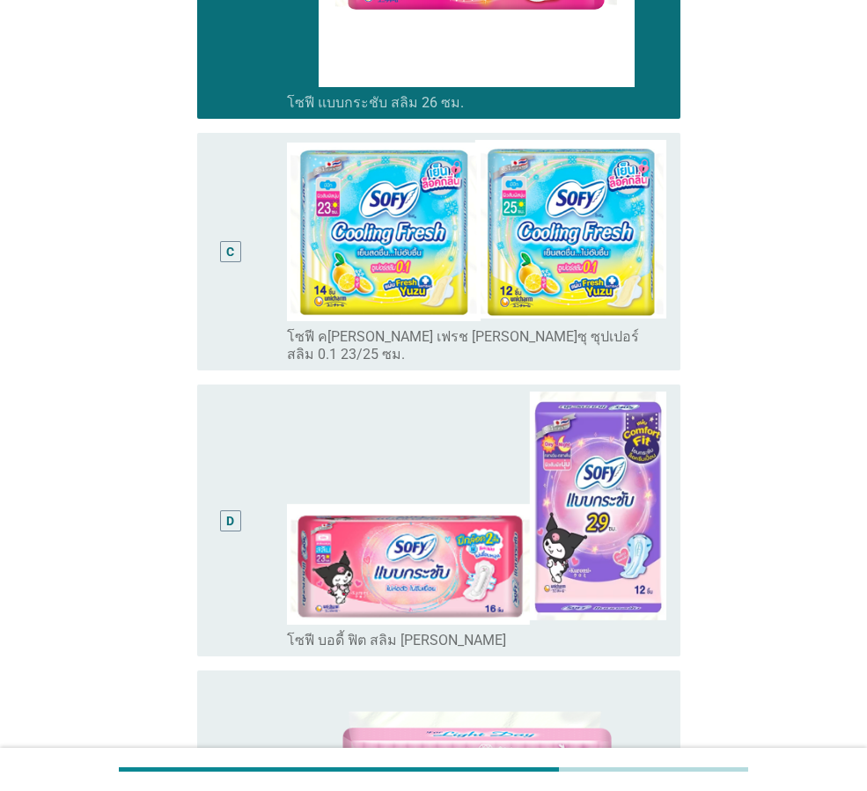
click at [222, 510] on div "D" at bounding box center [230, 520] width 21 height 21
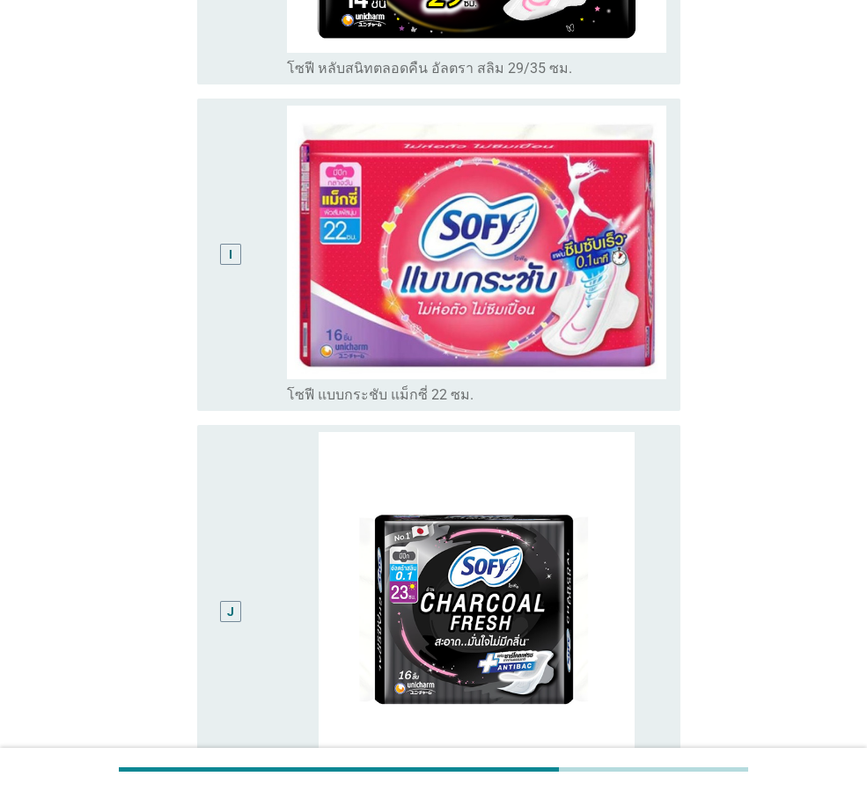
scroll to position [2464, 0]
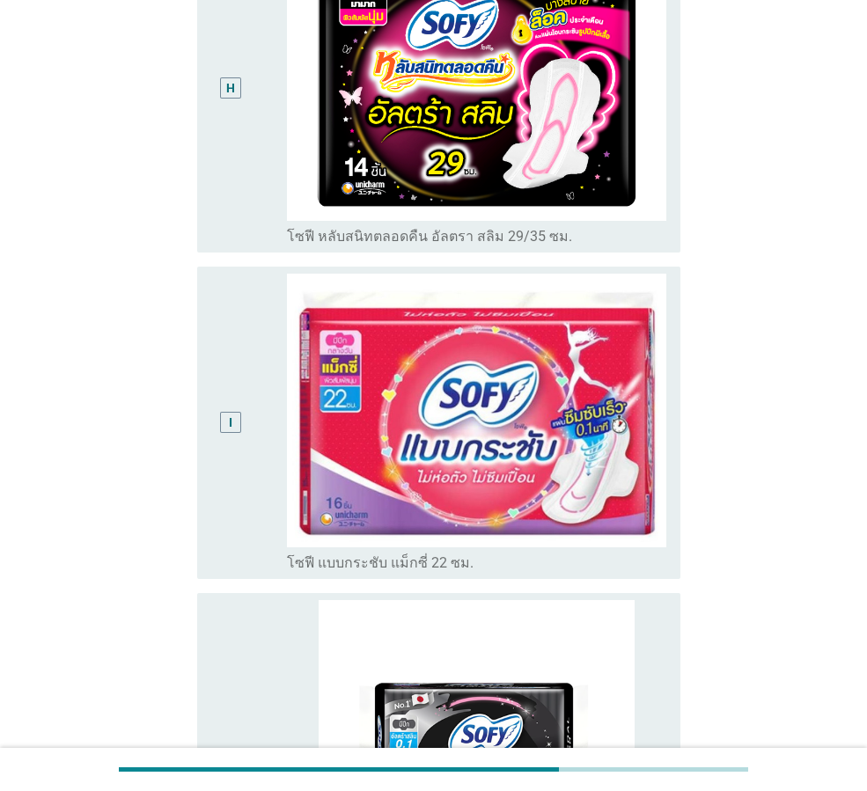
click at [217, 324] on div "I" at bounding box center [230, 423] width 38 height 298
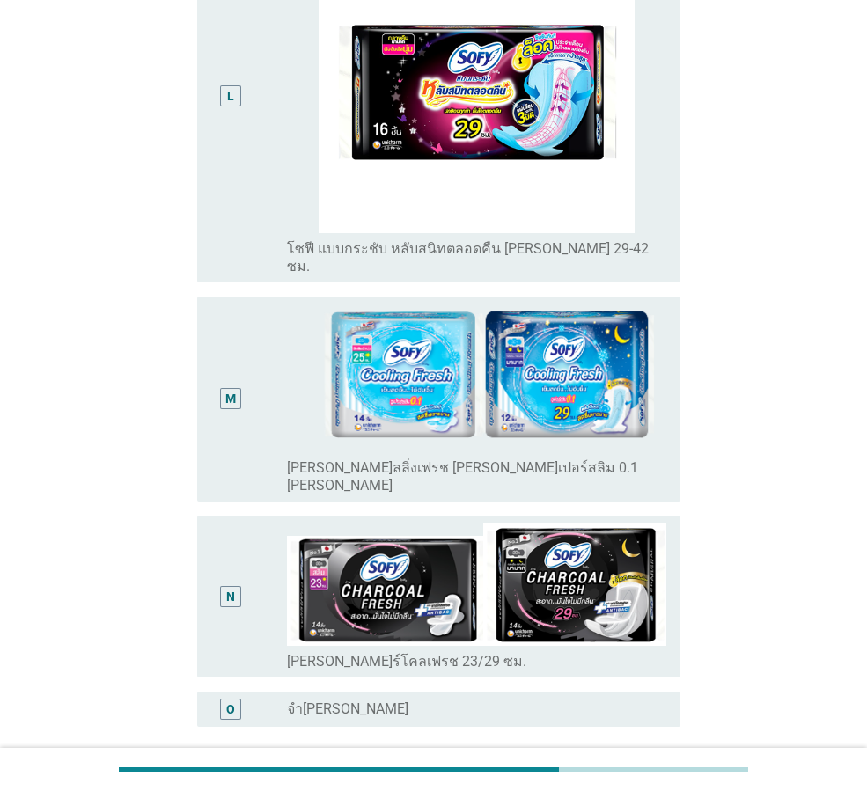
scroll to position [3943, 0]
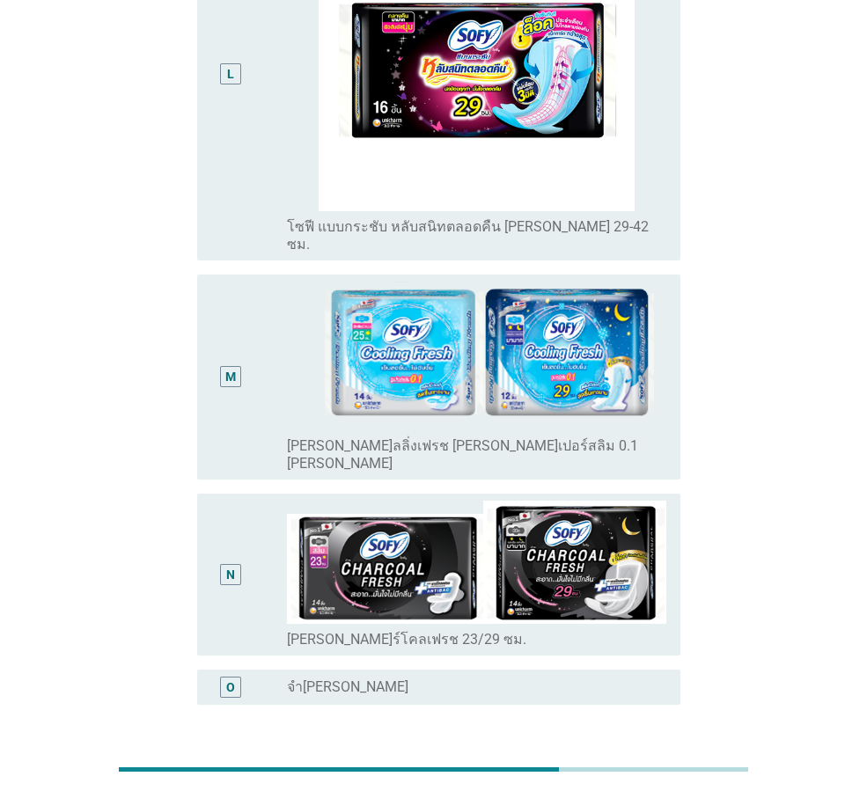
click at [624, 773] on button "ต่อไป" at bounding box center [634, 789] width 77 height 32
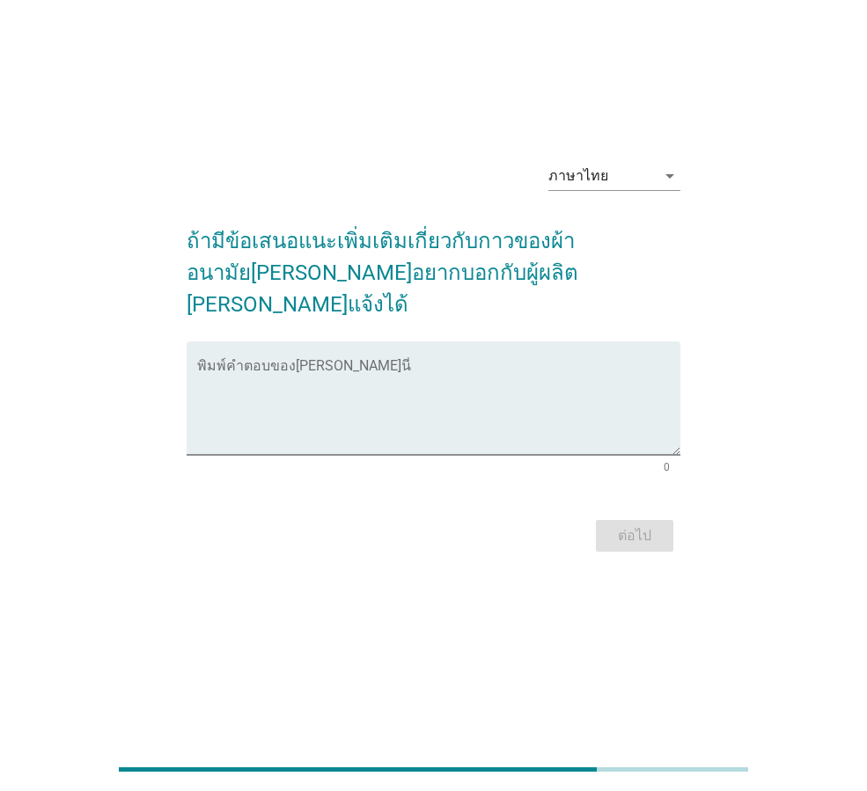
scroll to position [0, 0]
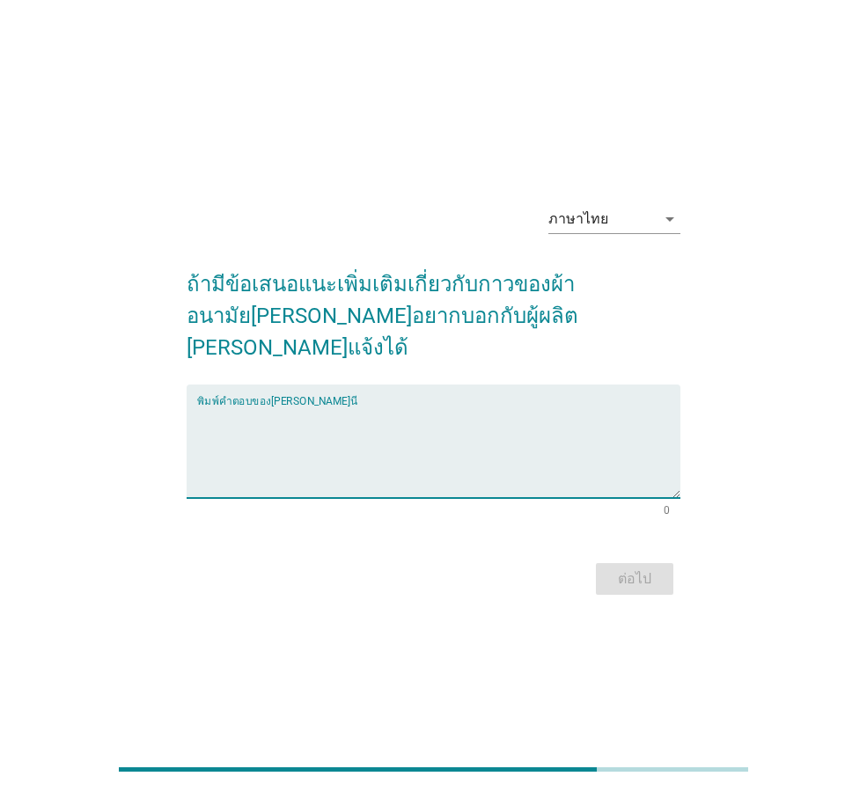
click at [407, 413] on textarea "พิมพ์คำตอบของคุณ ที่นี่" at bounding box center [438, 452] width 483 height 92
click at [245, 409] on textarea "ตรงปีก ลือดซึมง่าย" at bounding box center [438, 452] width 483 height 92
click at [243, 406] on textarea "ตรงปีก ลือดซึมง่าย" at bounding box center [438, 452] width 483 height 92
type textarea "ตรงปีก เลือดซึมง่าย"
click at [638, 568] on div "ต่อไป" at bounding box center [634, 578] width 49 height 21
